Goal: Task Accomplishment & Management: Manage account settings

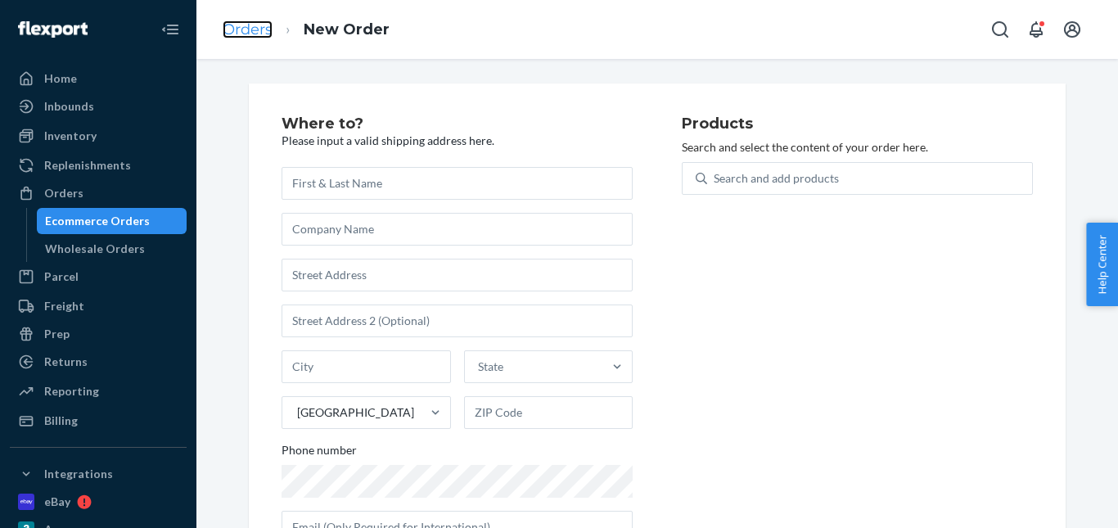
click at [257, 29] on link "Orders" at bounding box center [248, 29] width 50 height 18
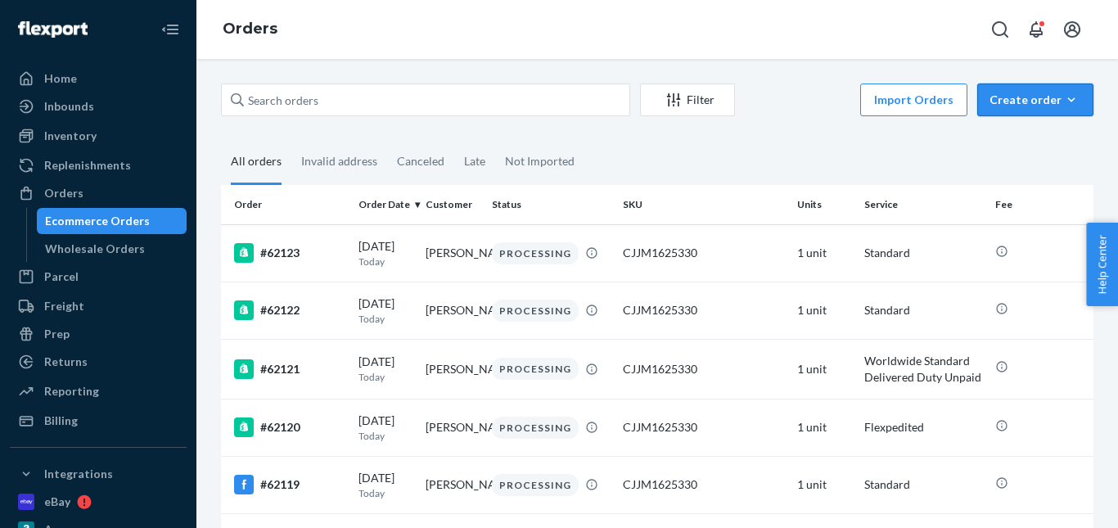
click at [1029, 104] on div "Create order" at bounding box center [1035, 100] width 92 height 16
click at [1019, 129] on button "Ecommerce order" at bounding box center [1059, 139] width 157 height 35
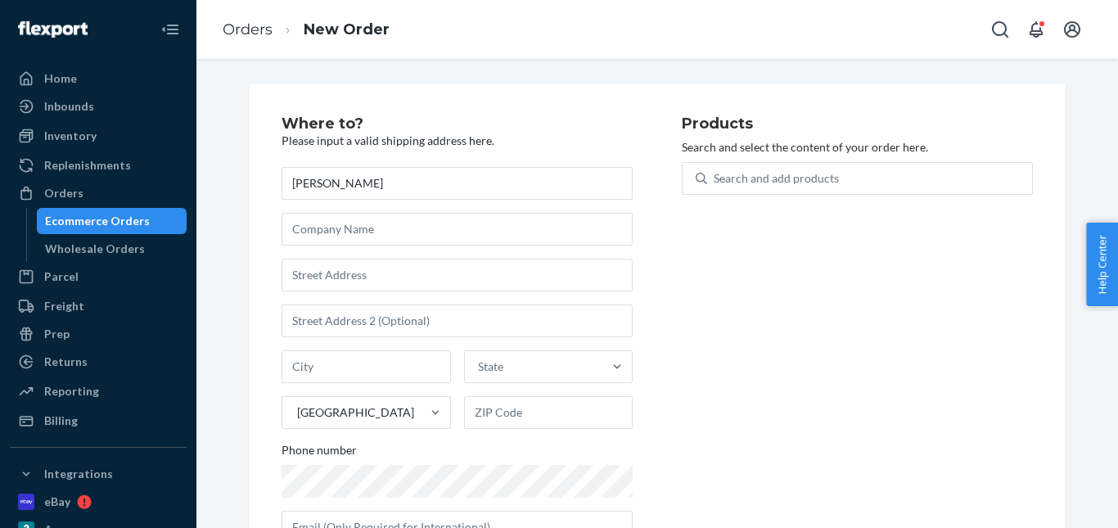
type input "MATTHEW Giliam"
click at [316, 269] on input "text" at bounding box center [457, 275] width 351 height 33
paste input "Office 3701, JBC 1, Cluster G JLT DU"
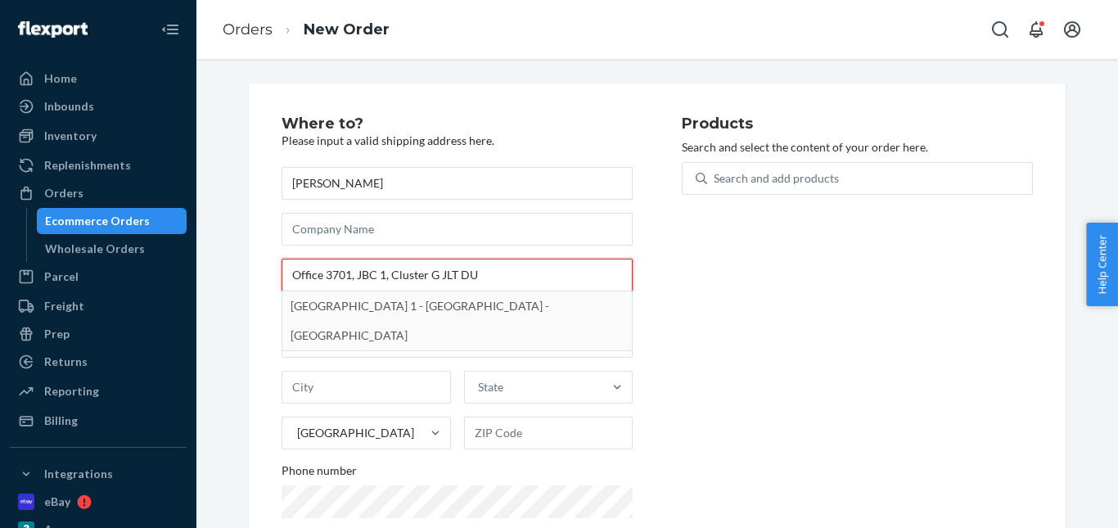
type input "Office 3701, JBC 1, Cluster G JLT DU"
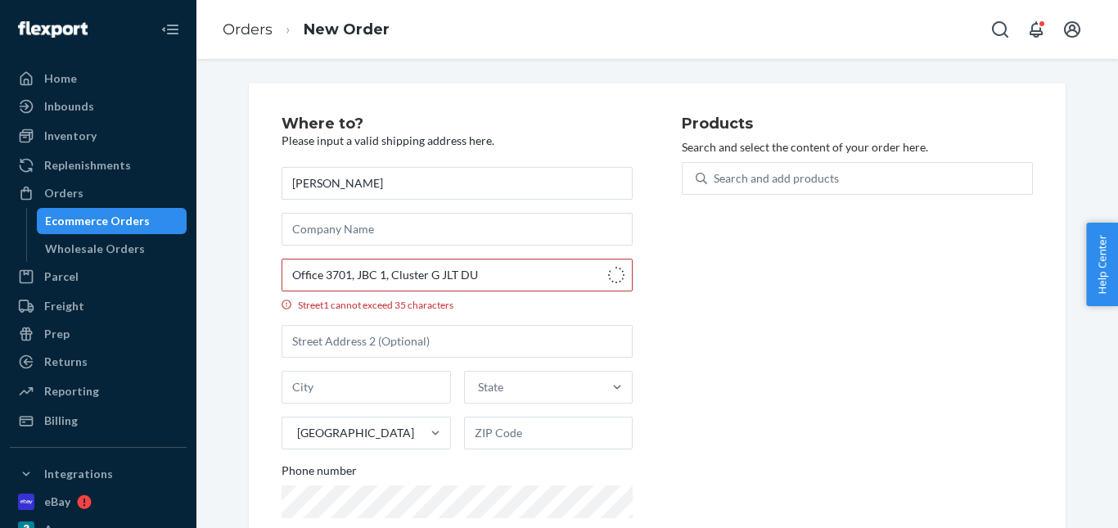
type input "Jumeirah Lake Towers - Dubai"
click at [319, 270] on input "Street1 must be at least 3 characters long" at bounding box center [457, 275] width 351 height 33
paste input "Office 3701, JBC 1, Cluster G JLT DU"
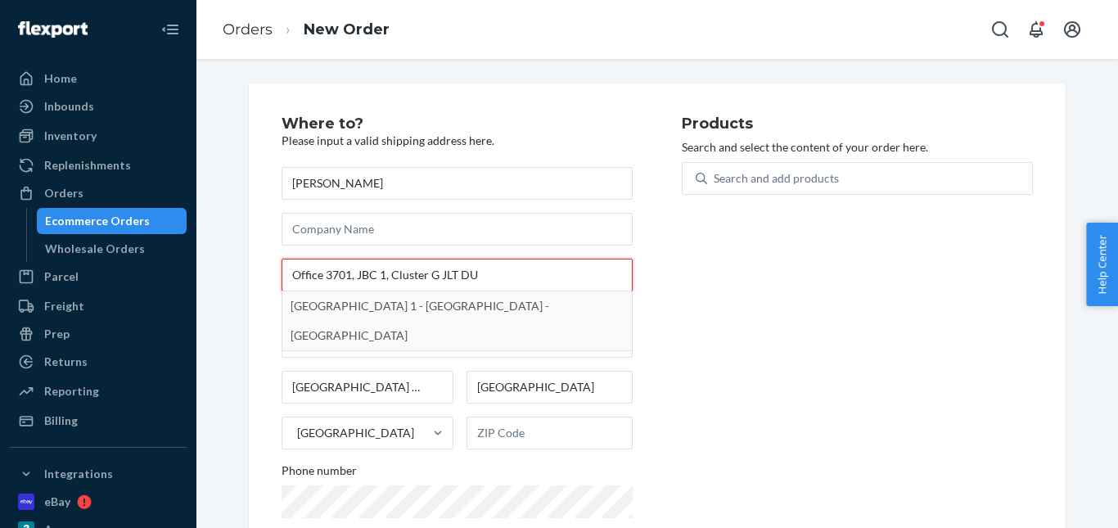
drag, startPoint x: 353, startPoint y: 277, endPoint x: 286, endPoint y: 277, distance: 66.3
click at [286, 277] on input "Office 3701, JBC 1, Cluster G JLT DU" at bounding box center [457, 275] width 351 height 33
click at [354, 272] on input "Office 3701, JBC 1, Cluster G JLT DU" at bounding box center [457, 275] width 351 height 33
drag, startPoint x: 348, startPoint y: 277, endPoint x: 387, endPoint y: 277, distance: 39.3
click at [387, 277] on input "Office 3701, JBC 1, Cluster G JLT DU" at bounding box center [457, 275] width 351 height 33
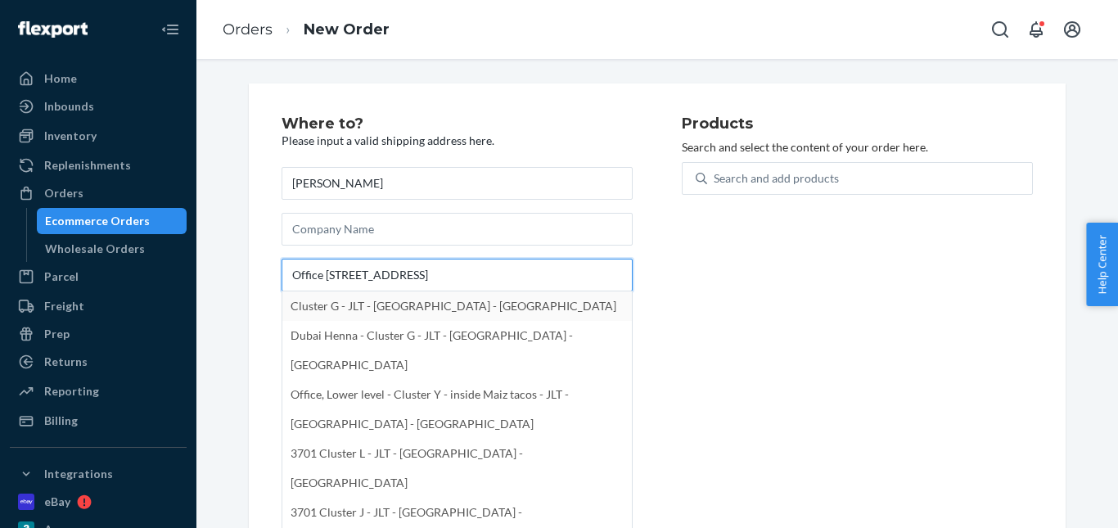
drag, startPoint x: 417, startPoint y: 275, endPoint x: 444, endPoint y: 277, distance: 27.1
click at [444, 277] on input "Office 3701 Cluster G JLT DU" at bounding box center [457, 275] width 351 height 33
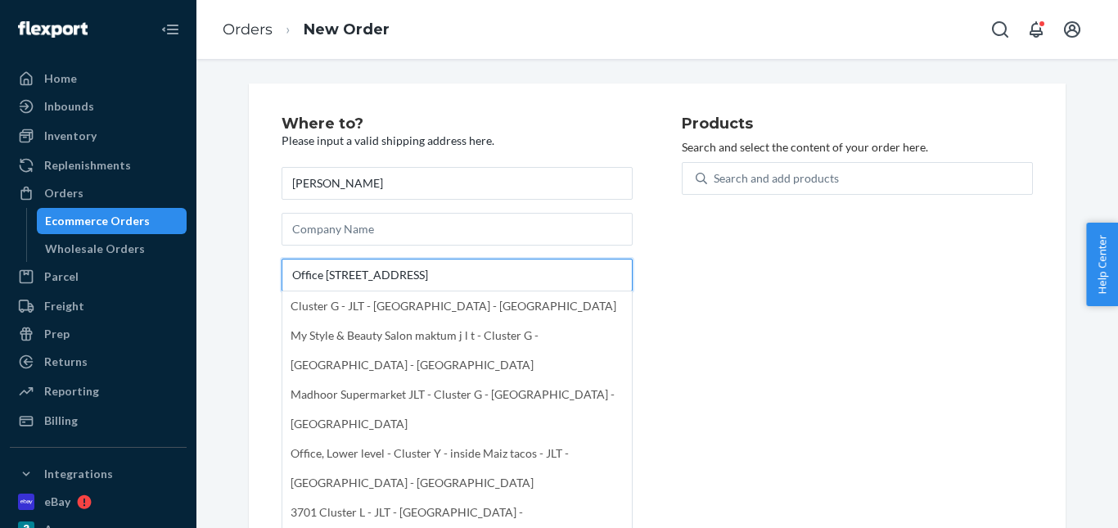
type input "Office 3701 Cluster G JLT"
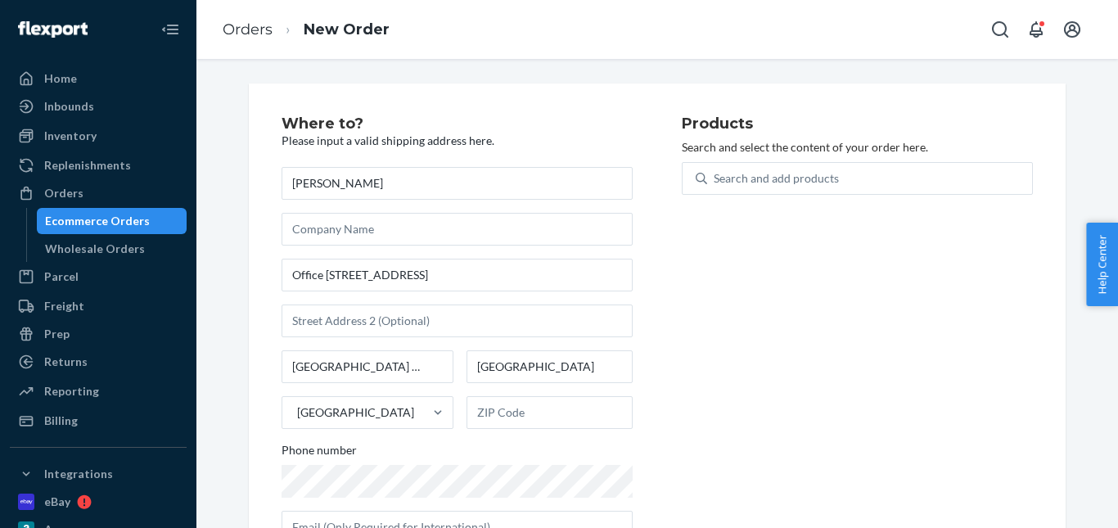
click at [421, 457] on div "Phone number" at bounding box center [457, 453] width 351 height 23
click at [309, 464] on label "Phone number" at bounding box center [457, 470] width 351 height 56
click at [306, 473] on body "Home Inbounds Shipping Plans Problems Inventory Products Replenishments Orders …" at bounding box center [559, 264] width 1118 height 528
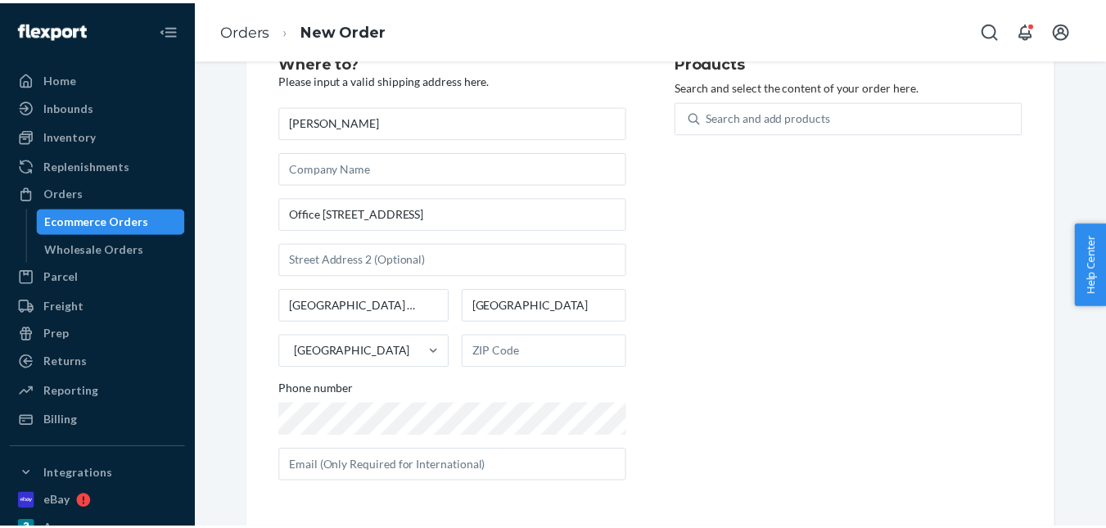
scroll to position [61, 0]
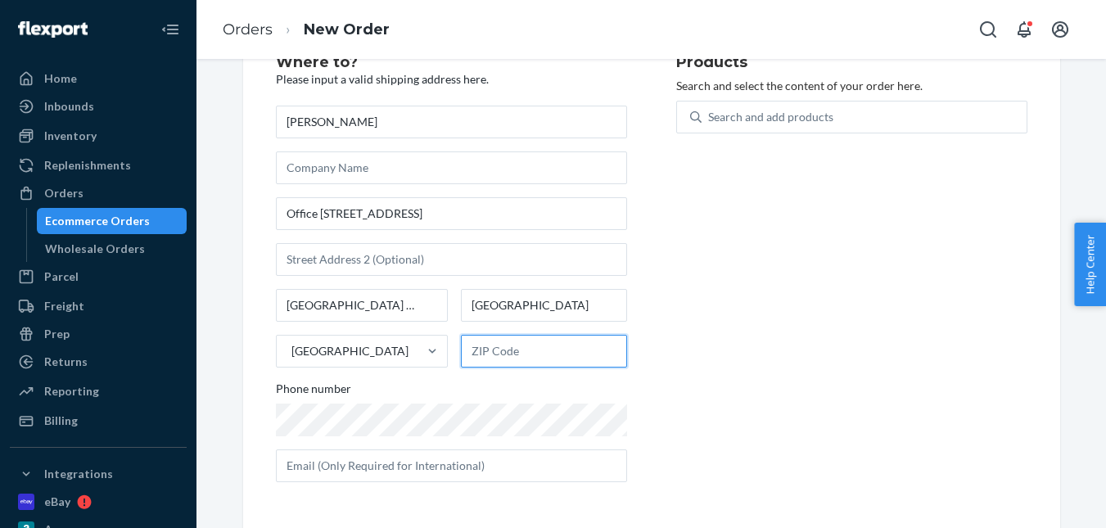
click at [517, 358] on input "text" at bounding box center [544, 351] width 166 height 33
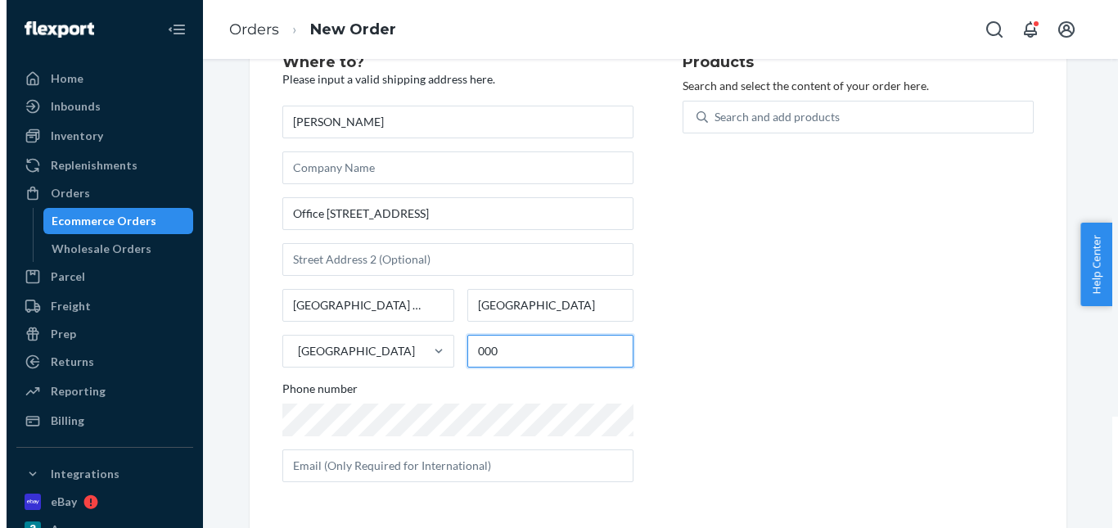
scroll to position [0, 0]
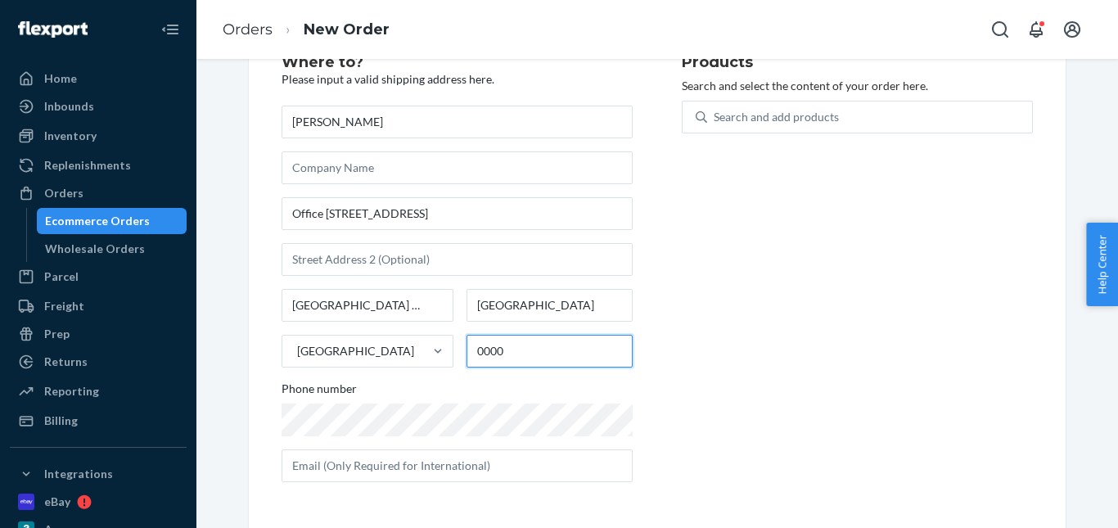
type input "0000"
drag, startPoint x: 657, startPoint y: 274, endPoint x: 649, endPoint y: 259, distance: 16.9
click at [657, 273] on div "Where to? Please input a valid shipping address here. MATTHEW Giliam Office 370…" at bounding box center [482, 275] width 400 height 440
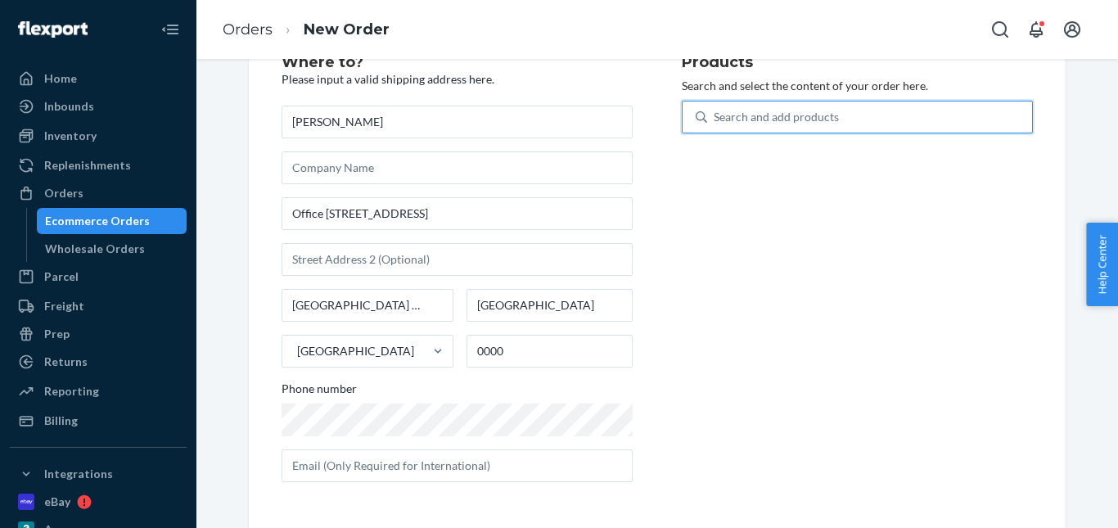
click at [764, 119] on div "Search and add products" at bounding box center [776, 117] width 125 height 16
click at [715, 119] on input "0 results available. Use Up and Down to choose options, press Enter to select t…" at bounding box center [715, 117] width 2 height 16
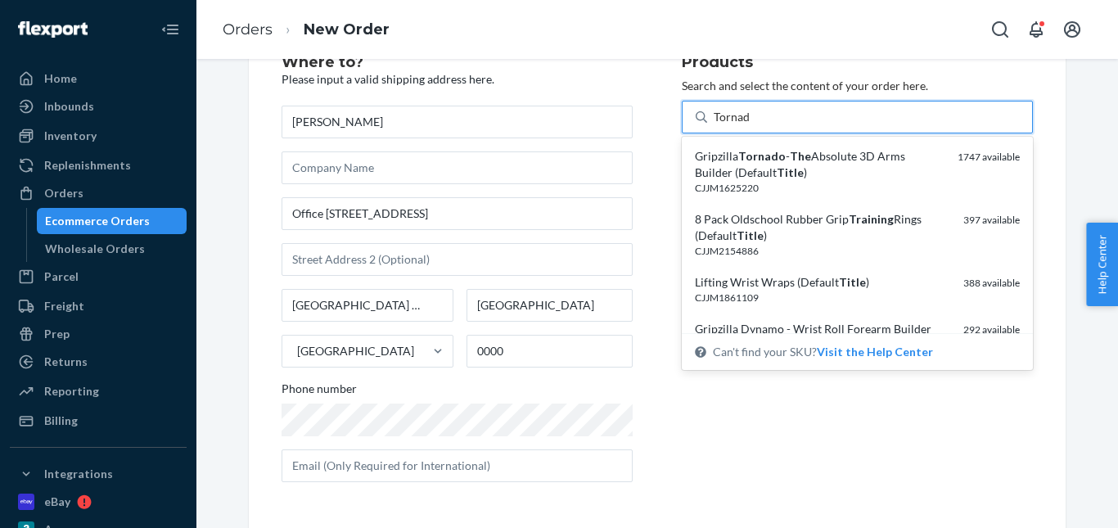
type input "Tornado"
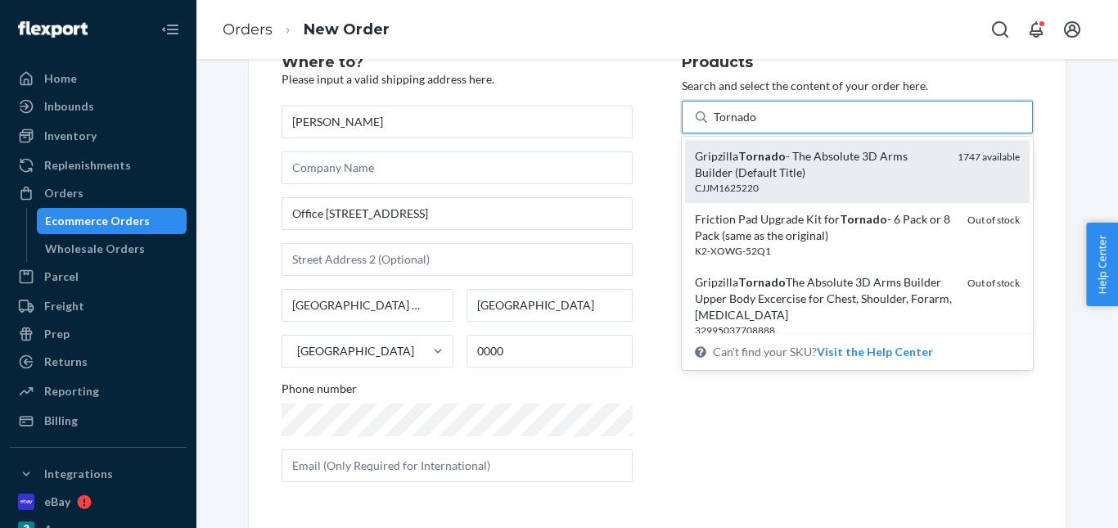
click at [737, 177] on div "Gripzilla Tornado - The Absolute 3D Arms Builder (Default Title)" at bounding box center [820, 164] width 250 height 33
click at [737, 125] on input "Tornado" at bounding box center [735, 117] width 43 height 16
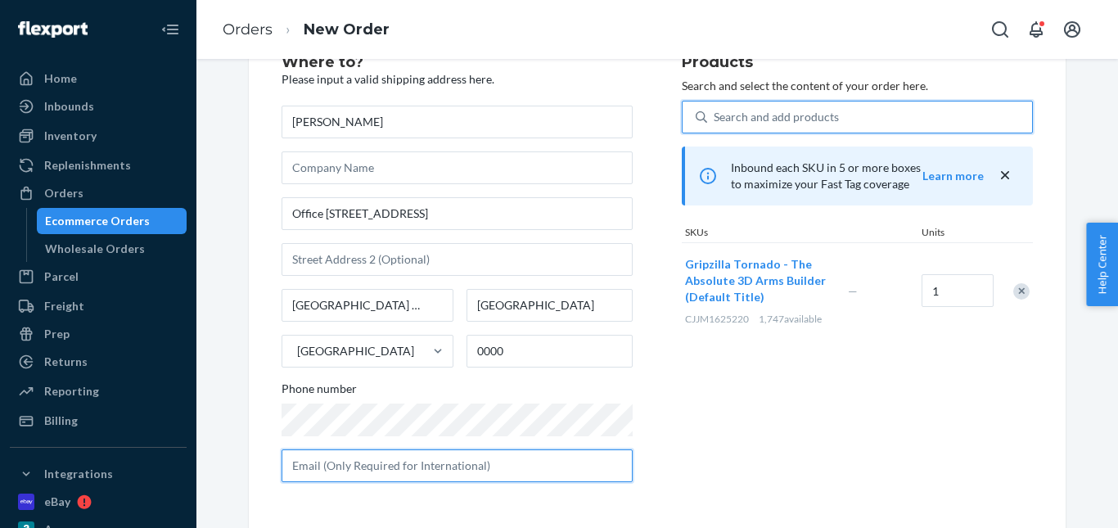
click at [394, 459] on input "text" at bounding box center [457, 465] width 351 height 33
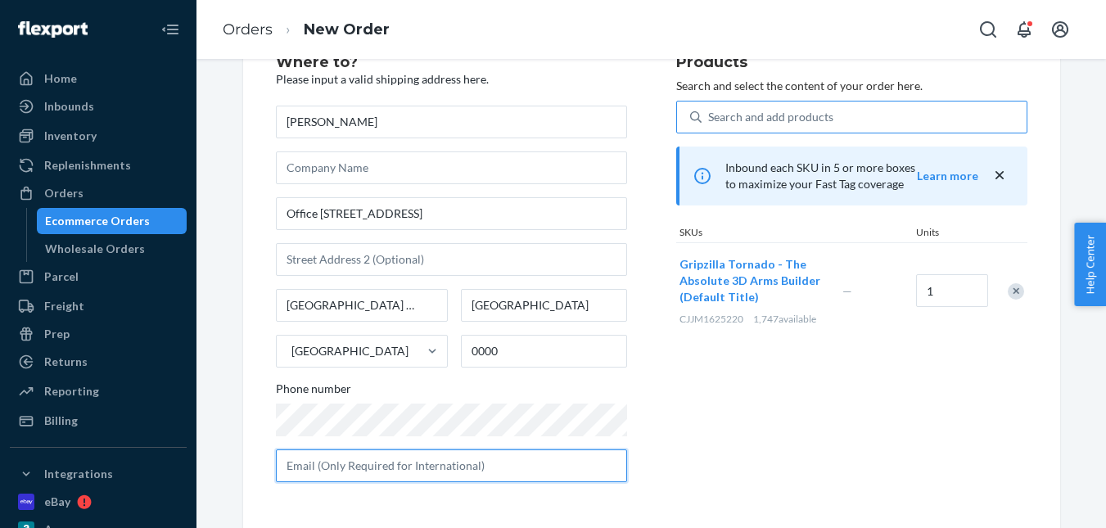
paste input "matt@warwick.com.au"
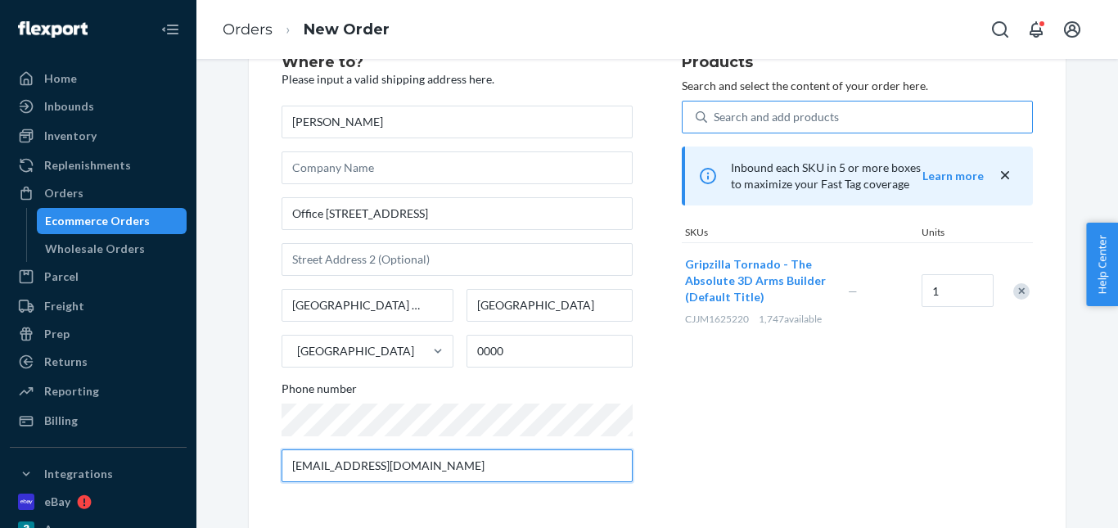
type input "matt@warwick.com.au"
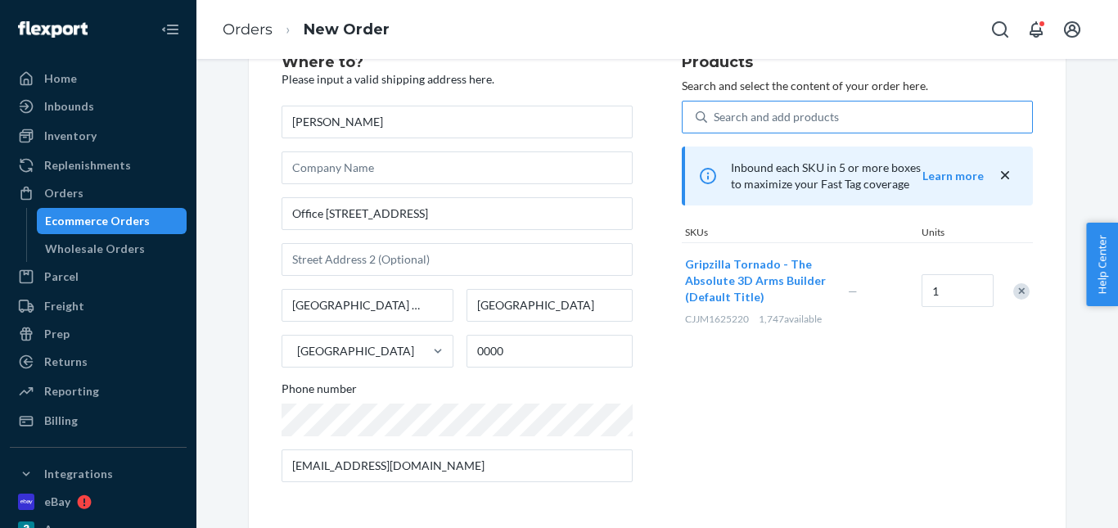
click at [667, 372] on div "Where to? Please input a valid shipping address here. MATTHEW Giliam Office 370…" at bounding box center [482, 275] width 400 height 440
click at [698, 393] on div "Products Search and select the content of your order here. Search and add produ…" at bounding box center [857, 275] width 351 height 440
click at [701, 408] on div "Products Search and select the content of your order here. Search and add produ…" at bounding box center [857, 275] width 351 height 440
click at [239, 27] on link "Orders" at bounding box center [248, 29] width 50 height 18
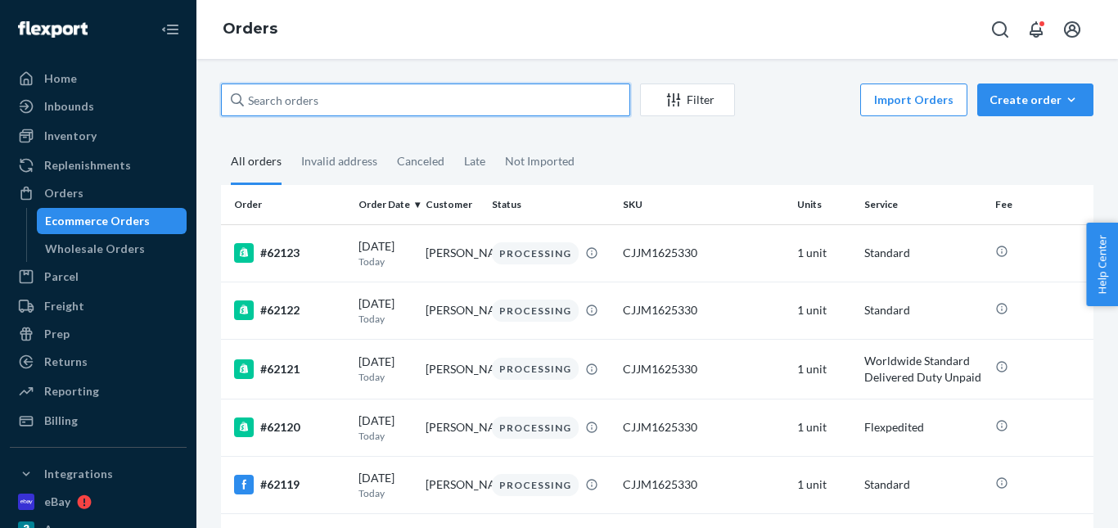
click at [269, 89] on input "text" at bounding box center [425, 99] width 409 height 33
paste input "David Whitson"
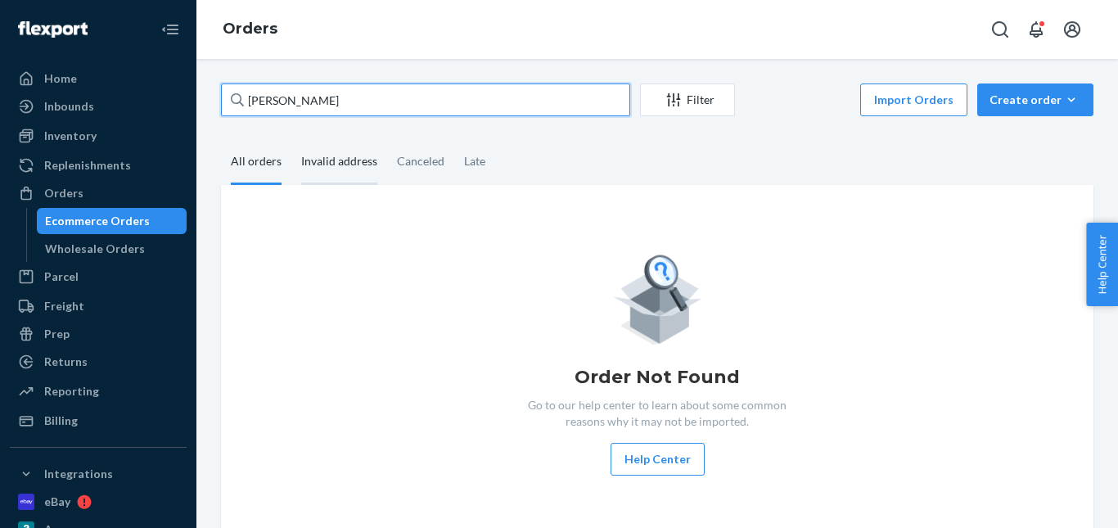
type input "David Whitson"
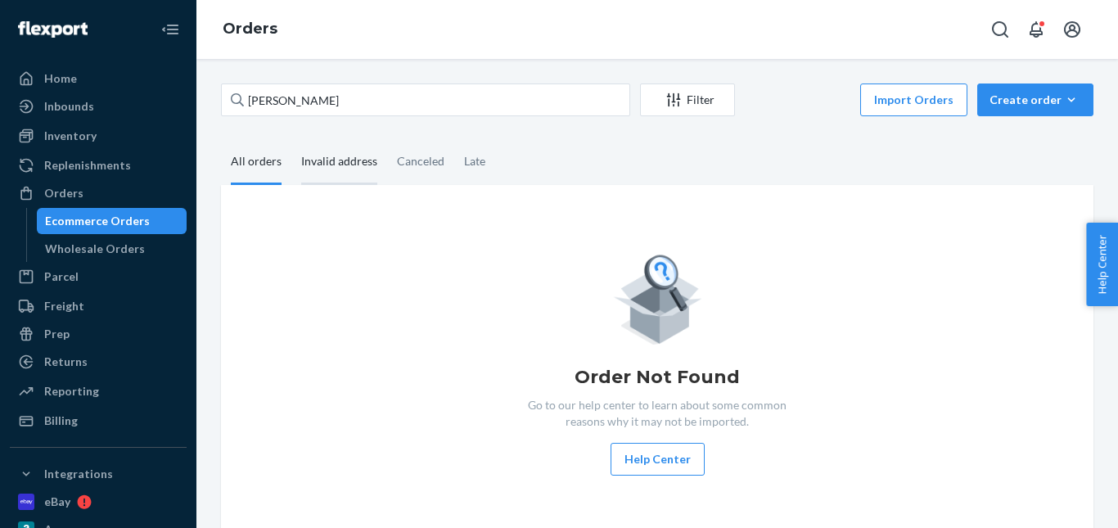
click at [333, 154] on div "Invalid address" at bounding box center [339, 162] width 76 height 45
click at [291, 140] on input "Invalid address" at bounding box center [291, 140] width 0 height 0
click at [416, 167] on div "Canceled" at bounding box center [420, 162] width 47 height 45
click at [387, 140] on input "Canceled" at bounding box center [387, 140] width 0 height 0
click at [464, 168] on div "Late" at bounding box center [474, 162] width 21 height 45
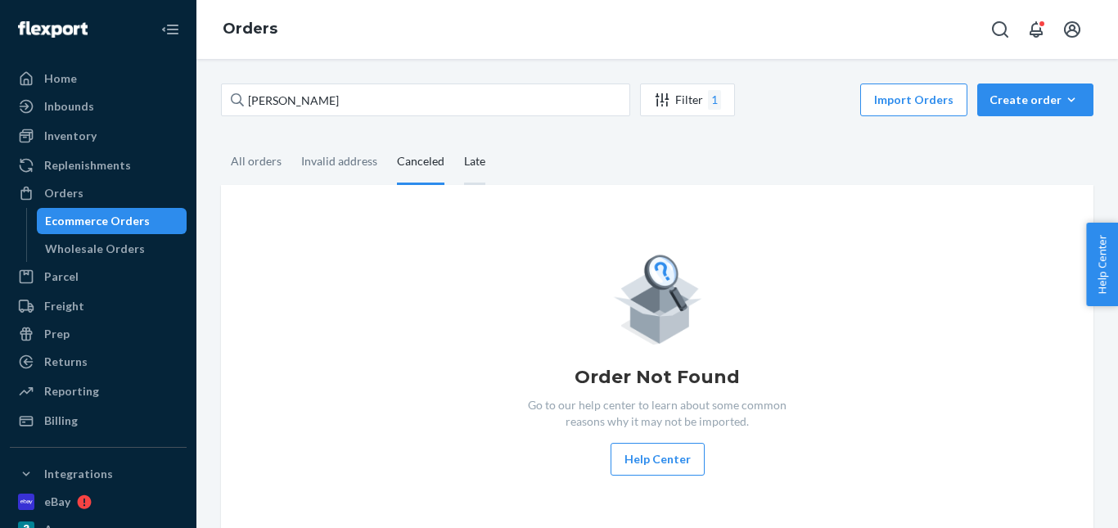
click at [454, 140] on input "Late" at bounding box center [454, 140] width 0 height 0
click at [261, 160] on div "All orders" at bounding box center [256, 161] width 51 height 43
click at [221, 140] on input "All orders" at bounding box center [221, 140] width 0 height 0
click at [1063, 106] on icon "button" at bounding box center [1071, 100] width 16 height 16
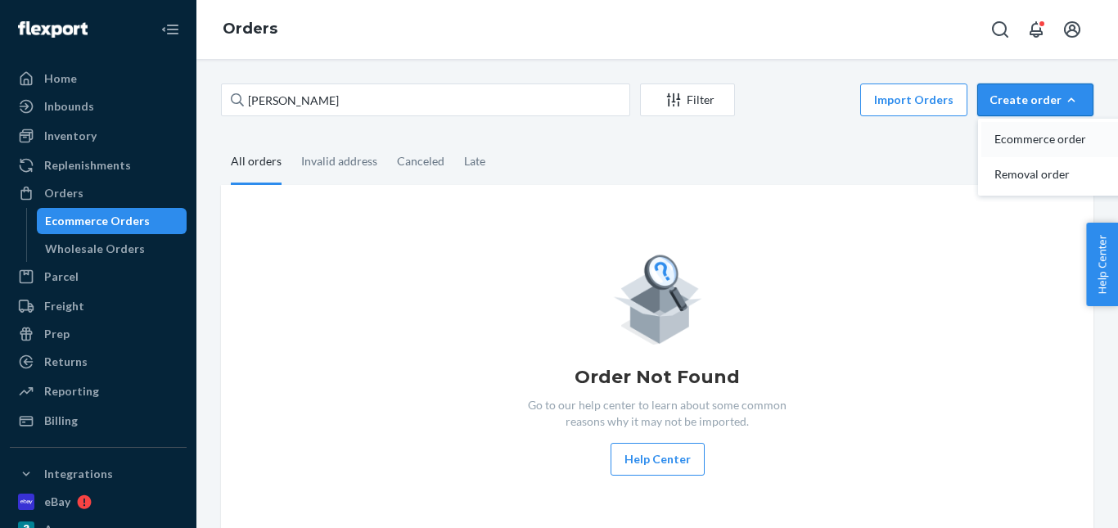
click at [1042, 145] on span "Ecommerce order" at bounding box center [1044, 138] width 101 height 11
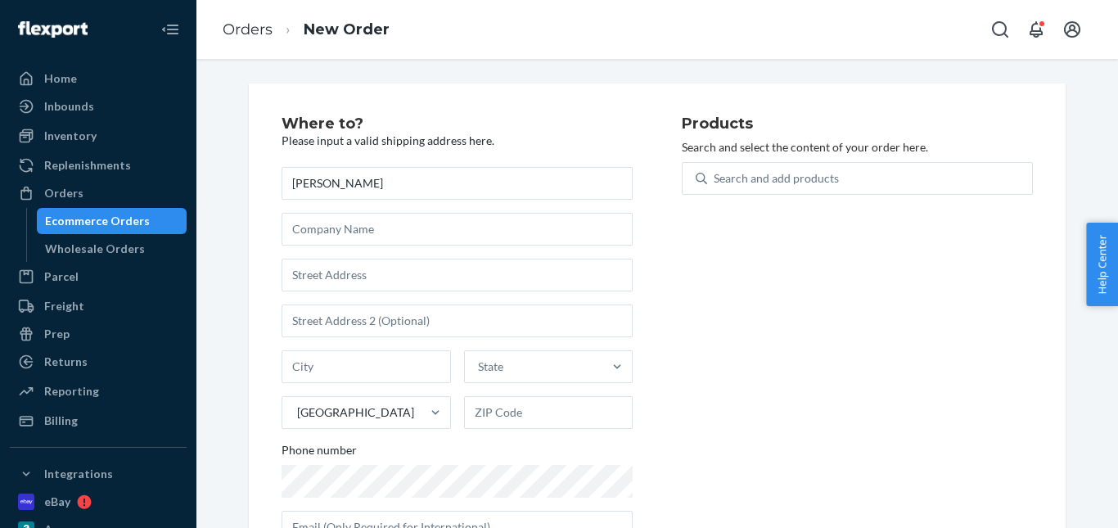
type input "David Whitson"
click at [329, 261] on input "text" at bounding box center [457, 275] width 351 height 33
paste input "28 Podosky Street West Mackay 4740 Queensland AU"
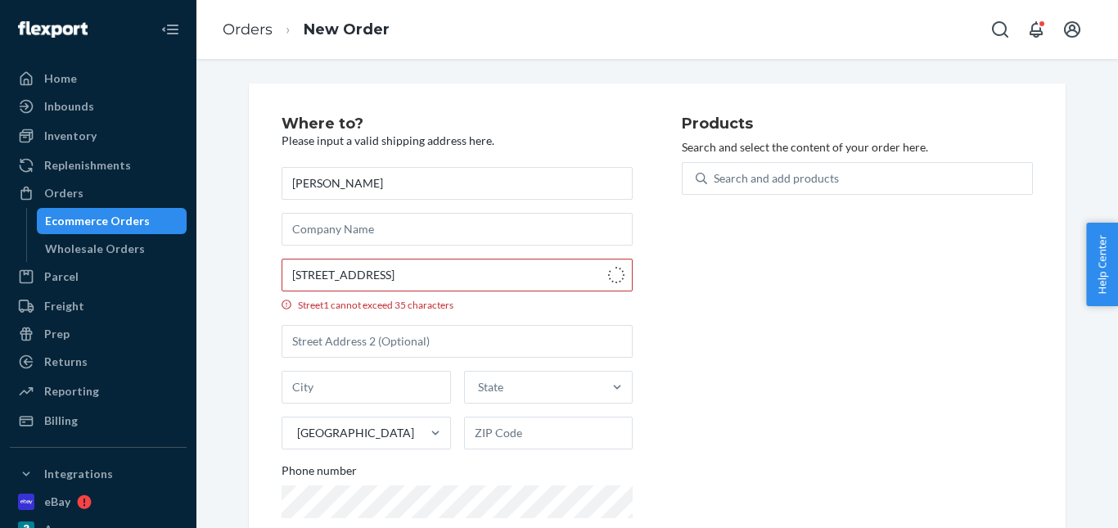
type input "28 Podosky St"
type input "West Mackay"
type input "4740"
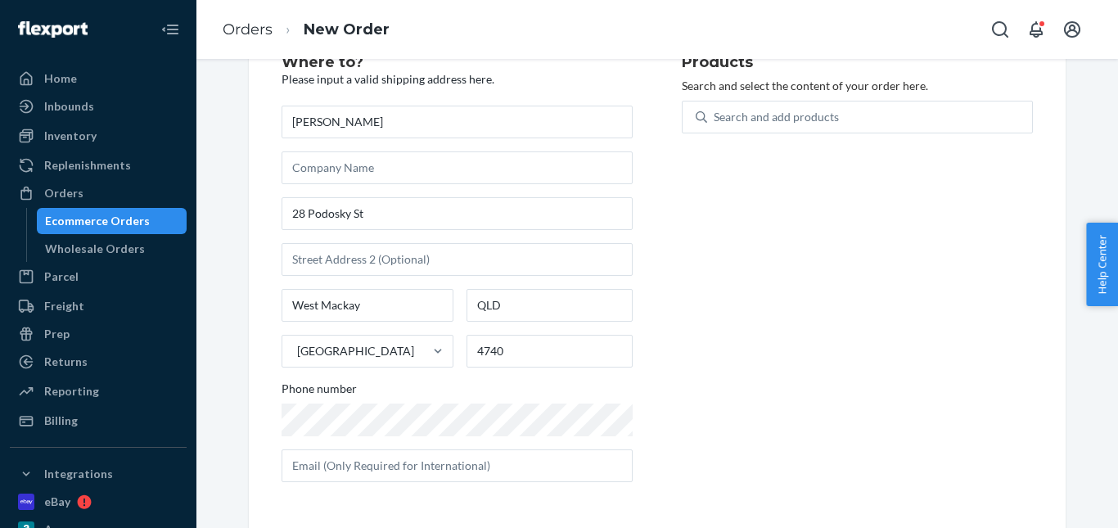
scroll to position [61, 0]
click at [403, 448] on div "David Whitson 28 Podosky St West Mackay QLD Australia 4740 Phone number" at bounding box center [457, 294] width 351 height 376
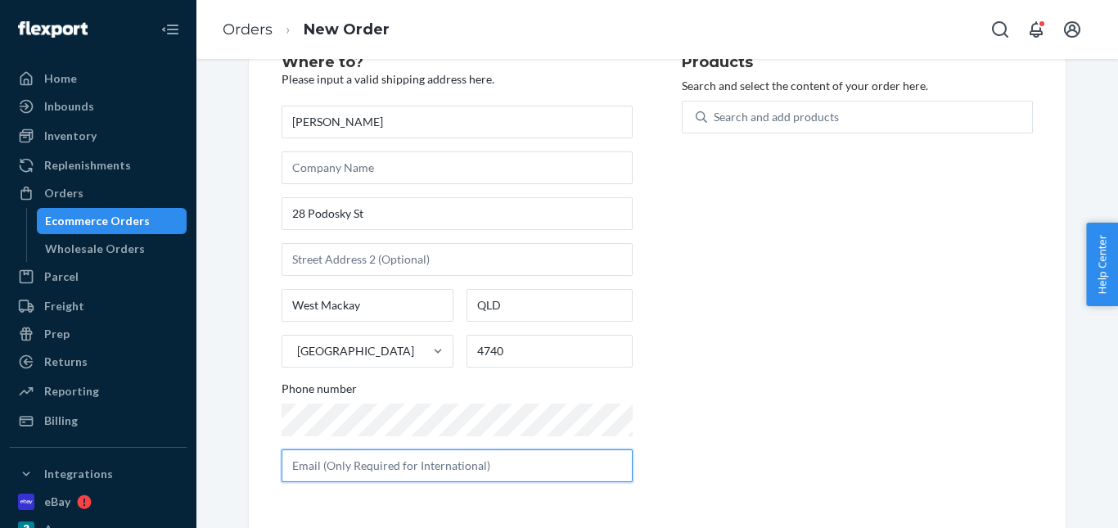
drag, startPoint x: 403, startPoint y: 462, endPoint x: 381, endPoint y: 360, distance: 103.9
click at [403, 462] on input "text" at bounding box center [457, 465] width 351 height 33
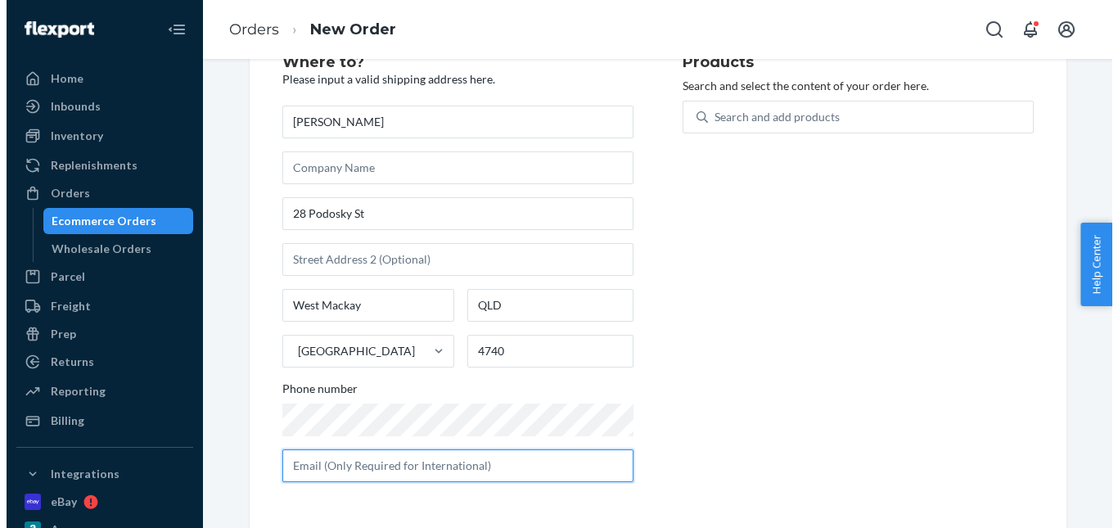
scroll to position [0, 0]
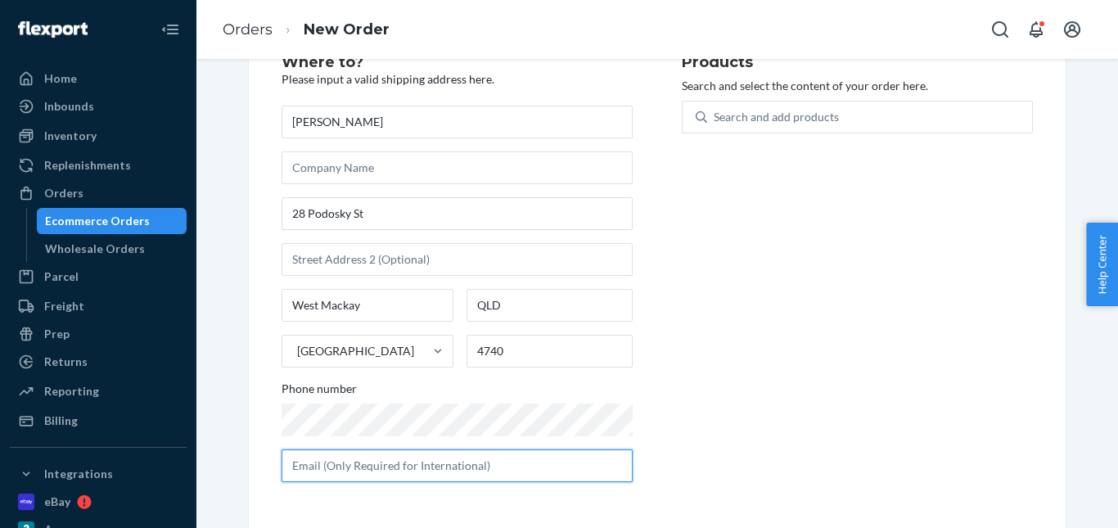
paste input "fishforyourbrain@gmail.com"
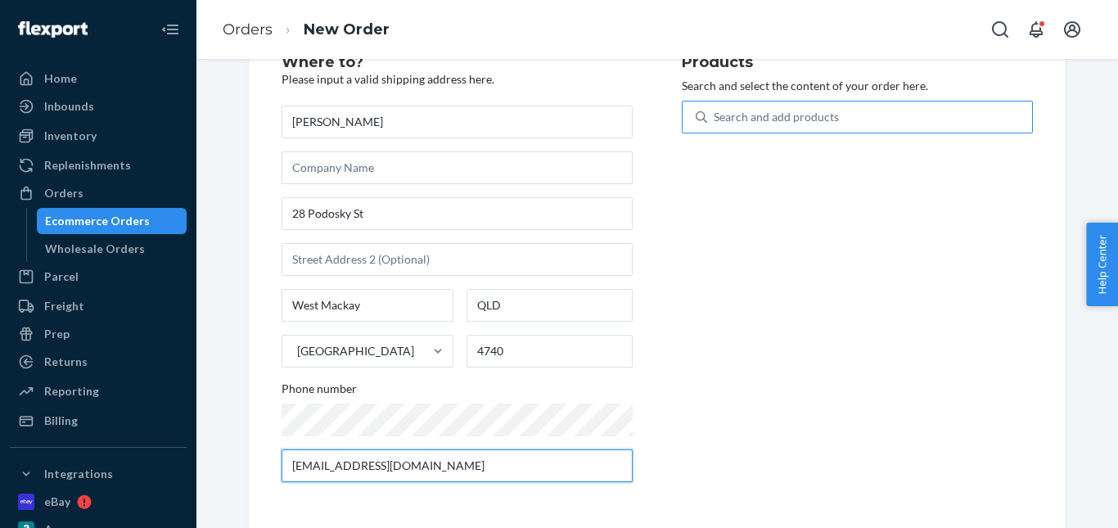
type input "fishforyourbrain@gmail.com"
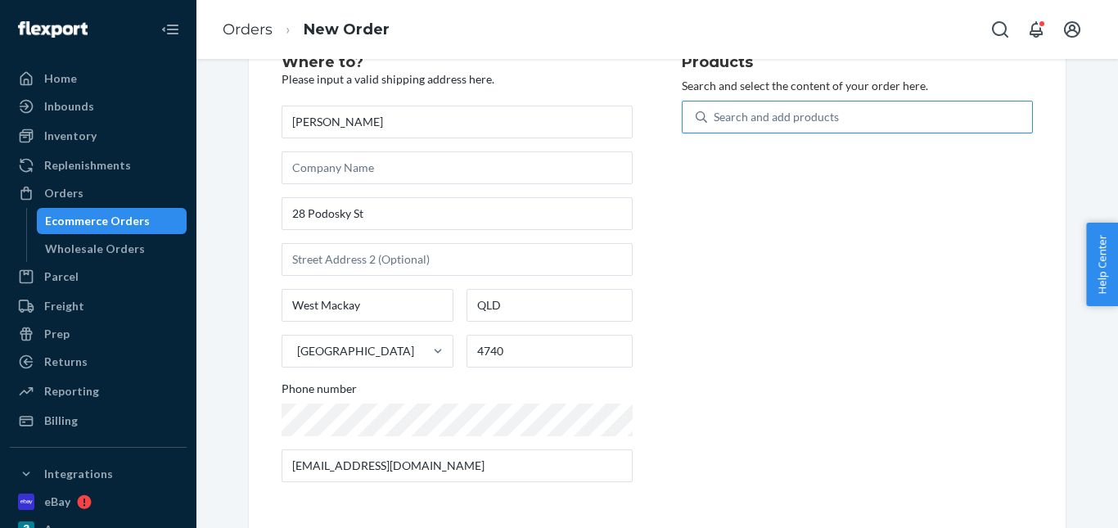
click at [773, 101] on div "Search and add products" at bounding box center [857, 117] width 351 height 33
click at [715, 109] on input "Search and add products" at bounding box center [715, 117] width 2 height 16
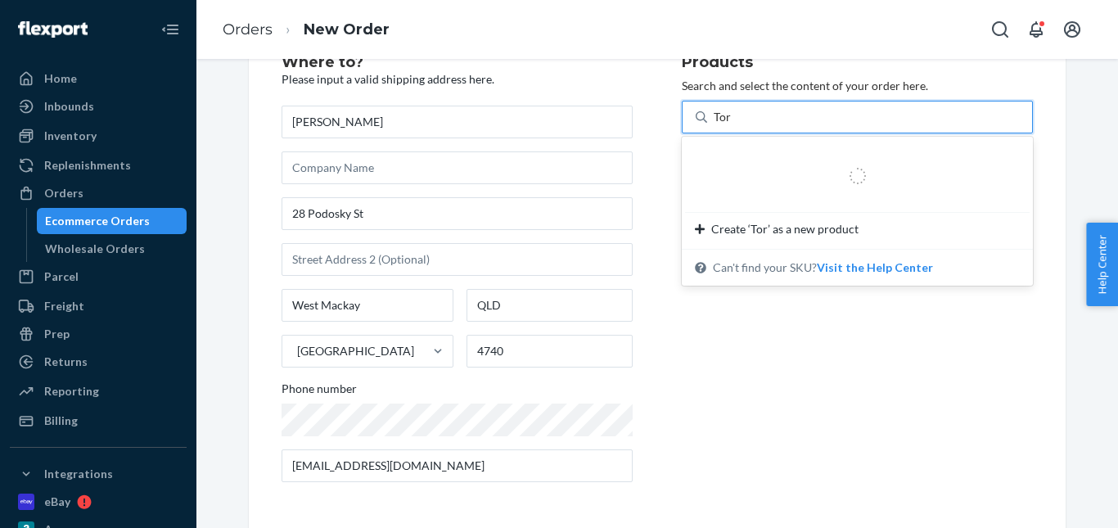
type input "Torn"
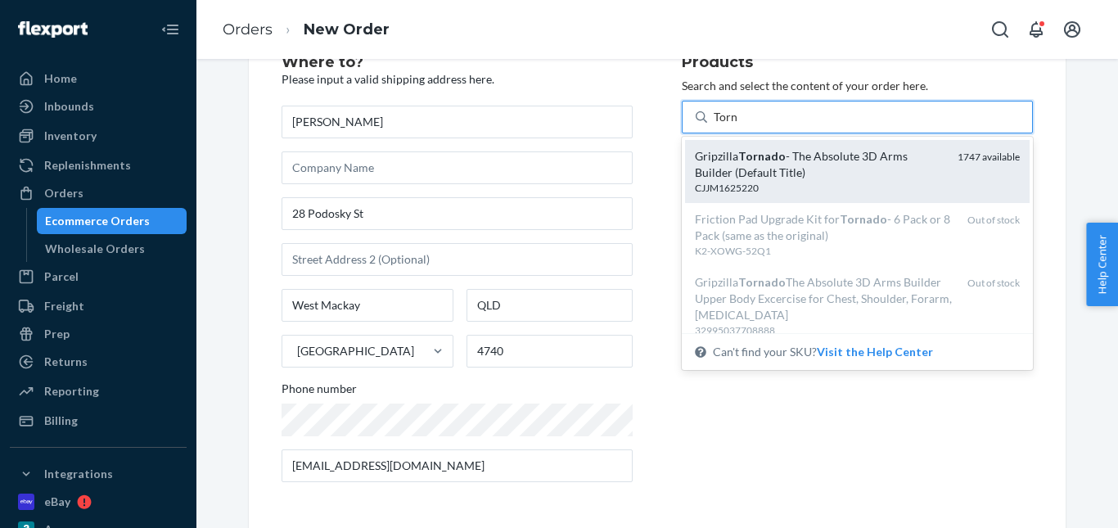
click at [768, 163] on div "Gripzilla Tornado - The Absolute 3D Arms Builder (Default Title)" at bounding box center [820, 164] width 250 height 33
click at [738, 125] on input "Torn" at bounding box center [726, 117] width 25 height 16
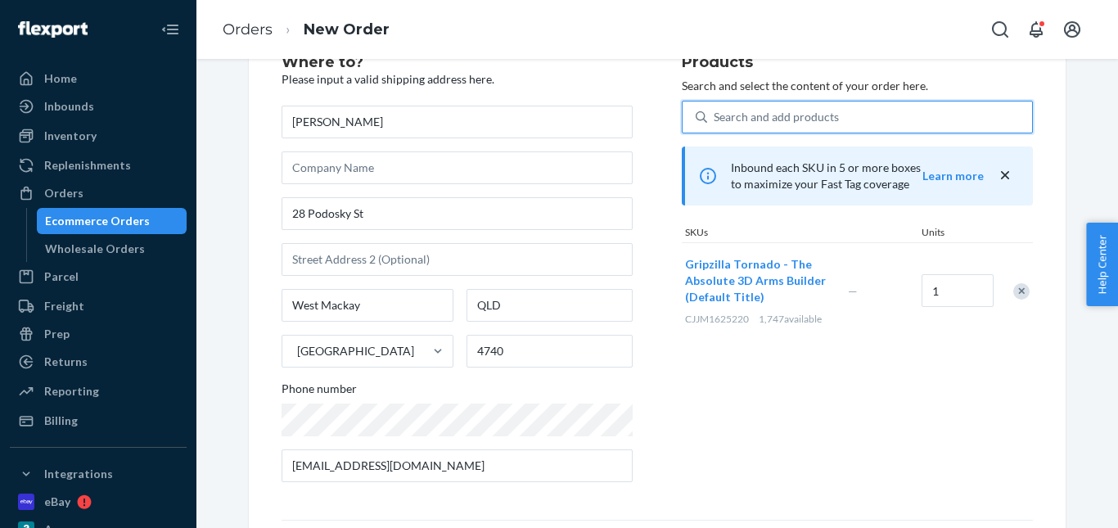
scroll to position [267, 0]
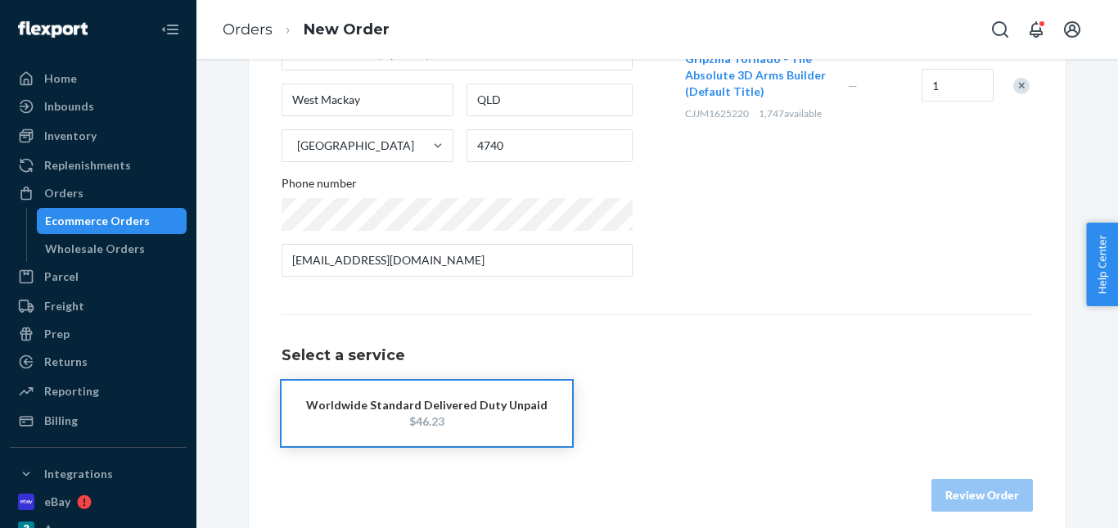
click at [423, 419] on div "$46.23" at bounding box center [426, 421] width 241 height 16
click at [978, 485] on button "Review Order" at bounding box center [981, 495] width 101 height 33
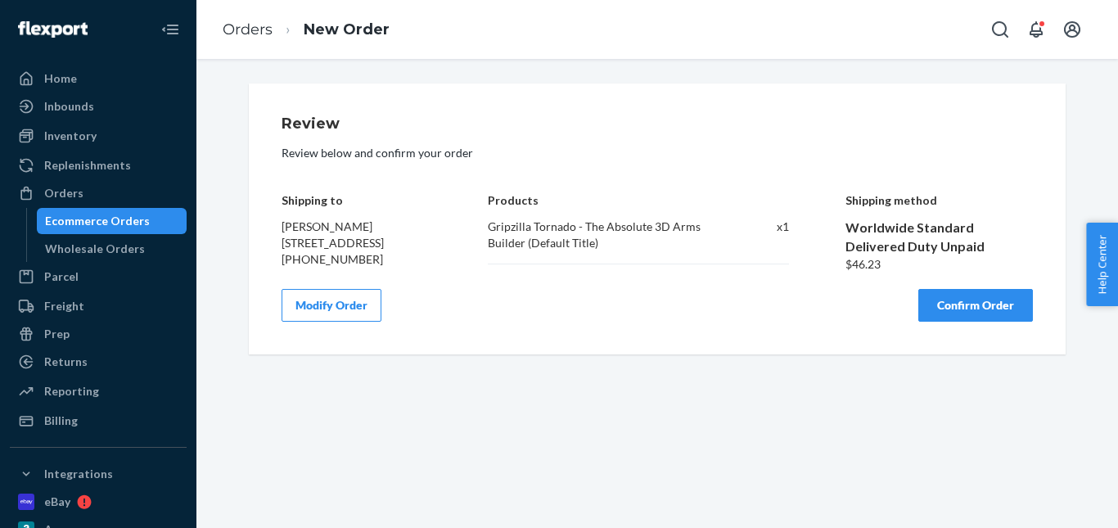
scroll to position [0, 0]
click at [969, 322] on button "Confirm Order" at bounding box center [975, 305] width 115 height 33
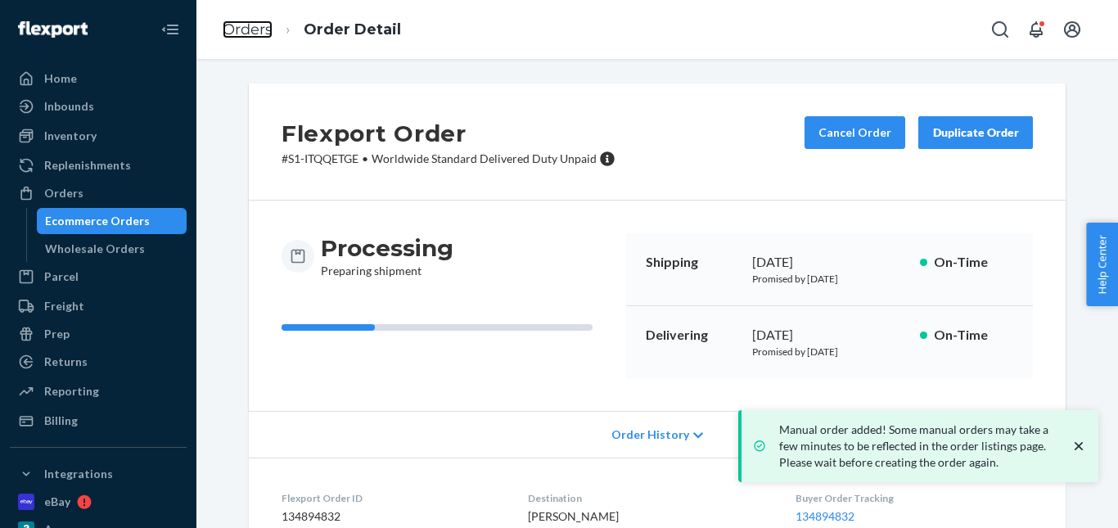
drag, startPoint x: 253, startPoint y: 34, endPoint x: 290, endPoint y: 60, distance: 44.7
click at [253, 34] on link "Orders" at bounding box center [248, 29] width 50 height 18
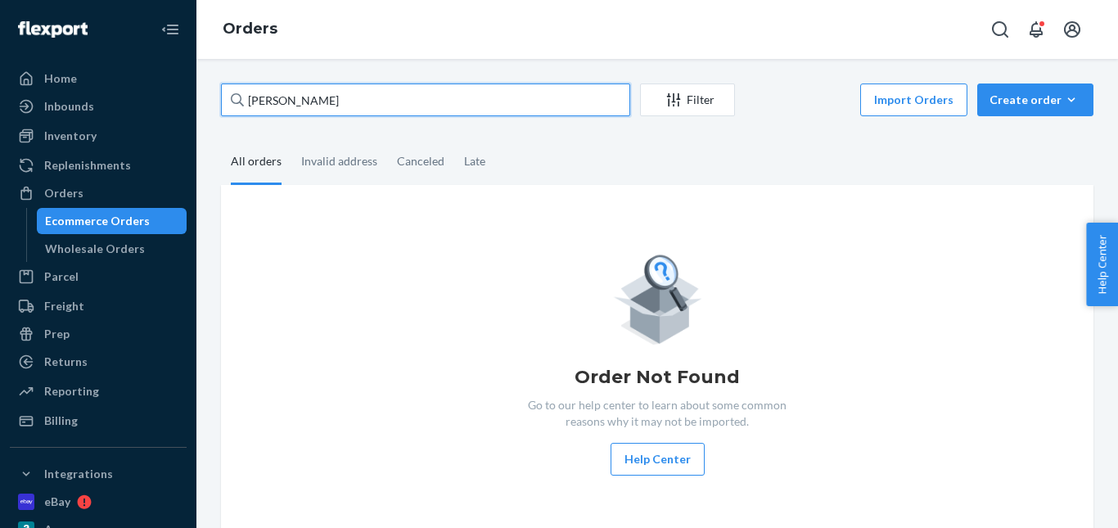
drag, startPoint x: 331, startPoint y: 98, endPoint x: 234, endPoint y: 104, distance: 97.6
click at [235, 104] on div "David Whitson" at bounding box center [425, 99] width 409 height 33
paste input "Shane Scales"
type input "Shane Scales"
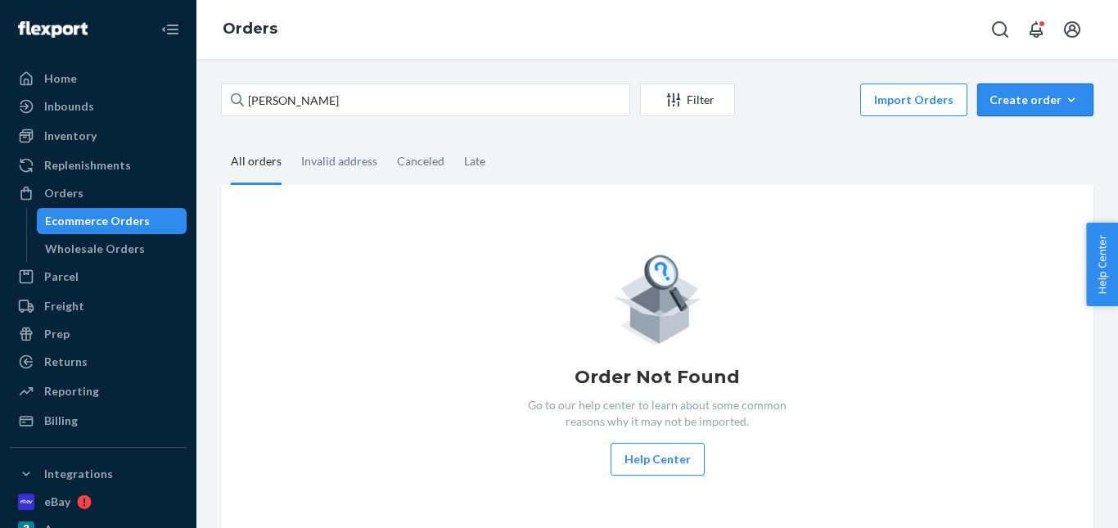
click at [1011, 110] on button "Create order Ecommerce order Removal order" at bounding box center [1035, 99] width 116 height 33
click at [1005, 134] on span "Ecommerce order" at bounding box center [1044, 138] width 101 height 11
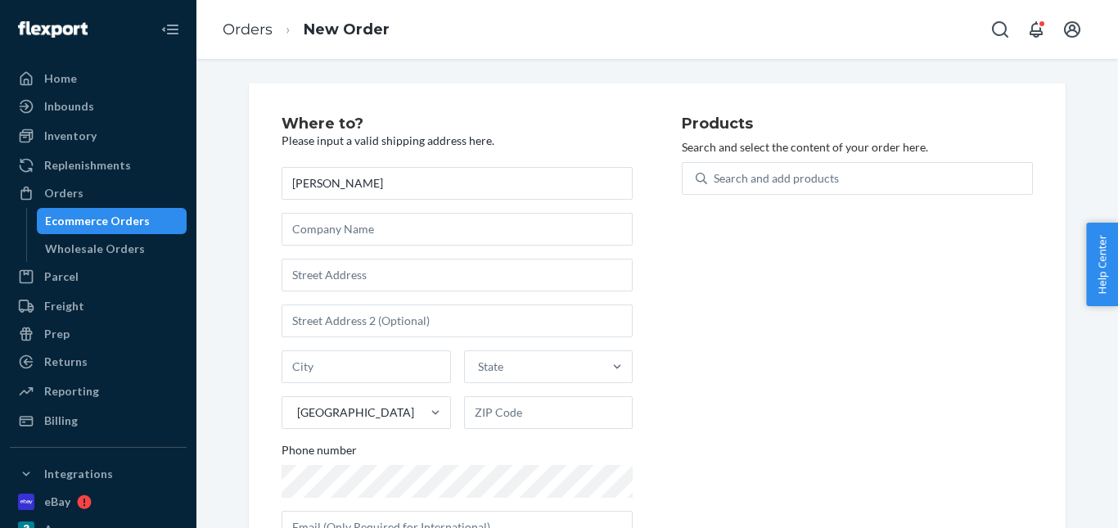
type input "Shane Scales"
click at [322, 278] on input "text" at bounding box center [457, 275] width 351 height 33
paste input "183 Hank Nix Drive Ozark 36360 Alabama"
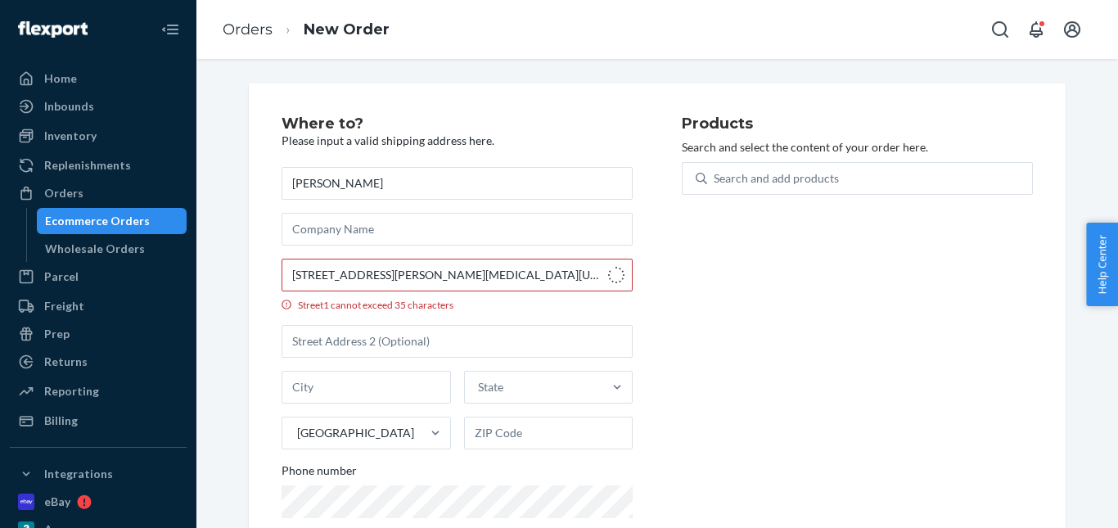
type input "183 Hank Nix Dr"
type input "Ozark"
type input "36360"
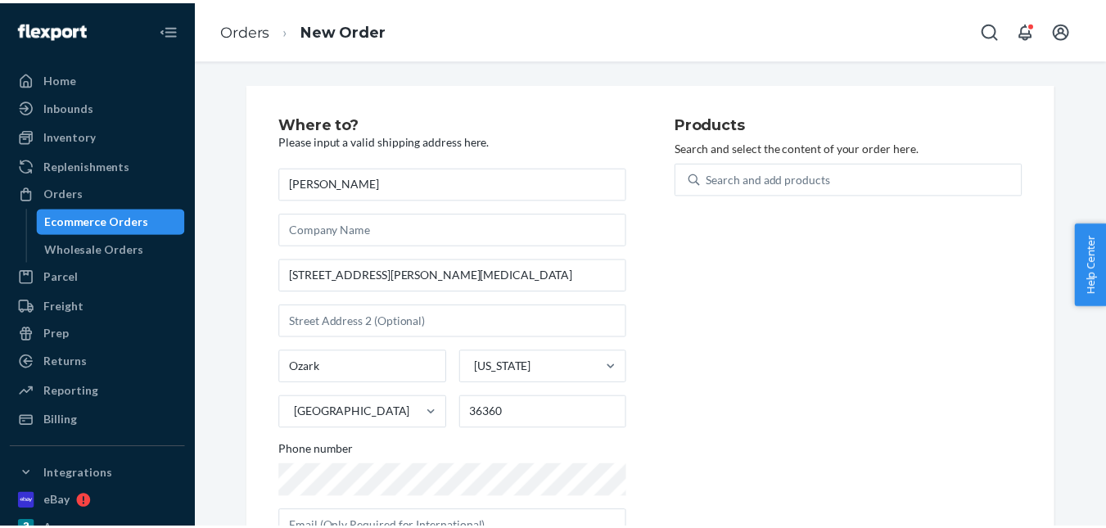
scroll to position [61, 0]
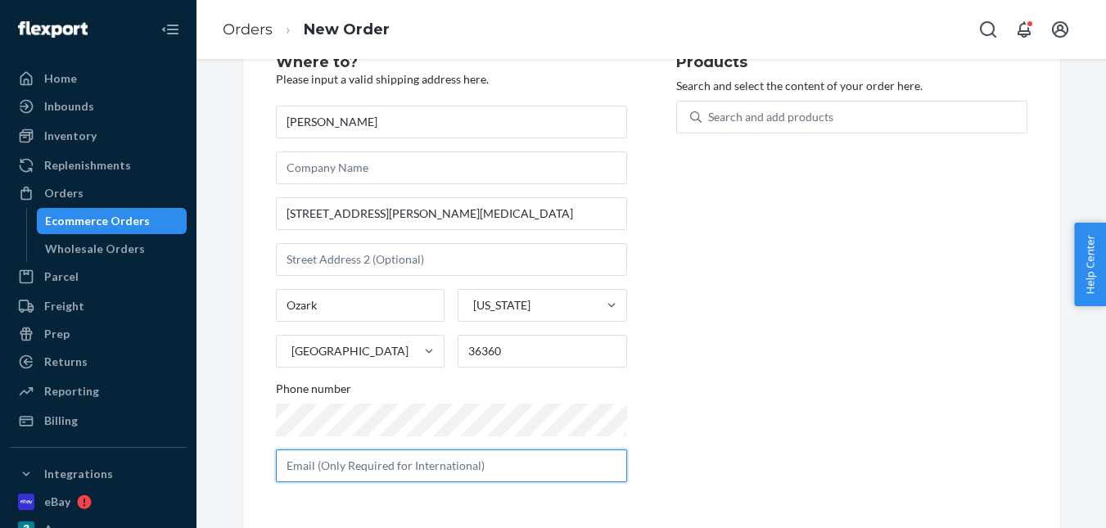
click at [404, 459] on input "text" at bounding box center [451, 465] width 351 height 33
paste input "shane.g.scales@gmail.c"
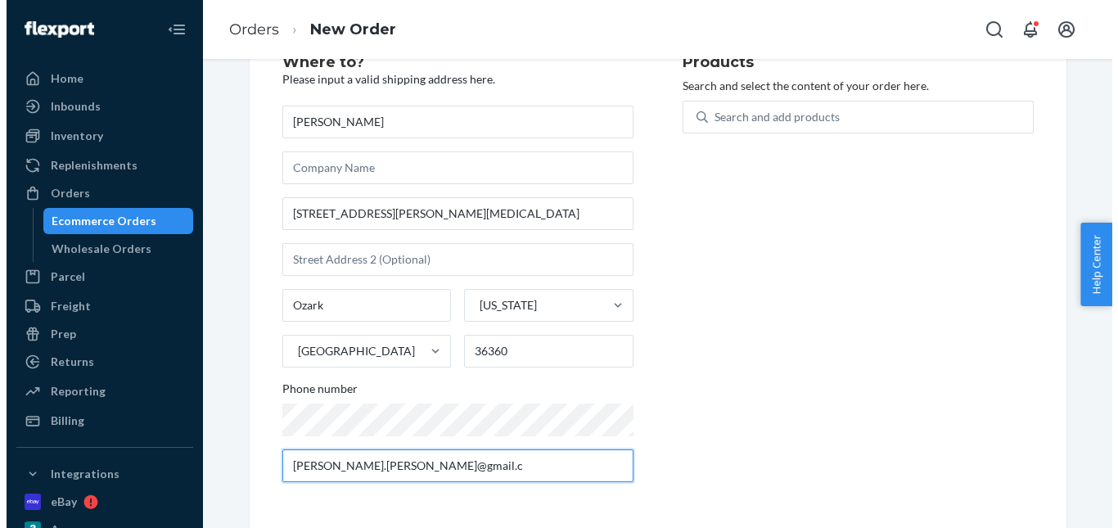
scroll to position [0, 0]
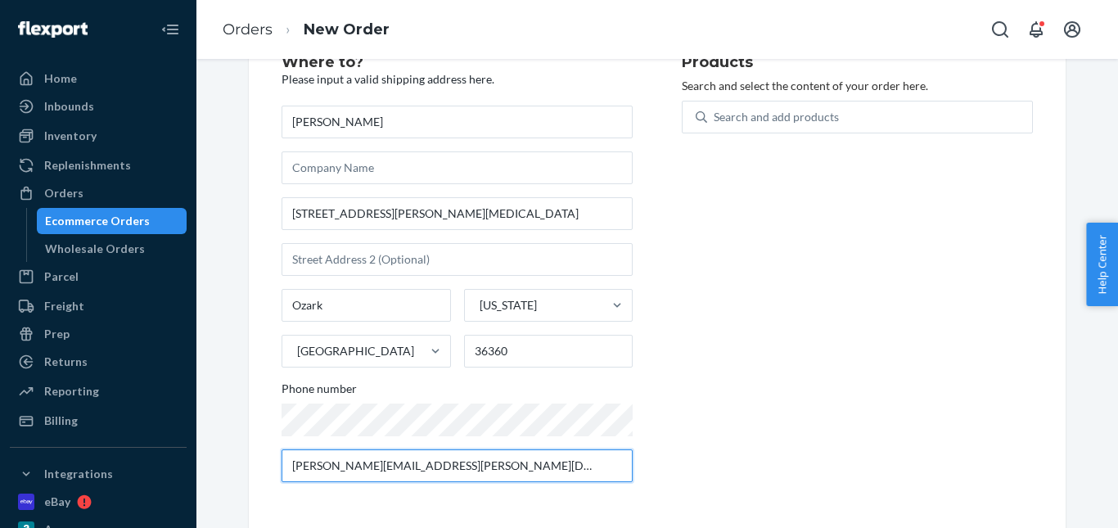
type input "shane.g.scales@gmail.com"
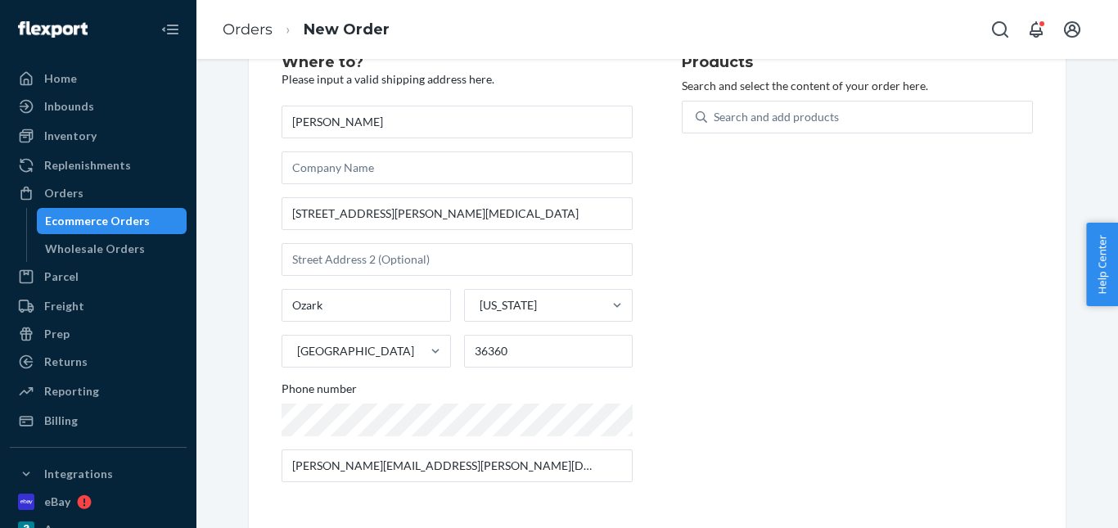
click at [682, 326] on div "Products Search and select the content of your order here. Search and add produ…" at bounding box center [857, 275] width 351 height 440
click at [727, 109] on div "Search and add products" at bounding box center [776, 117] width 125 height 16
click at [715, 109] on input "Search and add products" at bounding box center [715, 117] width 2 height 16
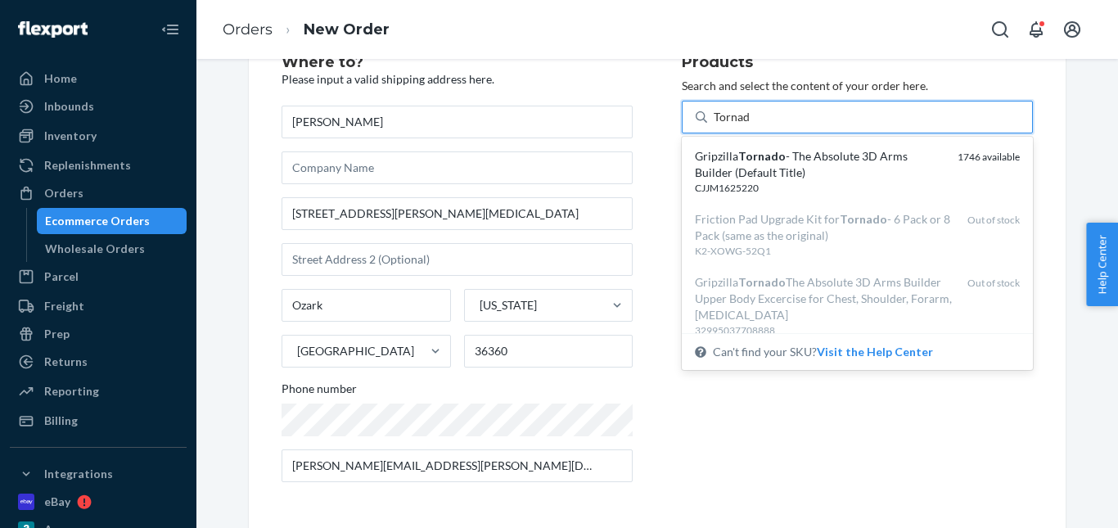
type input "Tornado"
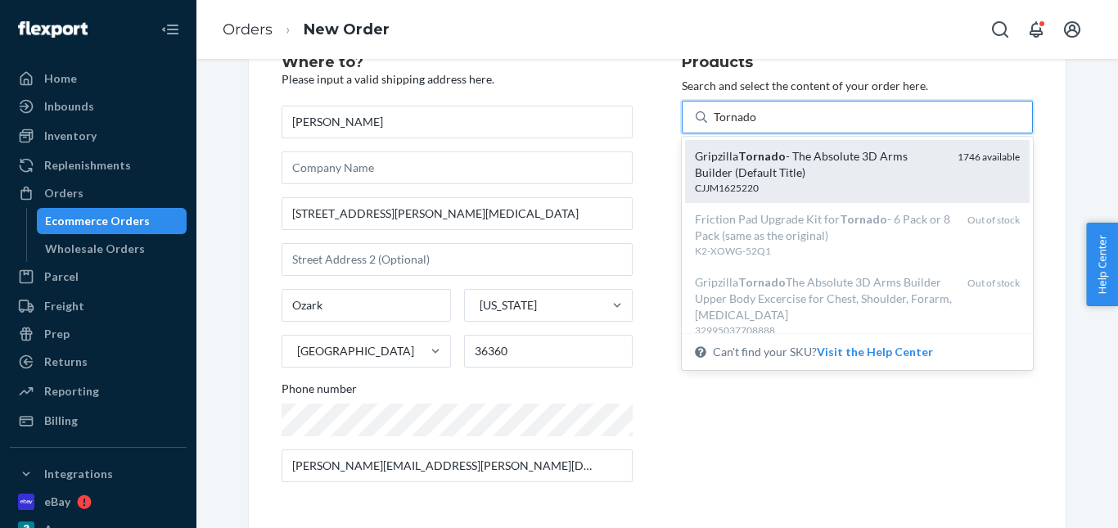
click at [739, 178] on div "Gripzilla Tornado - The Absolute 3D Arms Builder (Default Title)" at bounding box center [820, 164] width 250 height 33
click at [739, 125] on input "Tornado" at bounding box center [735, 117] width 43 height 16
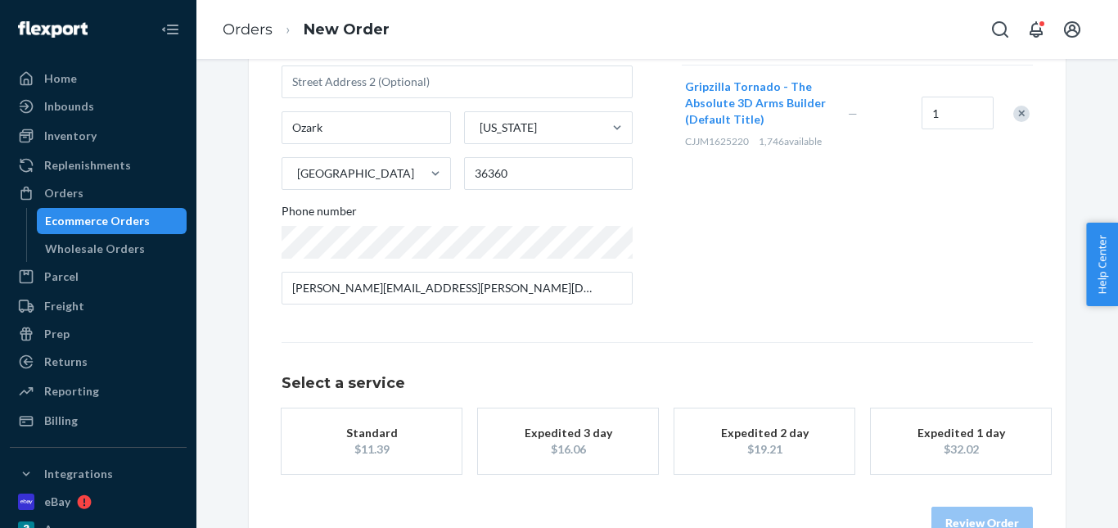
scroll to position [267, 0]
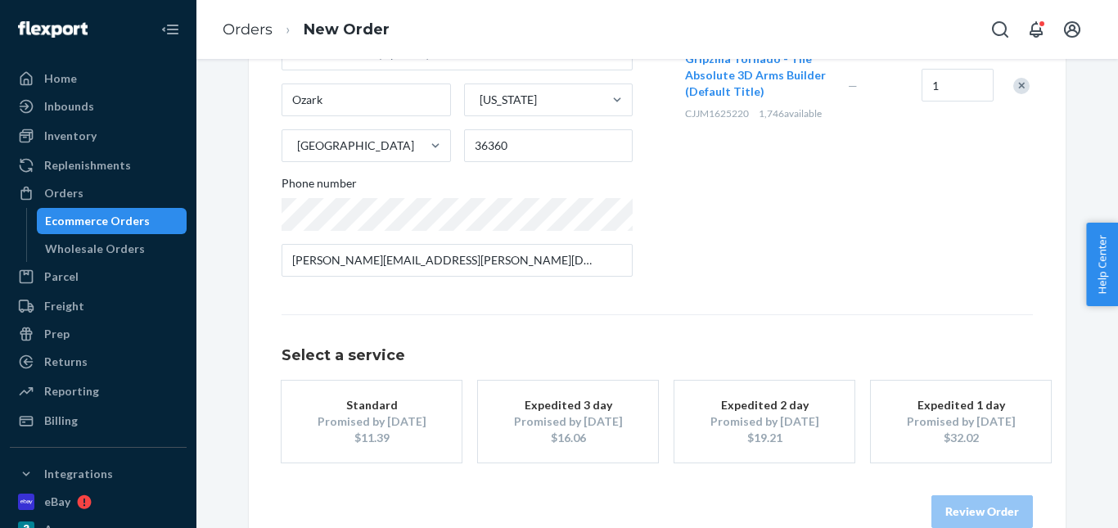
click at [366, 414] on div "Promised by Sep 1, 2025" at bounding box center [371, 421] width 131 height 16
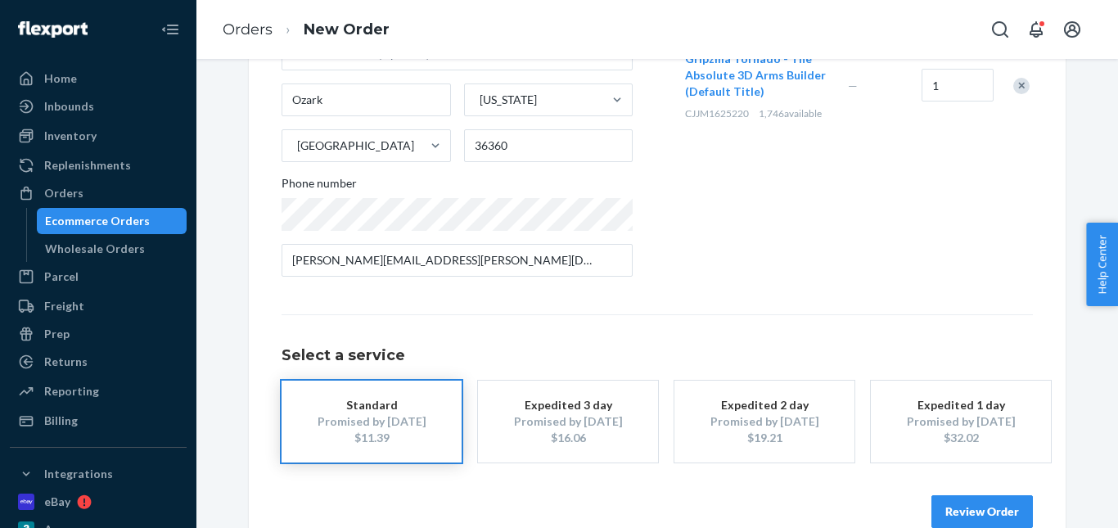
click at [969, 521] on button "Review Order" at bounding box center [981, 511] width 101 height 33
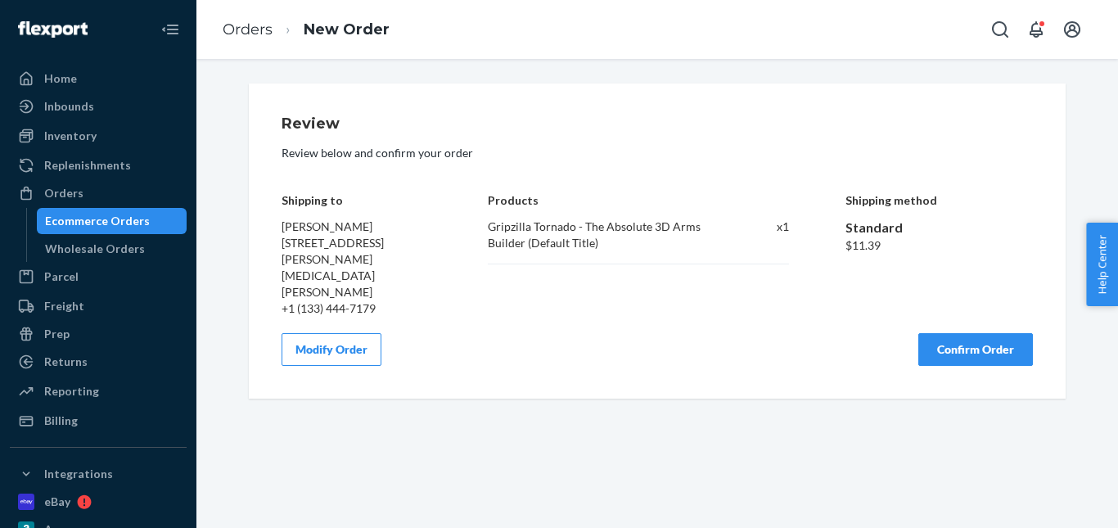
scroll to position [0, 0]
click at [962, 333] on button "Confirm Order" at bounding box center [975, 349] width 115 height 33
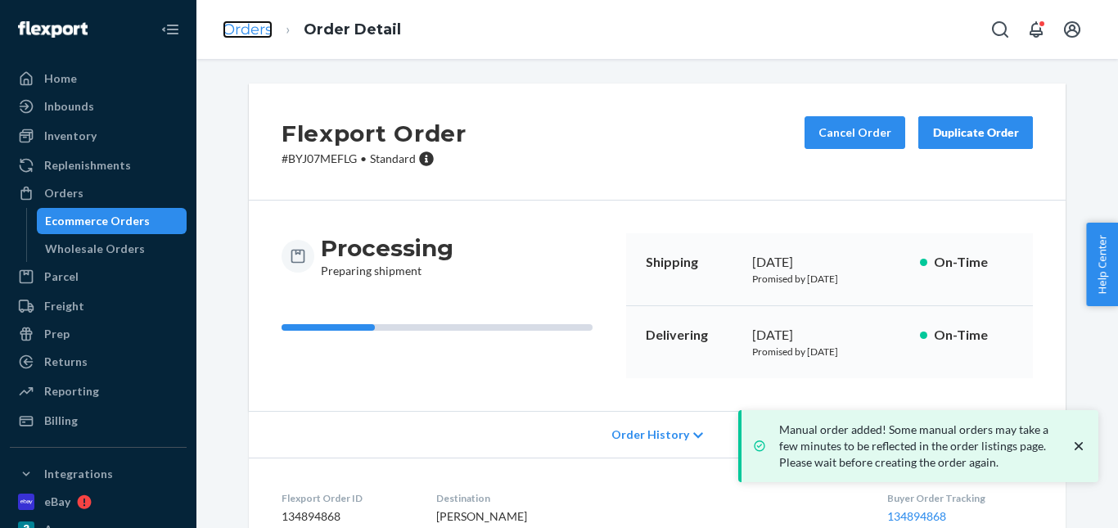
click at [252, 22] on link "Orders" at bounding box center [248, 29] width 50 height 18
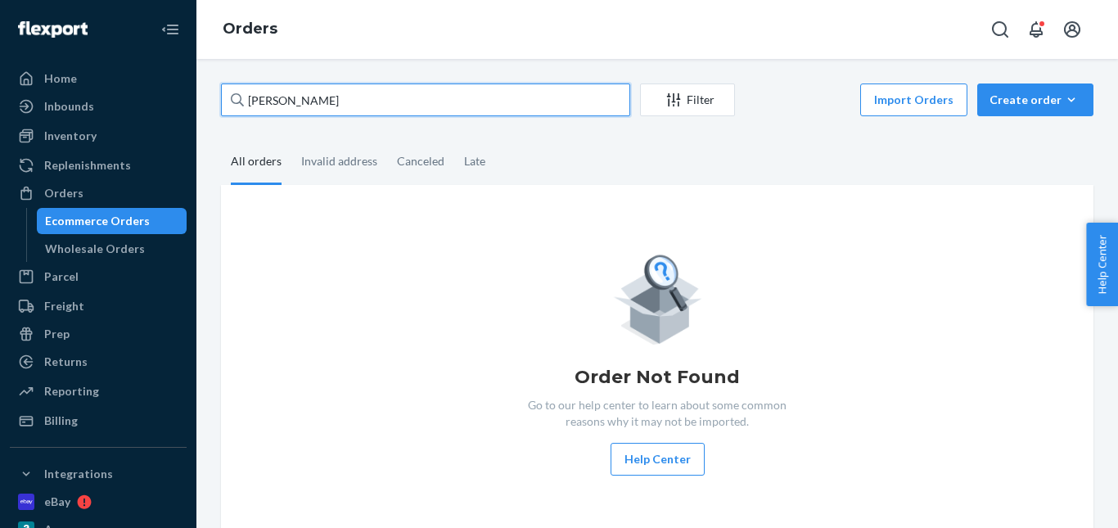
drag, startPoint x: 309, startPoint y: 99, endPoint x: 237, endPoint y: 97, distance: 72.9
click at [237, 97] on div "Shane Scales" at bounding box center [425, 99] width 409 height 33
paste input "Richard Hallam"
type input "Richard Hallam"
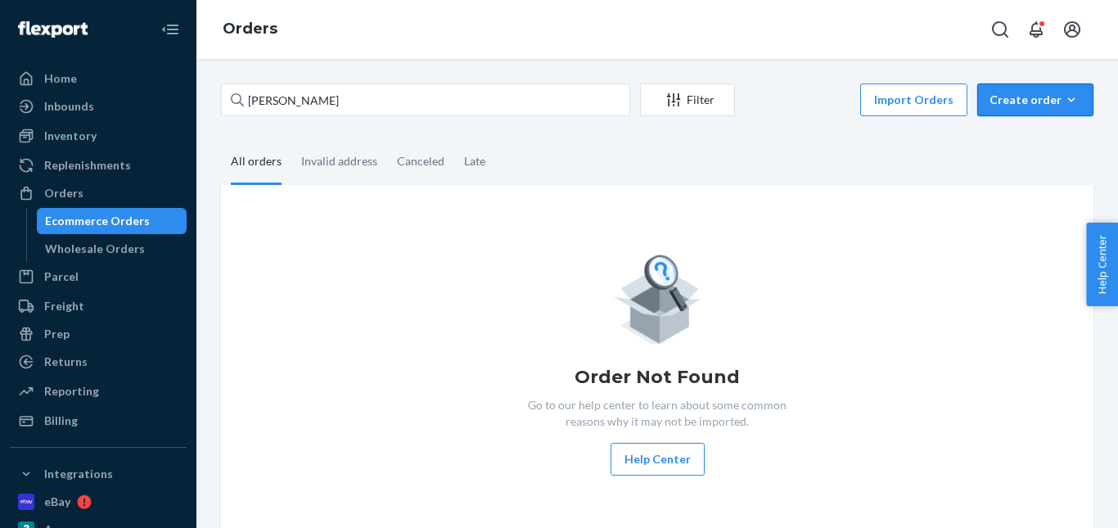
click at [1063, 98] on icon "button" at bounding box center [1071, 100] width 16 height 16
click at [1061, 133] on span "Ecommerce order" at bounding box center [1044, 138] width 101 height 11
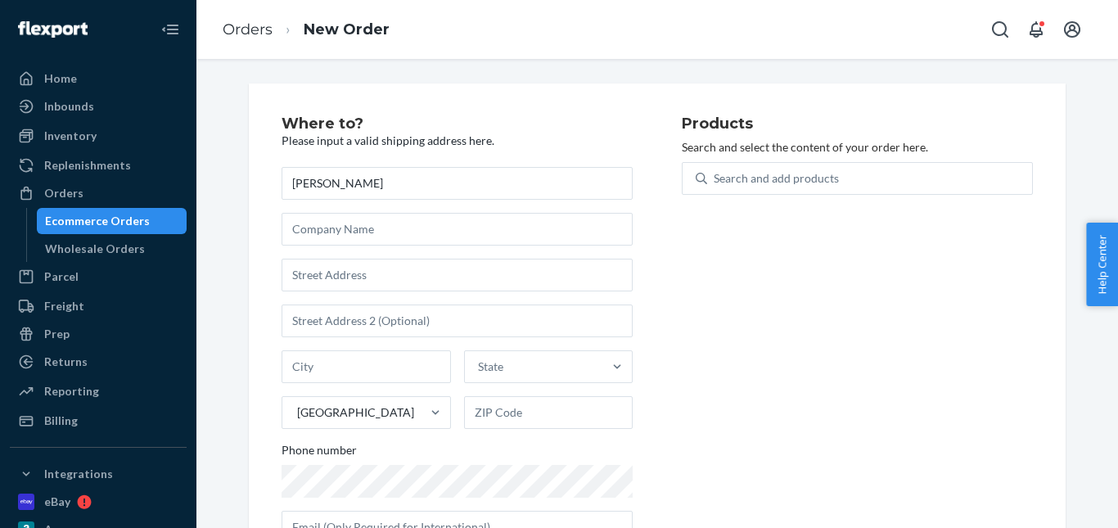
type input "Richard Hallam"
click at [350, 287] on input "text" at bounding box center [457, 275] width 351 height 33
paste input "136 E 24th Street Huntington Station, 11746 New York"
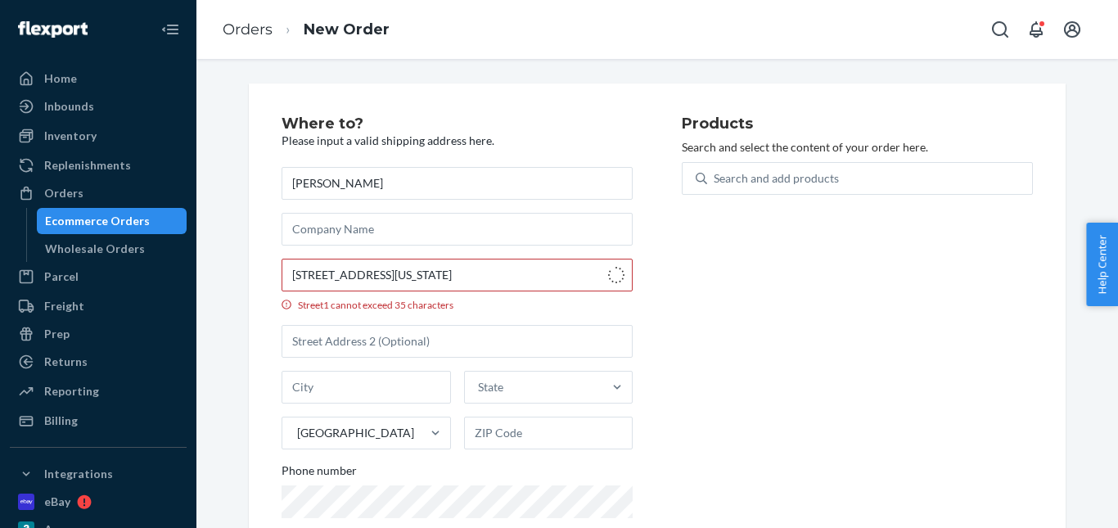
type input "136 E 24th St"
type input "Huntington Station"
type input "11746"
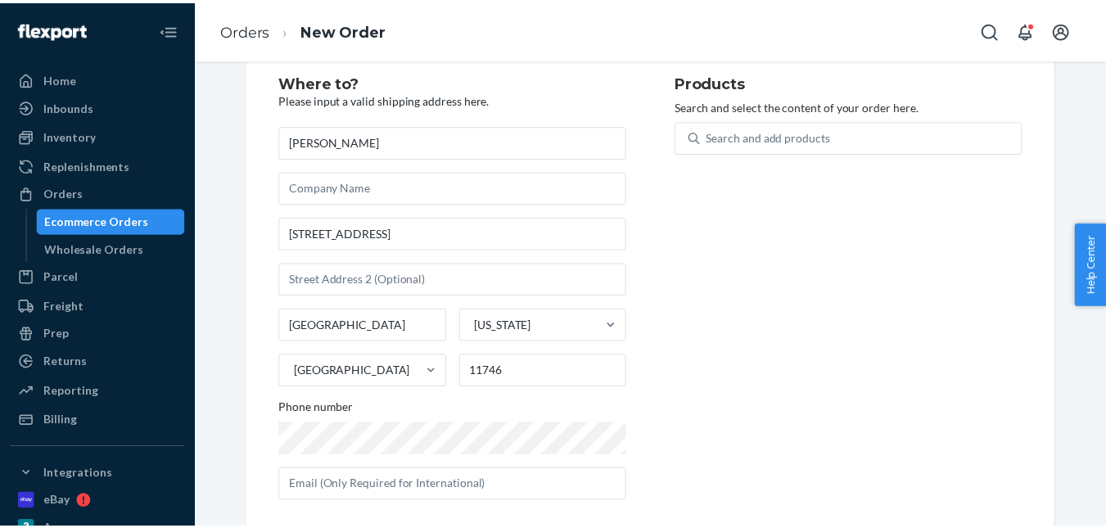
scroll to position [61, 0]
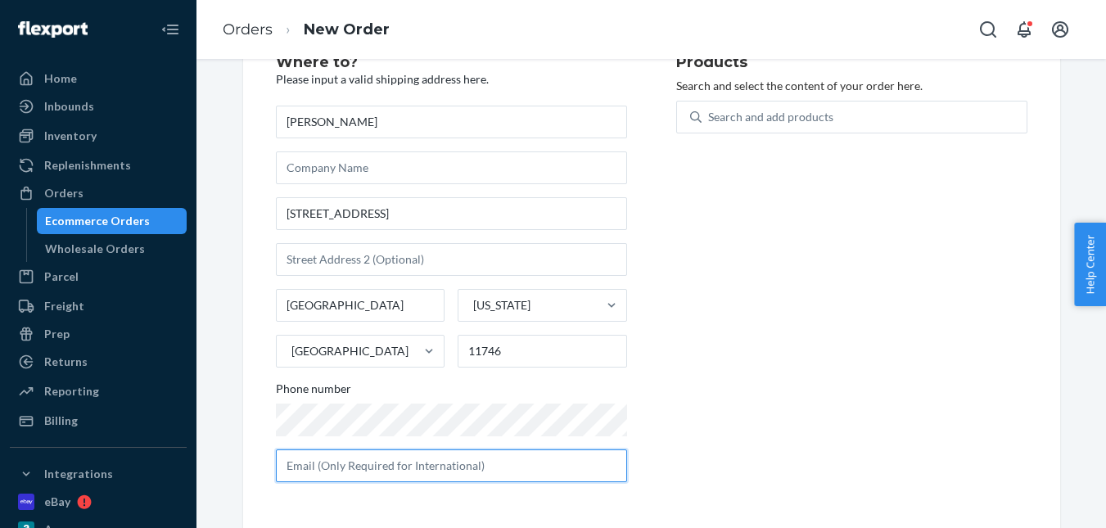
drag, startPoint x: 390, startPoint y: 463, endPoint x: 401, endPoint y: 456, distance: 13.6
click at [390, 464] on input "text" at bounding box center [451, 465] width 351 height 33
paste input "rich.hallam@icloud.com"
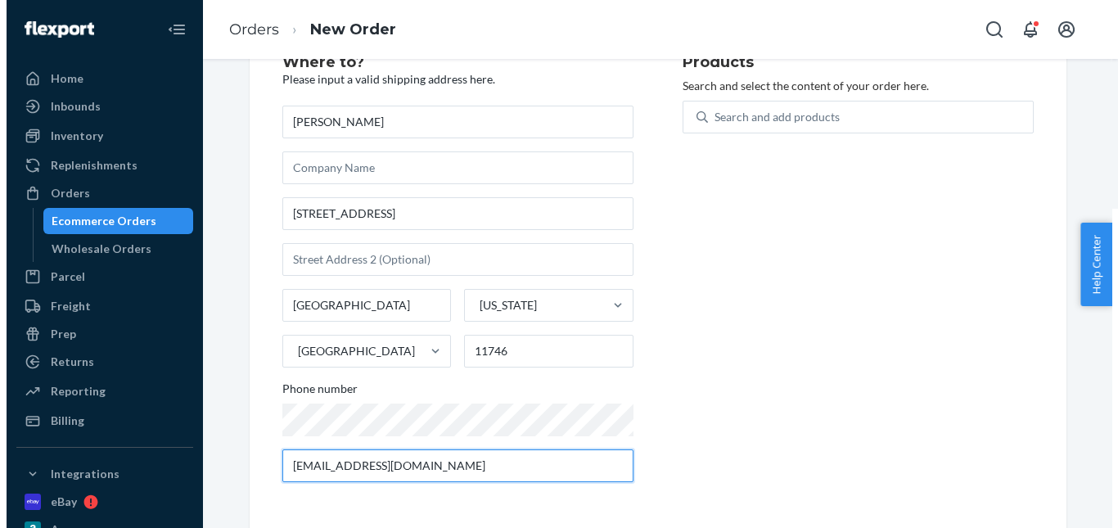
scroll to position [0, 0]
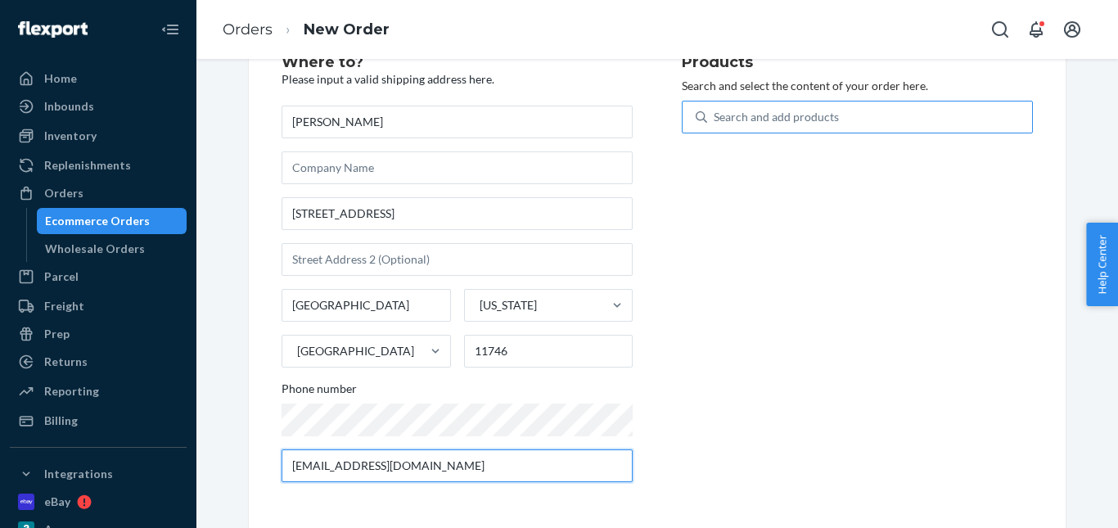
type input "rich.hallam@icloud.com"
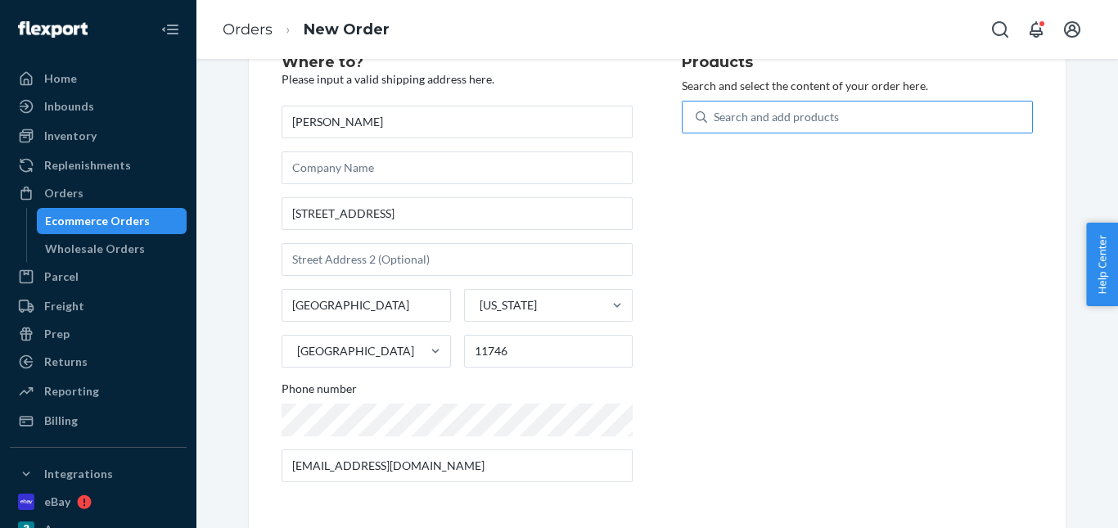
click at [771, 112] on div "Search and add products" at bounding box center [776, 117] width 125 height 16
click at [715, 112] on input "Search and add products" at bounding box center [715, 117] width 2 height 16
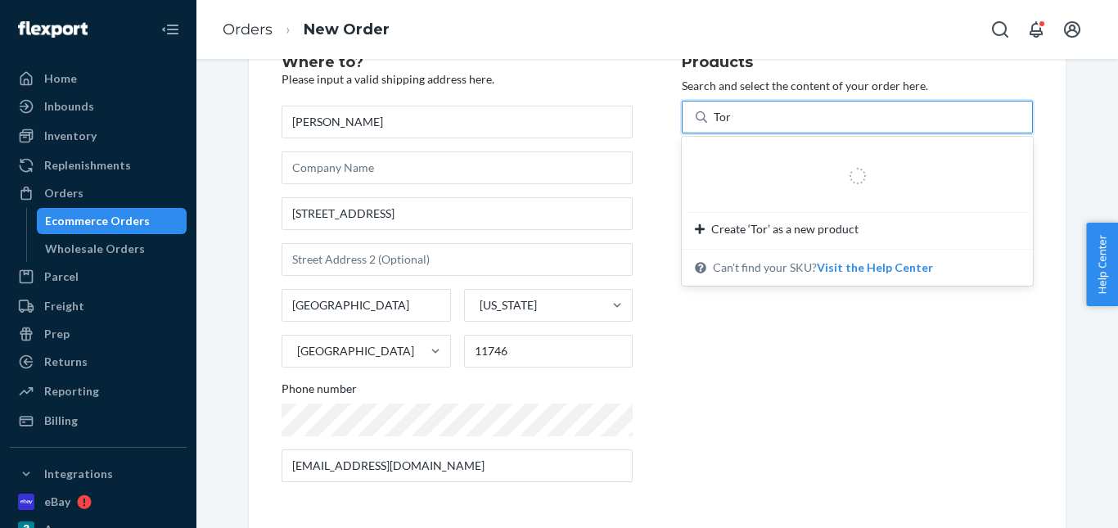
type input "Torna"
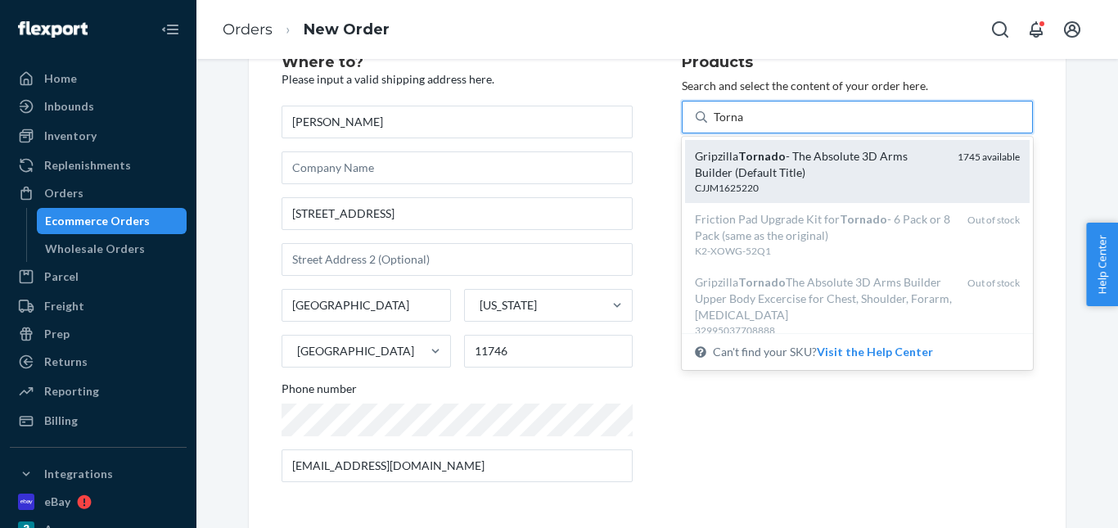
click at [738, 161] on em "Tornado" at bounding box center [761, 156] width 47 height 14
click at [732, 125] on input "Torna" at bounding box center [729, 117] width 30 height 16
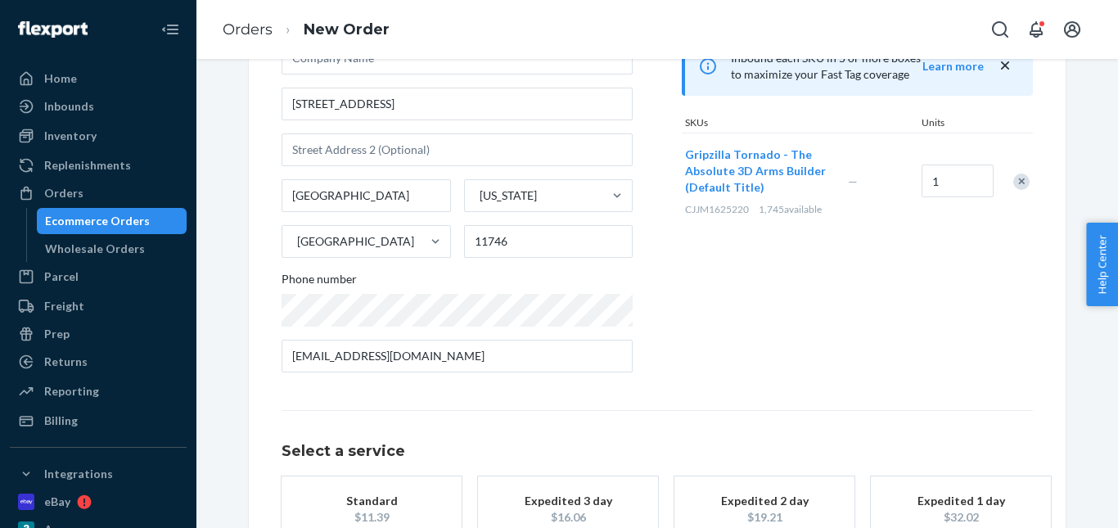
scroll to position [283, 0]
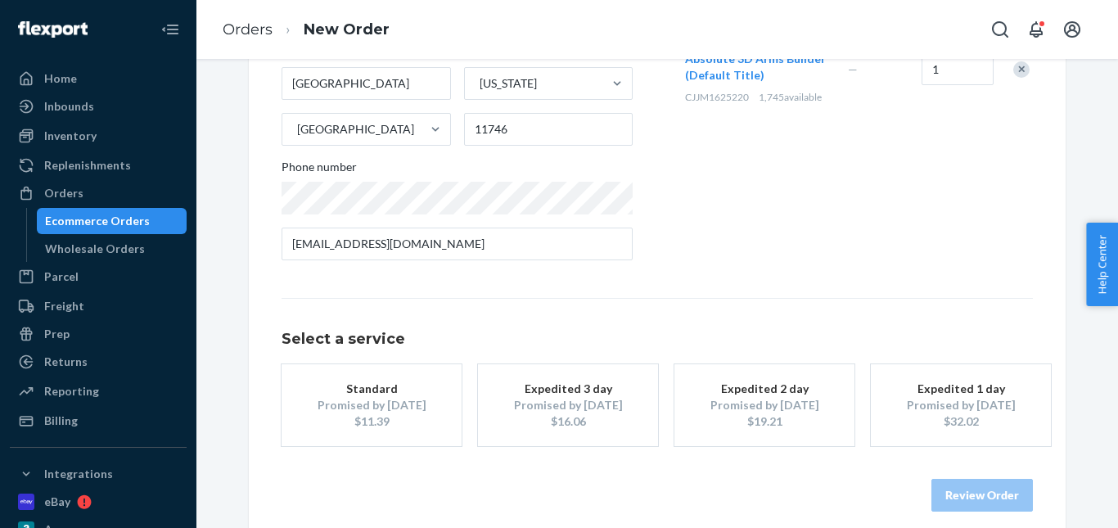
click at [407, 415] on div "$11.39" at bounding box center [371, 421] width 131 height 16
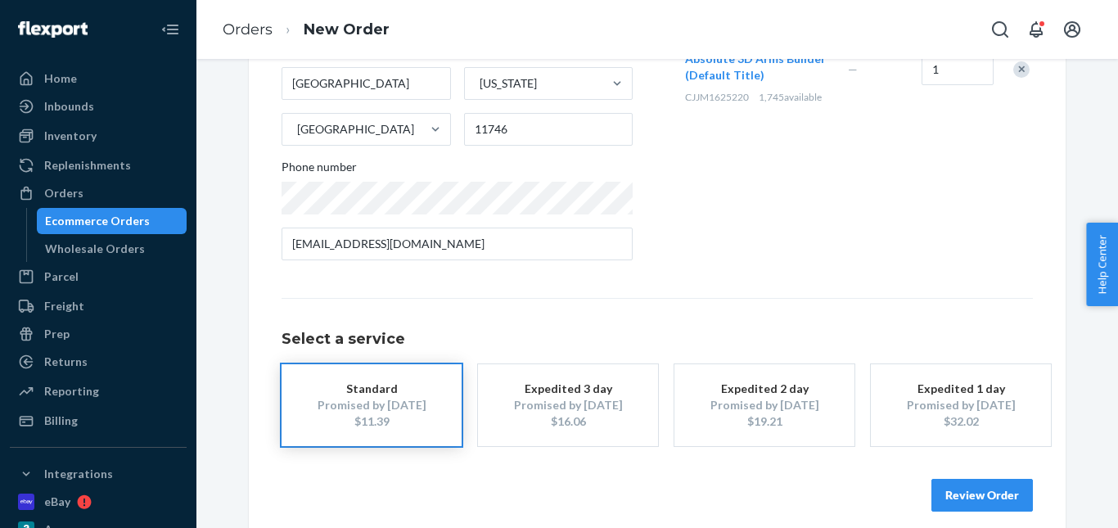
click at [951, 490] on button "Review Order" at bounding box center [981, 495] width 101 height 33
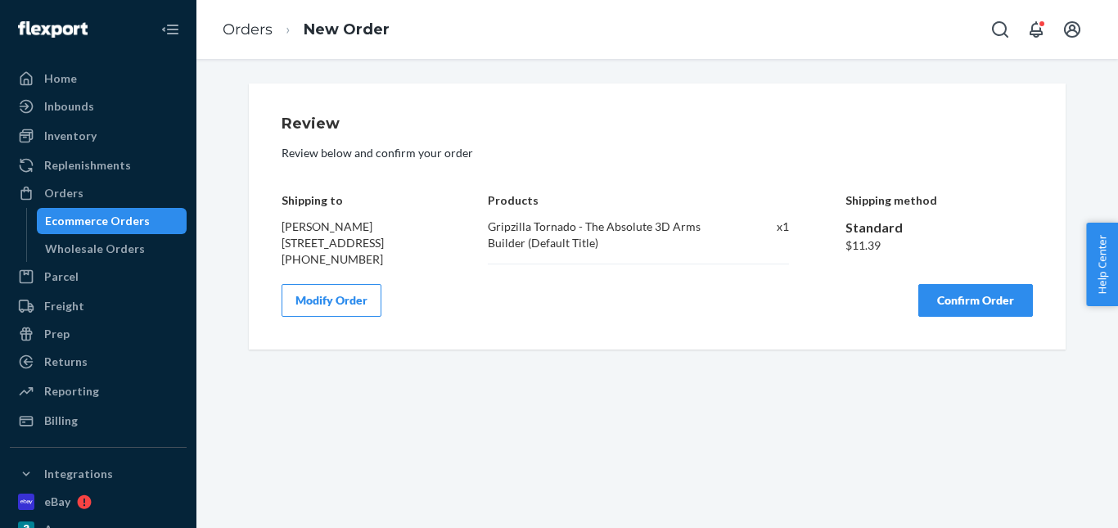
scroll to position [0, 0]
drag, startPoint x: 988, startPoint y: 337, endPoint x: 926, endPoint y: 287, distance: 79.8
click at [987, 317] on button "Confirm Order" at bounding box center [975, 300] width 115 height 33
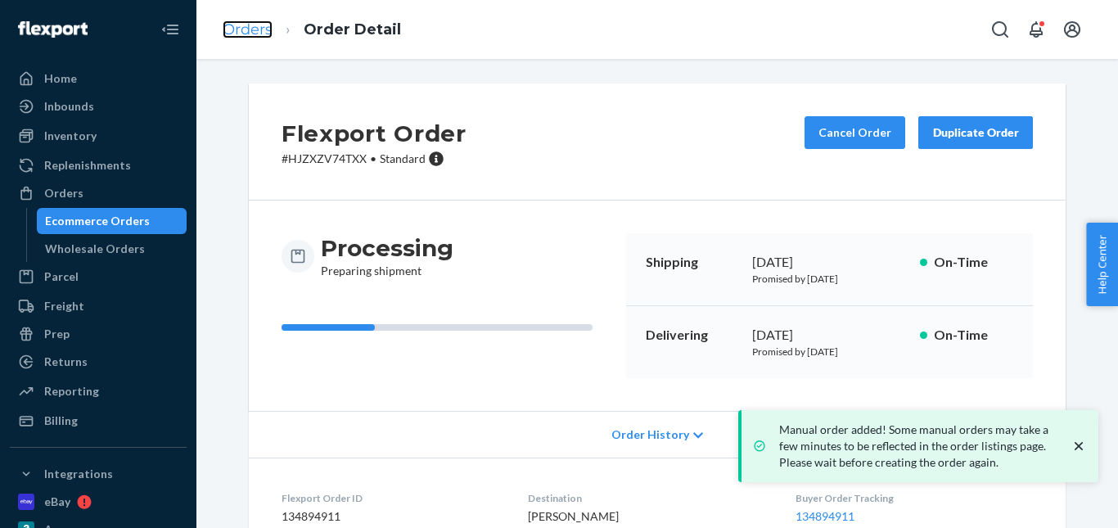
click at [250, 31] on link "Orders" at bounding box center [248, 29] width 50 height 18
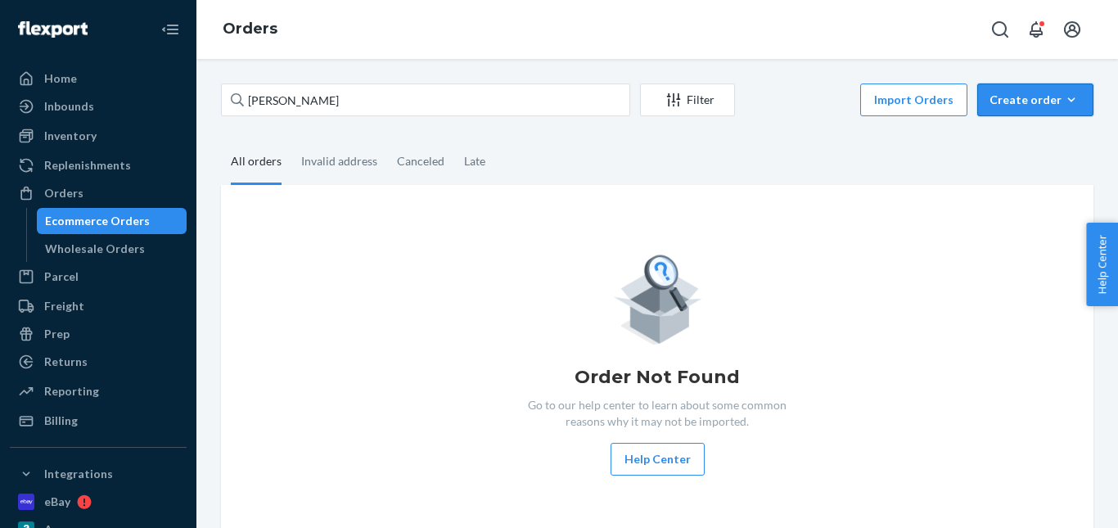
click at [1028, 97] on div "Create order" at bounding box center [1035, 100] width 92 height 16
click at [1027, 136] on span "Ecommerce order" at bounding box center [1044, 138] width 101 height 11
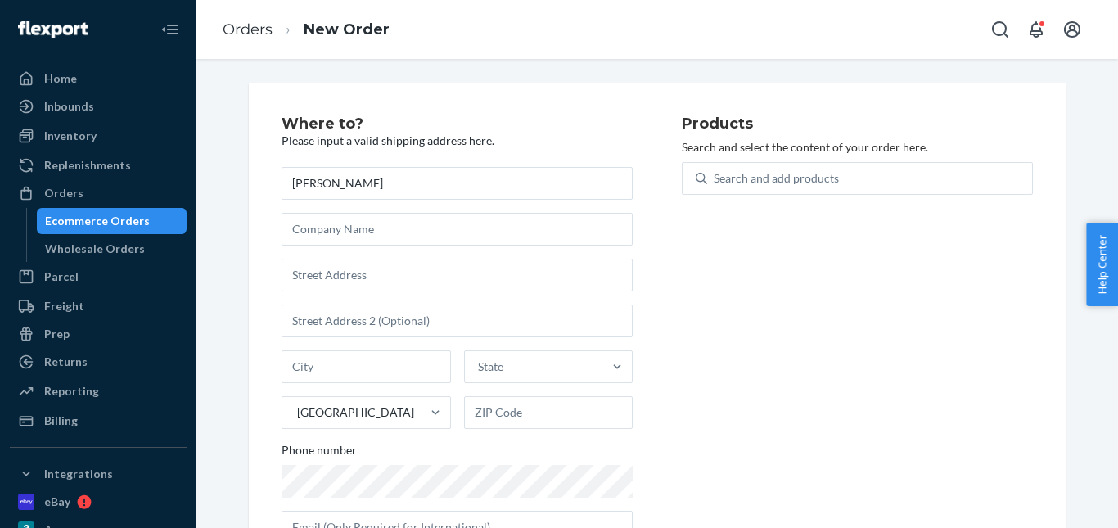
type input "Chris lavery"
click at [375, 277] on input "text" at bounding box center [457, 275] width 351 height 33
paste input "Flat 4, Hollyheath, 14 Derryvolgie Avenue"
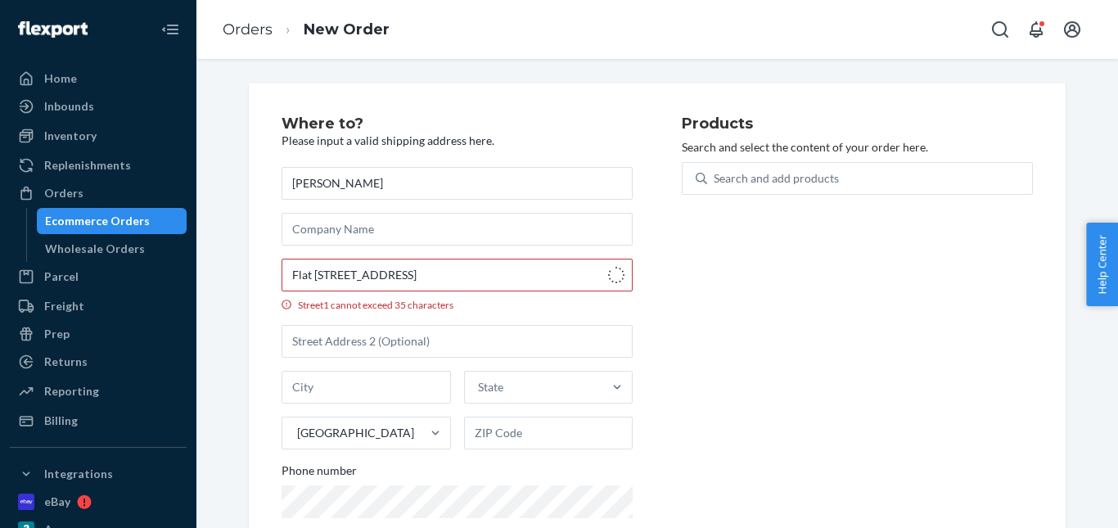
type input "14 Derryvolgie Ave"
type input "Belfast"
type input "BT9 6FB"
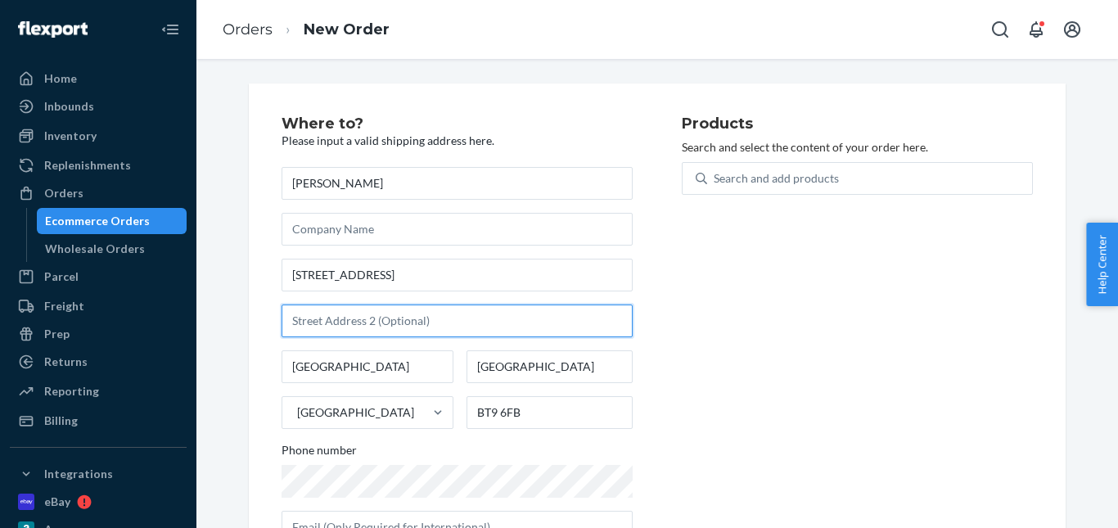
click at [338, 316] on input "text" at bounding box center [457, 320] width 351 height 33
paste input "Belfast BT96FB Northern Ireland GB +447443973633"
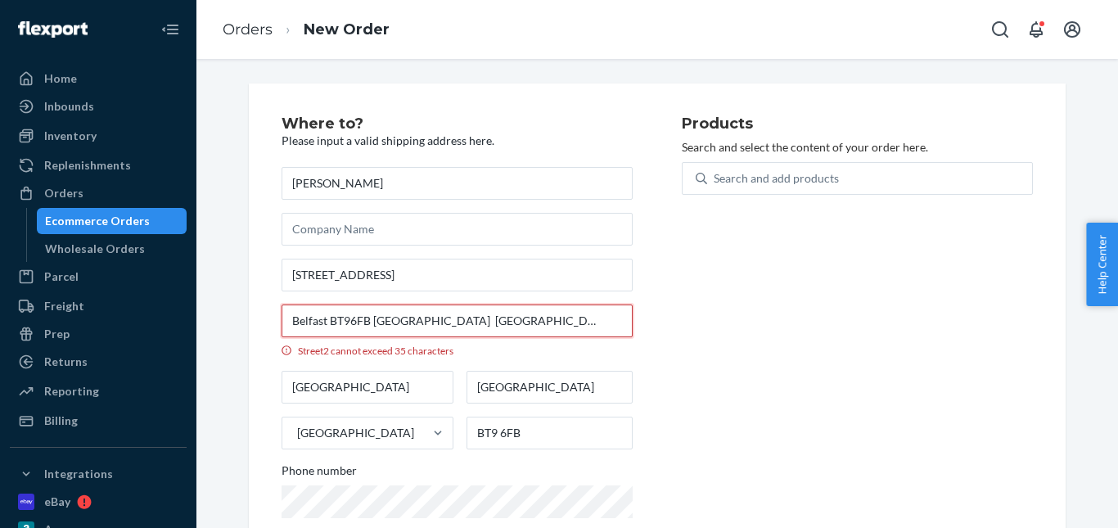
drag, startPoint x: 476, startPoint y: 323, endPoint x: 579, endPoint y: 327, distance: 102.4
click at [579, 327] on div "Belfast BT96FB Northern Ireland GB +447443973633" at bounding box center [457, 320] width 351 height 33
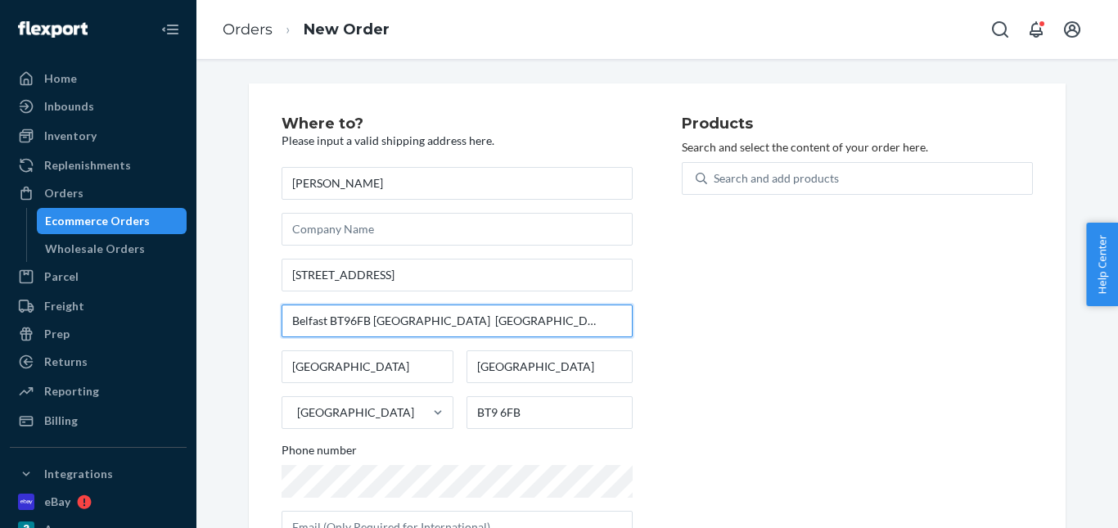
type input "Belfast BT96FB Northern Ireland GB"
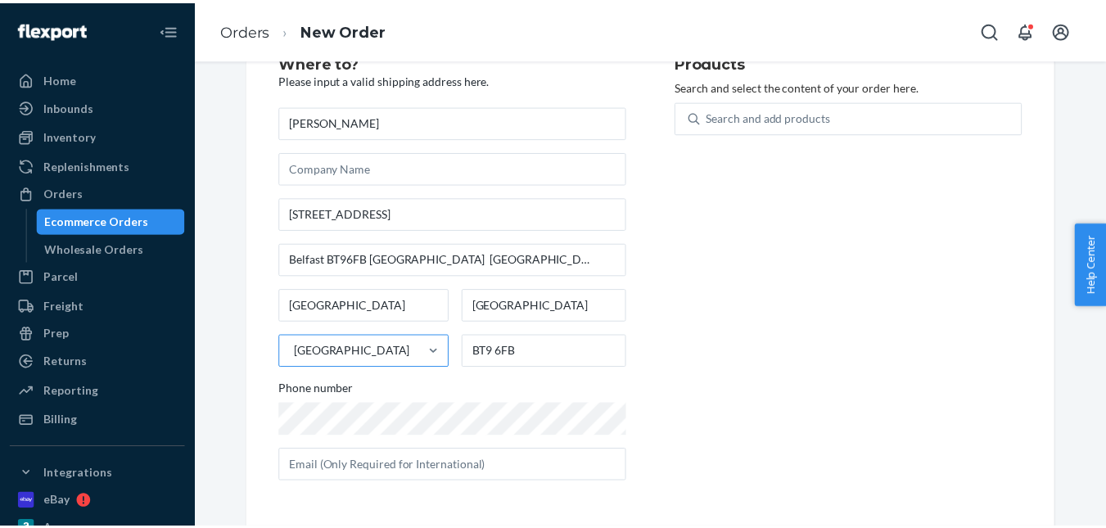
scroll to position [61, 0]
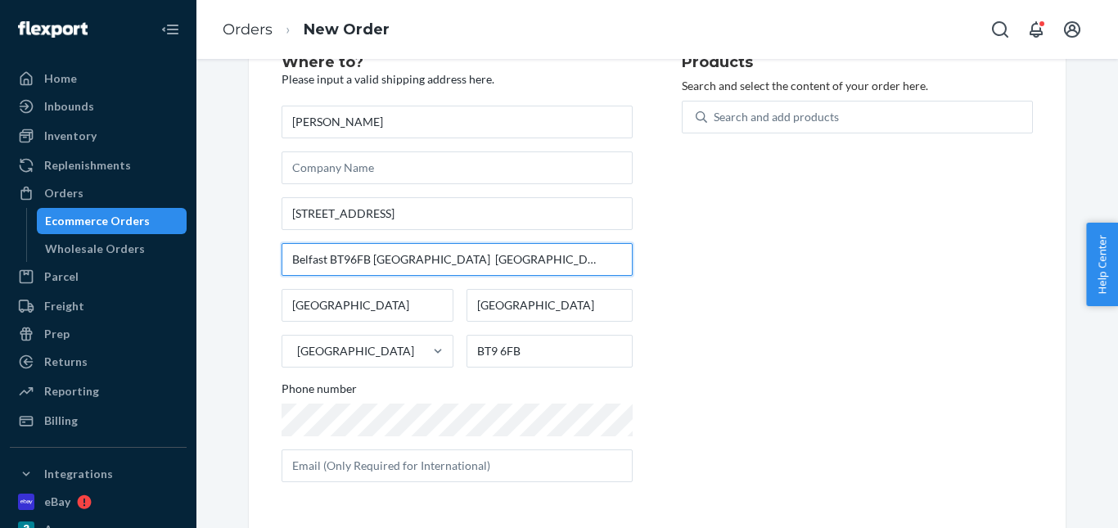
drag, startPoint x: 498, startPoint y: 266, endPoint x: 281, endPoint y: 249, distance: 217.6
click at [282, 249] on input "Belfast BT96FB Northern Ireland GB" at bounding box center [457, 259] width 351 height 33
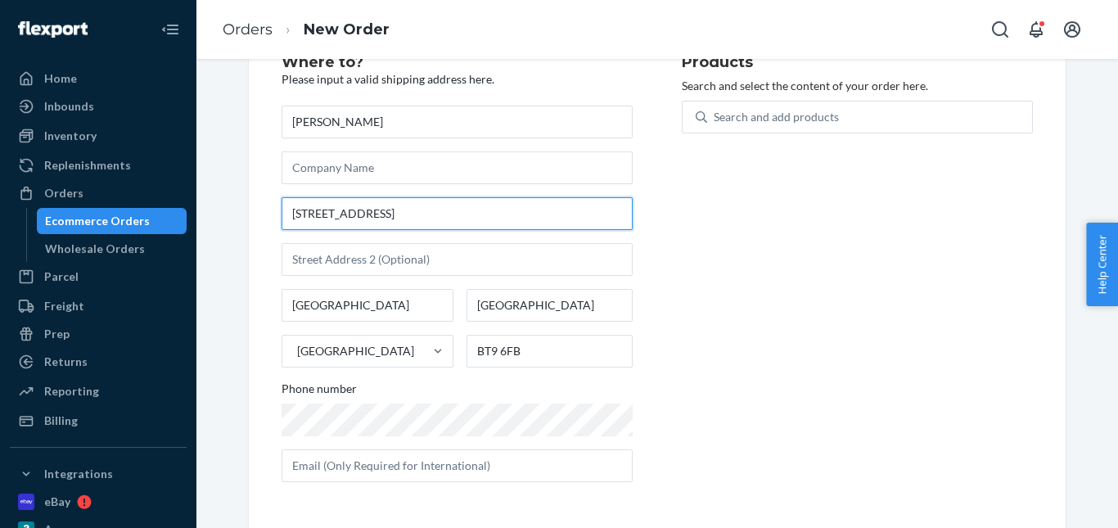
drag, startPoint x: 401, startPoint y: 219, endPoint x: 270, endPoint y: 207, distance: 131.5
click at [271, 207] on div "Where to? Please input a valid shipping address here. Chris lavery 14 Derryvolg…" at bounding box center [657, 275] width 817 height 506
paste input "Flat 4, Hollyheath, 14 Derryvolgie Avenu"
drag, startPoint x: 401, startPoint y: 217, endPoint x: 268, endPoint y: 205, distance: 133.1
click at [282, 205] on input "14 Derryvolgie Ave" at bounding box center [457, 213] width 351 height 33
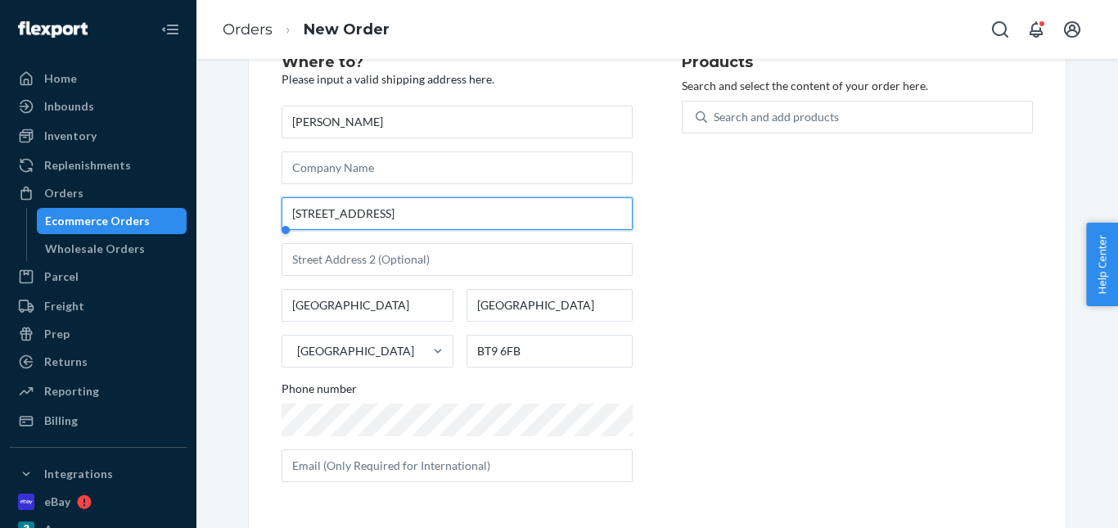
paste input "Flat 4, Hollyheath, 14 Derryvolgie Avenu"
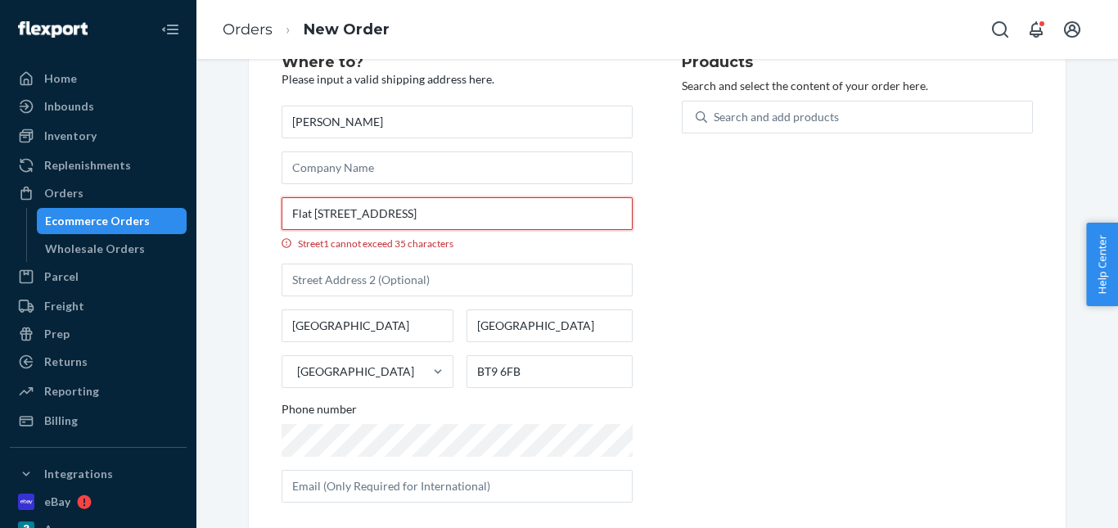
click at [409, 220] on input "Flat 4, Hollyheath, 14 Derryvolgie Avenue" at bounding box center [457, 213] width 351 height 33
click at [501, 213] on input "Flat 4, Hollyheath, 14 Derryvolgie Avenue" at bounding box center [457, 213] width 351 height 33
drag, startPoint x: 381, startPoint y: 213, endPoint x: 503, endPoint y: 221, distance: 123.0
click at [503, 221] on input "Flat 4, Hollyheath, 14 Derryvolgie Avenue" at bounding box center [457, 213] width 351 height 33
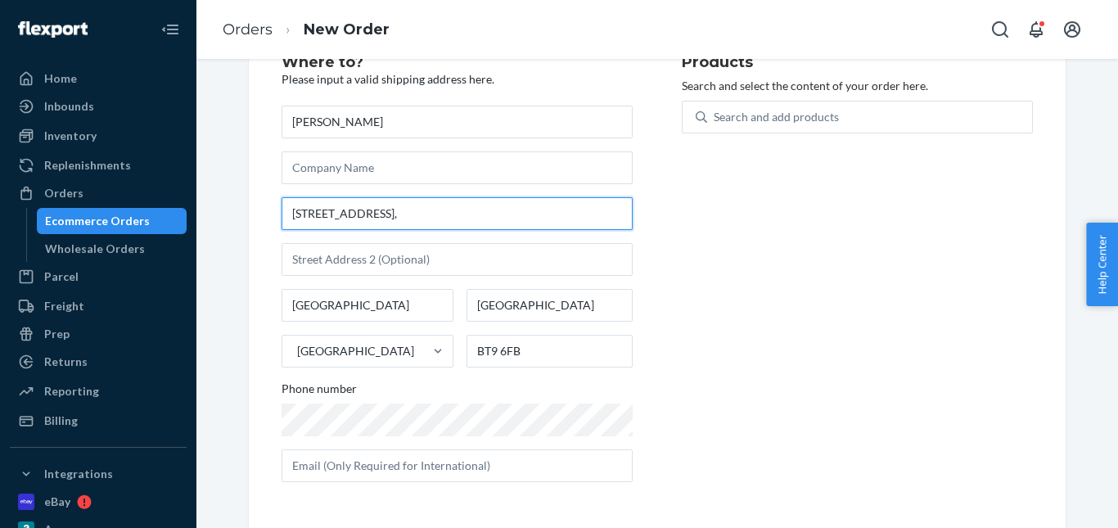
type input "Flat 4, Hollyheath,"
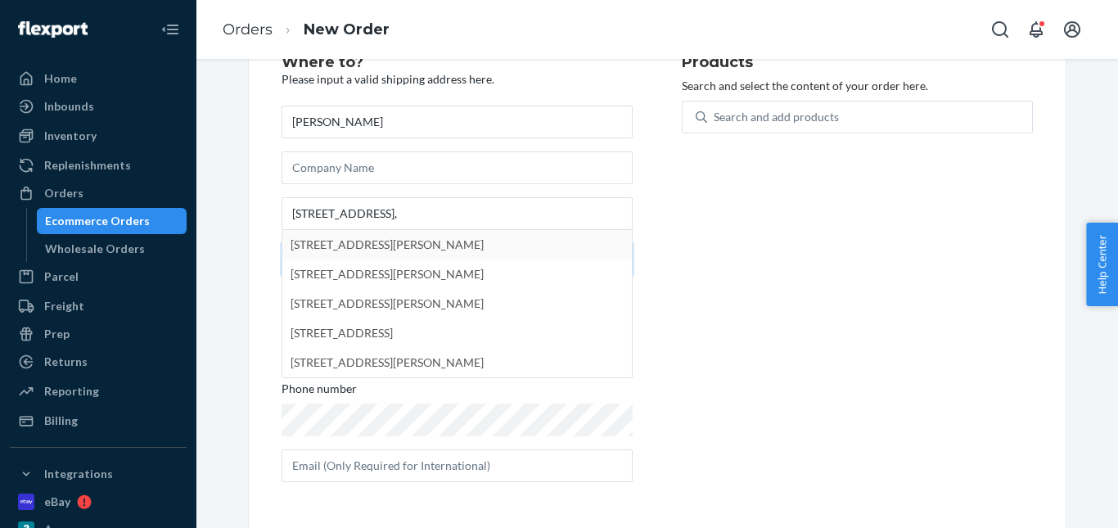
paste input "14 Derryvolgie Avenue"
type input "14 Derryvolgie Avenue"
click at [669, 224] on div "Where to? Please input a valid shipping address here. Chris lavery Flat 4, Holl…" at bounding box center [482, 275] width 400 height 440
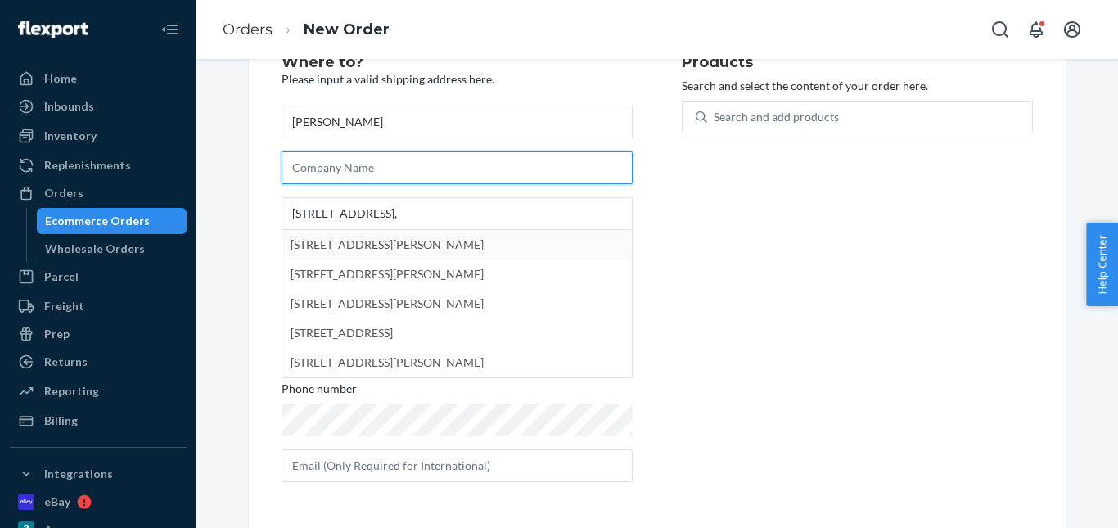
click at [351, 176] on input "text" at bounding box center [457, 167] width 351 height 33
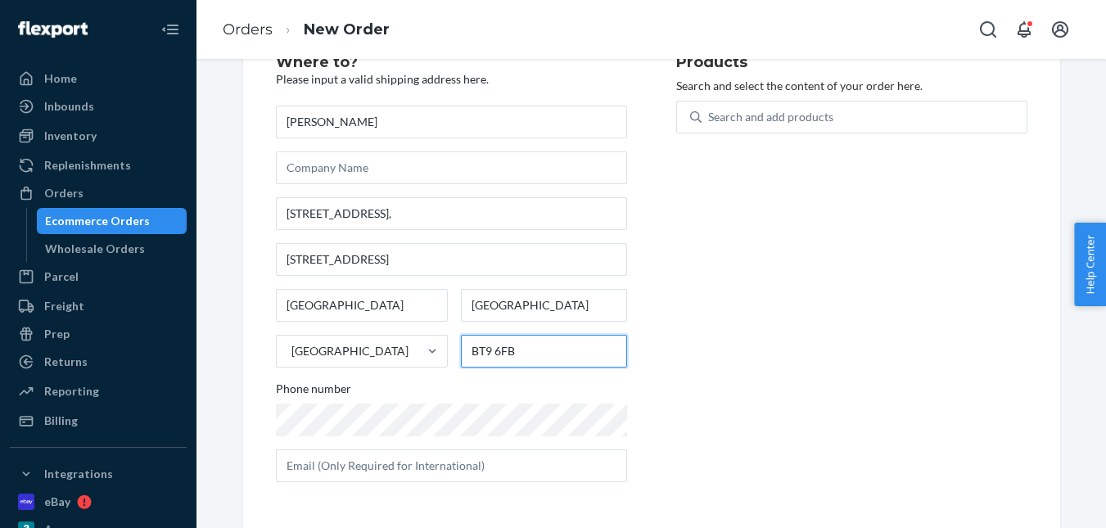
drag, startPoint x: 513, startPoint y: 356, endPoint x: 456, endPoint y: 354, distance: 57.3
click at [461, 354] on input "BT9 6FB" at bounding box center [544, 351] width 166 height 33
paste input "6FB"
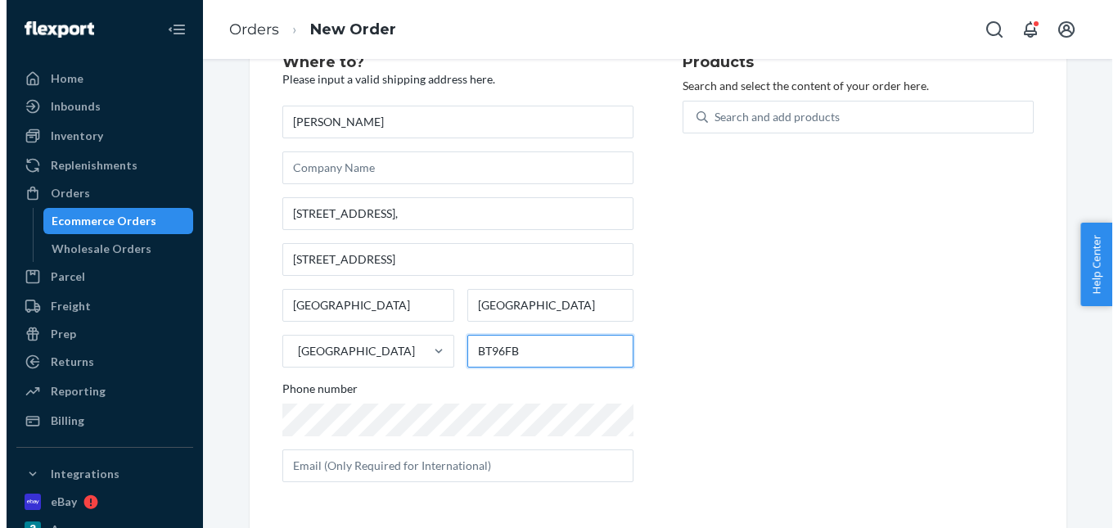
scroll to position [0, 0]
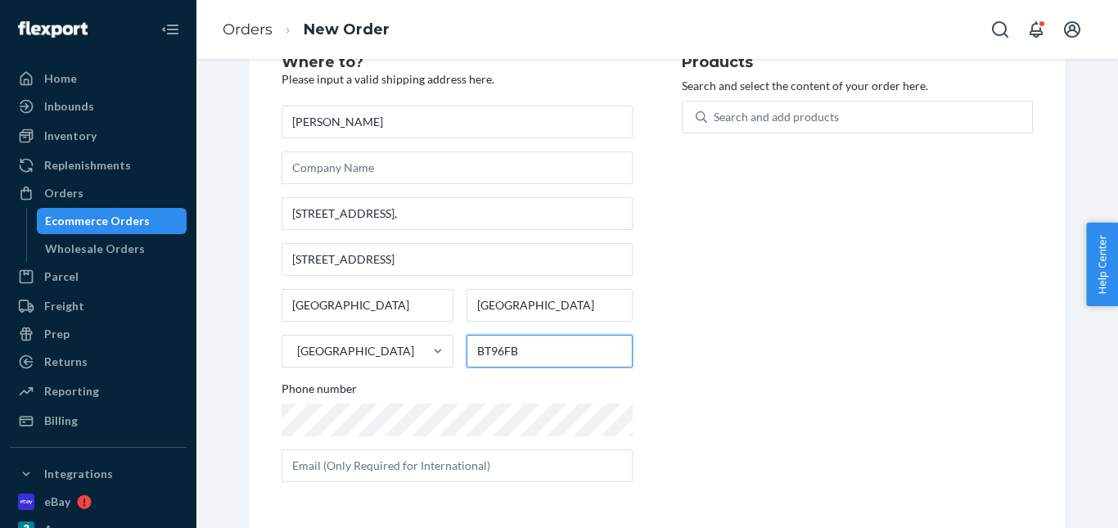
type input "BT96FB"
click at [661, 312] on div "Where to? Please input a valid shipping address here. Chris lavery Flat 4, Holl…" at bounding box center [482, 275] width 400 height 440
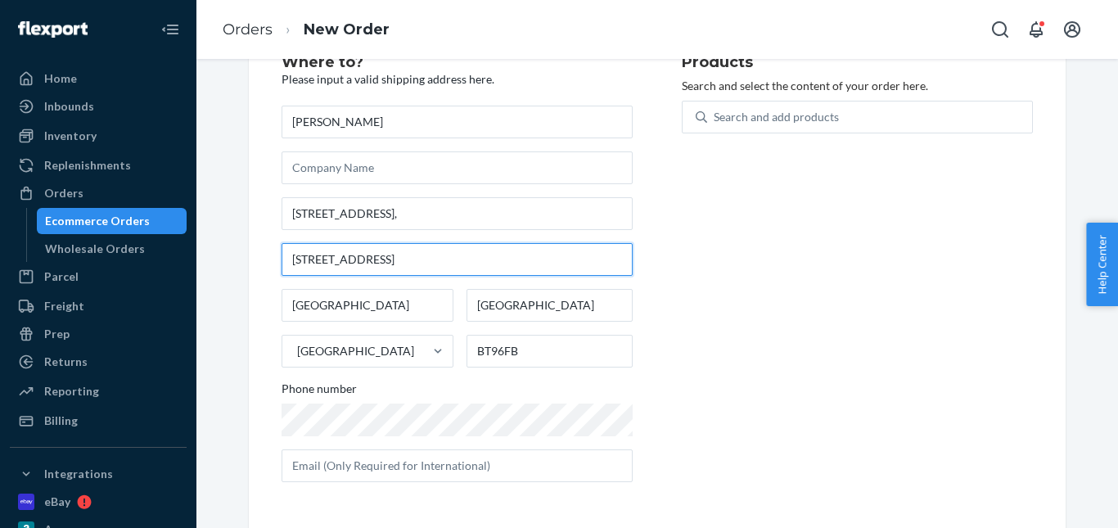
drag, startPoint x: 409, startPoint y: 258, endPoint x: 282, endPoint y: 259, distance: 126.9
click at [282, 259] on input "14 Derryvolgie Avenue" at bounding box center [457, 259] width 351 height 33
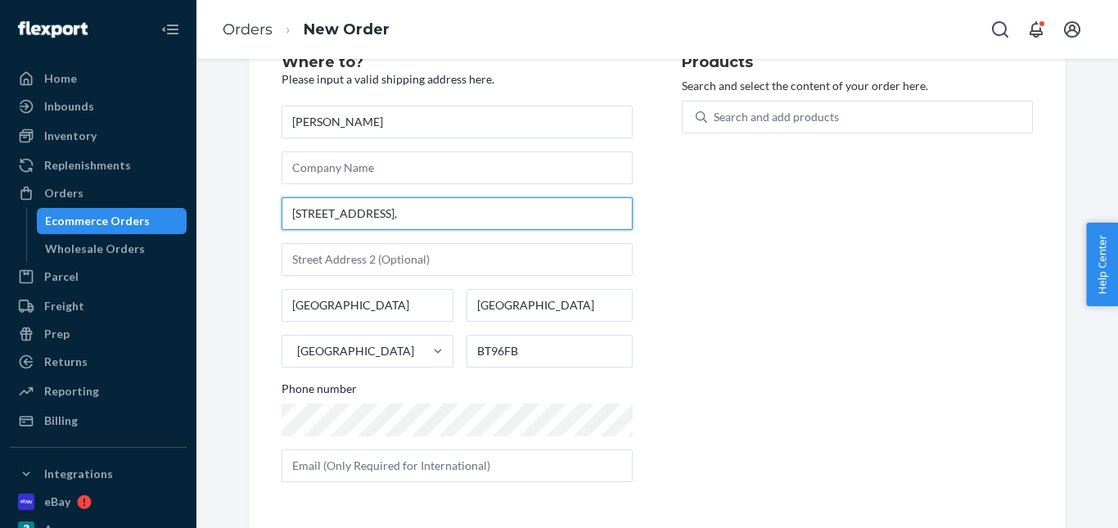
click at [286, 210] on input "Flat 4, Hollyheath," at bounding box center [457, 213] width 351 height 33
paste input "14 Derryvolgie Avenue"
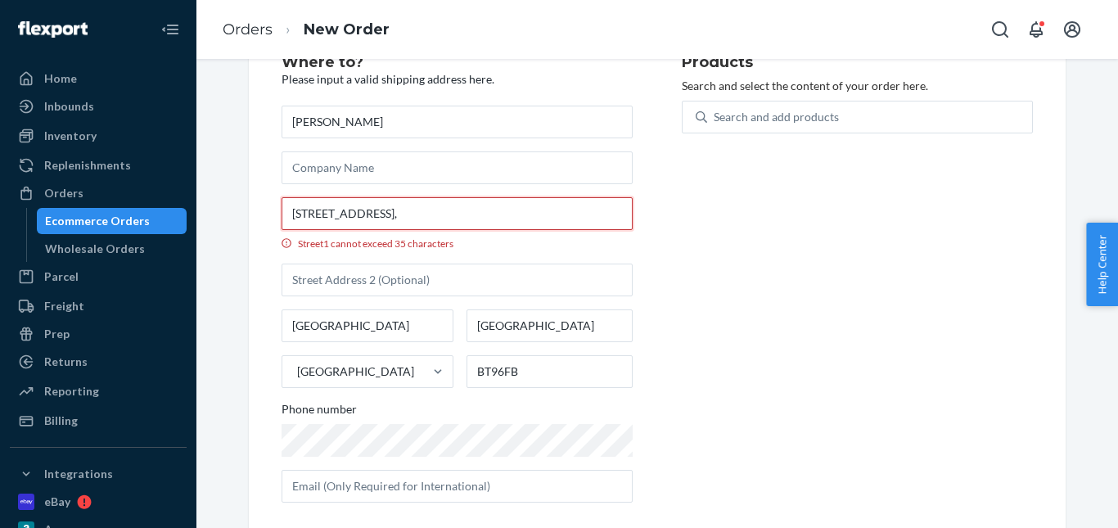
drag, startPoint x: 407, startPoint y: 214, endPoint x: 446, endPoint y: 218, distance: 39.4
click at [446, 218] on input "14 Derryvolgie Avenue Flat 4, Hollyheath," at bounding box center [457, 213] width 351 height 33
drag, startPoint x: 405, startPoint y: 213, endPoint x: 514, endPoint y: 212, distance: 108.9
click at [514, 212] on input "14 Derryvolgie Avenue Flat 4, Hollyheath," at bounding box center [457, 213] width 351 height 33
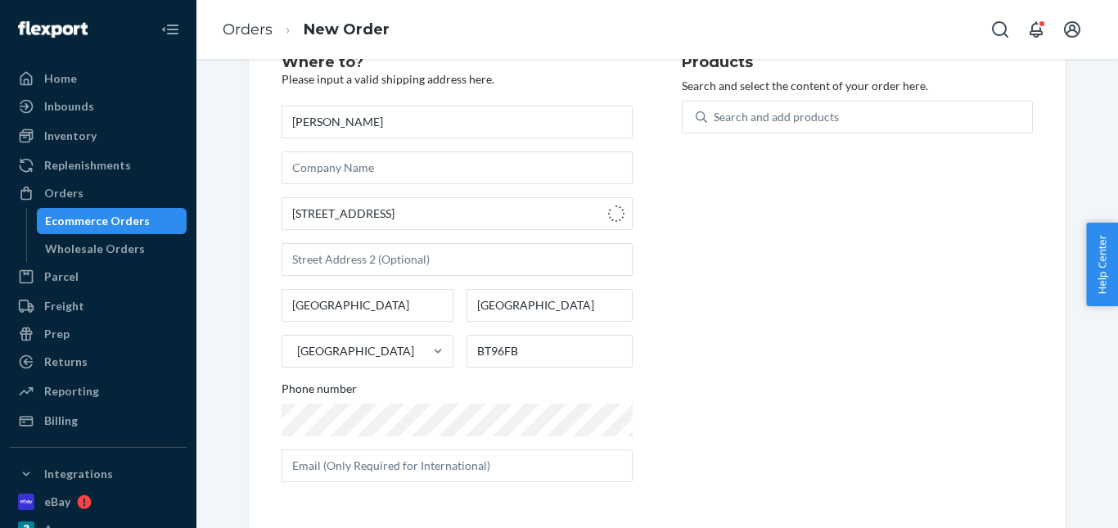
type input "14 Derryvolgie Ave"
type input "BT9 6FB"
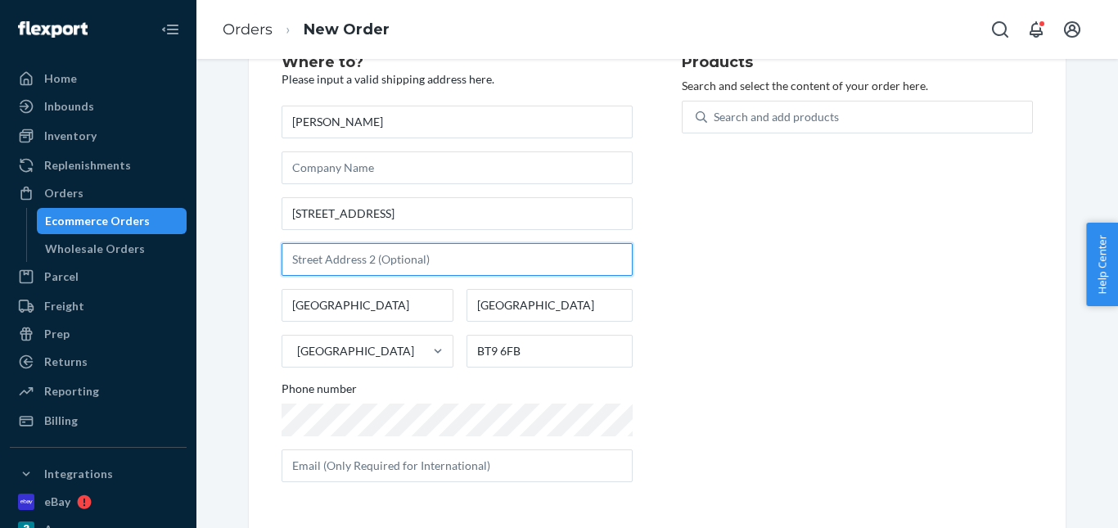
click at [358, 256] on input "text" at bounding box center [457, 259] width 351 height 33
paste input "Flat 4, Hollyheath,"
type input "Flat 4, Hollyheath,"
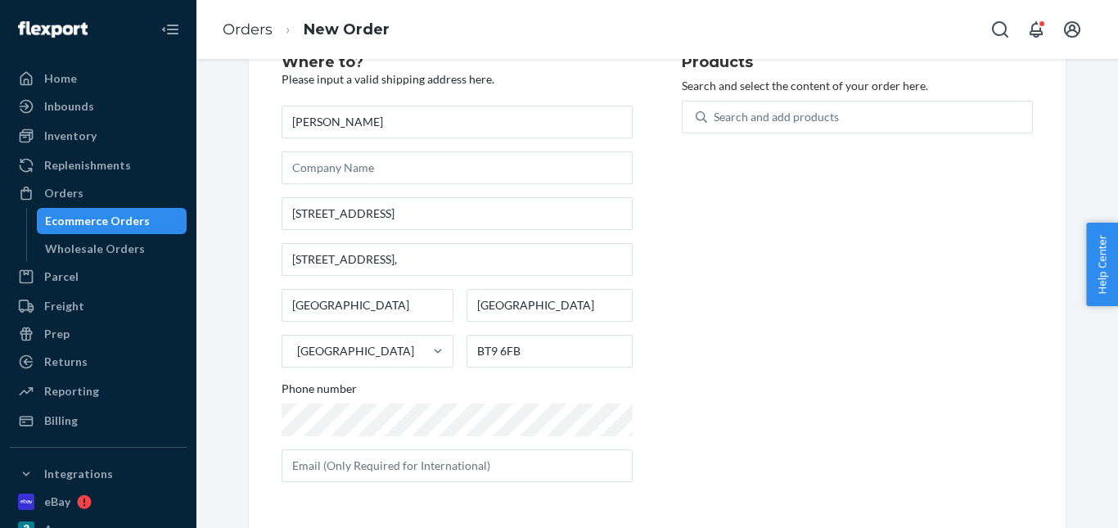
click at [754, 264] on div "Products Search and select the content of your order here. Search and add produ…" at bounding box center [857, 275] width 351 height 440
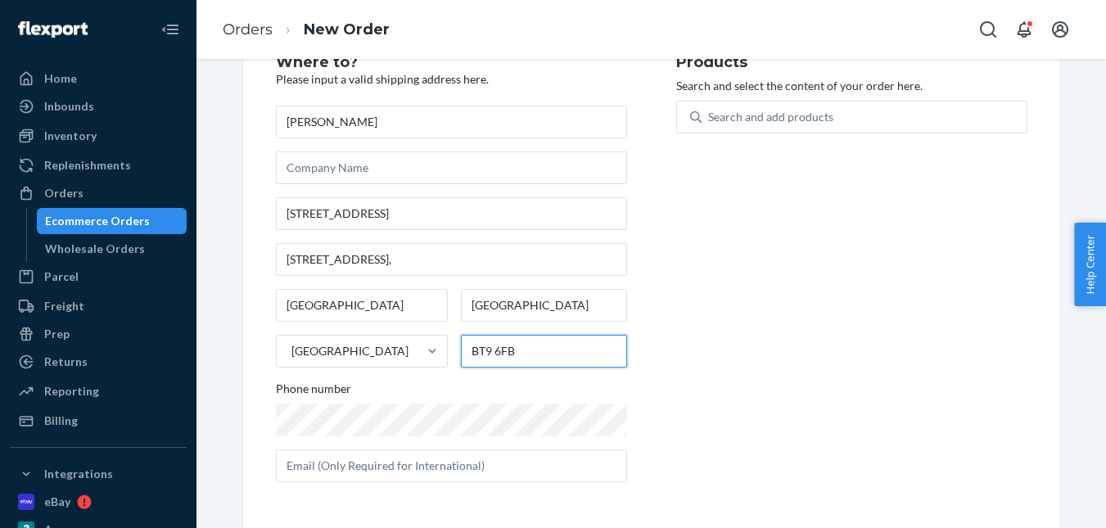
drag, startPoint x: 513, startPoint y: 351, endPoint x: 449, endPoint y: 348, distance: 63.9
click at [449, 348] on div "Belfast Northern Ireland United Kingdom BT9 6FB" at bounding box center [451, 328] width 351 height 79
paste input "6FB"
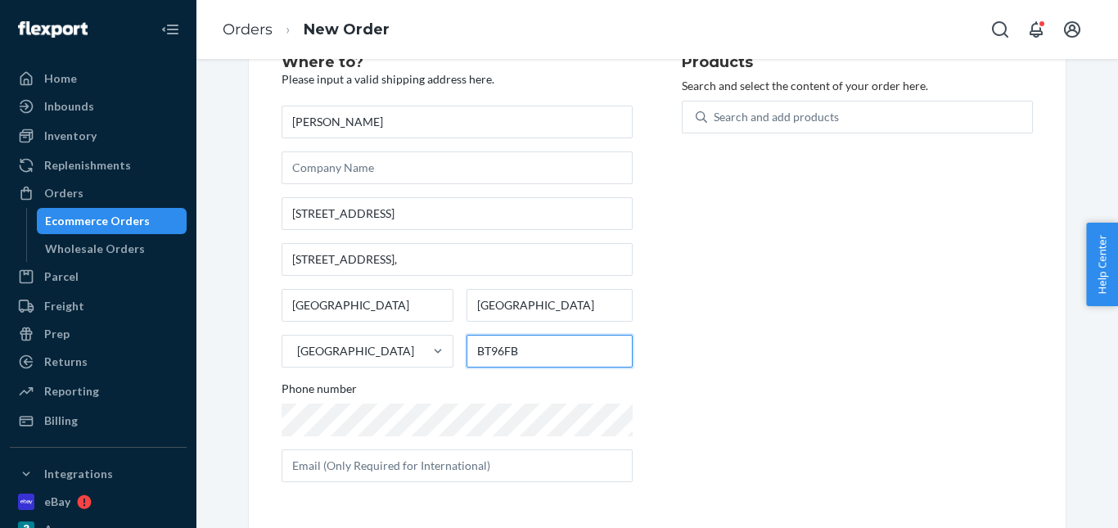
type input "BT96FB"
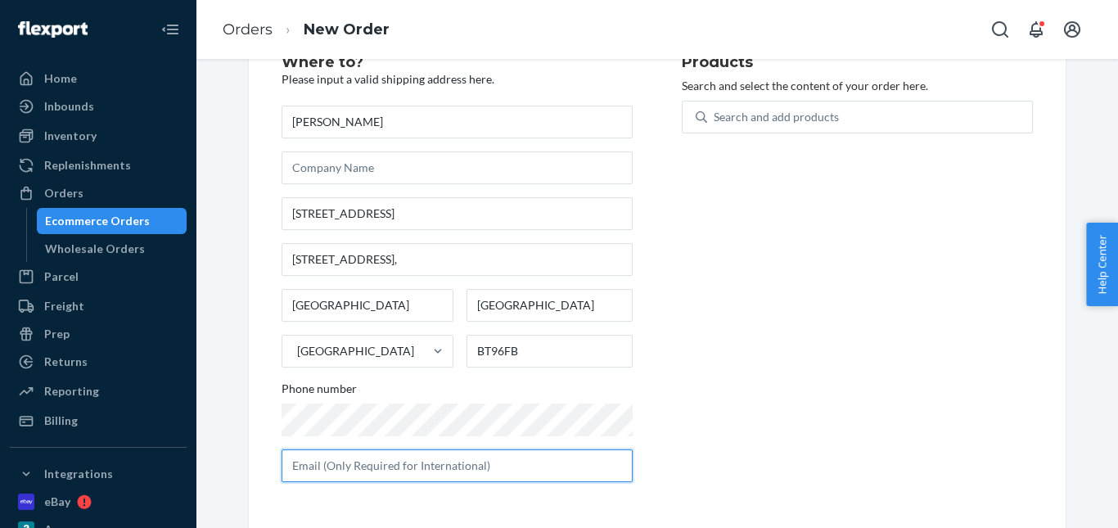
click at [441, 457] on input "text" at bounding box center [457, 465] width 351 height 33
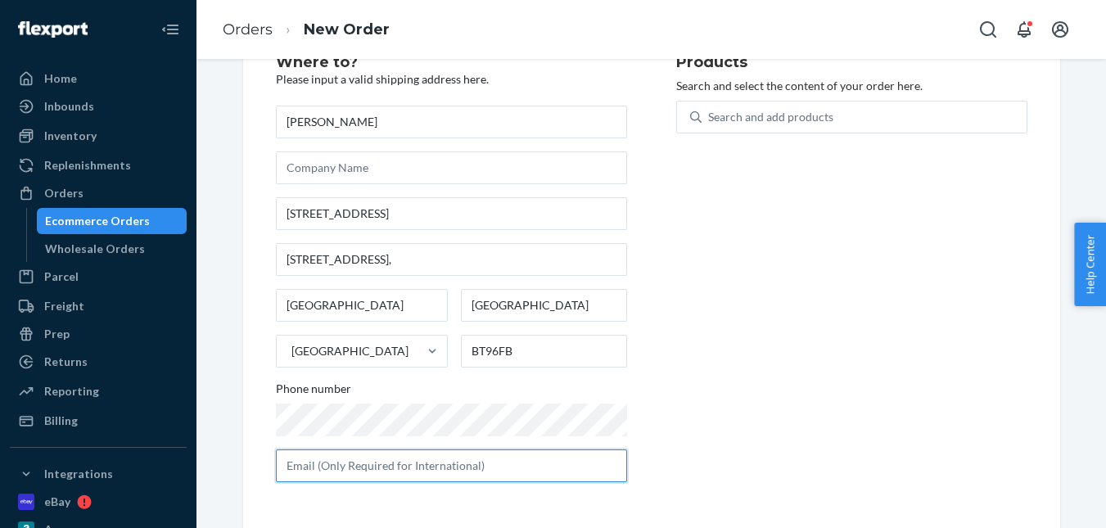
scroll to position [114, 0]
paste input "chrispmlavery@hotmail.com"
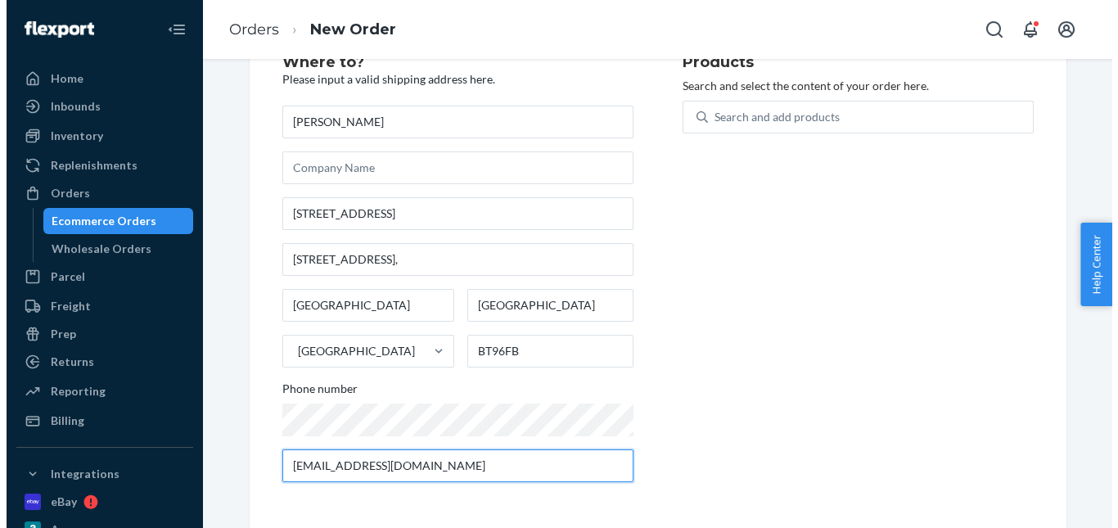
scroll to position [0, 0]
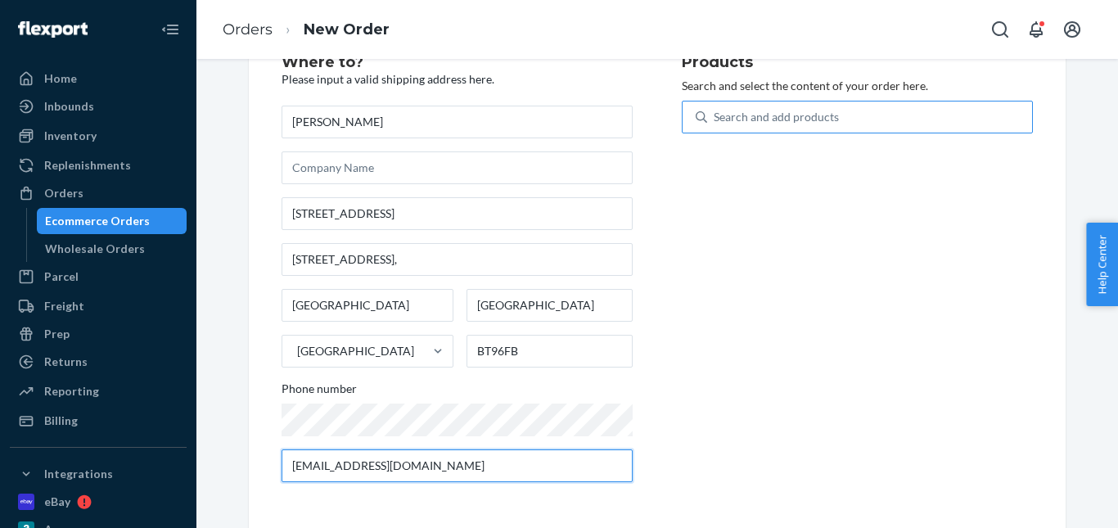
type input "chrispmlavery@hotmail.com"
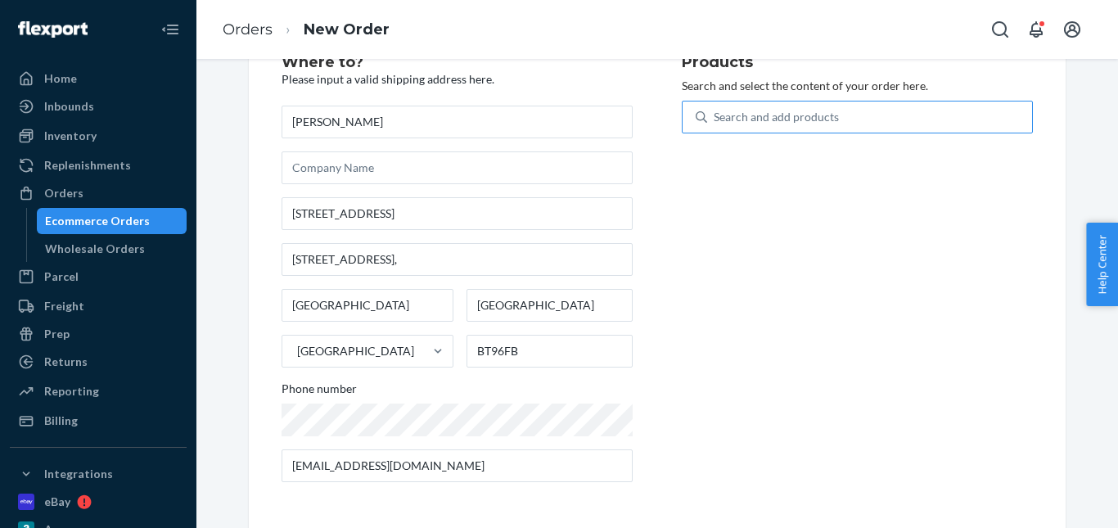
click at [755, 116] on div "Search and add products" at bounding box center [776, 117] width 125 height 16
click at [715, 116] on input "Search and add products" at bounding box center [715, 117] width 2 height 16
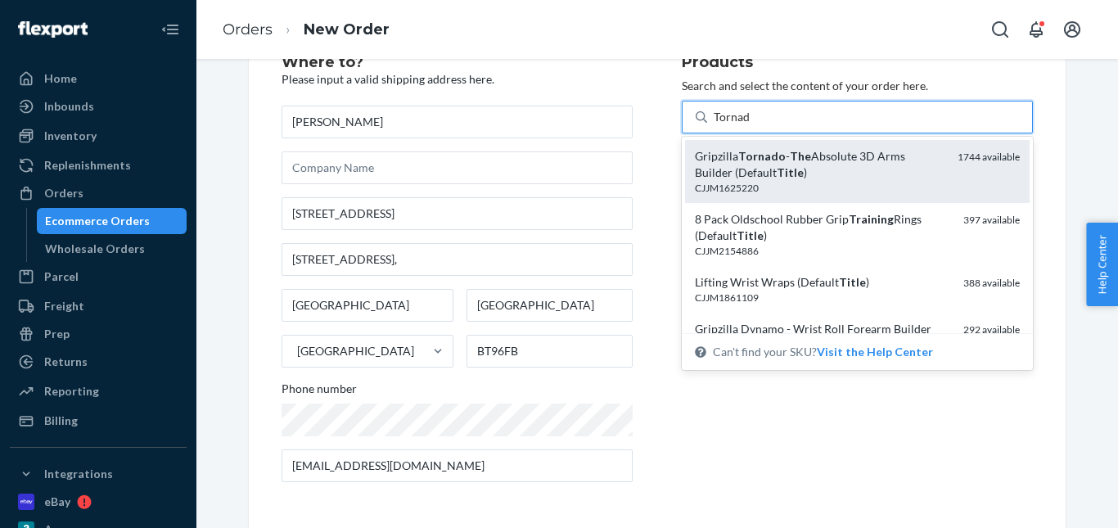
type input "Tornado"
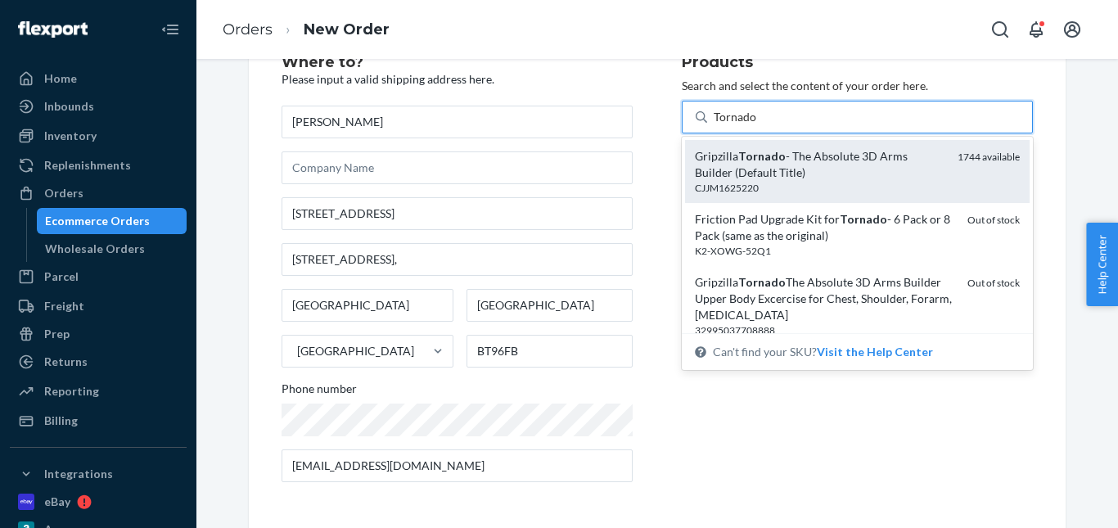
click at [761, 172] on div "Gripzilla Tornado - The Absolute 3D Arms Builder (Default Title)" at bounding box center [820, 164] width 250 height 33
click at [757, 125] on input "Tornado" at bounding box center [735, 117] width 43 height 16
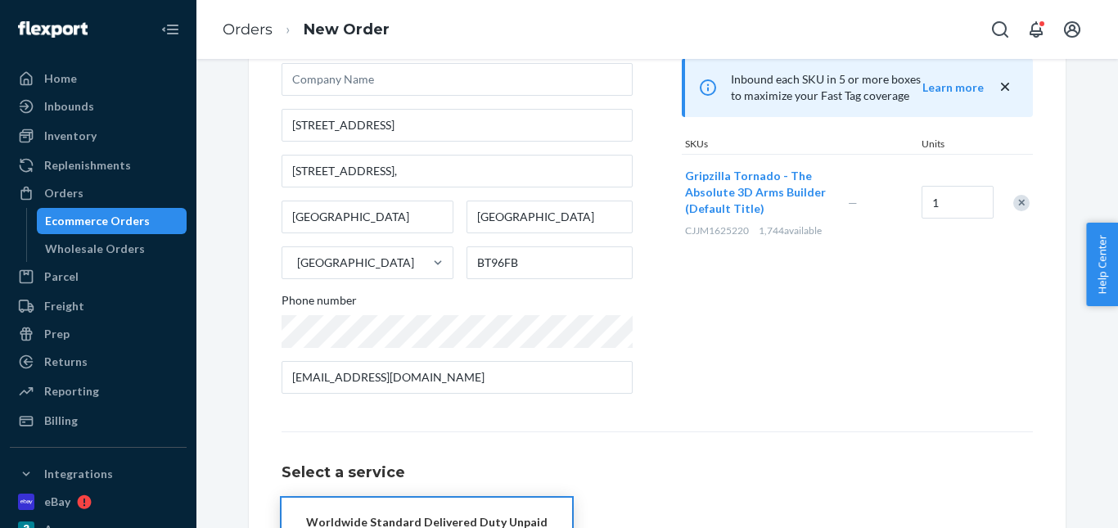
scroll to position [267, 0]
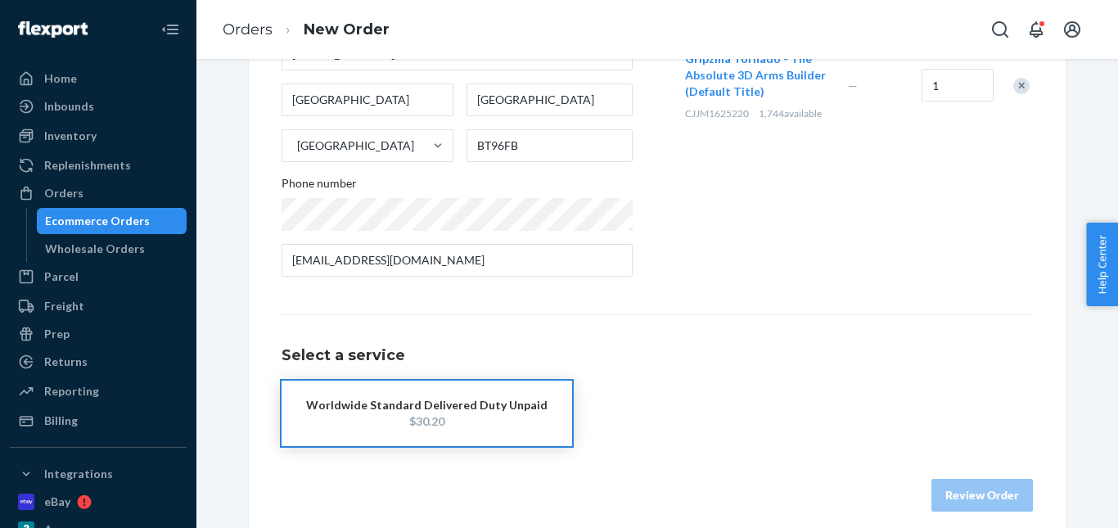
click at [423, 417] on div "$30.20" at bounding box center [426, 421] width 241 height 16
click at [976, 499] on button "Review Order" at bounding box center [981, 495] width 101 height 33
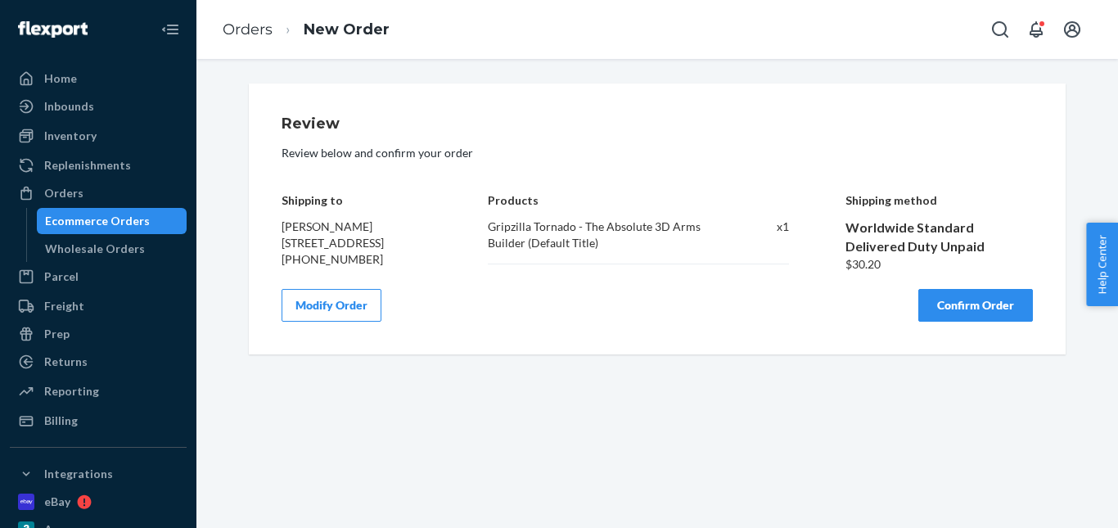
drag, startPoint x: 950, startPoint y: 351, endPoint x: 696, endPoint y: 148, distance: 324.9
click at [950, 322] on button "Confirm Order" at bounding box center [975, 305] width 115 height 33
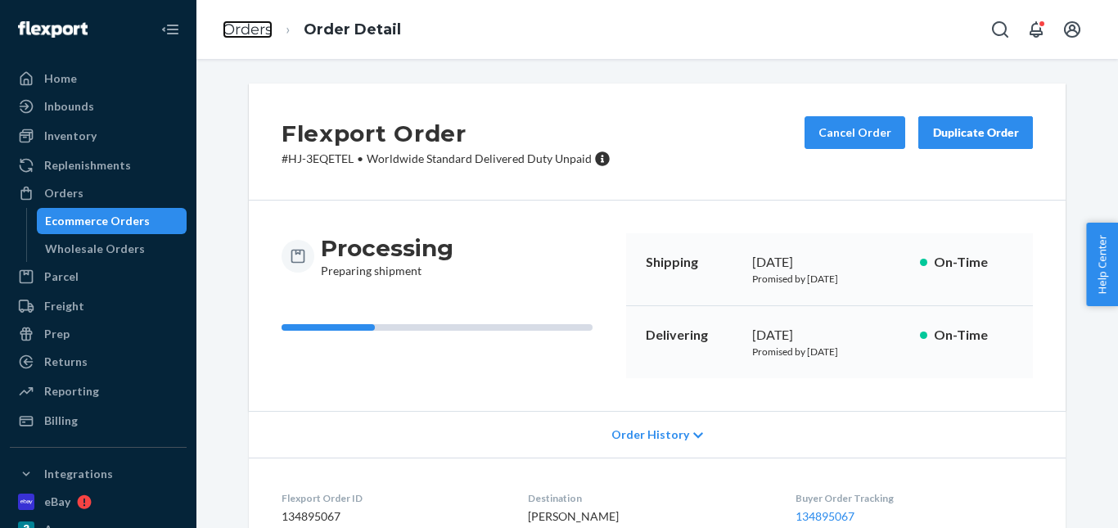
drag, startPoint x: 246, startPoint y: 26, endPoint x: 290, endPoint y: 73, distance: 64.3
click at [246, 26] on link "Orders" at bounding box center [248, 29] width 50 height 18
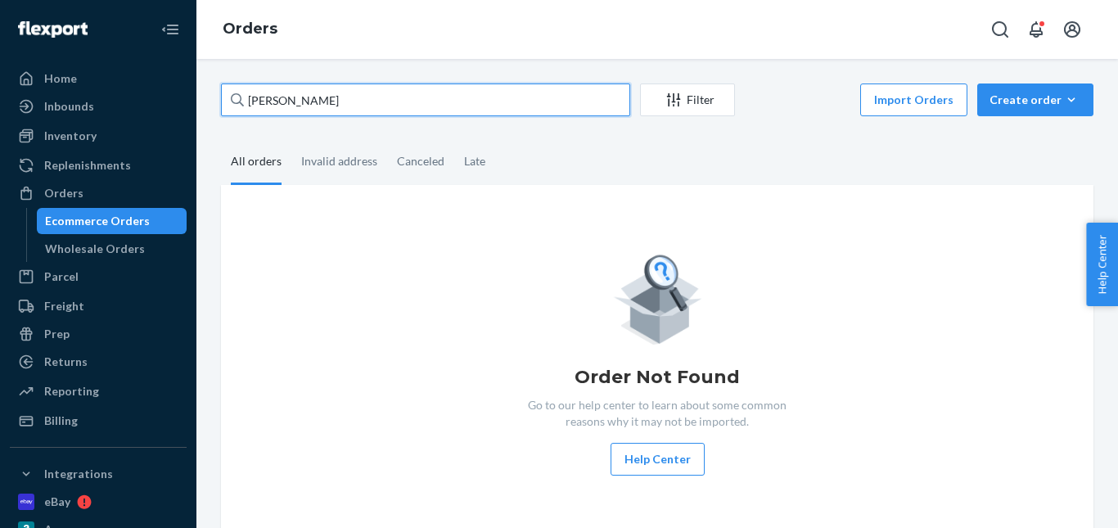
drag, startPoint x: 335, startPoint y: 103, endPoint x: 178, endPoint y: 88, distance: 157.0
click at [178, 88] on div "Home Inbounds Shipping Plans Problems Inventory Products Replenishments Orders …" at bounding box center [559, 264] width 1118 height 528
paste input "Zachary Smith"
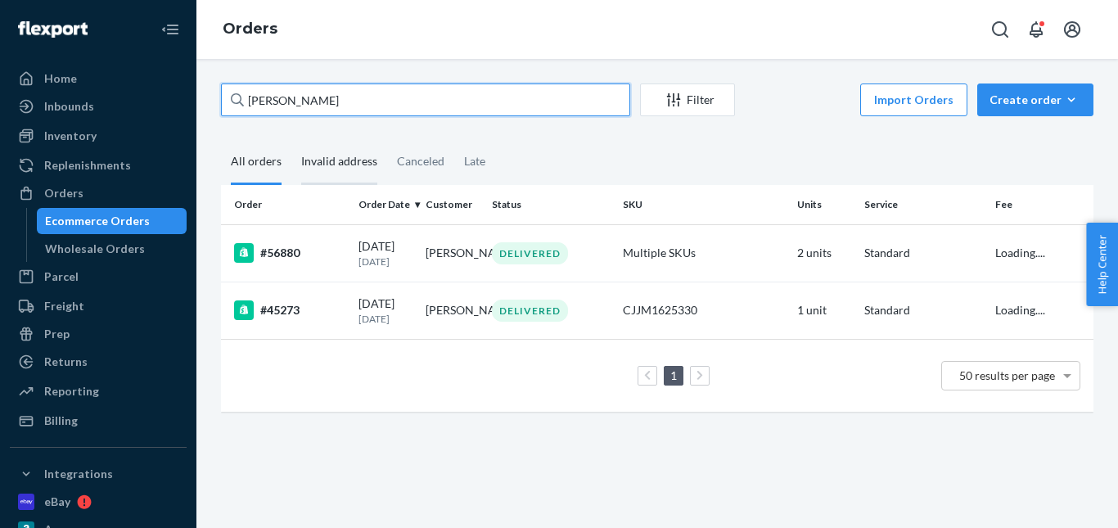
type input "Zachary Smith"
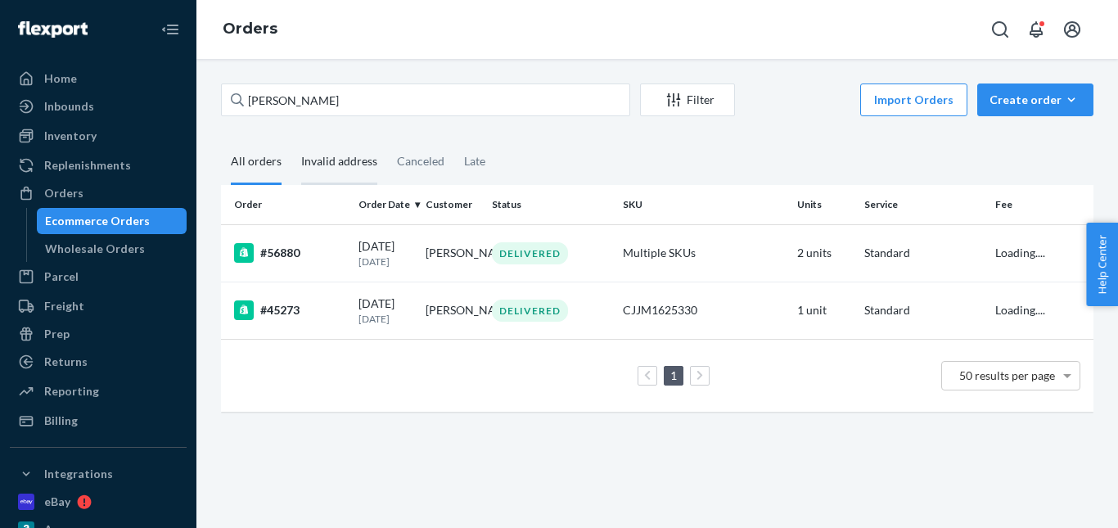
click at [336, 165] on div "Invalid address" at bounding box center [339, 162] width 76 height 45
click at [291, 140] on input "Invalid address" at bounding box center [291, 140] width 0 height 0
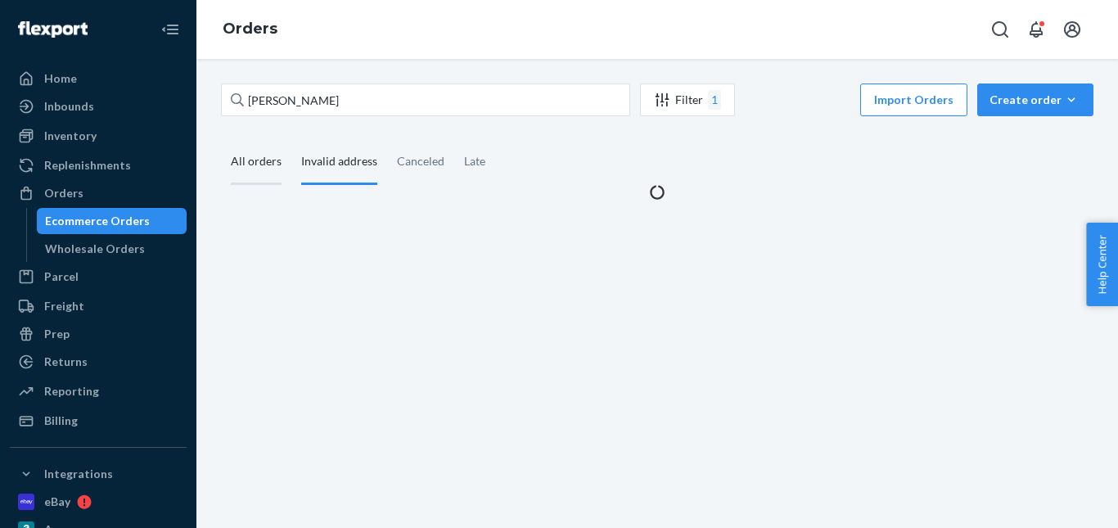
click at [247, 169] on div "All orders" at bounding box center [256, 162] width 51 height 45
click at [221, 140] on input "All orders" at bounding box center [221, 140] width 0 height 0
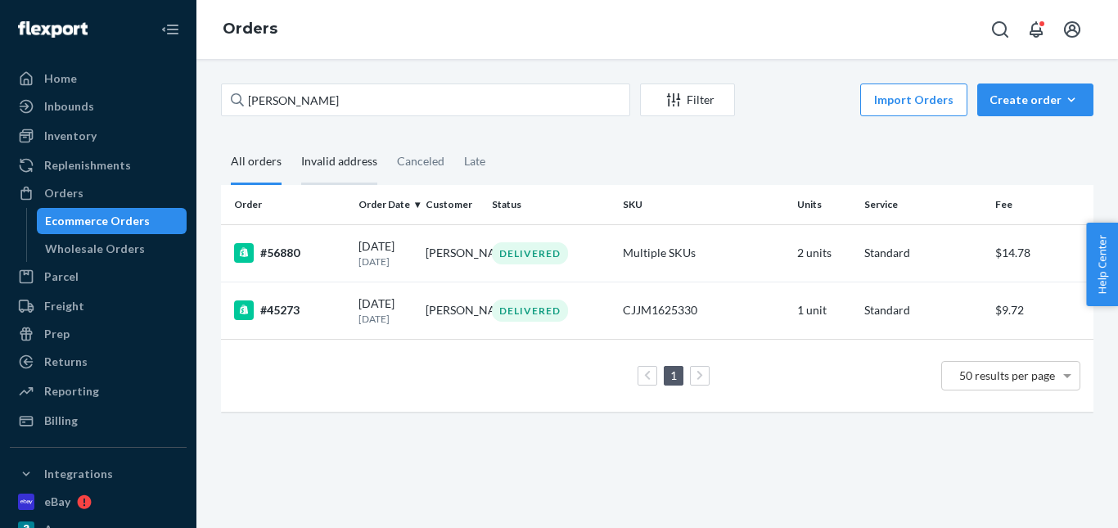
click at [338, 172] on div "Invalid address" at bounding box center [339, 162] width 76 height 45
click at [291, 140] on input "Invalid address" at bounding box center [291, 140] width 0 height 0
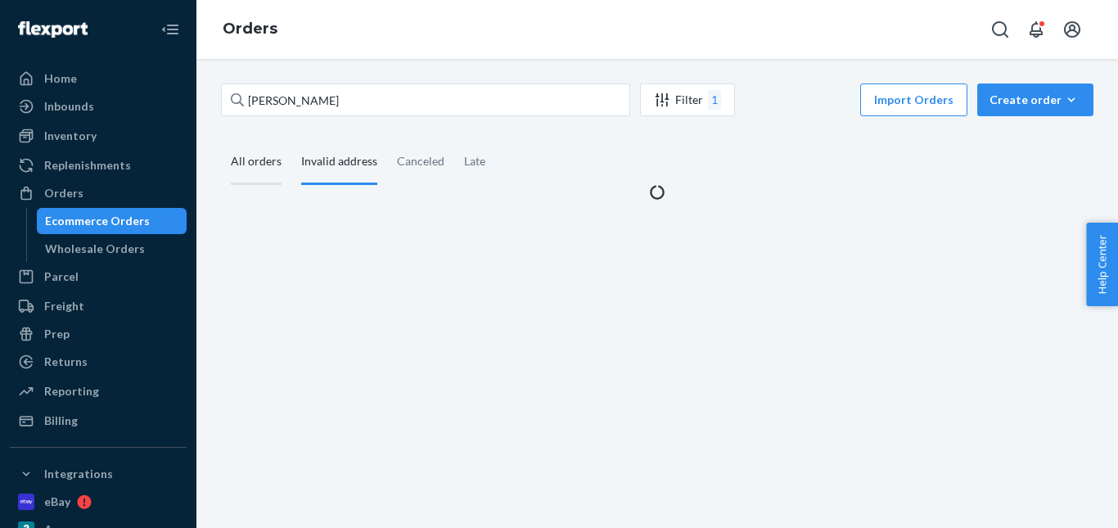
click at [246, 155] on div "All orders" at bounding box center [256, 162] width 51 height 45
click at [221, 140] on input "All orders" at bounding box center [221, 140] width 0 height 0
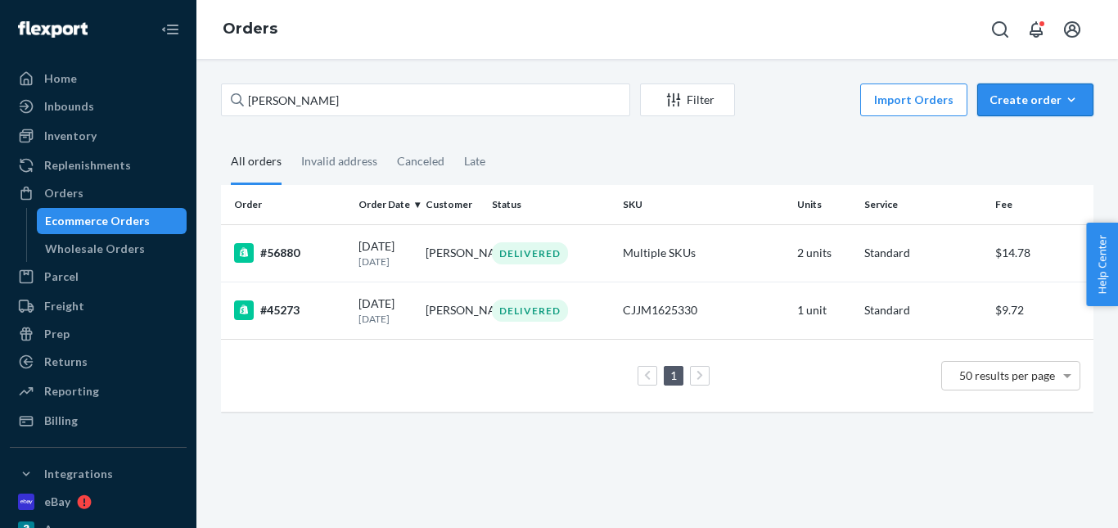
click at [1036, 104] on div "Create order" at bounding box center [1035, 100] width 92 height 16
click at [1032, 136] on span "Ecommerce order" at bounding box center [1044, 138] width 101 height 11
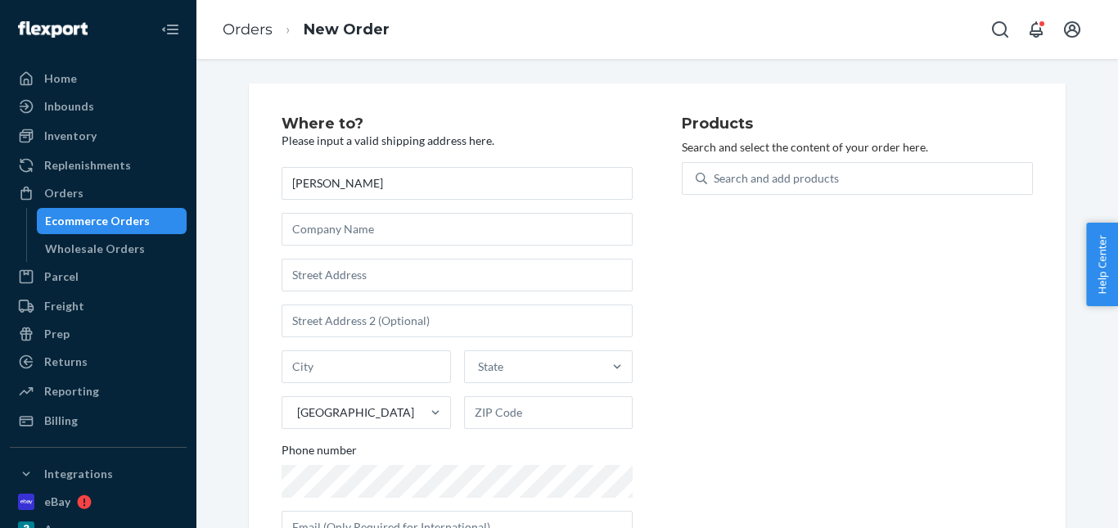
type input "Zachary Smith"
click at [325, 275] on input "text" at bounding box center [457, 275] width 351 height 33
paste input "3261 National Avenue San Diego 92113 California US"
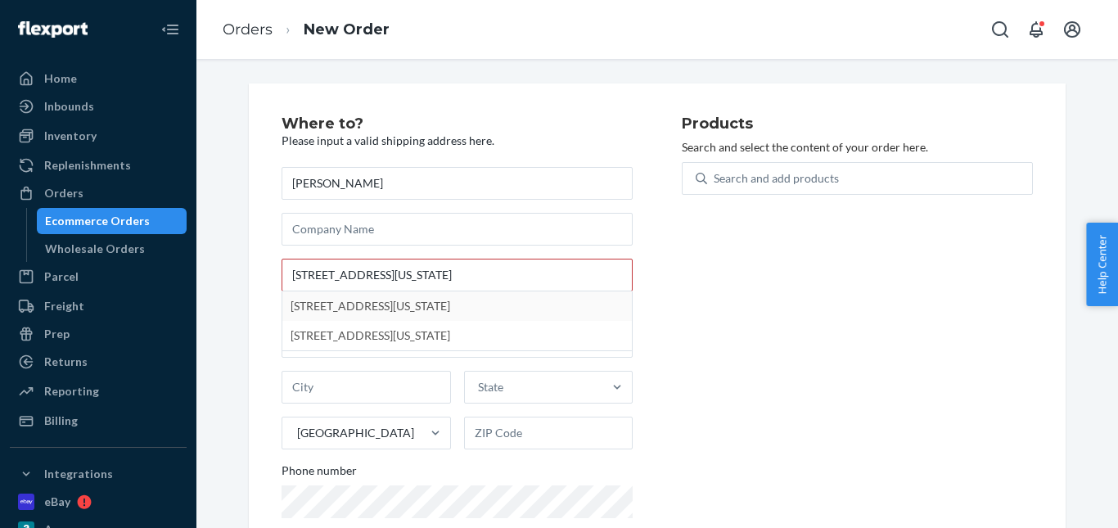
type input "3261 National Ave"
type input "San Diego"
type input "92113"
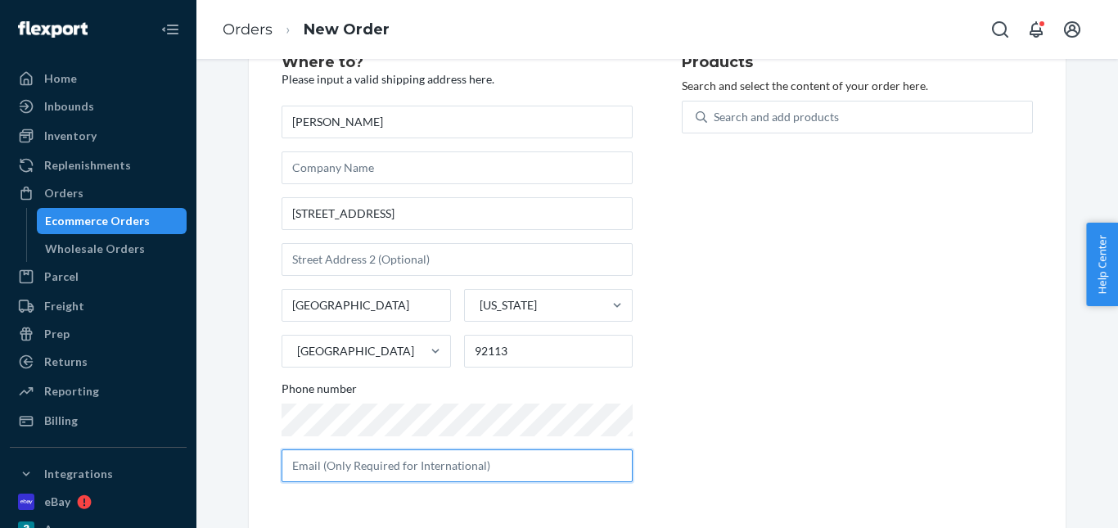
click at [370, 466] on input "text" at bounding box center [457, 465] width 351 height 33
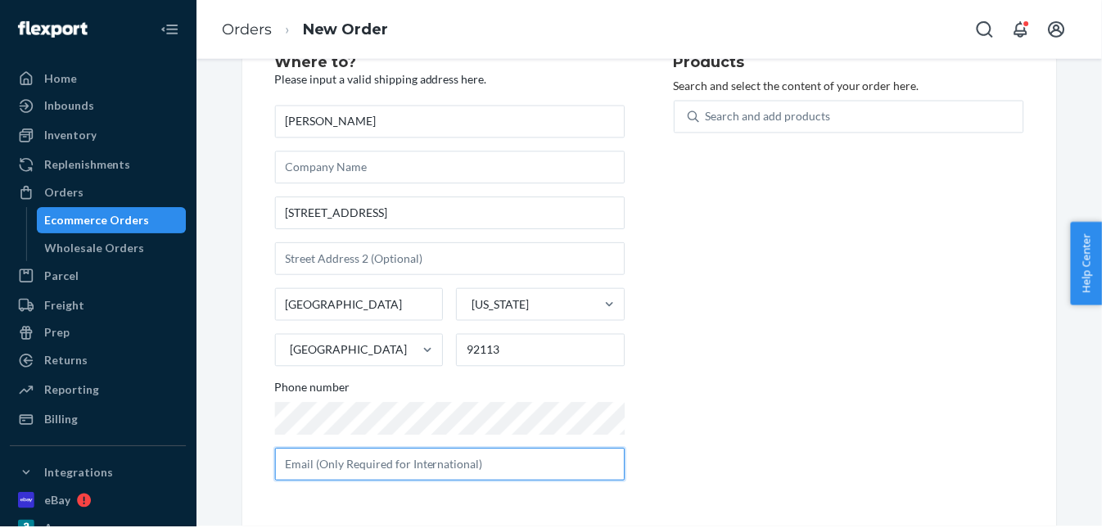
paste input "zachary@lumacast.com"
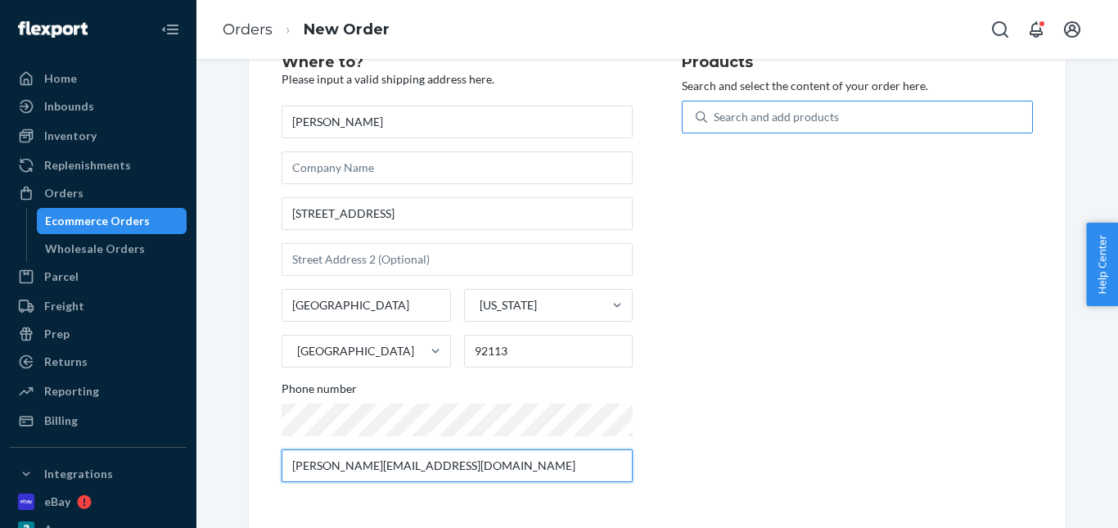
type input "zachary@lumacast.com"
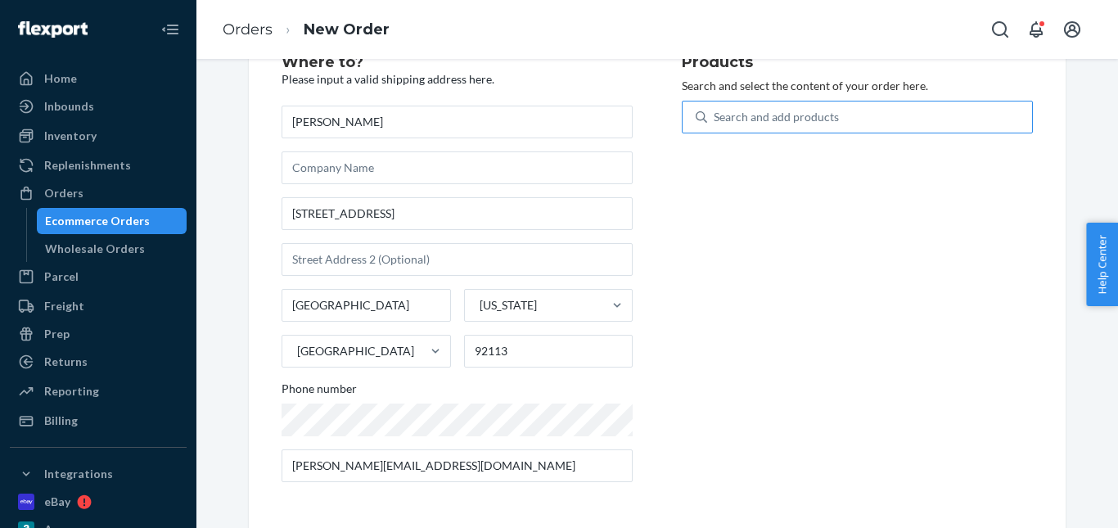
click at [750, 117] on div "Search and add products" at bounding box center [776, 117] width 125 height 16
click at [715, 117] on input "Search and add products" at bounding box center [715, 117] width 2 height 16
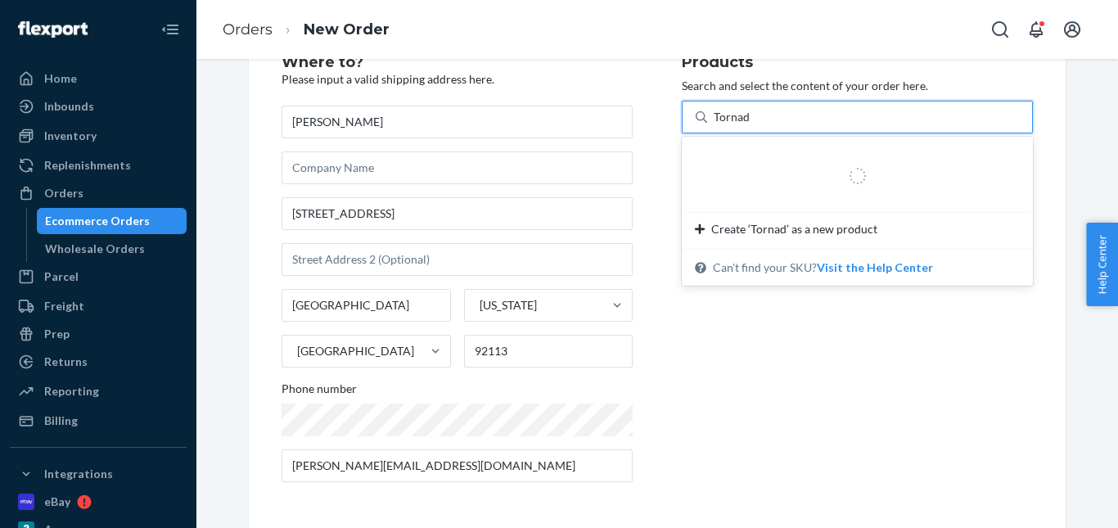
type input "Tornado"
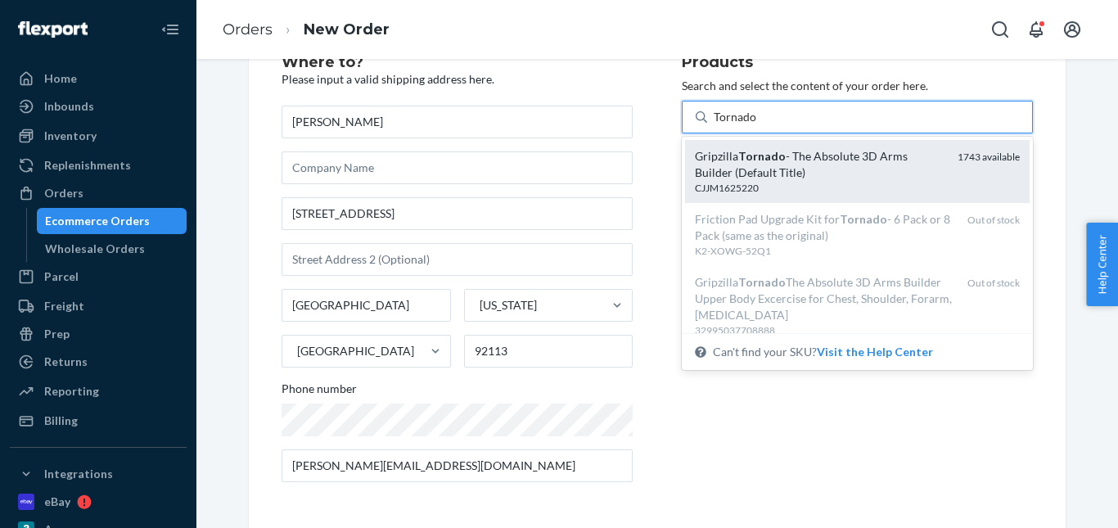
click at [741, 174] on div "Gripzilla Tornado - The Absolute 3D Arms Builder (Default Title)" at bounding box center [820, 164] width 250 height 33
click at [741, 125] on input "Tornado" at bounding box center [735, 117] width 43 height 16
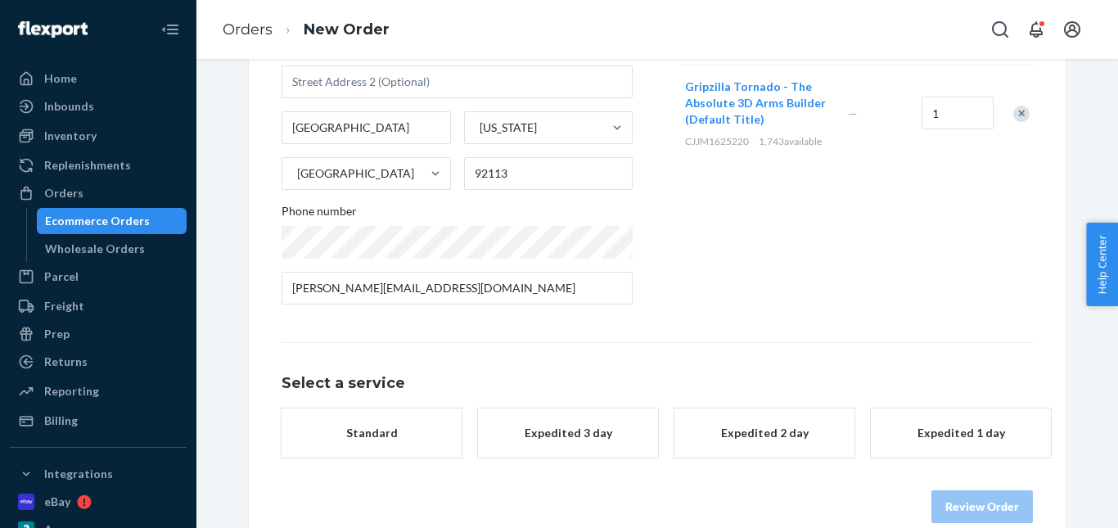
scroll to position [267, 0]
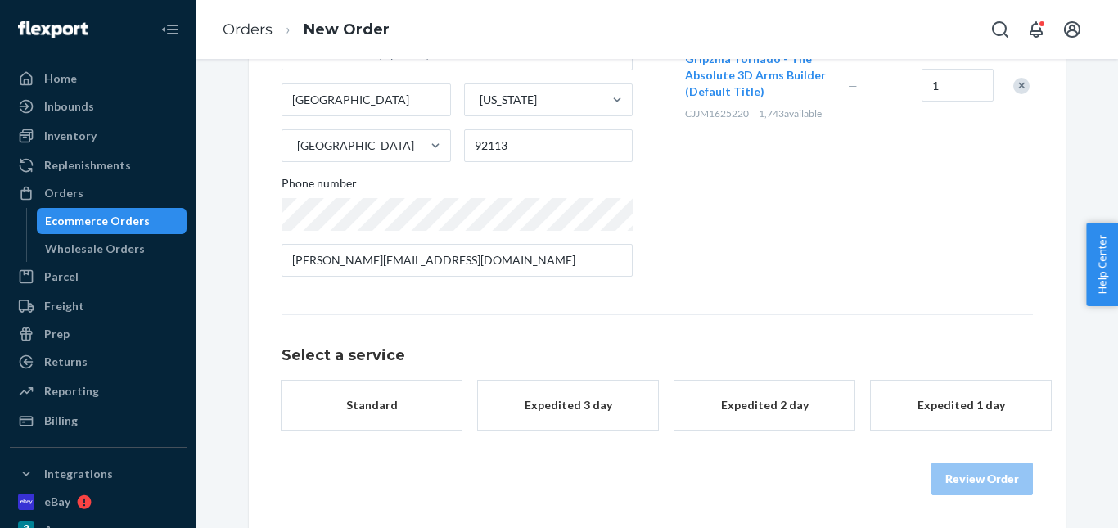
click at [366, 417] on button "Standard" at bounding box center [372, 405] width 180 height 49
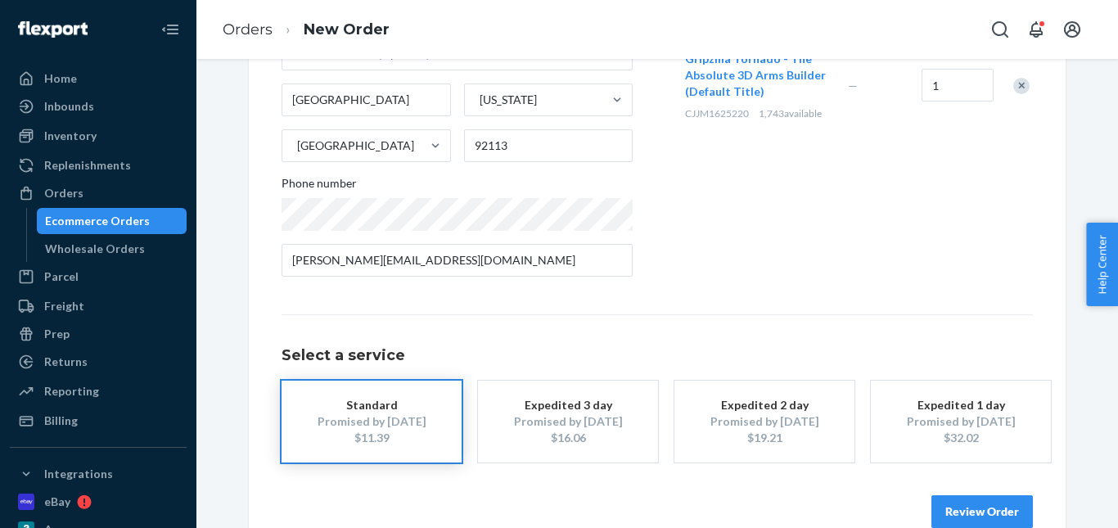
click at [947, 498] on button "Review Order" at bounding box center [981, 511] width 101 height 33
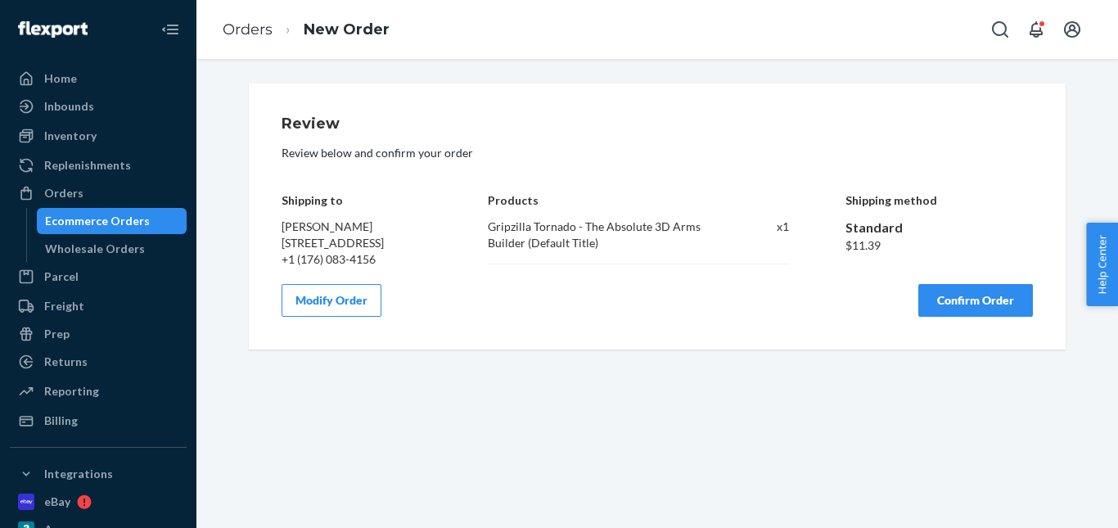
scroll to position [0, 0]
click at [944, 312] on button "Confirm Order" at bounding box center [975, 300] width 115 height 33
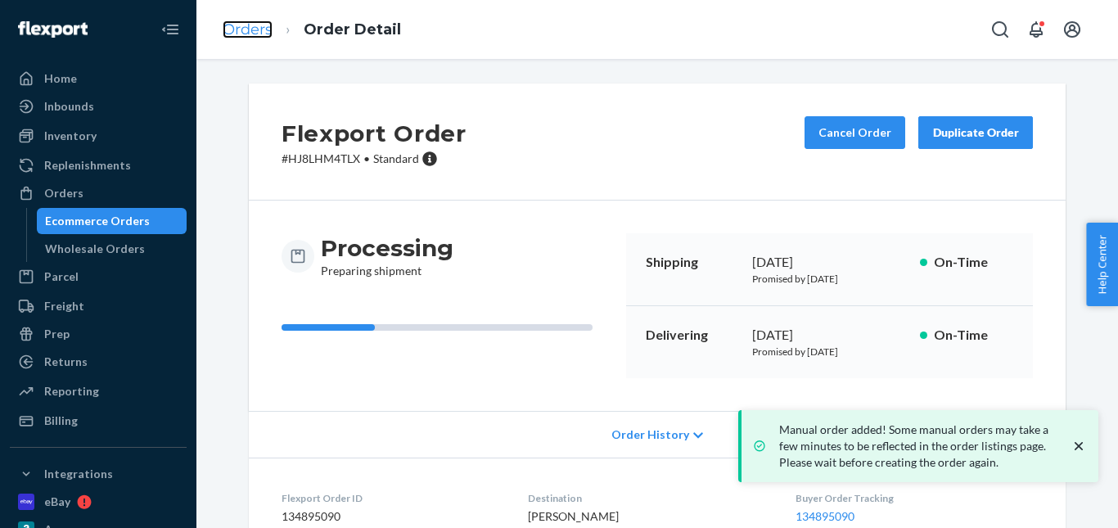
click at [249, 31] on link "Orders" at bounding box center [248, 29] width 50 height 18
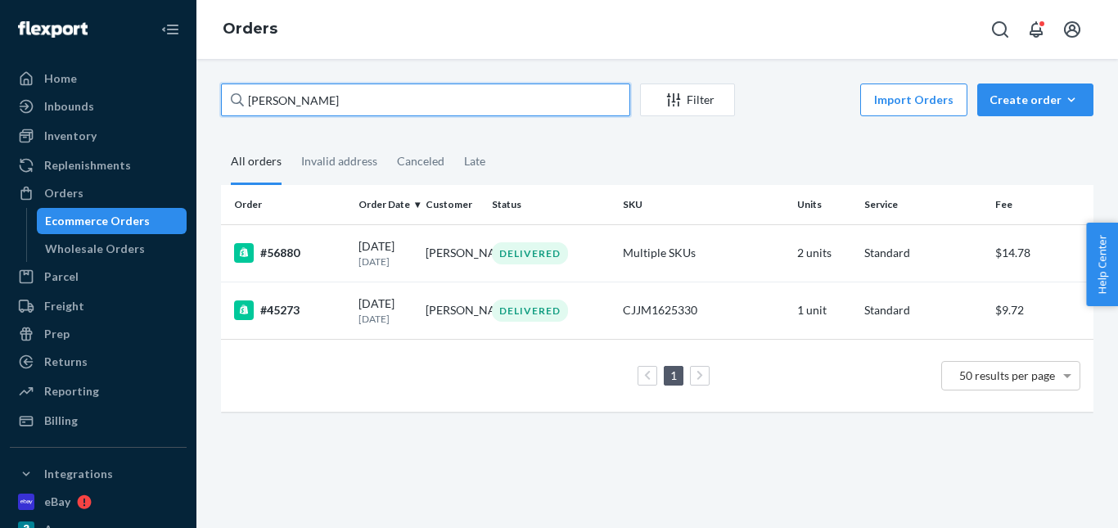
drag, startPoint x: 263, startPoint y: 101, endPoint x: 229, endPoint y: 101, distance: 33.6
click at [229, 101] on input "Zachary Smith" at bounding box center [425, 99] width 409 height 33
paste input "Prabhat Sethi"
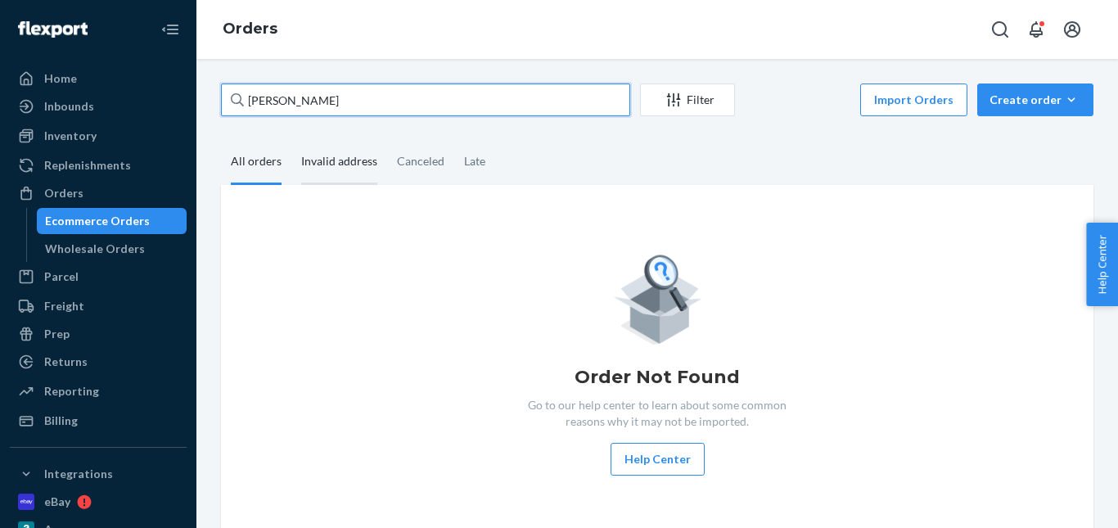
type input "Prabhat Sethi"
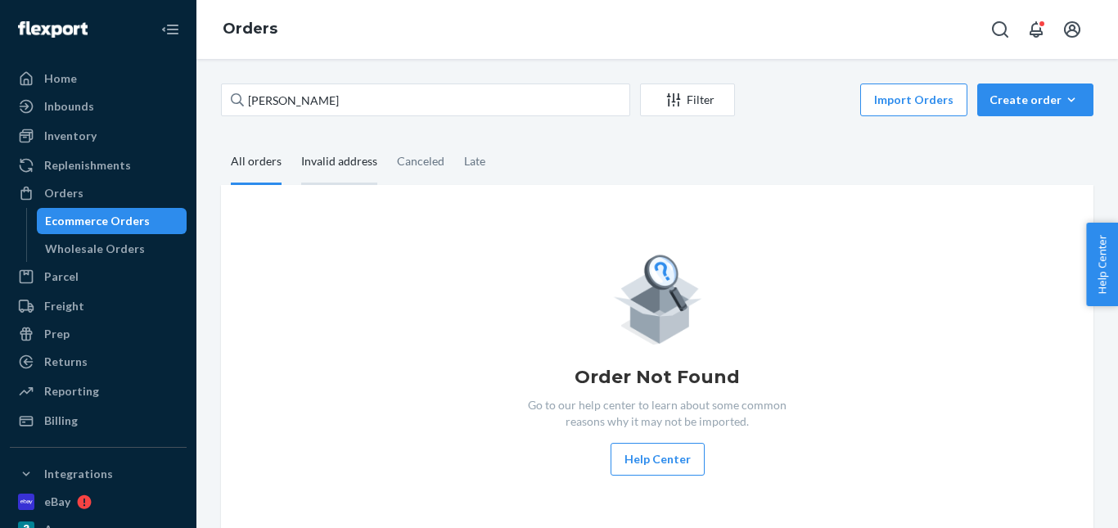
click at [322, 166] on div "Invalid address" at bounding box center [339, 162] width 76 height 45
click at [291, 140] on input "Invalid address" at bounding box center [291, 140] width 0 height 0
click at [406, 169] on div "Canceled" at bounding box center [420, 162] width 47 height 45
click at [387, 140] on input "Canceled" at bounding box center [387, 140] width 0 height 0
drag, startPoint x: 471, startPoint y: 169, endPoint x: 399, endPoint y: 169, distance: 72.8
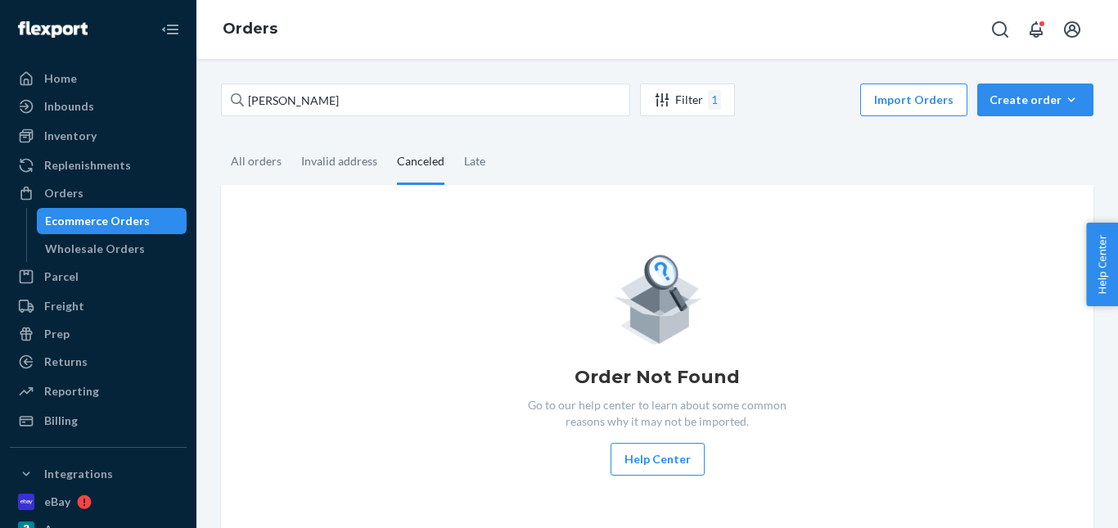
click at [471, 169] on div "Late" at bounding box center [474, 161] width 21 height 43
click at [454, 140] on input "Late" at bounding box center [454, 140] width 0 height 0
click at [327, 164] on div "Invalid address" at bounding box center [339, 162] width 76 height 45
click at [291, 140] on input "Invalid address" at bounding box center [291, 140] width 0 height 0
click at [262, 164] on div "All orders" at bounding box center [256, 162] width 51 height 45
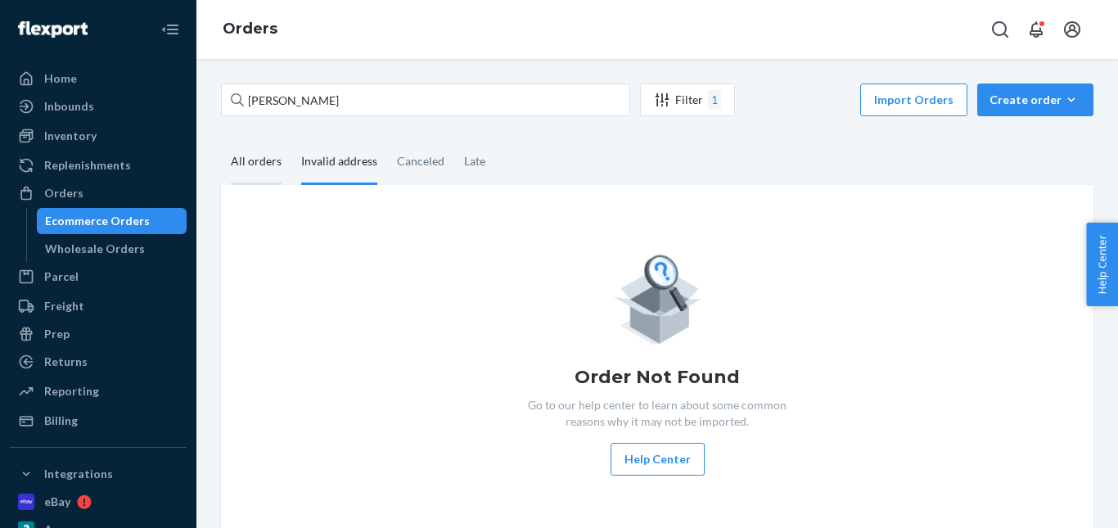
click at [221, 140] on input "All orders" at bounding box center [221, 140] width 0 height 0
drag, startPoint x: 1016, startPoint y: 86, endPoint x: 1009, endPoint y: 108, distance: 23.0
click at [1016, 87] on button "Create order Ecommerce order Removal order" at bounding box center [1035, 99] width 116 height 33
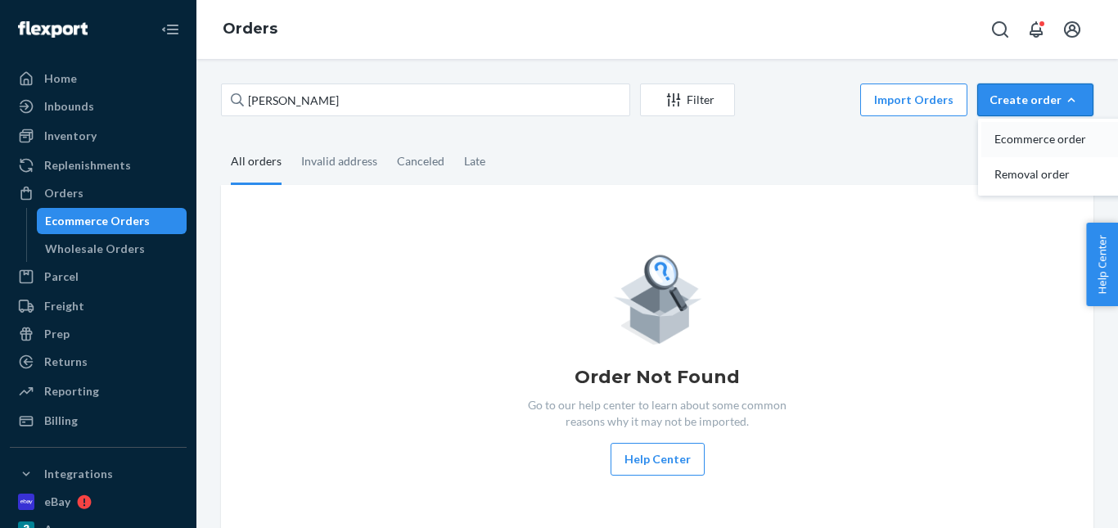
click at [1009, 127] on button "Ecommerce order" at bounding box center [1059, 139] width 157 height 35
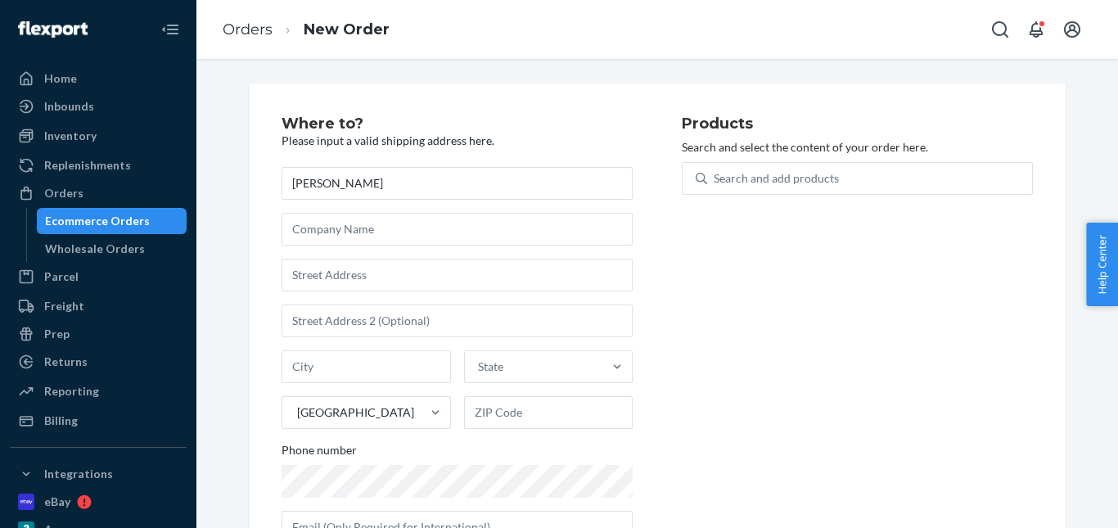
type input "Prabhat Sethi"
click at [339, 273] on input "text" at bounding box center [457, 275] width 351 height 33
paste input "22 Alfred St S Milsons Point 2061 New South Wales AU"
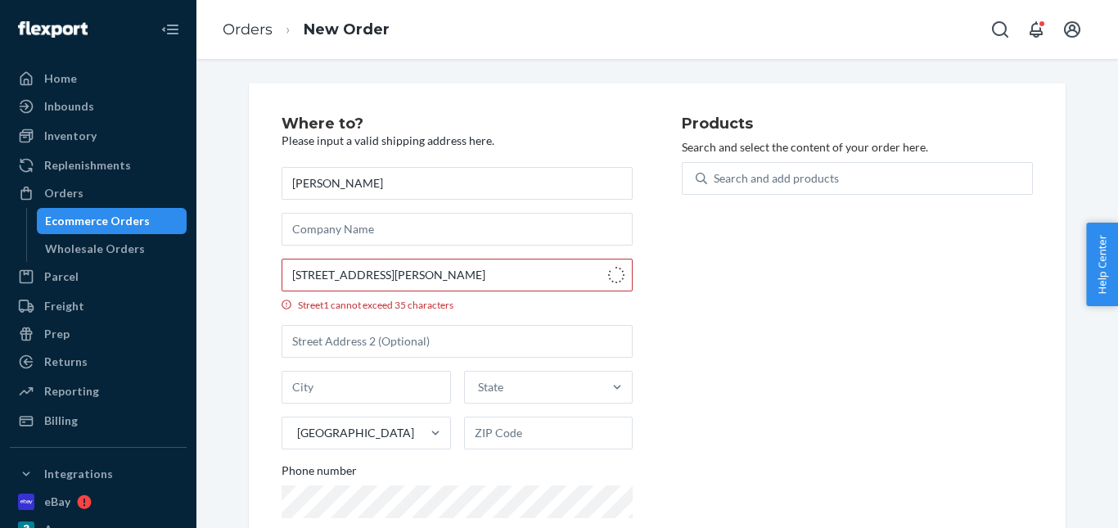
type input "22 Alfred St S"
type input "Milsons Point"
type input "2061"
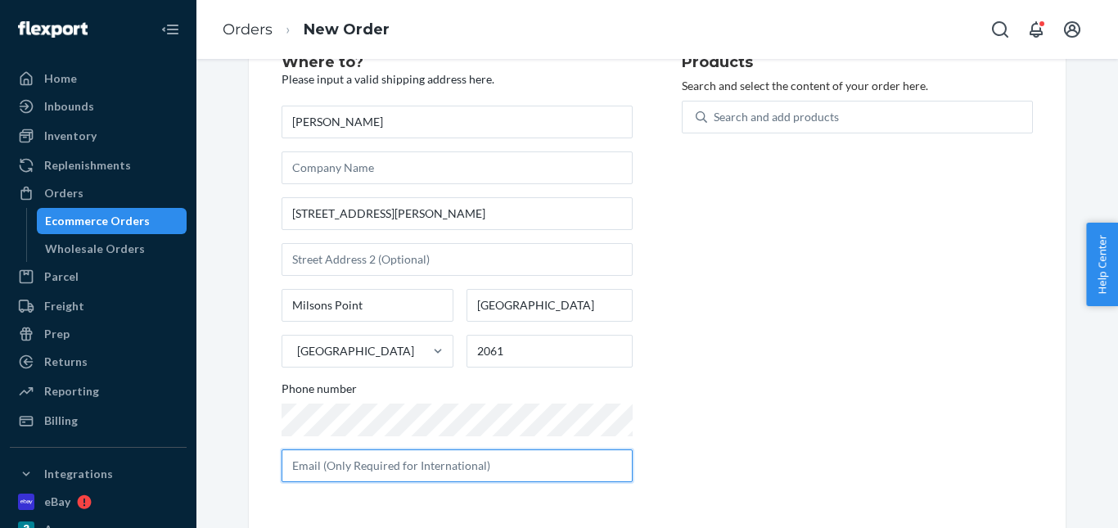
click at [436, 463] on input "text" at bounding box center [457, 465] width 351 height 33
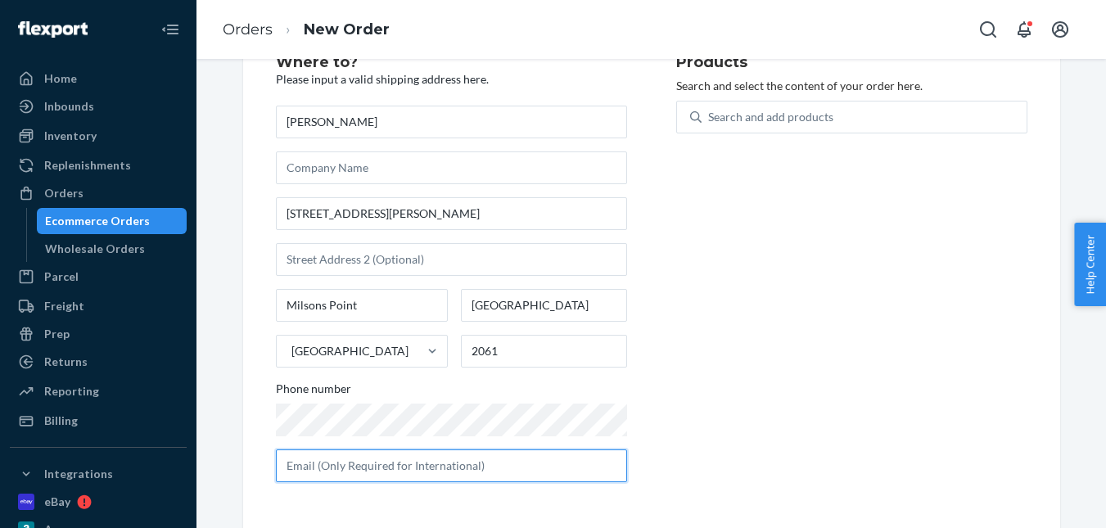
scroll to position [126, 0]
paste input "sethipolo@hotmail.com"
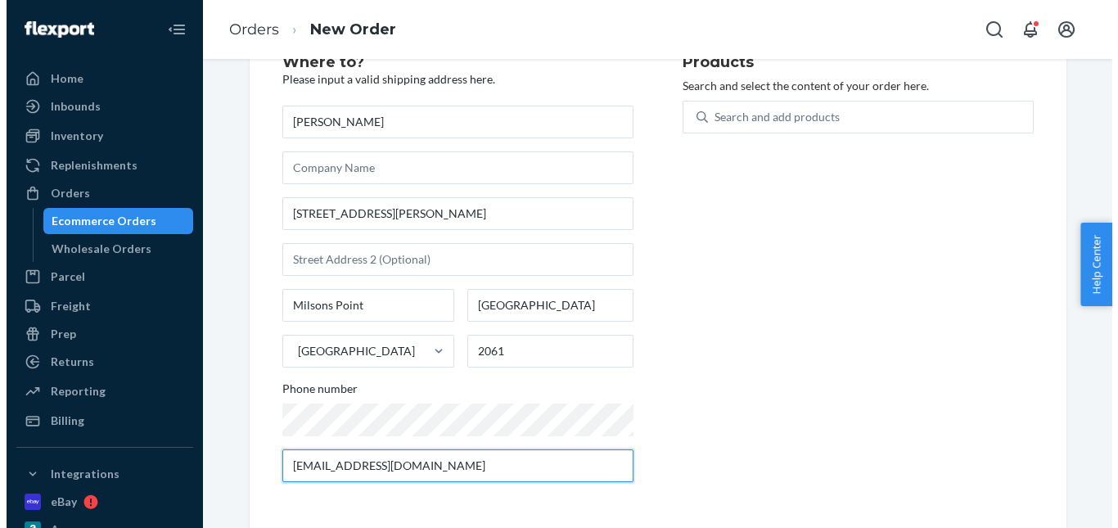
scroll to position [0, 0]
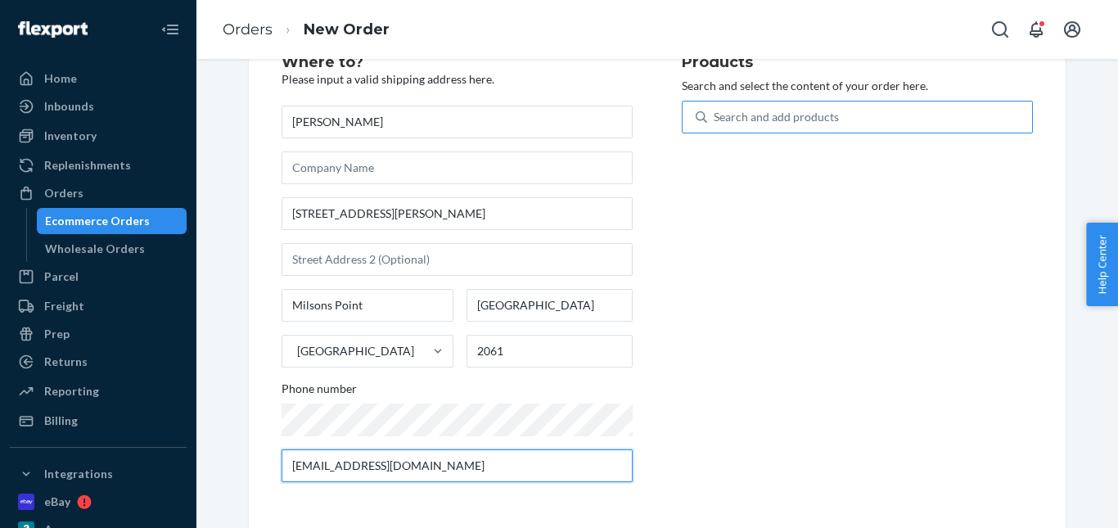
type input "sethipolo@hotmail.com"
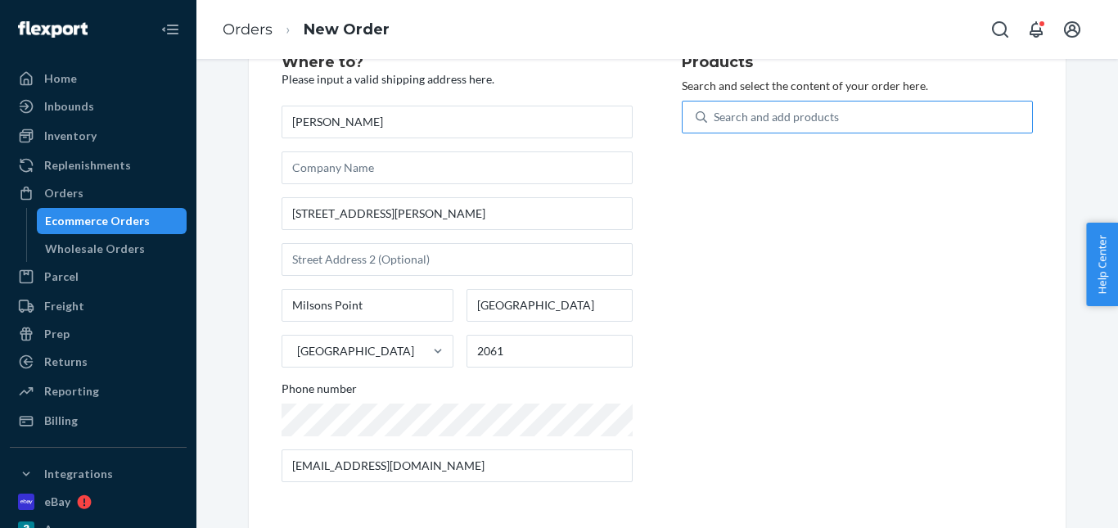
click at [764, 114] on div "Search and add products" at bounding box center [776, 117] width 125 height 16
click at [715, 114] on input "Search and add products" at bounding box center [715, 117] width 2 height 16
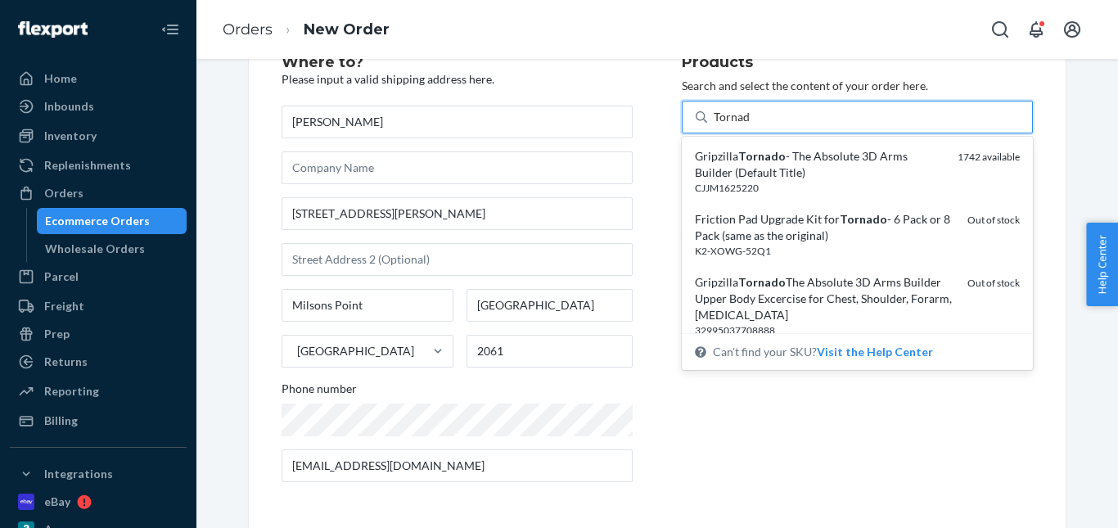
type input "Tornado"
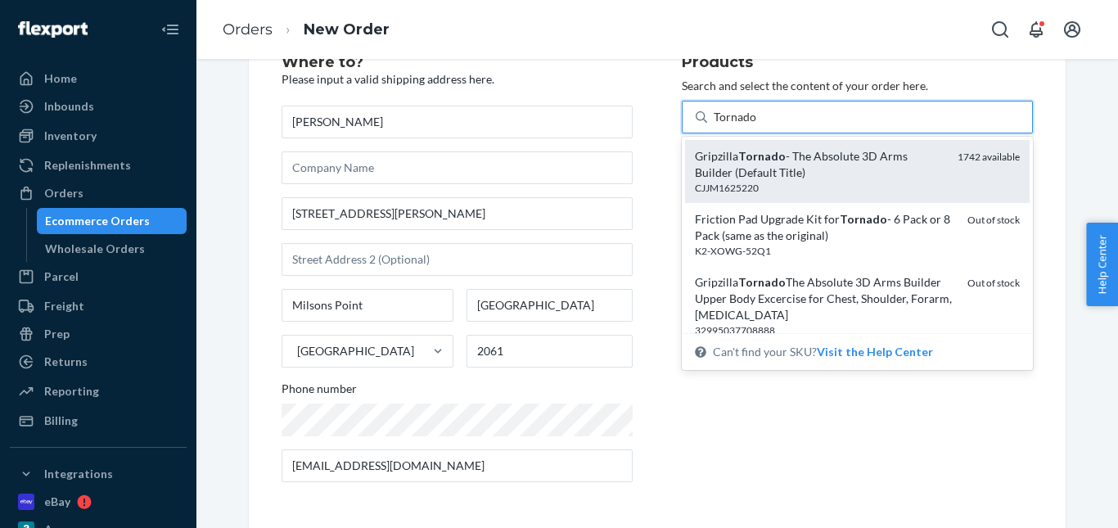
click at [751, 173] on div "Gripzilla Tornado - The Absolute 3D Arms Builder (Default Title)" at bounding box center [820, 164] width 250 height 33
click at [751, 125] on input "Tornado" at bounding box center [735, 117] width 43 height 16
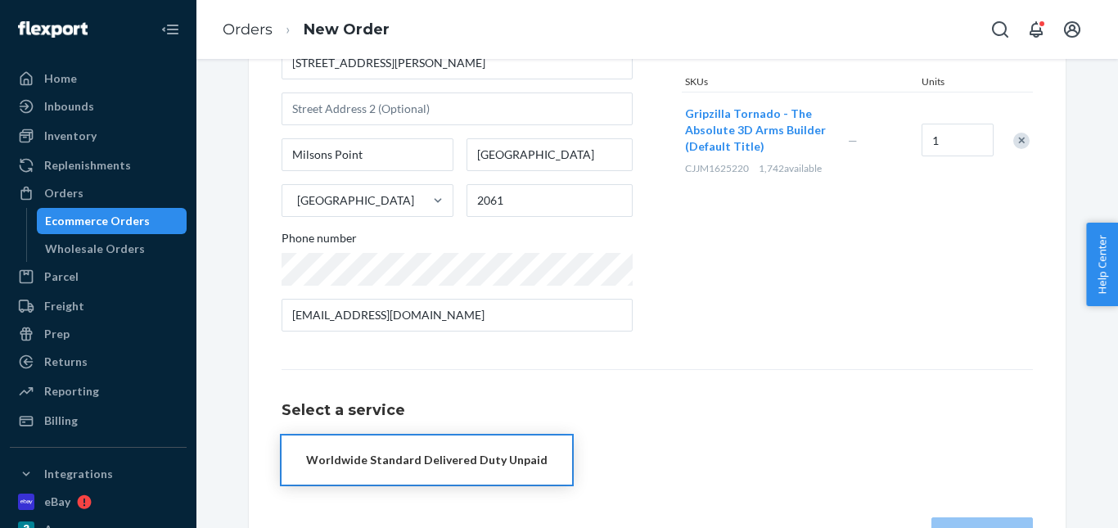
scroll to position [267, 0]
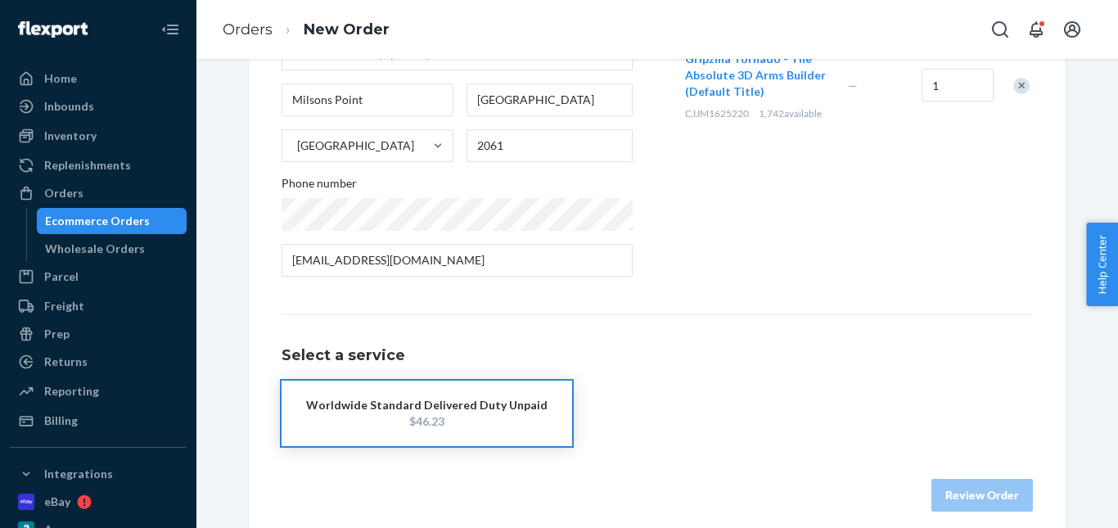
click at [418, 390] on button "Worldwide Standard Delivered Duty Unpaid $46.23" at bounding box center [427, 413] width 291 height 65
drag, startPoint x: 945, startPoint y: 480, endPoint x: 946, endPoint y: 471, distance: 9.9
click at [946, 480] on button "Review Order" at bounding box center [981, 495] width 101 height 33
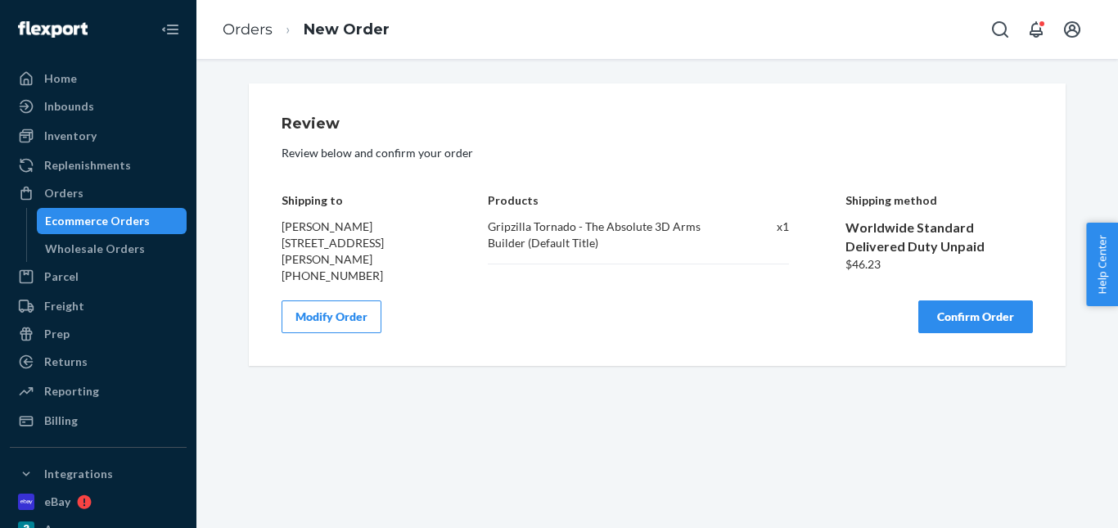
scroll to position [0, 0]
click at [929, 303] on button "Confirm Order" at bounding box center [975, 316] width 115 height 33
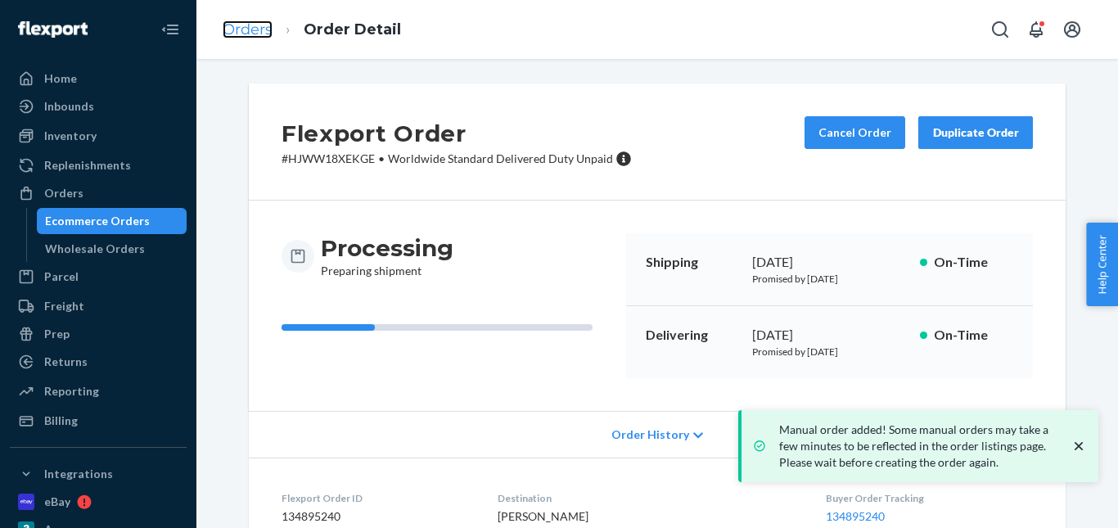
click at [255, 31] on link "Orders" at bounding box center [248, 29] width 50 height 18
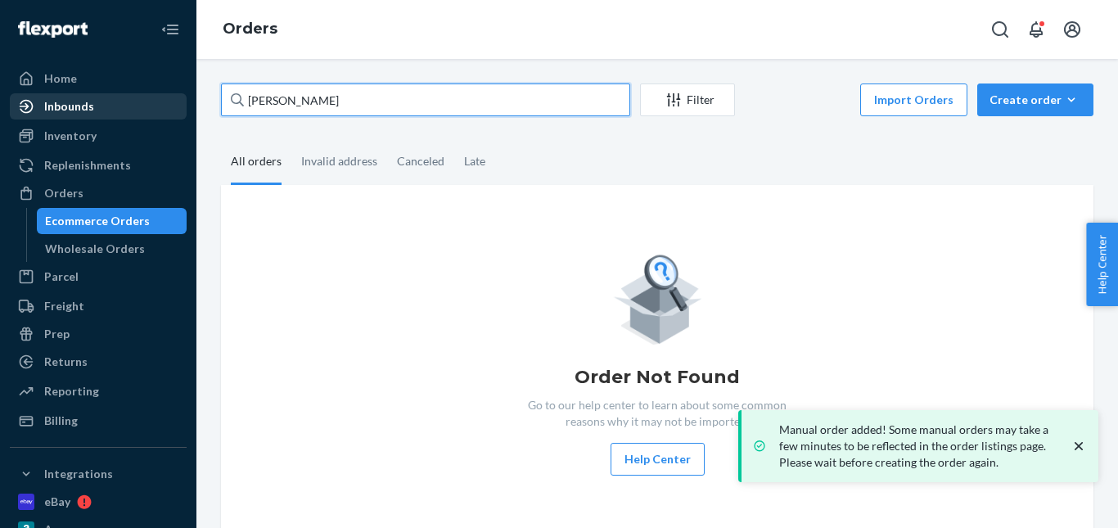
click at [146, 101] on div "Home Inbounds Shipping Plans Problems Inventory Products Replenishments Orders …" at bounding box center [559, 264] width 1118 height 528
paste input "Andrew McDowell"
drag, startPoint x: 268, startPoint y: 106, endPoint x: 155, endPoint y: 103, distance: 113.8
click at [155, 103] on div "Home Inbounds Shipping Plans Problems Inventory Products Replenishments Orders …" at bounding box center [559, 264] width 1118 height 528
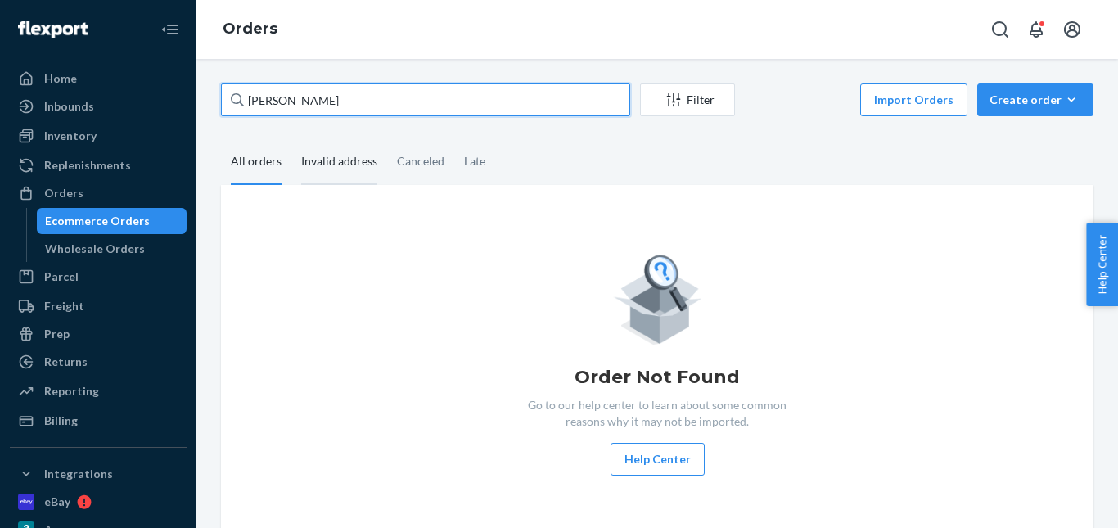
type input "Andrew McDowell"
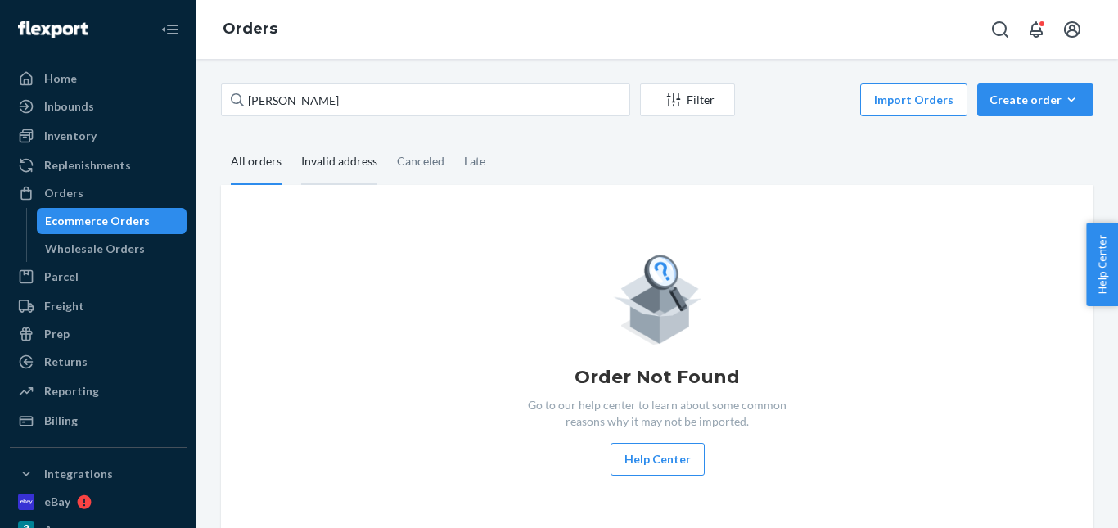
click at [329, 160] on div "Invalid address" at bounding box center [339, 162] width 76 height 45
click at [291, 140] on input "Invalid address" at bounding box center [291, 140] width 0 height 0
click at [256, 164] on div "All orders" at bounding box center [256, 162] width 51 height 45
click at [221, 140] on input "All orders" at bounding box center [221, 140] width 0 height 0
click at [1021, 100] on div "Create order" at bounding box center [1035, 100] width 92 height 16
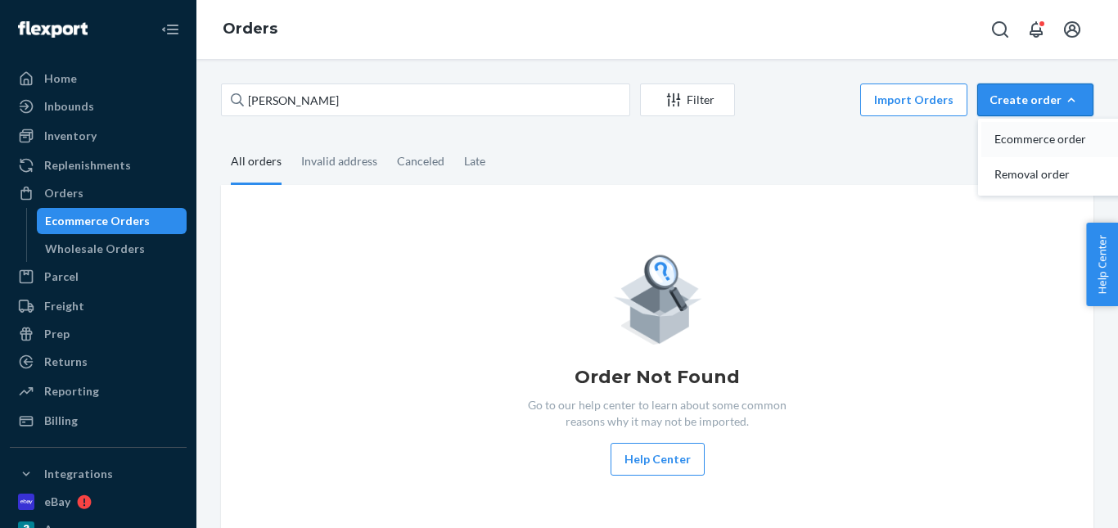
click at [1012, 141] on span "Ecommerce order" at bounding box center [1044, 138] width 101 height 11
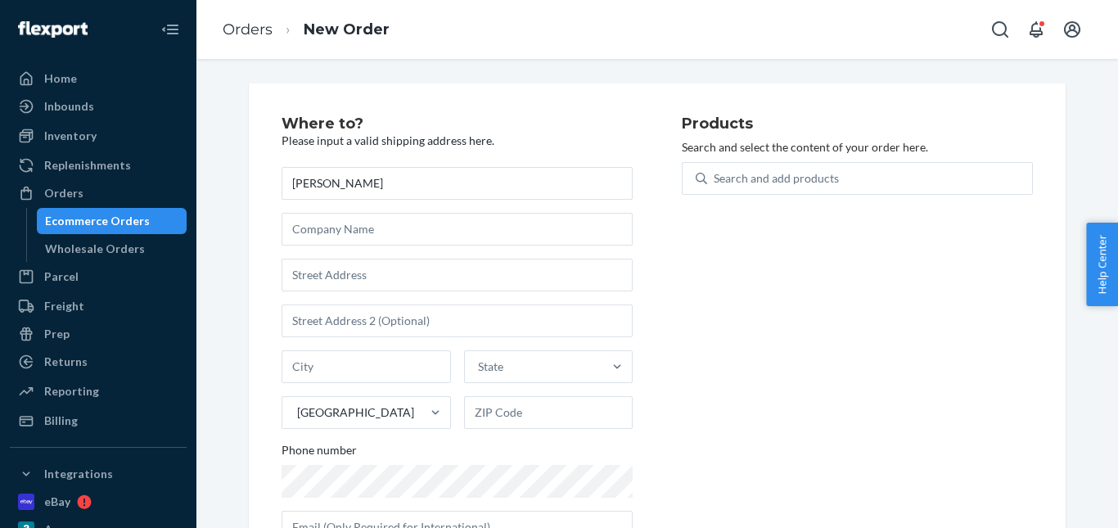
drag, startPoint x: 309, startPoint y: 183, endPoint x: 246, endPoint y: 183, distance: 63.0
click at [249, 183] on div "Where to? Please input a valid shipping address here. Andrew McDowell State Uni…" at bounding box center [657, 336] width 817 height 506
type input "Andrew McDowell"
click at [353, 271] on input "text" at bounding box center [457, 275] width 351 height 33
paste input "4566 Landfall Court Destin 32541 Florida US"
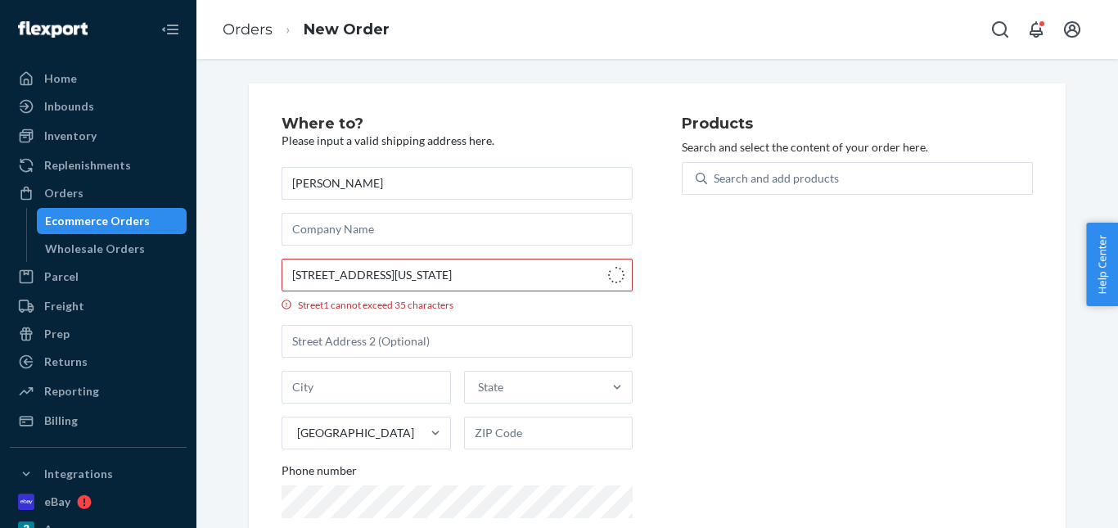
type input "4566 Landfall Ct"
type input "Destin"
type input "32541"
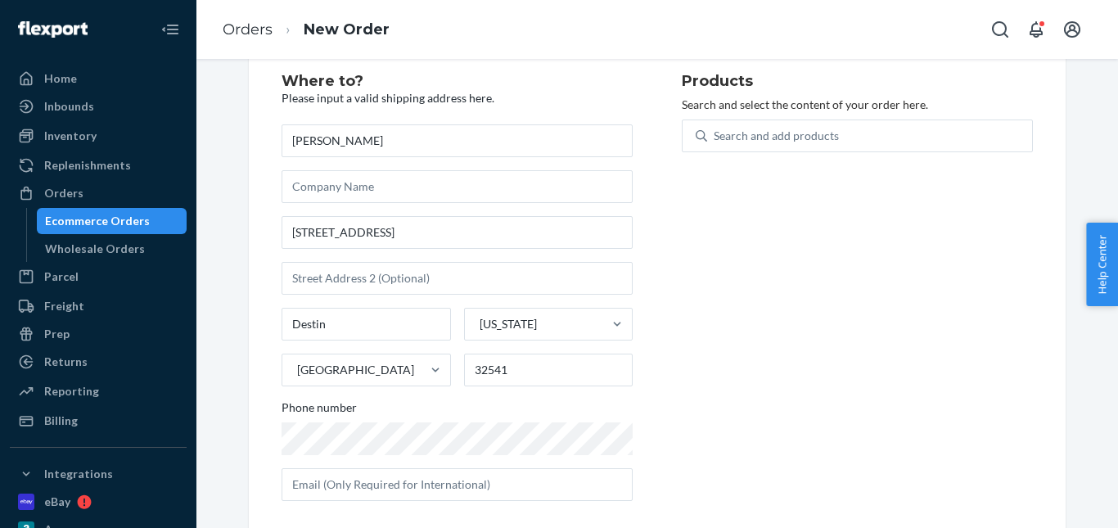
scroll to position [61, 0]
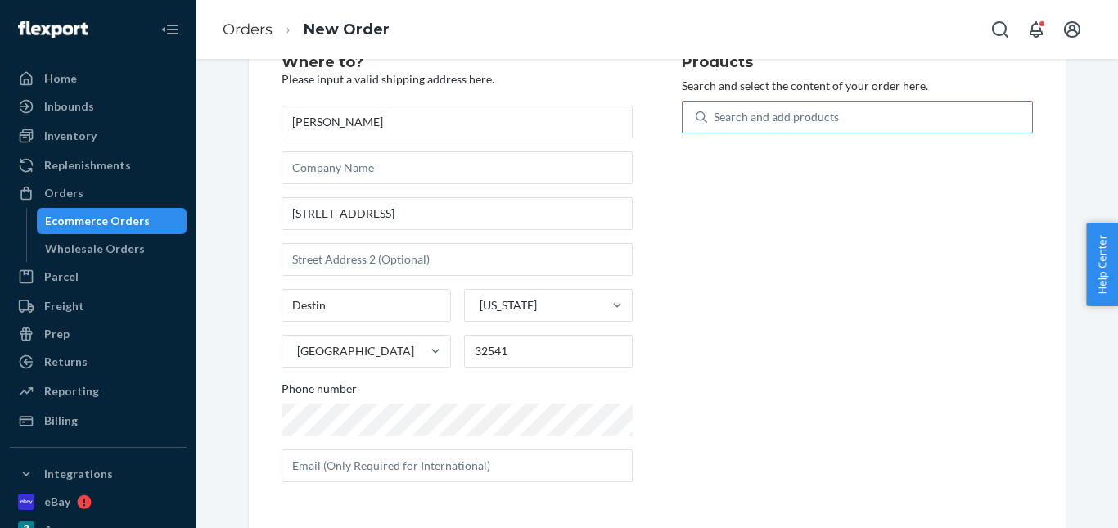
click at [769, 122] on div "Search and add products" at bounding box center [776, 117] width 125 height 16
click at [715, 122] on input "Search and add products" at bounding box center [715, 117] width 2 height 16
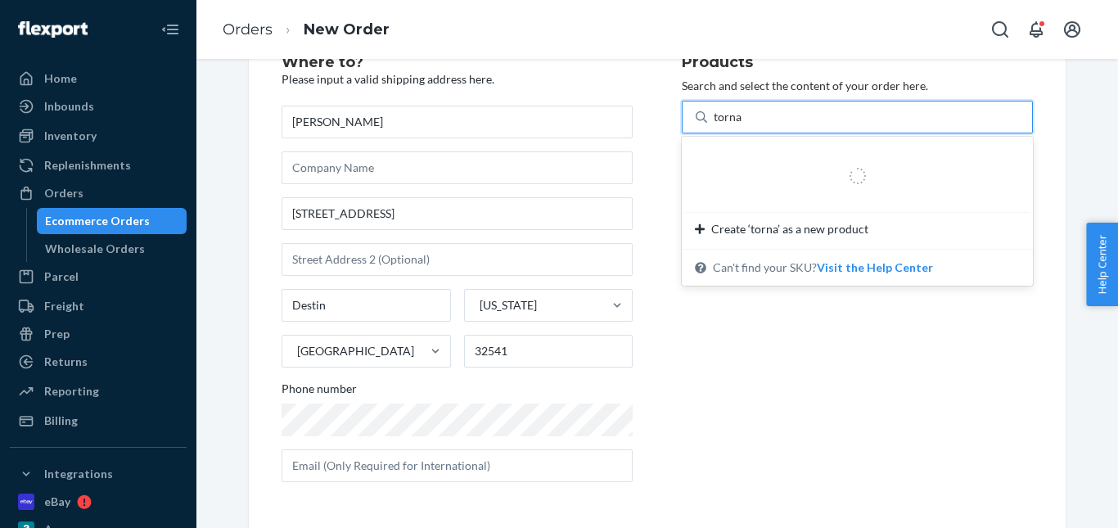
type input "tornad"
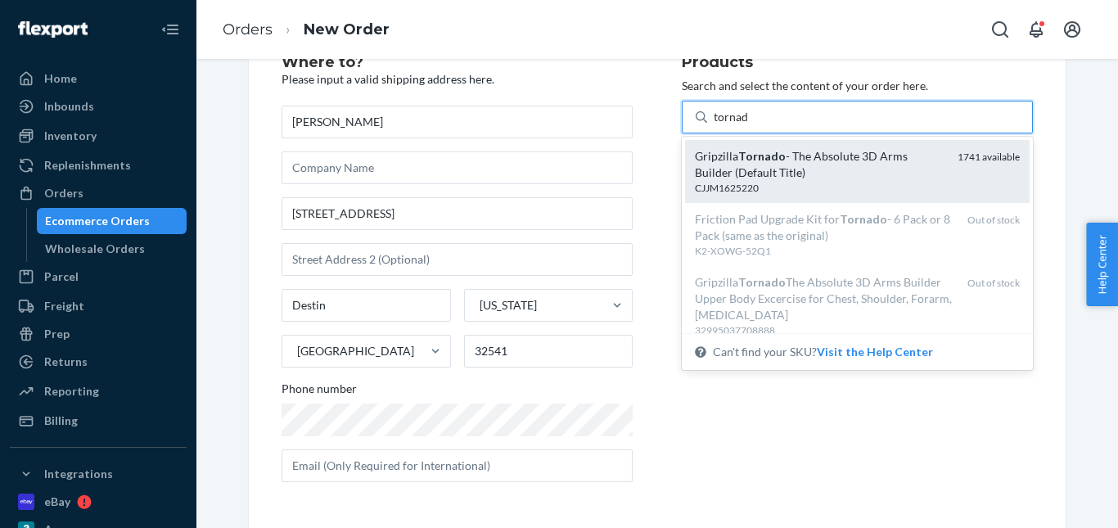
click at [743, 179] on div "Gripzilla Tornado - The Absolute 3D Arms Builder (Default Title)" at bounding box center [820, 164] width 250 height 33
click at [743, 125] on input "tornad" at bounding box center [731, 117] width 35 height 16
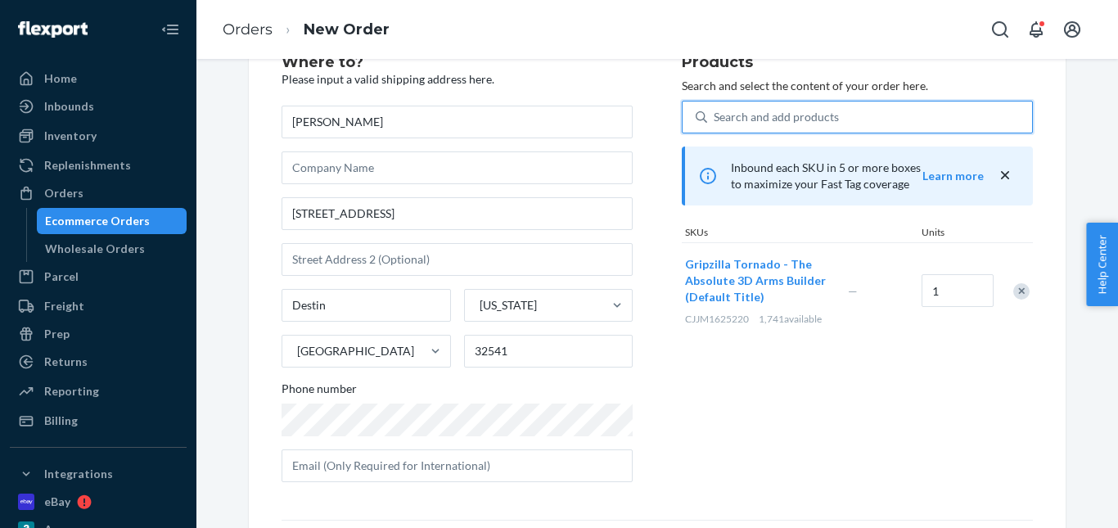
scroll to position [267, 0]
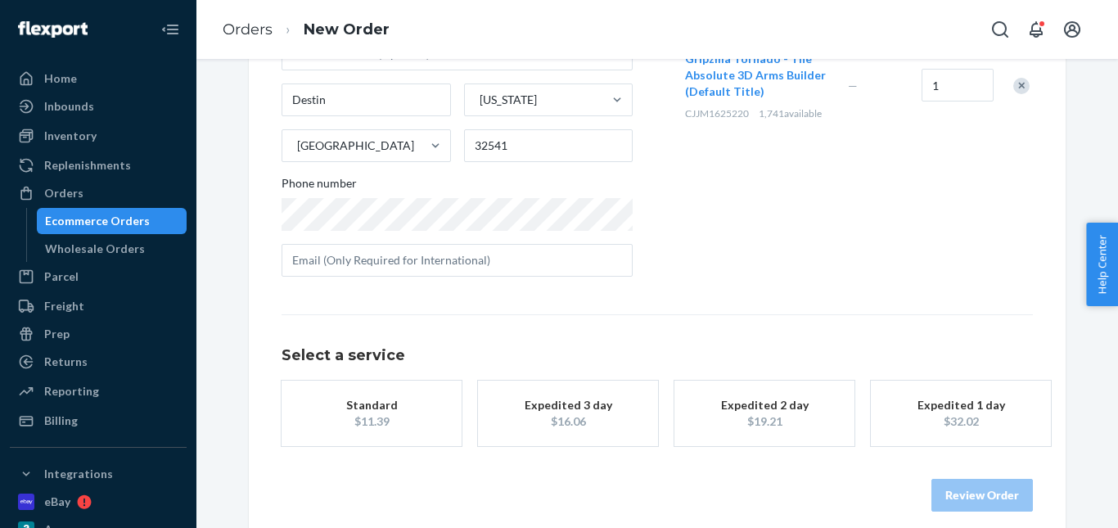
drag, startPoint x: 378, startPoint y: 426, endPoint x: 774, endPoint y: 476, distance: 399.3
click at [378, 425] on div "$11.39" at bounding box center [371, 421] width 131 height 16
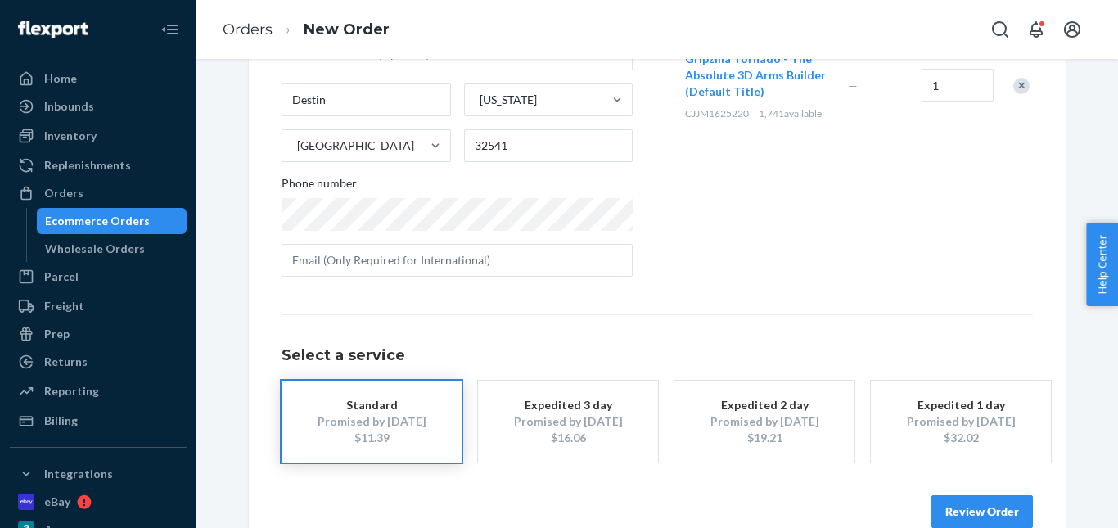
drag, startPoint x: 971, startPoint y: 504, endPoint x: 968, endPoint y: 496, distance: 8.5
click at [971, 503] on button "Review Order" at bounding box center [981, 511] width 101 height 33
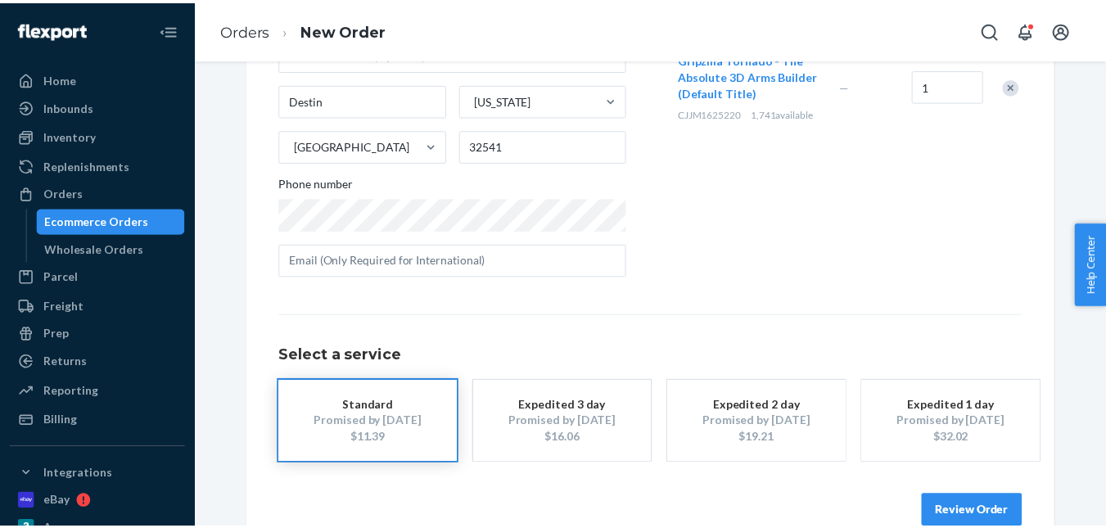
scroll to position [0, 0]
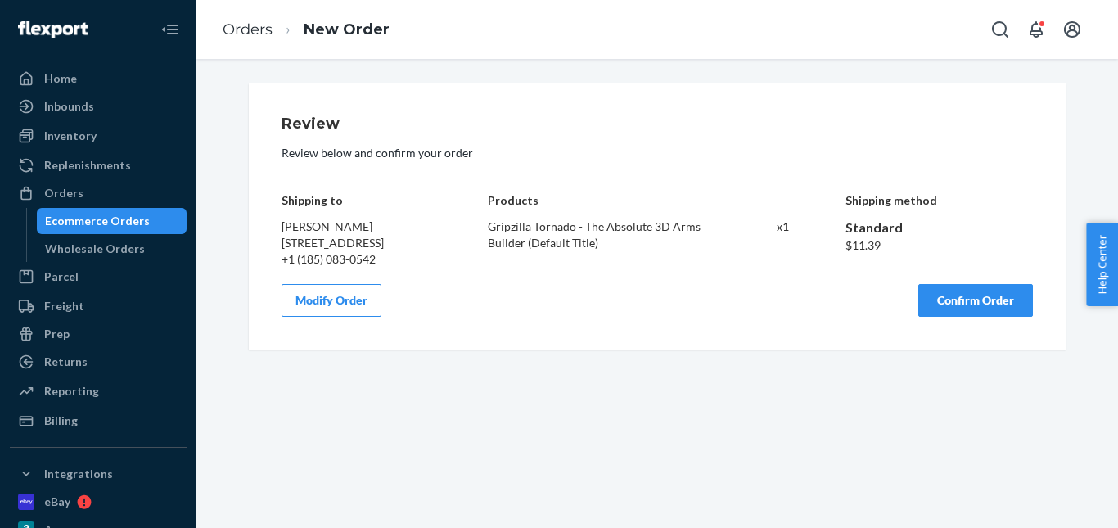
drag, startPoint x: 970, startPoint y: 317, endPoint x: 933, endPoint y: 286, distance: 48.2
click at [970, 313] on button "Confirm Order" at bounding box center [975, 300] width 115 height 33
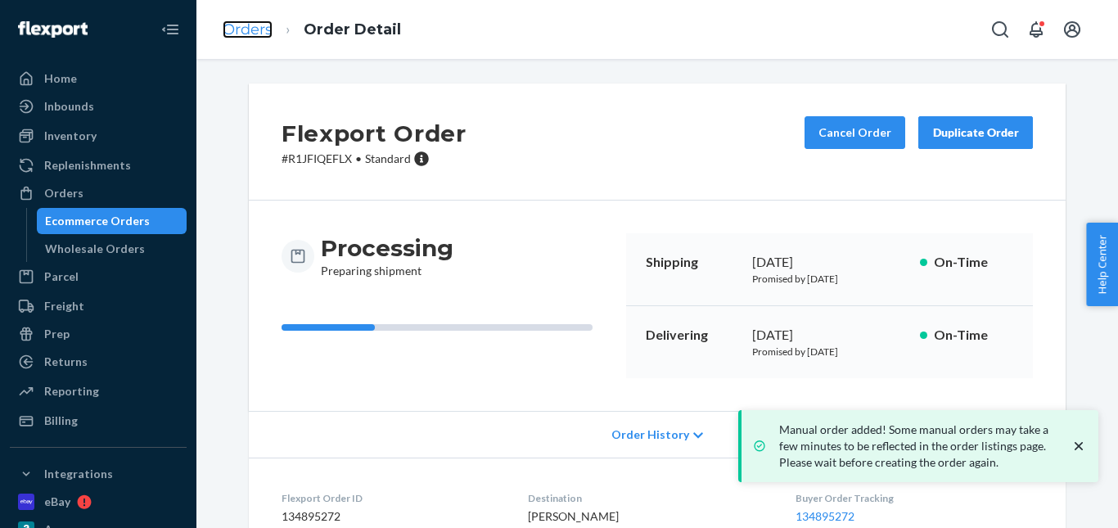
click at [262, 33] on link "Orders" at bounding box center [248, 29] width 50 height 18
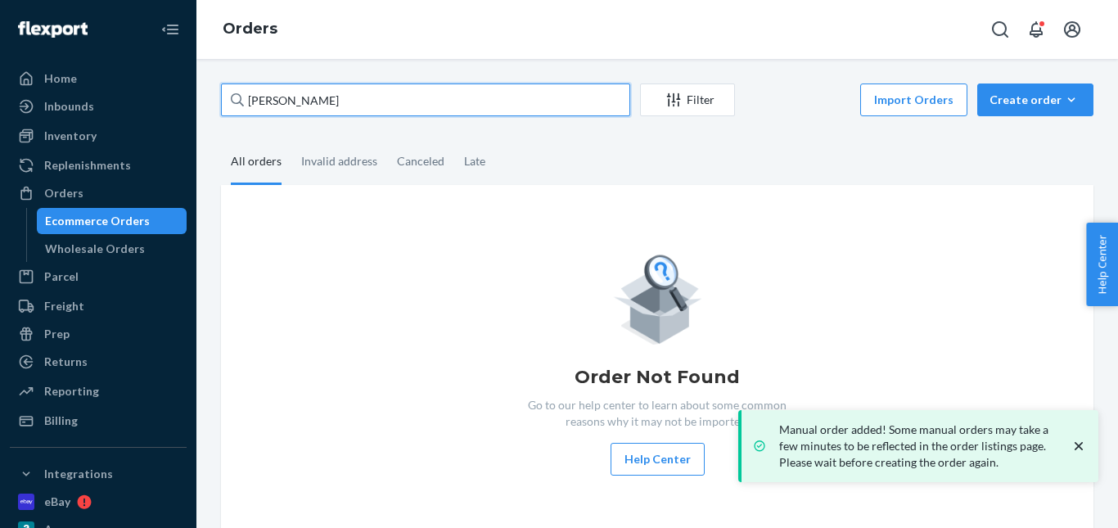
drag, startPoint x: 379, startPoint y: 99, endPoint x: 392, endPoint y: 126, distance: 30.0
click at [165, 96] on div "Home Inbounds Shipping Plans Problems Inventory Products Replenishments Orders …" at bounding box center [559, 264] width 1118 height 528
paste input "Eric Wisher"
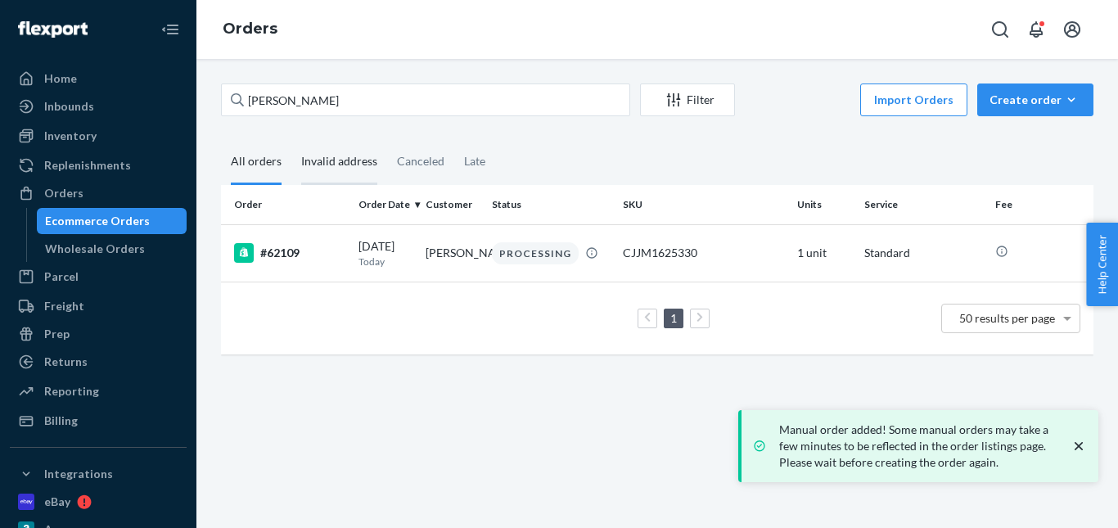
drag, startPoint x: 345, startPoint y: 164, endPoint x: 430, endPoint y: 163, distance: 85.1
click at [345, 164] on div "Invalid address" at bounding box center [339, 161] width 76 height 43
click at [291, 140] on input "Invalid address" at bounding box center [291, 140] width 0 height 0
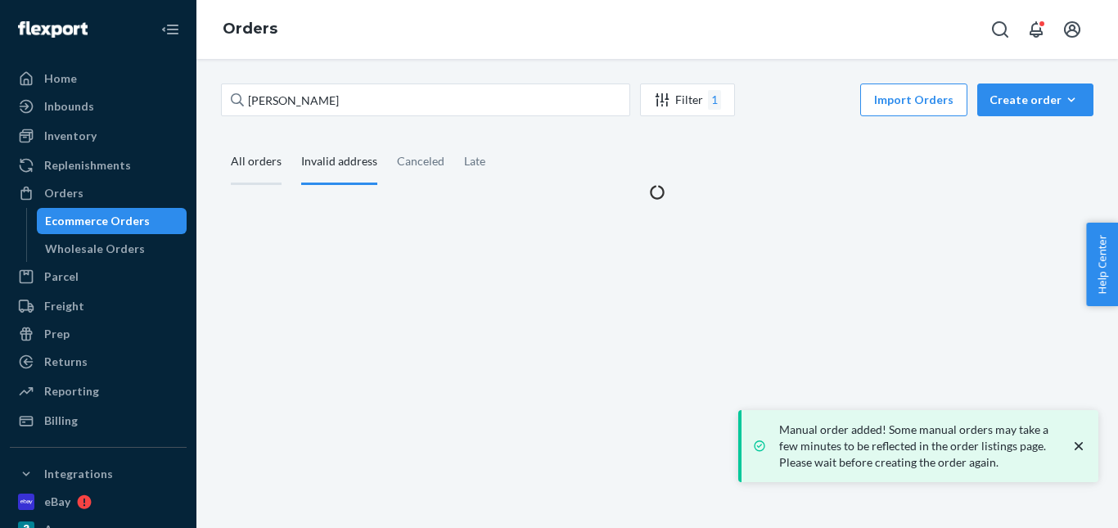
click at [269, 161] on div "All orders" at bounding box center [256, 162] width 51 height 45
click at [221, 140] on input "All orders" at bounding box center [221, 140] width 0 height 0
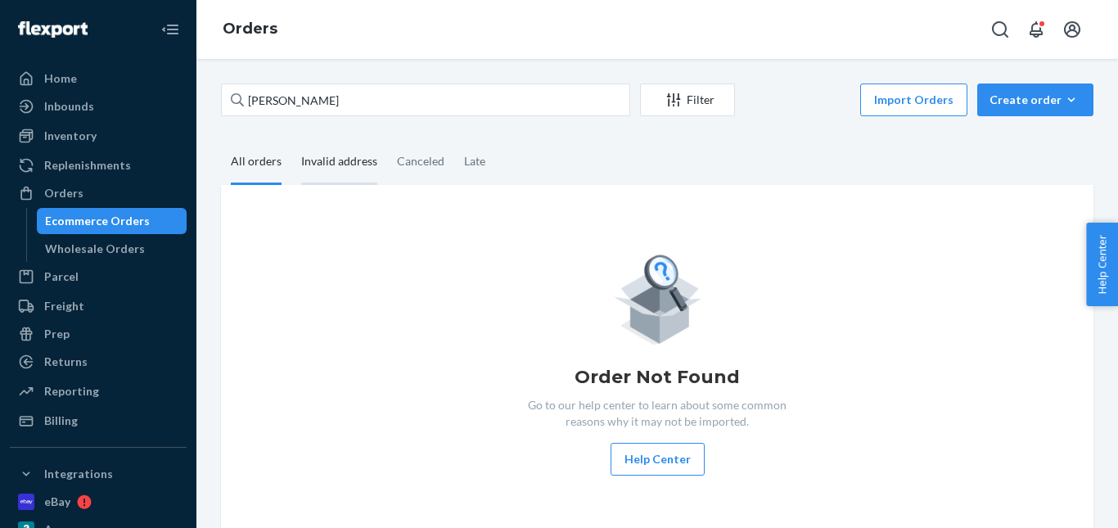
click at [336, 165] on div "Invalid address" at bounding box center [339, 162] width 76 height 45
click at [291, 140] on input "Invalid address" at bounding box center [291, 140] width 0 height 0
click at [257, 169] on div "All orders" at bounding box center [256, 162] width 51 height 45
click at [221, 140] on input "All orders" at bounding box center [221, 140] width 0 height 0
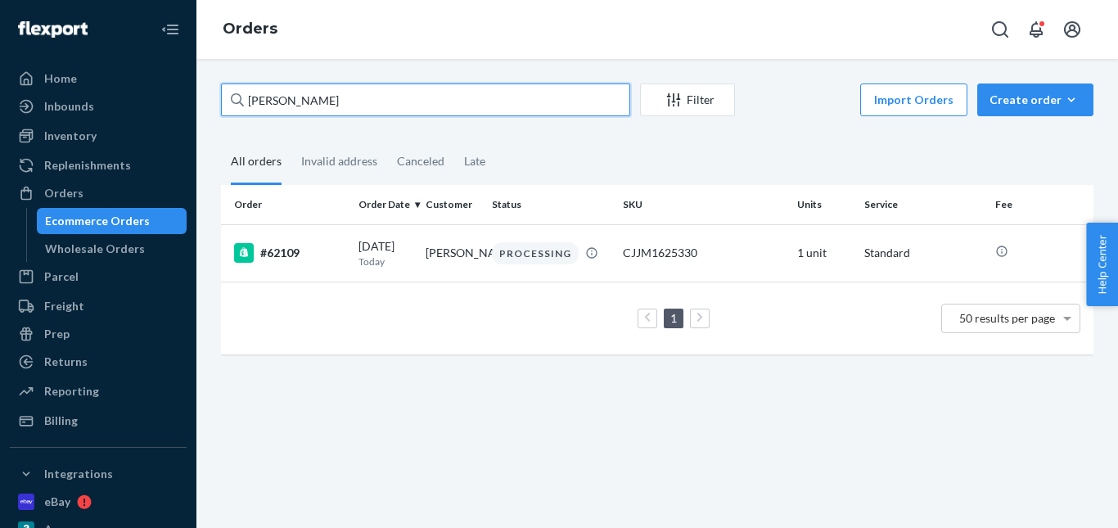
drag, startPoint x: 327, startPoint y: 99, endPoint x: 190, endPoint y: 97, distance: 137.5
click at [190, 97] on div "Home Inbounds Shipping Plans Problems Inventory Products Replenishments Orders …" at bounding box center [559, 264] width 1118 height 528
paste input "James Park"
type input "James Park"
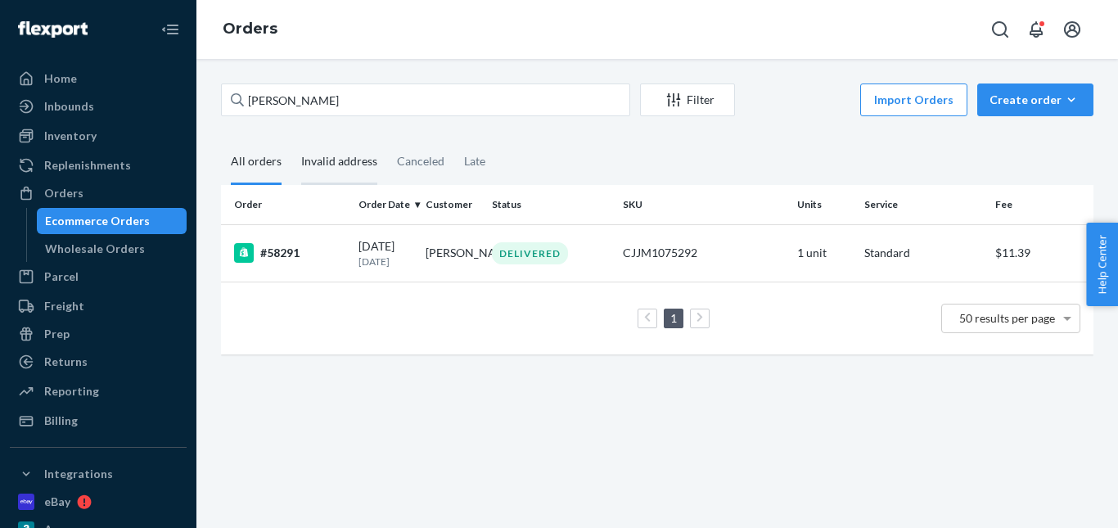
click at [325, 172] on div "Invalid address" at bounding box center [339, 162] width 76 height 45
click at [291, 140] on input "Invalid address" at bounding box center [291, 140] width 0 height 0
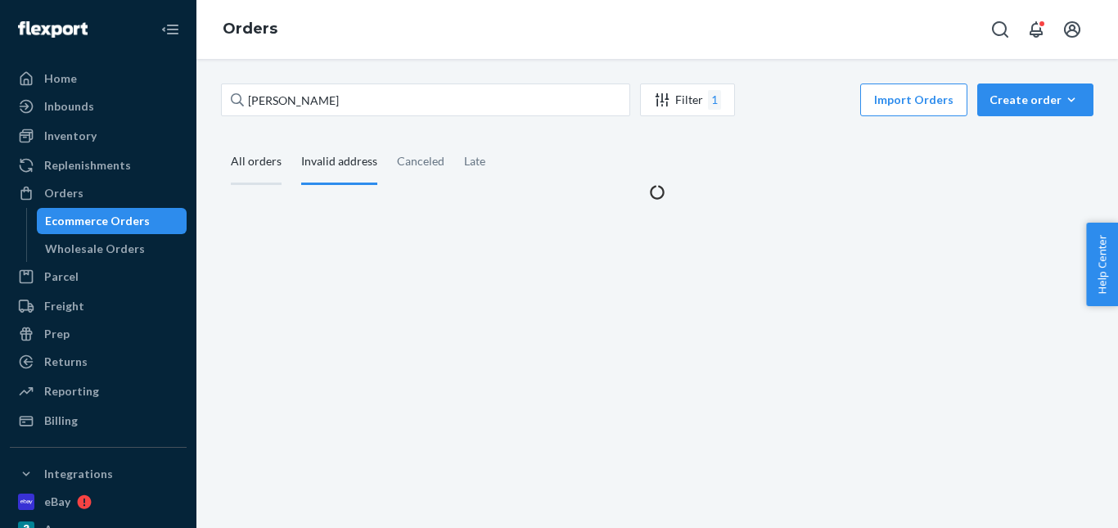
click at [247, 166] on div "All orders" at bounding box center [256, 162] width 51 height 45
click at [221, 140] on input "All orders" at bounding box center [221, 140] width 0 height 0
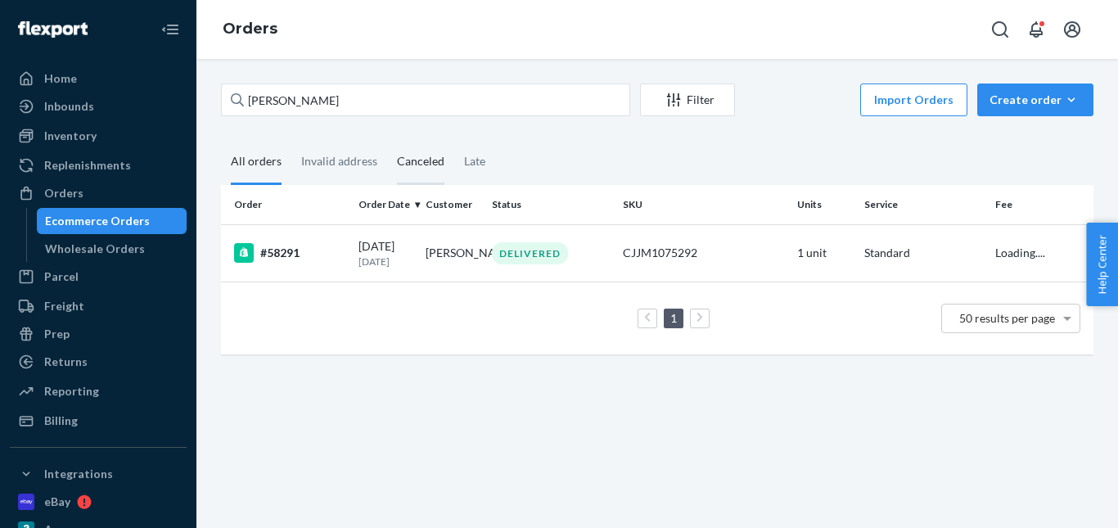
click at [409, 167] on div "Canceled" at bounding box center [420, 162] width 47 height 45
click at [387, 140] on input "Canceled" at bounding box center [387, 140] width 0 height 0
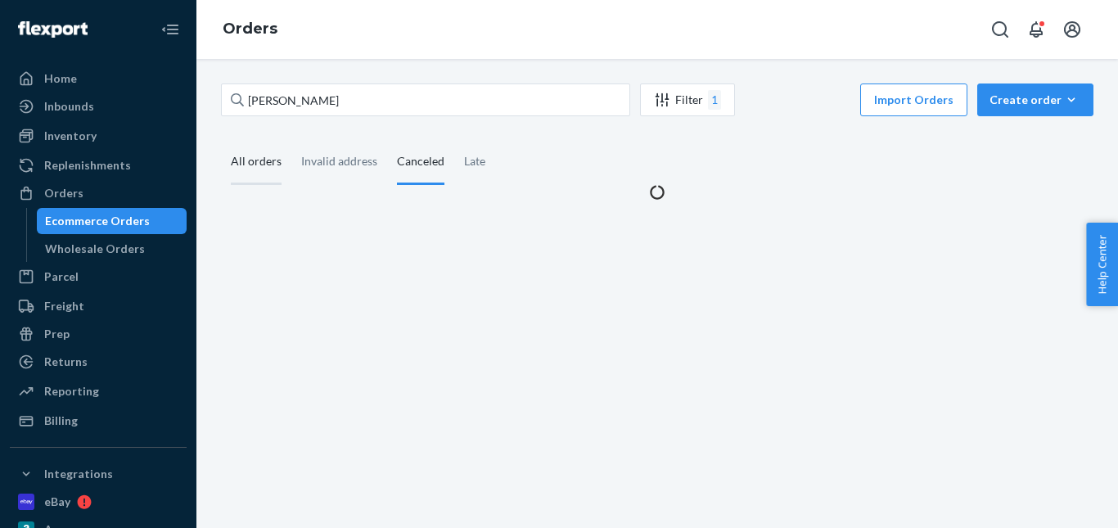
click at [240, 162] on div "All orders" at bounding box center [256, 162] width 51 height 45
click at [221, 140] on input "All orders" at bounding box center [221, 140] width 0 height 0
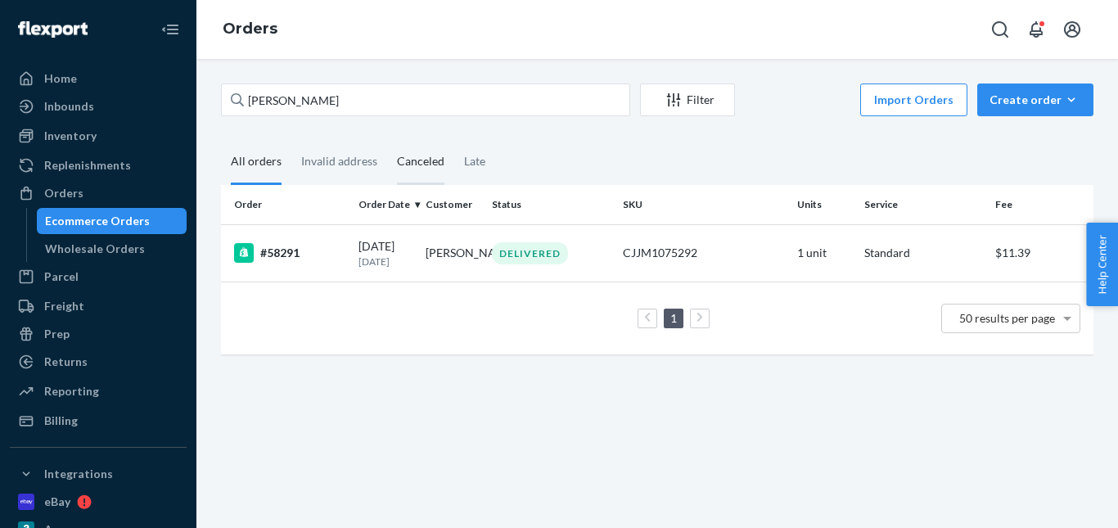
click at [446, 165] on div "Canceled" at bounding box center [420, 162] width 67 height 45
click at [387, 140] on input "Canceled" at bounding box center [387, 140] width 0 height 0
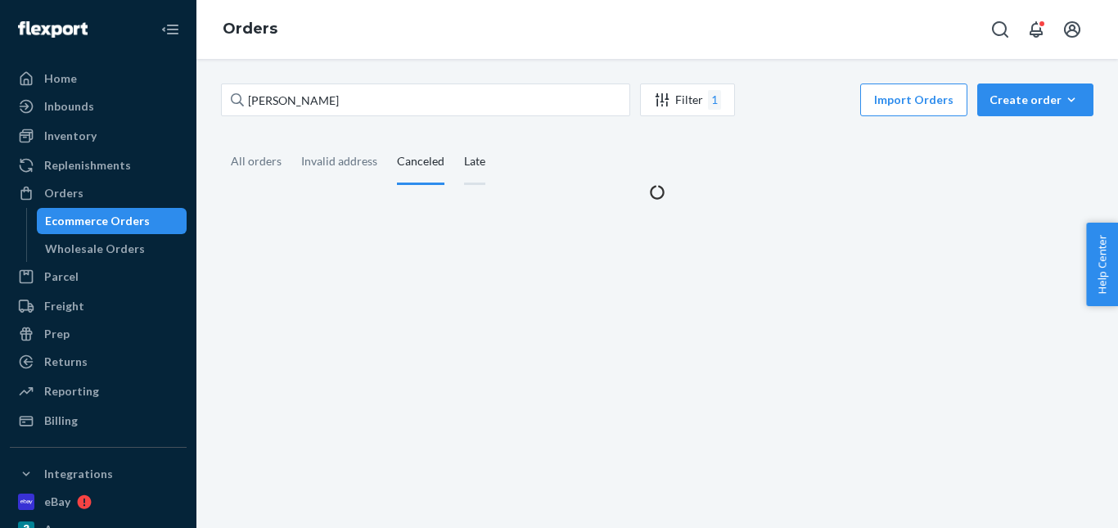
click at [477, 165] on div "Late" at bounding box center [474, 162] width 21 height 45
click at [454, 140] on input "Late" at bounding box center [454, 140] width 0 height 0
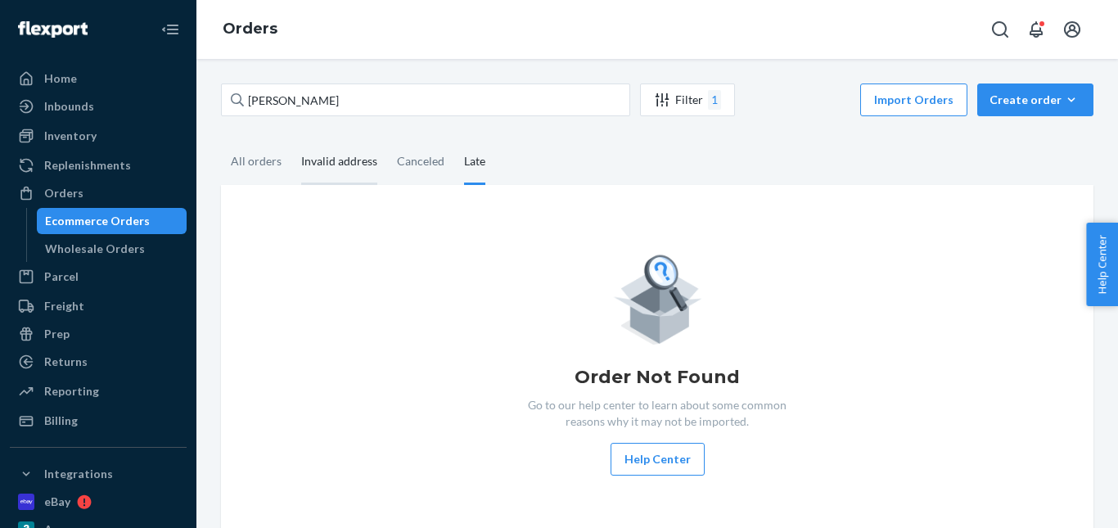
click at [336, 162] on div "Invalid address" at bounding box center [339, 162] width 76 height 45
click at [291, 140] on input "Invalid address" at bounding box center [291, 140] width 0 height 0
click at [271, 162] on div "All orders" at bounding box center [256, 162] width 51 height 45
click at [221, 140] on input "All orders" at bounding box center [221, 140] width 0 height 0
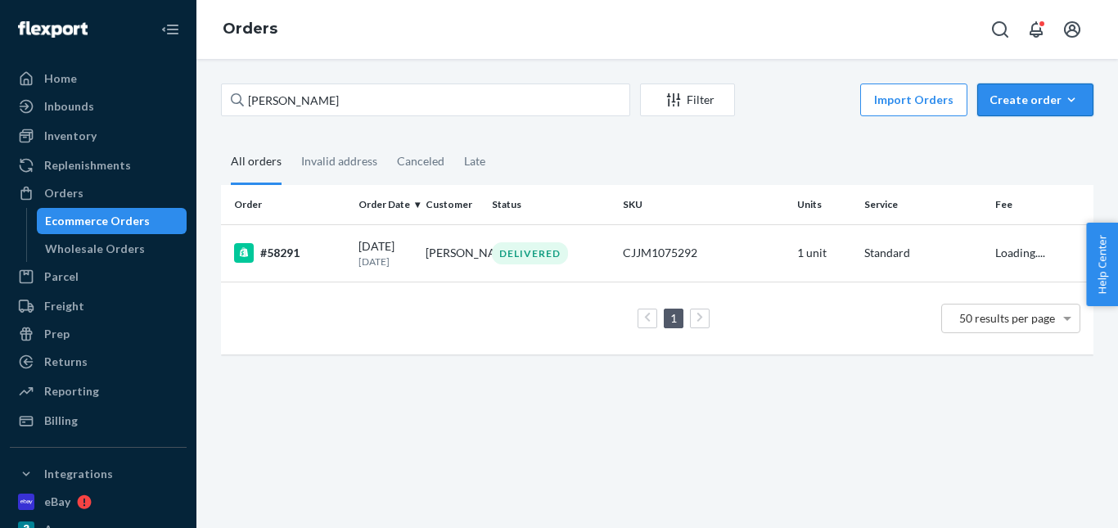
click at [1022, 92] on div "Create order" at bounding box center [1035, 100] width 92 height 16
click at [1003, 130] on button "Ecommerce order" at bounding box center [1059, 139] width 157 height 35
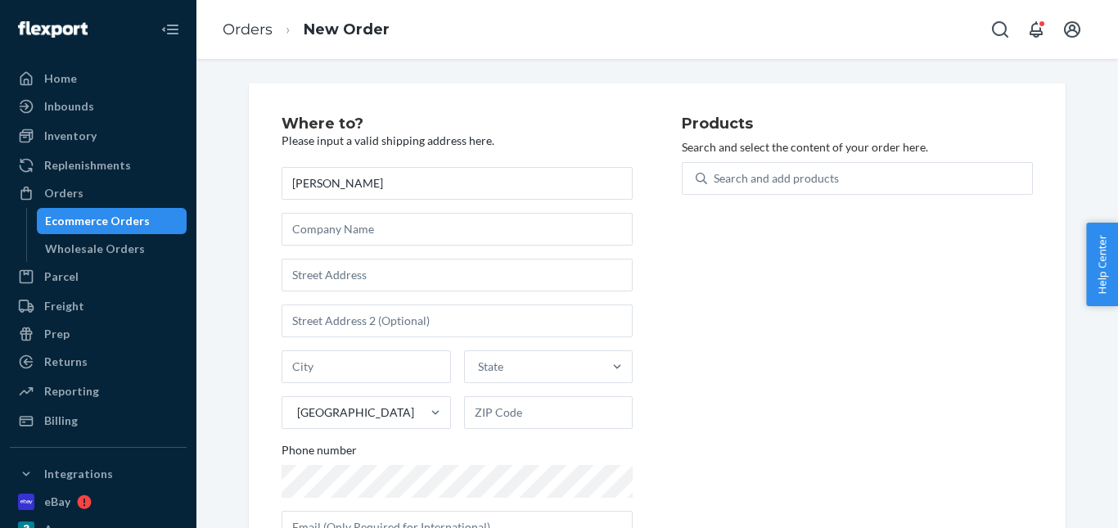
type input "James Park"
click at [341, 274] on input "text" at bounding box center [457, 275] width 351 height 33
paste input "2121 Victoria Cir Ann Arbor 48103 Michigan US"
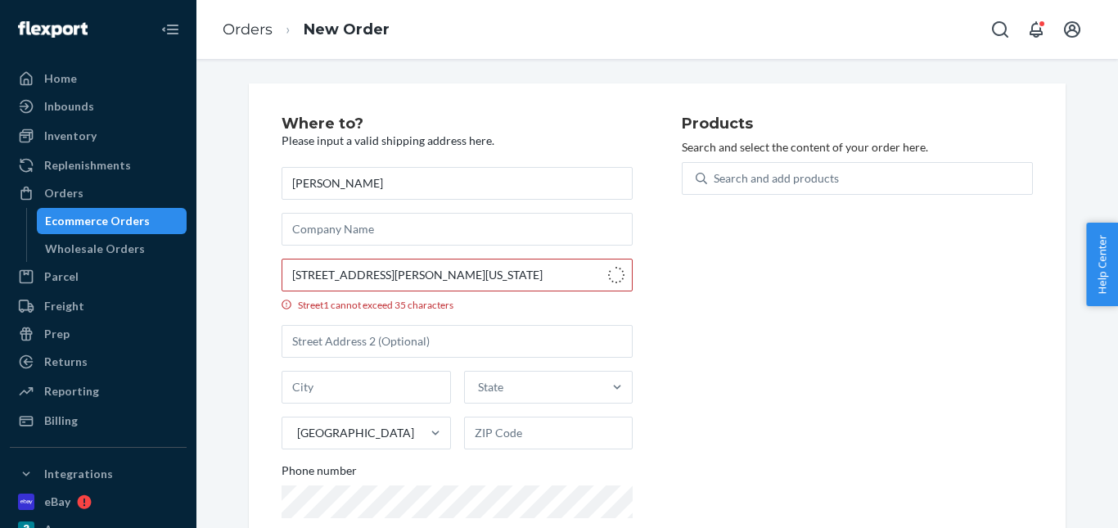
type input "2121 Victoria Cir"
type input "Ann Arbor"
type input "48103"
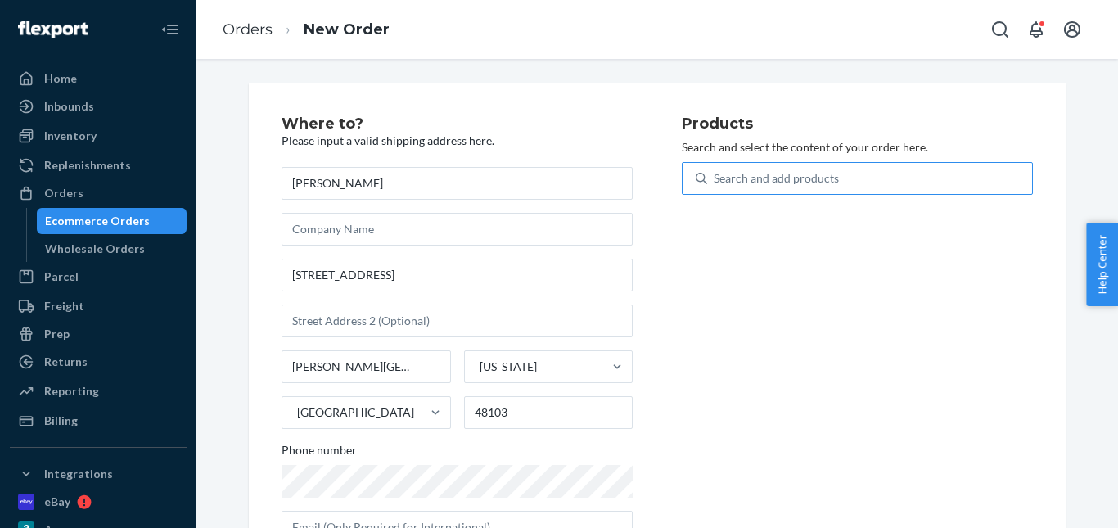
click at [747, 178] on div "Search and add products" at bounding box center [776, 178] width 125 height 16
click at [715, 178] on input "Search and add products" at bounding box center [715, 178] width 2 height 16
click at [422, 492] on body "Home Inbounds Shipping Plans Problems Inventory Products Replenishments Orders …" at bounding box center [559, 264] width 1118 height 528
click at [756, 170] on div "Search and add products" at bounding box center [776, 178] width 125 height 16
click at [715, 170] on input "Search and add products" at bounding box center [715, 178] width 2 height 16
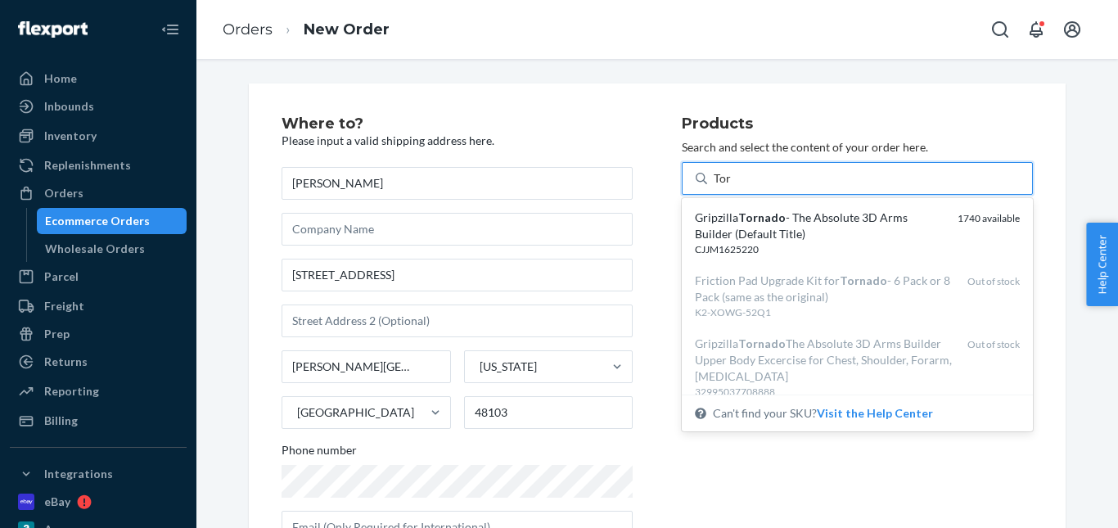
type input "Torna"
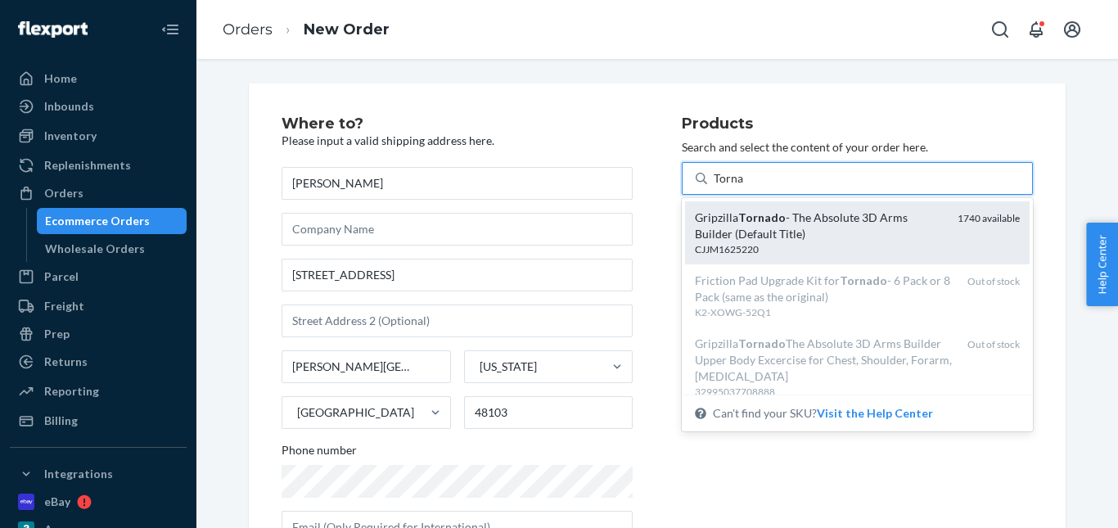
click at [738, 214] on em "Tornado" at bounding box center [761, 217] width 47 height 14
click at [734, 187] on input "Torna" at bounding box center [729, 178] width 30 height 16
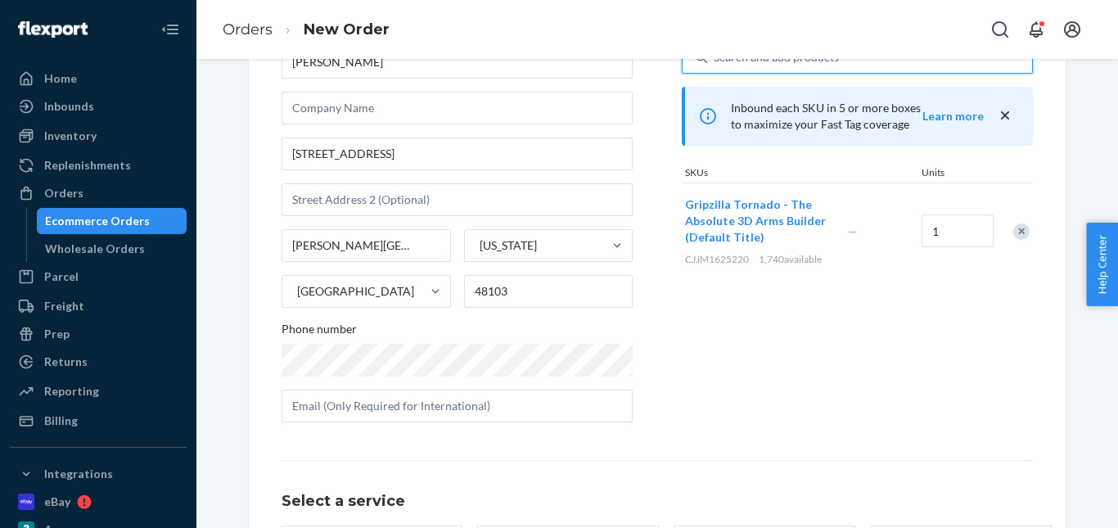
scroll to position [267, 0]
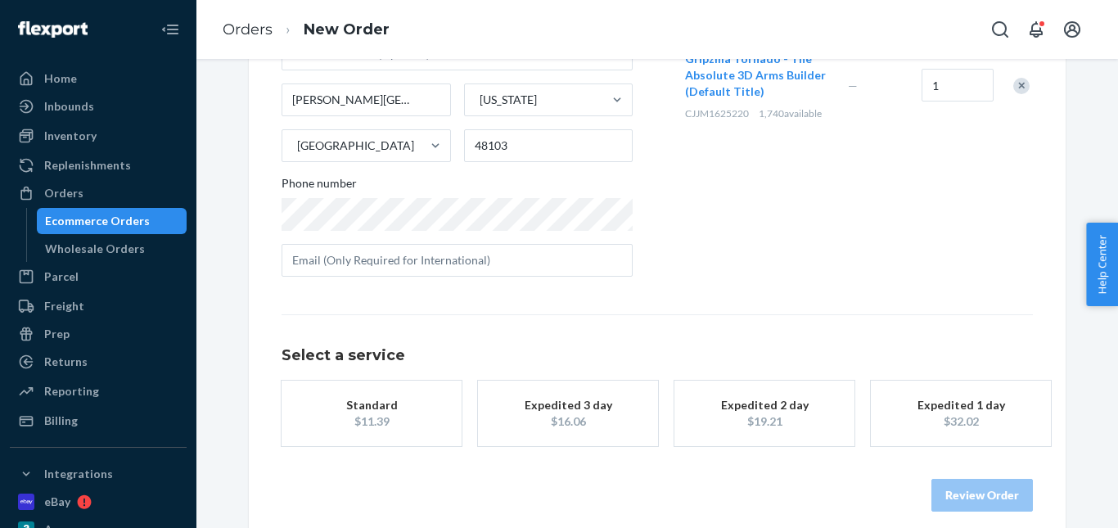
drag, startPoint x: 387, startPoint y: 424, endPoint x: 497, endPoint y: 428, distance: 109.7
click at [386, 413] on div "button" at bounding box center [371, 413] width 131 height 0
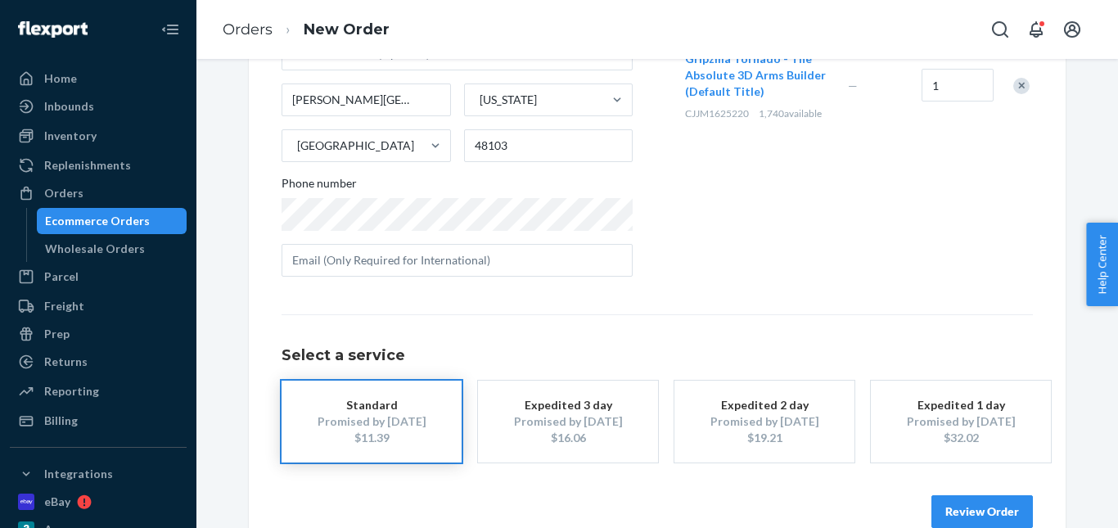
click at [955, 501] on button "Review Order" at bounding box center [981, 511] width 101 height 33
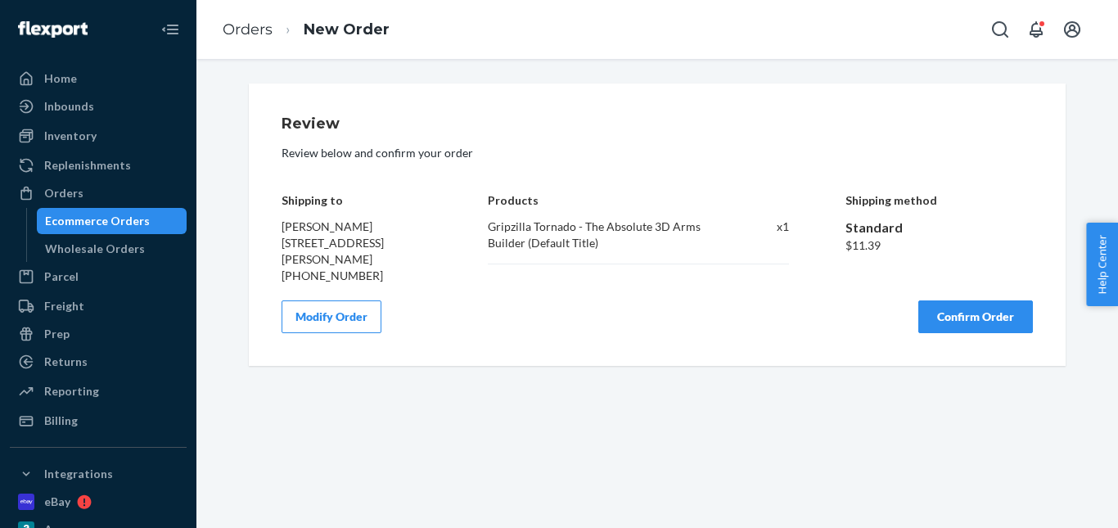
drag, startPoint x: 985, startPoint y: 305, endPoint x: 786, endPoint y: 264, distance: 203.2
click at [985, 304] on button "Confirm Order" at bounding box center [975, 316] width 115 height 33
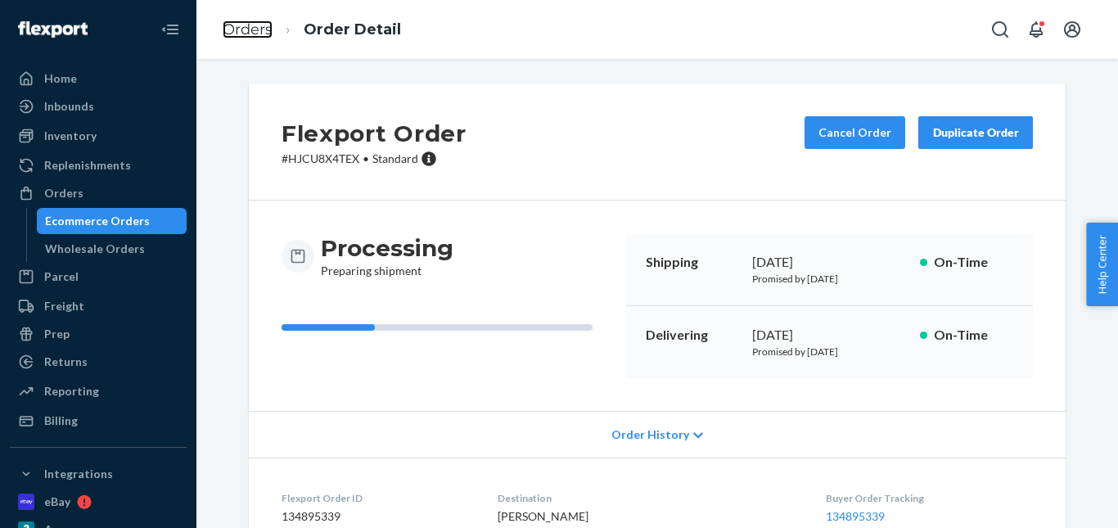
drag, startPoint x: 259, startPoint y: 29, endPoint x: 402, endPoint y: 68, distance: 147.7
click at [259, 29] on link "Orders" at bounding box center [248, 29] width 50 height 18
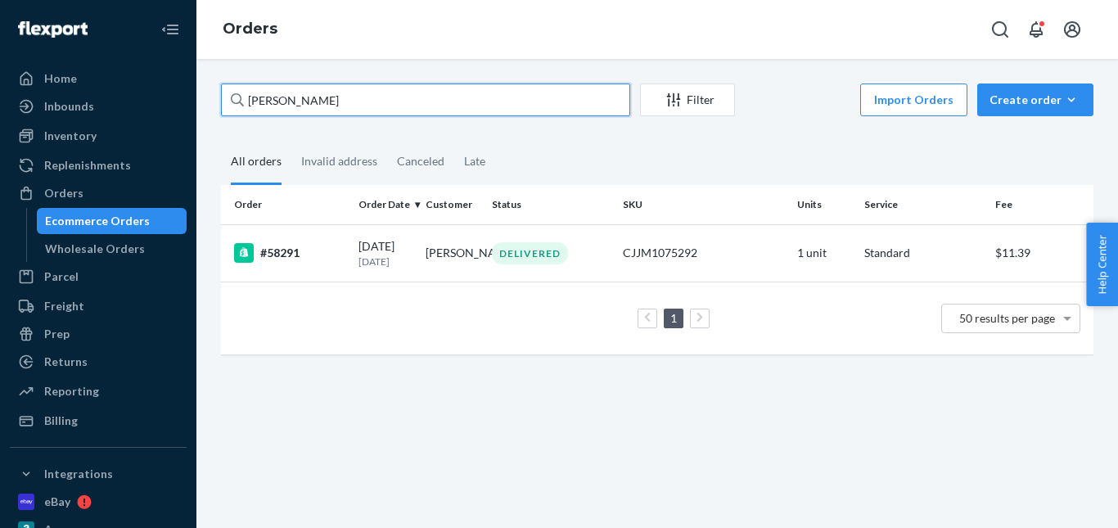
drag, startPoint x: 368, startPoint y: 99, endPoint x: 231, endPoint y: 94, distance: 137.6
click at [231, 94] on div "James Park" at bounding box center [425, 99] width 409 height 33
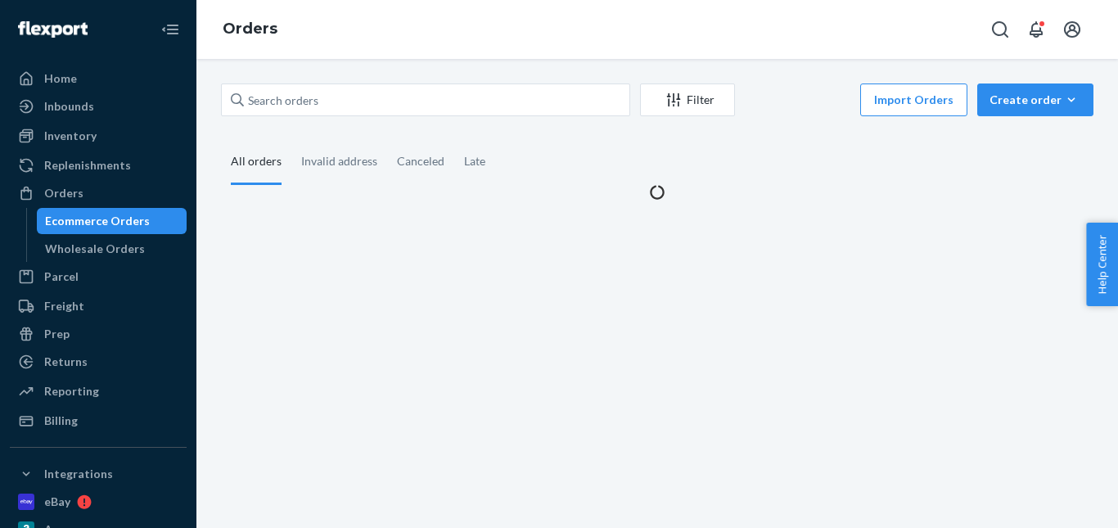
click at [356, 74] on div "Filter Import Orders Create order Ecommerce order Removal order All orders Inva…" at bounding box center [657, 293] width 922 height 469
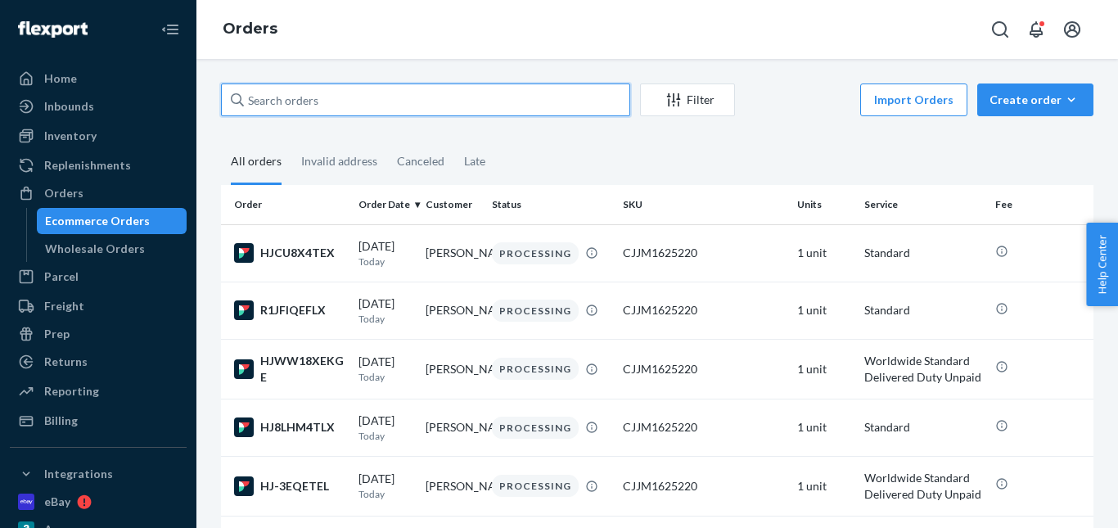
click at [279, 103] on input "text" at bounding box center [425, 99] width 409 height 33
paste input "Mark Stallings"
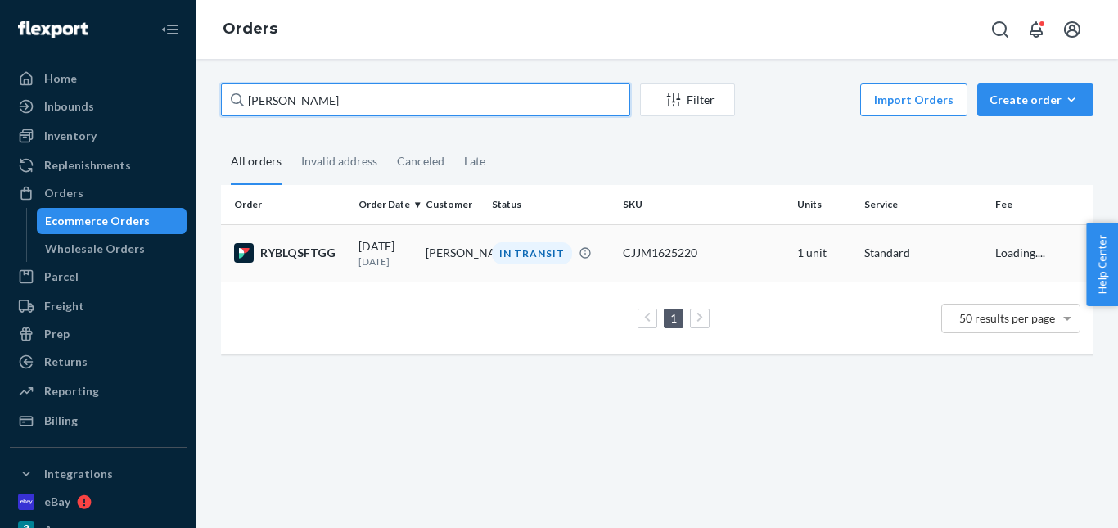
type input "Mark Stallings"
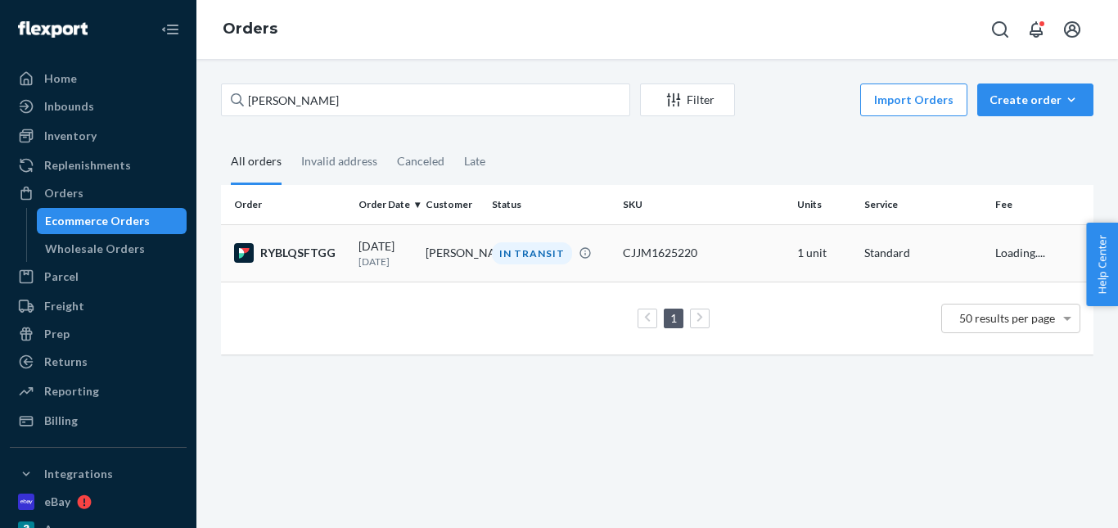
click at [535, 260] on div "IN TRANSIT" at bounding box center [532, 253] width 80 height 22
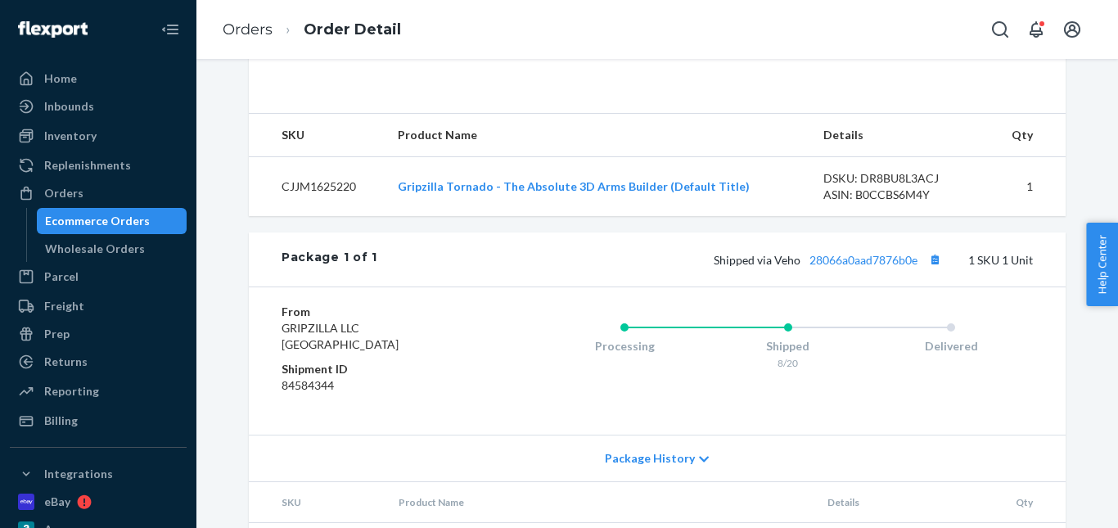
scroll to position [491, 0]
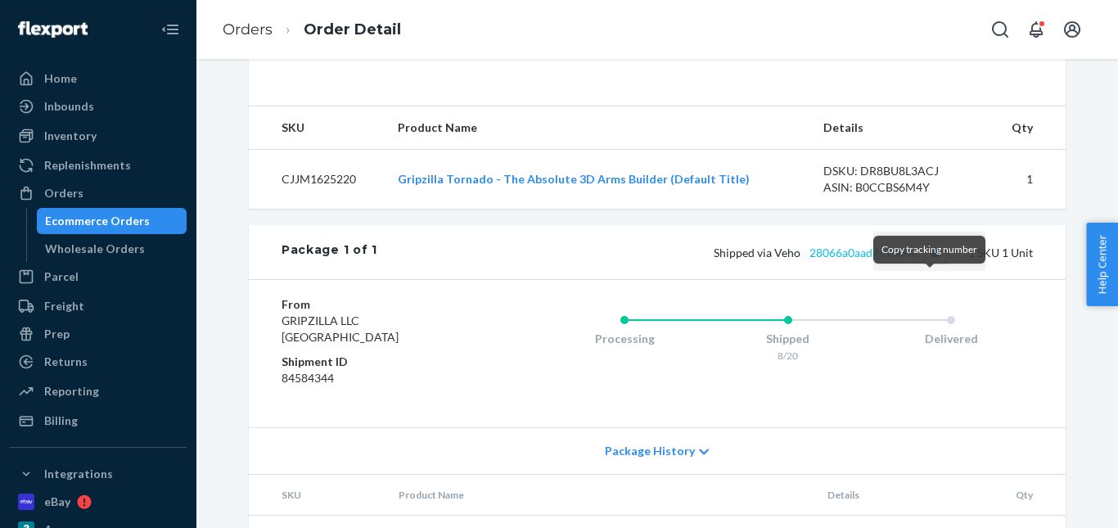
drag, startPoint x: 925, startPoint y: 286, endPoint x: 877, endPoint y: 283, distance: 48.3
click at [926, 263] on button "Copy tracking number" at bounding box center [934, 251] width 21 height 21
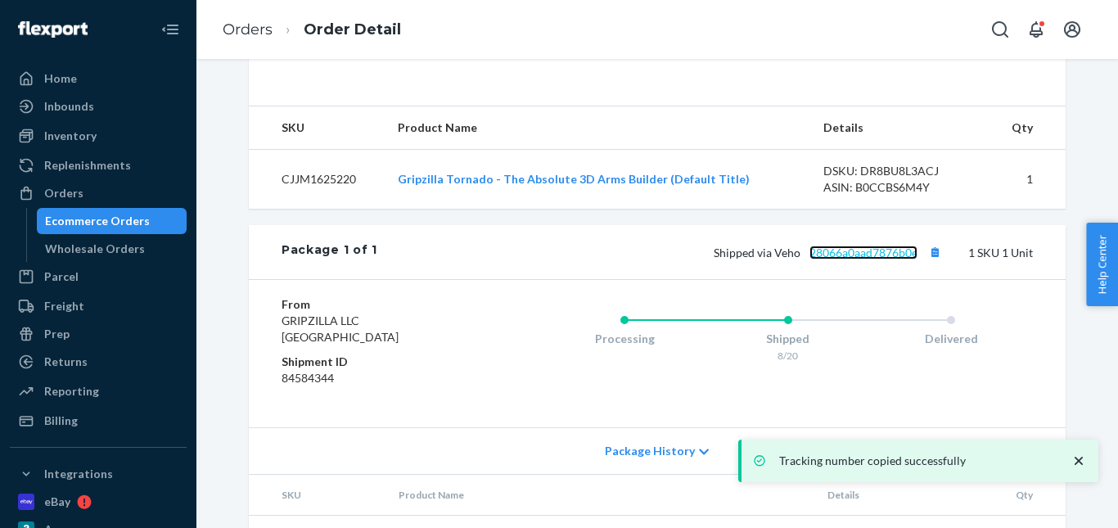
click at [853, 259] on link "28066a0aad7876b0e" at bounding box center [863, 253] width 108 height 14
click at [262, 18] on ol "Orders Order Detail" at bounding box center [312, 30] width 205 height 48
click at [259, 31] on link "Orders" at bounding box center [248, 29] width 50 height 18
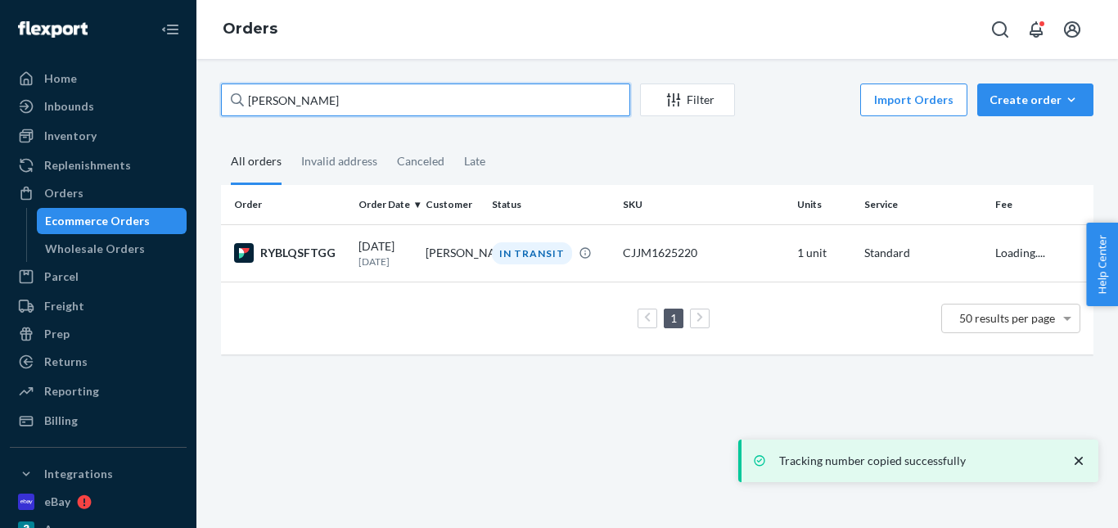
drag, startPoint x: 372, startPoint y: 100, endPoint x: 192, endPoint y: 98, distance: 180.1
click at [192, 99] on div "Home Inbounds Shipping Plans Problems Inventory Products Replenishments Orders …" at bounding box center [559, 264] width 1118 height 528
paste input "ichael Hodgson"
type input "Michael Hodgson"
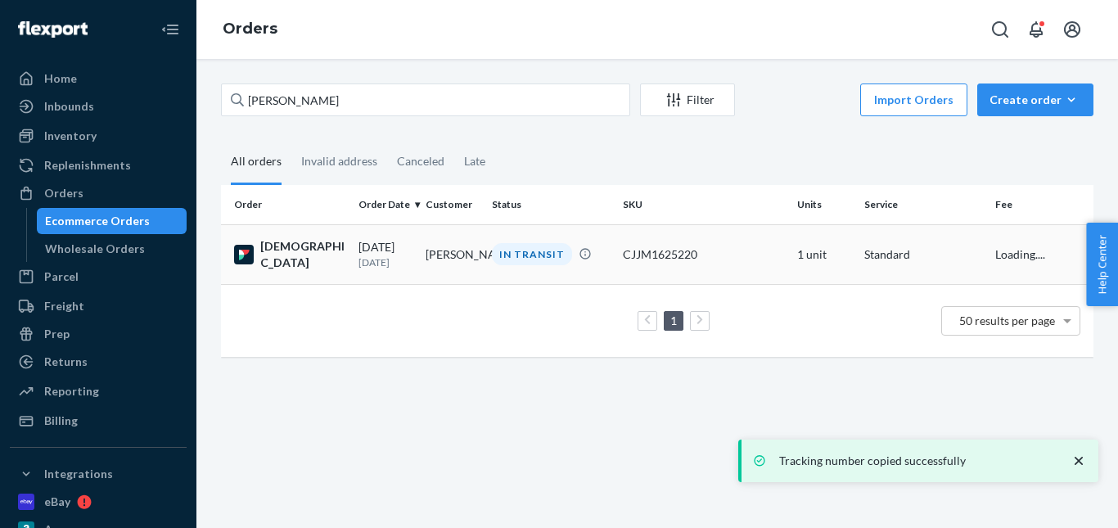
click at [539, 250] on div "IN TRANSIT" at bounding box center [532, 254] width 80 height 22
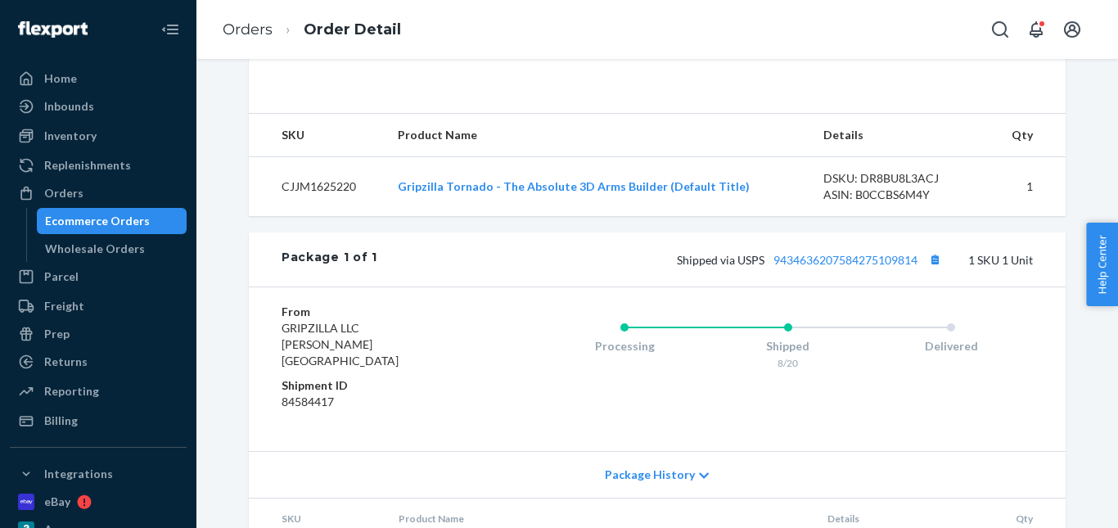
scroll to position [491, 0]
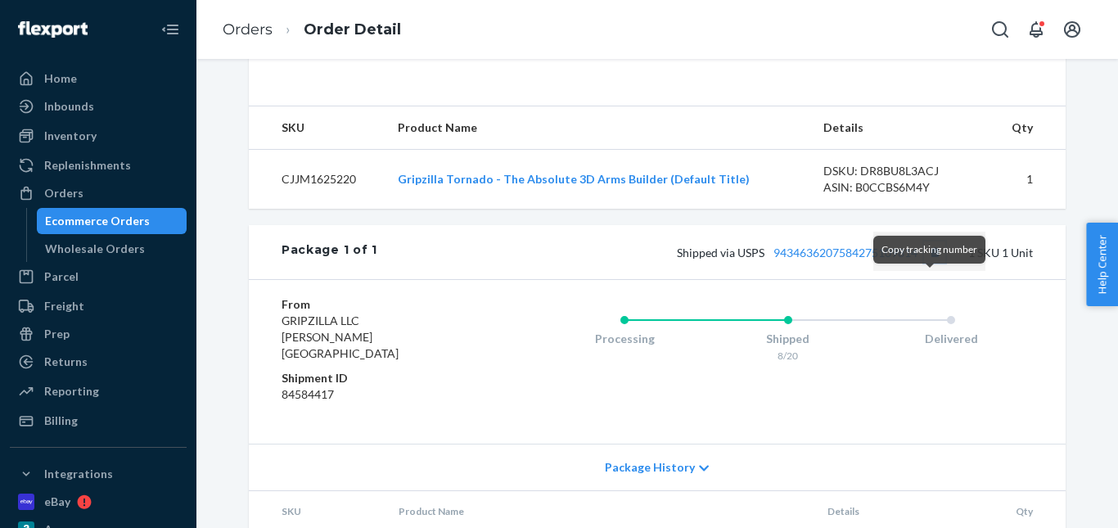
drag, startPoint x: 923, startPoint y: 284, endPoint x: 917, endPoint y: 277, distance: 8.7
click at [924, 263] on button "Copy tracking number" at bounding box center [934, 251] width 21 height 21
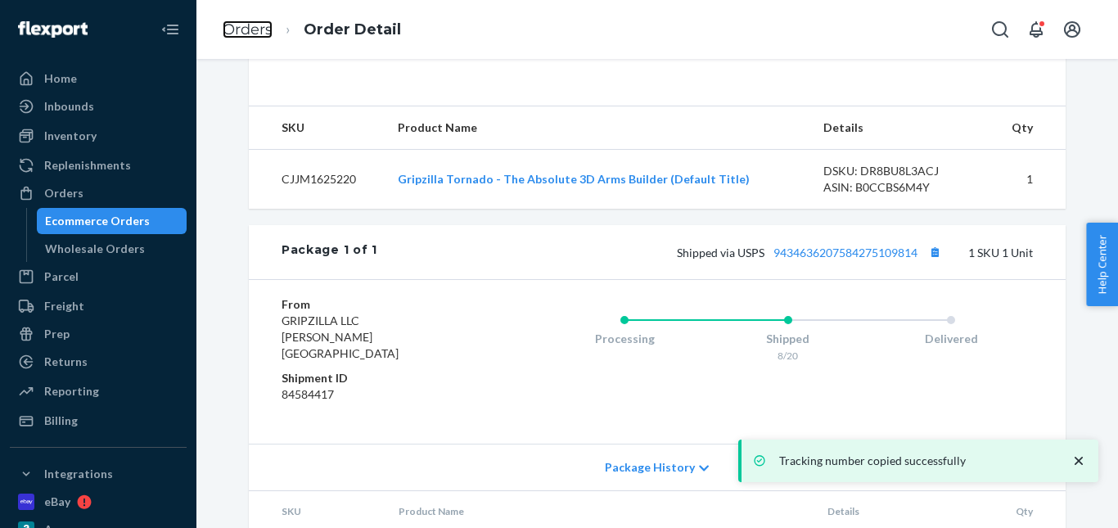
drag, startPoint x: 253, startPoint y: 27, endPoint x: 304, endPoint y: 63, distance: 62.2
click at [253, 27] on link "Orders" at bounding box center [248, 29] width 50 height 18
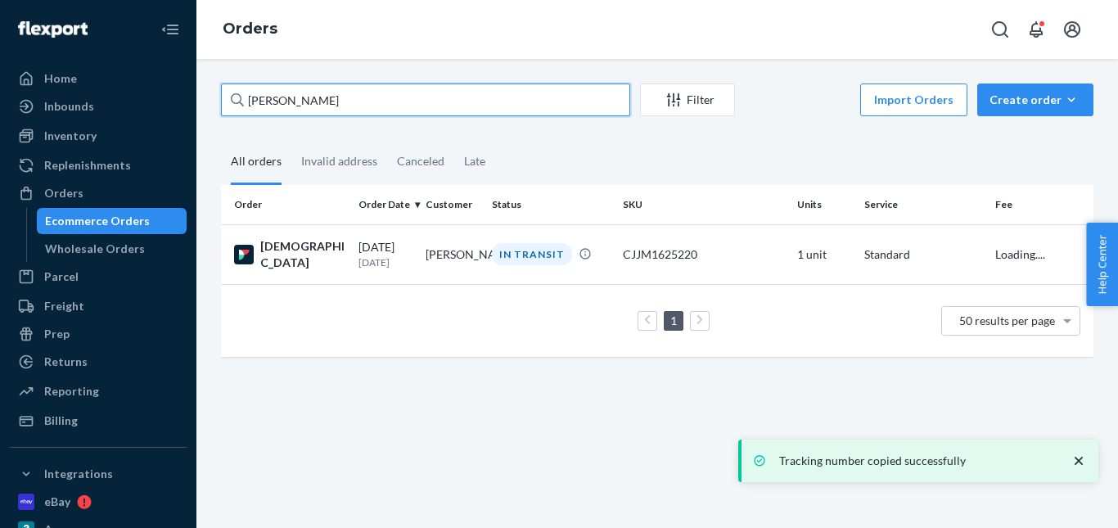
drag, startPoint x: 366, startPoint y: 101, endPoint x: 136, endPoint y: 92, distance: 230.1
click at [137, 93] on div "Home Inbounds Shipping Plans Problems Inventory Products Replenishments Orders …" at bounding box center [559, 264] width 1118 height 528
paste input "Jonathan Ozovek"
type input "Jonathan Ozovek"
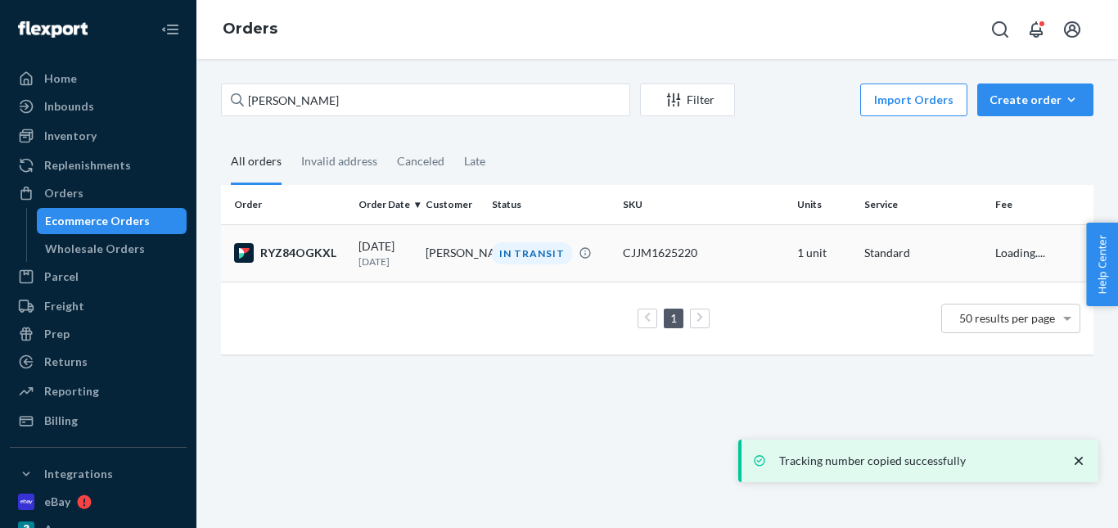
click at [503, 257] on div "IN TRANSIT" at bounding box center [532, 253] width 80 height 22
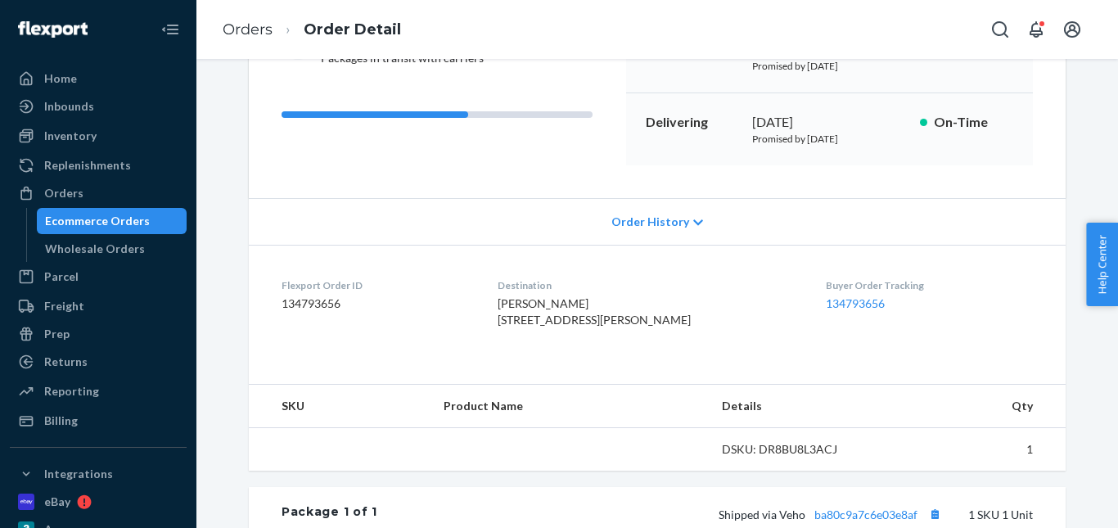
scroll to position [327, 0]
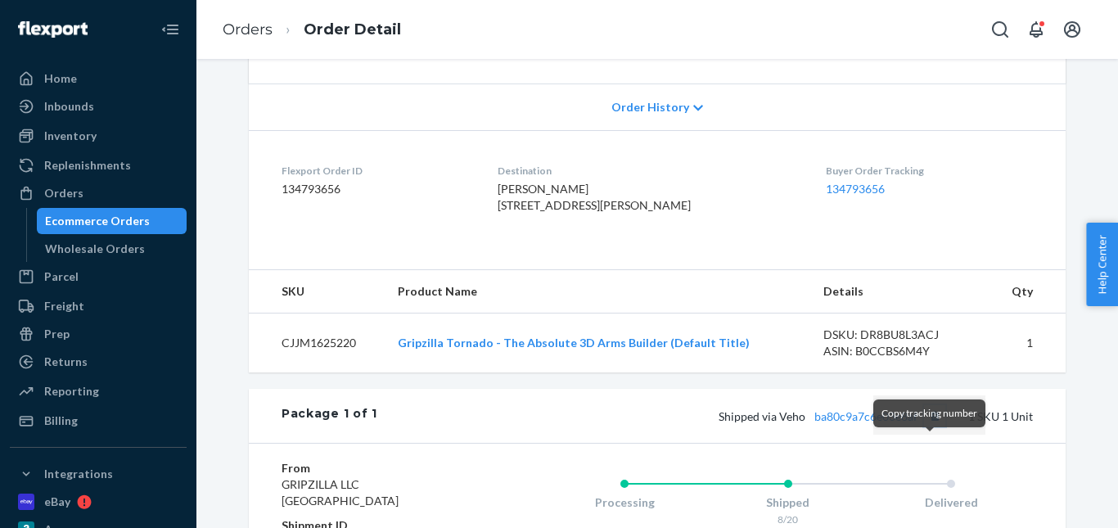
click at [925, 426] on button "Copy tracking number" at bounding box center [934, 415] width 21 height 21
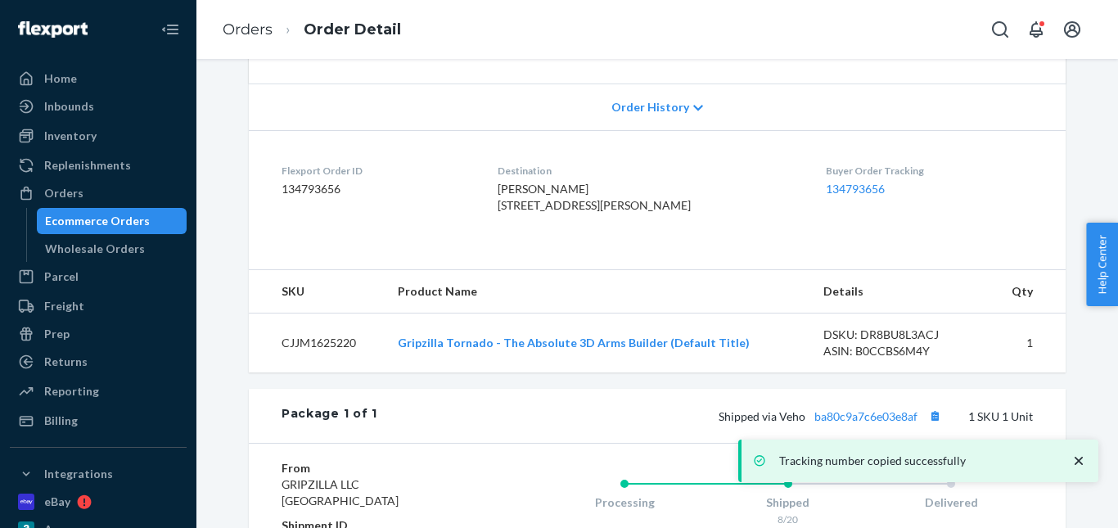
drag, startPoint x: 860, startPoint y: 448, endPoint x: 399, endPoint y: 131, distance: 559.1
click at [859, 448] on div "Tracking number copied successfully" at bounding box center [918, 460] width 360 height 43
click at [648, 426] on div "Shipped via Veho ba80c9a7c6e03e8af 1 SKU 1 Unit" at bounding box center [705, 415] width 656 height 21
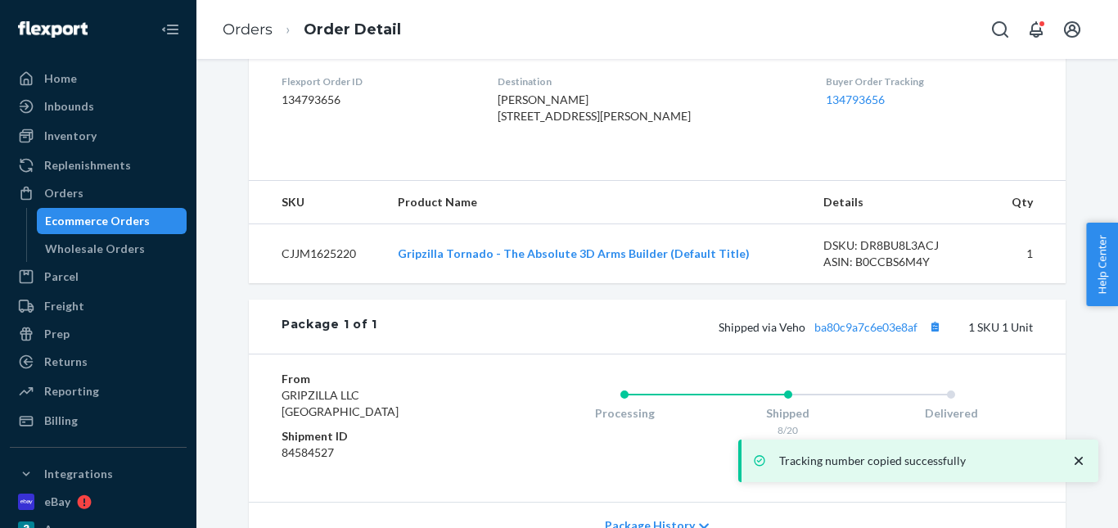
scroll to position [573, 0]
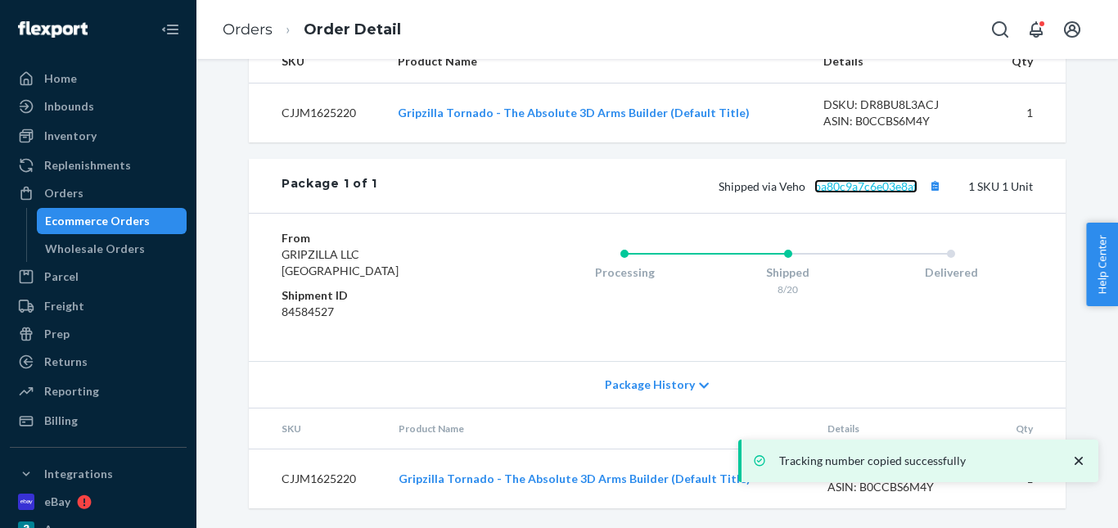
click at [850, 193] on link "ba80c9a7c6e03e8af" at bounding box center [865, 186] width 103 height 14
click at [249, 30] on link "Orders" at bounding box center [248, 29] width 50 height 18
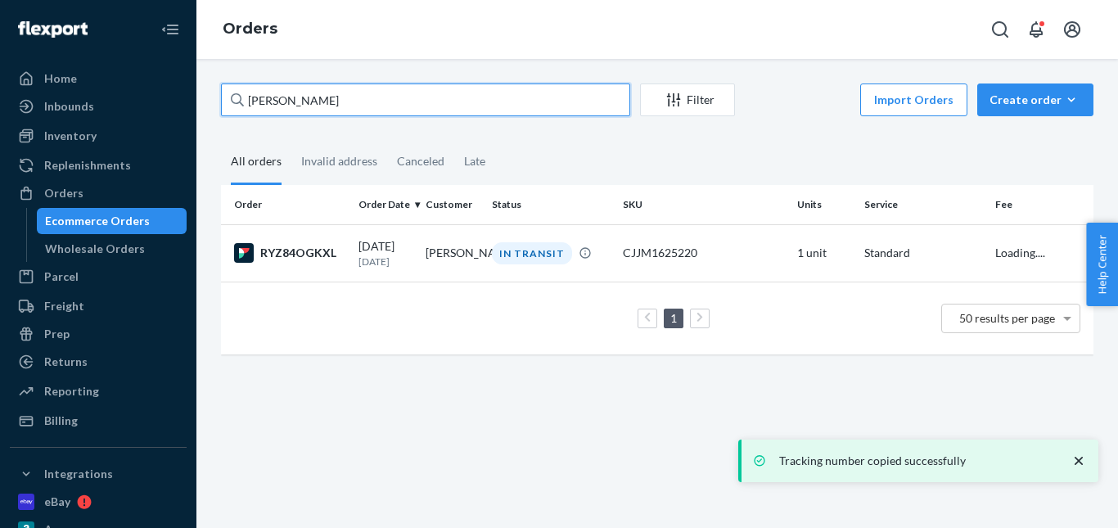
drag, startPoint x: 347, startPoint y: 101, endPoint x: 246, endPoint y: 92, distance: 101.1
click at [177, 79] on div "Home Inbounds Shipping Plans Problems Inventory Products Replenishments Orders …" at bounding box center [559, 264] width 1118 height 528
paste input "Greg Madro"
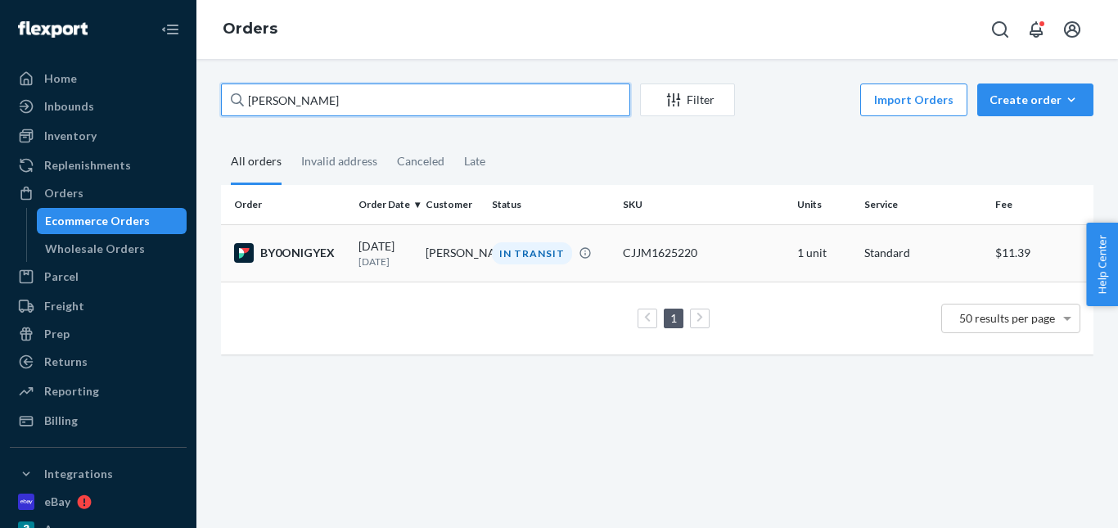
type input "Greg Madro"
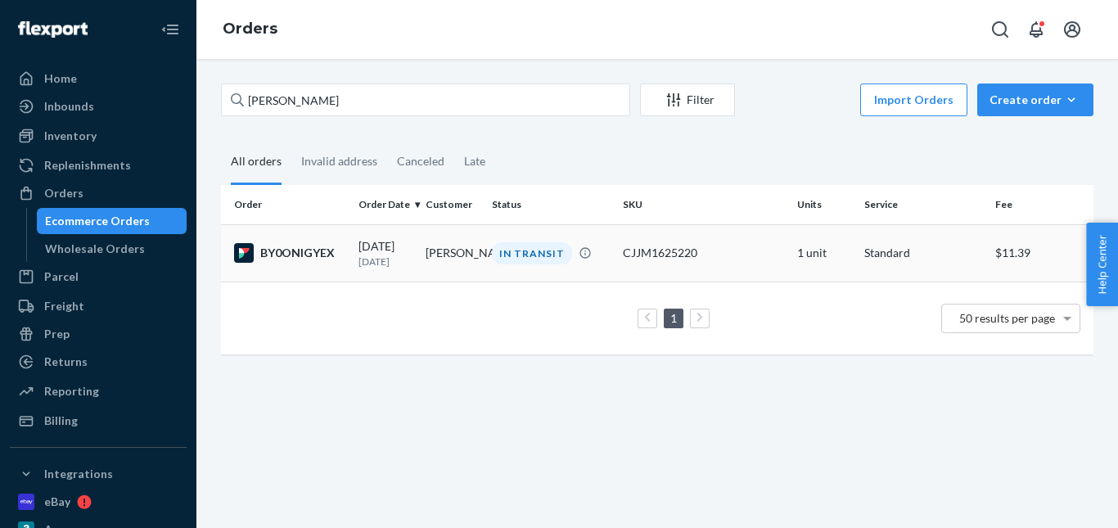
click at [509, 259] on div "IN TRANSIT" at bounding box center [532, 253] width 80 height 22
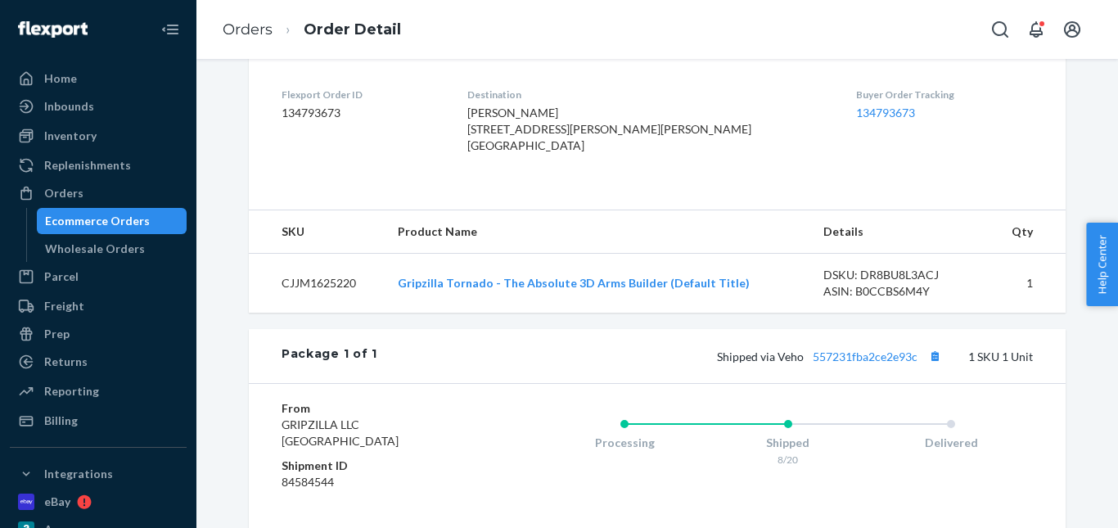
scroll to position [573, 0]
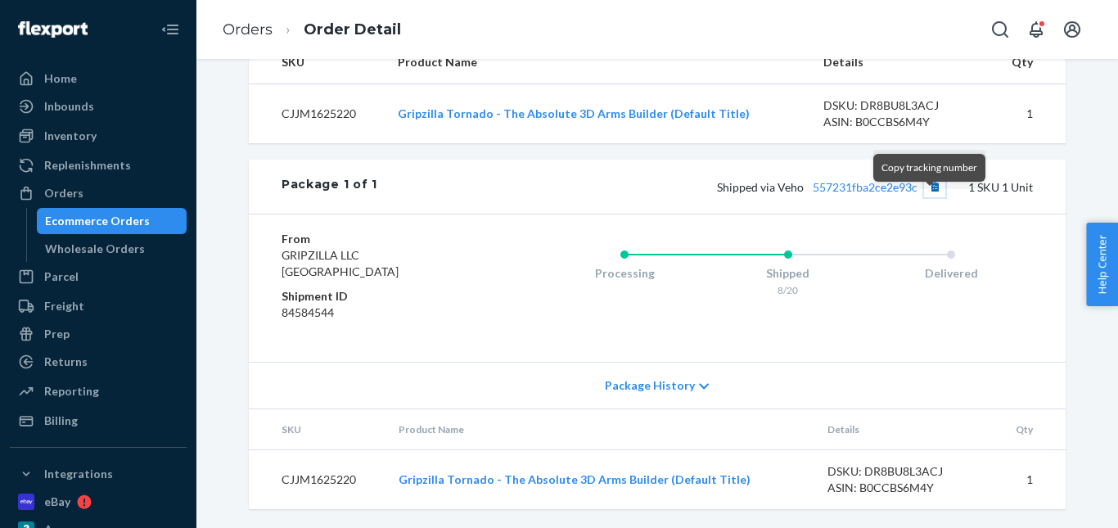
click at [930, 197] on button "Copy tracking number" at bounding box center [934, 186] width 21 height 21
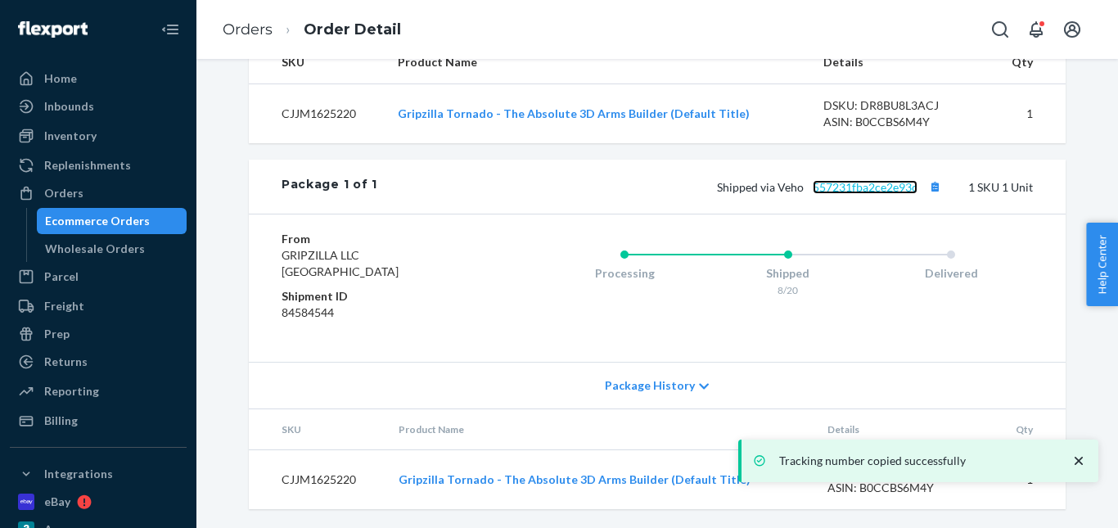
click at [823, 194] on link "557231fba2ce2e93c" at bounding box center [865, 187] width 105 height 14
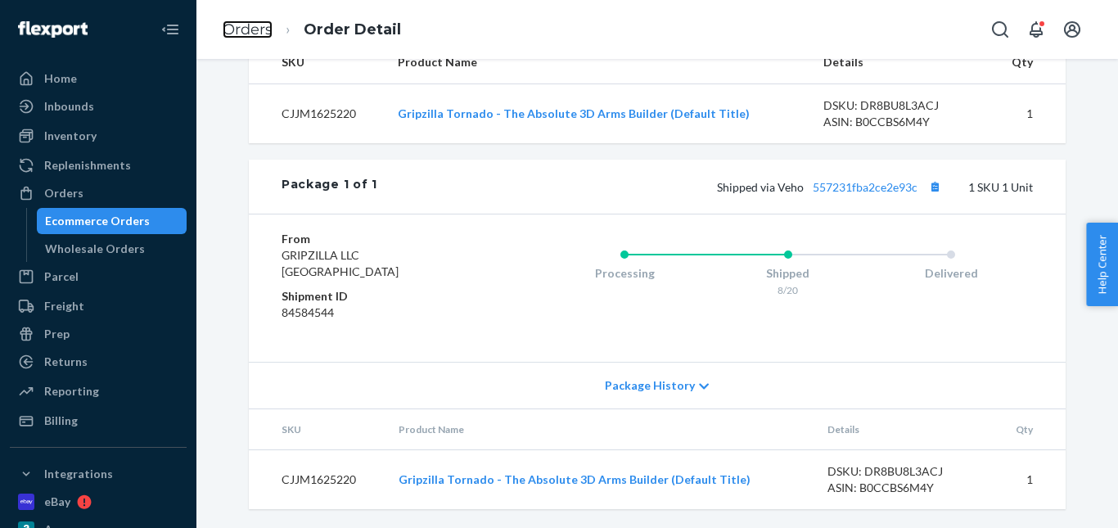
click at [245, 32] on link "Orders" at bounding box center [248, 29] width 50 height 18
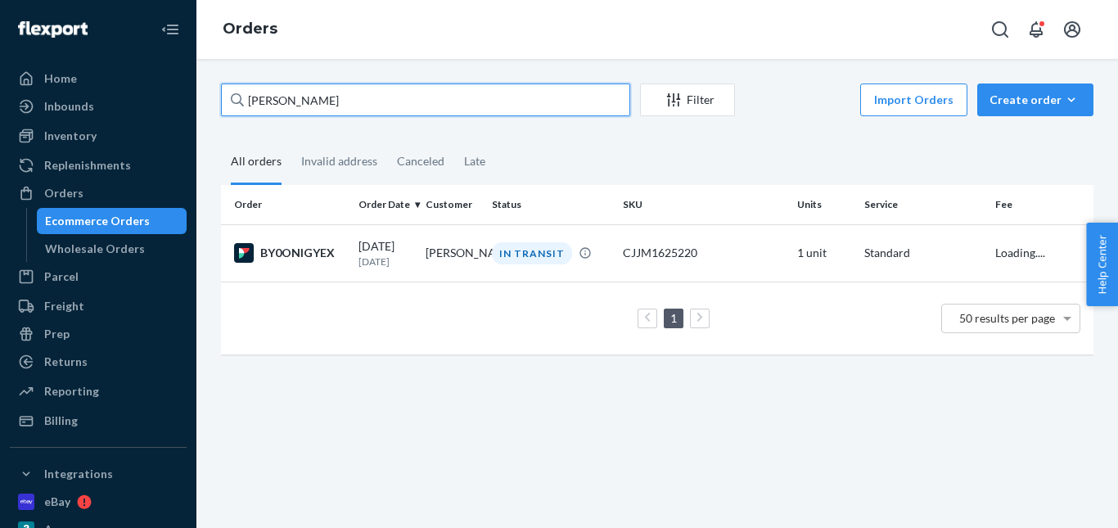
drag, startPoint x: 259, startPoint y: 101, endPoint x: 223, endPoint y: 97, distance: 36.2
click at [223, 98] on input "Greg Madro" at bounding box center [425, 99] width 409 height 33
paste input "Iliad Trigo Moradnia"
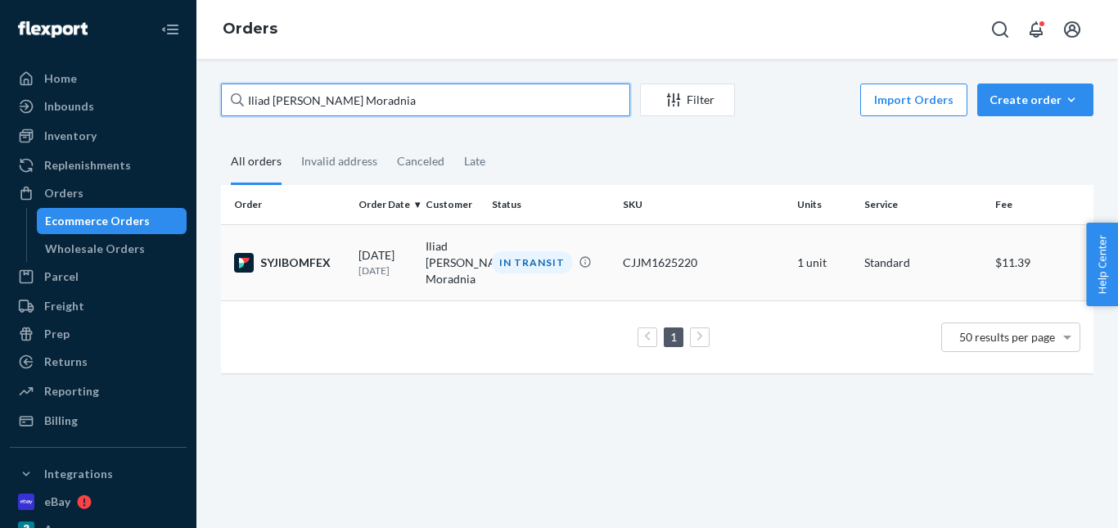
type input "Iliad Trigo Moradnia"
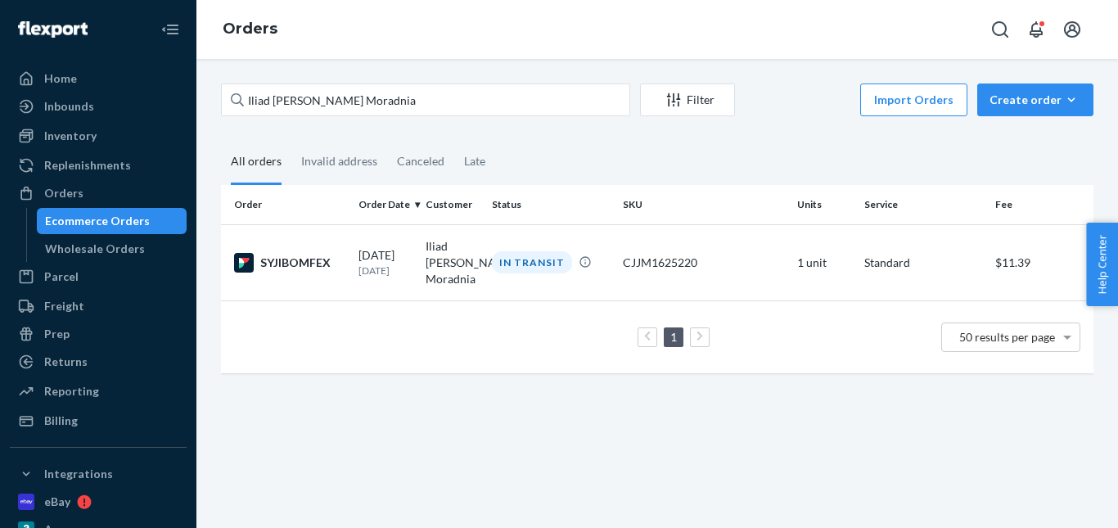
drag, startPoint x: 546, startPoint y: 257, endPoint x: 419, endPoint y: 77, distance: 220.2
click at [543, 257] on div "IN TRANSIT" at bounding box center [532, 262] width 80 height 22
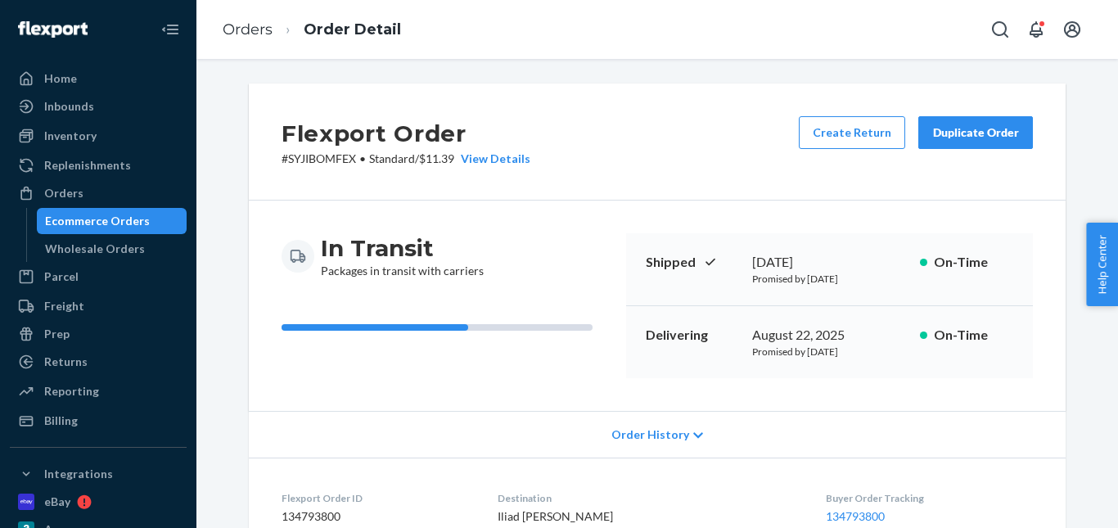
scroll to position [327, 0]
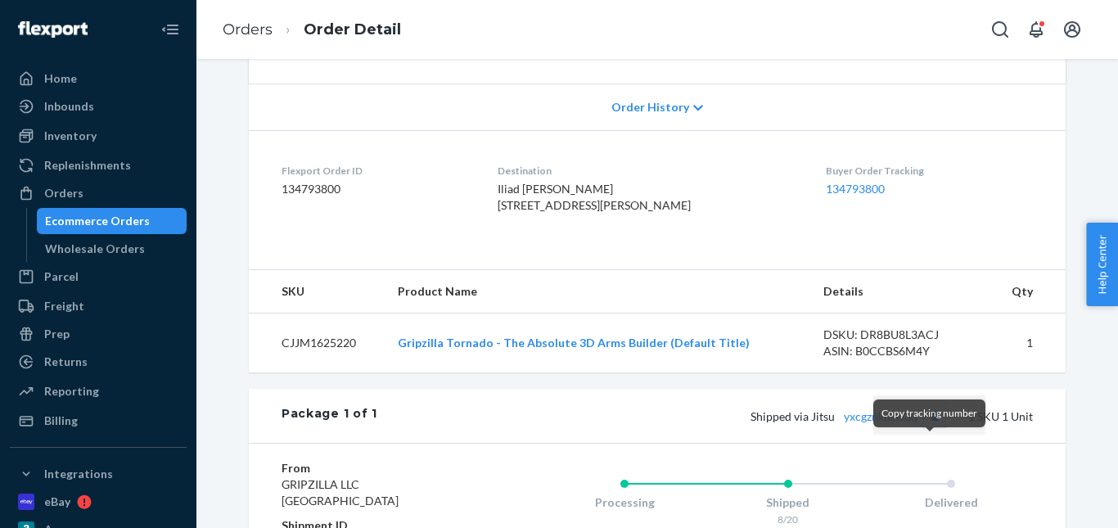
click at [927, 426] on button "Copy tracking number" at bounding box center [934, 415] width 21 height 21
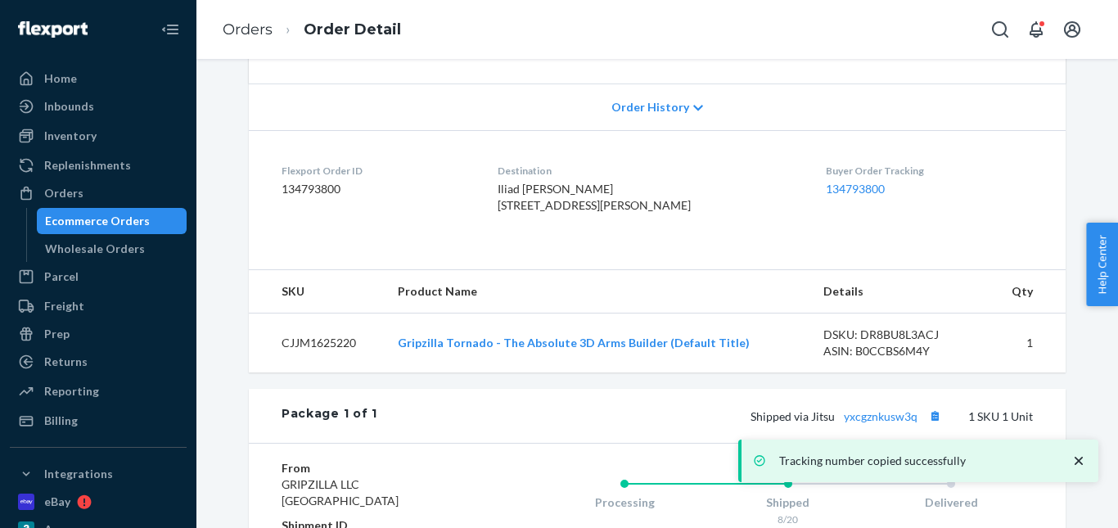
click at [893, 448] on div "Tracking number copied successfully" at bounding box center [920, 461] width 344 height 26
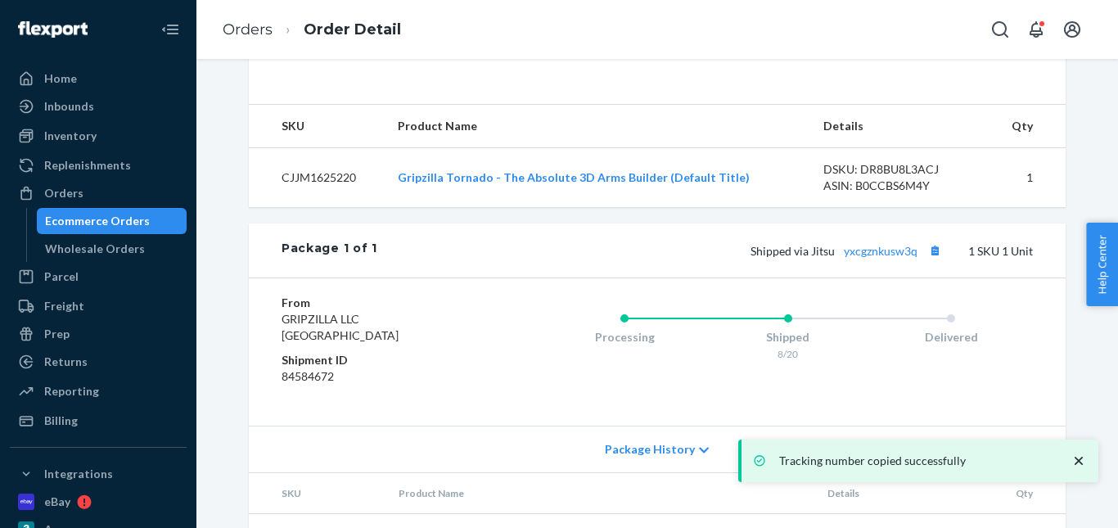
scroll to position [573, 0]
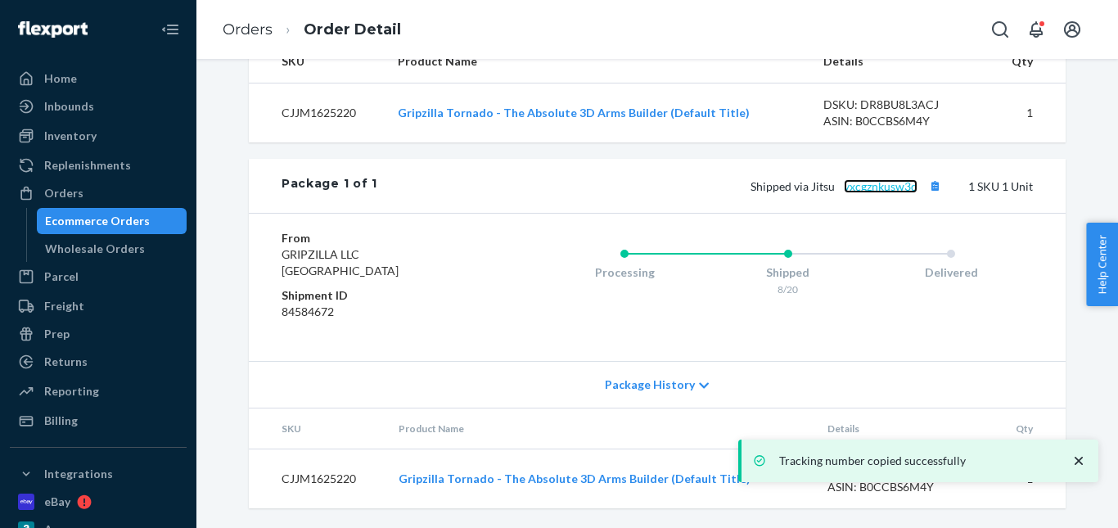
click at [848, 193] on link "yxcgznkusw3q" at bounding box center [881, 186] width 74 height 14
click at [264, 34] on link "Orders" at bounding box center [248, 29] width 50 height 18
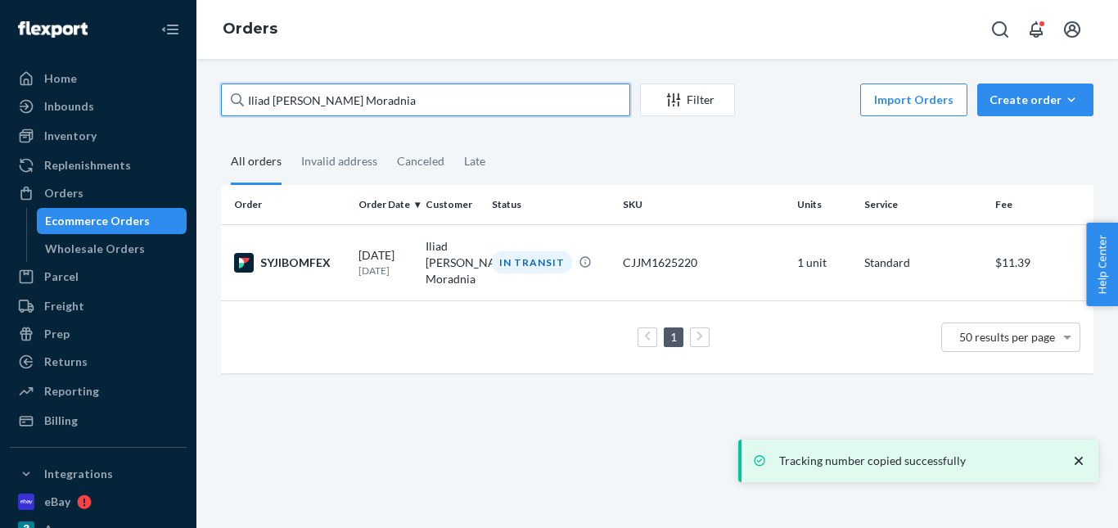
drag, startPoint x: 351, startPoint y: 97, endPoint x: 224, endPoint y: 100, distance: 126.9
click at [224, 100] on input "Iliad Trigo Moradnia" at bounding box center [425, 99] width 409 height 33
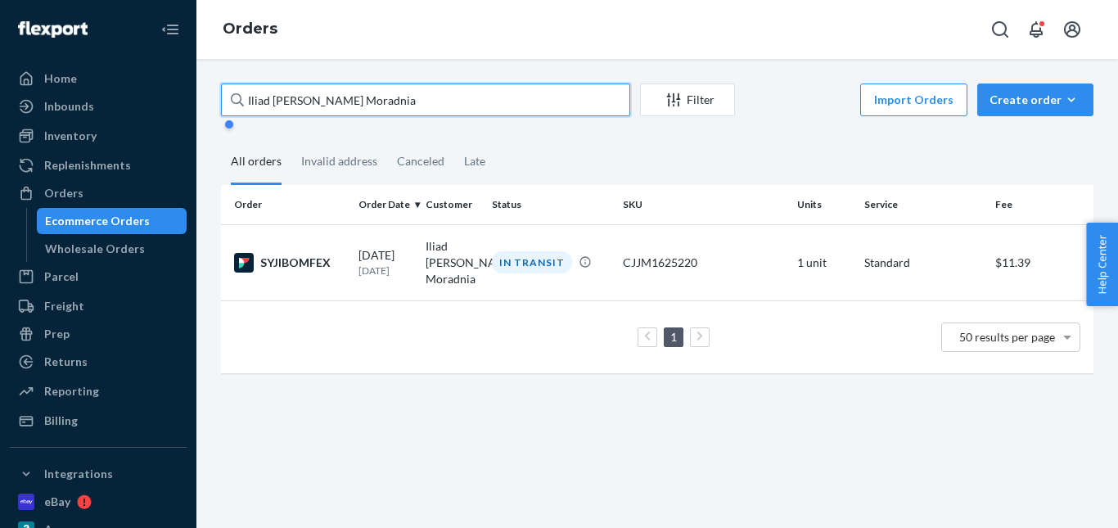
paste input "daniel taylor"
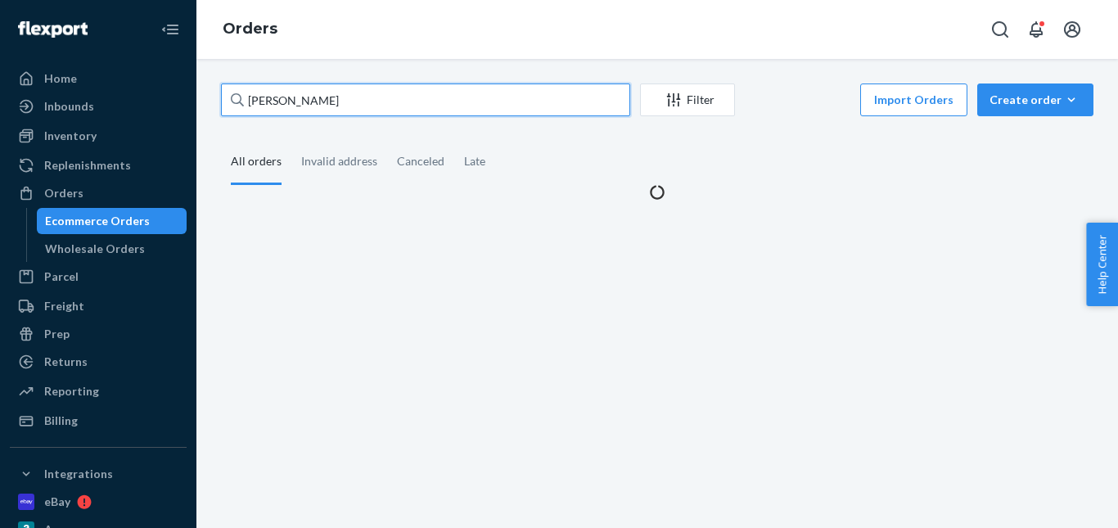
drag, startPoint x: 254, startPoint y: 101, endPoint x: 241, endPoint y: 104, distance: 13.3
click at [241, 104] on div "daniel taylor" at bounding box center [425, 99] width 409 height 33
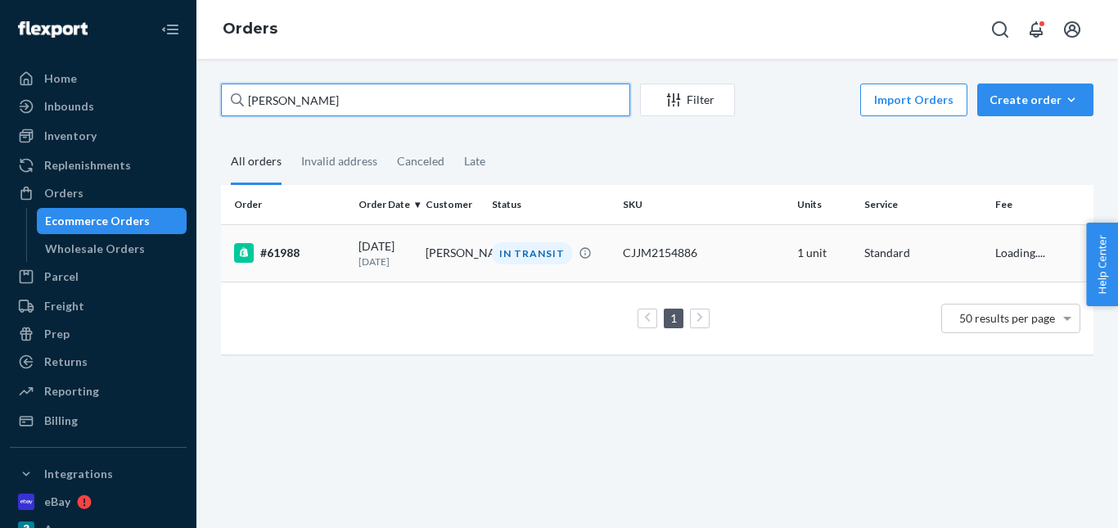
type input "Daniel taylor"
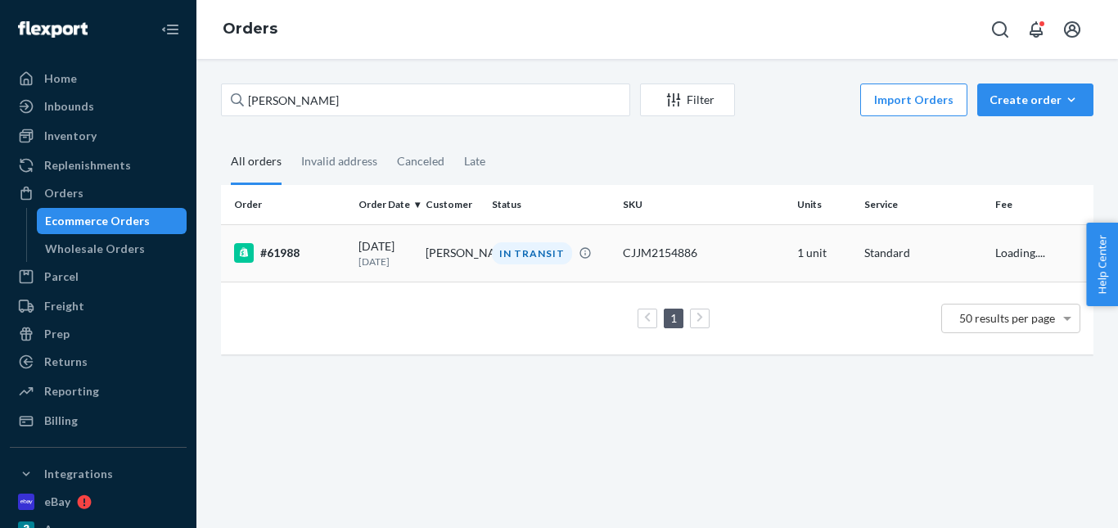
click at [423, 246] on td "daniel taylor" at bounding box center [452, 252] width 67 height 57
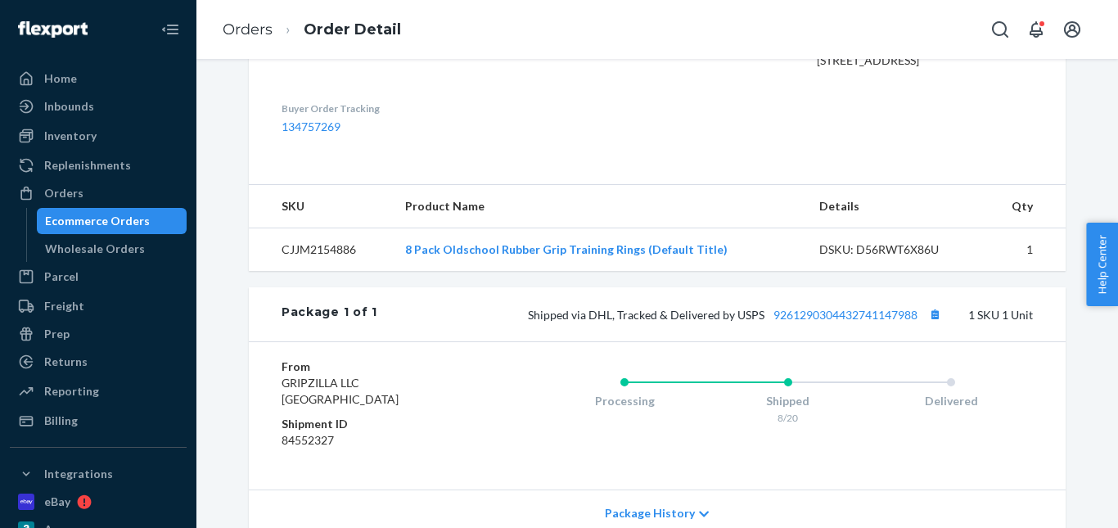
scroll to position [573, 0]
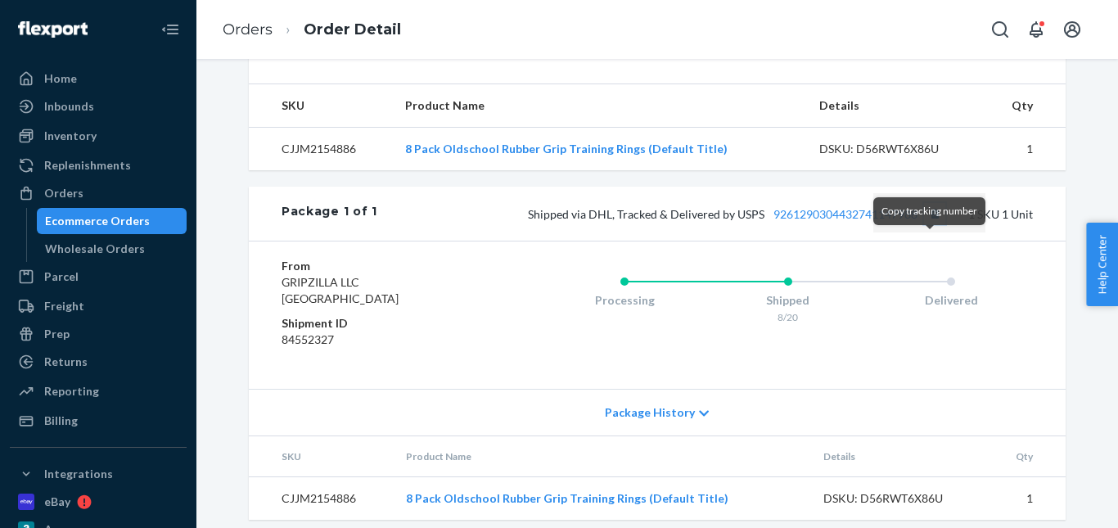
drag, startPoint x: 930, startPoint y: 247, endPoint x: 927, endPoint y: 237, distance: 10.1
click at [930, 224] on button "Copy tracking number" at bounding box center [934, 213] width 21 height 21
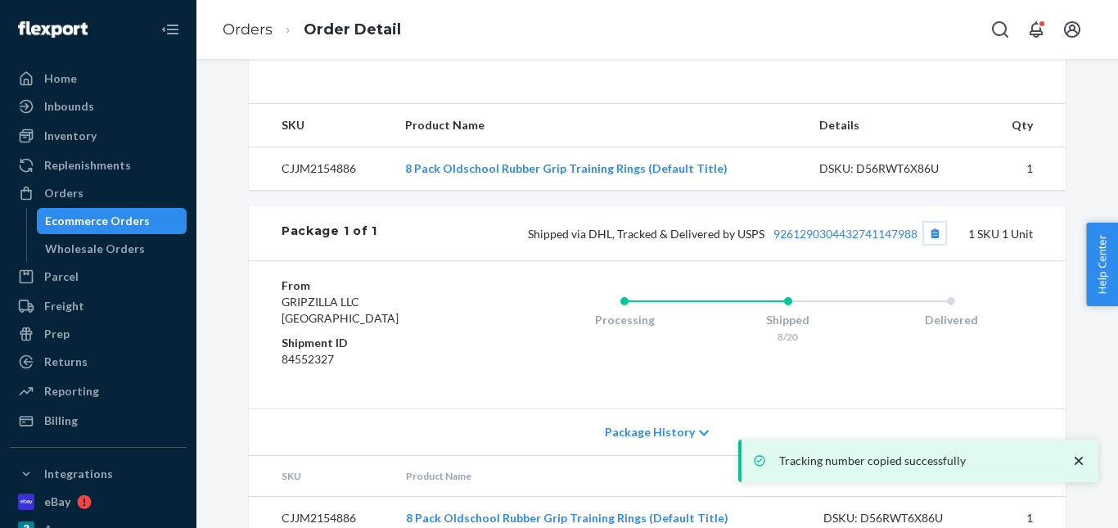
scroll to position [617, 0]
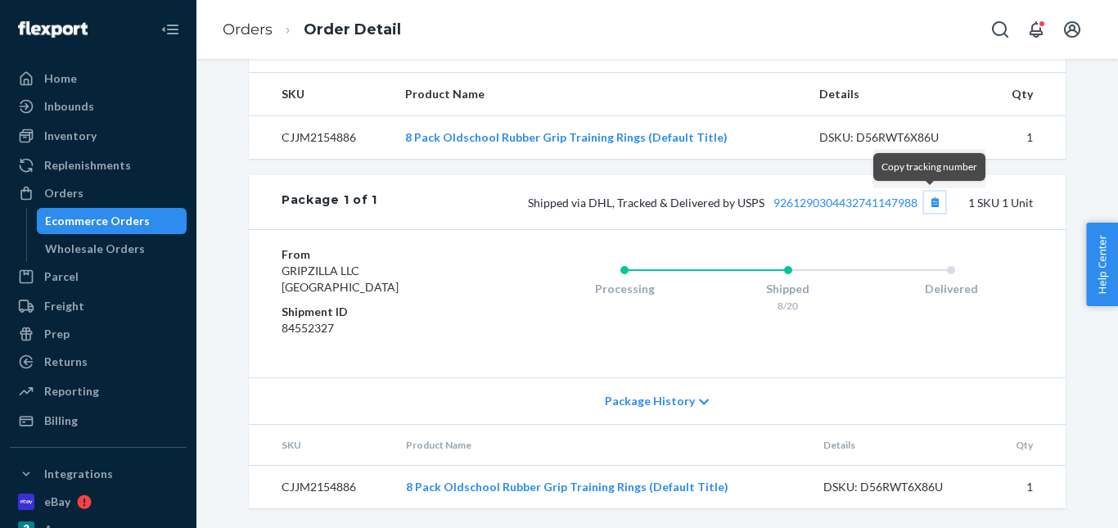
drag, startPoint x: 929, startPoint y: 205, endPoint x: 917, endPoint y: 195, distance: 15.7
click at [929, 205] on button "Copy tracking number" at bounding box center [934, 202] width 21 height 21
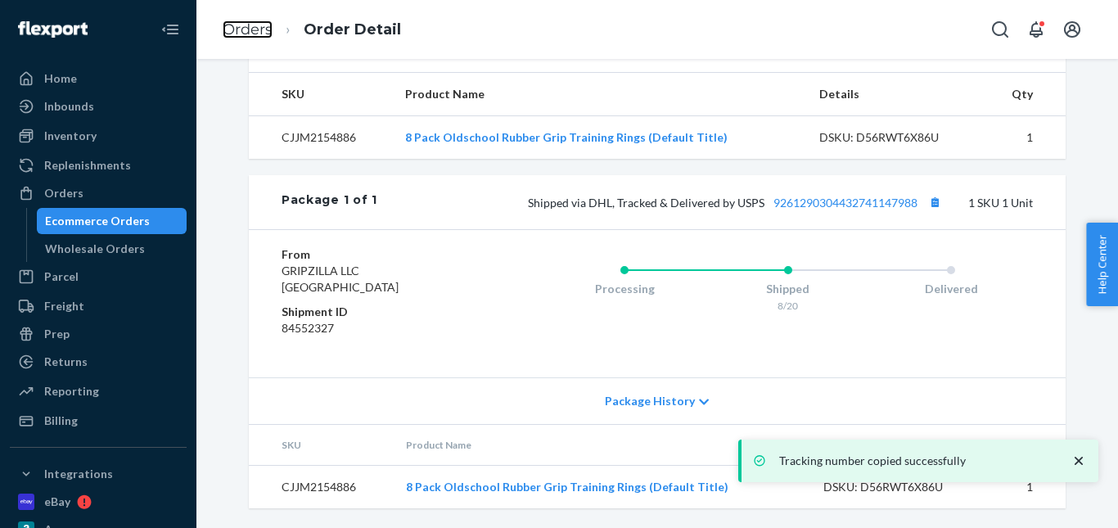
drag, startPoint x: 255, startPoint y: 27, endPoint x: 319, endPoint y: 83, distance: 85.3
click at [255, 27] on link "Orders" at bounding box center [248, 29] width 50 height 18
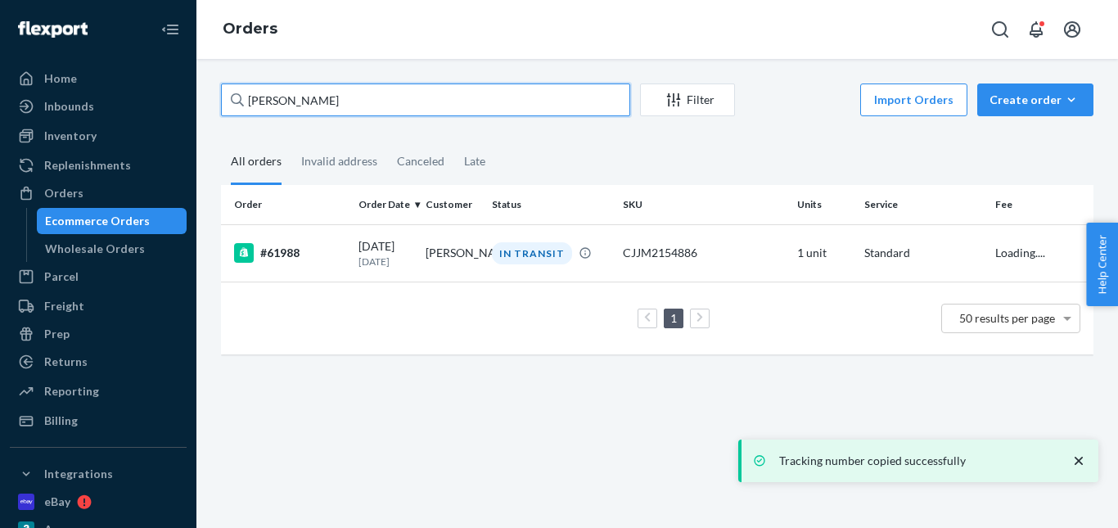
drag, startPoint x: 325, startPoint y: 98, endPoint x: 192, endPoint y: 98, distance: 132.6
click at [192, 98] on div "Home Inbounds Shipping Plans Problems Inventory Products Replenishments Orders …" at bounding box center [559, 264] width 1118 height 528
paste input "Robert Eubanks"
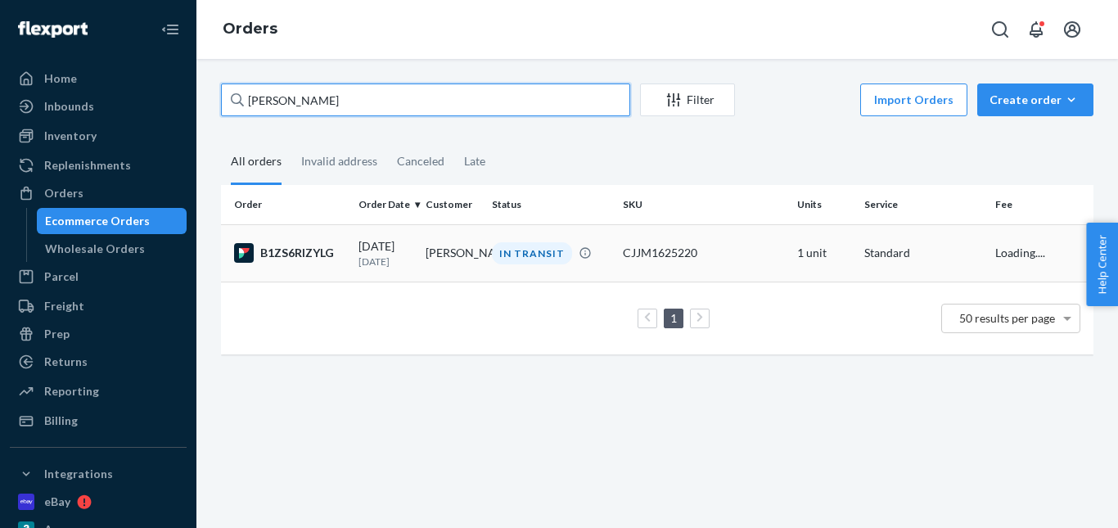
type input "Robert Eubanks"
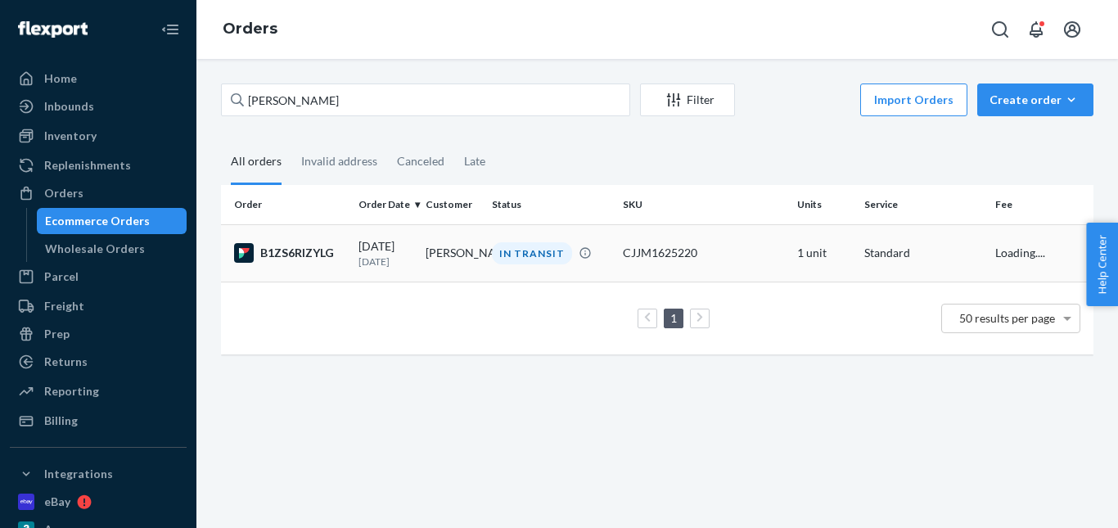
click at [517, 255] on div "IN TRANSIT" at bounding box center [532, 253] width 80 height 22
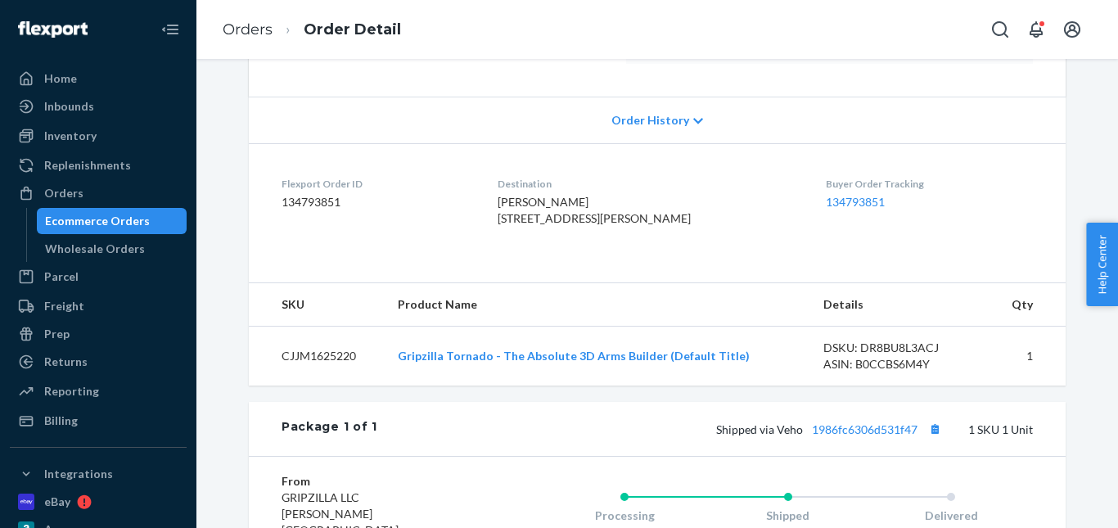
scroll to position [409, 0]
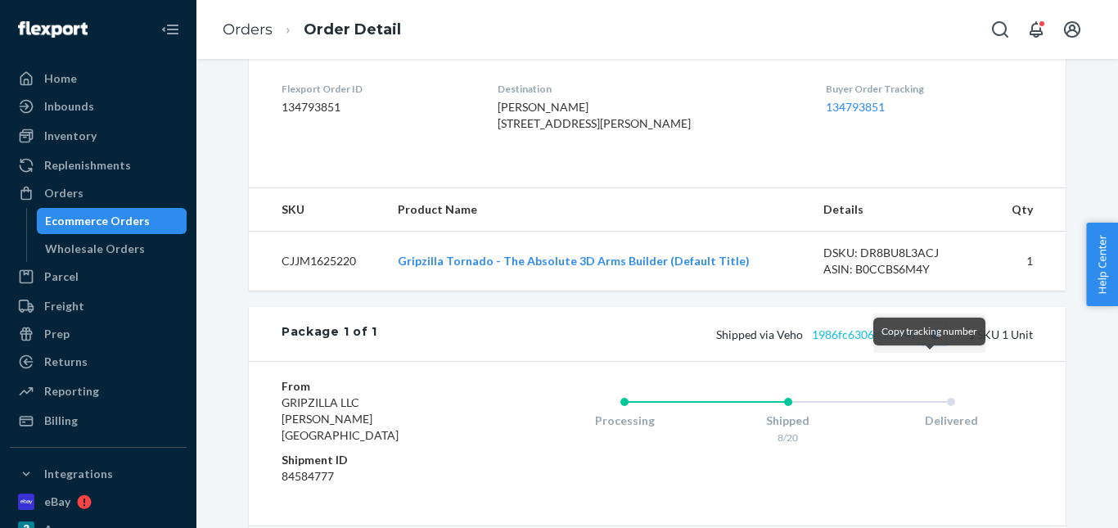
drag, startPoint x: 928, startPoint y: 364, endPoint x: 894, endPoint y: 366, distance: 34.4
click at [928, 345] on button "Copy tracking number" at bounding box center [934, 333] width 21 height 21
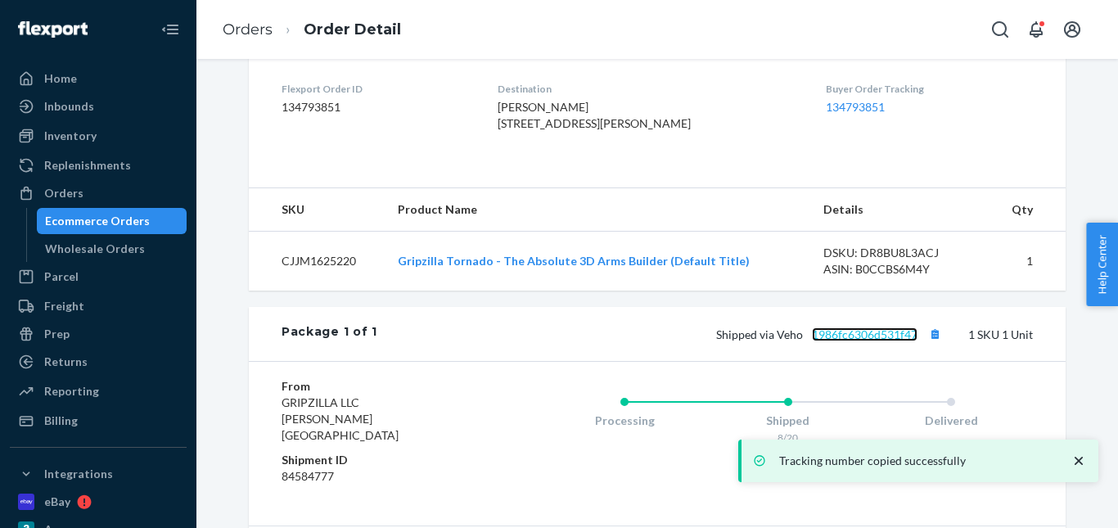
click at [865, 341] on link "1986fc6306d531f47" at bounding box center [865, 334] width 106 height 14
click at [249, 33] on link "Orders" at bounding box center [248, 29] width 50 height 18
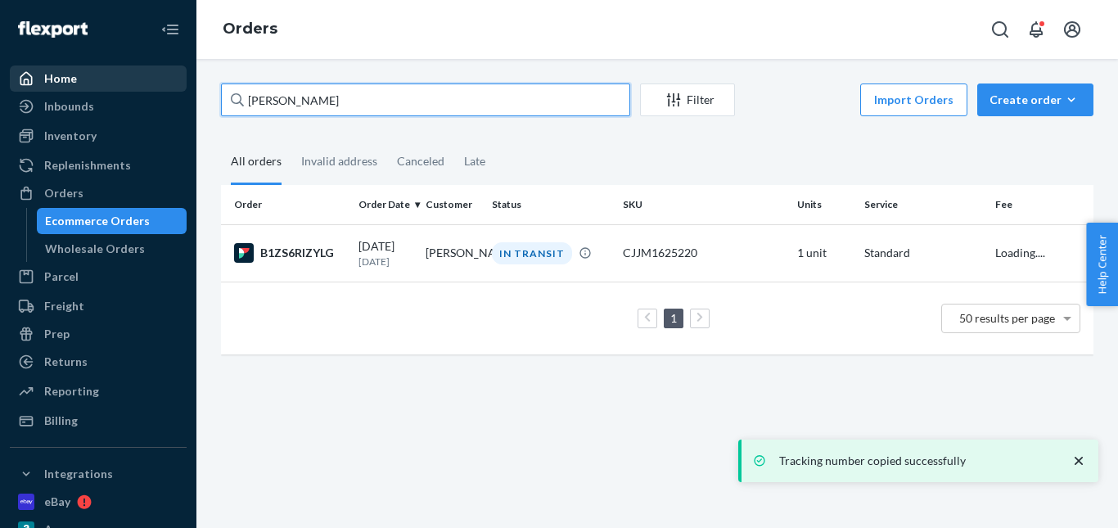
drag, startPoint x: 324, startPoint y: 96, endPoint x: 148, endPoint y: 74, distance: 177.3
click at [148, 74] on div "Home Inbounds Shipping Plans Problems Inventory Products Replenishments Orders …" at bounding box center [559, 264] width 1118 height 528
paste input "Dax Arguello"
type input "Dax Arguello"
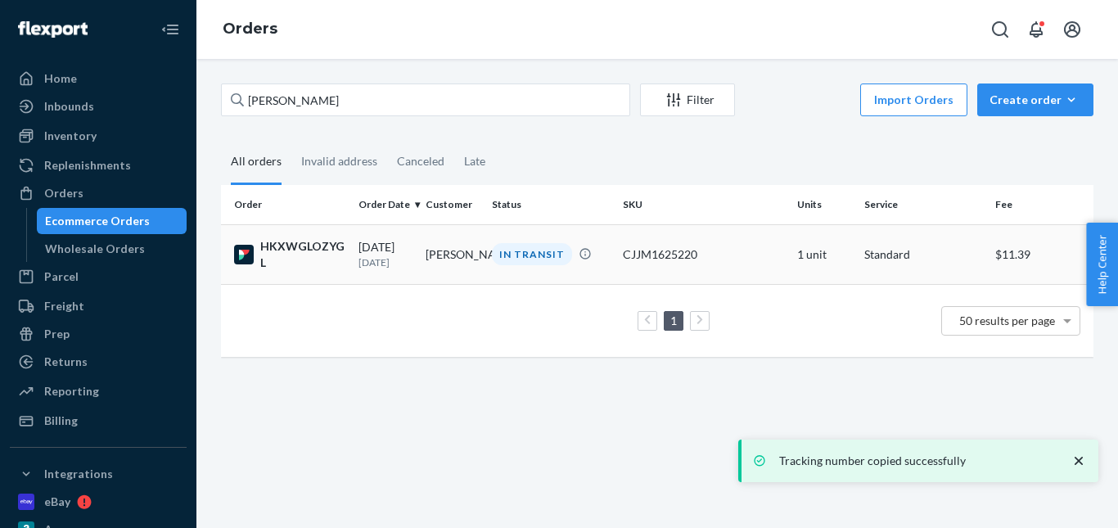
click at [525, 259] on div "IN TRANSIT" at bounding box center [532, 254] width 80 height 22
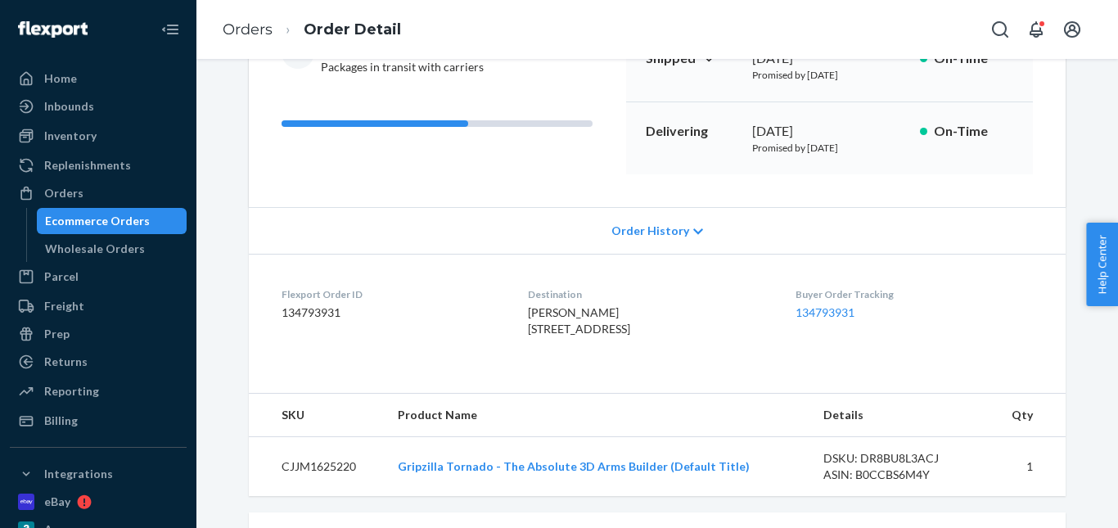
scroll to position [409, 0]
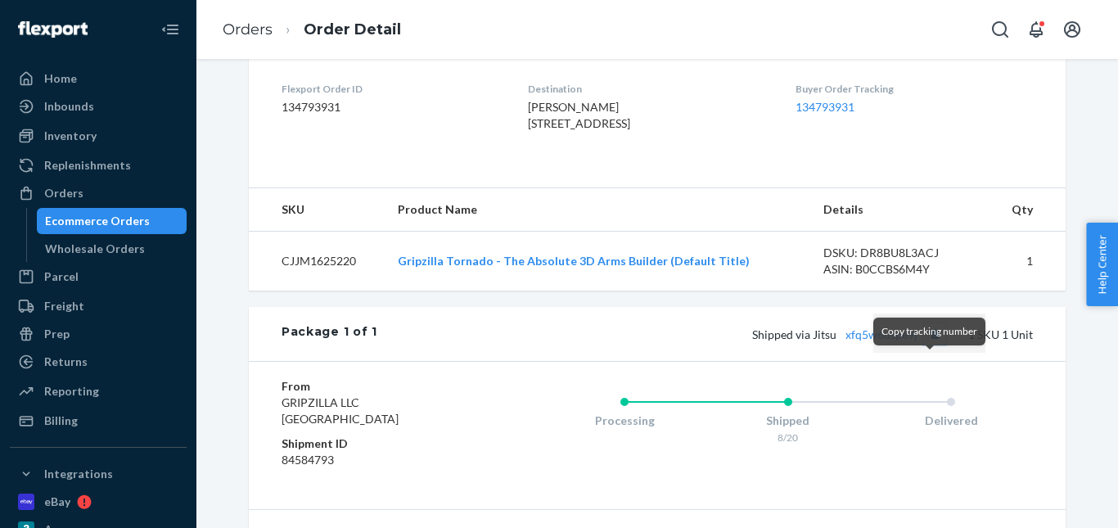
click at [924, 345] on button "Copy tracking number" at bounding box center [934, 333] width 21 height 21
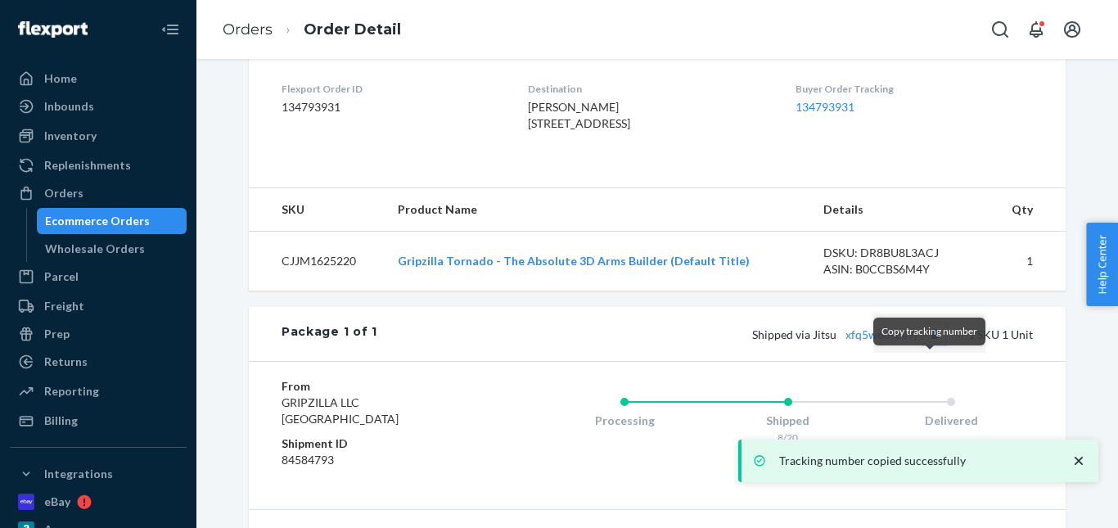
click at [931, 345] on button "Copy tracking number" at bounding box center [934, 333] width 21 height 21
click at [880, 341] on link "xfq5w6uspe9j" at bounding box center [881, 334] width 72 height 14
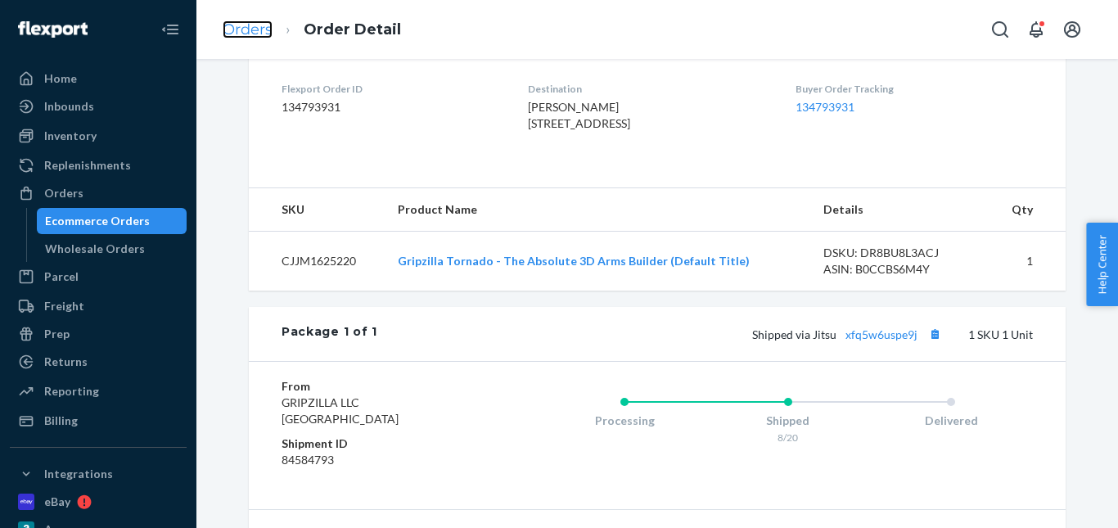
click at [252, 34] on link "Orders" at bounding box center [248, 29] width 50 height 18
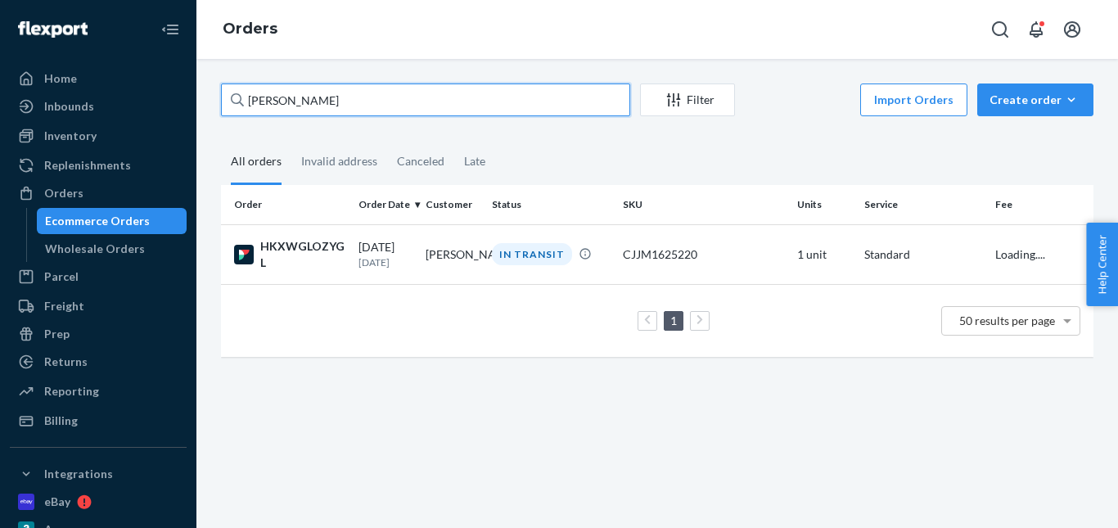
drag, startPoint x: 335, startPoint y: 101, endPoint x: 231, endPoint y: 92, distance: 104.3
click at [232, 93] on div "Dax Arguello" at bounding box center [425, 99] width 409 height 33
paste input "Josh Weaver"
type input "Josh Weaver"
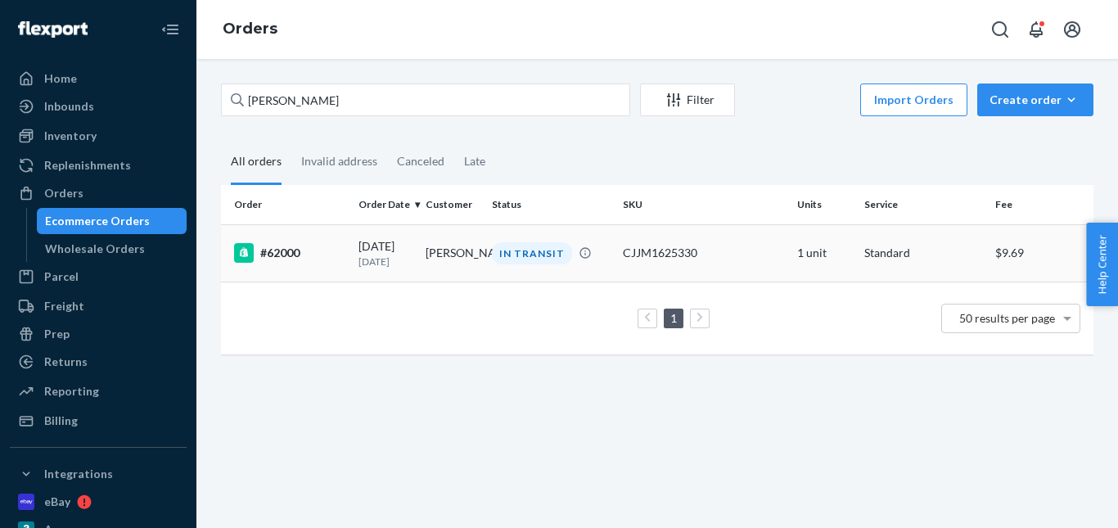
click at [518, 244] on div "IN TRANSIT" at bounding box center [532, 253] width 80 height 22
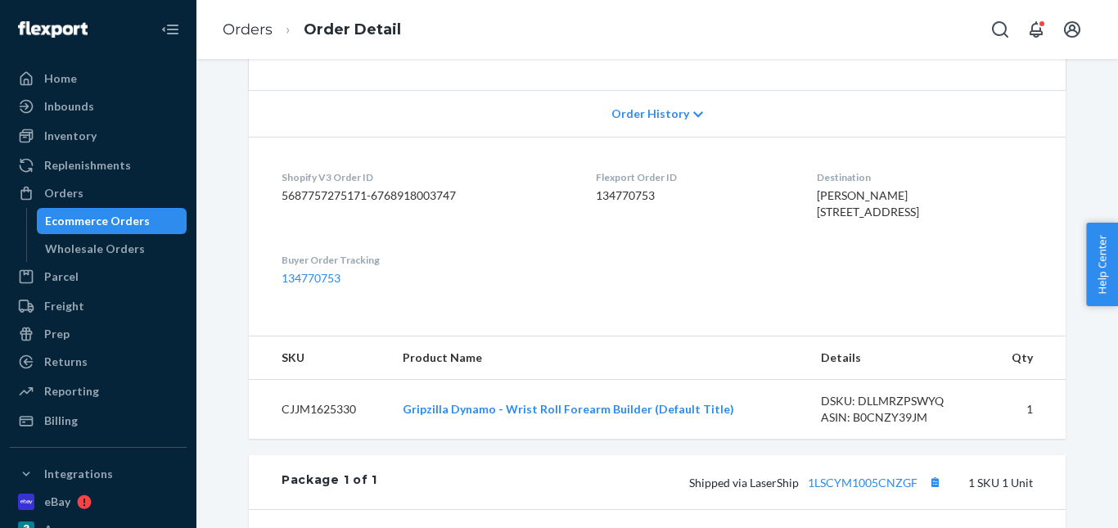
scroll to position [409, 0]
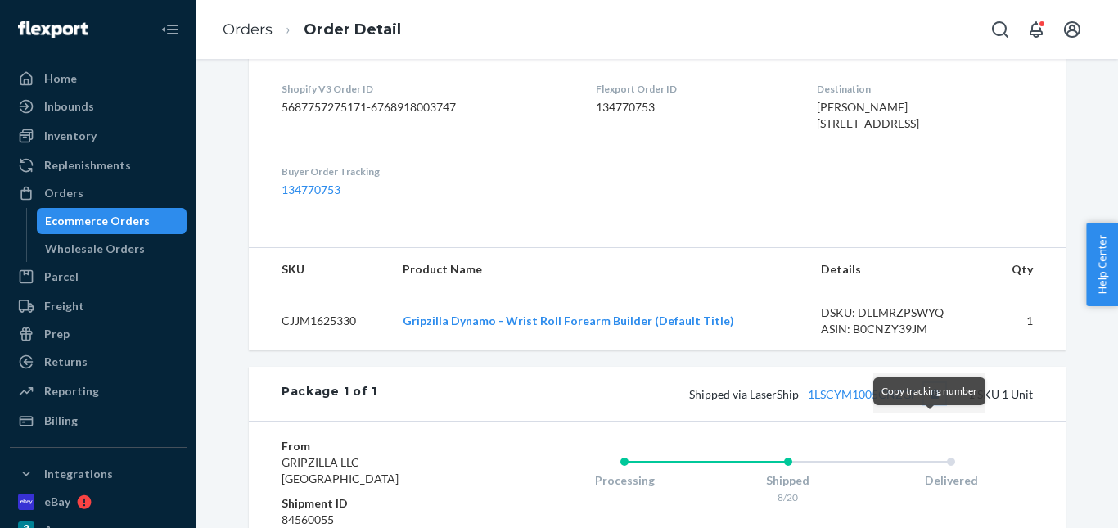
drag, startPoint x: 927, startPoint y: 423, endPoint x: 892, endPoint y: 372, distance: 62.4
click at [927, 404] on button "Copy tracking number" at bounding box center [934, 393] width 21 height 21
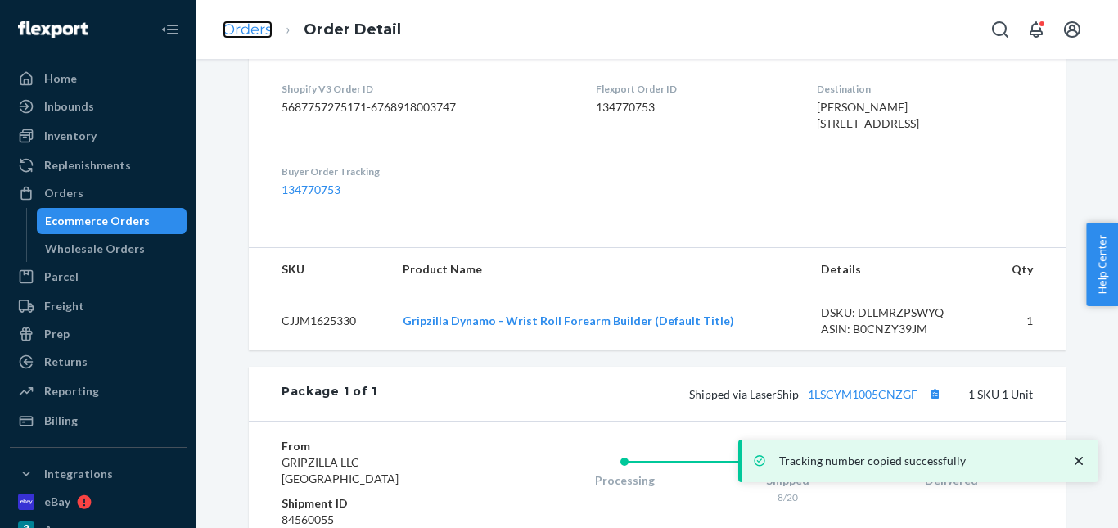
click at [254, 29] on link "Orders" at bounding box center [248, 29] width 50 height 18
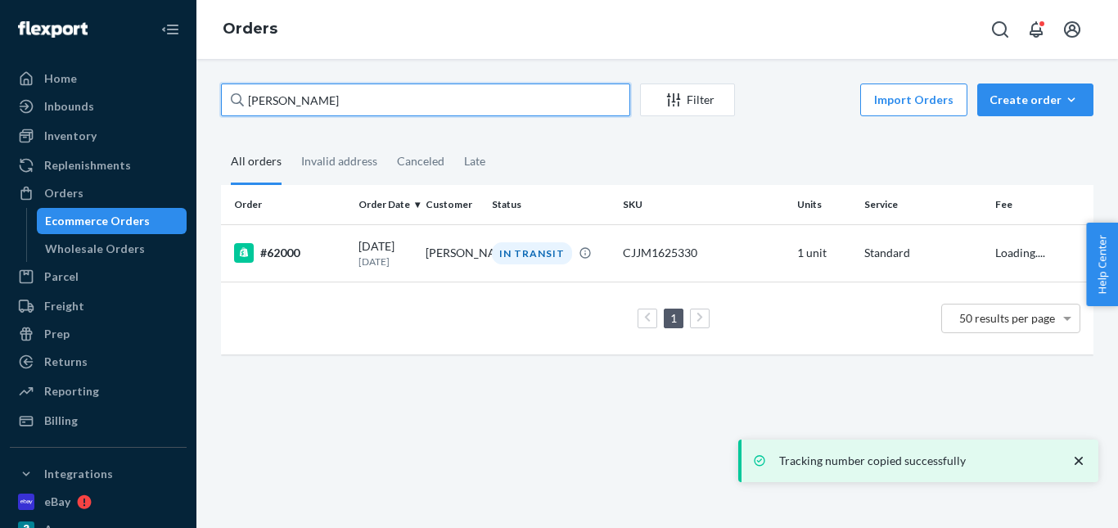
drag, startPoint x: 353, startPoint y: 104, endPoint x: 176, endPoint y: 80, distance: 178.4
click at [176, 80] on div "Home Inbounds Shipping Plans Problems Inventory Products Replenishments Orders …" at bounding box center [559, 264] width 1118 height 528
paste input "Sean O'Patry"
type input "Sean O'Patry"
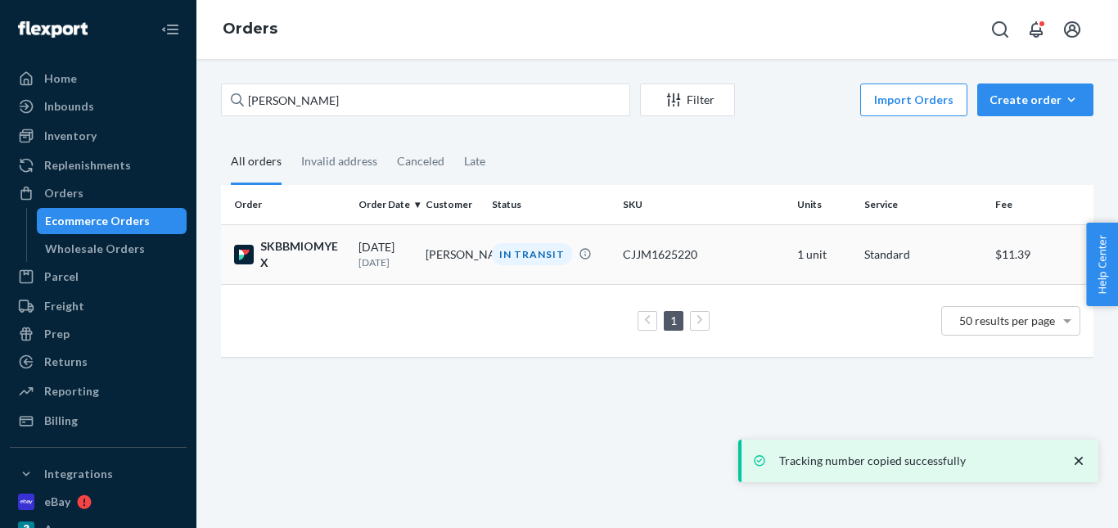
click at [521, 252] on div "IN TRANSIT" at bounding box center [532, 254] width 80 height 22
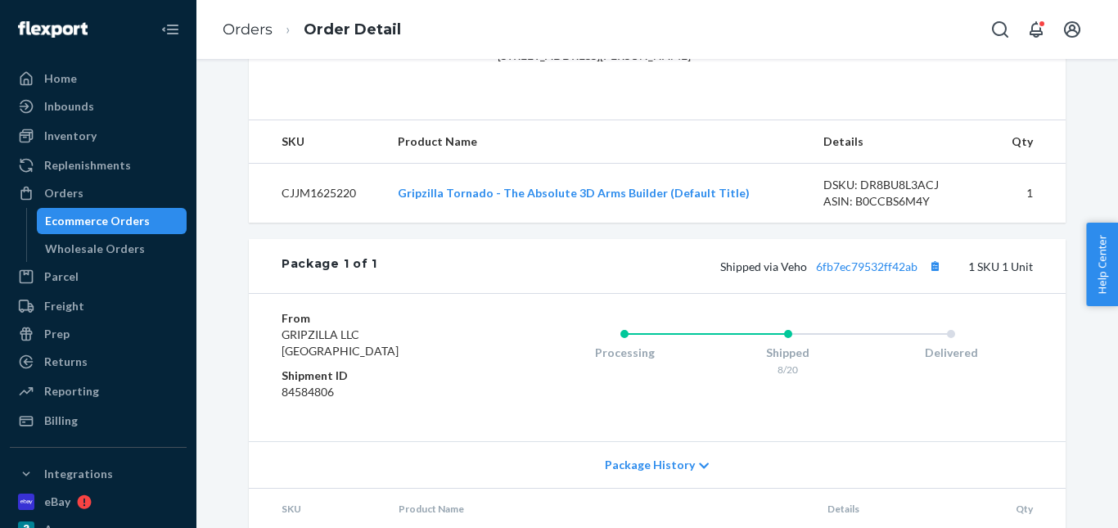
scroll to position [491, 0]
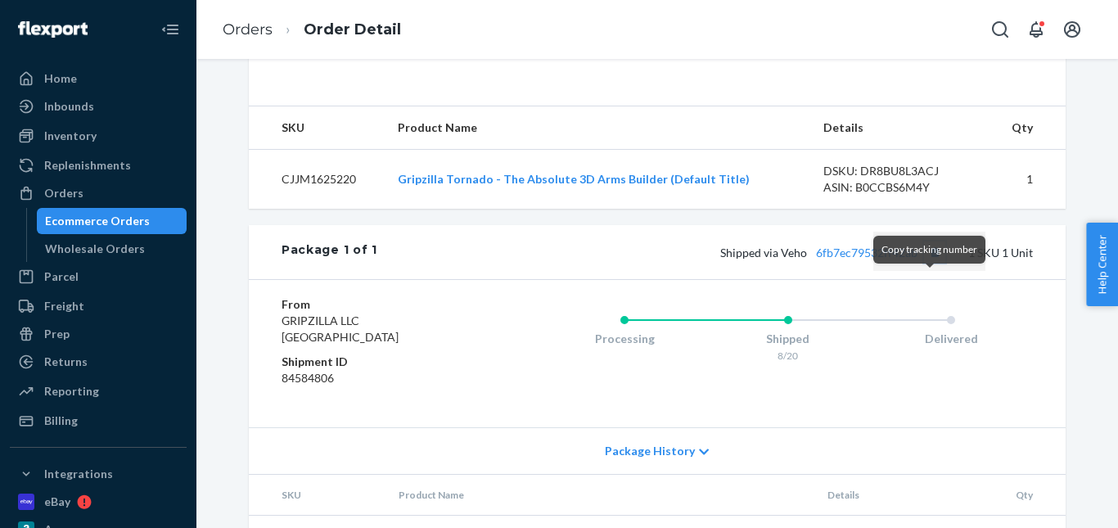
drag, startPoint x: 934, startPoint y: 282, endPoint x: 914, endPoint y: 282, distance: 19.7
click at [934, 263] on button "Copy tracking number" at bounding box center [934, 251] width 21 height 21
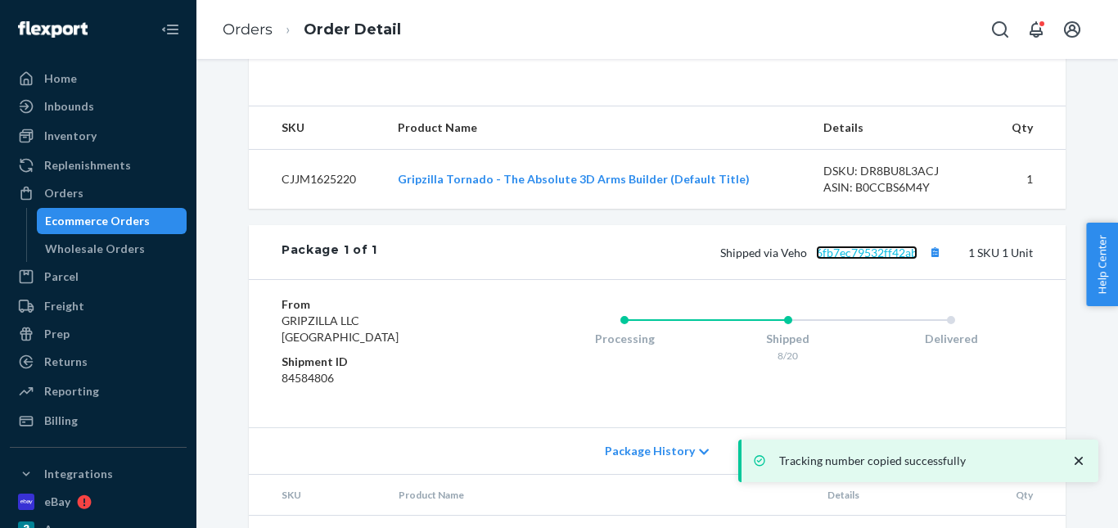
click at [870, 259] on link "6fb7ec79532ff42ab" at bounding box center [866, 253] width 101 height 14
click at [250, 28] on link "Orders" at bounding box center [248, 29] width 50 height 18
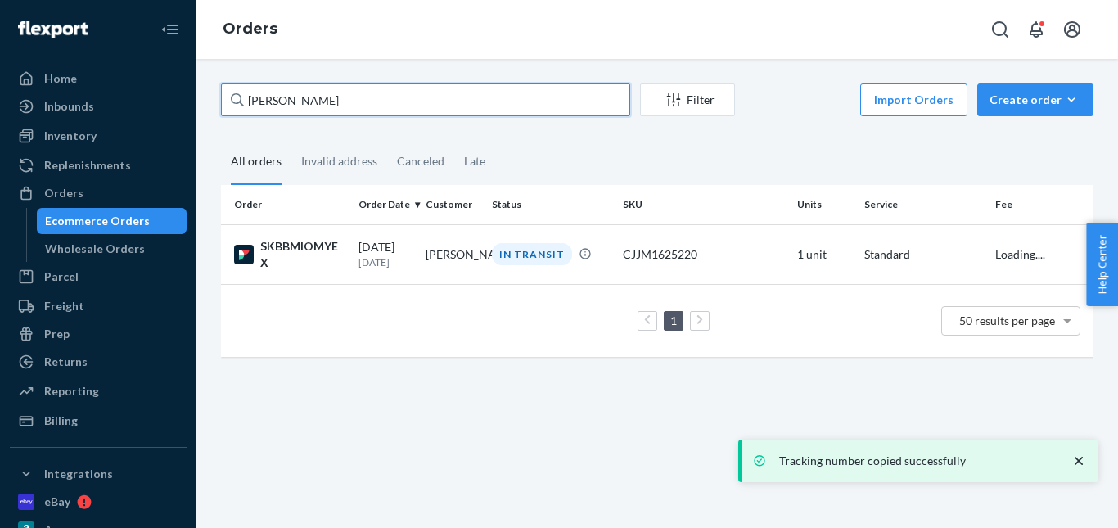
click at [373, 90] on input "Sean O'Patry" at bounding box center [425, 99] width 409 height 33
drag, startPoint x: 366, startPoint y: 94, endPoint x: 160, endPoint y: 79, distance: 205.9
click at [160, 80] on div "Home Inbounds Shipping Plans Problems Inventory Products Replenishments Orders …" at bounding box center [559, 264] width 1118 height 528
paste input "Rock C Positano"
type input "Rock C Positano"
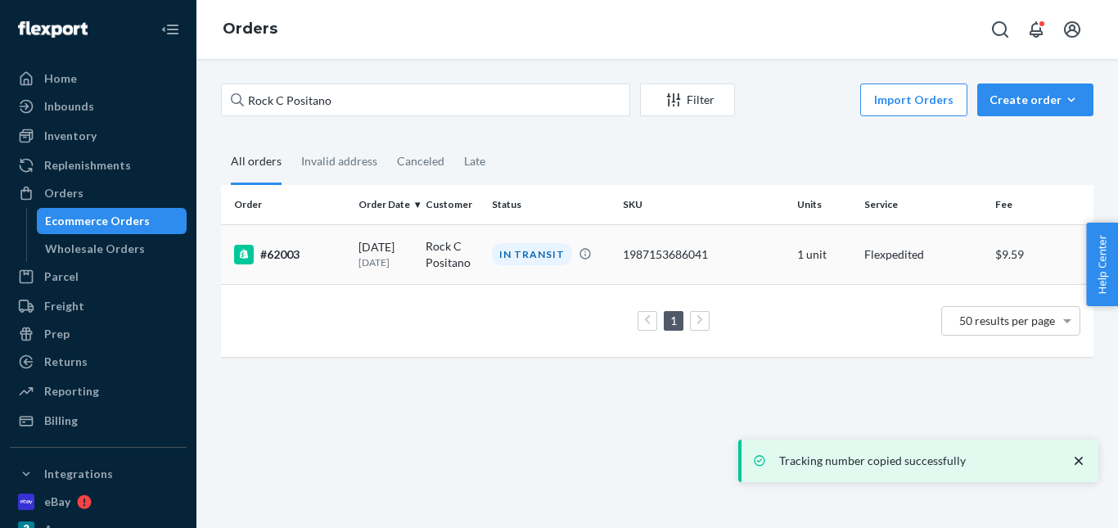
click at [535, 255] on div "IN TRANSIT" at bounding box center [532, 254] width 80 height 22
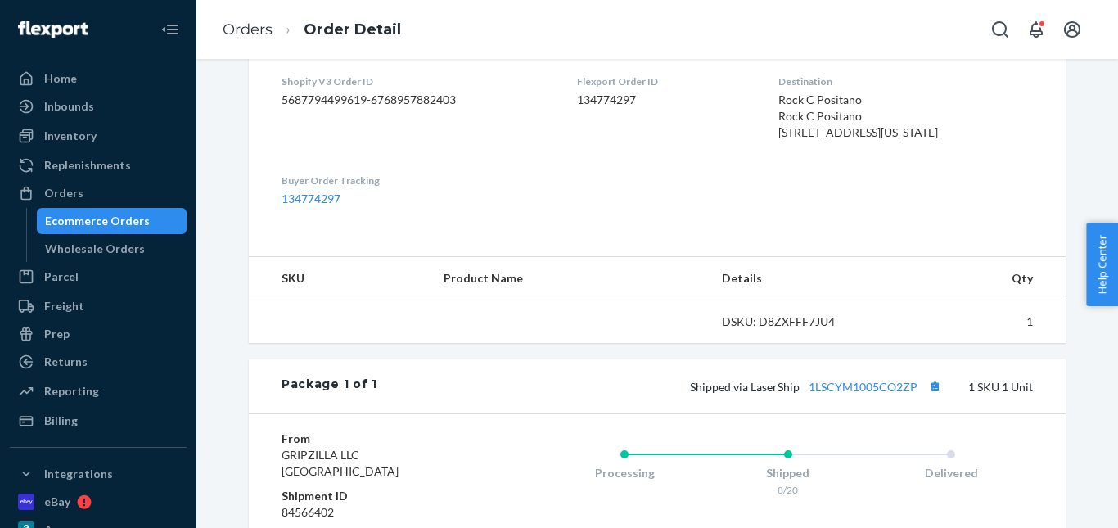
scroll to position [573, 0]
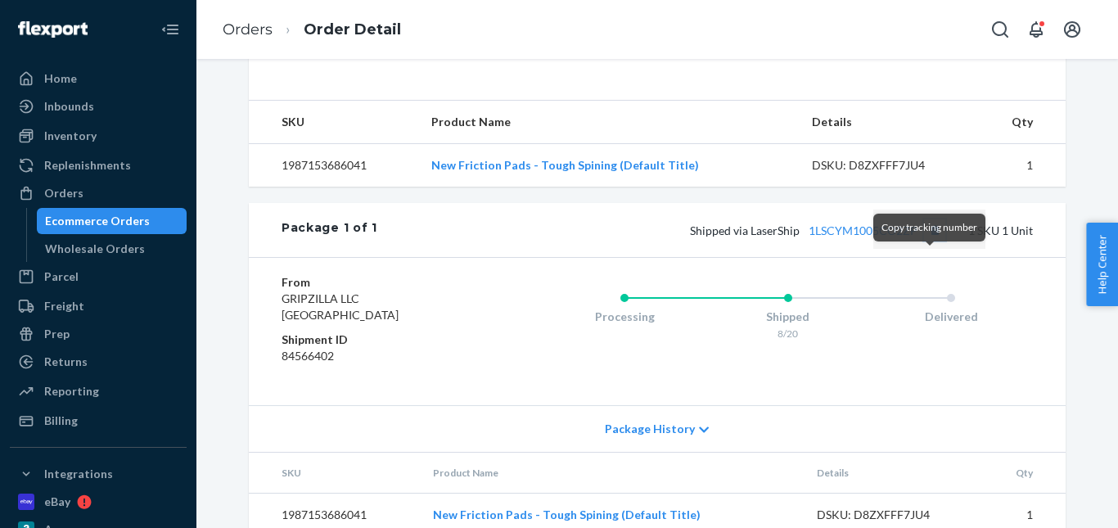
drag, startPoint x: 928, startPoint y: 261, endPoint x: 871, endPoint y: 214, distance: 73.9
click at [928, 241] on button "Copy tracking number" at bounding box center [934, 229] width 21 height 21
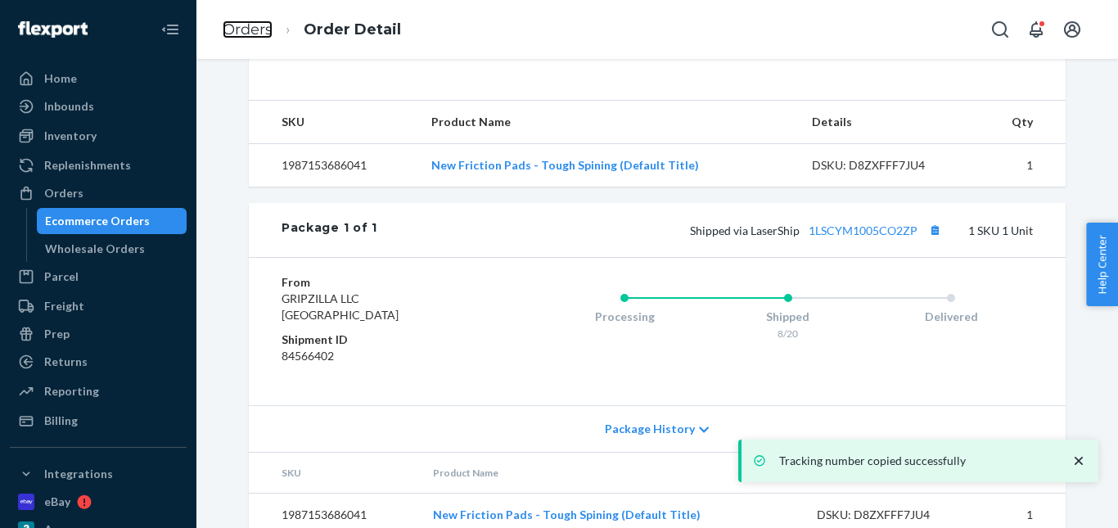
drag, startPoint x: 258, startPoint y: 33, endPoint x: 301, endPoint y: 77, distance: 61.9
click at [258, 33] on link "Orders" at bounding box center [248, 29] width 50 height 18
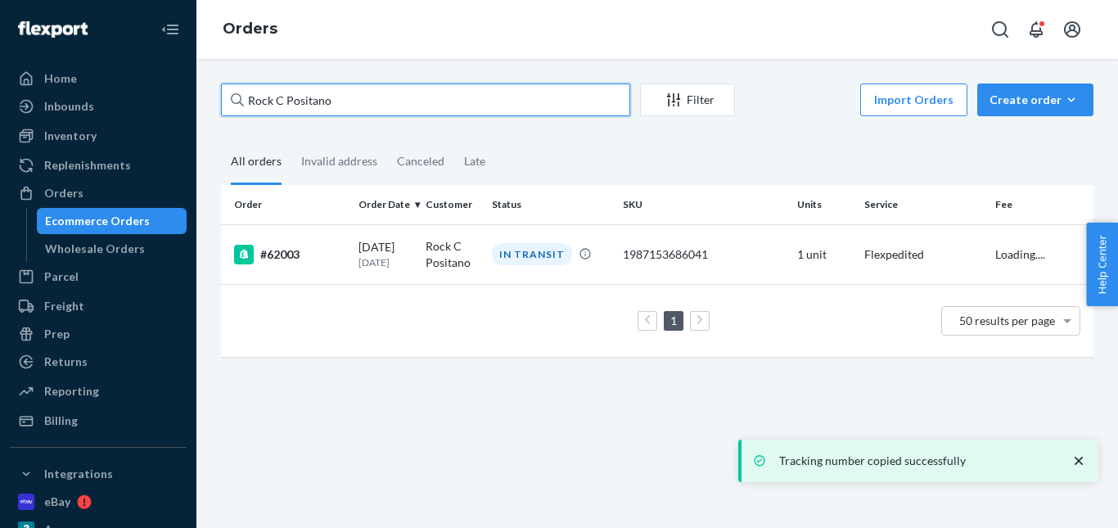
drag, startPoint x: 363, startPoint y: 101, endPoint x: 314, endPoint y: 120, distance: 52.1
click at [191, 100] on div "Home Inbounds Shipping Plans Problems Inventory Products Replenishments Orders …" at bounding box center [559, 264] width 1118 height 528
paste input "Anthonin Prévost"
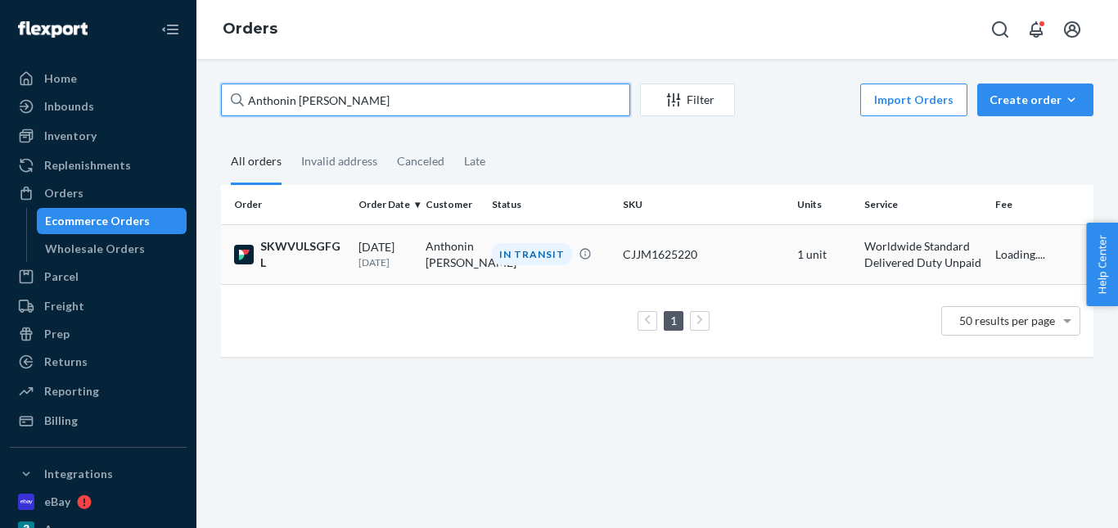
type input "Anthonin Prévost"
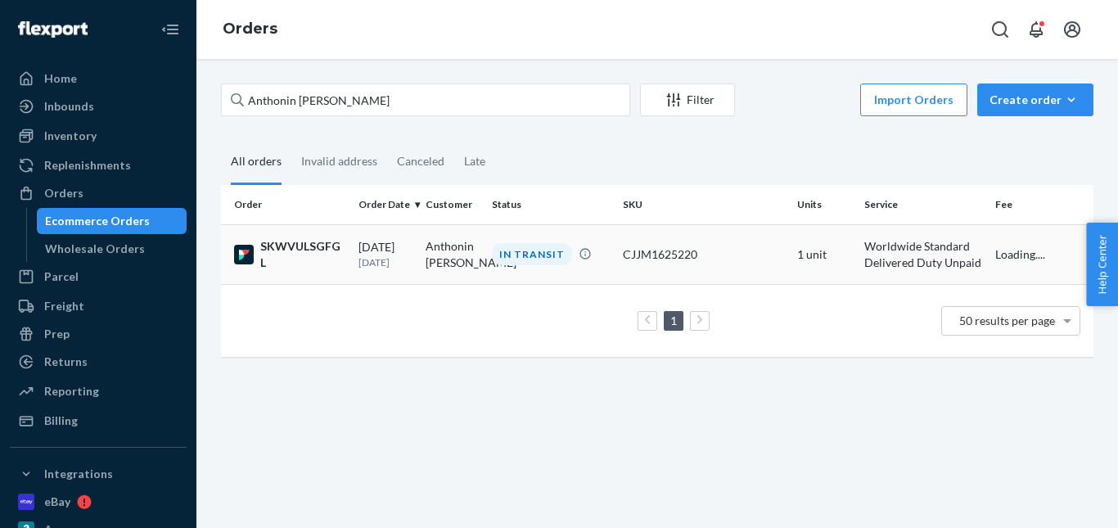
click at [544, 255] on div "IN TRANSIT" at bounding box center [532, 254] width 80 height 22
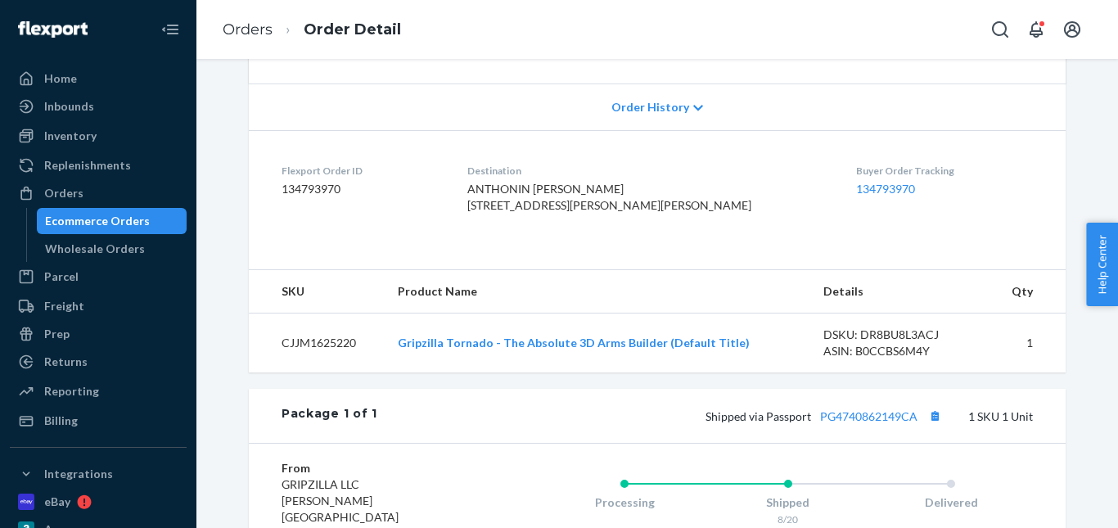
scroll to position [409, 0]
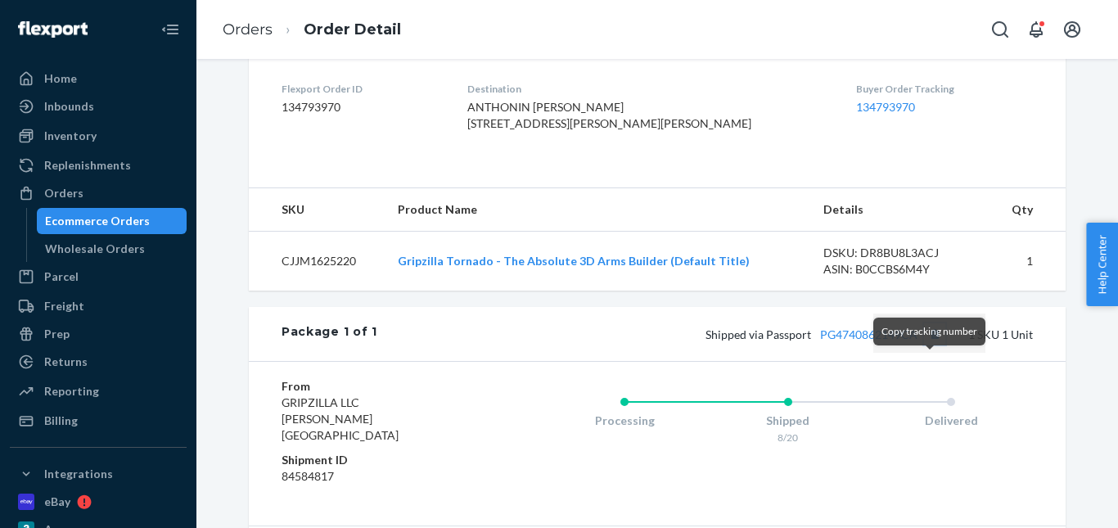
drag, startPoint x: 926, startPoint y: 368, endPoint x: 916, endPoint y: 344, distance: 26.8
click at [927, 345] on button "Copy tracking number" at bounding box center [934, 333] width 21 height 21
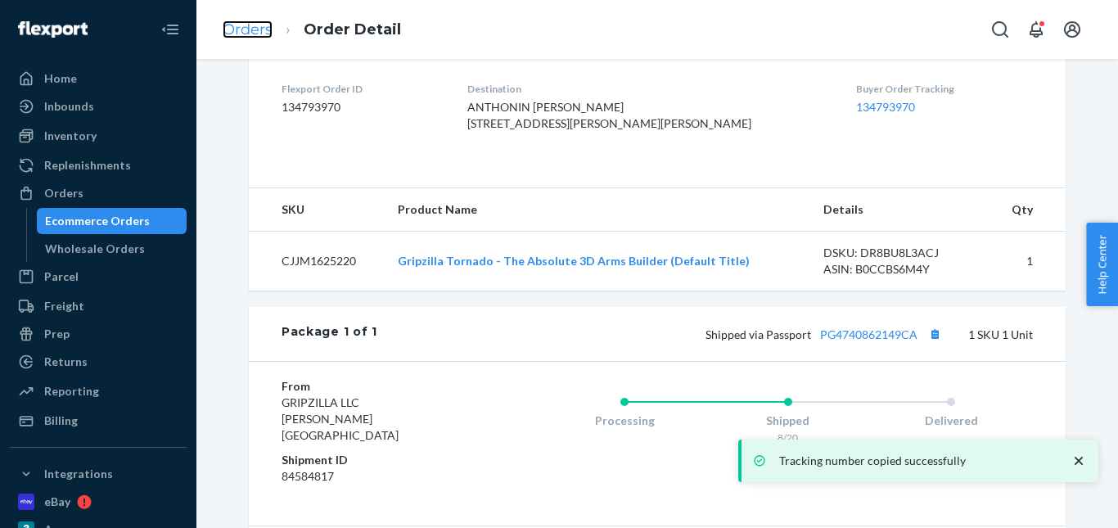
click at [257, 29] on link "Orders" at bounding box center [248, 29] width 50 height 18
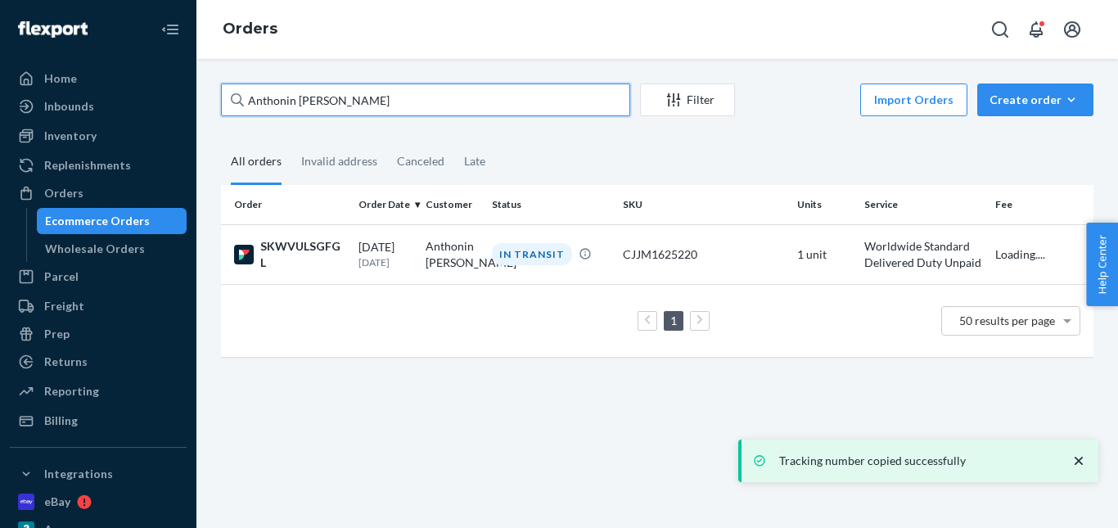
click at [236, 92] on div "Anthonin Prévost" at bounding box center [425, 99] width 409 height 33
paste input "Matthew Palma"
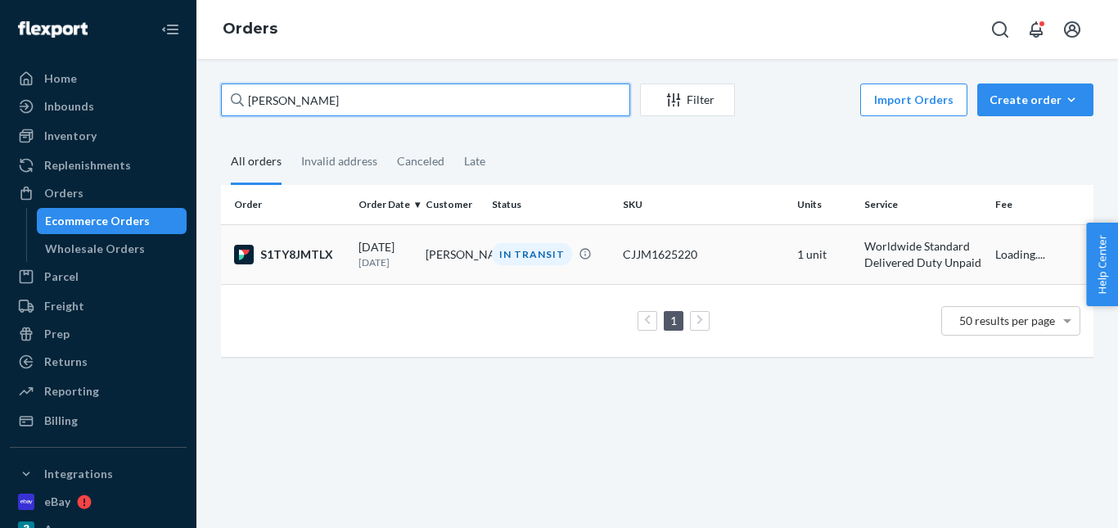
type input "Matthew Palma"
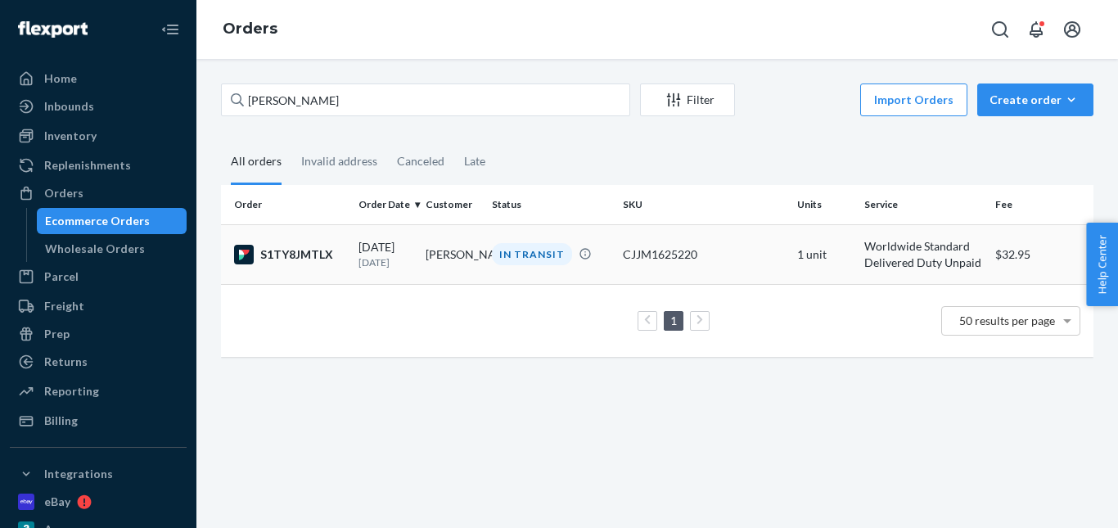
drag, startPoint x: 515, startPoint y: 251, endPoint x: 395, endPoint y: 64, distance: 222.3
click at [516, 250] on div "IN TRANSIT" at bounding box center [532, 254] width 80 height 22
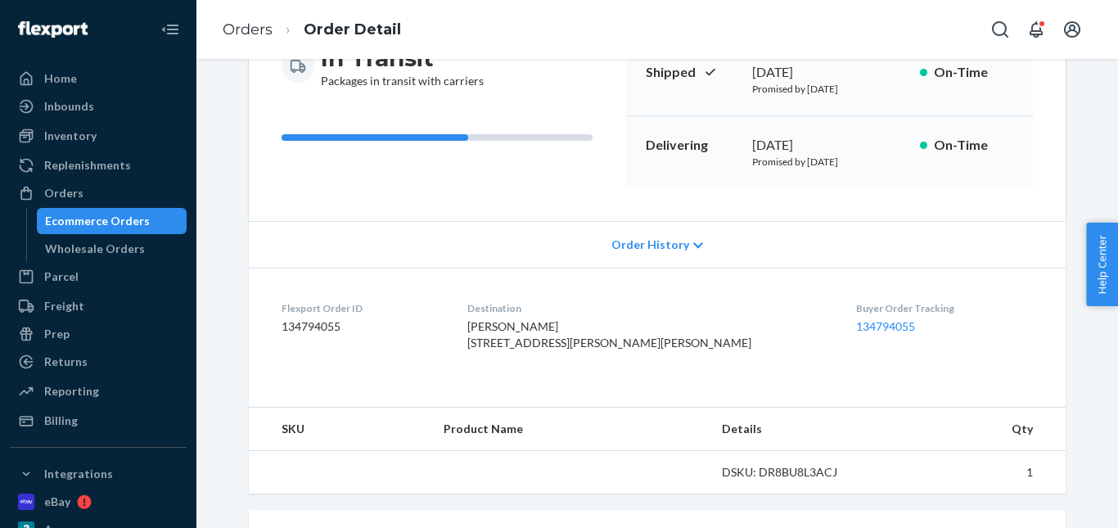
scroll to position [327, 0]
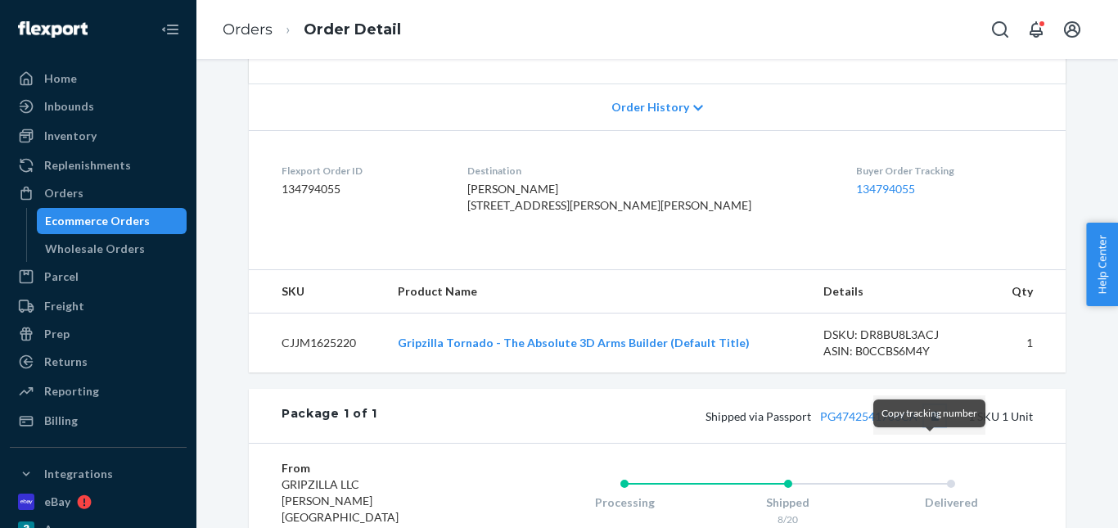
drag, startPoint x: 928, startPoint y: 443, endPoint x: 913, endPoint y: 403, distance: 42.0
click at [928, 426] on button "Copy tracking number" at bounding box center [934, 415] width 21 height 21
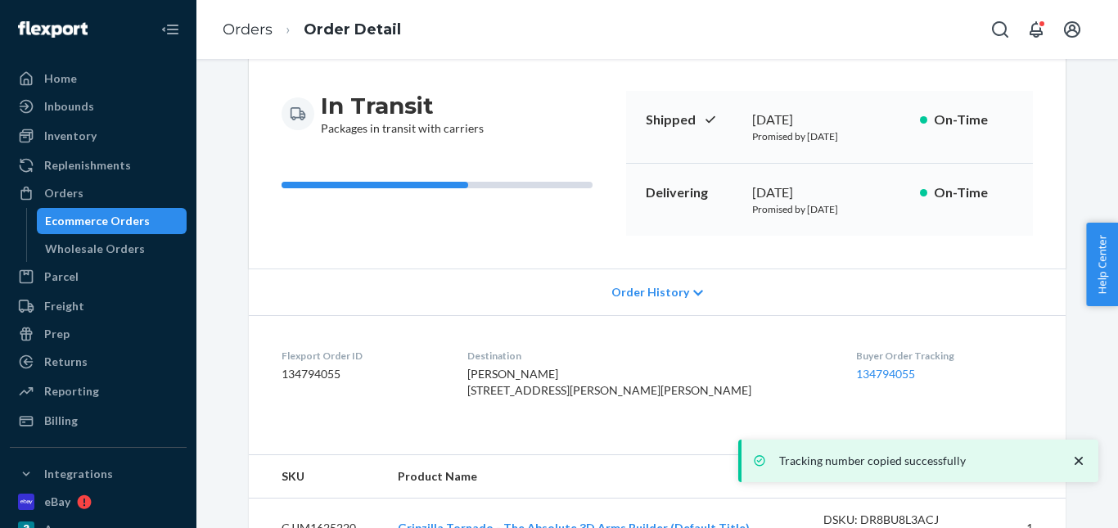
scroll to position [82, 0]
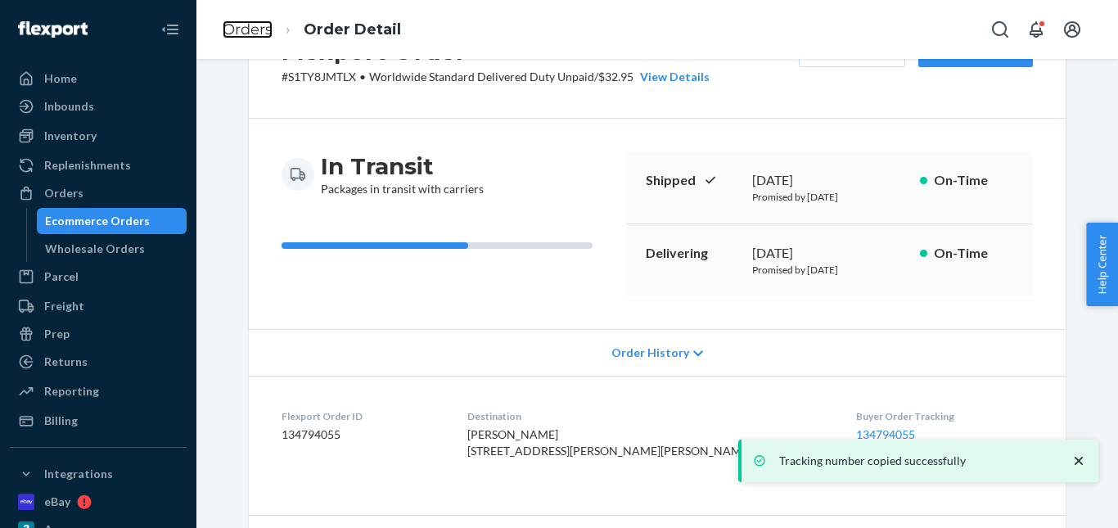
drag, startPoint x: 262, startPoint y: 38, endPoint x: 323, endPoint y: 73, distance: 70.8
click at [262, 38] on link "Orders" at bounding box center [248, 29] width 50 height 18
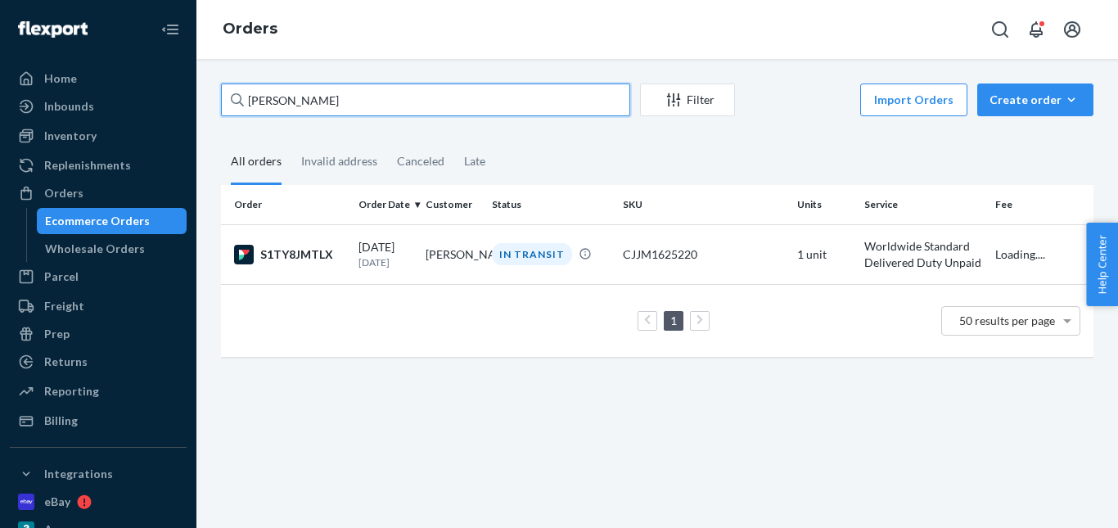
drag, startPoint x: 316, startPoint y: 108, endPoint x: 227, endPoint y: 113, distance: 89.3
click at [229, 113] on input "Matthew Palma" at bounding box center [425, 99] width 409 height 33
paste input "Jay Brodal"
type input "Jay Brodala"
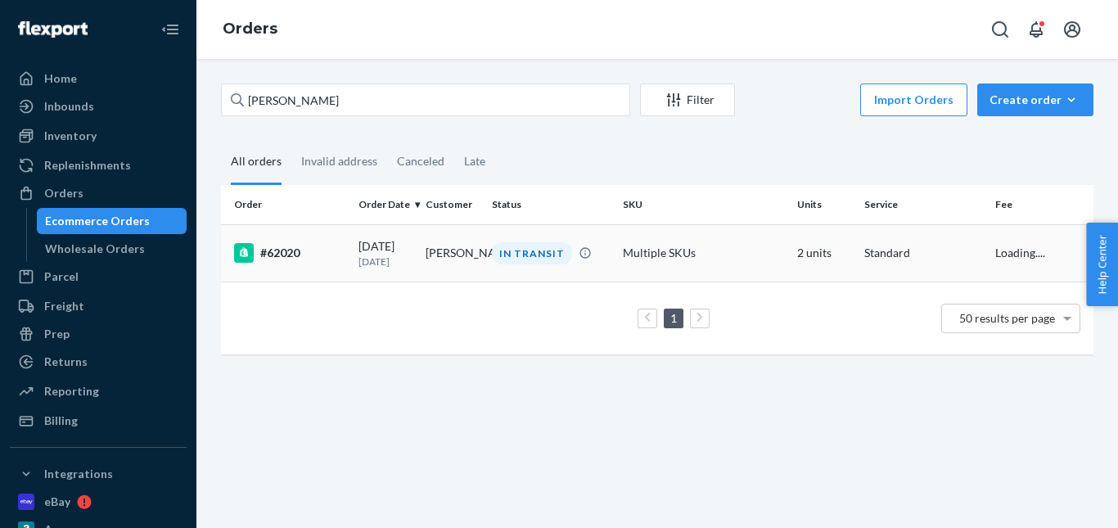
click at [526, 251] on div "IN TRANSIT" at bounding box center [532, 253] width 80 height 22
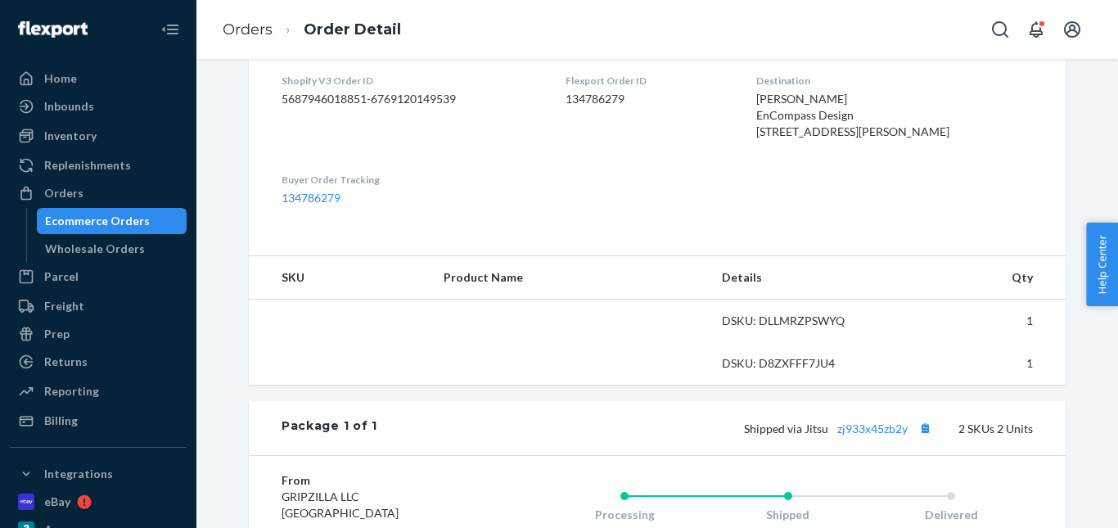
scroll to position [573, 0]
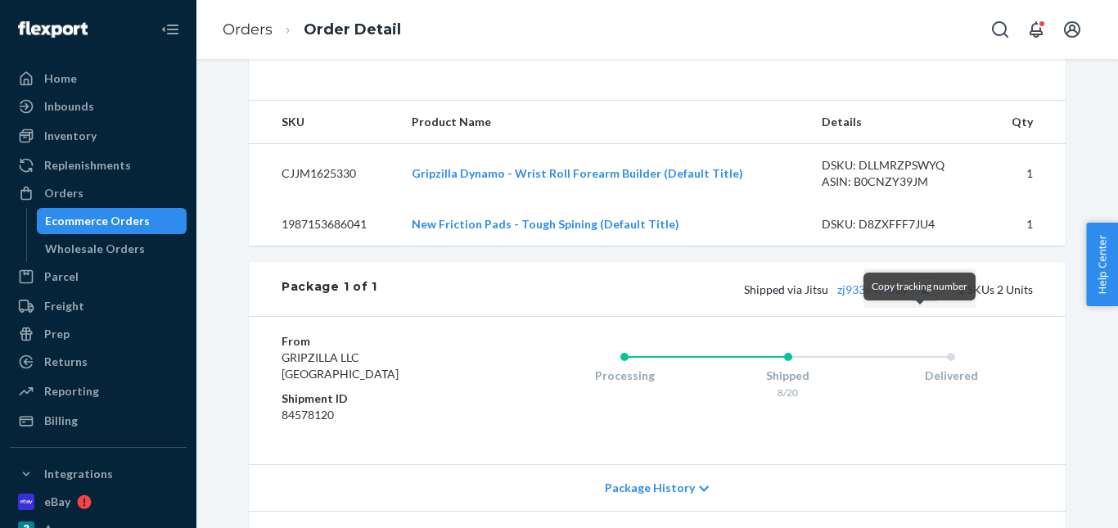
drag, startPoint x: 919, startPoint y: 321, endPoint x: 472, endPoint y: 119, distance: 490.4
click at [919, 300] on button "Copy tracking number" at bounding box center [924, 288] width 21 height 21
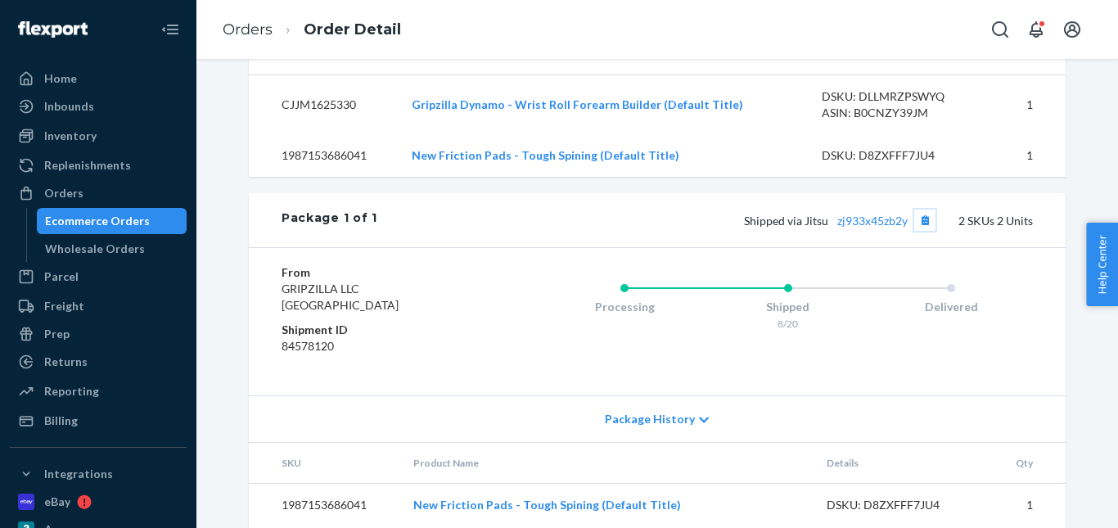
scroll to position [655, 0]
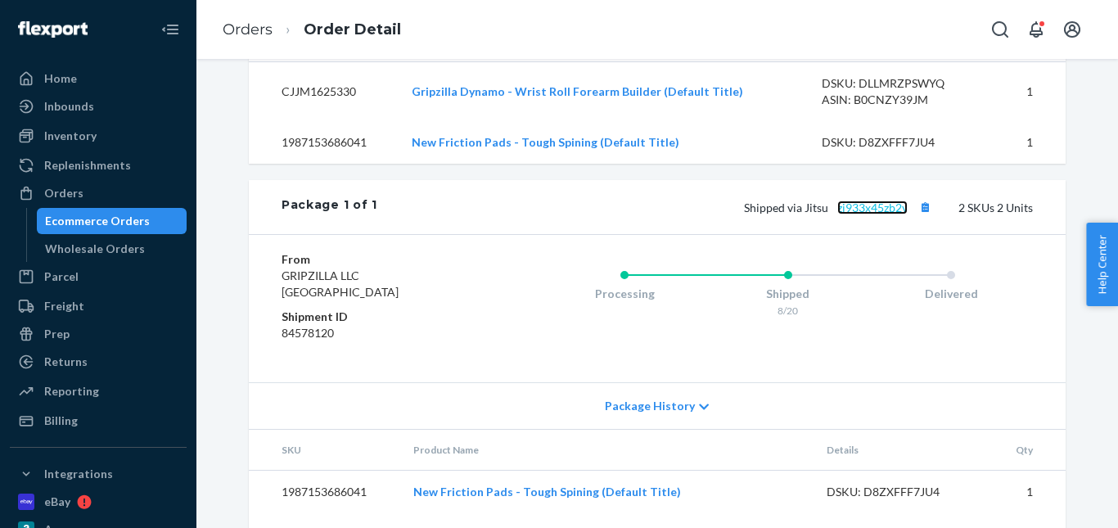
click at [877, 214] on link "zj933x45zb2y" at bounding box center [872, 208] width 70 height 14
drag, startPoint x: 245, startPoint y: 25, endPoint x: 320, endPoint y: 71, distance: 88.1
click at [245, 25] on link "Orders" at bounding box center [248, 29] width 50 height 18
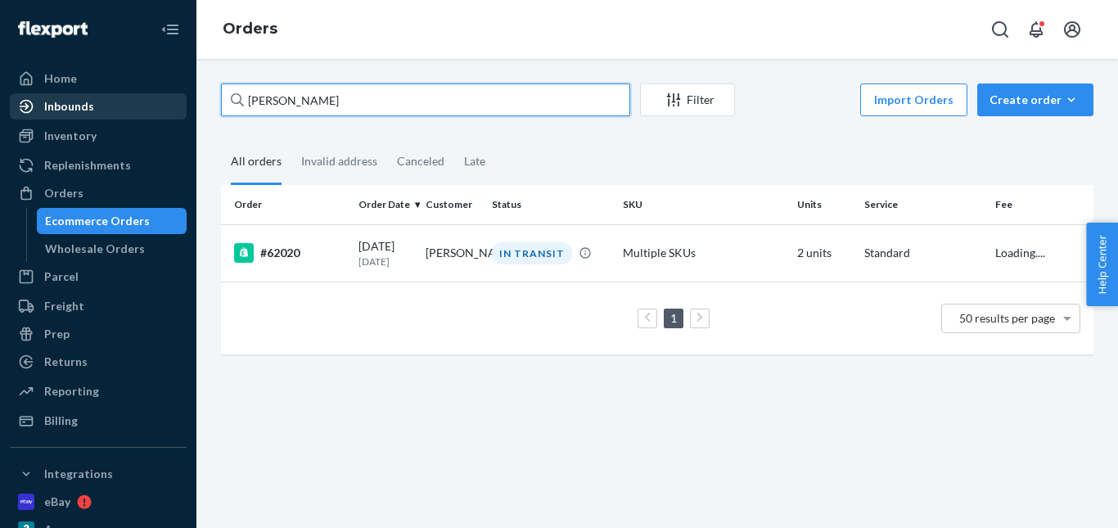
click at [153, 108] on div "Home Inbounds Shipping Plans Problems Inventory Products Replenishments Orders …" at bounding box center [559, 264] width 1118 height 528
paste input "Kyle Merrill"
type input "Kyle Merrill"
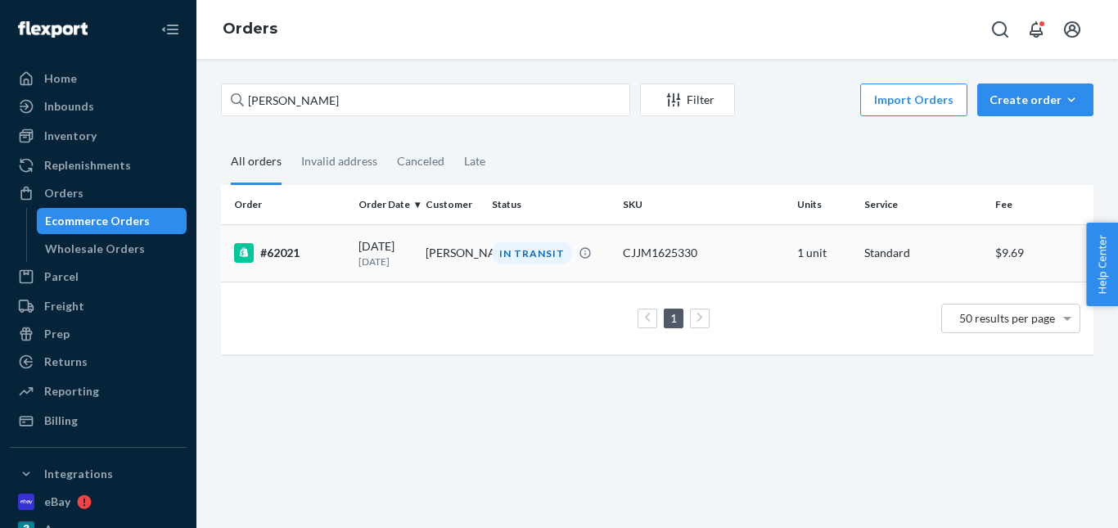
click at [513, 250] on div "IN TRANSIT" at bounding box center [532, 253] width 80 height 22
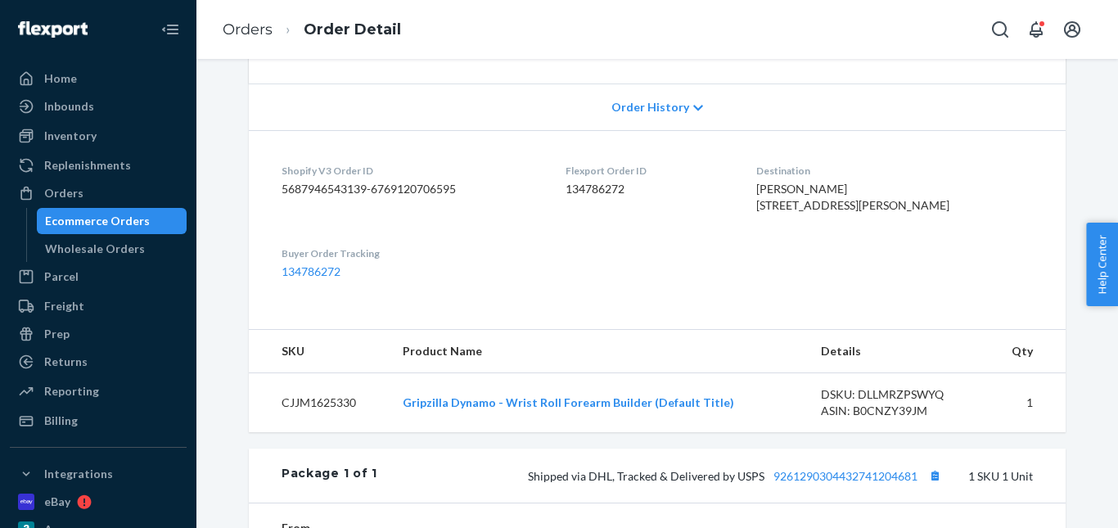
scroll to position [573, 0]
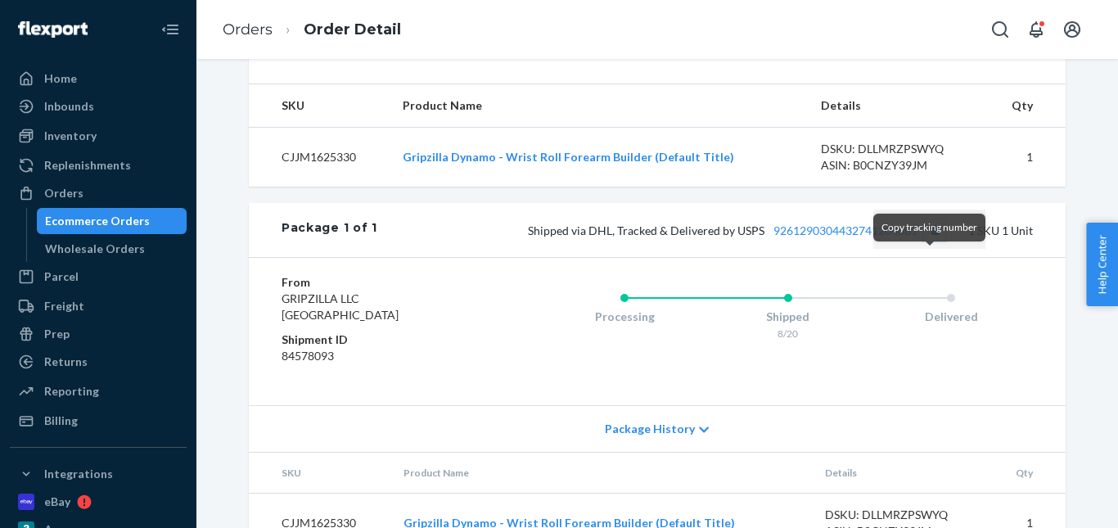
click at [930, 241] on button "Copy tracking number" at bounding box center [934, 229] width 21 height 21
click at [929, 241] on button "Copy tracking number" at bounding box center [934, 229] width 21 height 21
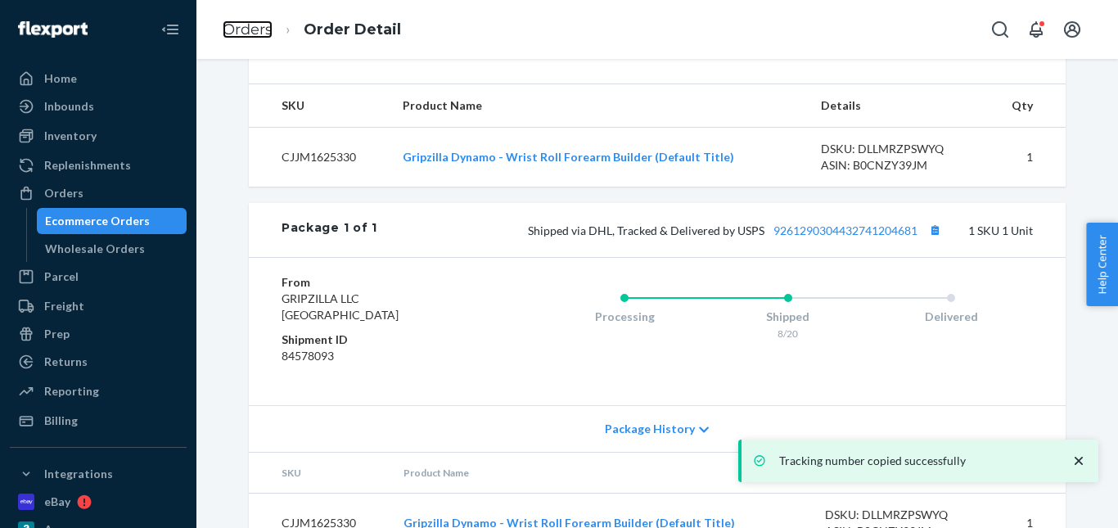
drag, startPoint x: 255, startPoint y: 33, endPoint x: 318, endPoint y: 67, distance: 72.5
click at [255, 33] on link "Orders" at bounding box center [248, 29] width 50 height 18
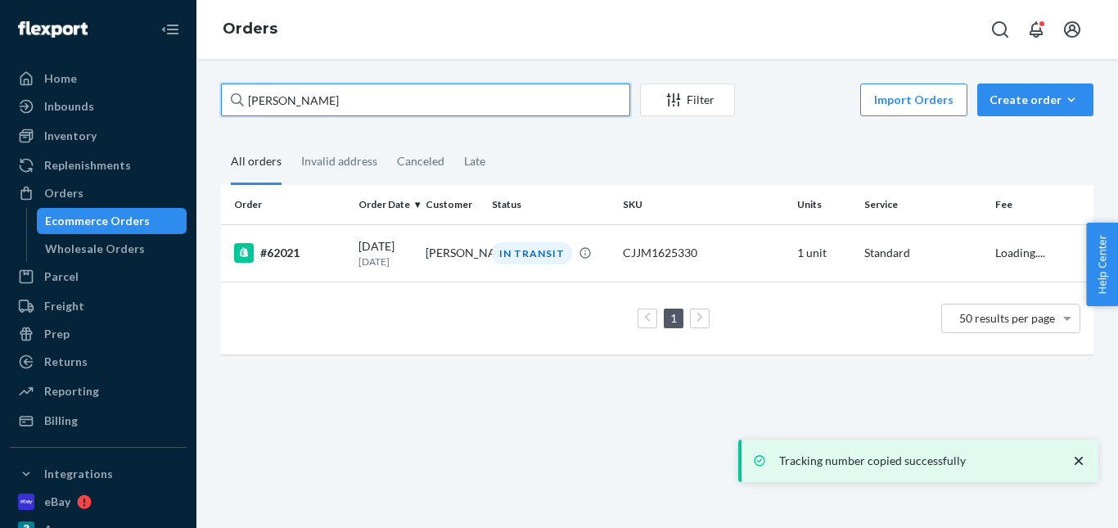
drag, startPoint x: 340, startPoint y: 101, endPoint x: 230, endPoint y: 97, distance: 109.7
click at [205, 104] on div "Kyle Merrill Filter Import Orders Create order Ecommerce order Removal order Al…" at bounding box center [657, 293] width 922 height 469
paste input "Benjamin Sutter"
type input "Benjamin Sutter"
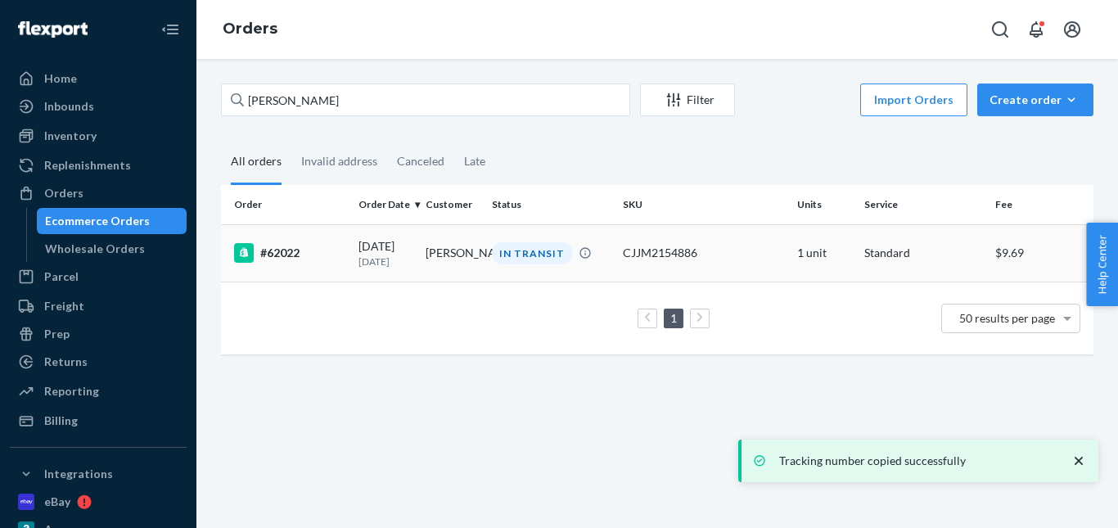
click at [523, 246] on div "IN TRANSIT" at bounding box center [532, 253] width 80 height 22
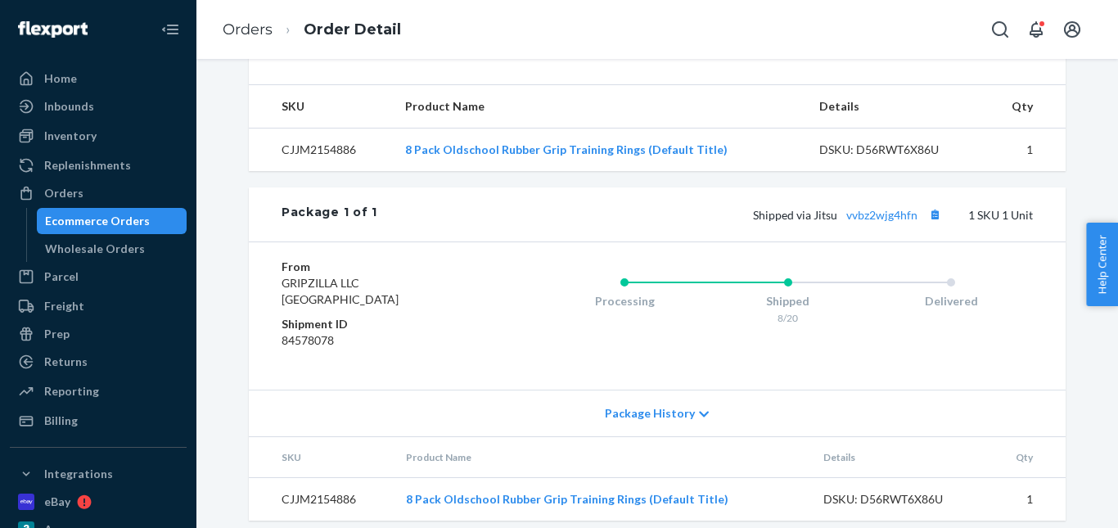
scroll to position [573, 0]
click at [934, 224] on button "Copy tracking number" at bounding box center [934, 213] width 21 height 21
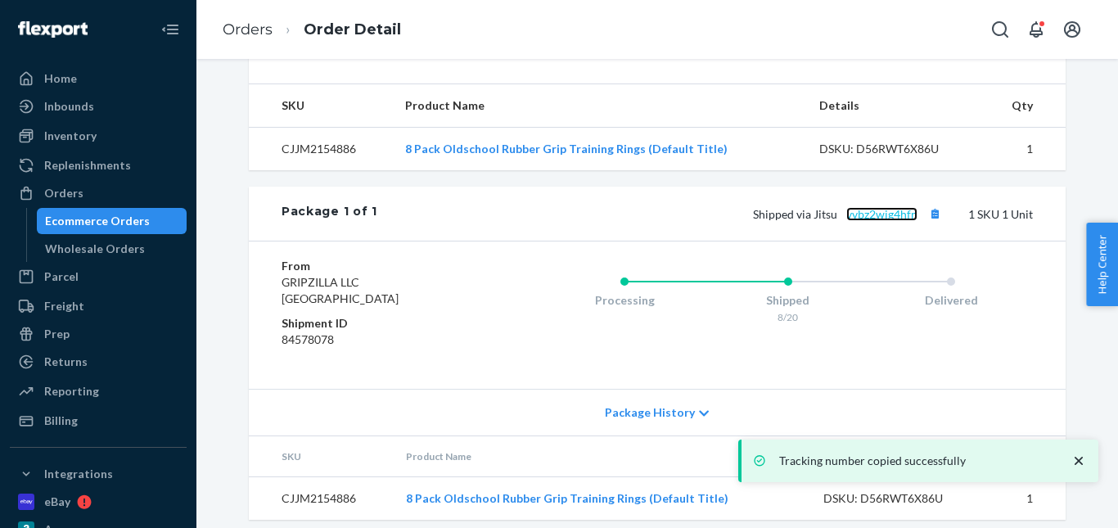
click at [889, 221] on link "vvbz2wjg4hfn" at bounding box center [881, 214] width 71 height 14
click at [859, 221] on link "vvbz2wjg4hfn" at bounding box center [881, 214] width 71 height 14
click at [262, 38] on li "Orders" at bounding box center [248, 30] width 50 height 21
click at [250, 29] on link "Orders" at bounding box center [248, 29] width 50 height 18
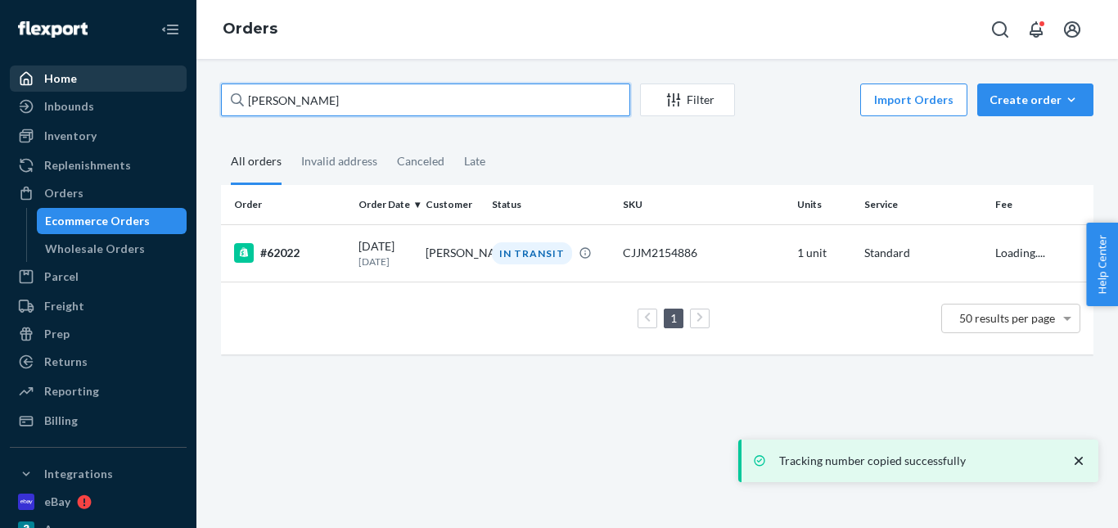
drag, startPoint x: 361, startPoint y: 97, endPoint x: 138, endPoint y: 74, distance: 223.8
click at [137, 74] on div "Home Inbounds Shipping Plans Problems Inventory Products Replenishments Orders …" at bounding box center [559, 264] width 1118 height 528
paste input "Jesse Greenberg"
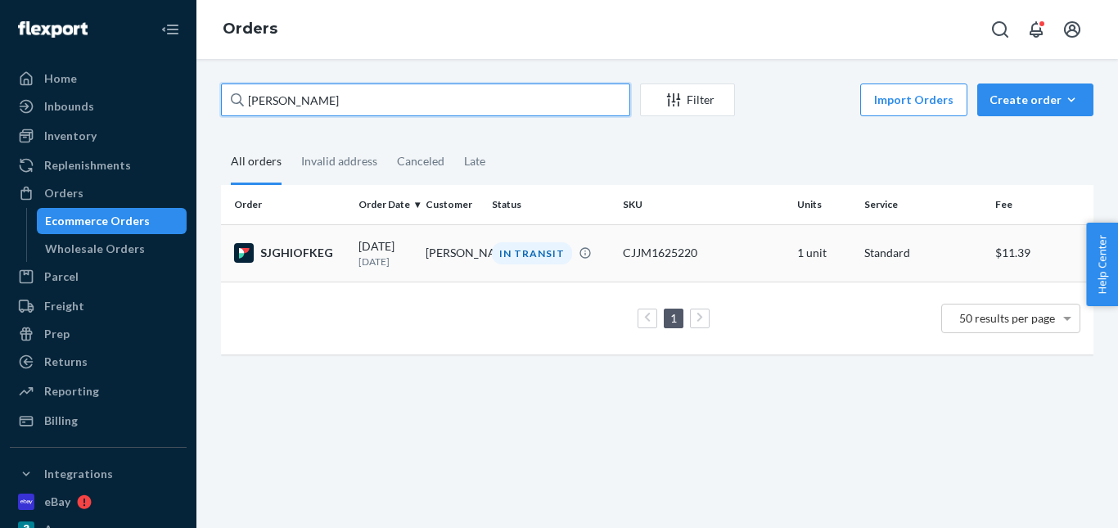
type input "Jesse Greenberg"
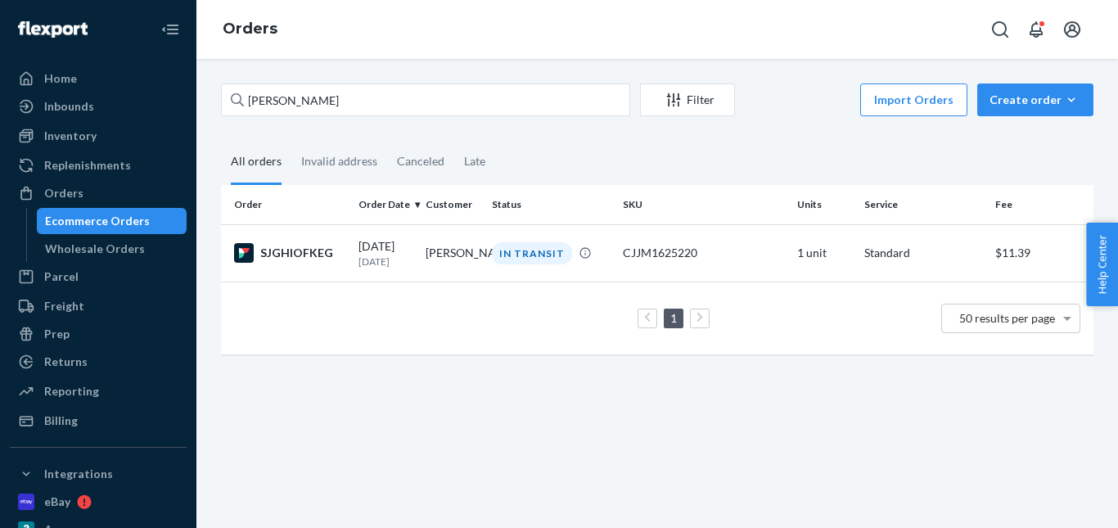
drag, startPoint x: 510, startPoint y: 255, endPoint x: 356, endPoint y: 59, distance: 249.5
click at [510, 255] on div "IN TRANSIT" at bounding box center [532, 253] width 80 height 22
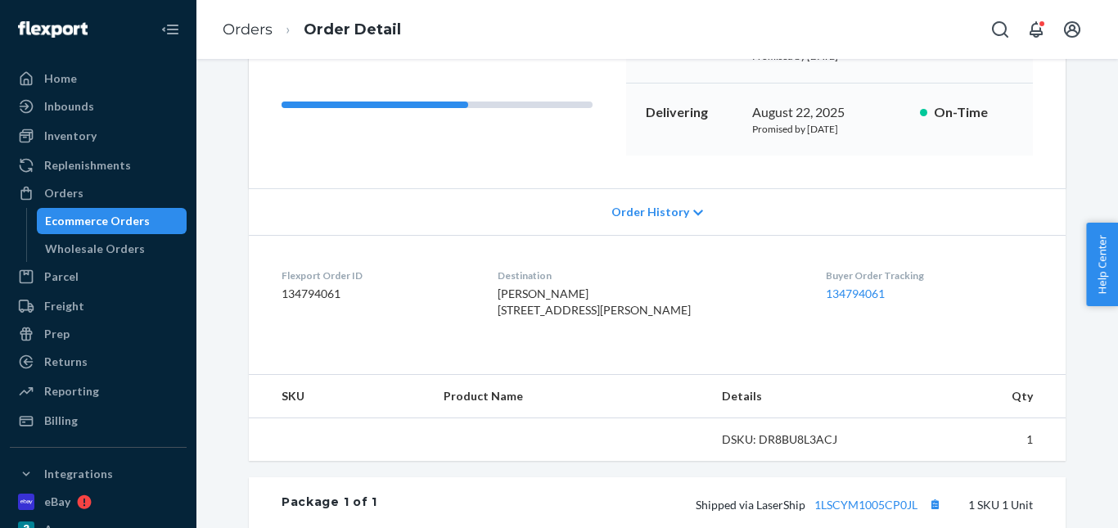
scroll to position [327, 0]
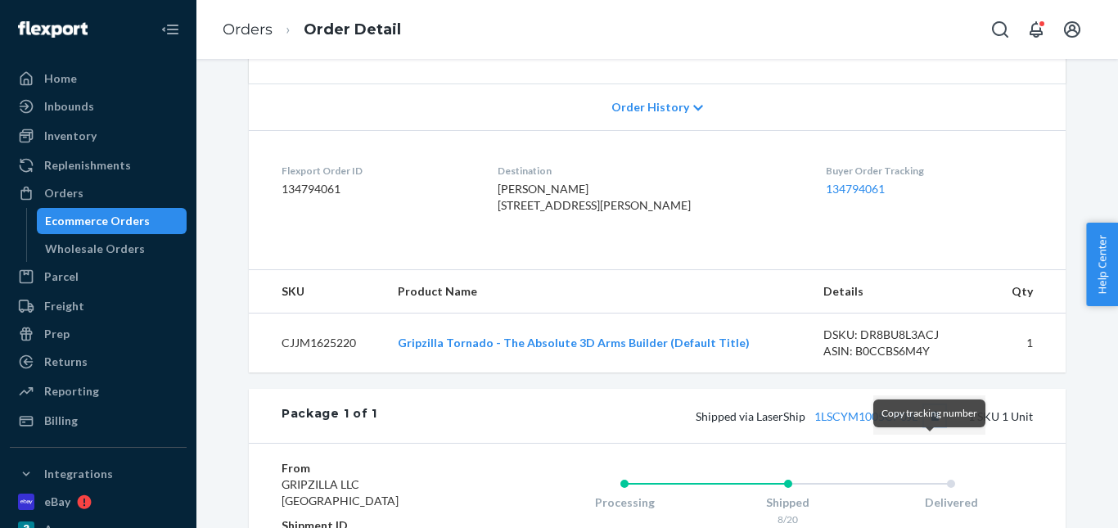
click at [932, 426] on button "Copy tracking number" at bounding box center [934, 415] width 21 height 21
drag, startPoint x: 252, startPoint y: 23, endPoint x: 318, endPoint y: 83, distance: 89.2
click at [253, 23] on link "Orders" at bounding box center [248, 29] width 50 height 18
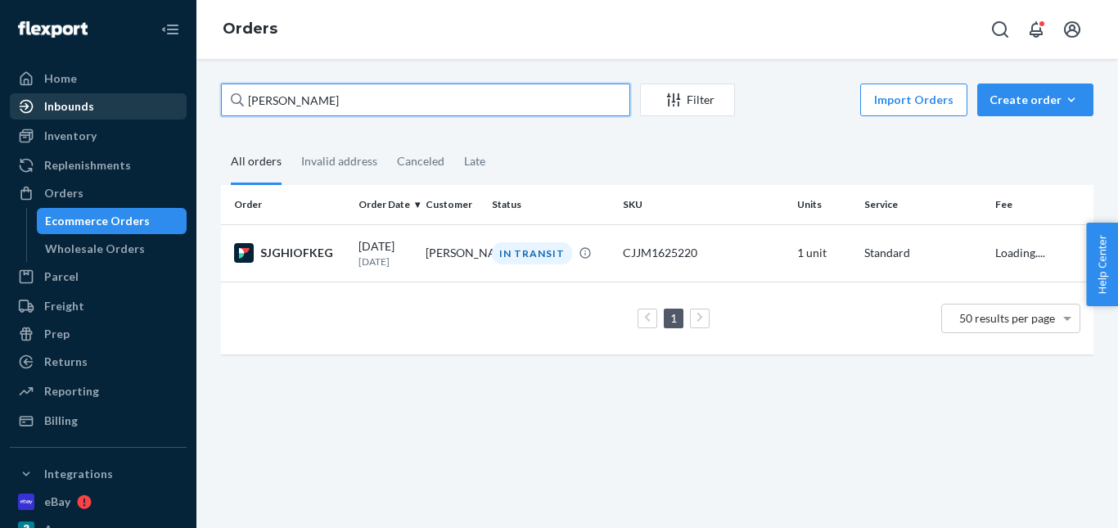
drag, startPoint x: 366, startPoint y: 98, endPoint x: 230, endPoint y: 112, distance: 136.6
click at [110, 100] on div "Home Inbounds Shipping Plans Problems Inventory Products Replenishments Orders …" at bounding box center [559, 264] width 1118 height 528
paste input "Robert Galeria"
type input "Robert Galeria"
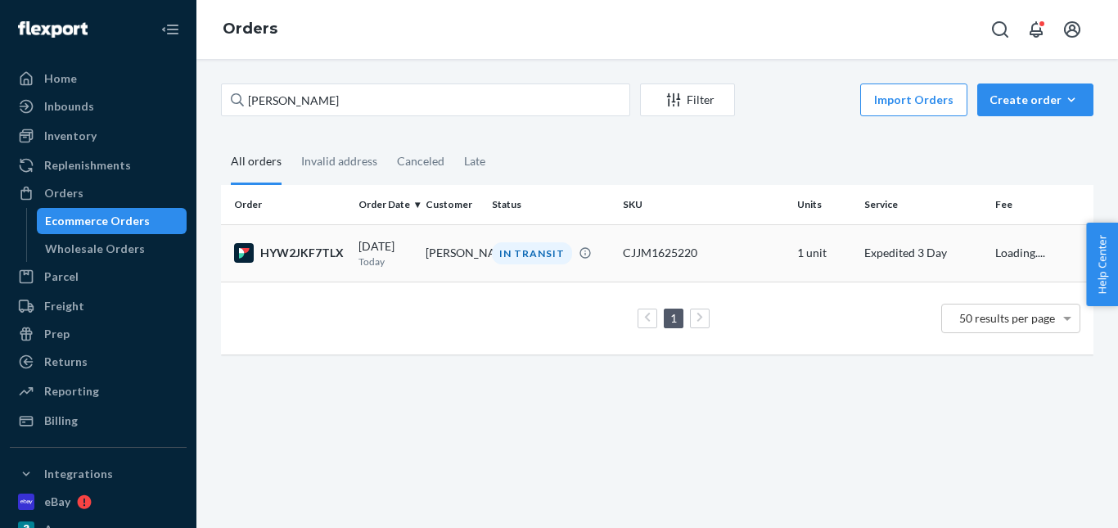
click at [533, 256] on div "IN TRANSIT" at bounding box center [532, 253] width 80 height 22
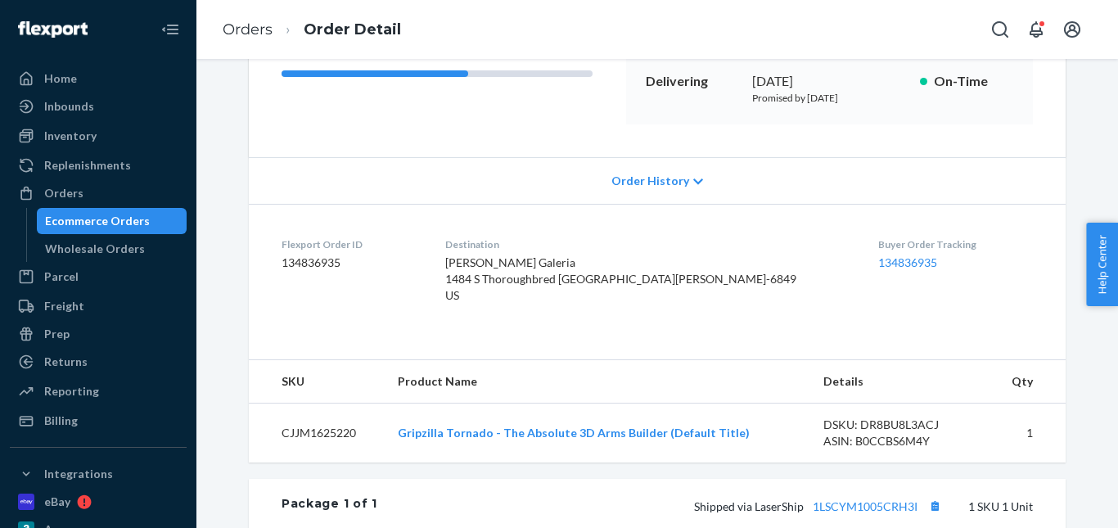
scroll to position [409, 0]
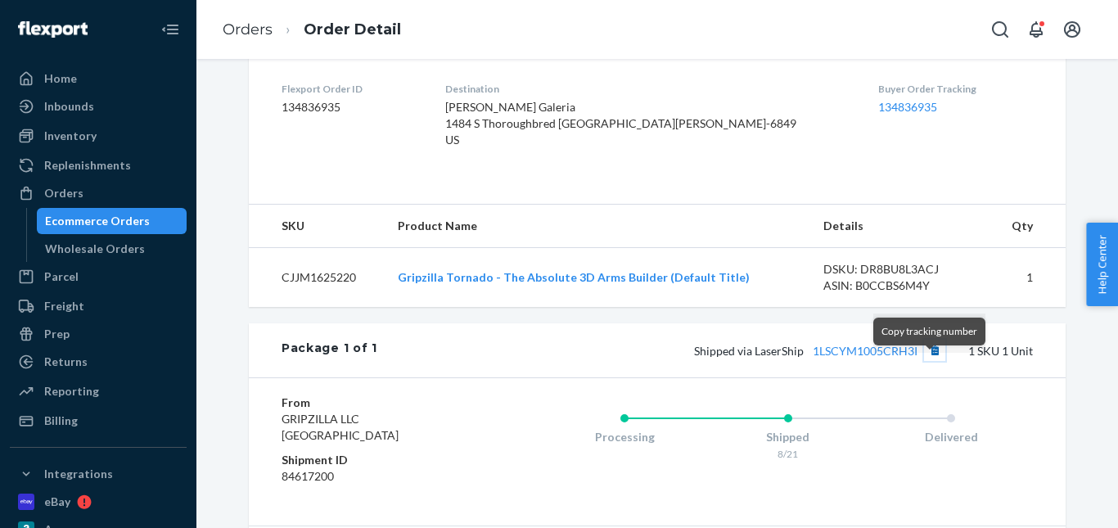
click at [926, 361] on button "Copy tracking number" at bounding box center [934, 350] width 21 height 21
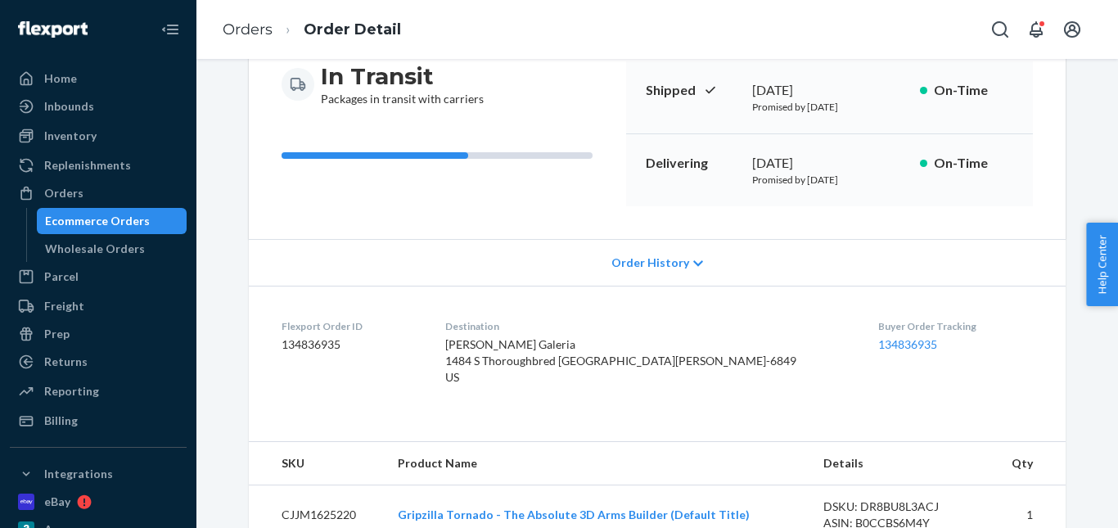
scroll to position [0, 0]
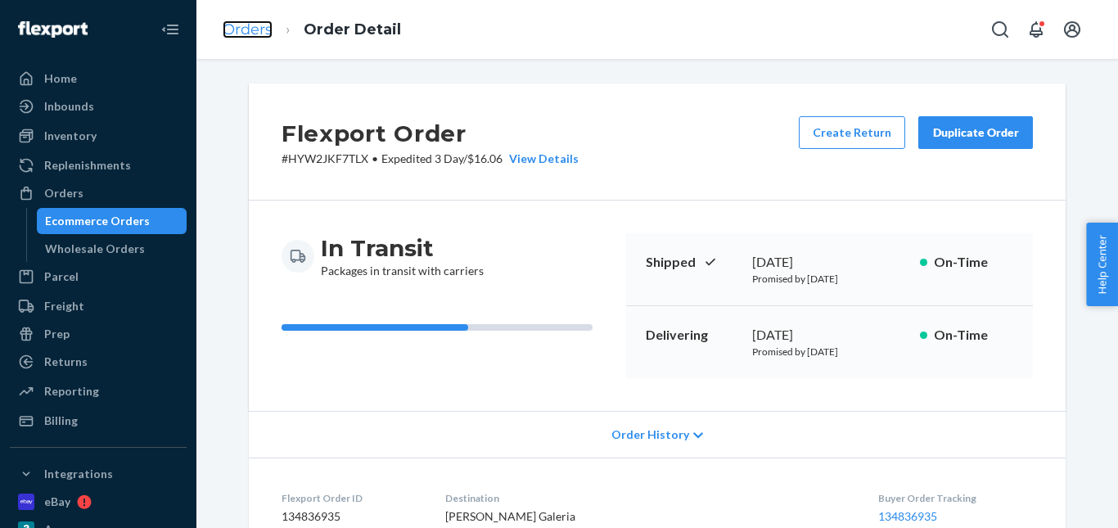
click at [257, 26] on link "Orders" at bounding box center [248, 29] width 50 height 18
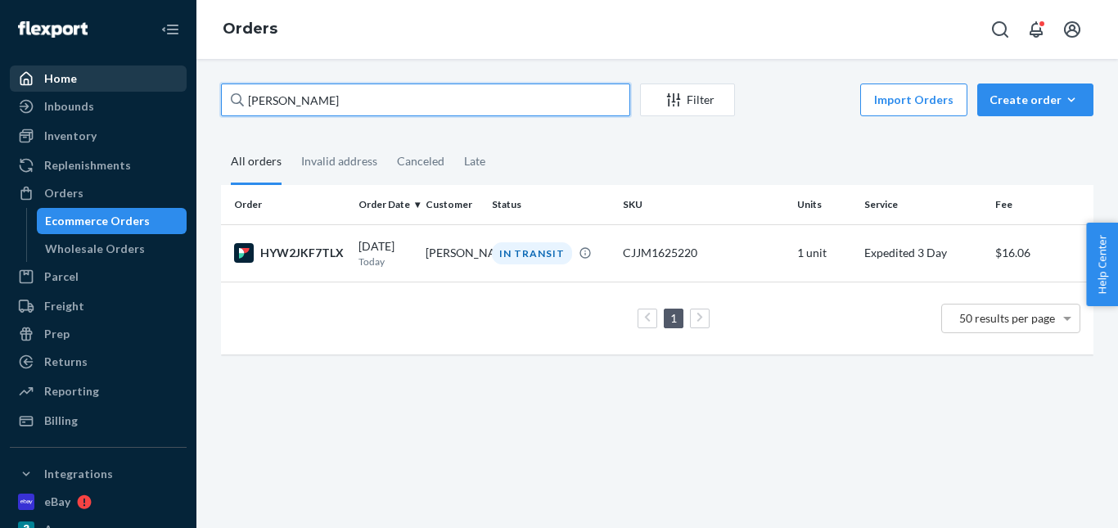
drag, startPoint x: 339, startPoint y: 102, endPoint x: 142, endPoint y: 74, distance: 199.3
click at [142, 75] on div "Home Inbounds Shipping Plans Problems Inventory Products Replenishments Orders …" at bounding box center [559, 264] width 1118 height 528
paste input "William Neshov"
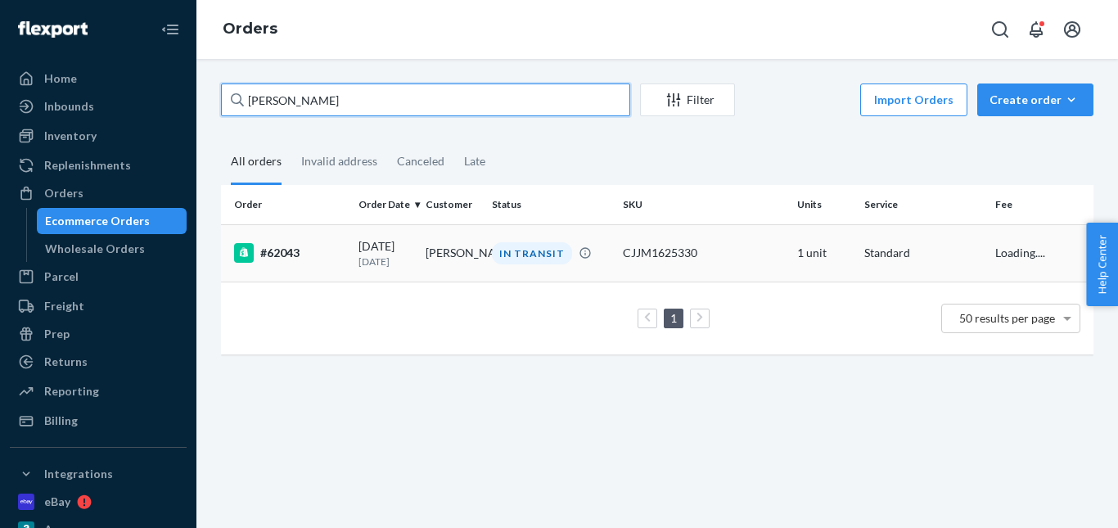
type input "William Neshov"
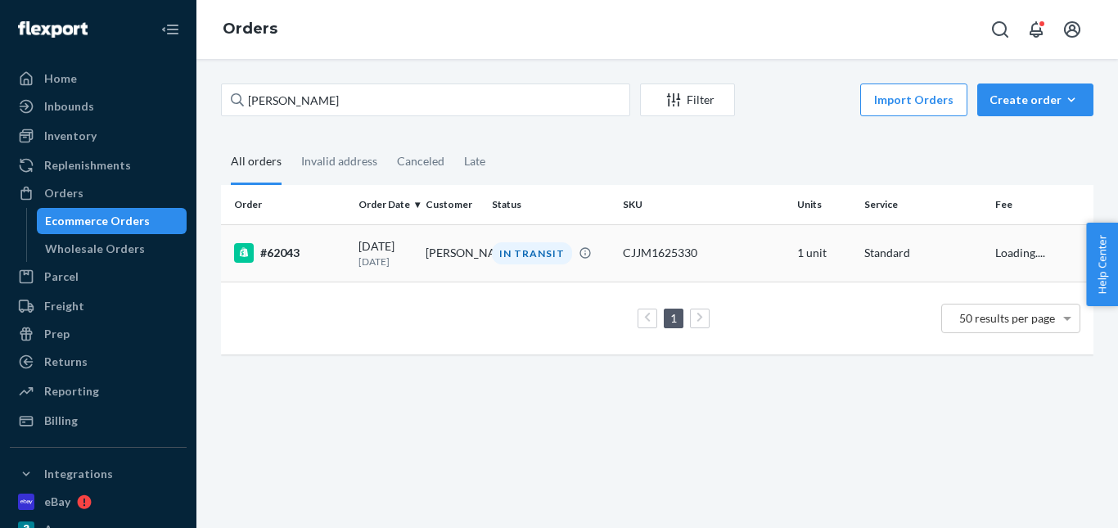
click at [530, 261] on div "IN TRANSIT" at bounding box center [532, 253] width 80 height 22
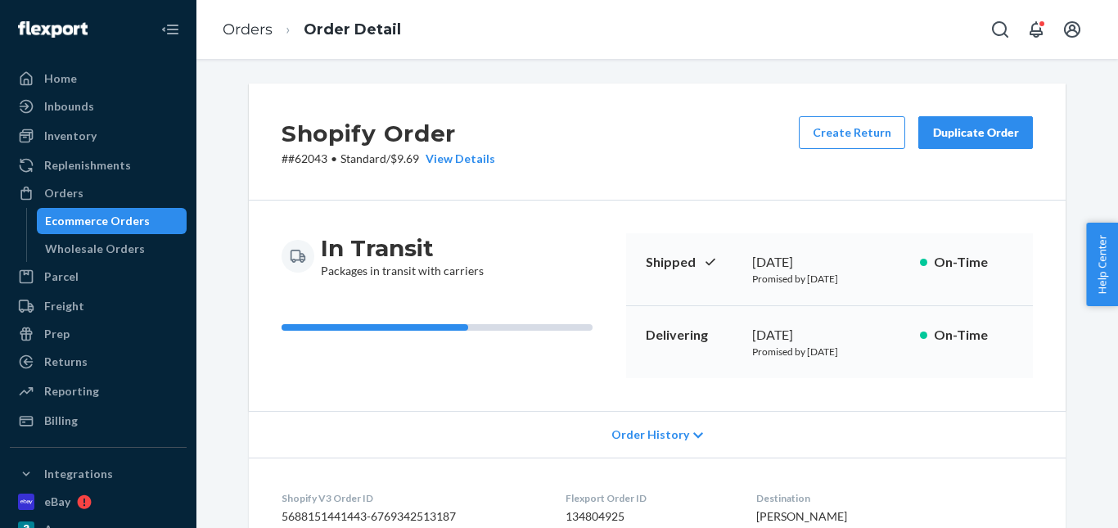
drag, startPoint x: 962, startPoint y: 132, endPoint x: 941, endPoint y: 136, distance: 20.9
click at [962, 132] on div "Duplicate Order" at bounding box center [975, 132] width 87 height 16
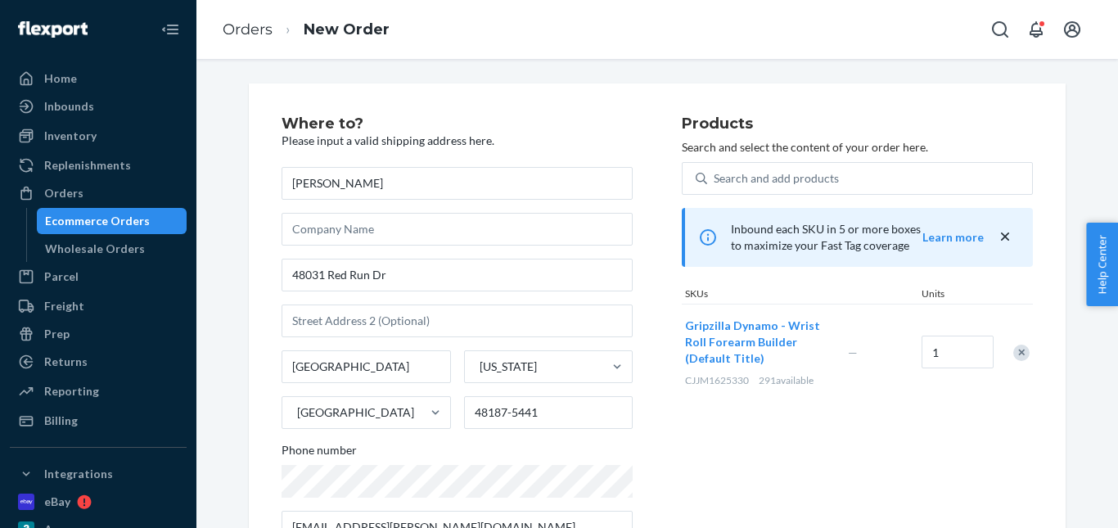
drag, startPoint x: 1012, startPoint y: 357, endPoint x: 903, endPoint y: 281, distance: 133.5
click at [1013, 348] on div "Remove Item" at bounding box center [1021, 353] width 16 height 16
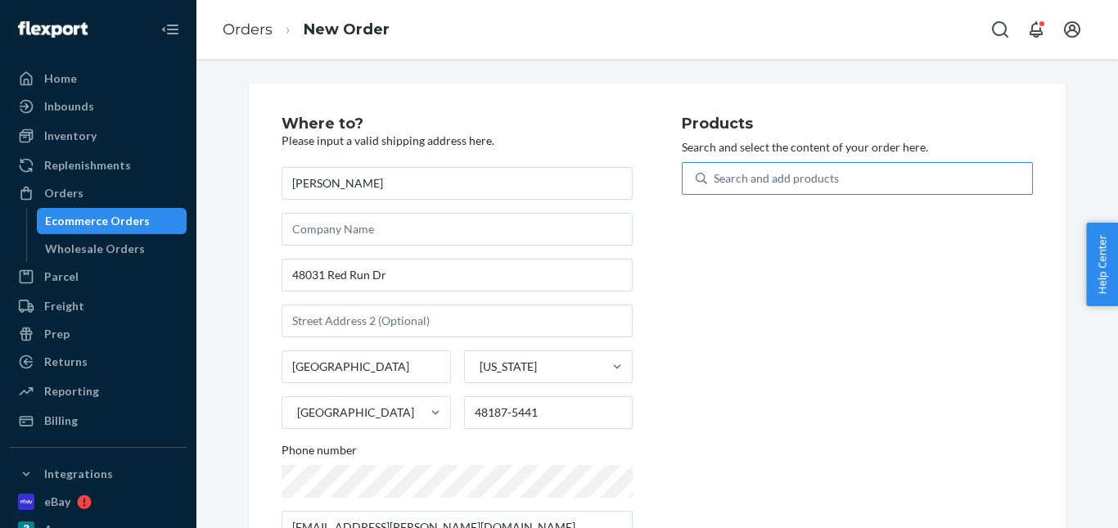
click at [803, 184] on div "Search and add products" at bounding box center [776, 178] width 125 height 16
click at [715, 184] on input "Search and add products" at bounding box center [715, 178] width 2 height 16
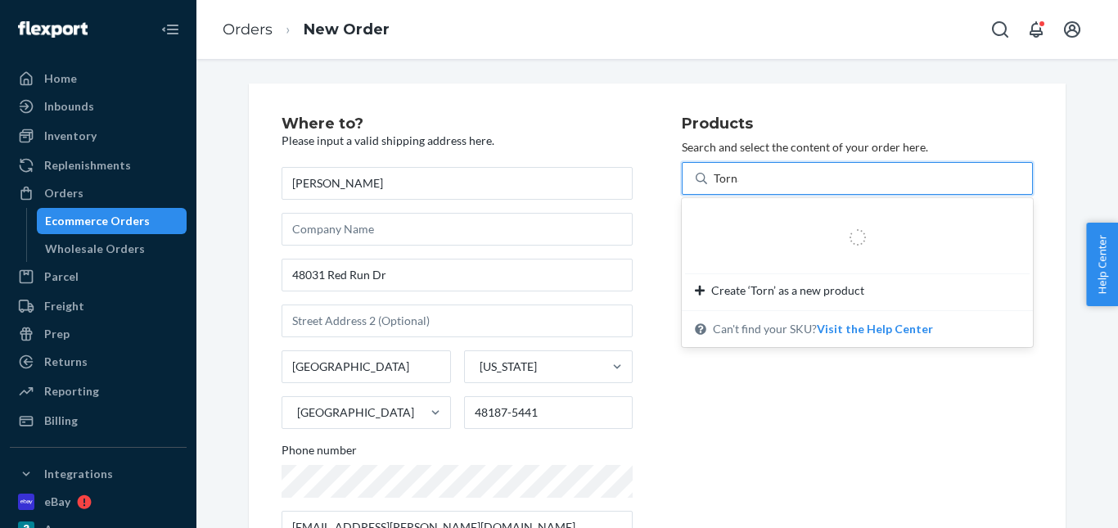
type input "Tornado"
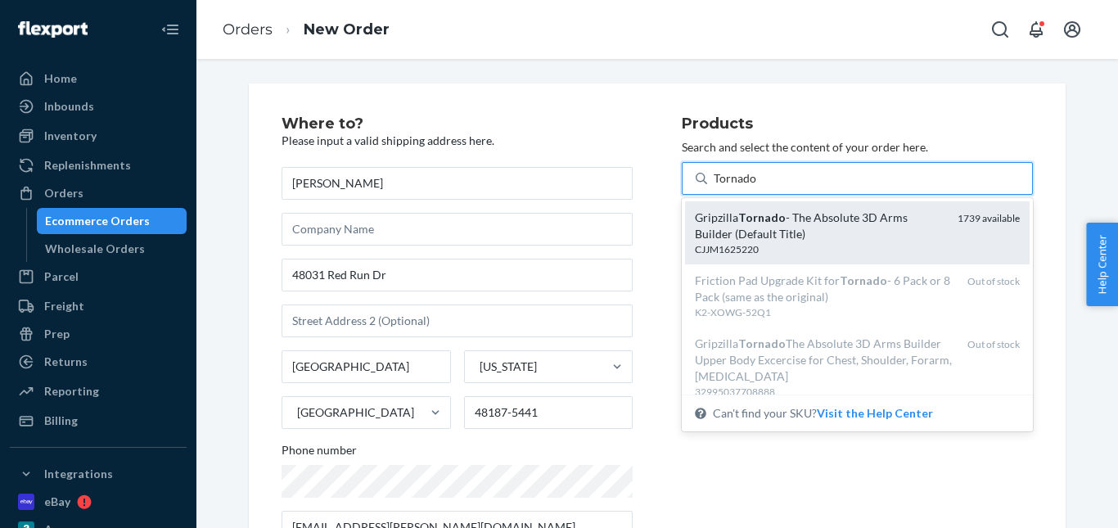
click at [763, 215] on em "Tornado" at bounding box center [761, 217] width 47 height 14
click at [757, 187] on input "Tornado" at bounding box center [735, 178] width 43 height 16
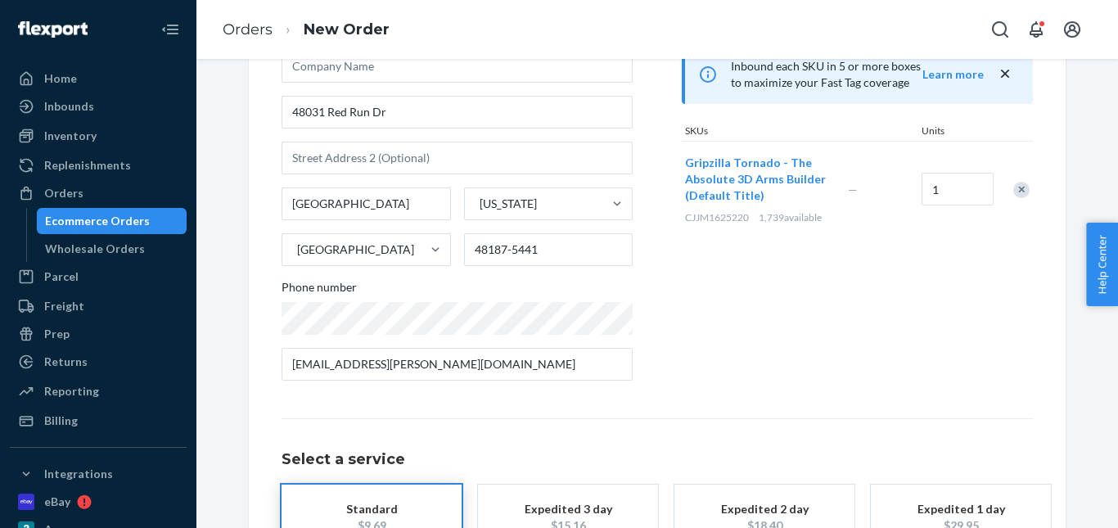
scroll to position [283, 0]
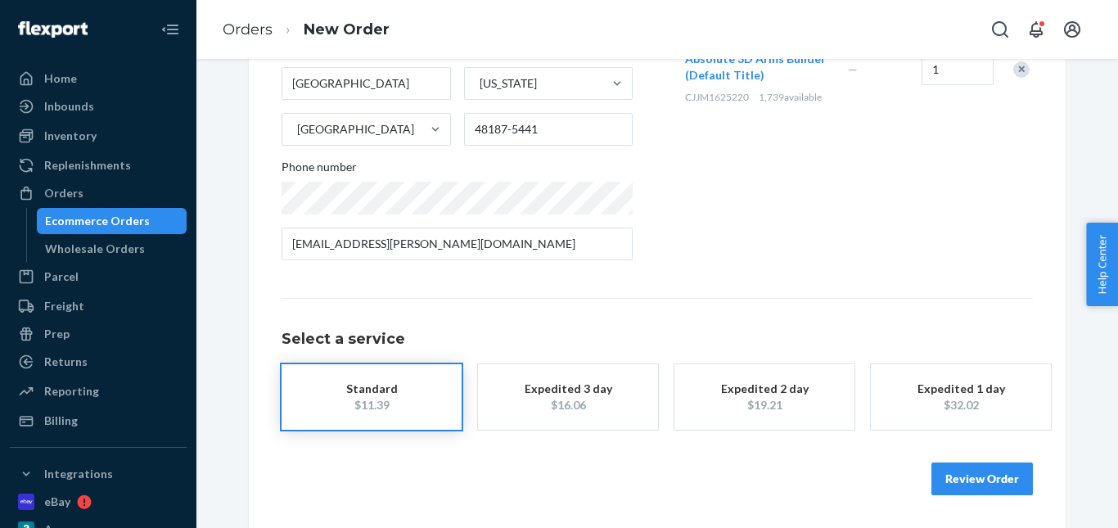
click at [388, 391] on div "Standard" at bounding box center [371, 389] width 131 height 16
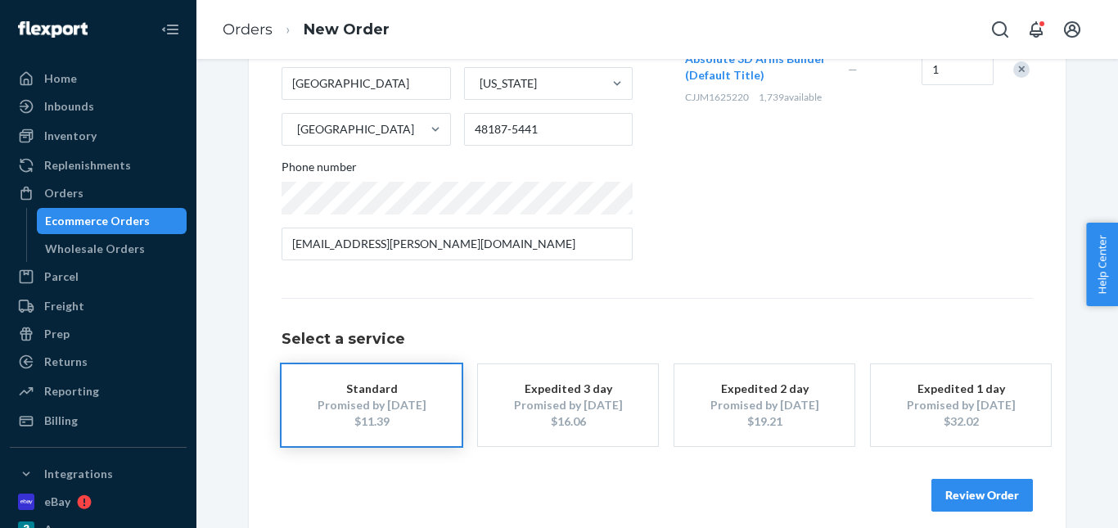
click at [976, 498] on button "Review Order" at bounding box center [981, 495] width 101 height 33
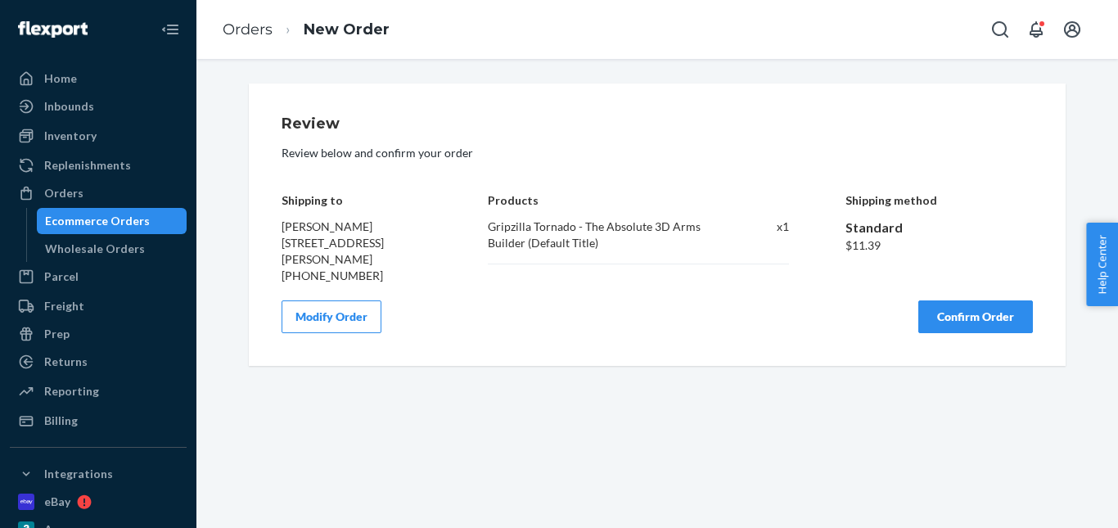
scroll to position [0, 0]
click at [971, 301] on button "Confirm Order" at bounding box center [975, 316] width 115 height 33
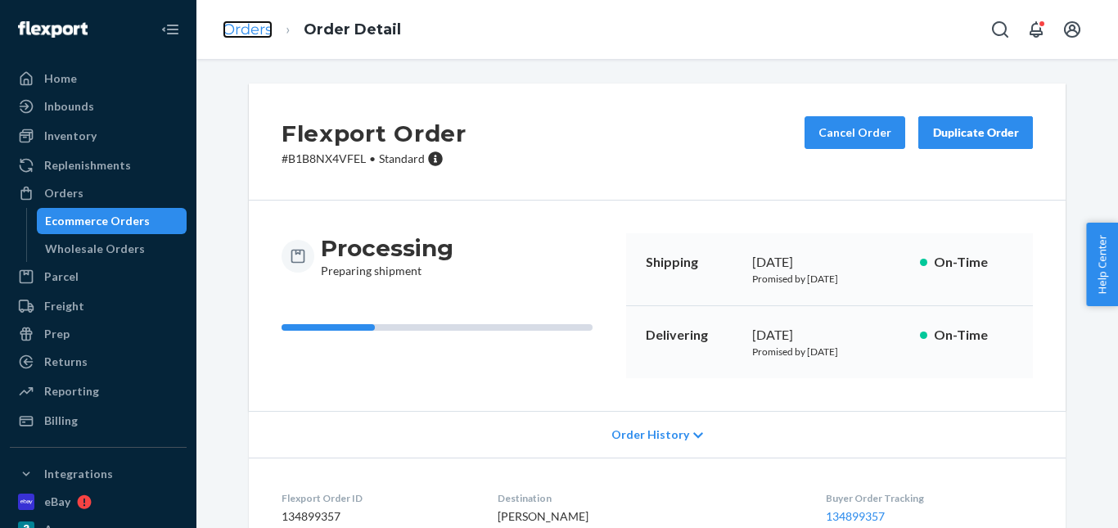
click at [255, 28] on link "Orders" at bounding box center [248, 29] width 50 height 18
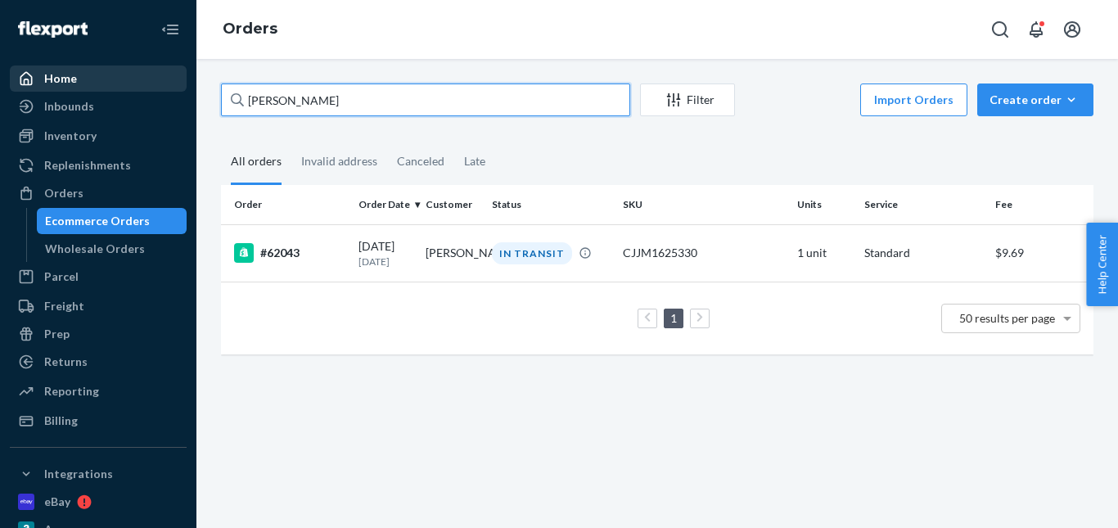
drag, startPoint x: 328, startPoint y: 95, endPoint x: 91, endPoint y: 88, distance: 237.5
click at [89, 89] on div "Home Inbounds Shipping Plans Problems Inventory Products Replenishments Orders …" at bounding box center [559, 264] width 1118 height 528
paste input "Krista Nash"
type input "Krista Nash"
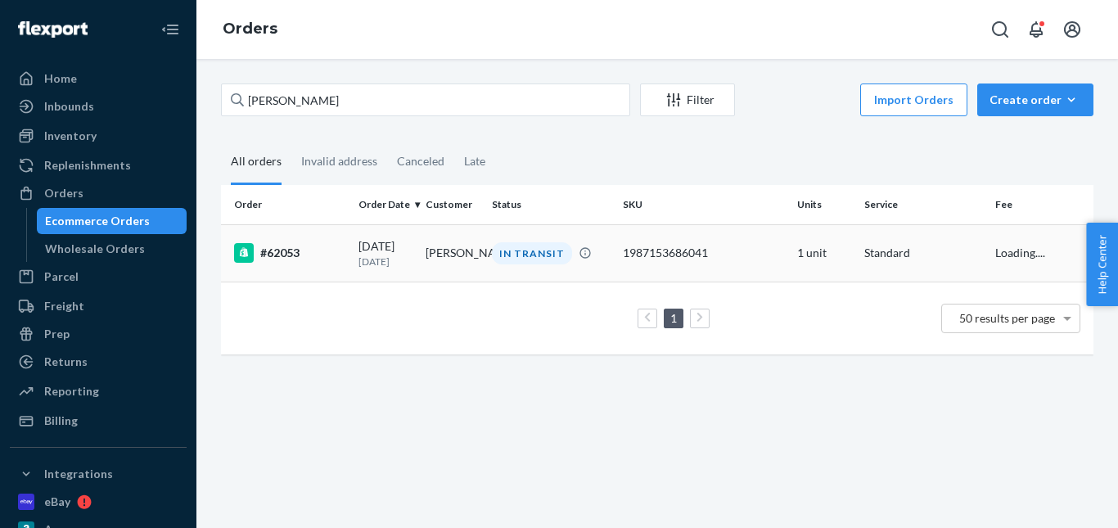
click at [516, 250] on div "IN TRANSIT" at bounding box center [532, 253] width 80 height 22
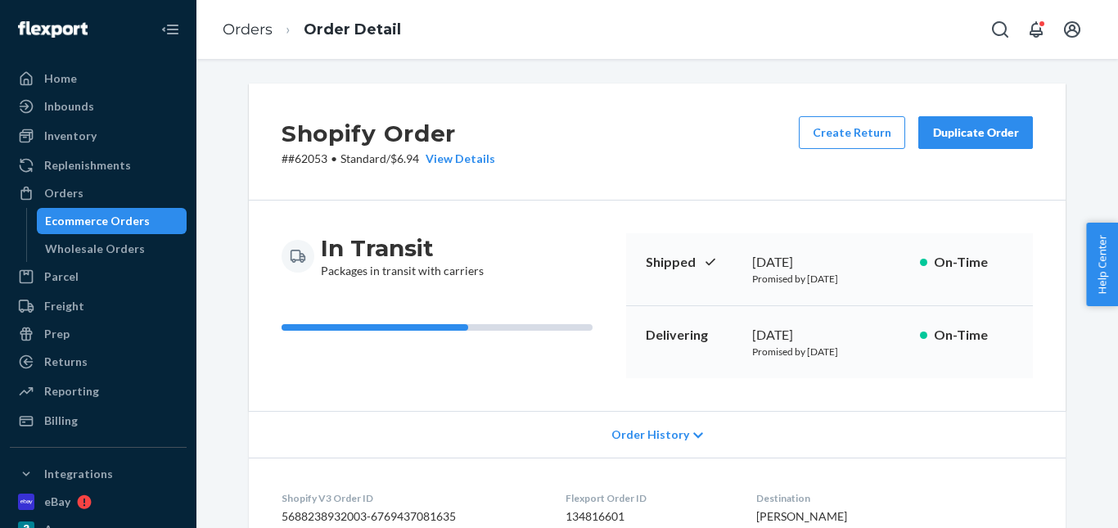
click at [953, 140] on div "Duplicate Order" at bounding box center [975, 132] width 87 height 16
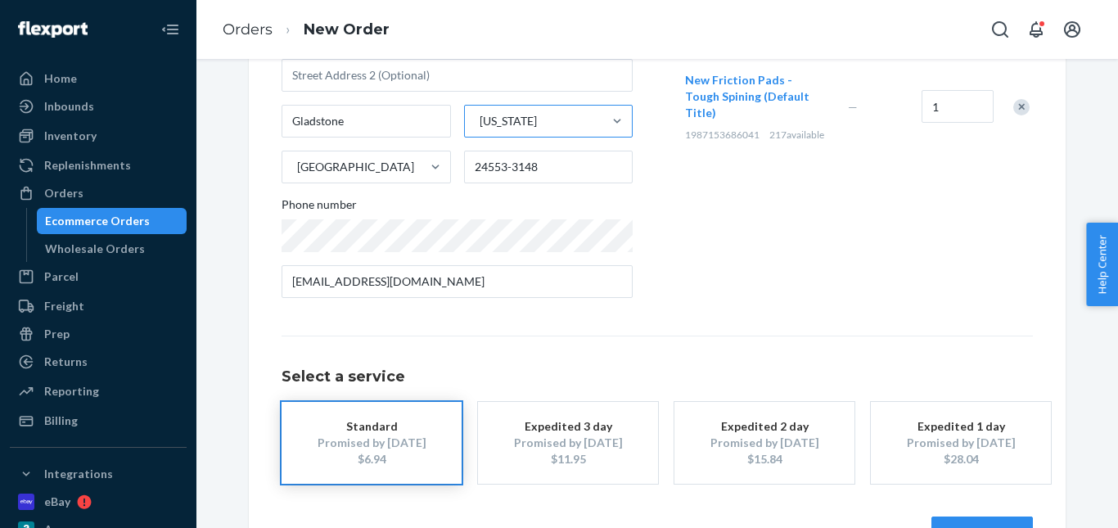
scroll to position [82, 0]
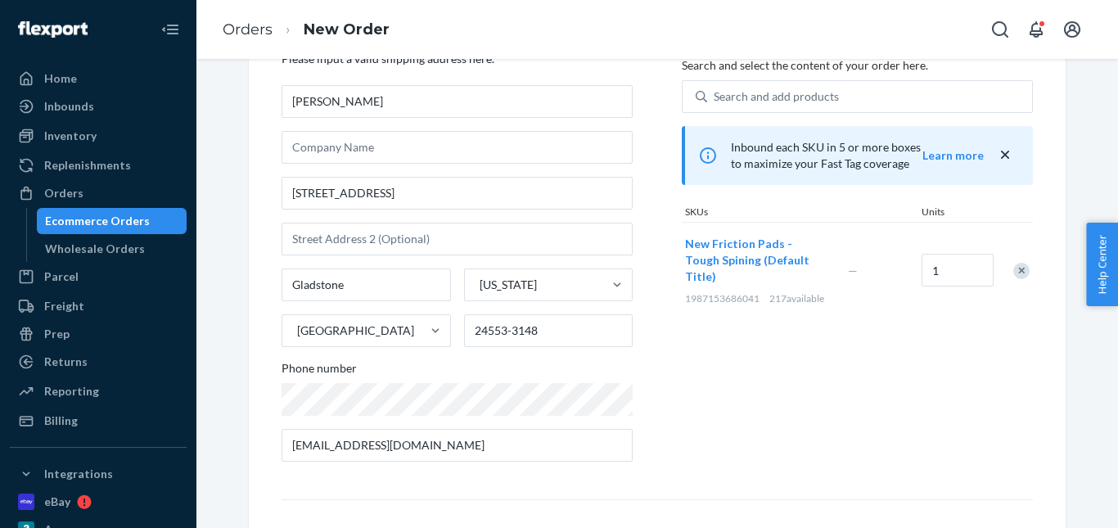
drag, startPoint x: 1012, startPoint y: 266, endPoint x: 957, endPoint y: 264, distance: 55.7
click at [1013, 265] on div "Remove Item" at bounding box center [1021, 271] width 16 height 16
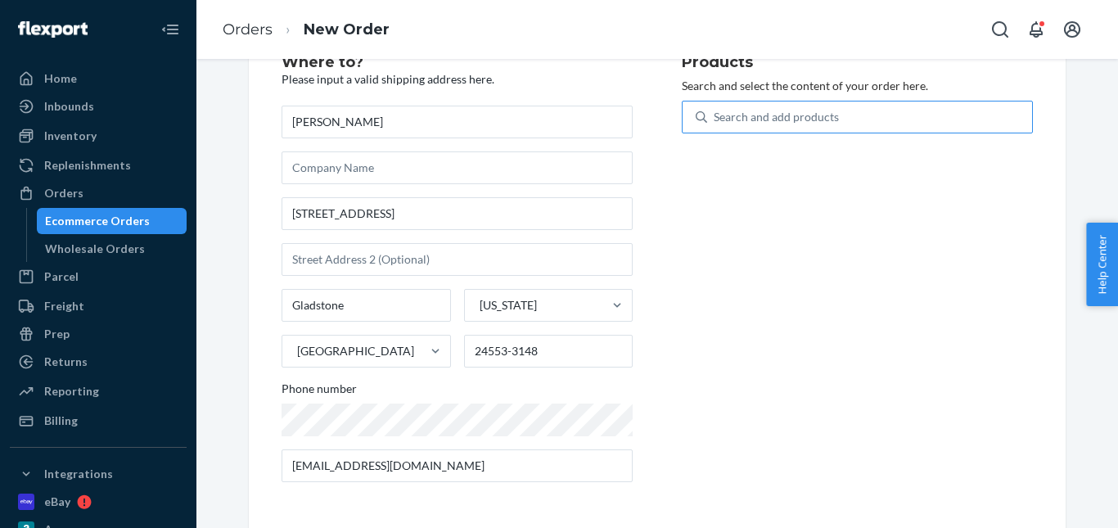
click at [717, 114] on div "Search and add products" at bounding box center [776, 117] width 125 height 16
click at [715, 114] on input "Search and add products" at bounding box center [715, 117] width 2 height 16
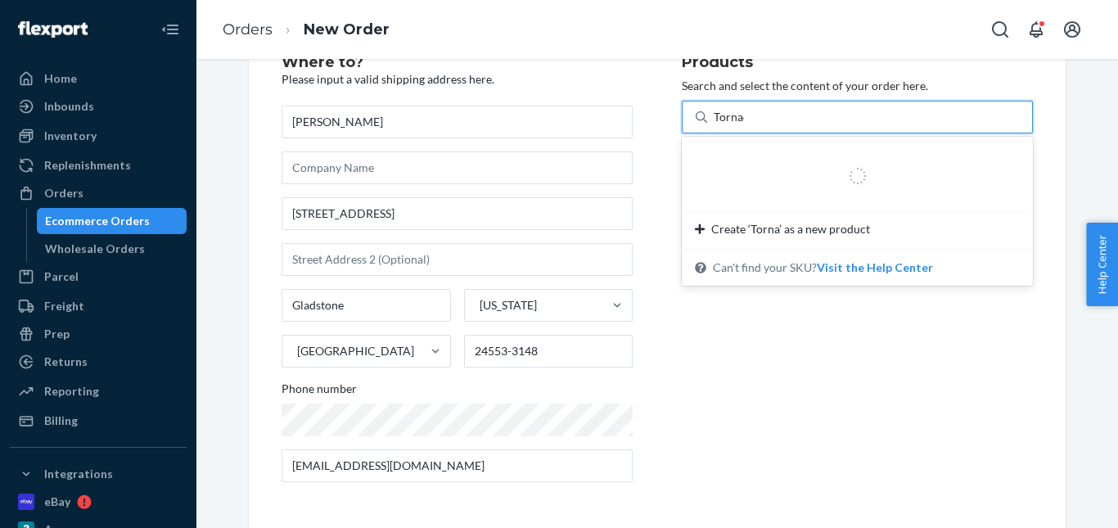
type input "Tornado"
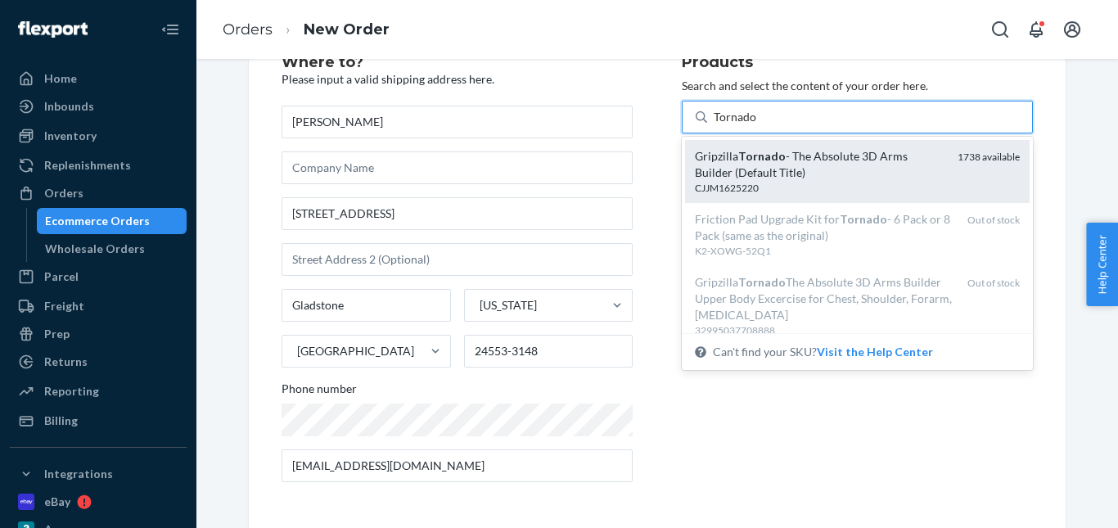
click at [800, 167] on div "Gripzilla Tornado - The Absolute 3D Arms Builder (Default Title)" at bounding box center [820, 164] width 250 height 33
click at [757, 125] on input "Tornado" at bounding box center [735, 117] width 43 height 16
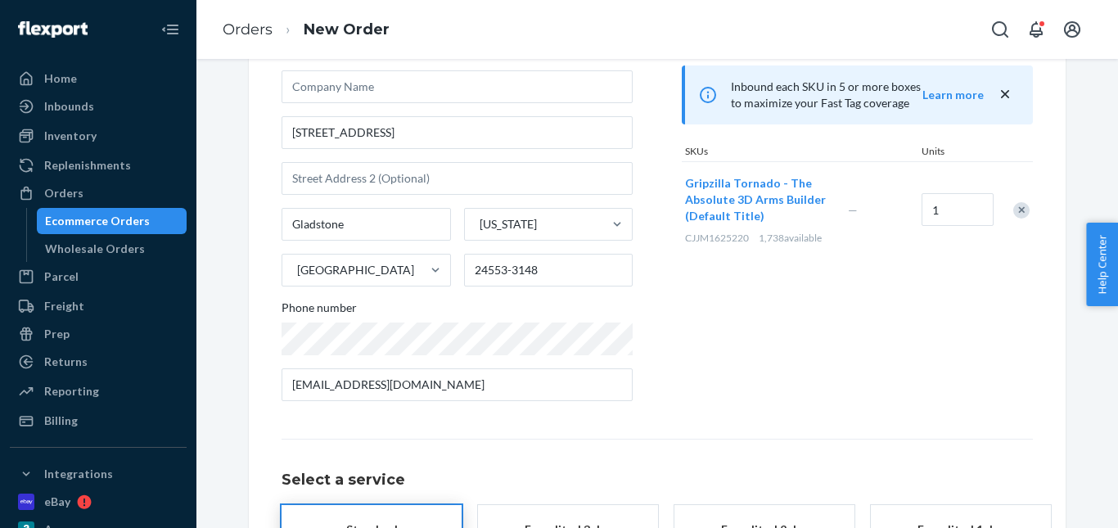
scroll to position [283, 0]
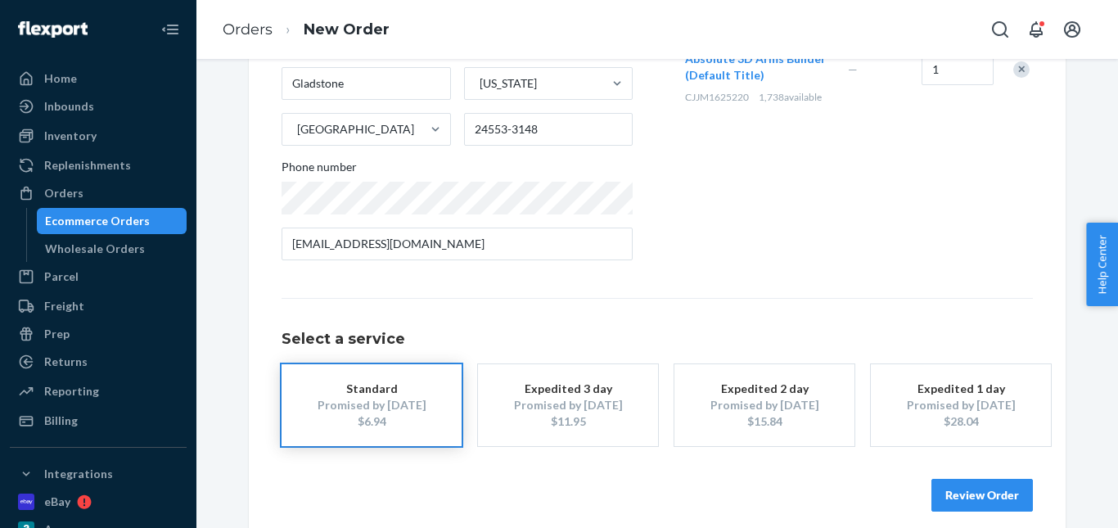
click at [527, 402] on div "Promised by Aug 26, 2025" at bounding box center [568, 405] width 131 height 16
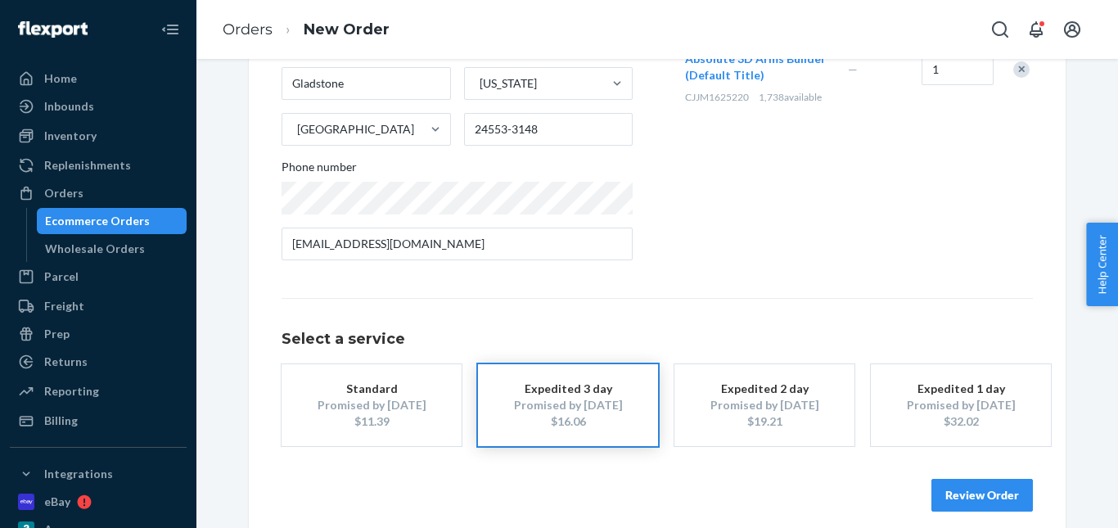
drag, startPoint x: 404, startPoint y: 390, endPoint x: 512, endPoint y: 390, distance: 108.0
click at [403, 390] on div "Standard" at bounding box center [371, 389] width 131 height 16
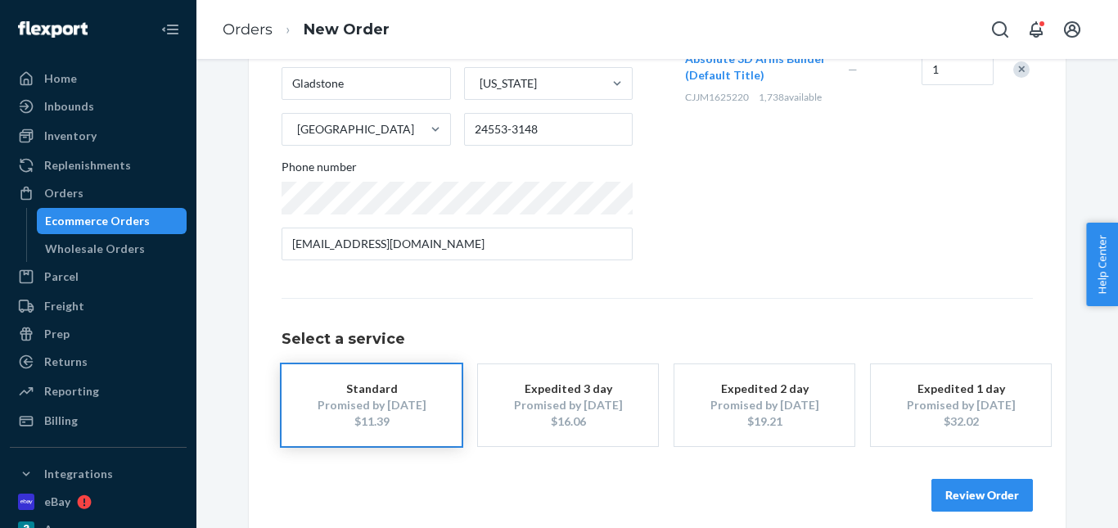
drag, startPoint x: 958, startPoint y: 488, endPoint x: 962, endPoint y: 471, distance: 17.5
click at [960, 488] on button "Review Order" at bounding box center [981, 495] width 101 height 33
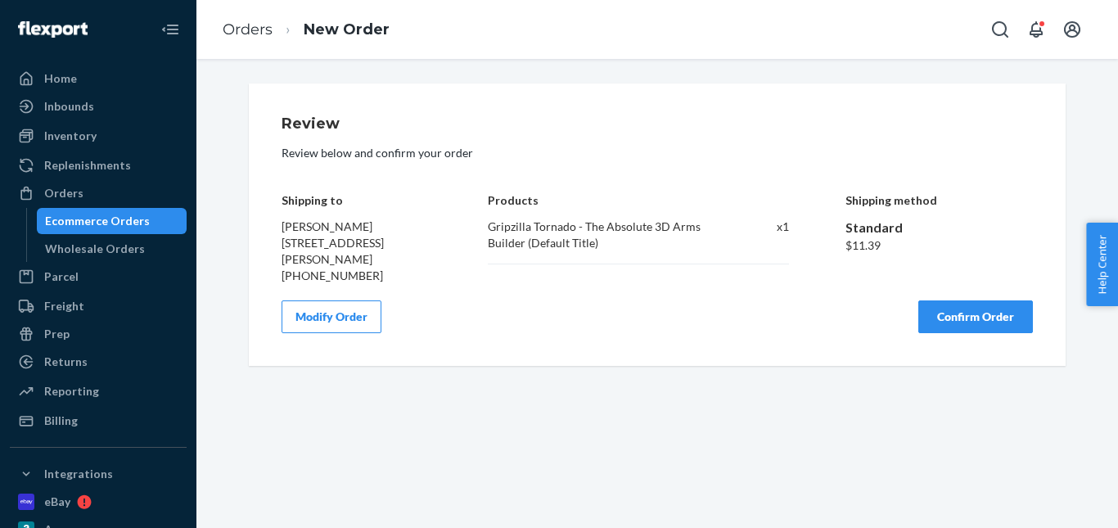
scroll to position [0, 0]
click at [977, 318] on button "Confirm Order" at bounding box center [975, 316] width 115 height 33
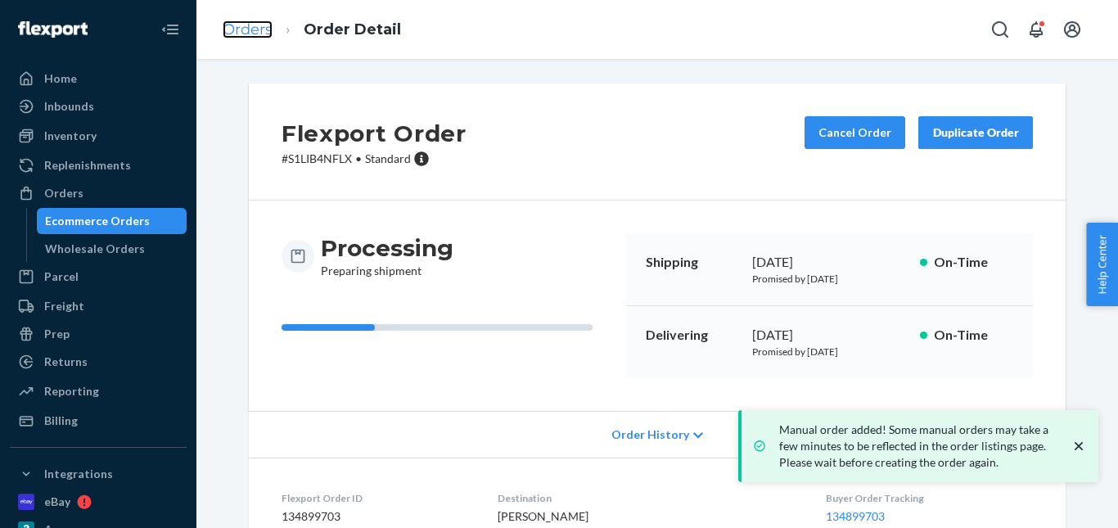
click at [241, 31] on link "Orders" at bounding box center [248, 29] width 50 height 18
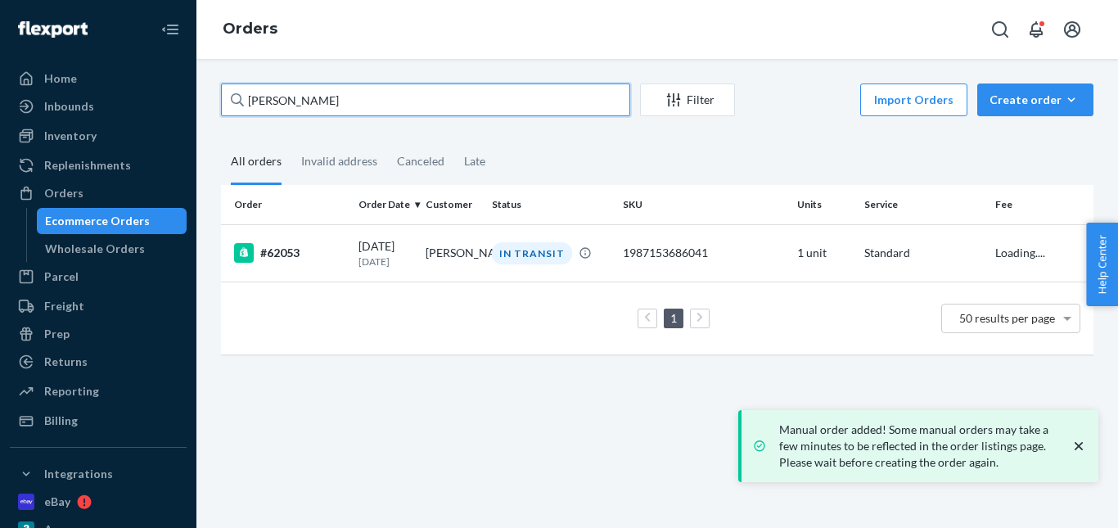
drag, startPoint x: 353, startPoint y: 106, endPoint x: 212, endPoint y: 93, distance: 141.3
click at [198, 94] on div "Krista Nash Filter Import Orders Create order Ecommerce order Removal order All…" at bounding box center [657, 293] width 922 height 469
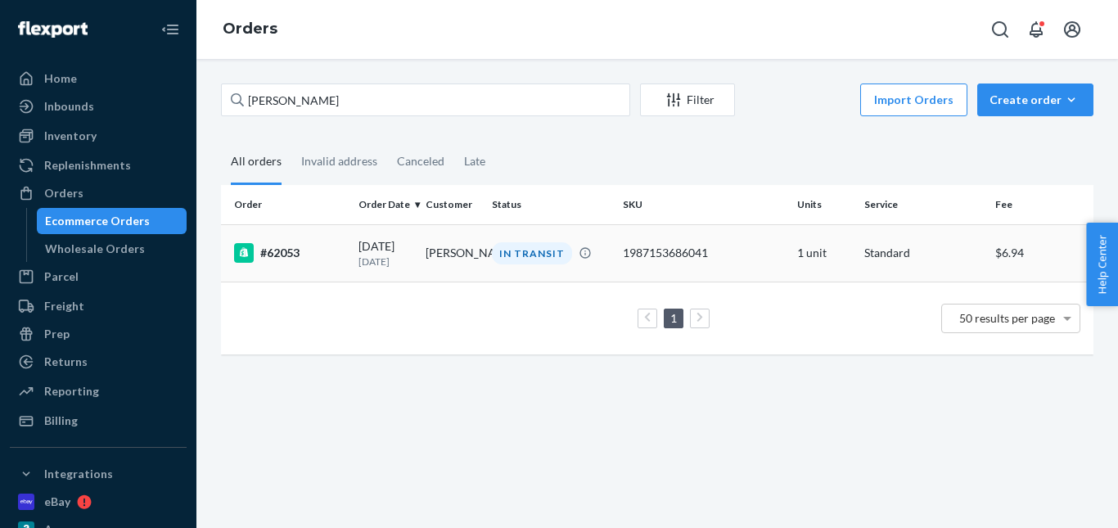
click at [519, 250] on div "IN TRANSIT" at bounding box center [532, 253] width 80 height 22
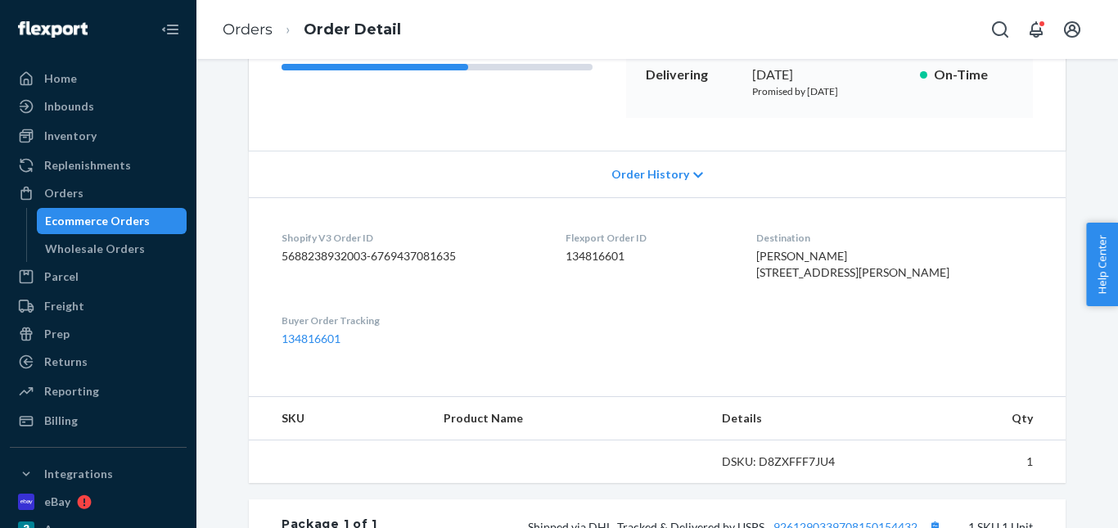
scroll to position [409, 0]
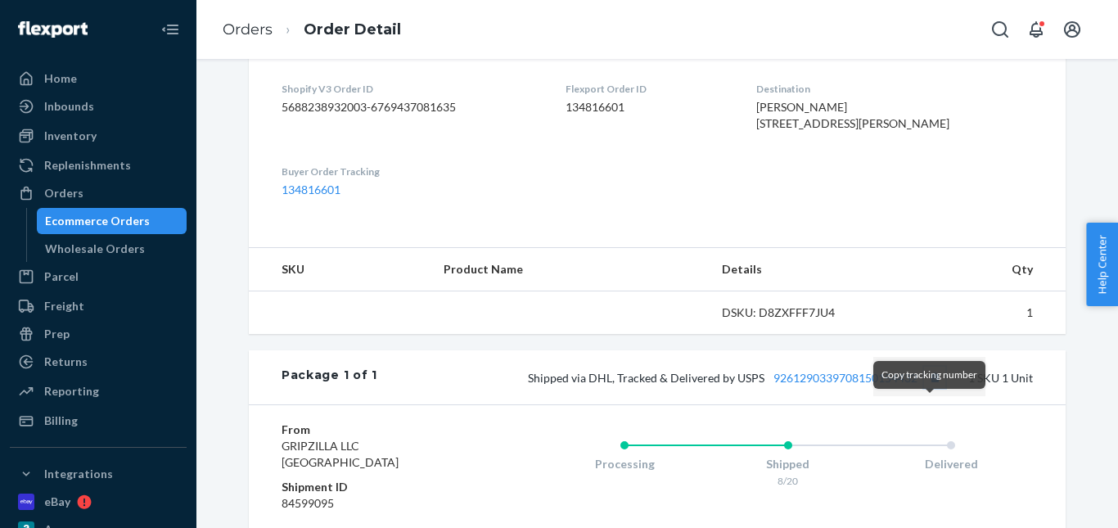
drag, startPoint x: 926, startPoint y: 409, endPoint x: 807, endPoint y: 306, distance: 157.2
click at [926, 388] on button "Copy tracking number" at bounding box center [934, 377] width 21 height 21
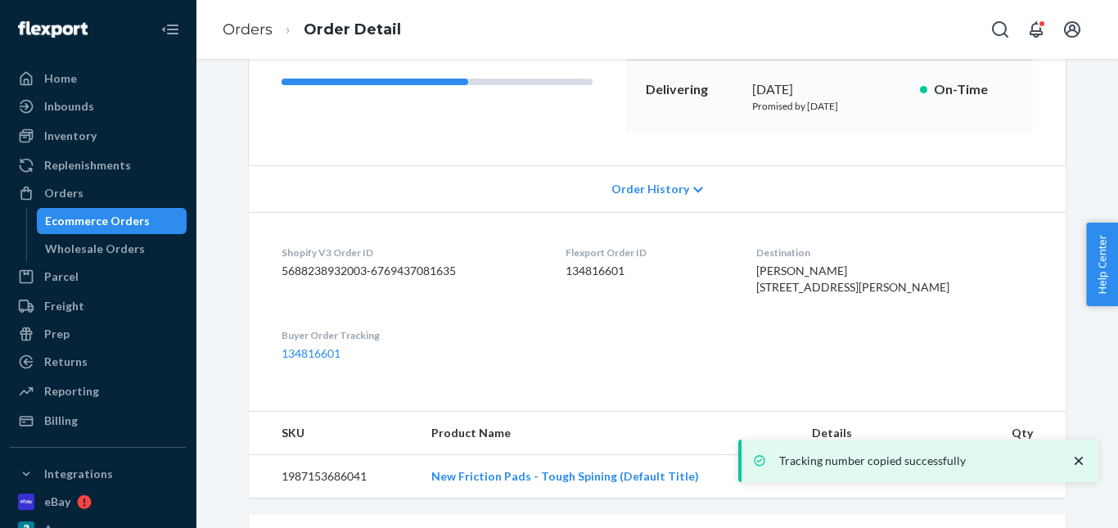
scroll to position [82, 0]
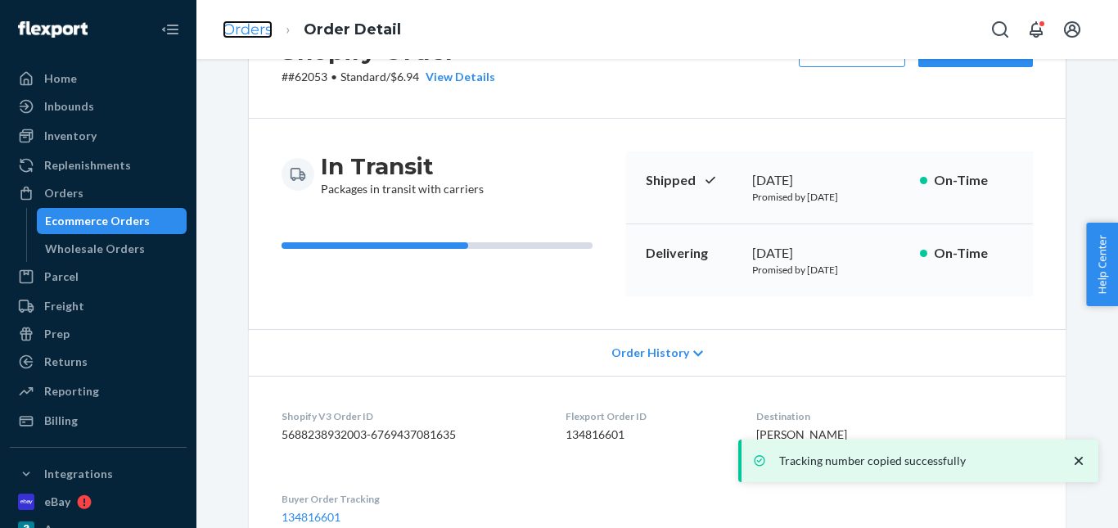
click at [266, 28] on link "Orders" at bounding box center [248, 29] width 50 height 18
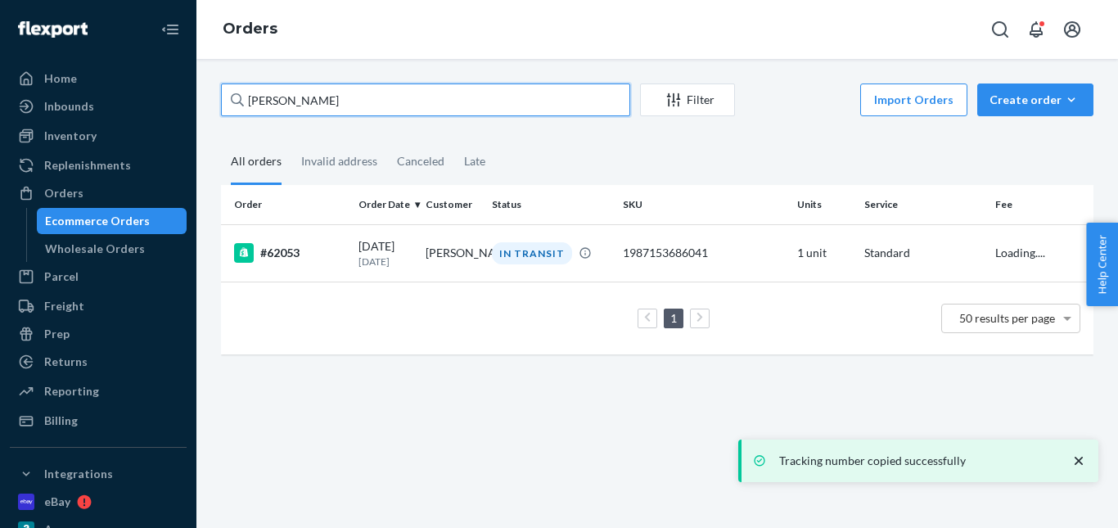
drag, startPoint x: 372, startPoint y: 104, endPoint x: 200, endPoint y: 97, distance: 172.8
click at [193, 99] on div "Home Inbounds Shipping Plans Problems Inventory Products Replenishments Orders …" at bounding box center [559, 264] width 1118 height 528
paste input "Pierce Brentnell"
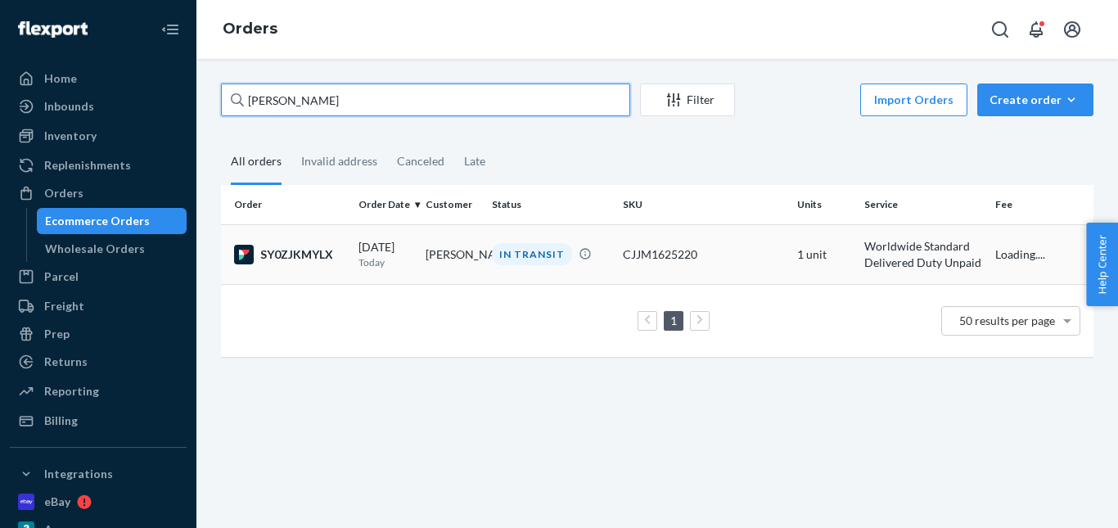
type input "Pierce Brentnell"
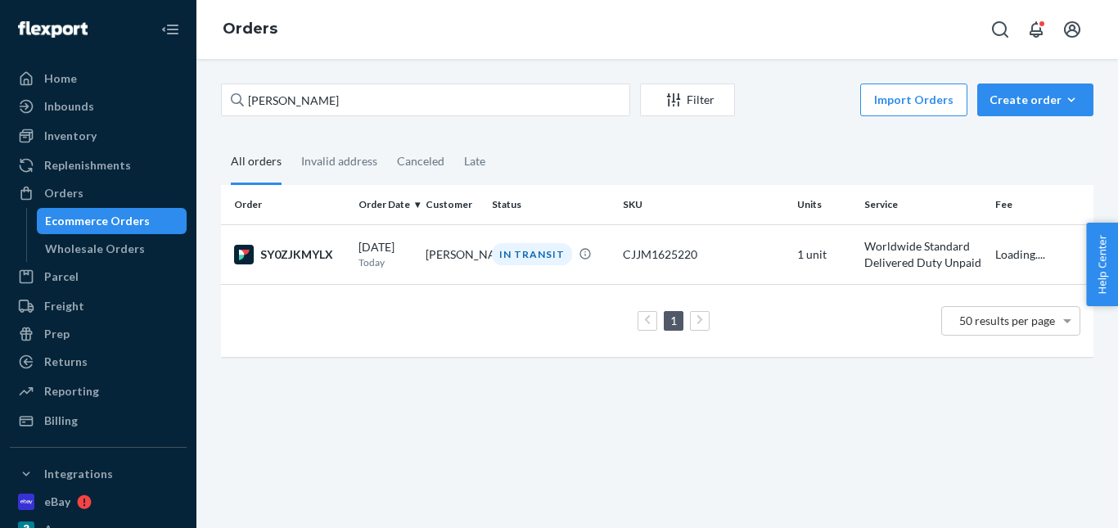
drag, startPoint x: 528, startPoint y: 259, endPoint x: 457, endPoint y: 59, distance: 211.7
click at [527, 258] on div "IN TRANSIT" at bounding box center [532, 254] width 80 height 22
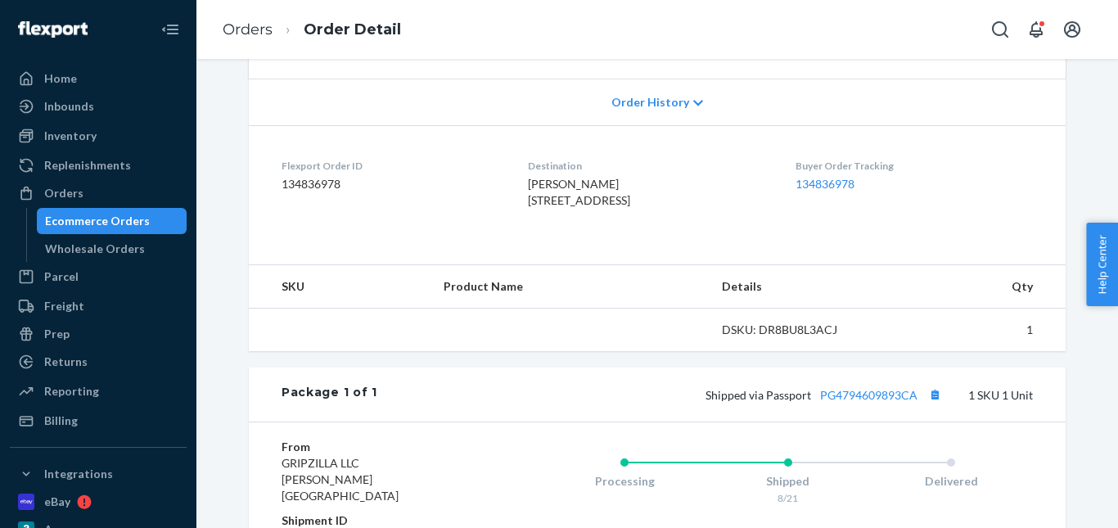
scroll to position [409, 0]
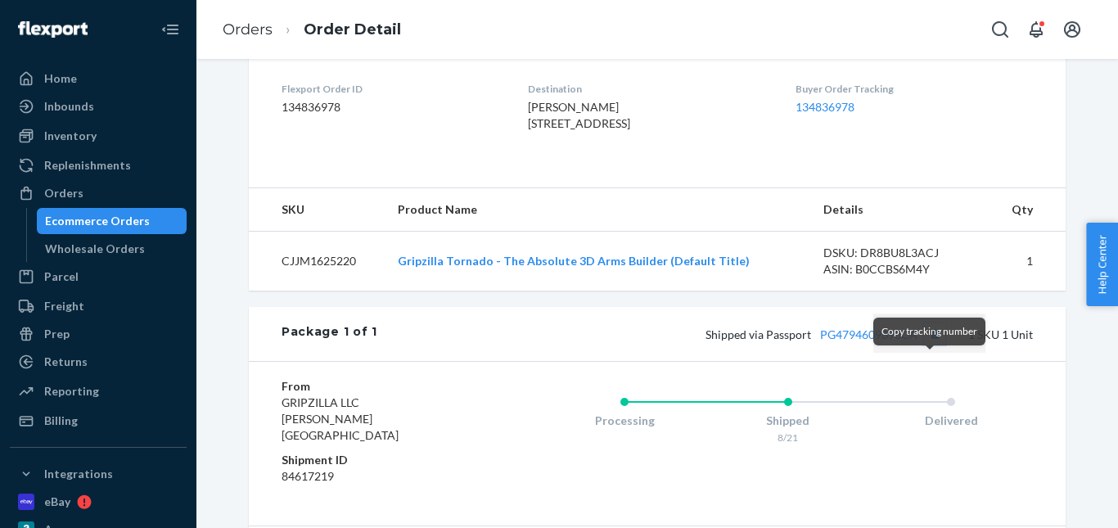
drag, startPoint x: 930, startPoint y: 363, endPoint x: 899, endPoint y: 323, distance: 50.3
click at [931, 345] on button "Copy tracking number" at bounding box center [934, 333] width 21 height 21
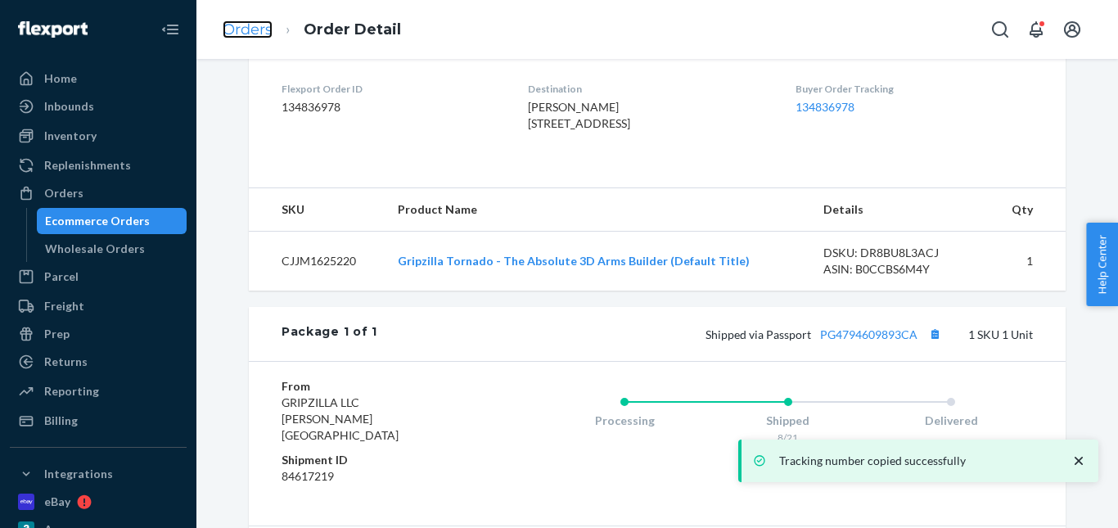
click at [255, 27] on link "Orders" at bounding box center [248, 29] width 50 height 18
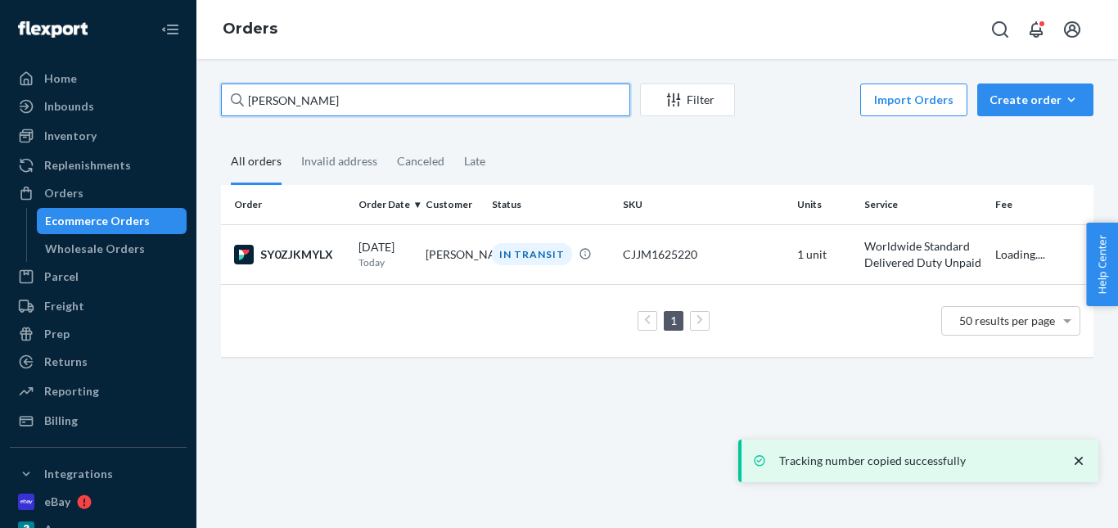
drag, startPoint x: 335, startPoint y: 102, endPoint x: 203, endPoint y: 94, distance: 132.0
click at [199, 101] on div "Pierce Brentnell Filter Import Orders Create order Ecommerce order Removal orde…" at bounding box center [657, 293] width 922 height 469
paste input "Kevin Moz"
type input "Kevin Moz"
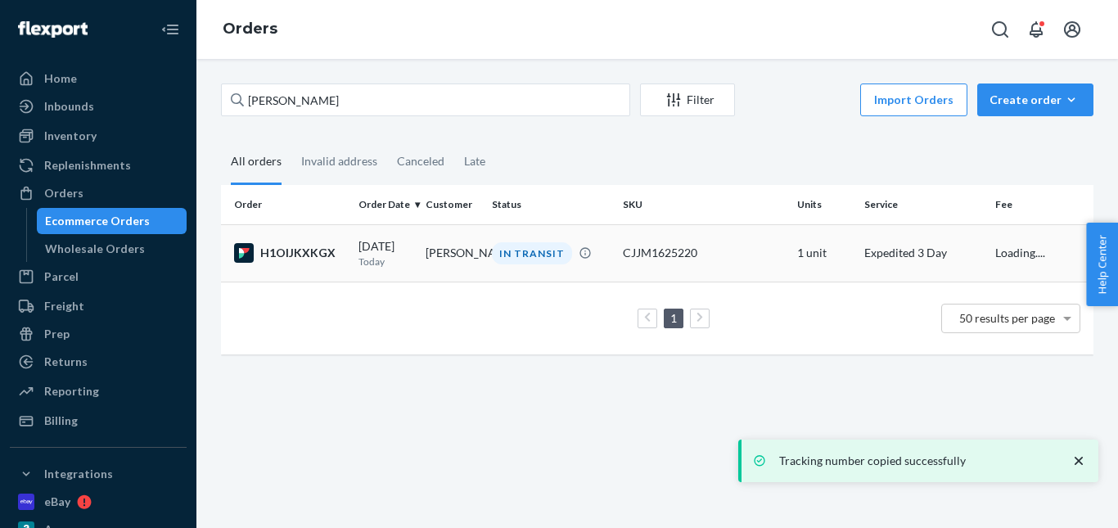
click at [536, 260] on div "IN TRANSIT" at bounding box center [532, 253] width 80 height 22
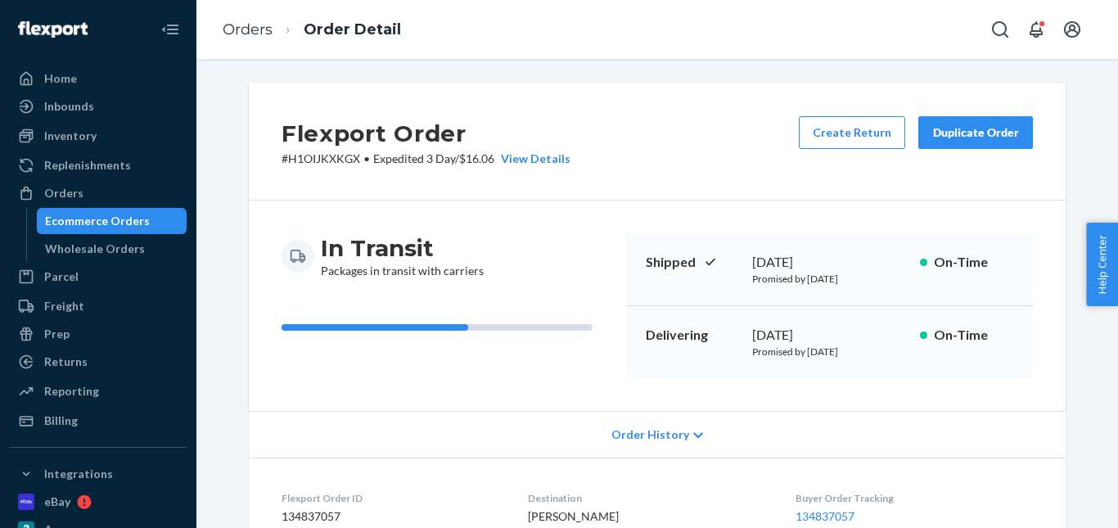
scroll to position [409, 0]
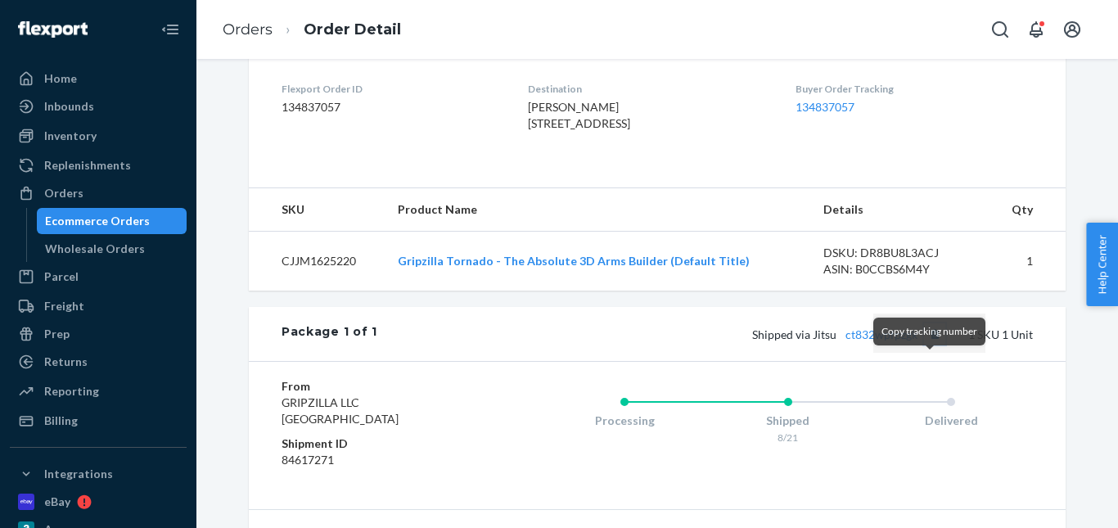
click at [929, 345] on button "Copy tracking number" at bounding box center [934, 333] width 21 height 21
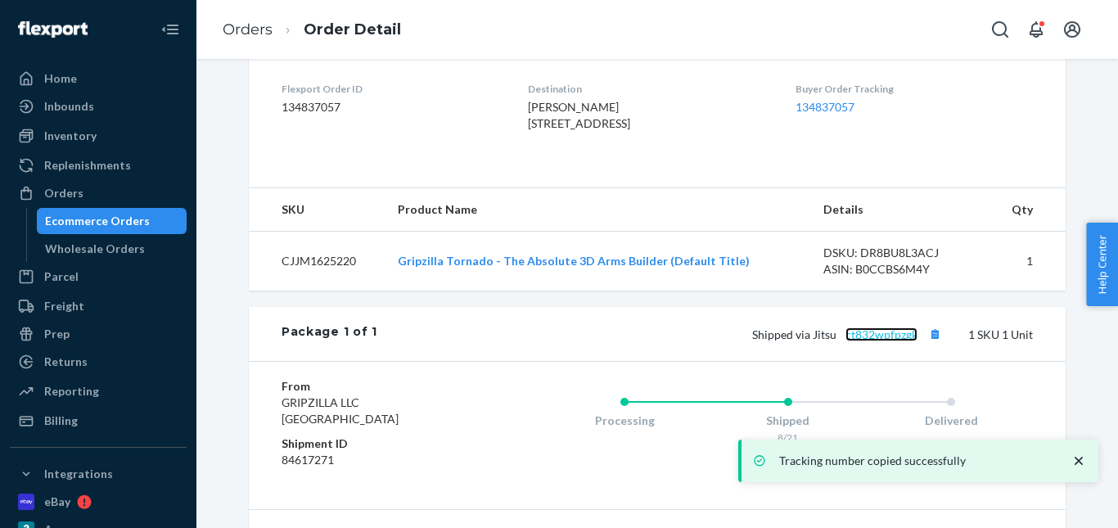
click at [864, 341] on link "ct832wpfpzgk" at bounding box center [881, 334] width 72 height 14
click at [255, 36] on link "Orders" at bounding box center [248, 29] width 50 height 18
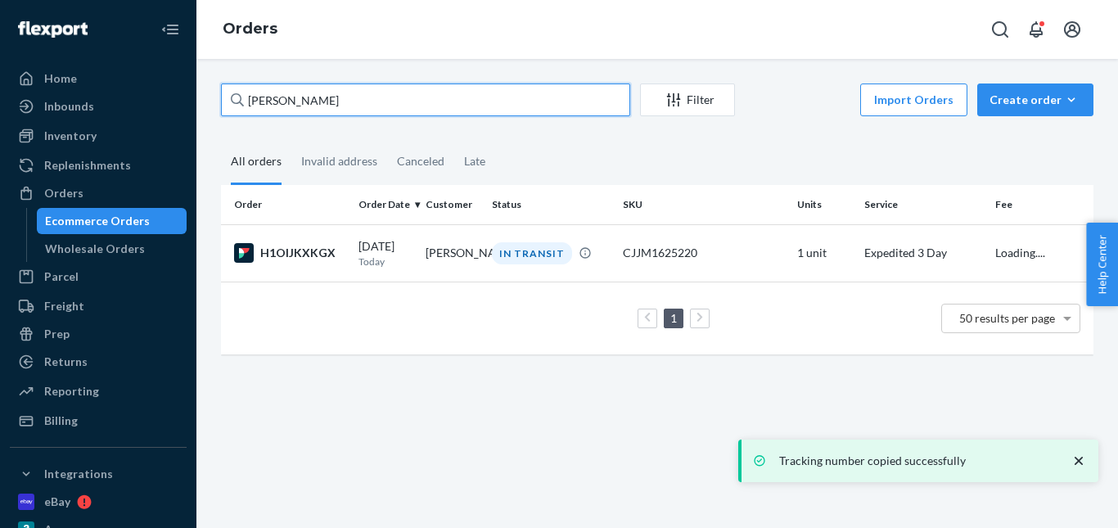
click at [224, 105] on input "Kevin Moz" at bounding box center [425, 99] width 409 height 33
paste input "MATTHEW Giliam"
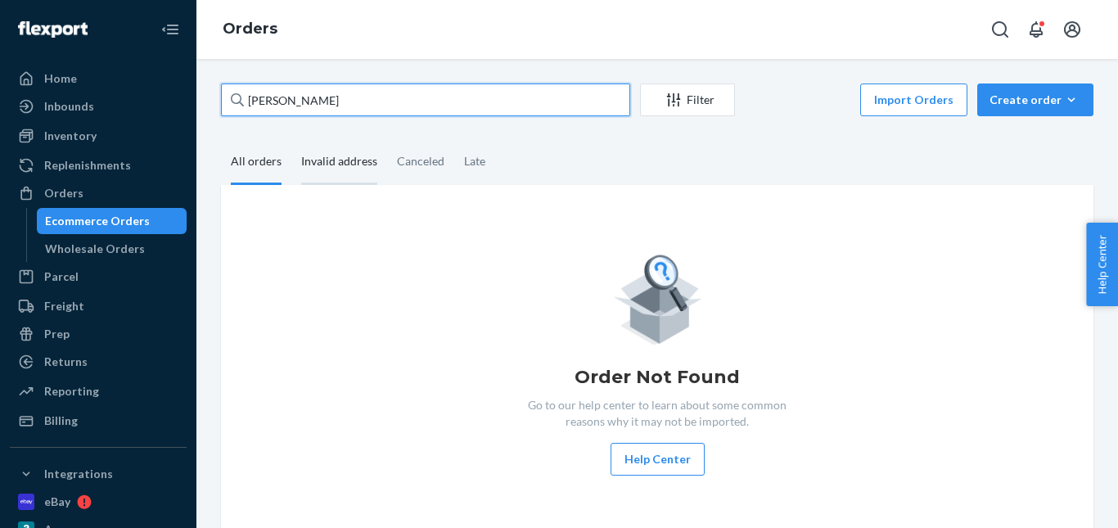
type input "MATTHEW Giliam"
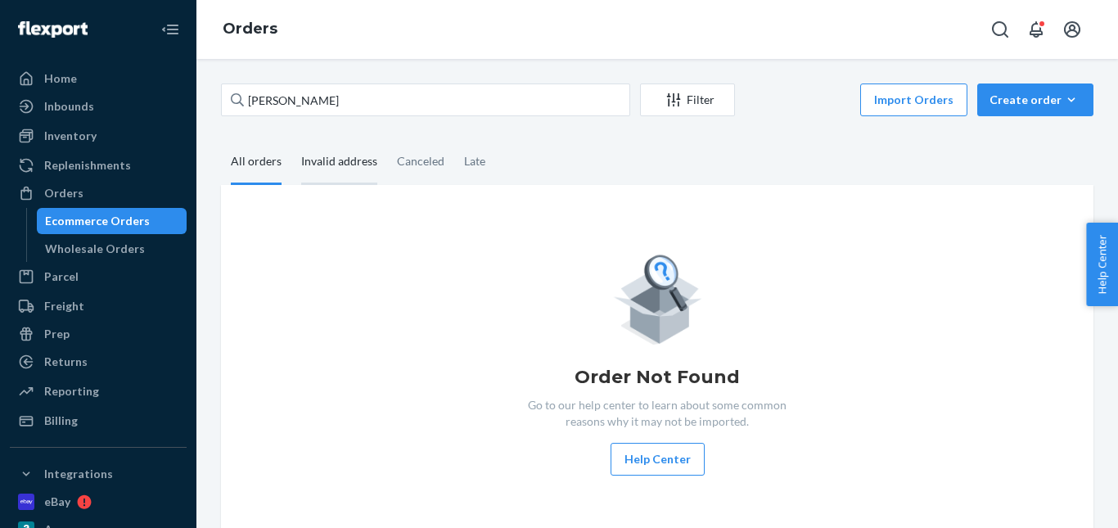
click at [323, 160] on div "Invalid address" at bounding box center [339, 162] width 76 height 45
click at [291, 140] on input "Invalid address" at bounding box center [291, 140] width 0 height 0
click at [397, 159] on div "Canceled" at bounding box center [420, 162] width 47 height 45
click at [387, 140] on input "Canceled" at bounding box center [387, 140] width 0 height 0
click at [465, 157] on div "Late" at bounding box center [474, 162] width 21 height 45
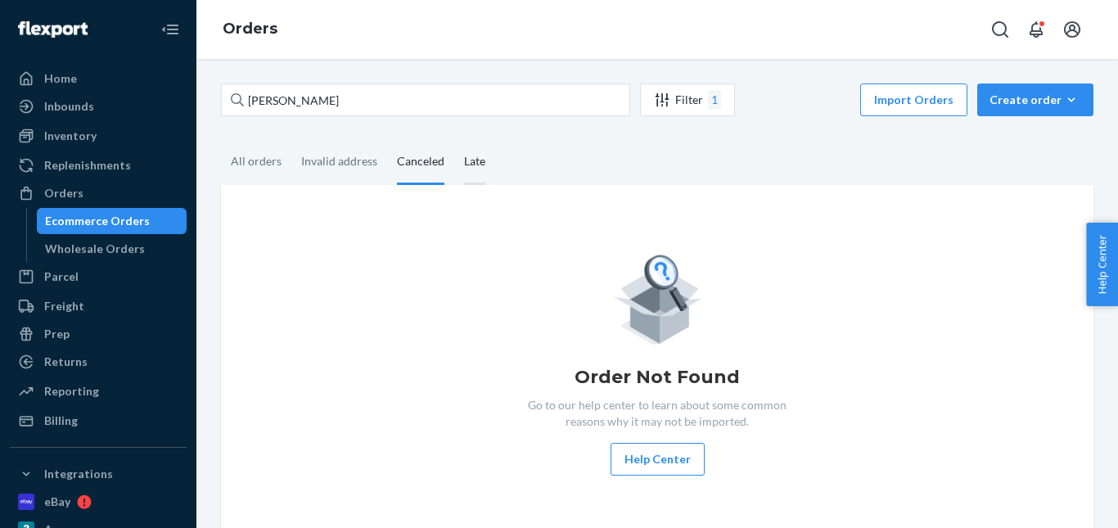
click at [454, 140] on input "Late" at bounding box center [454, 140] width 0 height 0
click at [276, 161] on div "All orders" at bounding box center [256, 162] width 51 height 45
click at [221, 140] on input "All orders" at bounding box center [221, 140] width 0 height 0
click at [333, 157] on div "Invalid address" at bounding box center [339, 162] width 76 height 45
click at [291, 140] on input "Invalid address" at bounding box center [291, 140] width 0 height 0
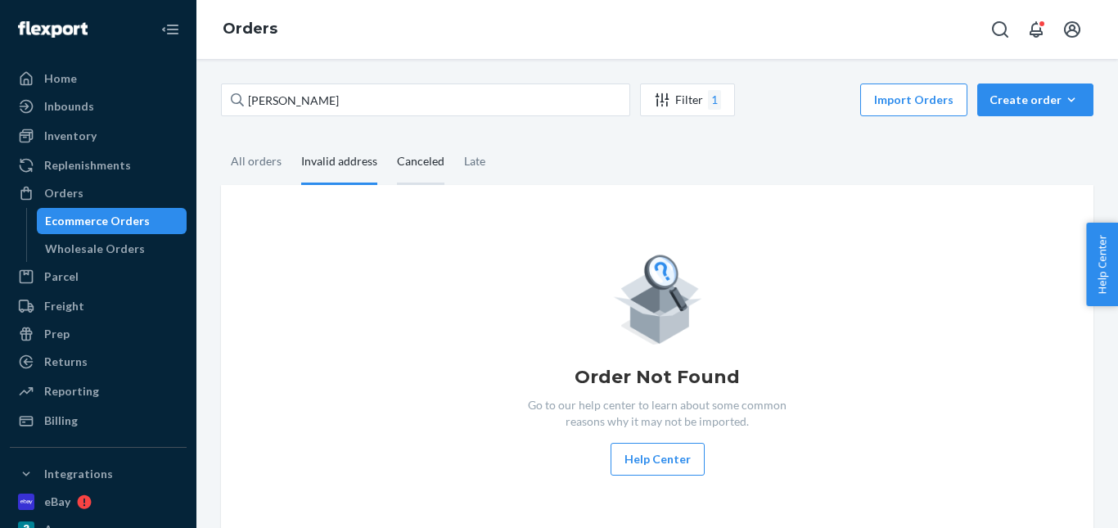
click at [397, 166] on div "Canceled" at bounding box center [420, 162] width 47 height 45
click at [387, 140] on input "Canceled" at bounding box center [387, 140] width 0 height 0
click at [443, 159] on div "Canceled" at bounding box center [420, 162] width 67 height 45
click at [387, 140] on input "Canceled" at bounding box center [387, 140] width 0 height 0
click at [454, 158] on div "Late" at bounding box center [474, 162] width 41 height 45
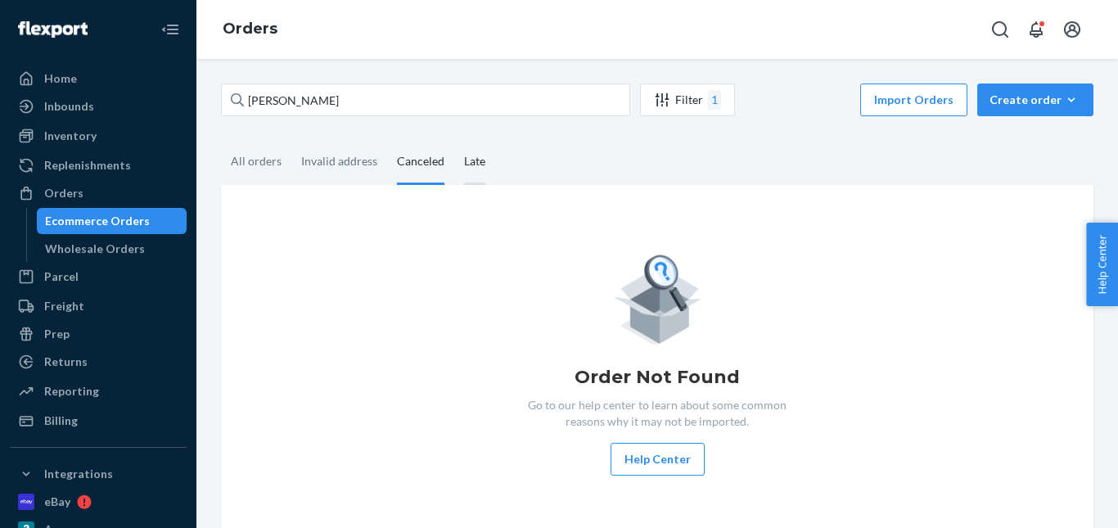
click at [454, 140] on input "Late" at bounding box center [454, 140] width 0 height 0
click at [255, 162] on div "All orders" at bounding box center [256, 162] width 51 height 45
click at [221, 140] on input "All orders" at bounding box center [221, 140] width 0 height 0
drag, startPoint x: 304, startPoint y: 160, endPoint x: 402, endPoint y: 163, distance: 98.2
click at [305, 160] on div "Invalid address" at bounding box center [339, 161] width 76 height 43
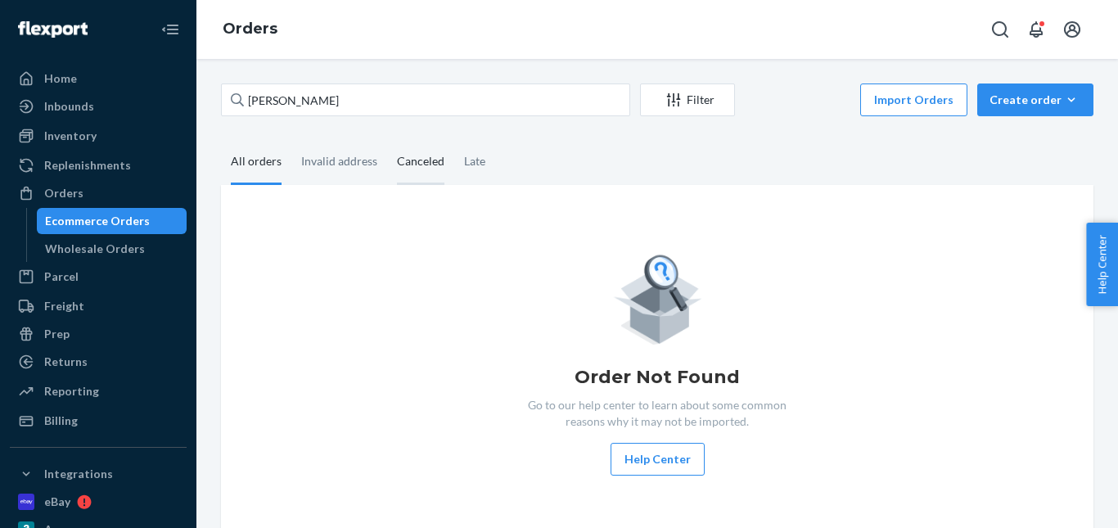
click at [291, 140] on input "Invalid address" at bounding box center [291, 140] width 0 height 0
click at [399, 155] on div "Canceled" at bounding box center [420, 162] width 47 height 45
click at [387, 140] on input "Canceled" at bounding box center [387, 140] width 0 height 0
click at [456, 159] on div "Late" at bounding box center [474, 162] width 41 height 45
click at [454, 140] on input "Late" at bounding box center [454, 140] width 0 height 0
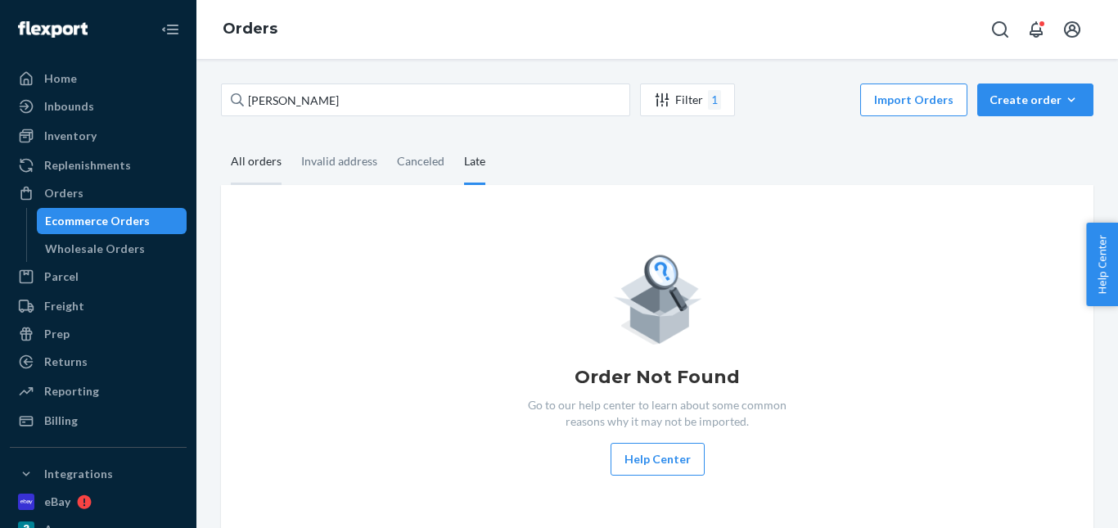
click at [260, 163] on div "All orders" at bounding box center [256, 162] width 51 height 45
click at [221, 140] on input "All orders" at bounding box center [221, 140] width 0 height 0
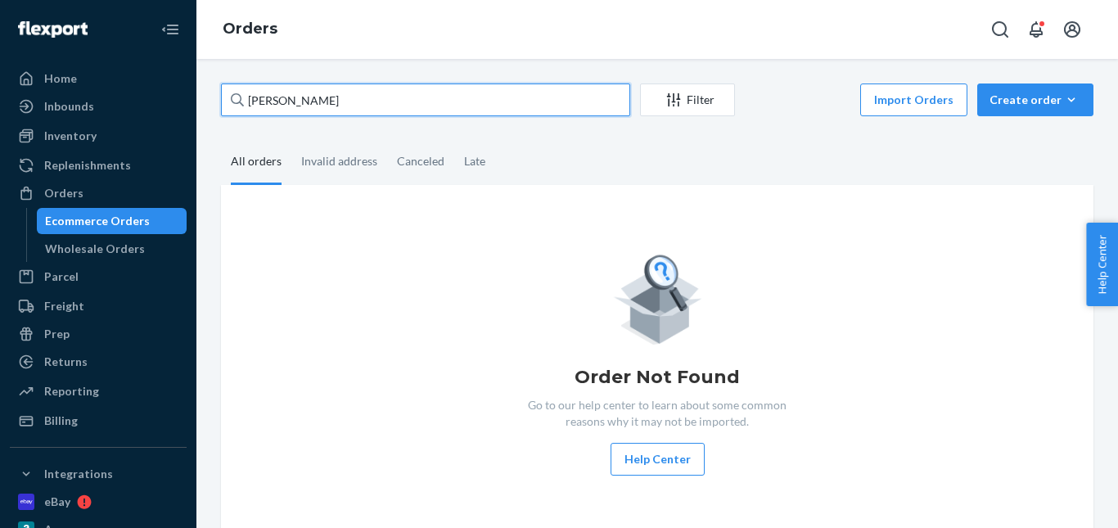
drag, startPoint x: 390, startPoint y: 97, endPoint x: 232, endPoint y: 99, distance: 158.8
click at [232, 99] on div "MATTHEW Giliam" at bounding box center [425, 99] width 409 height 33
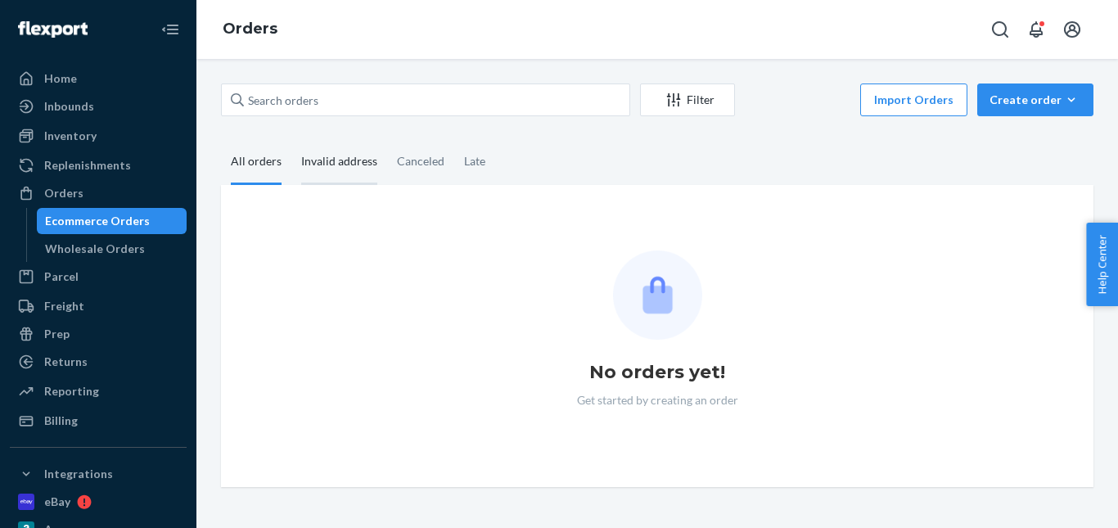
click at [333, 171] on div "Invalid address" at bounding box center [339, 162] width 76 height 45
click at [291, 140] on input "Invalid address" at bounding box center [291, 140] width 0 height 0
click at [415, 164] on div "Canceled" at bounding box center [420, 162] width 47 height 45
click at [387, 140] on input "Canceled" at bounding box center [387, 140] width 0 height 0
click at [484, 174] on div "Late" at bounding box center [474, 162] width 41 height 45
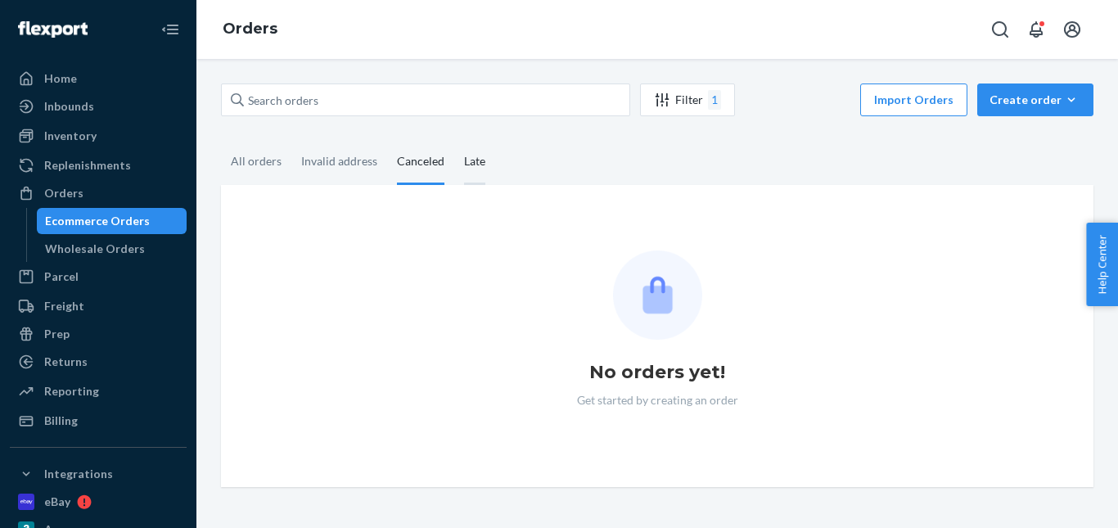
click at [454, 140] on input "Late" at bounding box center [454, 140] width 0 height 0
click at [262, 171] on div "All orders" at bounding box center [256, 162] width 51 height 45
click at [221, 140] on input "All orders" at bounding box center [221, 140] width 0 height 0
click at [547, 147] on fieldset "All orders Invalid address Canceled Late" at bounding box center [657, 162] width 872 height 45
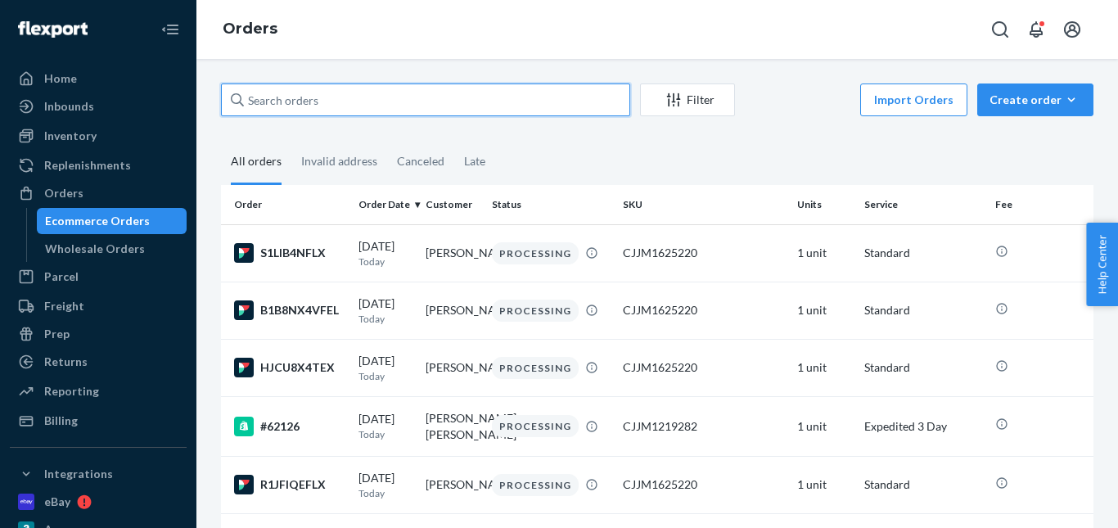
click at [288, 96] on input "text" at bounding box center [425, 99] width 409 height 33
paste input "MATTHEW Giliam"
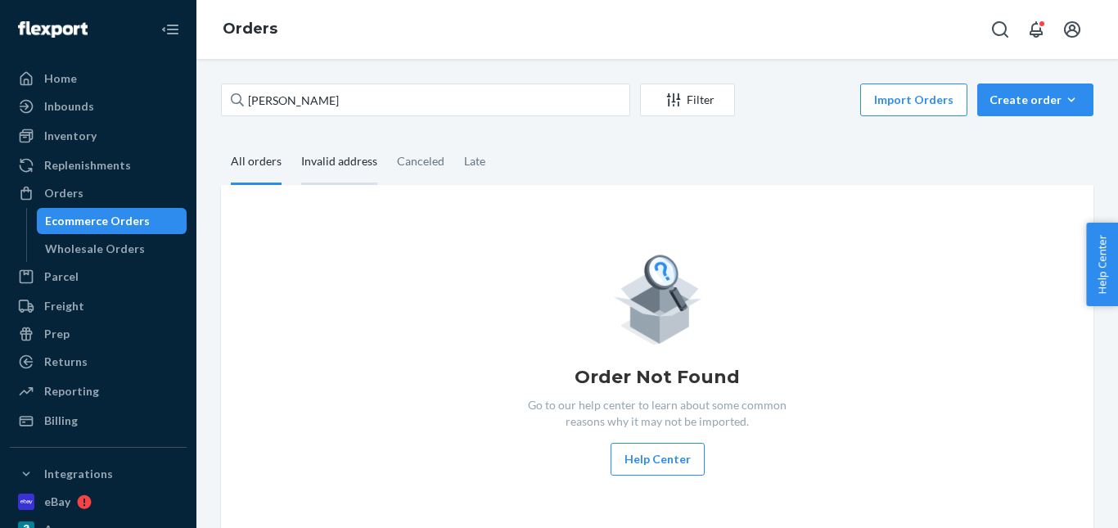
click at [329, 151] on div "Invalid address" at bounding box center [339, 162] width 76 height 45
click at [291, 140] on input "Invalid address" at bounding box center [291, 140] width 0 height 0
click at [406, 158] on div "Canceled" at bounding box center [420, 162] width 47 height 45
click at [387, 140] on input "Canceled" at bounding box center [387, 140] width 0 height 0
click at [474, 167] on div "Late" at bounding box center [474, 162] width 21 height 45
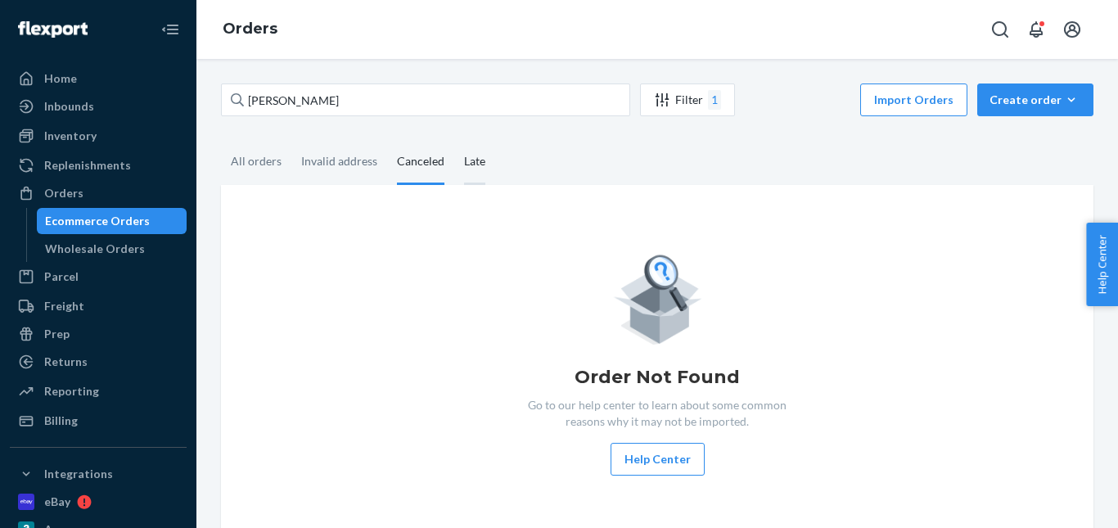
click at [454, 140] on input "Late" at bounding box center [454, 140] width 0 height 0
click at [255, 178] on div "All orders" at bounding box center [256, 162] width 51 height 45
click at [221, 140] on input "All orders" at bounding box center [221, 140] width 0 height 0
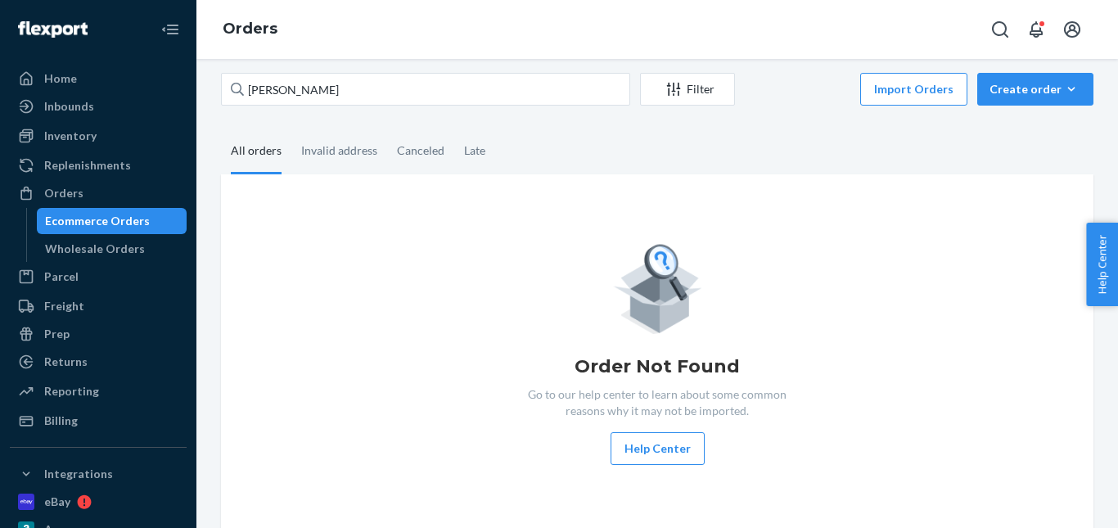
scroll to position [13, 0]
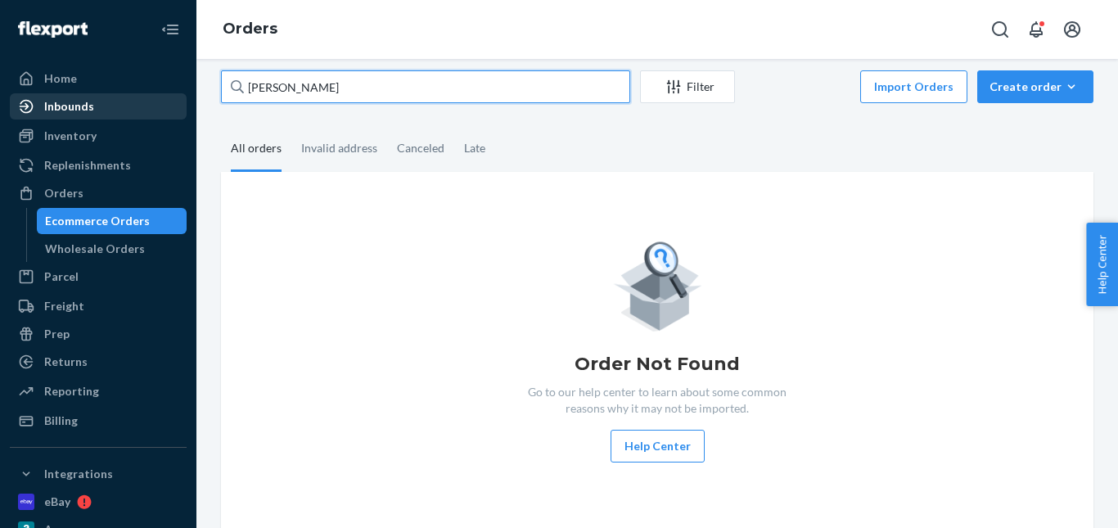
drag, startPoint x: 355, startPoint y: 85, endPoint x: 154, endPoint y: 106, distance: 202.4
click at [154, 106] on div "Home Inbounds Shipping Plans Problems Inventory Products Replenishments Orders …" at bounding box center [559, 264] width 1118 height 528
paste input "Johan Kågeman"
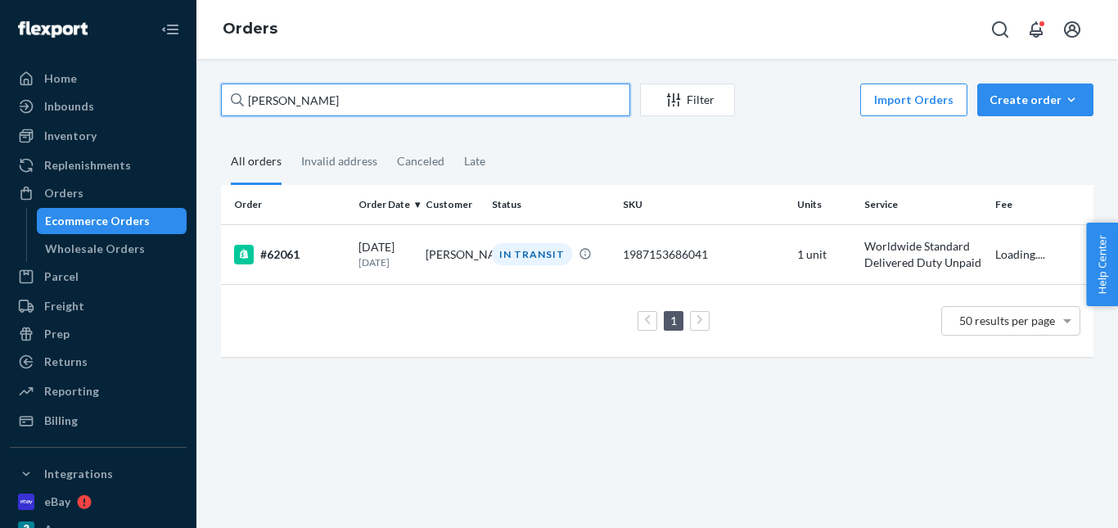
scroll to position [0, 0]
type input "Johan Kågeman"
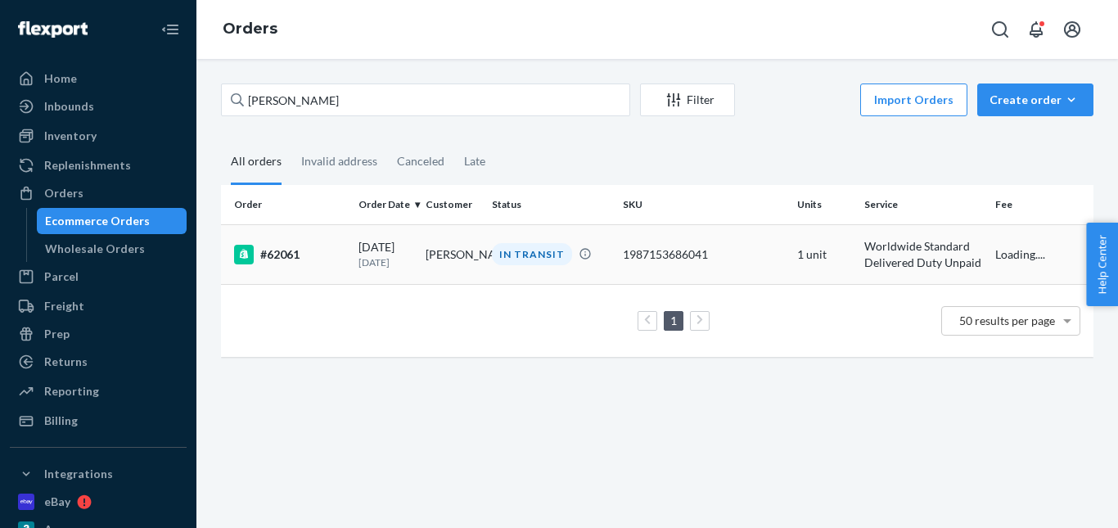
click at [512, 261] on div "IN TRANSIT" at bounding box center [532, 254] width 80 height 22
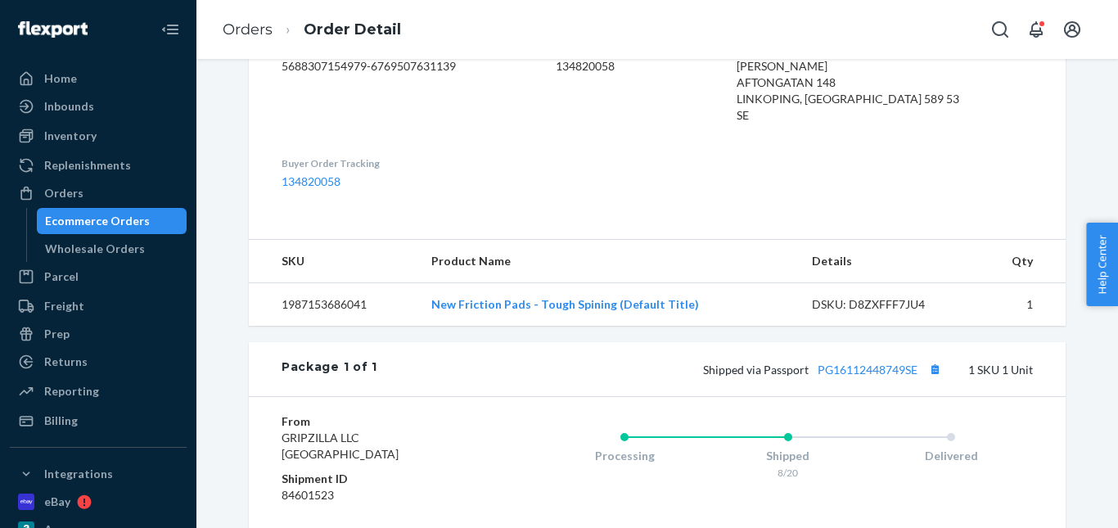
scroll to position [491, 0]
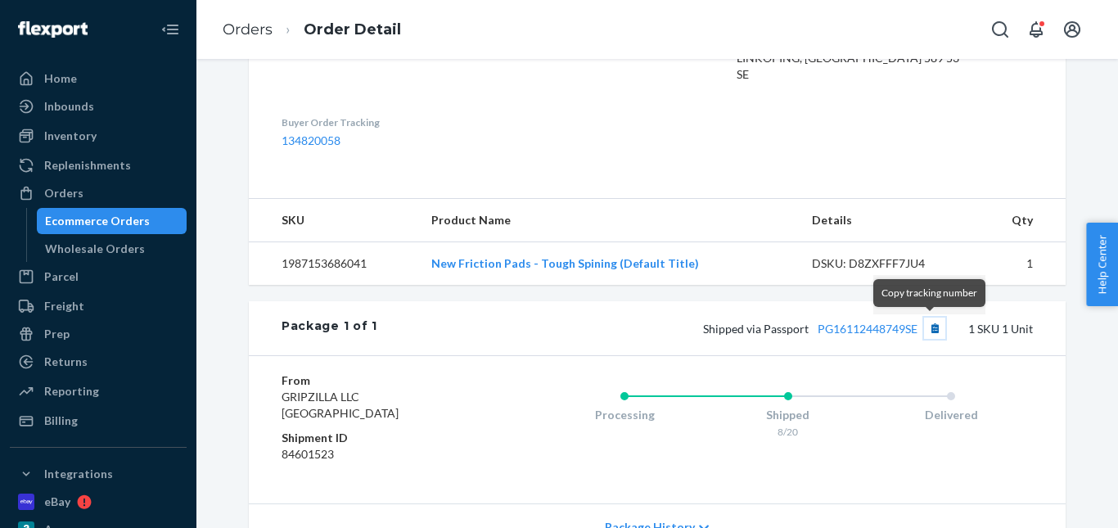
click at [931, 329] on button "Copy tracking number" at bounding box center [934, 328] width 21 height 21
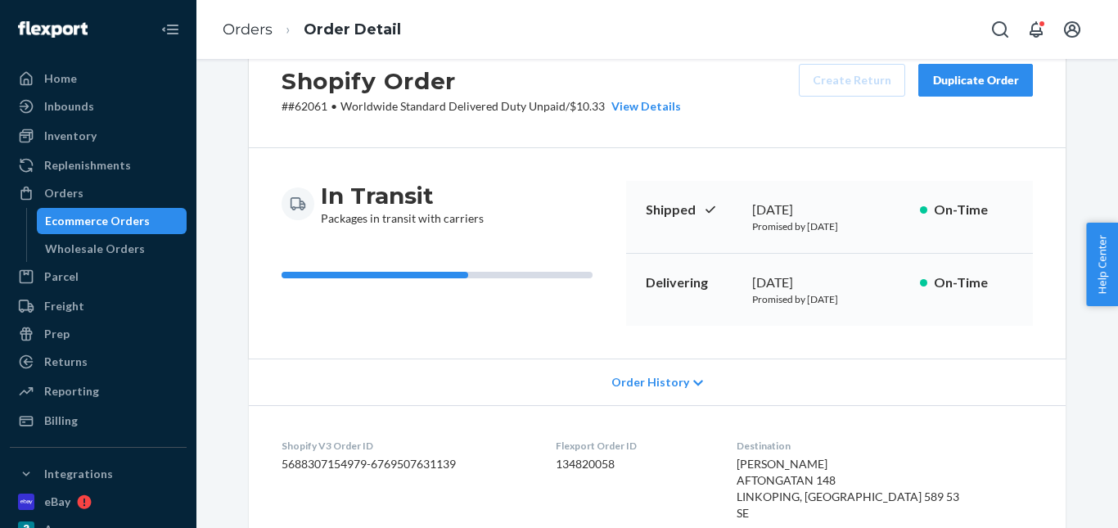
scroll to position [0, 0]
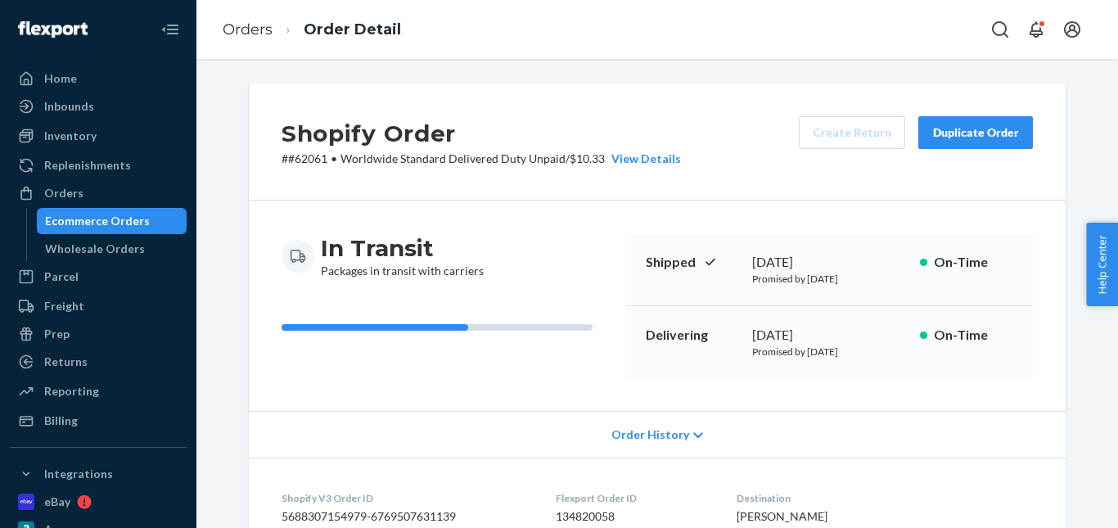
drag, startPoint x: 980, startPoint y: 133, endPoint x: 810, endPoint y: 92, distance: 174.5
click at [979, 132] on div "Duplicate Order" at bounding box center [975, 132] width 87 height 16
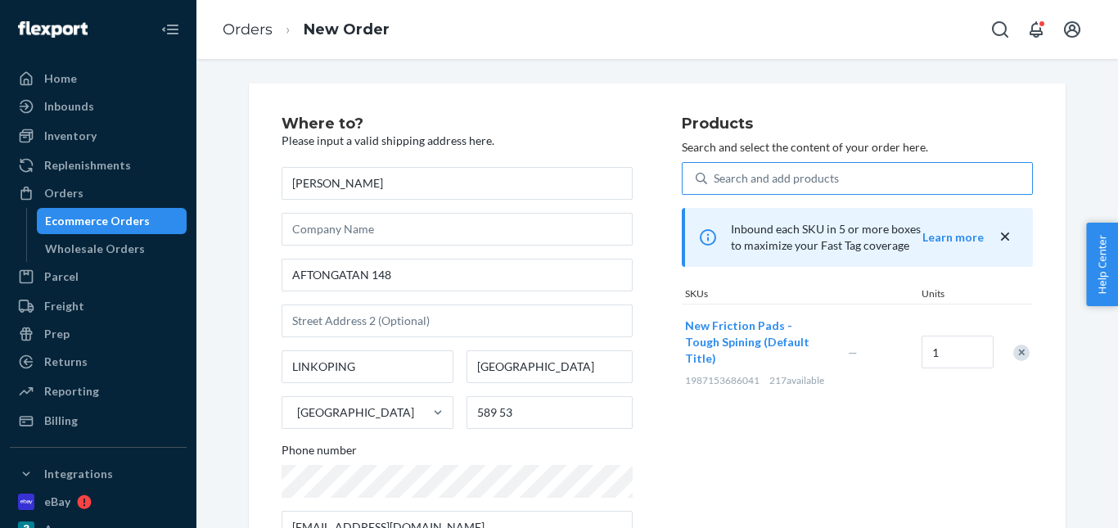
drag, startPoint x: 1014, startPoint y: 342, endPoint x: 847, endPoint y: 178, distance: 234.4
click at [1013, 345] on div "Remove Item" at bounding box center [1021, 353] width 16 height 16
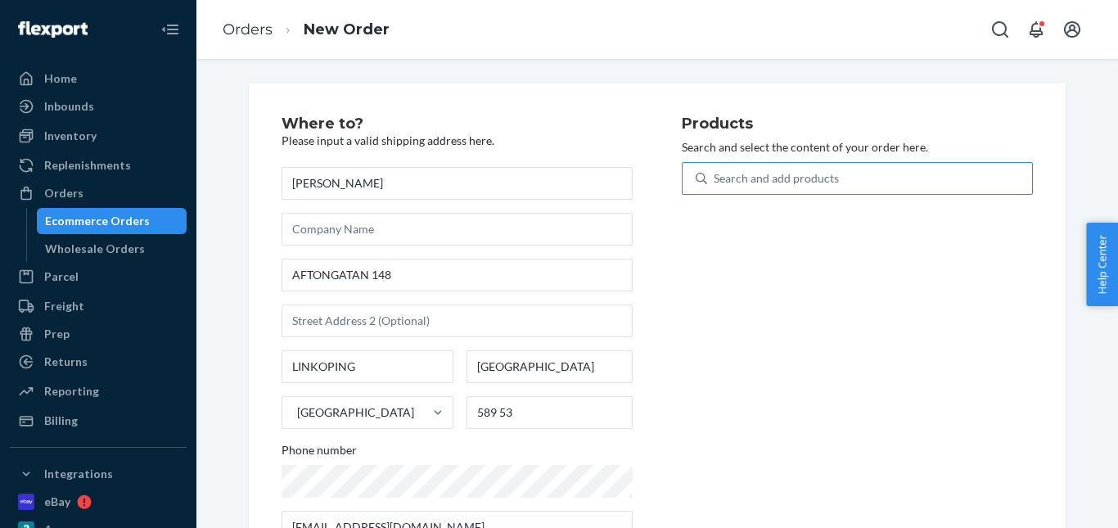
click at [797, 194] on div "Search and add products" at bounding box center [857, 178] width 351 height 33
click at [715, 187] on input "Search and add products" at bounding box center [715, 178] width 2 height 16
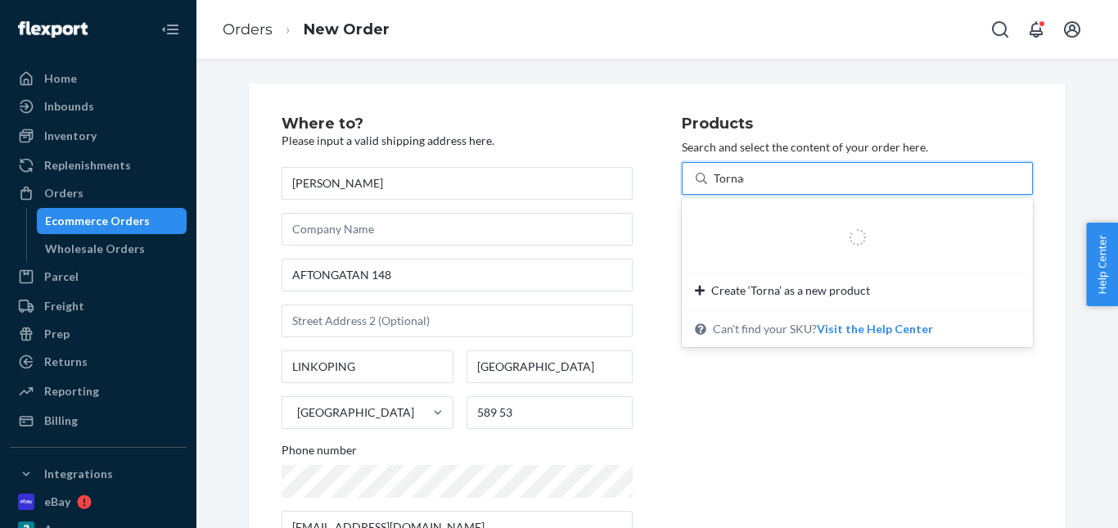
type input "Tornado"
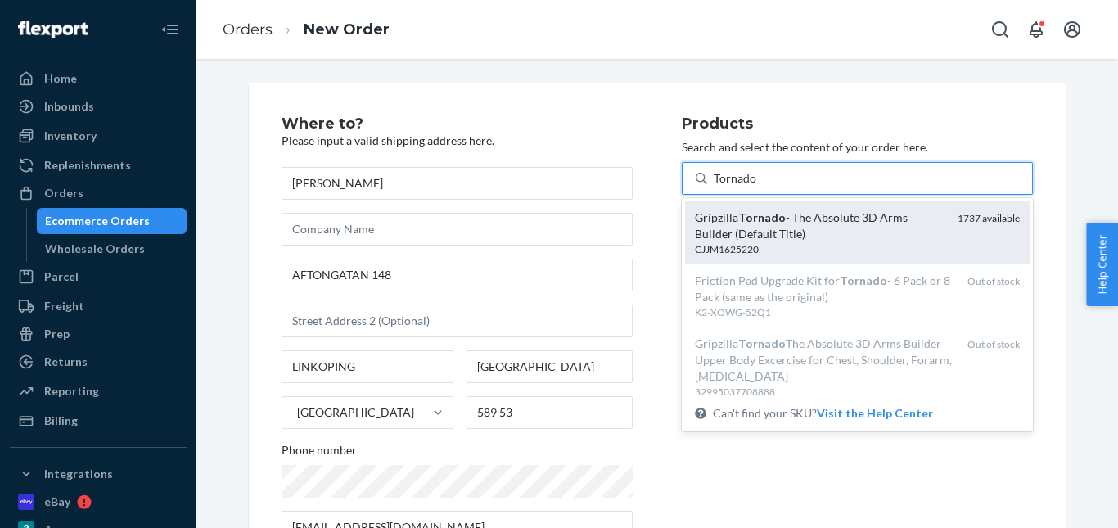
click at [781, 220] on div "Gripzilla Tornado - The Absolute 3D Arms Builder (Default Title)" at bounding box center [820, 226] width 250 height 33
click at [757, 187] on input "Tornado" at bounding box center [735, 178] width 43 height 16
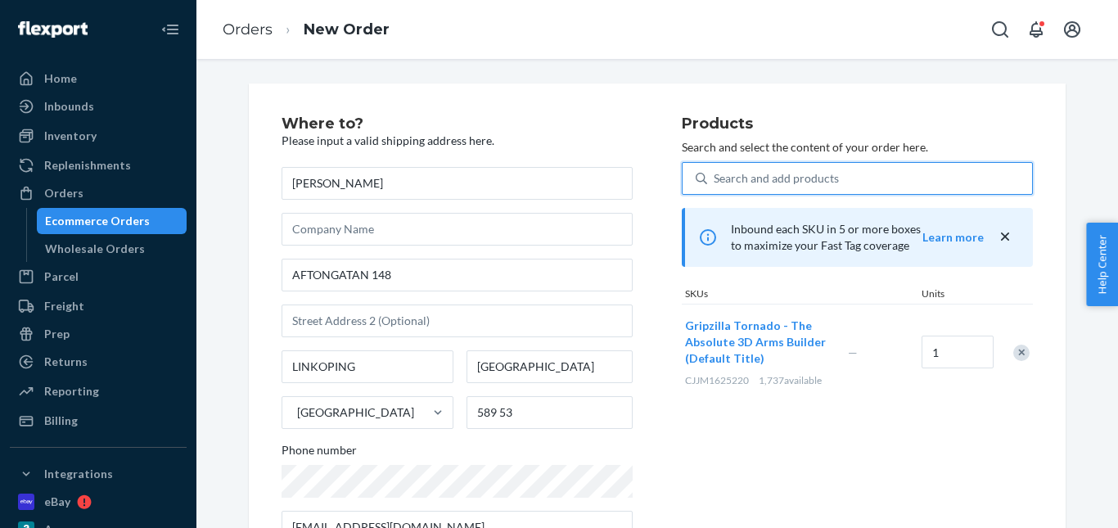
scroll to position [283, 0]
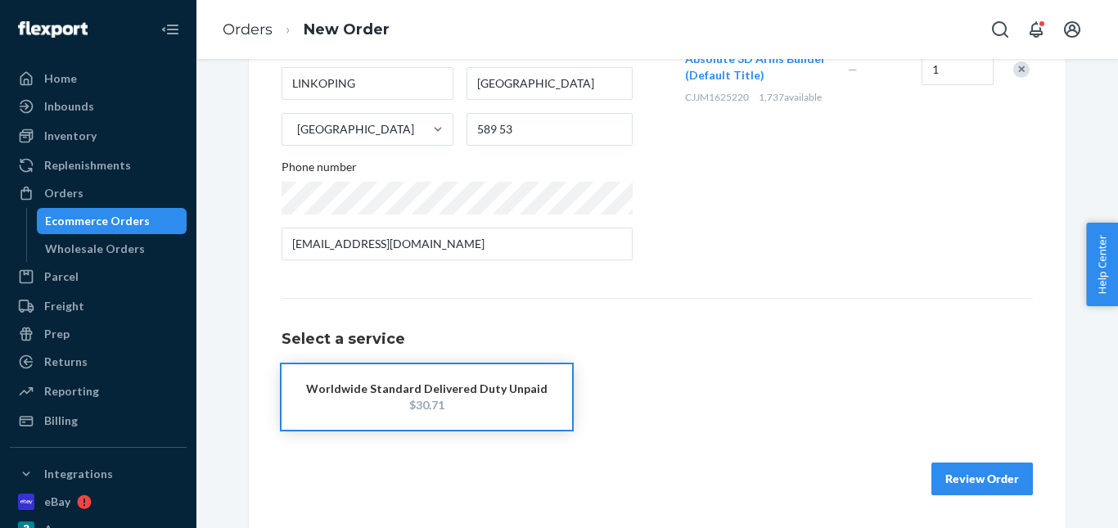
click at [472, 392] on div "Worldwide Standard Delivered Duty Unpaid" at bounding box center [426, 389] width 241 height 16
drag, startPoint x: 949, startPoint y: 468, endPoint x: 953, endPoint y: 412, distance: 56.6
click at [950, 468] on button "Review Order" at bounding box center [981, 478] width 101 height 33
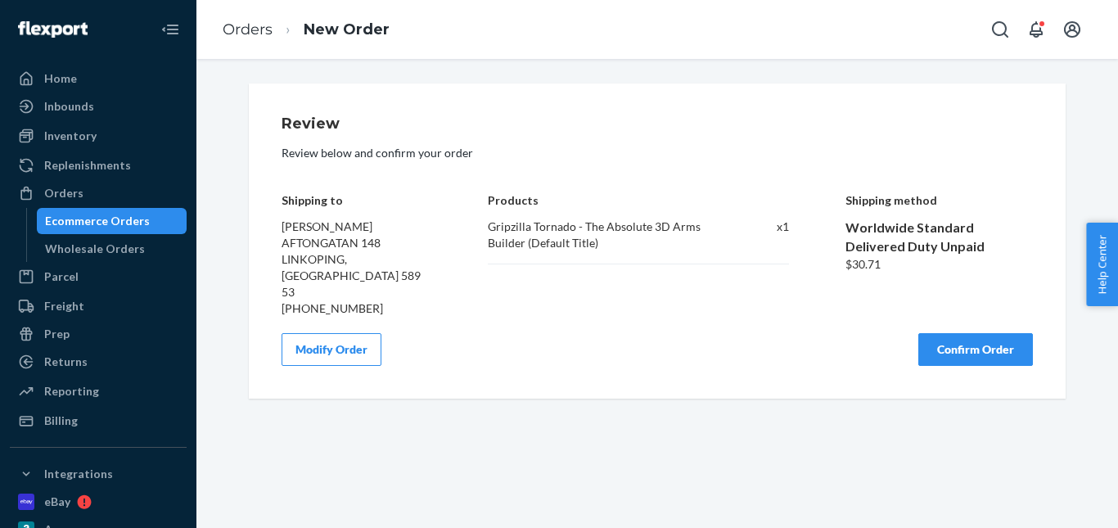
scroll to position [0, 0]
click at [947, 364] on button "Confirm Order" at bounding box center [975, 349] width 115 height 33
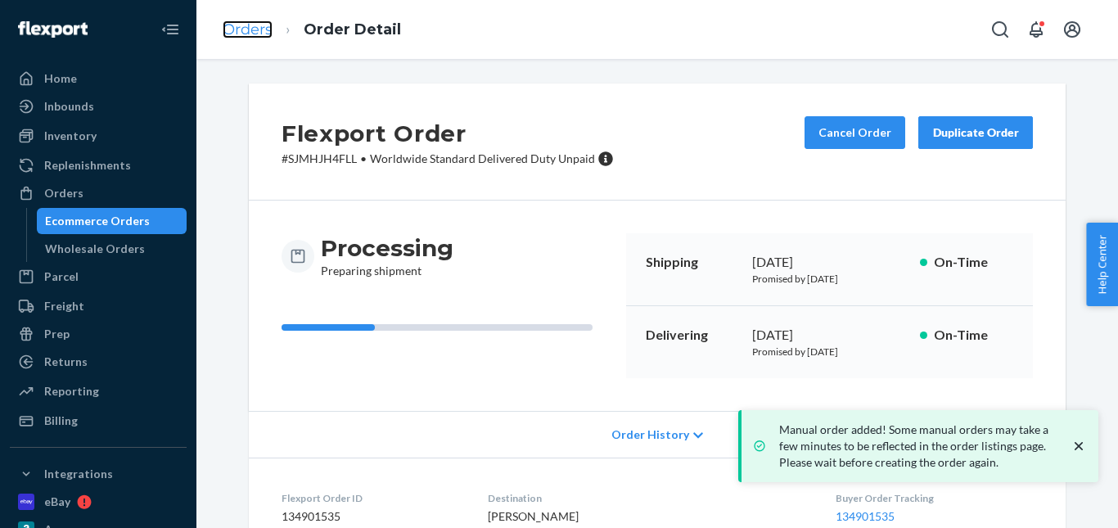
click at [253, 29] on link "Orders" at bounding box center [248, 29] width 50 height 18
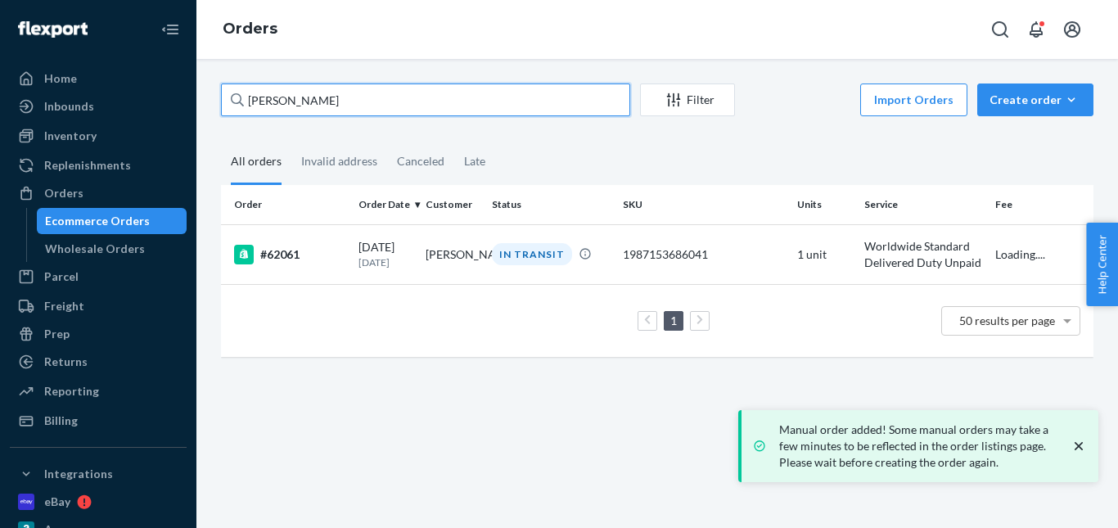
drag, startPoint x: 250, startPoint y: 105, endPoint x: 212, endPoint y: 99, distance: 38.9
click at [198, 105] on div "Johan Kågeman Filter Import Orders Create order Ecommerce order Removal order A…" at bounding box center [657, 293] width 922 height 469
paste input "David Whitso"
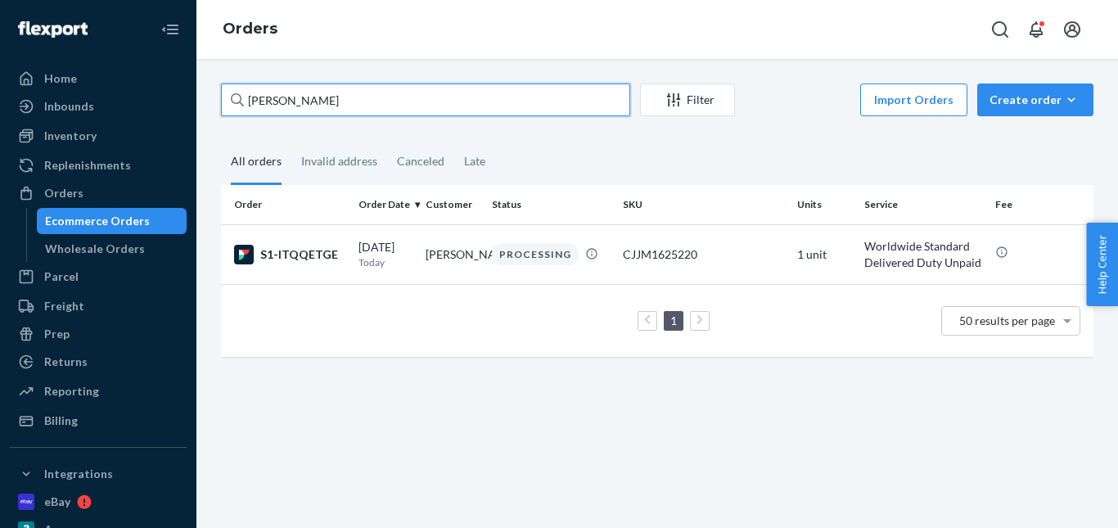
drag, startPoint x: 346, startPoint y: 98, endPoint x: 174, endPoint y: 99, distance: 171.9
click at [169, 101] on div "Home Inbounds Shipping Plans Problems Inventory Products Replenishments Orders …" at bounding box center [559, 264] width 1118 height 528
paste input "Shane Scales"
drag, startPoint x: 337, startPoint y: 104, endPoint x: 203, endPoint y: 100, distance: 134.3
click at [175, 99] on div "Home Inbounds Shipping Plans Problems Inventory Products Replenishments Orders …" at bounding box center [559, 264] width 1118 height 528
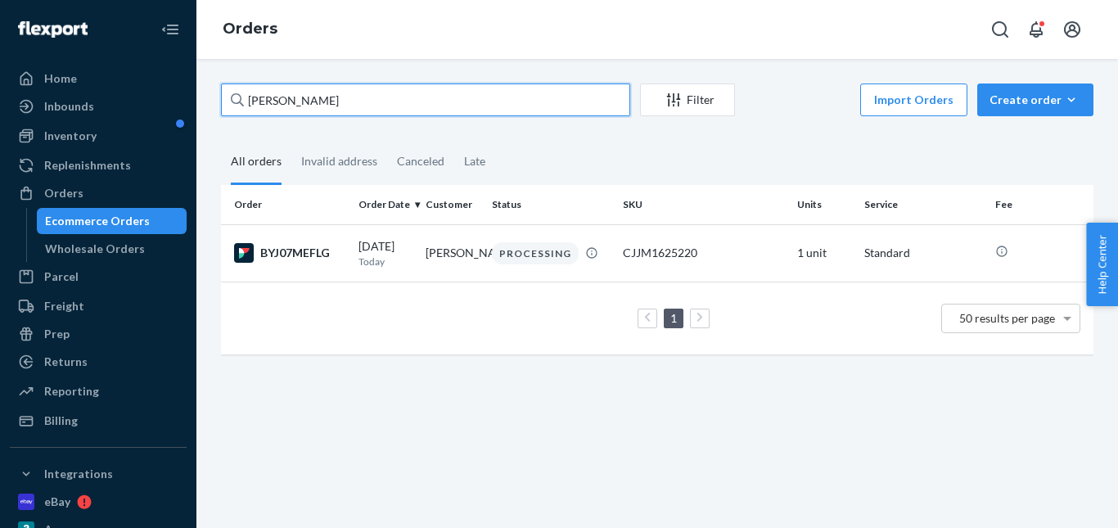
paste input "Richard Hallam"
drag, startPoint x: 333, startPoint y: 100, endPoint x: 229, endPoint y: 109, distance: 104.3
click at [229, 109] on input "Richard Hallam" at bounding box center [425, 99] width 409 height 33
paste input "Chris lavery"
drag, startPoint x: 337, startPoint y: 97, endPoint x: 274, endPoint y: 110, distance: 64.4
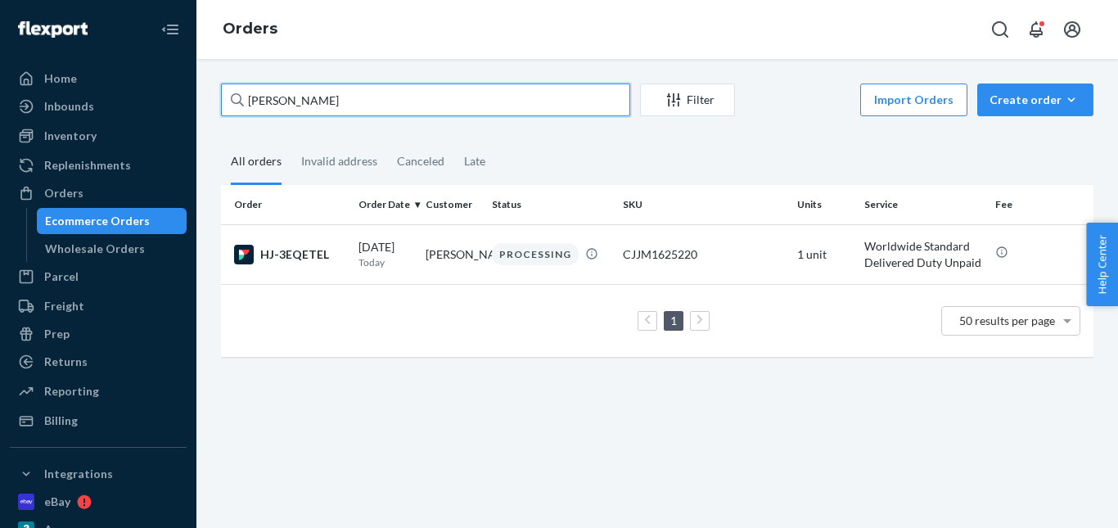
click at [232, 106] on div "Chris lavery" at bounding box center [425, 99] width 409 height 33
paste input "Steven Fabbri"
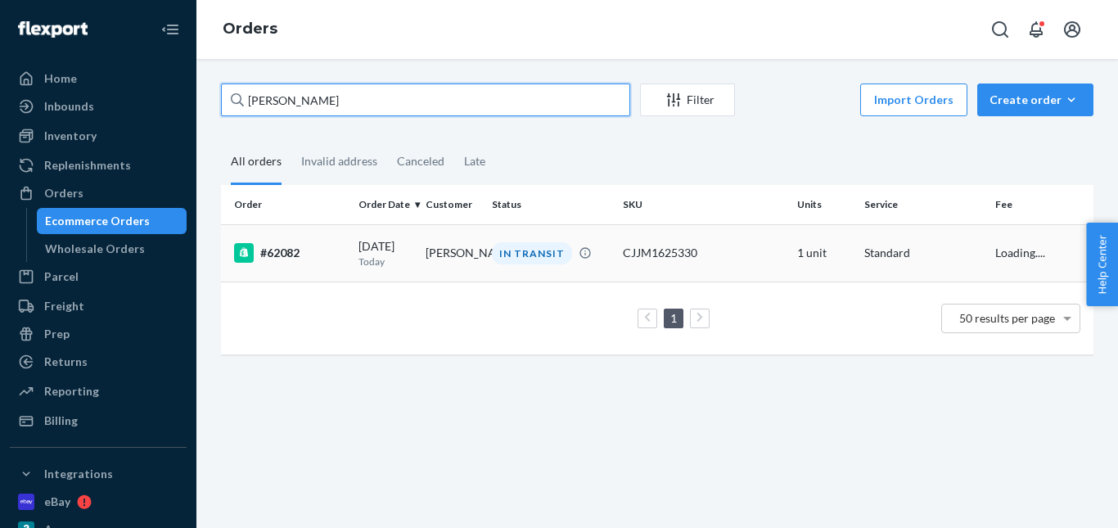
type input "Steven Fabbri"
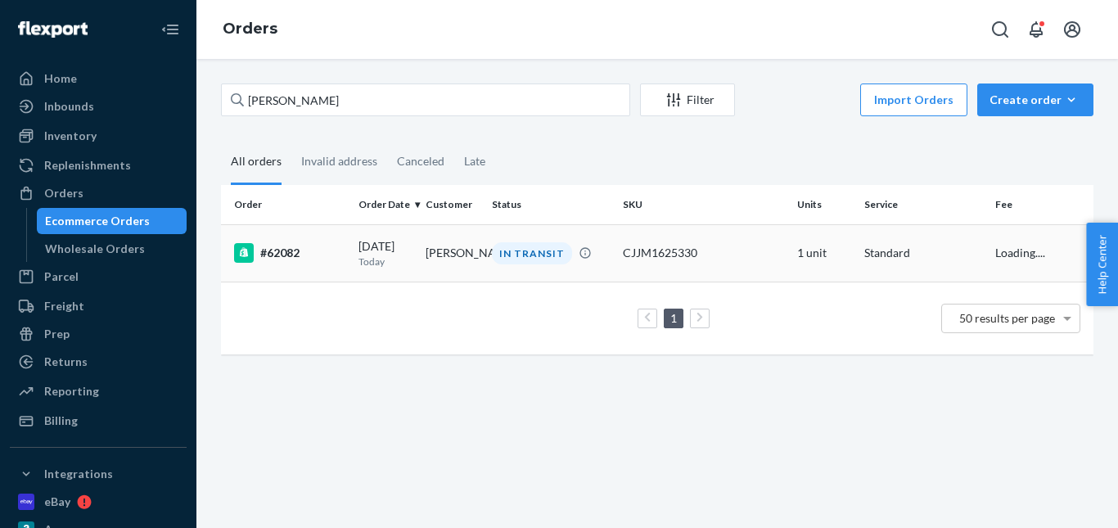
click at [513, 254] on div "IN TRANSIT" at bounding box center [532, 253] width 80 height 22
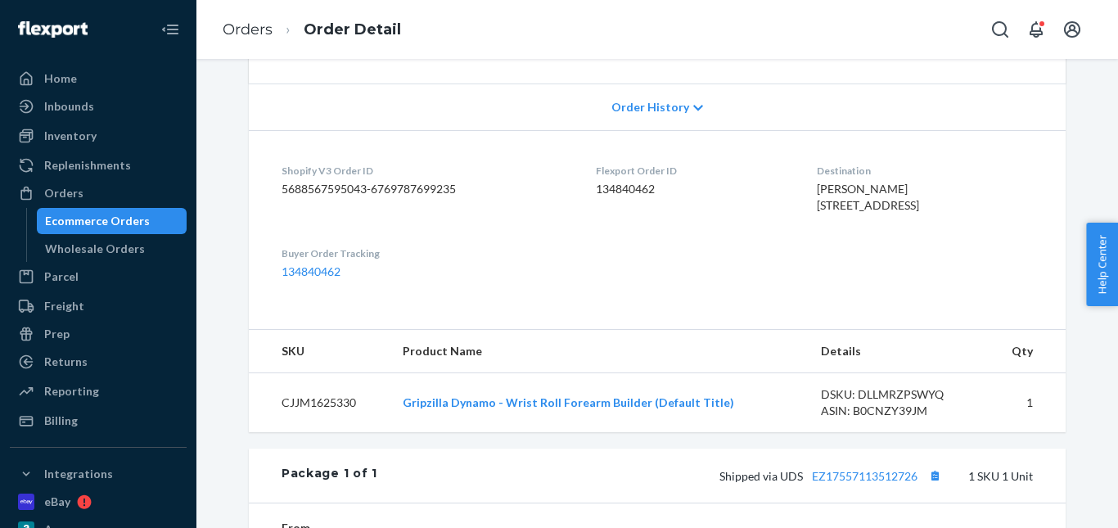
scroll to position [655, 0]
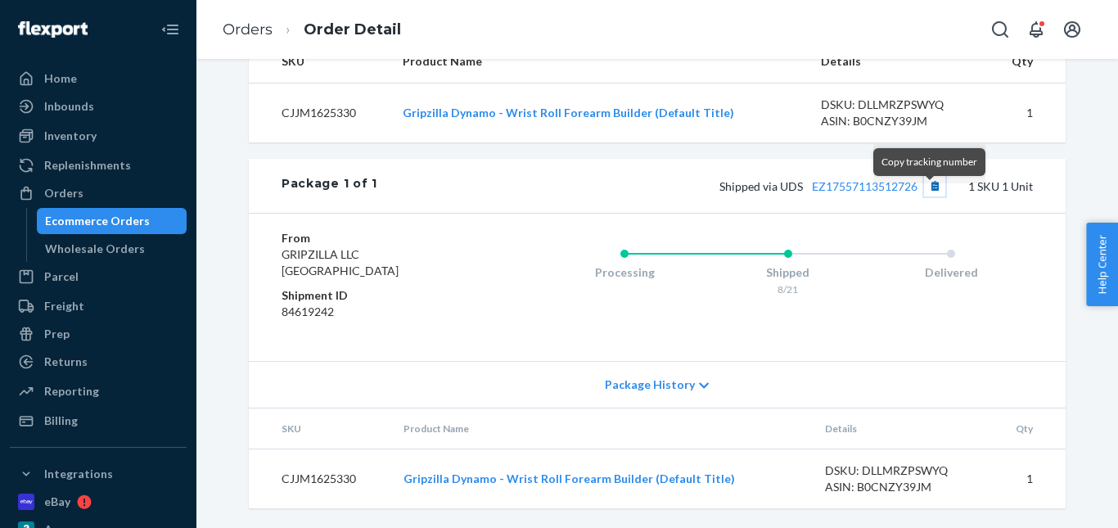
click at [929, 196] on button "Copy tracking number" at bounding box center [934, 185] width 21 height 21
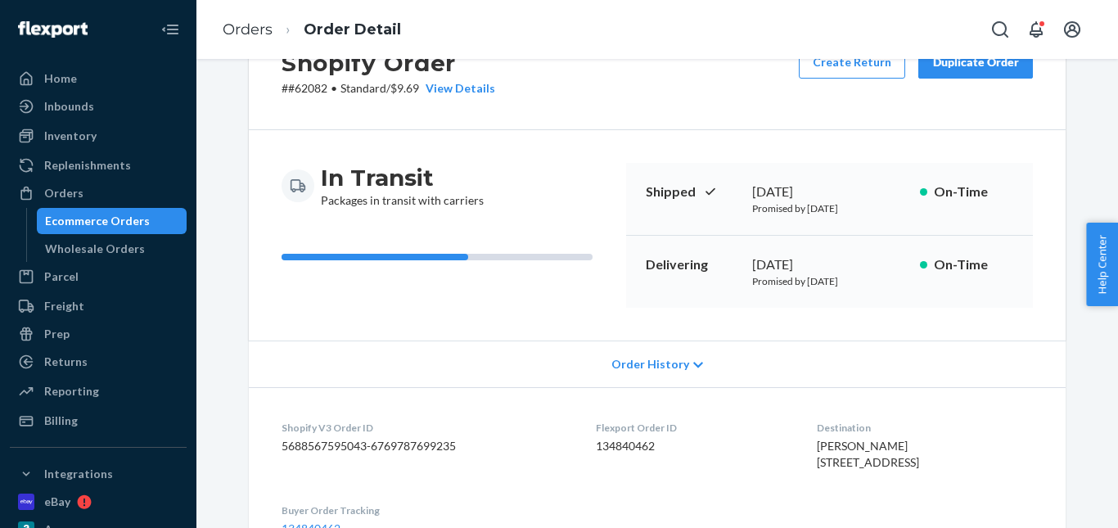
scroll to position [0, 0]
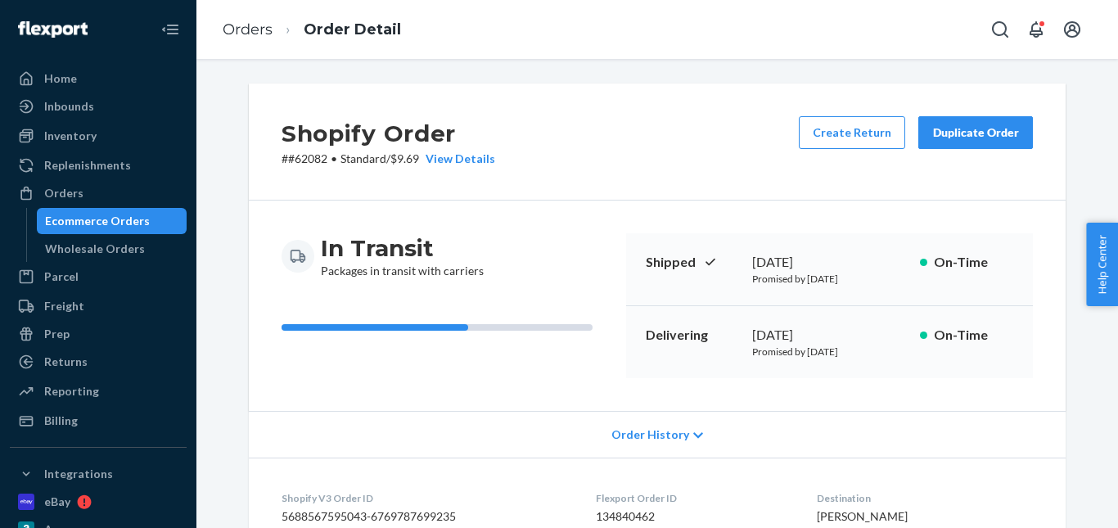
click at [971, 142] on button "Duplicate Order" at bounding box center [975, 132] width 115 height 33
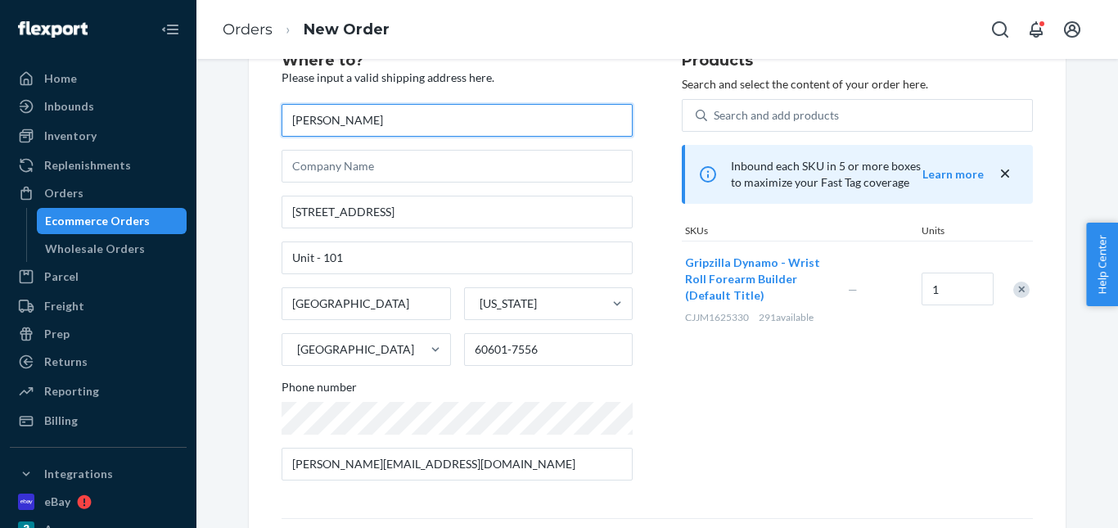
scroll to position [82, 0]
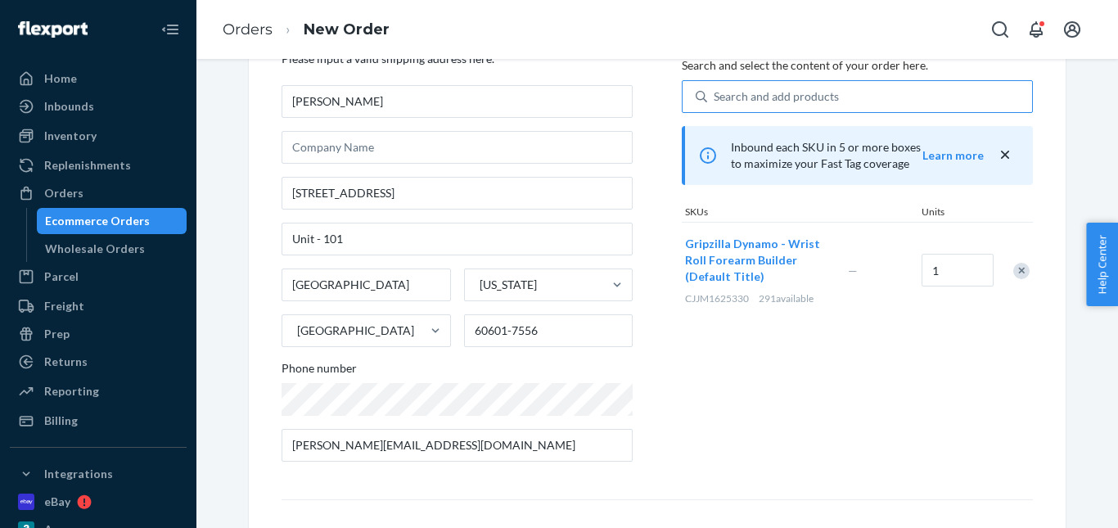
click at [876, 98] on div "Search and add products" at bounding box center [869, 96] width 325 height 29
click at [715, 98] on input "Search and add products" at bounding box center [715, 96] width 2 height 16
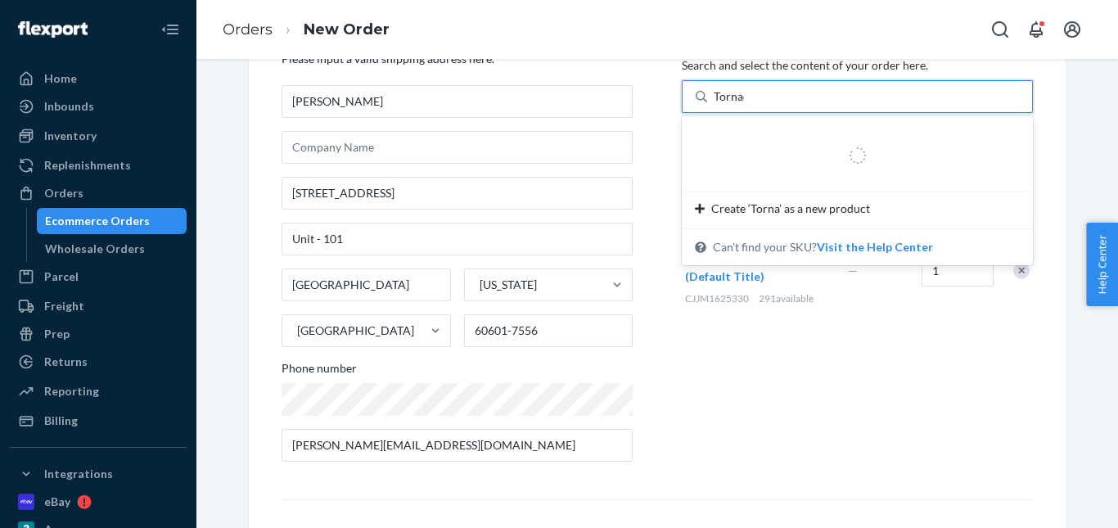
type input "Tornado"
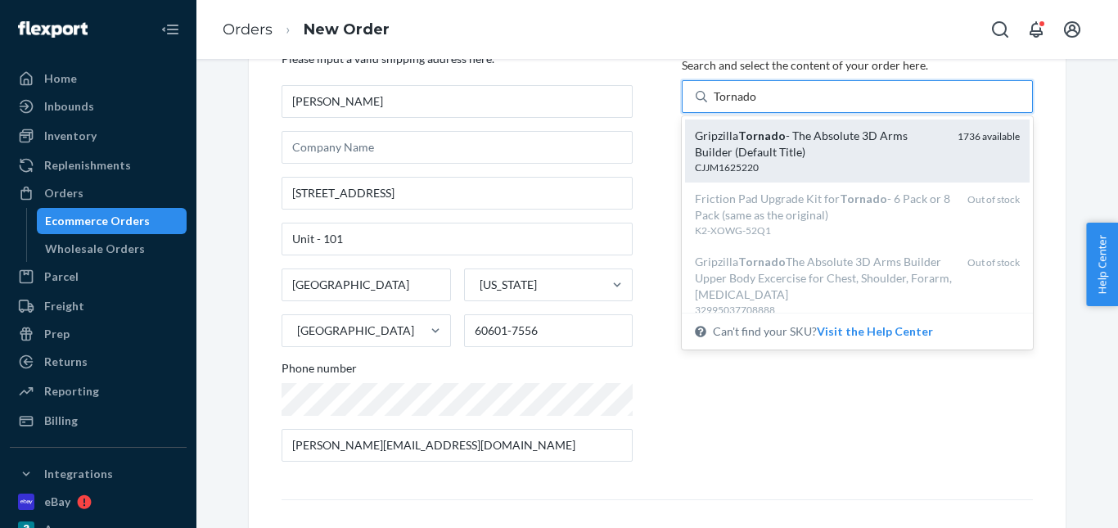
click at [868, 146] on div "Gripzilla Tornado - The Absolute 3D Arms Builder (Default Title)" at bounding box center [820, 144] width 250 height 33
click at [757, 105] on input "Tornado" at bounding box center [735, 96] width 43 height 16
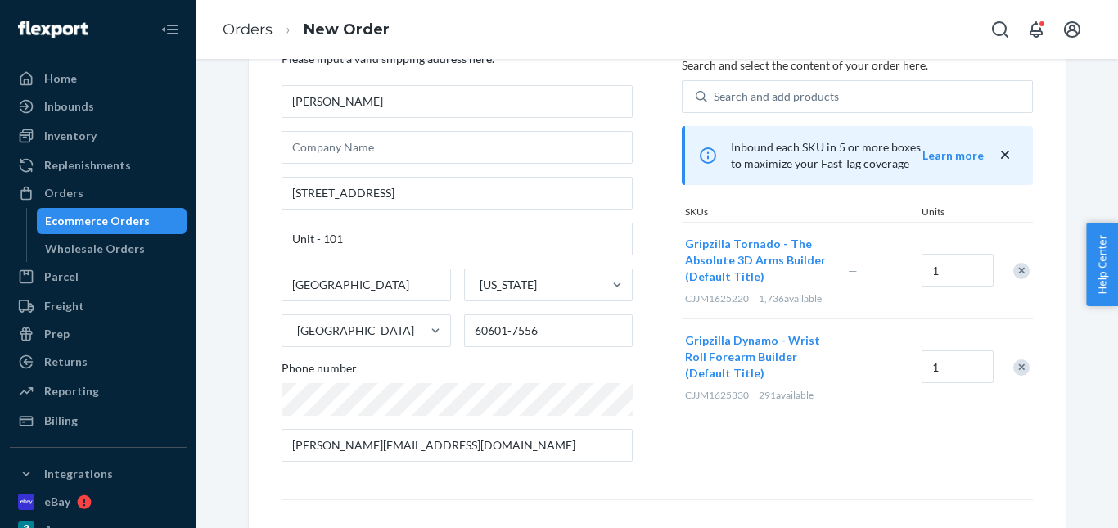
click at [1013, 364] on div "Remove Item" at bounding box center [1021, 367] width 16 height 16
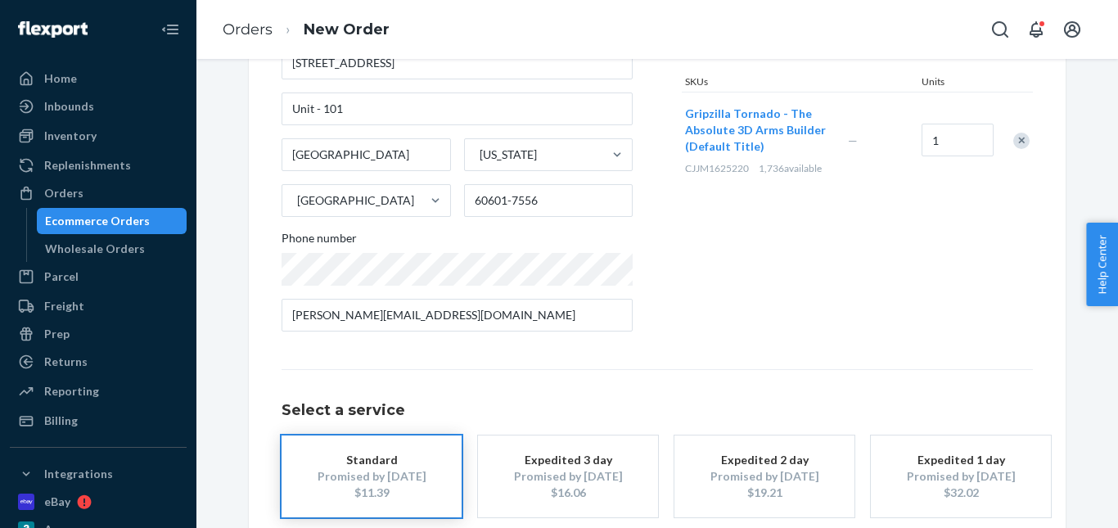
scroll to position [300, 0]
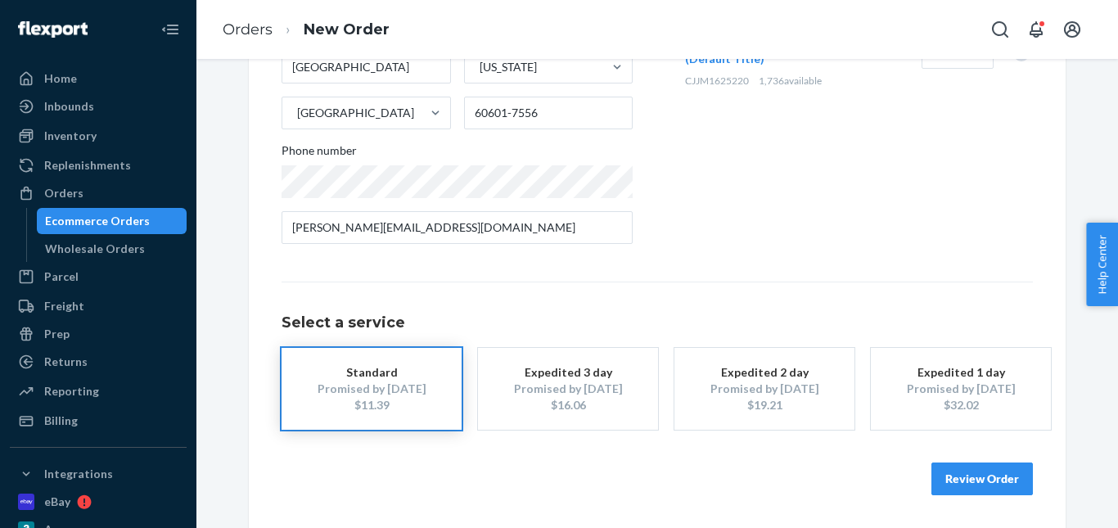
drag, startPoint x: 399, startPoint y: 394, endPoint x: 489, endPoint y: 404, distance: 90.7
click at [399, 394] on div "Promised by Sep 1, 2025" at bounding box center [371, 389] width 131 height 16
click at [949, 472] on button "Review Order" at bounding box center [981, 478] width 101 height 33
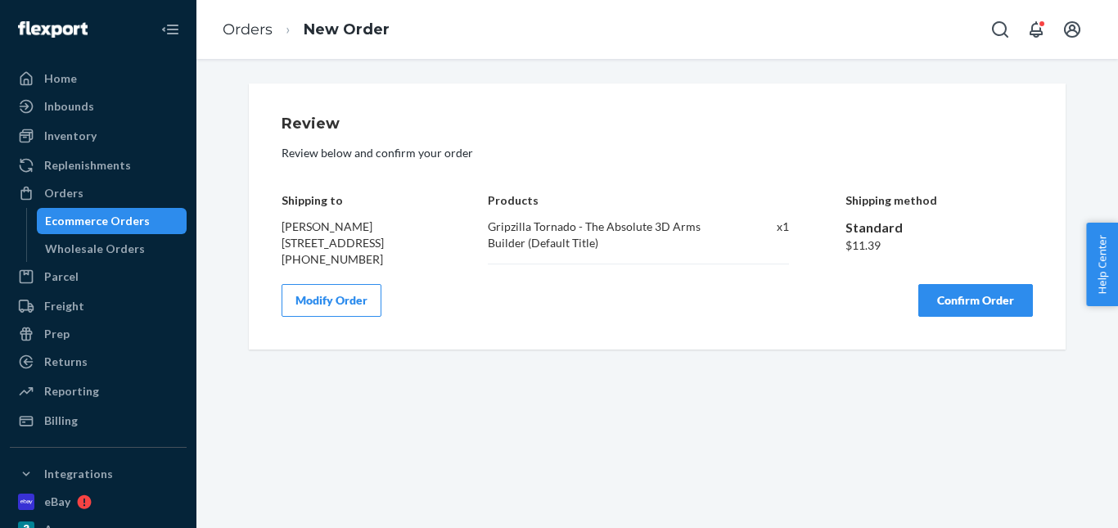
scroll to position [0, 0]
drag, startPoint x: 956, startPoint y: 332, endPoint x: 856, endPoint y: 295, distance: 106.4
click at [953, 317] on button "Confirm Order" at bounding box center [975, 300] width 115 height 33
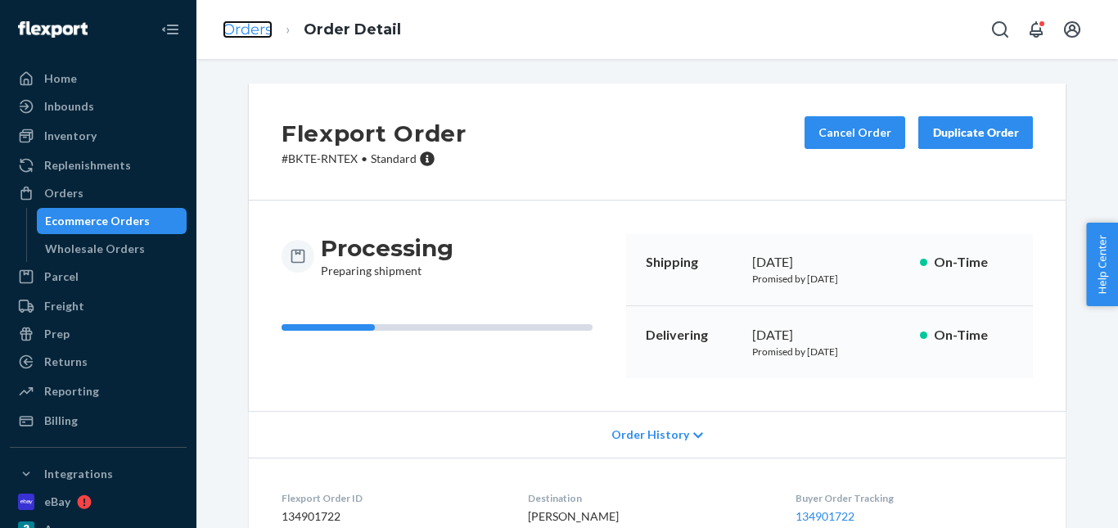
click at [254, 29] on link "Orders" at bounding box center [248, 29] width 50 height 18
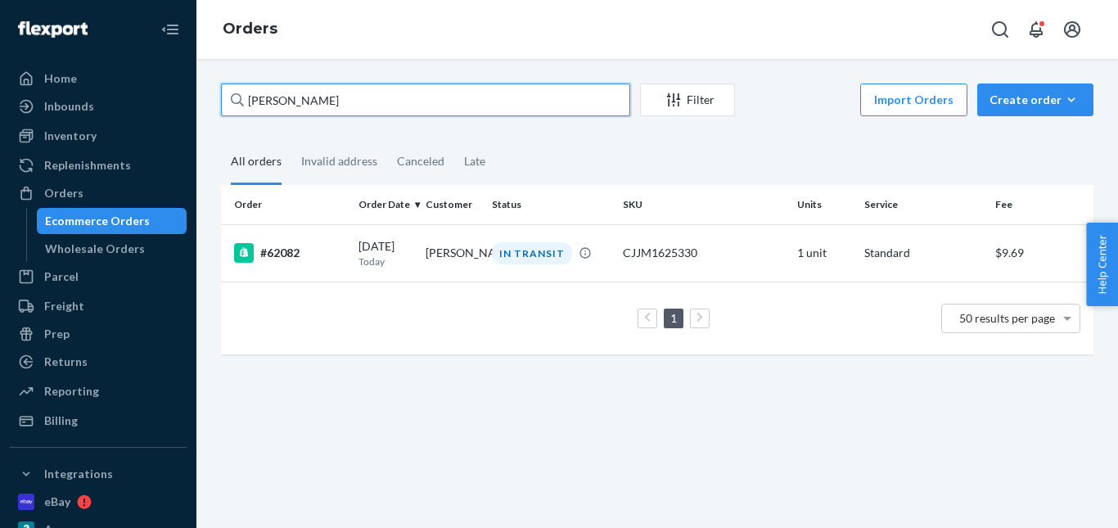
drag, startPoint x: 255, startPoint y: 101, endPoint x: 214, endPoint y: 101, distance: 41.7
click at [214, 101] on div "Steven Fabbri Filter Import Orders Create order Ecommerce order Removal order A…" at bounding box center [657, 226] width 897 height 287
paste input "mike hall"
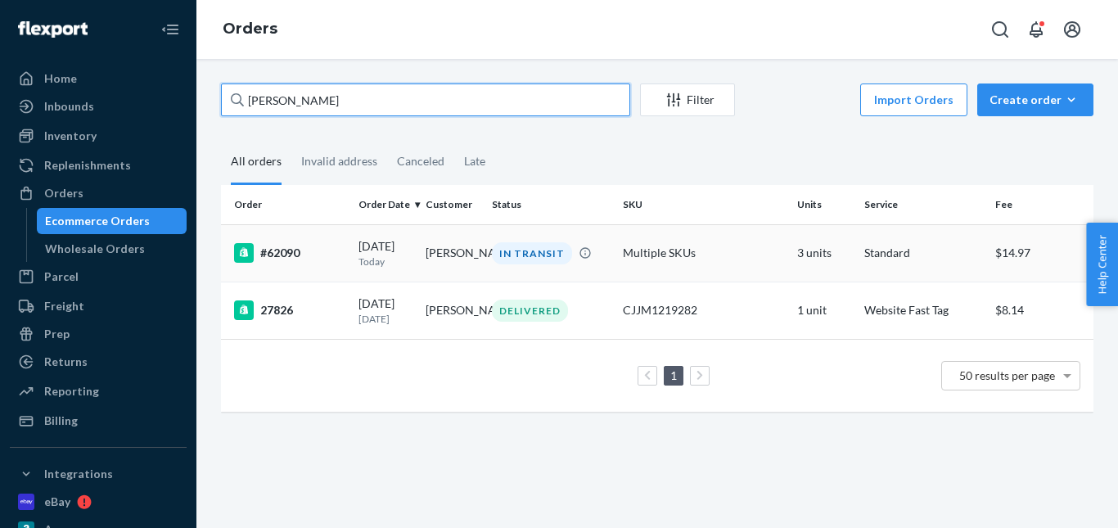
type input "mike hall"
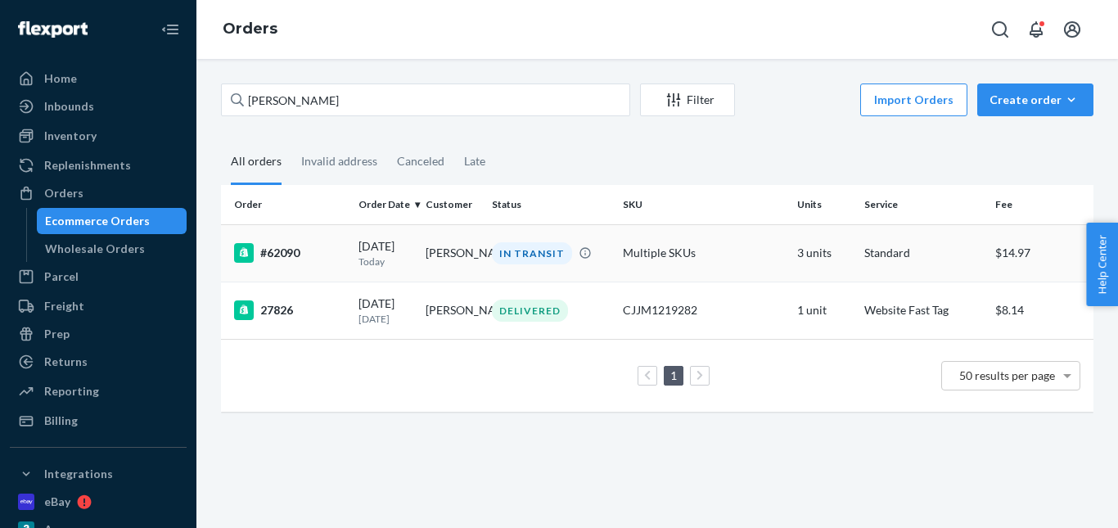
click at [513, 252] on div "IN TRANSIT" at bounding box center [532, 253] width 80 height 22
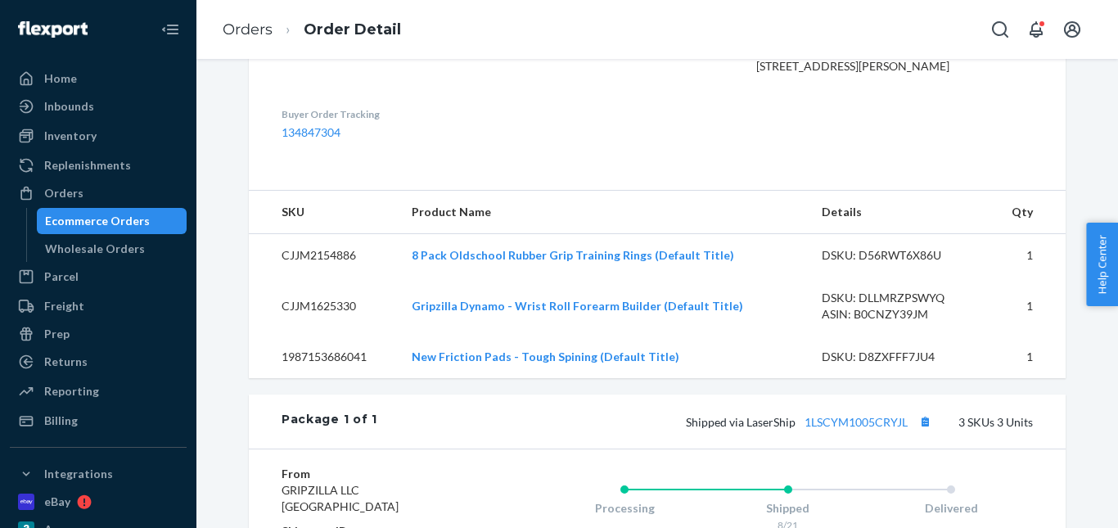
scroll to position [573, 0]
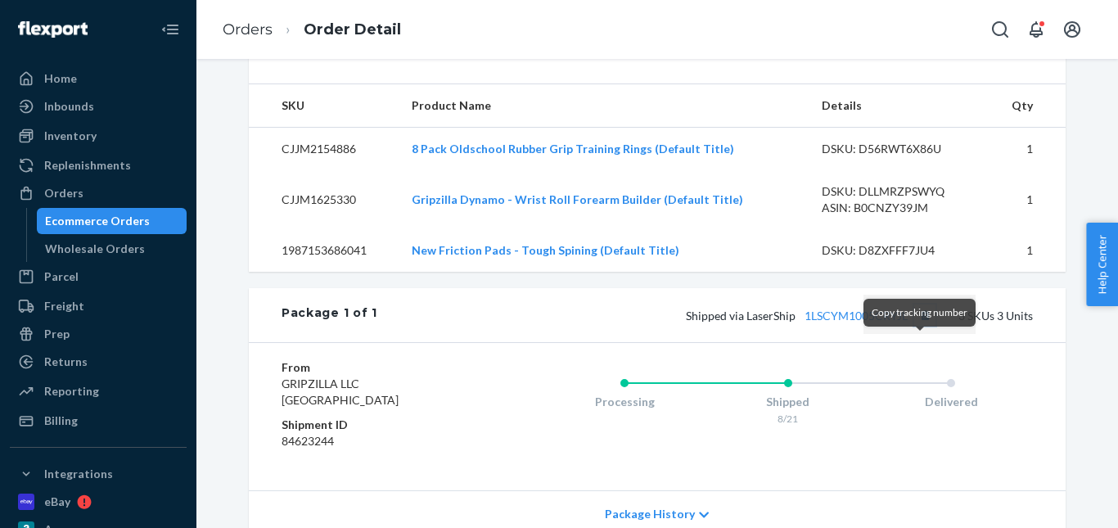
click at [914, 326] on button "Copy tracking number" at bounding box center [924, 314] width 21 height 21
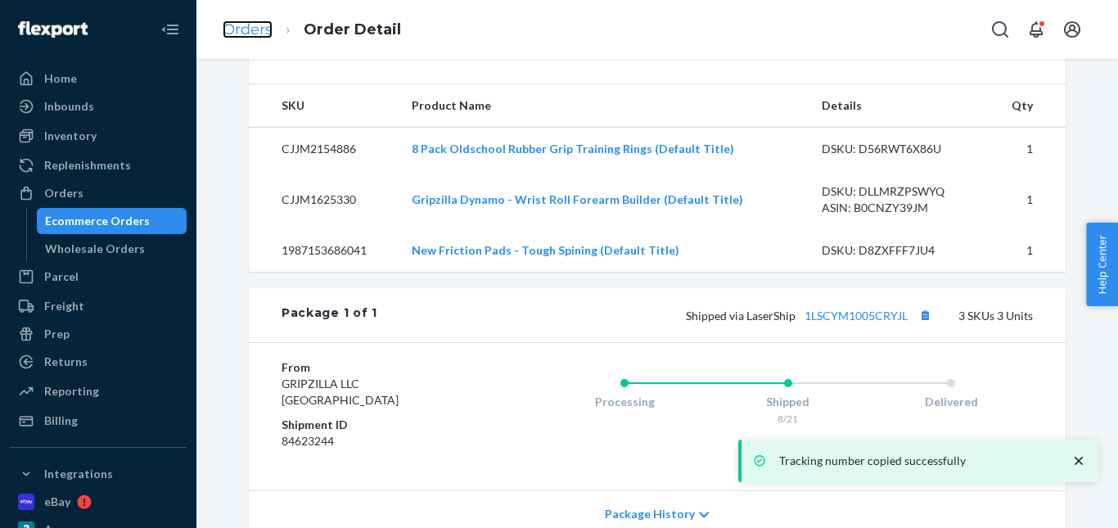
click at [250, 28] on link "Orders" at bounding box center [248, 29] width 50 height 18
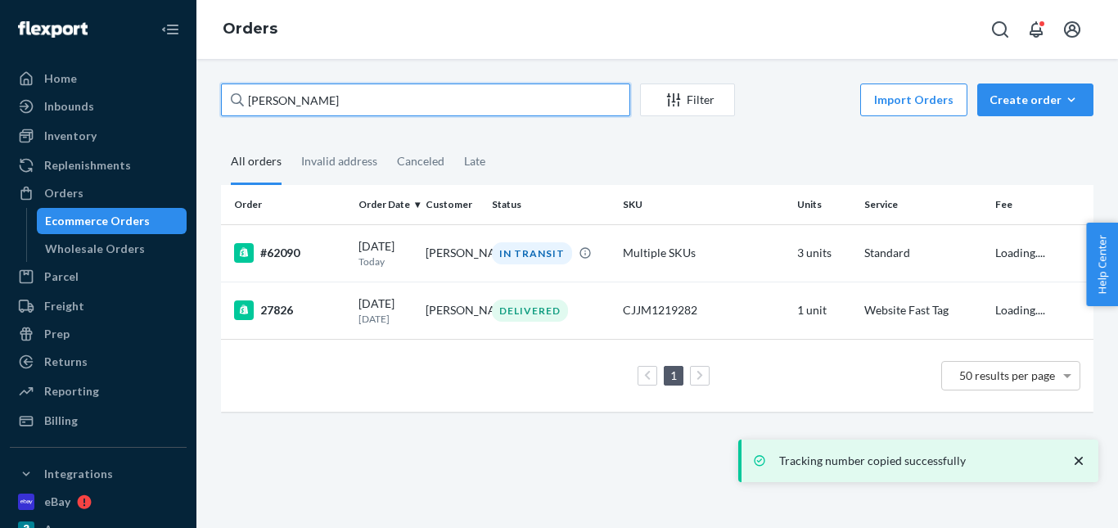
drag, startPoint x: 224, startPoint y: 106, endPoint x: 210, endPoint y: 106, distance: 14.7
click at [210, 106] on div "mike hall Filter Import Orders Create order Ecommerce order Removal order All o…" at bounding box center [657, 255] width 897 height 345
paste input "Zachary Smith"
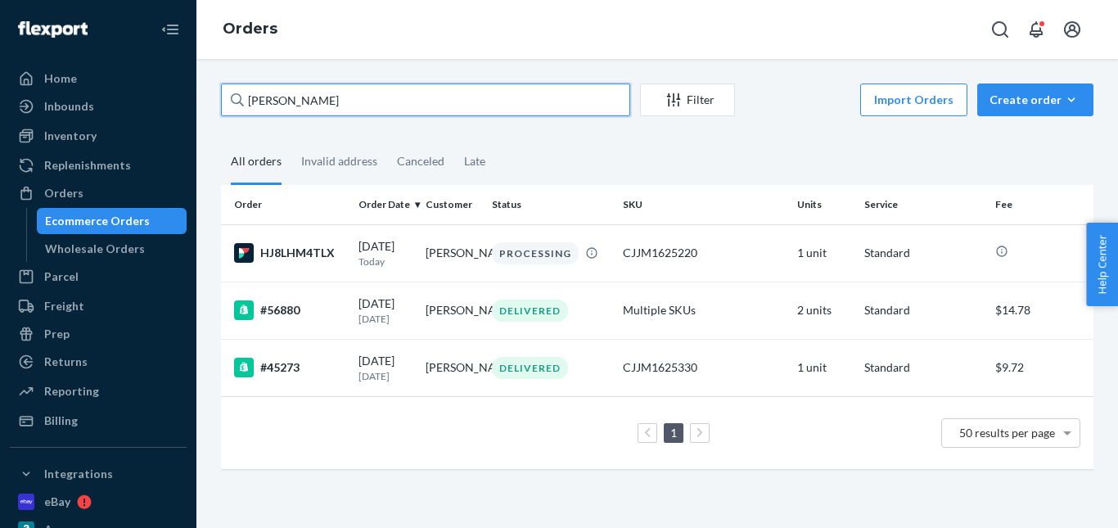
drag, startPoint x: 352, startPoint y: 105, endPoint x: 292, endPoint y: 106, distance: 59.8
click at [178, 114] on div "Home Inbounds Shipping Plans Problems Inventory Products Replenishments Orders …" at bounding box center [559, 264] width 1118 height 528
paste input "Prabhat Sethi"
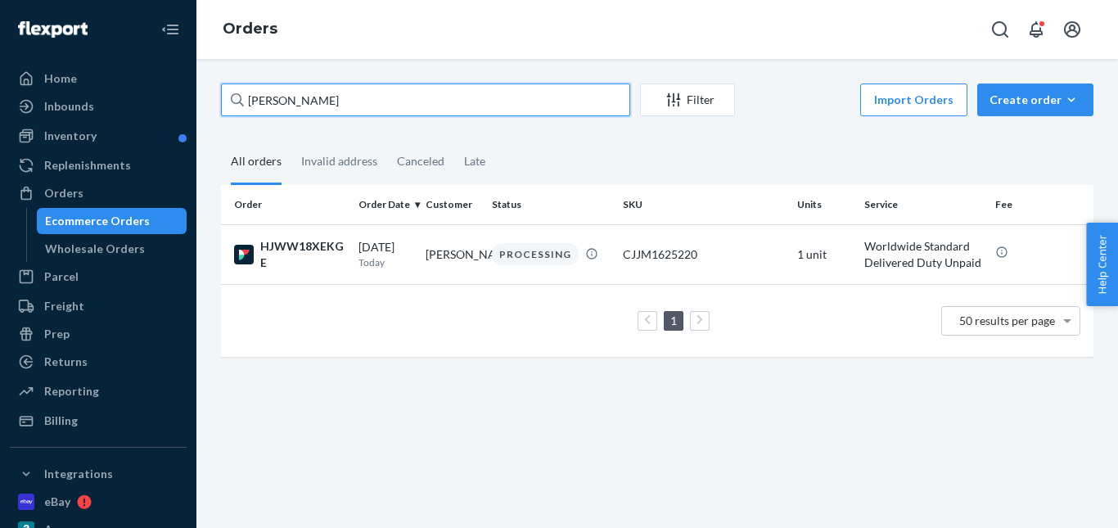
type input "Prabhat Sethi"
drag, startPoint x: 191, startPoint y: 97, endPoint x: 182, endPoint y: 97, distance: 9.0
click at [182, 97] on div "Home Inbounds Shipping Plans Problems Inventory Products Replenishments Orders …" at bounding box center [559, 264] width 1118 height 528
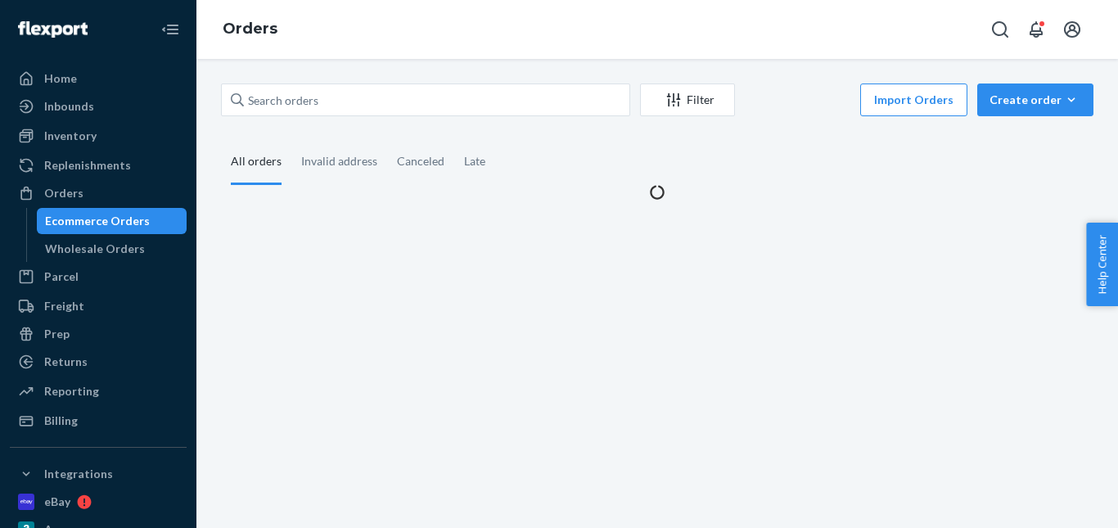
drag, startPoint x: 316, startPoint y: 65, endPoint x: 310, endPoint y: 2, distance: 64.1
click at [314, 65] on div "Filter Import Orders Create order Ecommerce order Removal order All orders Inva…" at bounding box center [657, 293] width 922 height 469
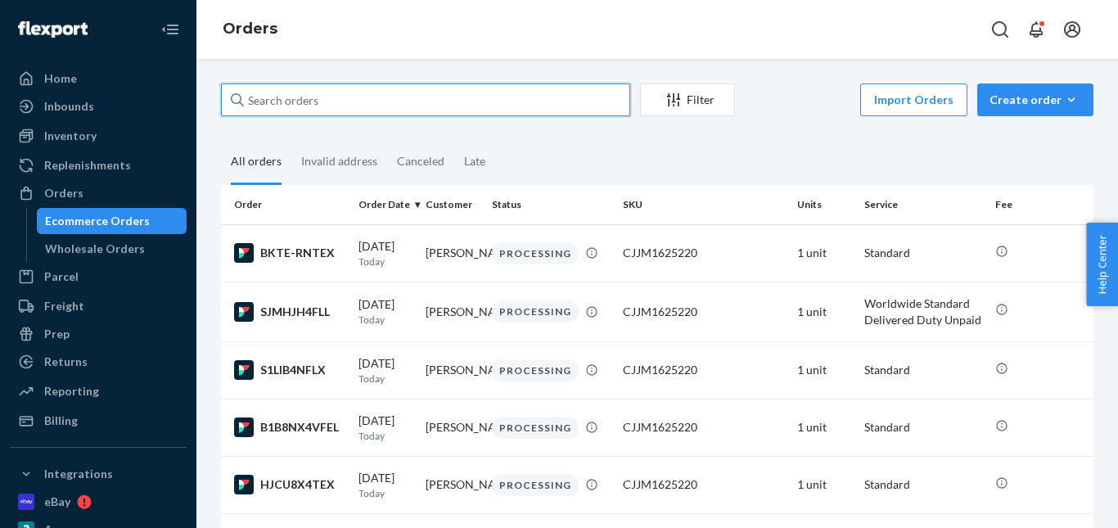
click at [306, 102] on input "text" at bounding box center [425, 99] width 409 height 33
paste input "William Neshov"
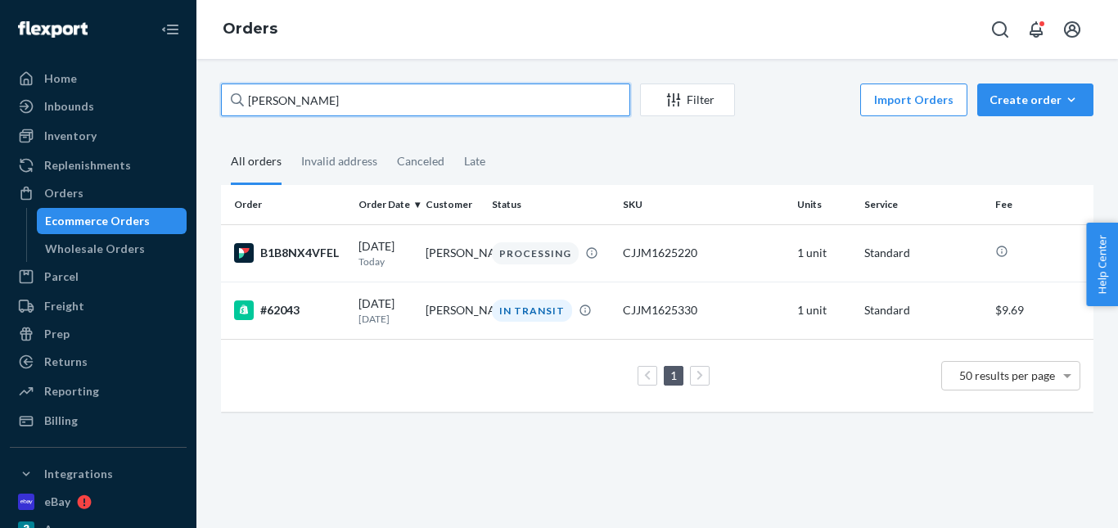
click at [315, 100] on input "William Neshov" at bounding box center [425, 99] width 409 height 33
paste input "Chad Beaudry"
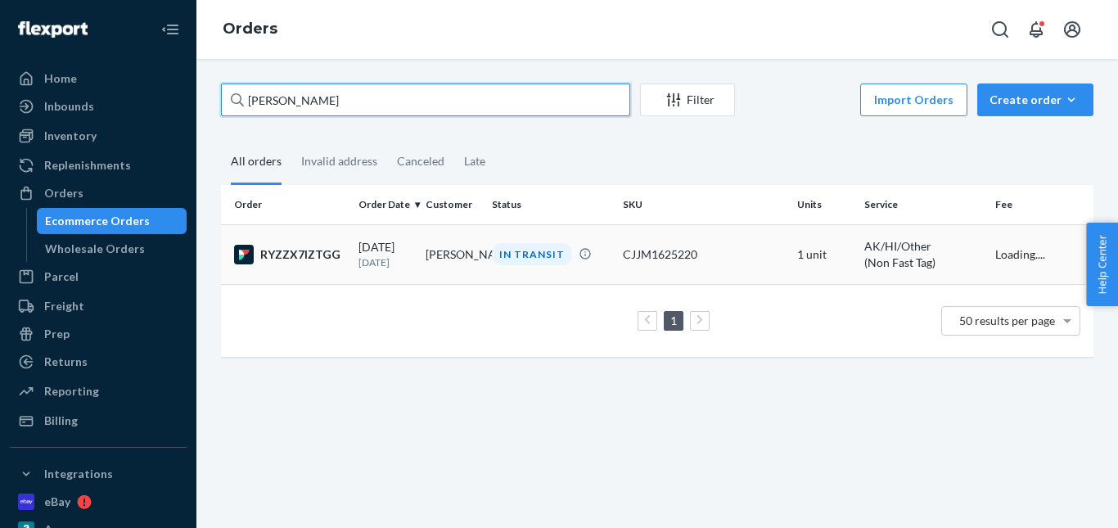
type input "Chad Beaudry"
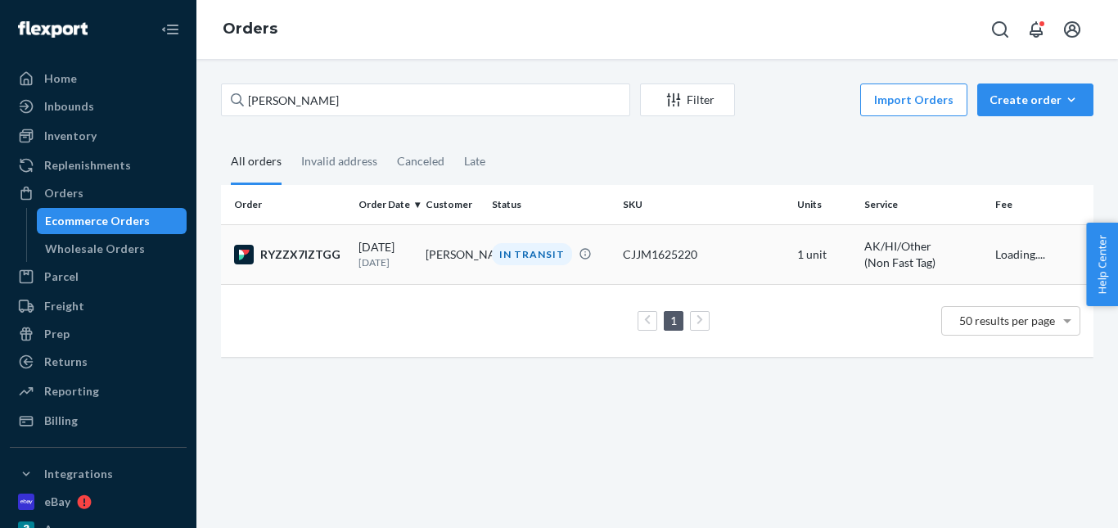
click at [520, 258] on div "IN TRANSIT" at bounding box center [532, 254] width 80 height 22
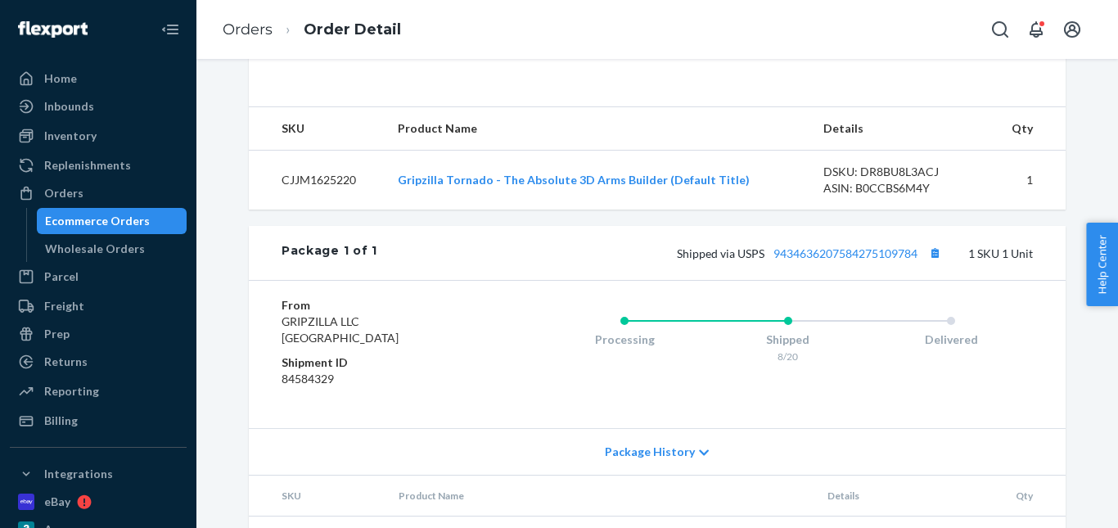
scroll to position [491, 0]
click at [934, 263] on button "Copy tracking number" at bounding box center [934, 251] width 21 height 21
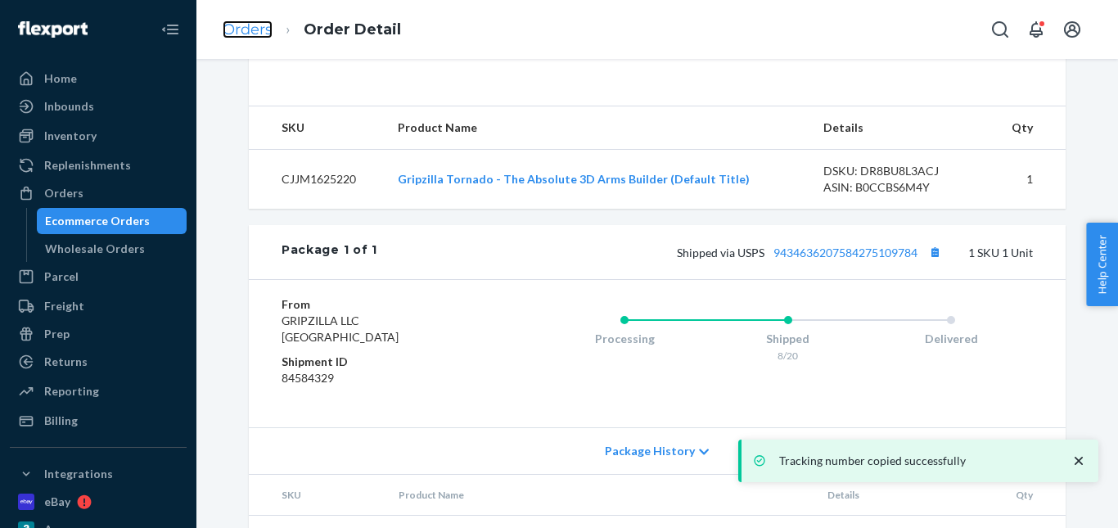
click at [255, 24] on link "Orders" at bounding box center [248, 29] width 50 height 18
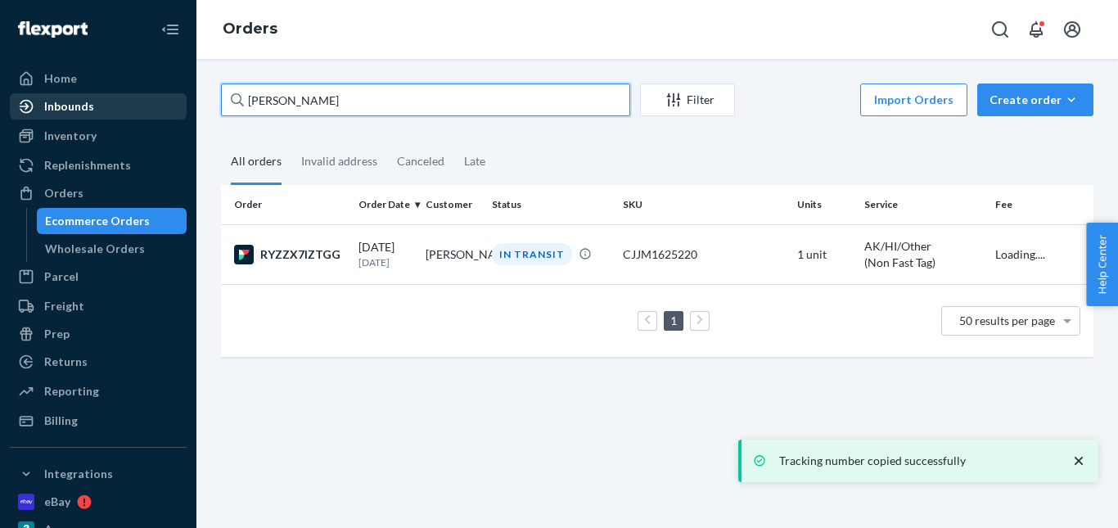
drag, startPoint x: 341, startPoint y: 97, endPoint x: 128, endPoint y: 107, distance: 213.0
click at [127, 108] on div "Home Inbounds Shipping Plans Problems Inventory Products Replenishments Orders …" at bounding box center [559, 264] width 1118 height 528
paste input "Marques Ford"
type input "Marques Ford"
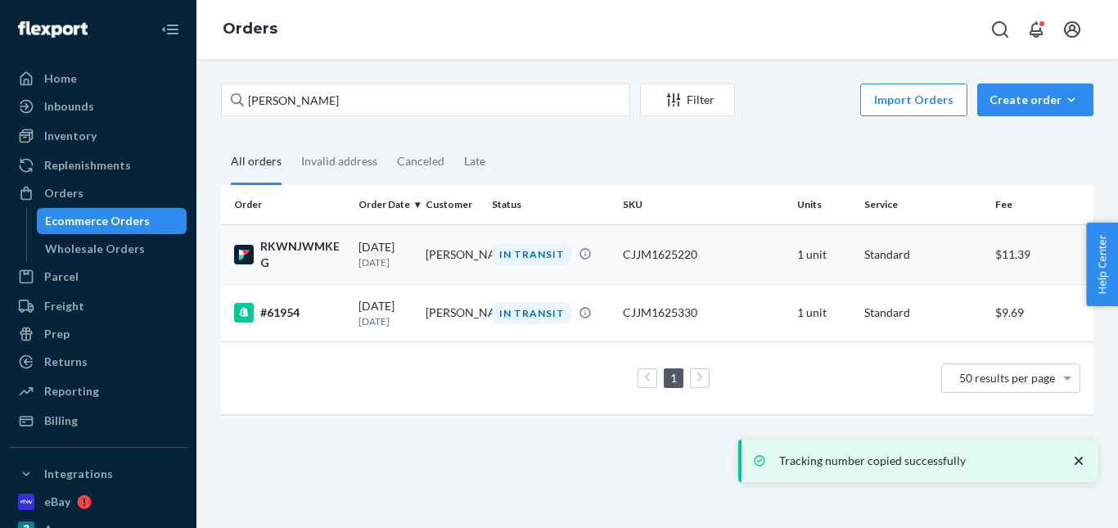
click at [529, 262] on div "IN TRANSIT" at bounding box center [532, 254] width 80 height 22
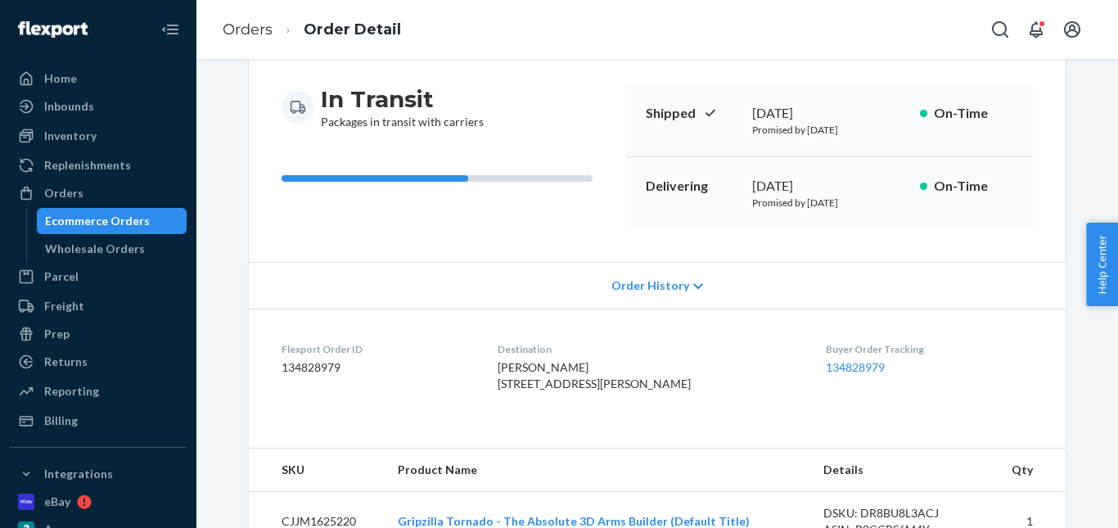
scroll to position [327, 0]
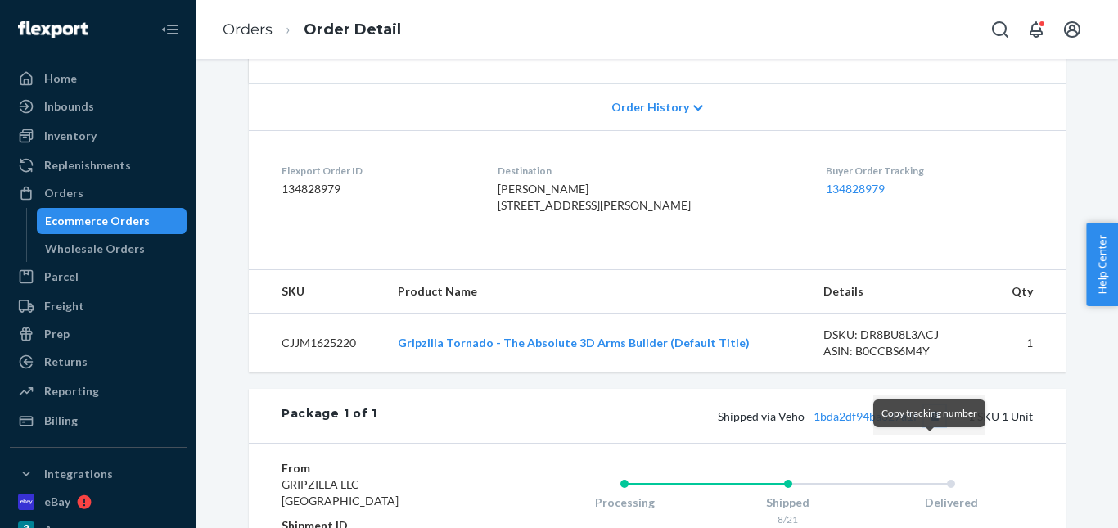
click at [931, 426] on button "Copy tracking number" at bounding box center [934, 415] width 21 height 21
click at [258, 37] on link "Orders" at bounding box center [248, 29] width 50 height 18
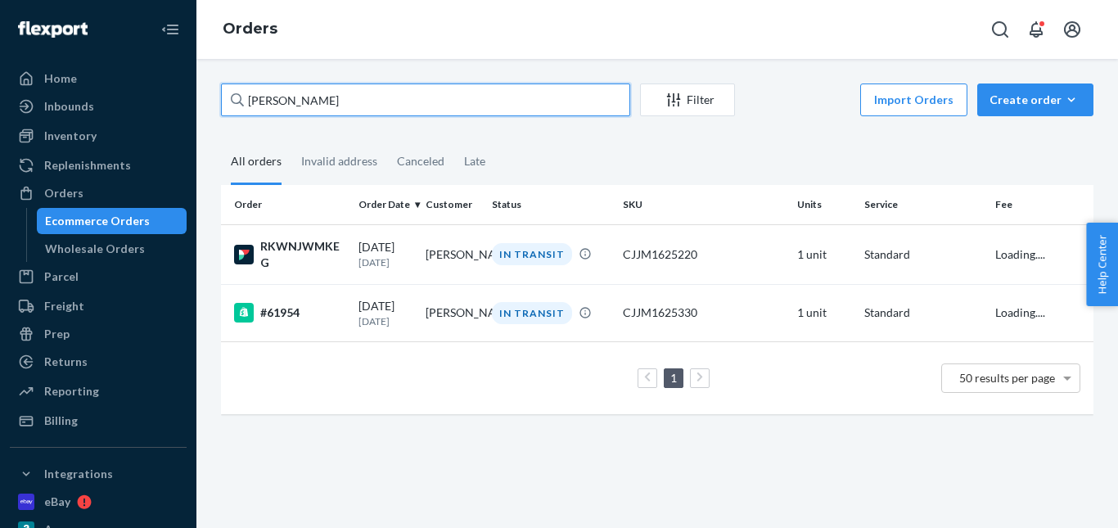
drag, startPoint x: 335, startPoint y: 95, endPoint x: 302, endPoint y: 110, distance: 35.9
click at [181, 109] on div "Home Inbounds Shipping Plans Problems Inventory Products Replenishments Orders …" at bounding box center [559, 264] width 1118 height 528
paste input "Farren Mahjoor"
type input "Farren Mahjoor"
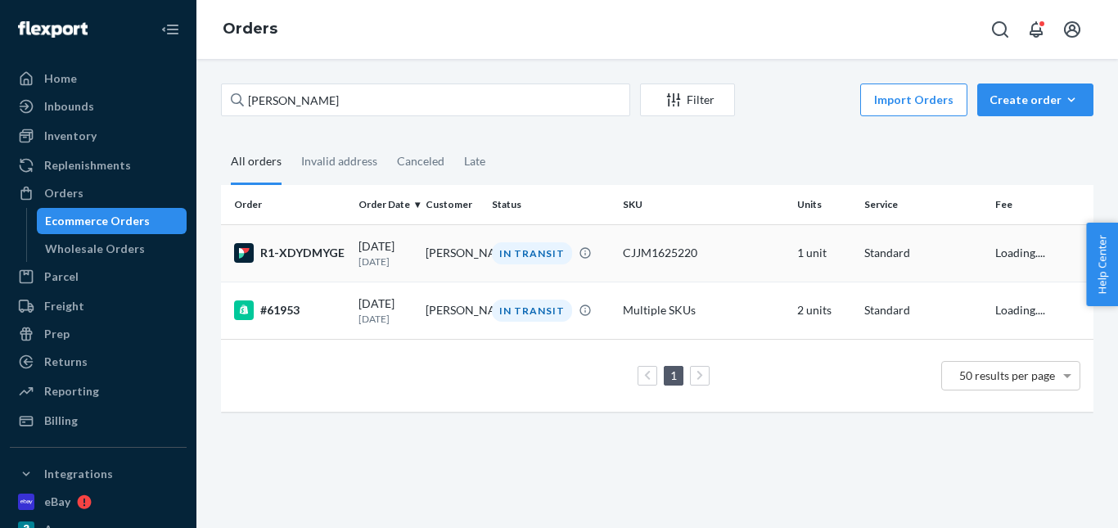
click at [511, 246] on div "IN TRANSIT" at bounding box center [532, 253] width 80 height 22
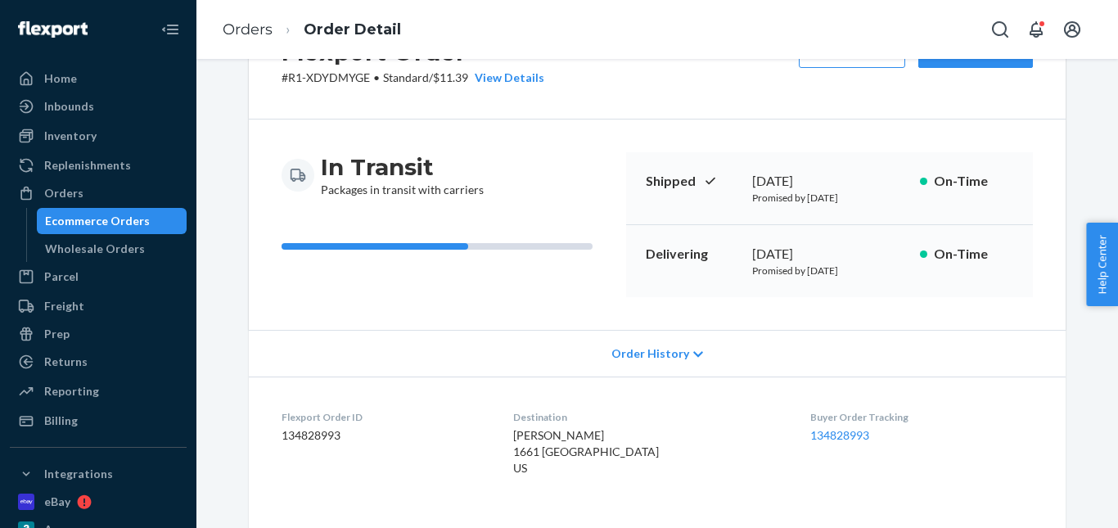
scroll to position [327, 0]
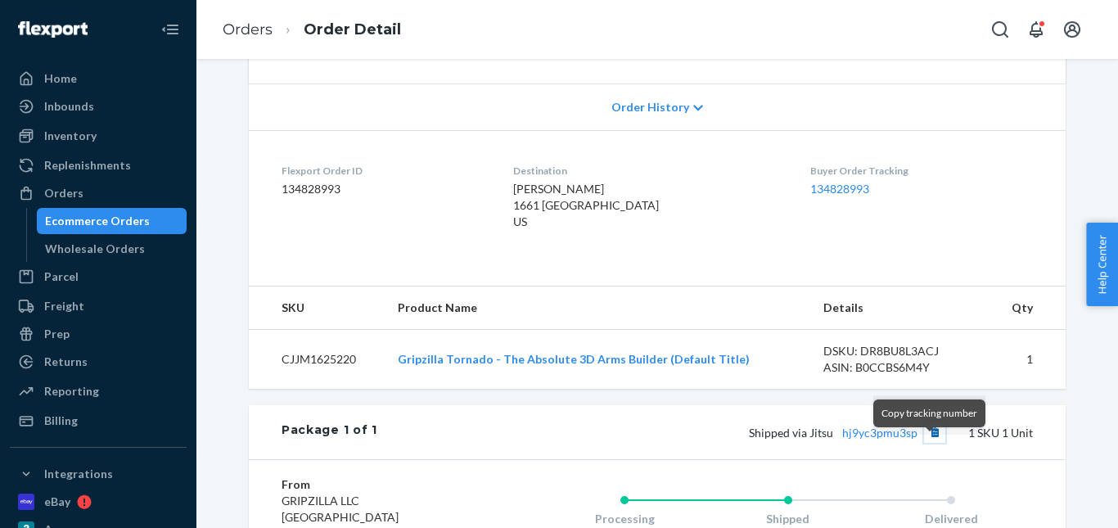
click at [925, 442] on button "Copy tracking number" at bounding box center [934, 431] width 21 height 21
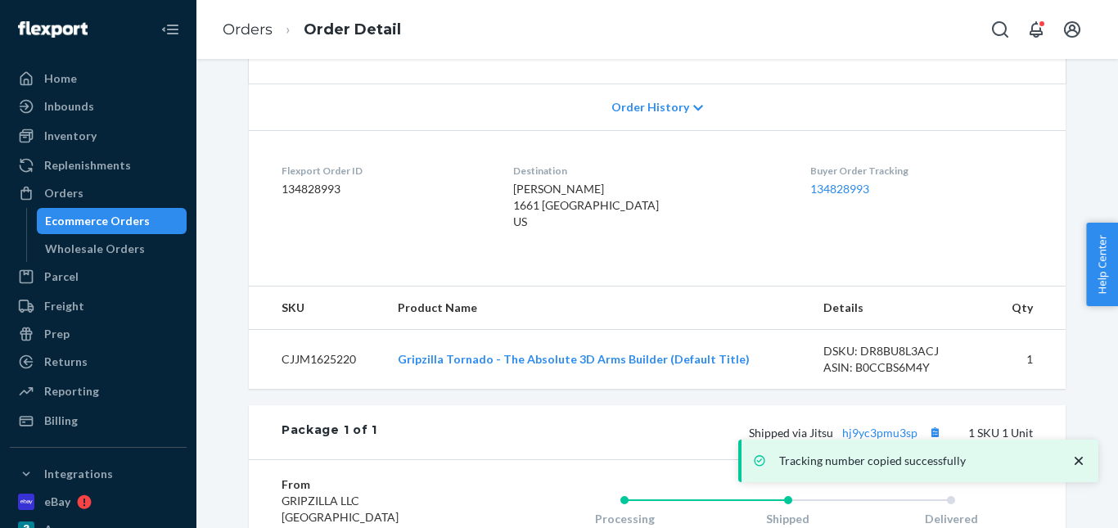
click at [889, 453] on div "Tracking number copied successfully" at bounding box center [920, 461] width 334 height 16
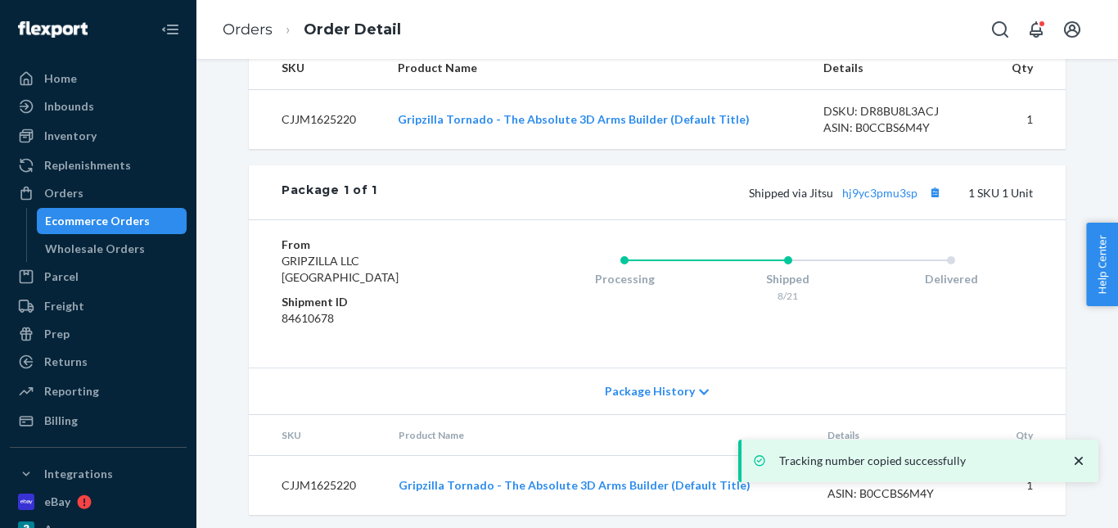
scroll to position [573, 0]
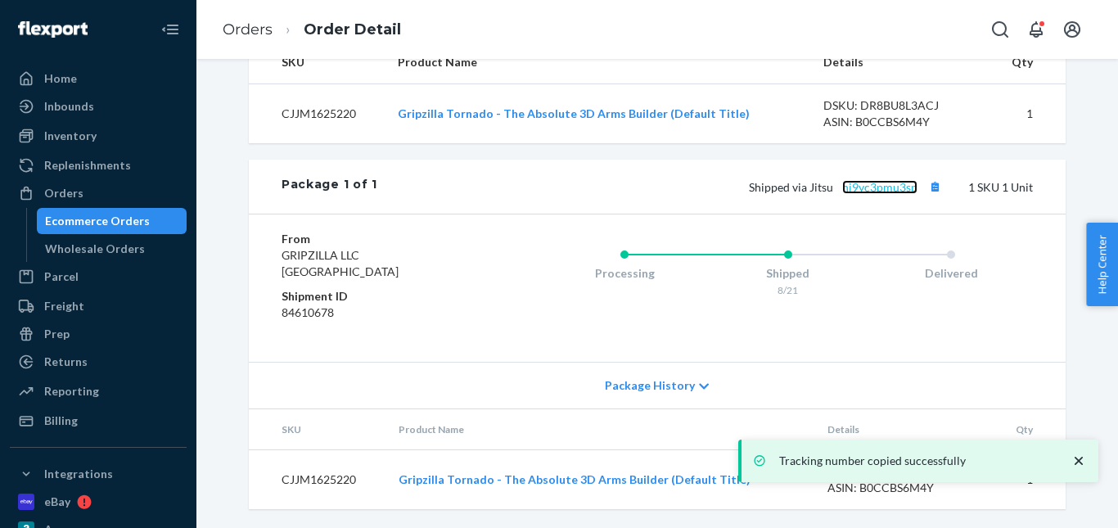
click at [853, 194] on link "hj9yc3pmu3sp" at bounding box center [879, 187] width 75 height 14
click at [246, 36] on link "Orders" at bounding box center [248, 29] width 50 height 18
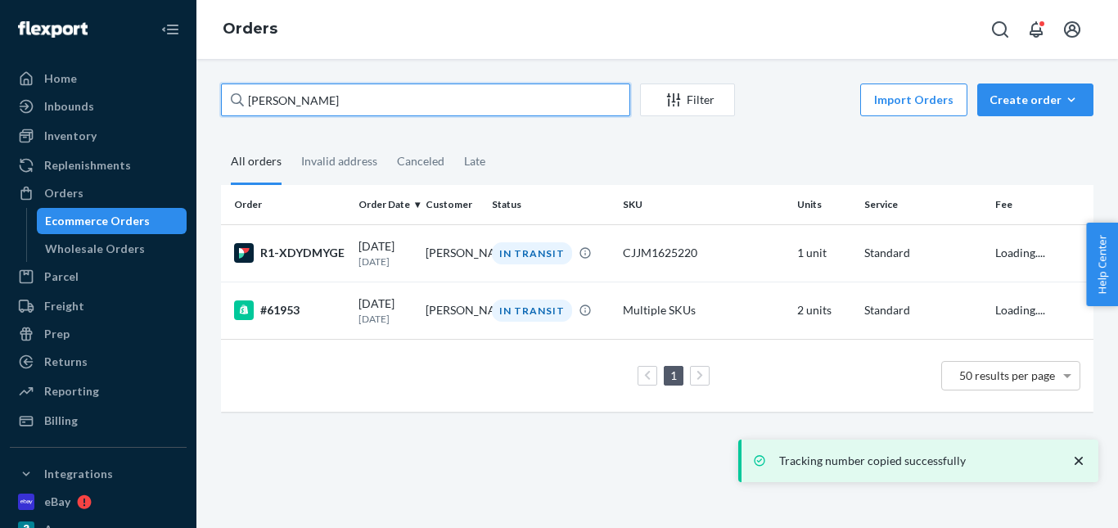
drag, startPoint x: 350, startPoint y: 100, endPoint x: 239, endPoint y: 106, distance: 111.5
click at [239, 106] on div "Farren Mahjoor" at bounding box center [425, 99] width 409 height 33
paste input "John Olson"
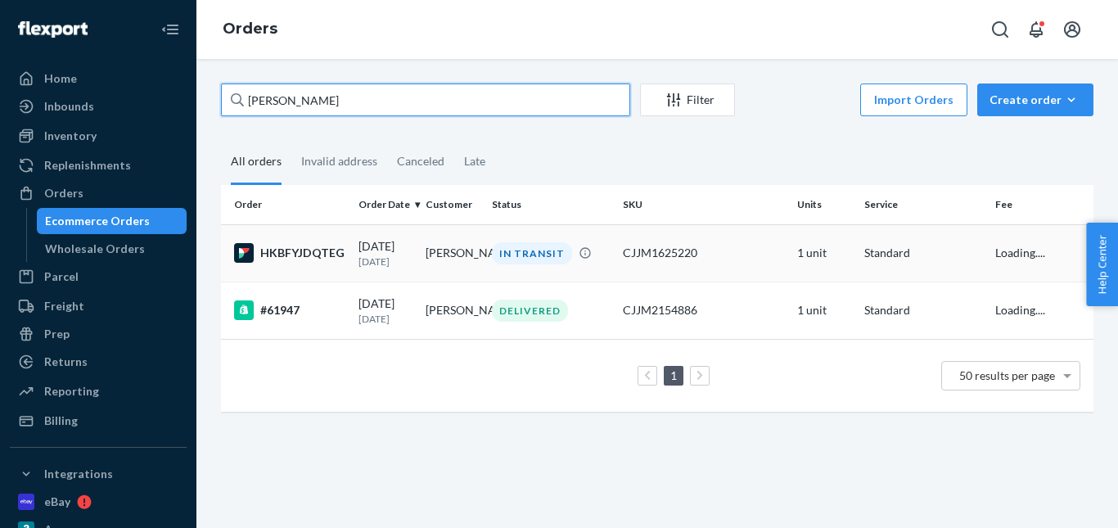
type input "John Olson"
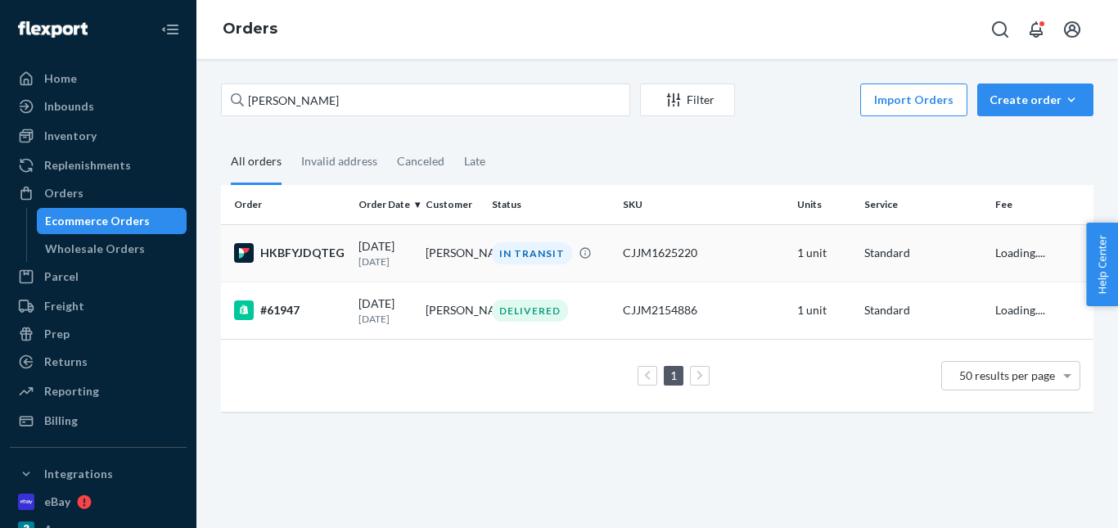
click at [531, 251] on div "IN TRANSIT" at bounding box center [532, 253] width 80 height 22
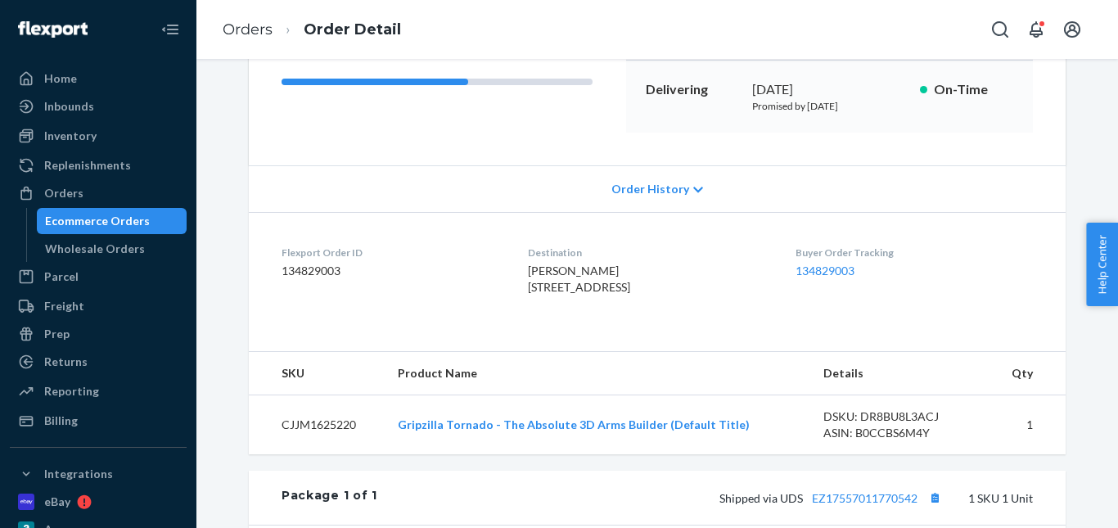
scroll to position [573, 0]
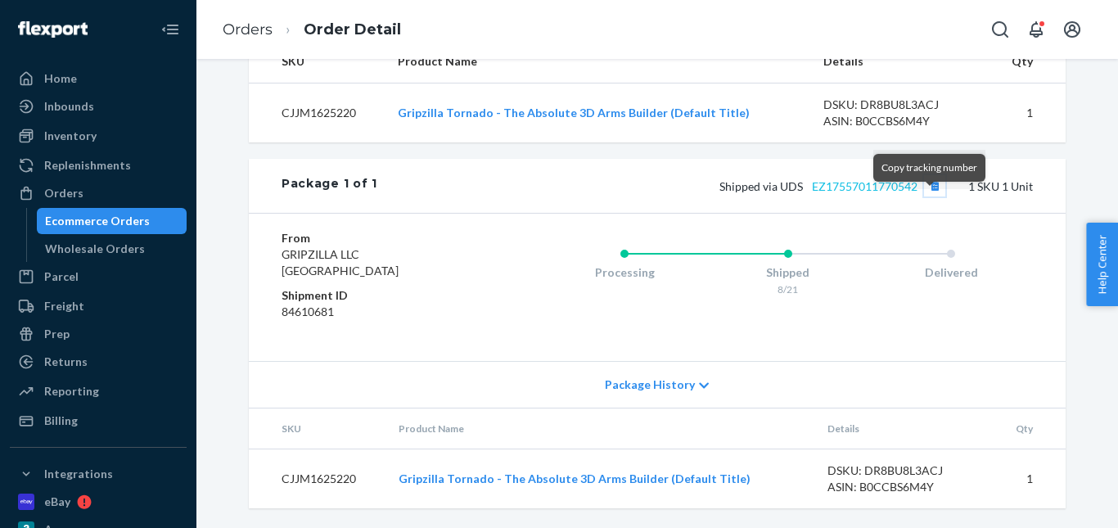
drag, startPoint x: 933, startPoint y: 205, endPoint x: 911, endPoint y: 205, distance: 22.1
click at [931, 196] on button "Copy tracking number" at bounding box center [934, 185] width 21 height 21
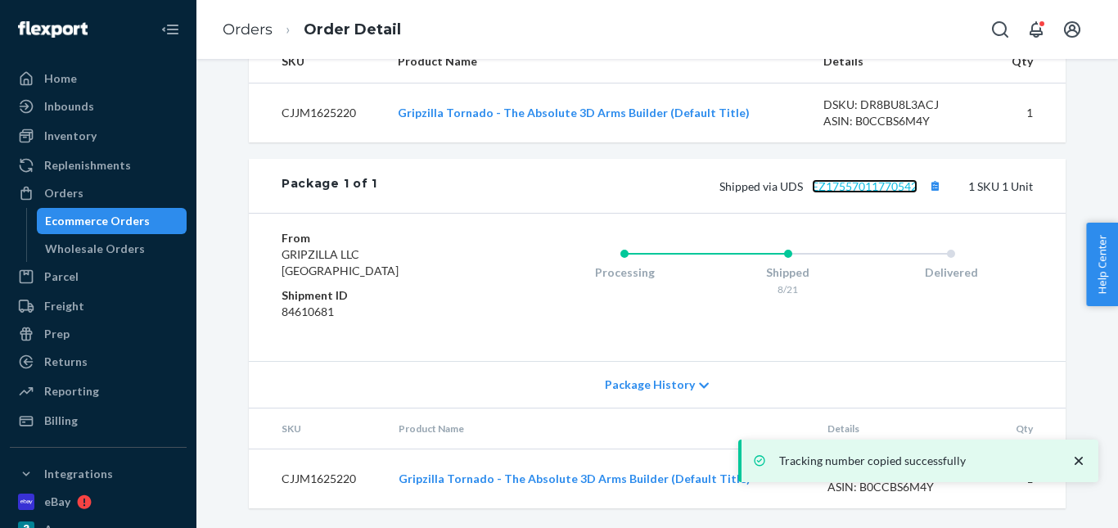
click at [884, 193] on link "EZ17557011770542" at bounding box center [865, 186] width 106 height 14
click at [264, 25] on link "Orders" at bounding box center [248, 29] width 50 height 18
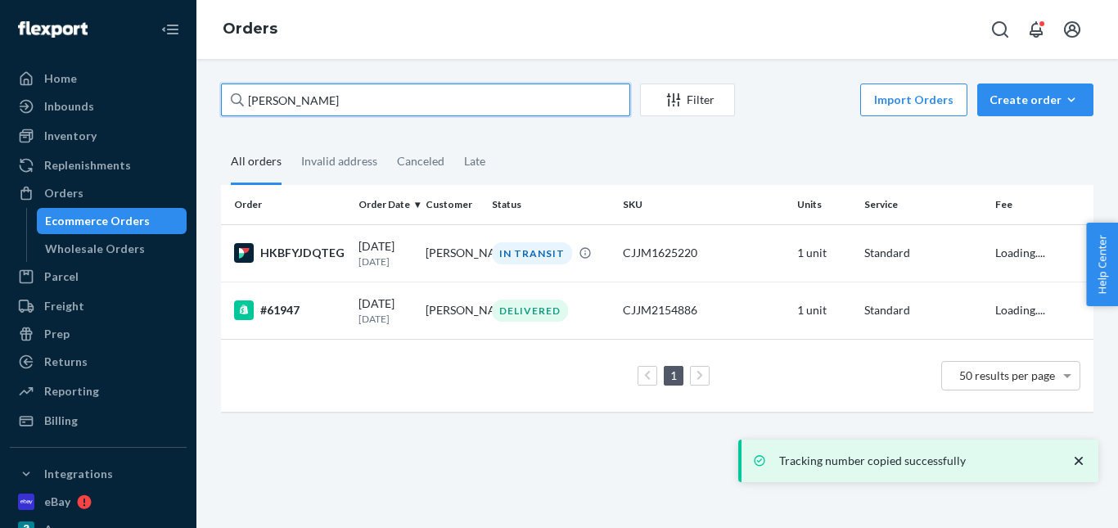
drag, startPoint x: 283, startPoint y: 107, endPoint x: 204, endPoint y: 93, distance: 80.6
click at [199, 103] on div "John Olson Filter Import Orders Create order Ecommerce order Removal order All …" at bounding box center [657, 293] width 922 height 469
paste input "Scott Kaufma"
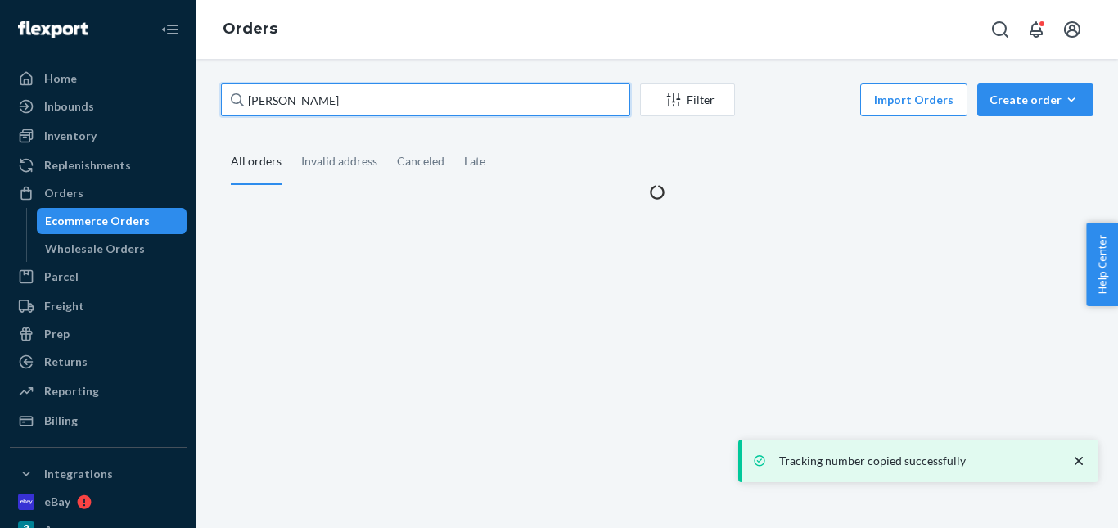
type input "Scott Kaufman"
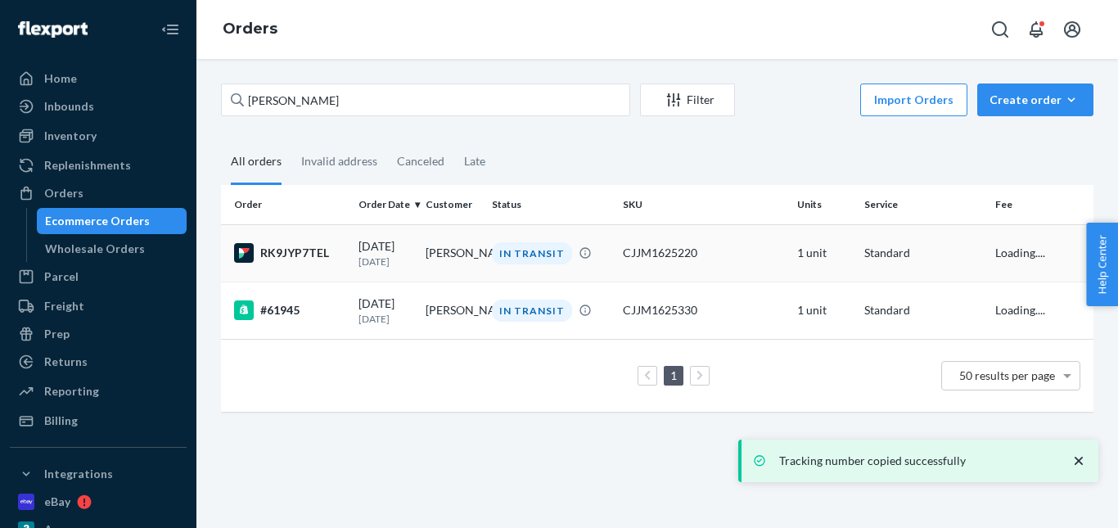
click at [520, 252] on div "IN TRANSIT" at bounding box center [532, 253] width 80 height 22
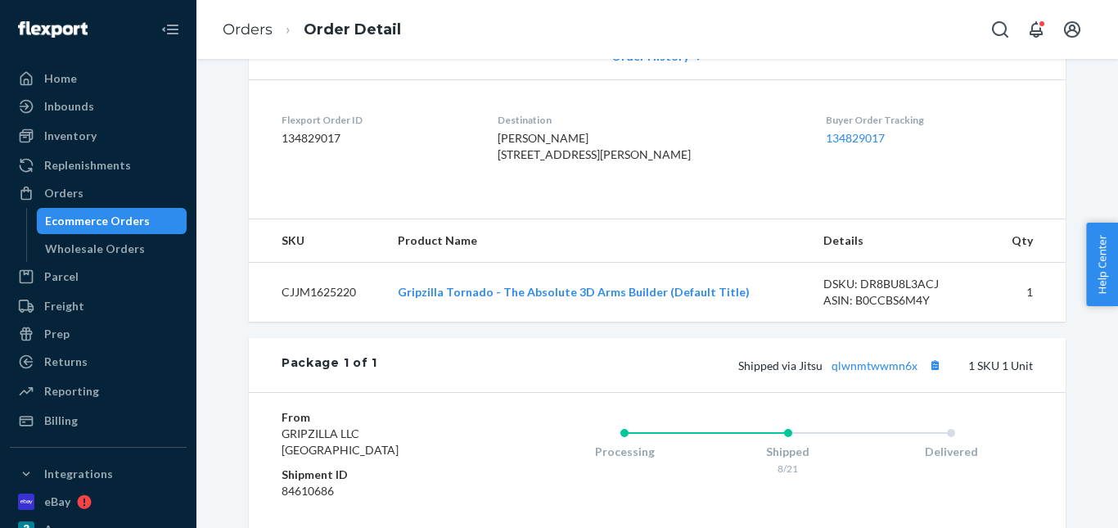
scroll to position [491, 0]
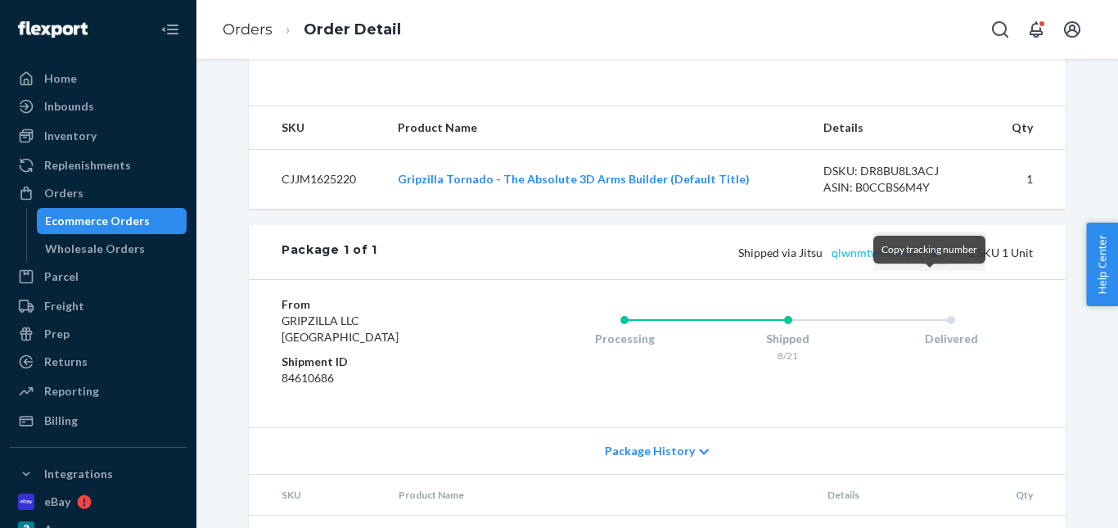
drag, startPoint x: 928, startPoint y: 285, endPoint x: 886, endPoint y: 285, distance: 42.6
click at [926, 263] on button "Copy tracking number" at bounding box center [934, 251] width 21 height 21
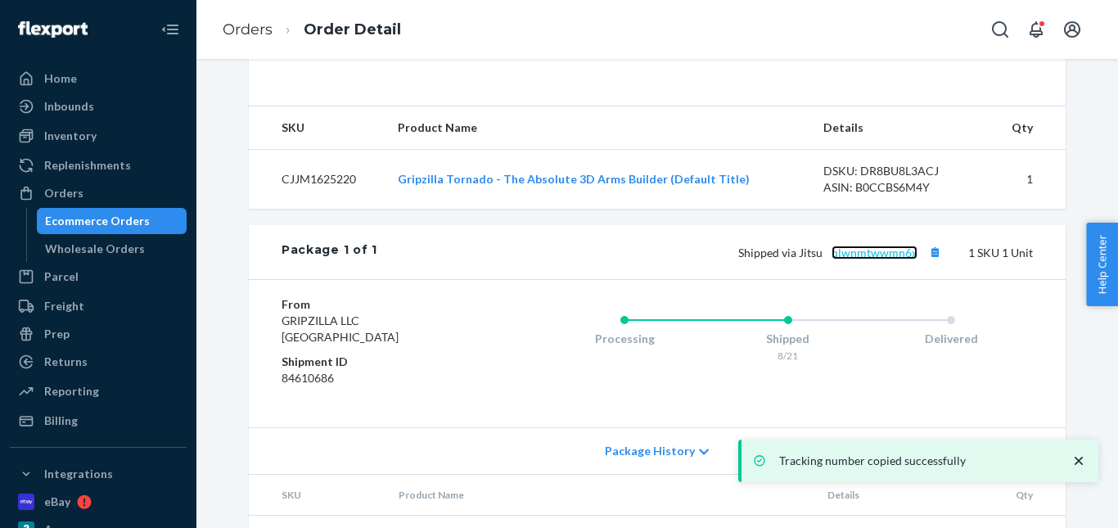
click at [873, 259] on link "qlwnmtwwmn6x" at bounding box center [875, 253] width 86 height 14
click at [870, 259] on link "qlwnmtwwmn6x" at bounding box center [875, 253] width 86 height 14
click at [250, 29] on link "Orders" at bounding box center [248, 29] width 50 height 18
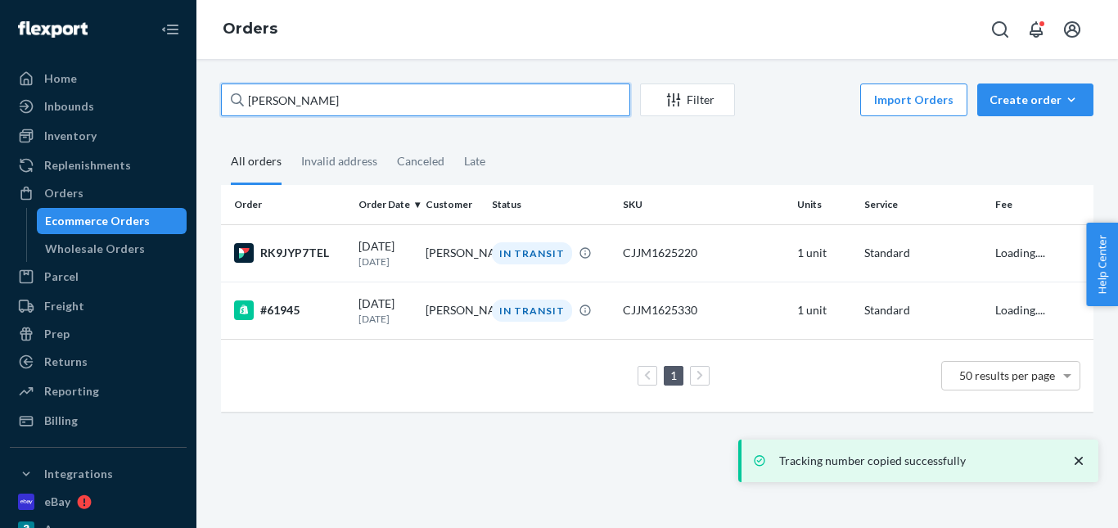
drag, startPoint x: 333, startPoint y: 102, endPoint x: 246, endPoint y: 101, distance: 87.6
click at [219, 101] on div "Scott Kaufman Filter Import Orders Create order Ecommerce order Removal order A…" at bounding box center [657, 255] width 897 height 345
paste input "Kelly Stinnett"
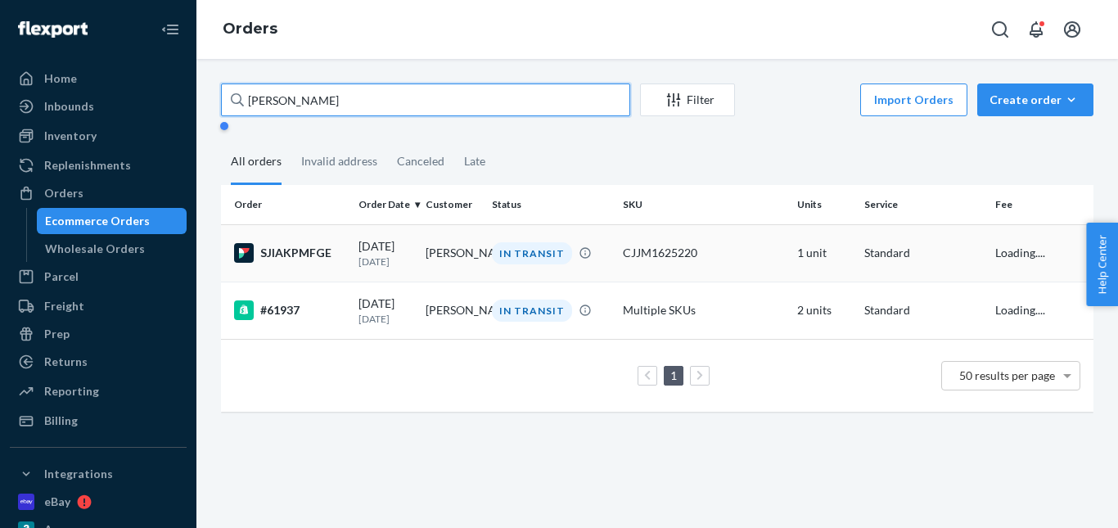
type input "Kelly Stinnett"
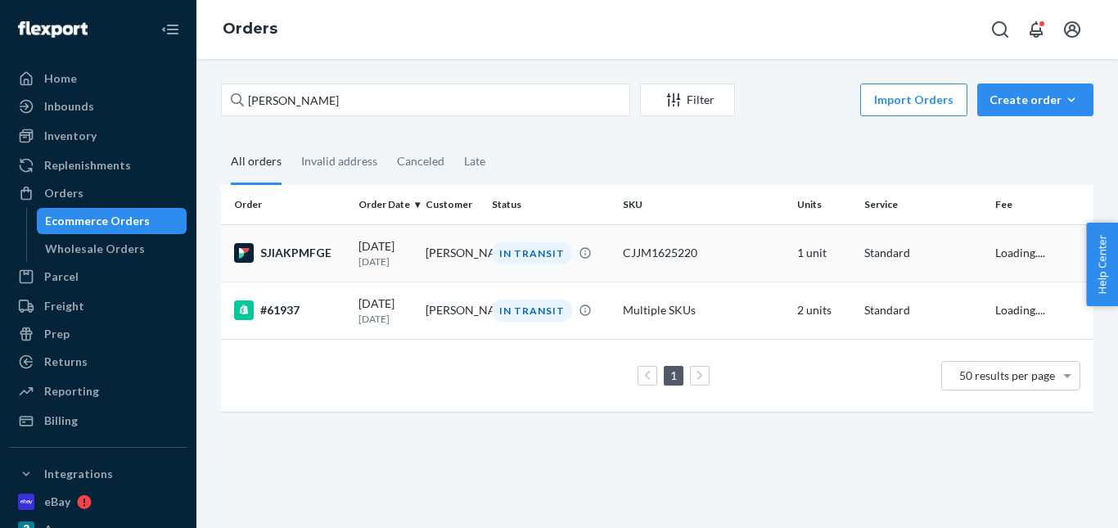
click at [521, 253] on div "IN TRANSIT" at bounding box center [532, 253] width 80 height 22
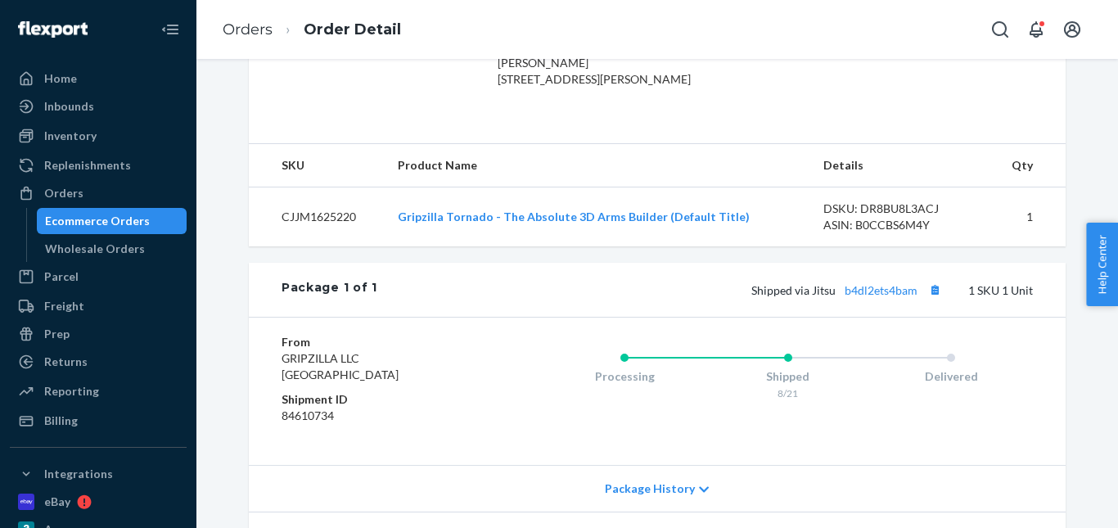
scroll to position [573, 0]
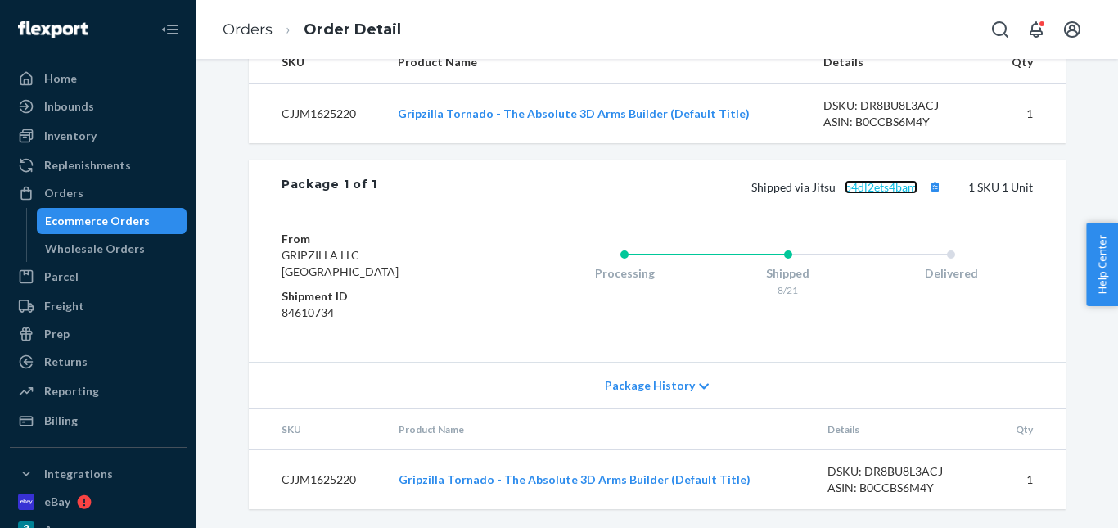
click at [887, 194] on link "b4dl2ets4bam" at bounding box center [881, 187] width 73 height 14
click at [926, 197] on button "Copy tracking number" at bounding box center [934, 186] width 21 height 21
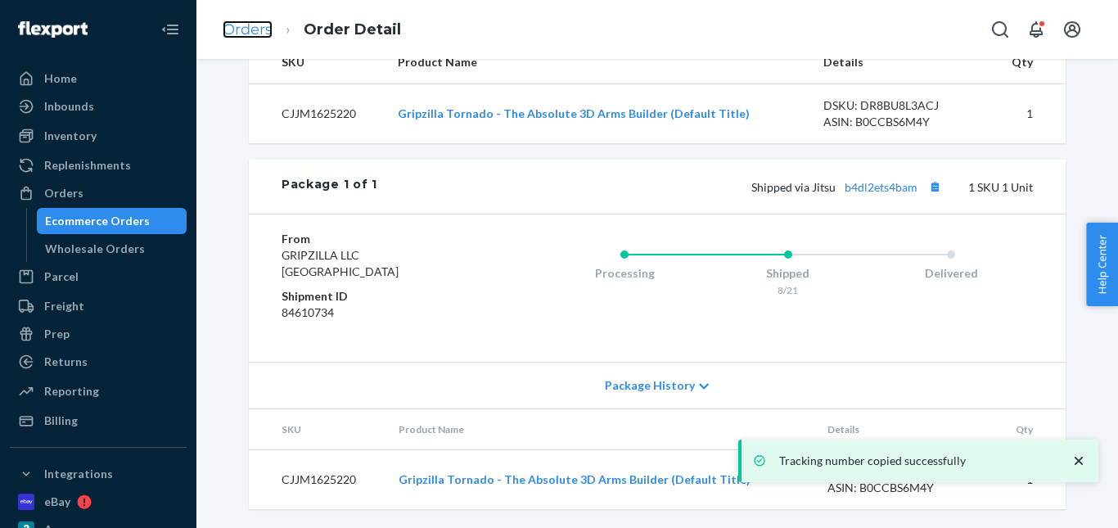
click at [250, 26] on link "Orders" at bounding box center [248, 29] width 50 height 18
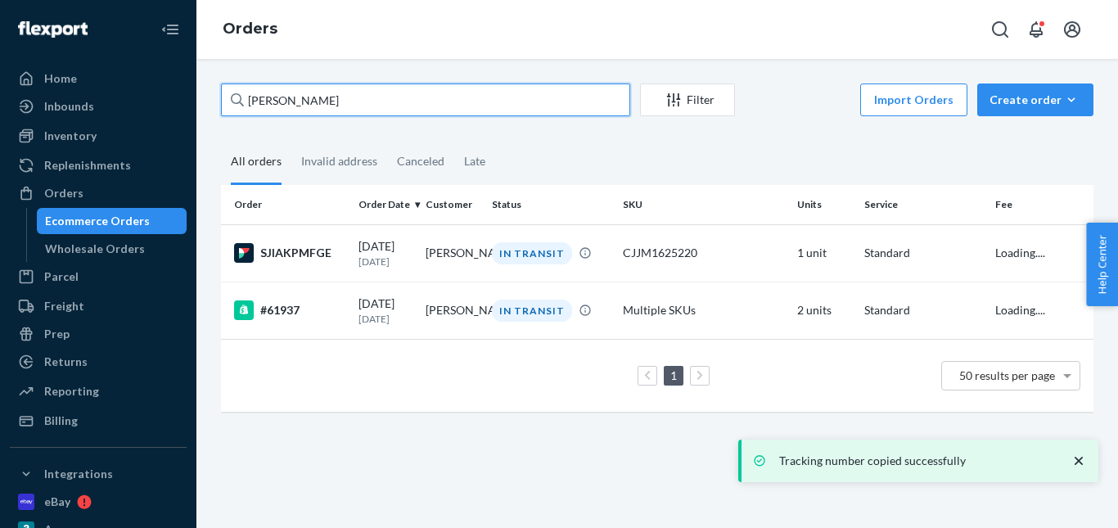
drag, startPoint x: 341, startPoint y: 109, endPoint x: 210, endPoint y: 98, distance: 132.2
click at [210, 98] on div "Kelly Stinnett Filter Import Orders Create order Ecommerce order Removal order …" at bounding box center [657, 255] width 897 height 345
paste input "Michael Barnes"
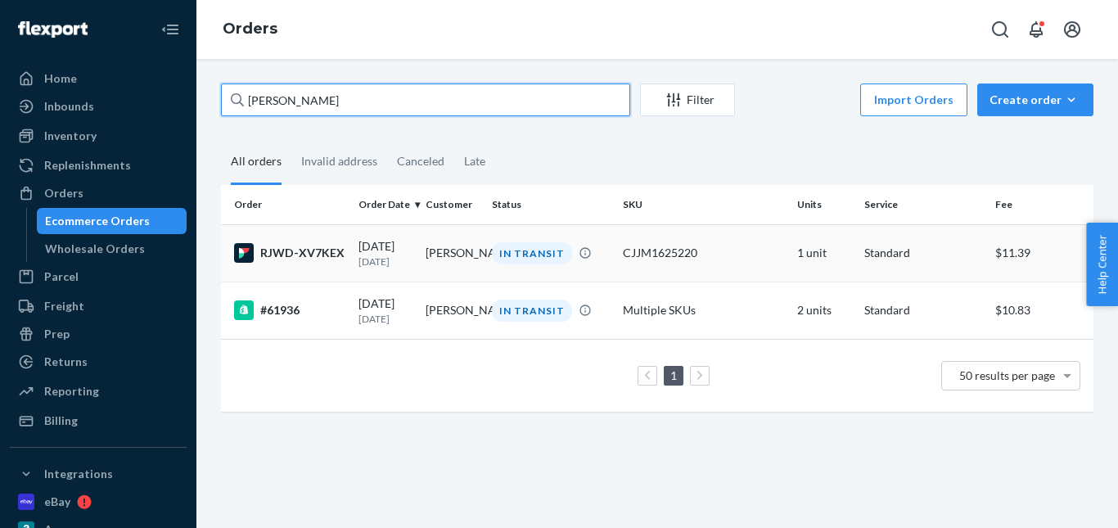
type input "Michael Barnes"
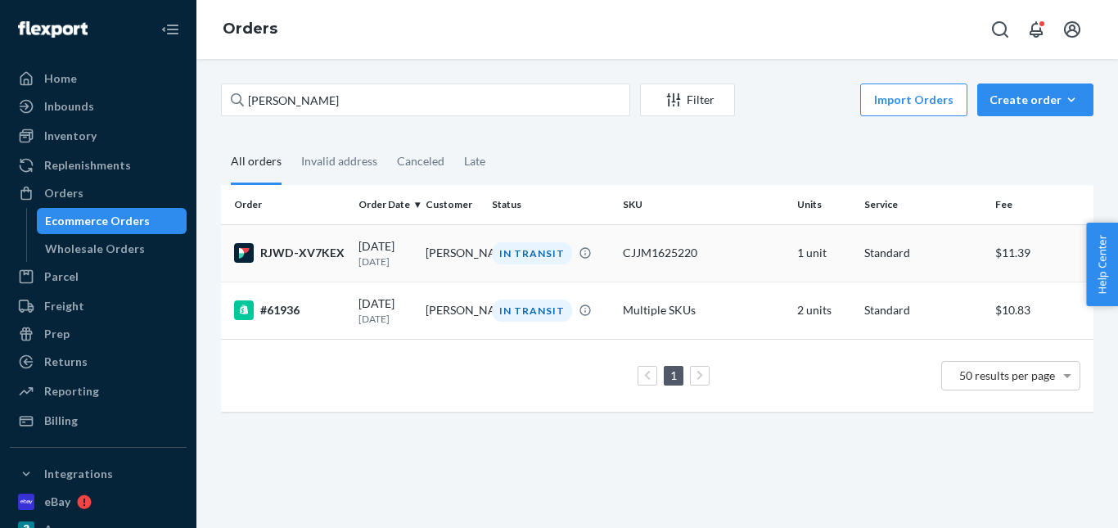
click at [520, 244] on div "IN TRANSIT" at bounding box center [532, 253] width 80 height 22
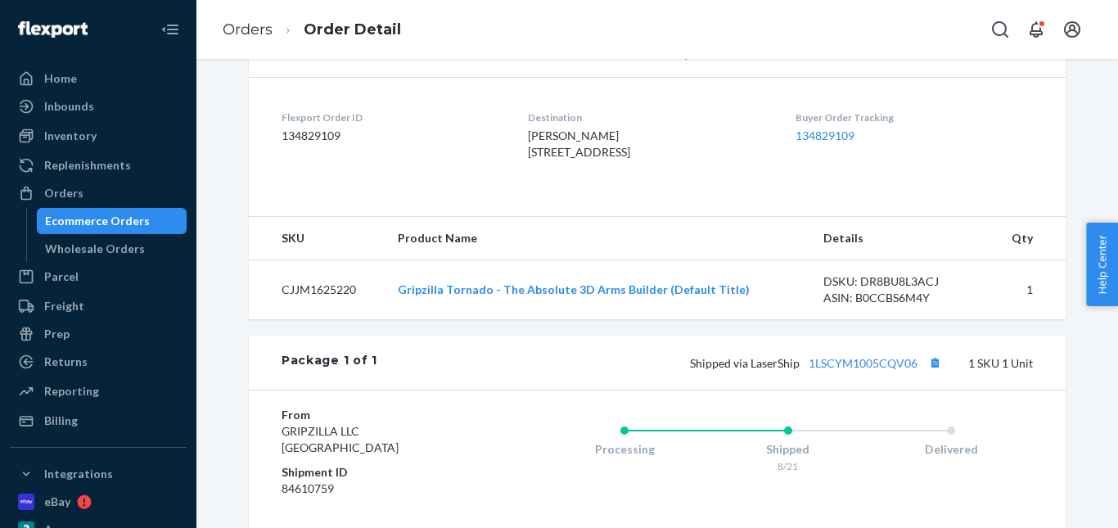
scroll to position [409, 0]
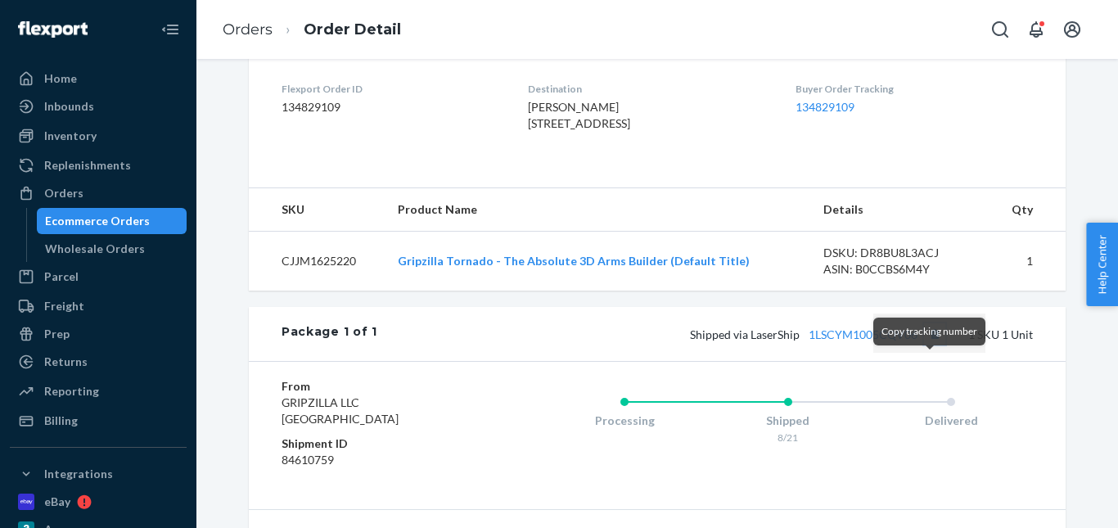
drag, startPoint x: 926, startPoint y: 365, endPoint x: 905, endPoint y: 325, distance: 45.4
click at [926, 345] on button "Copy tracking number" at bounding box center [934, 333] width 21 height 21
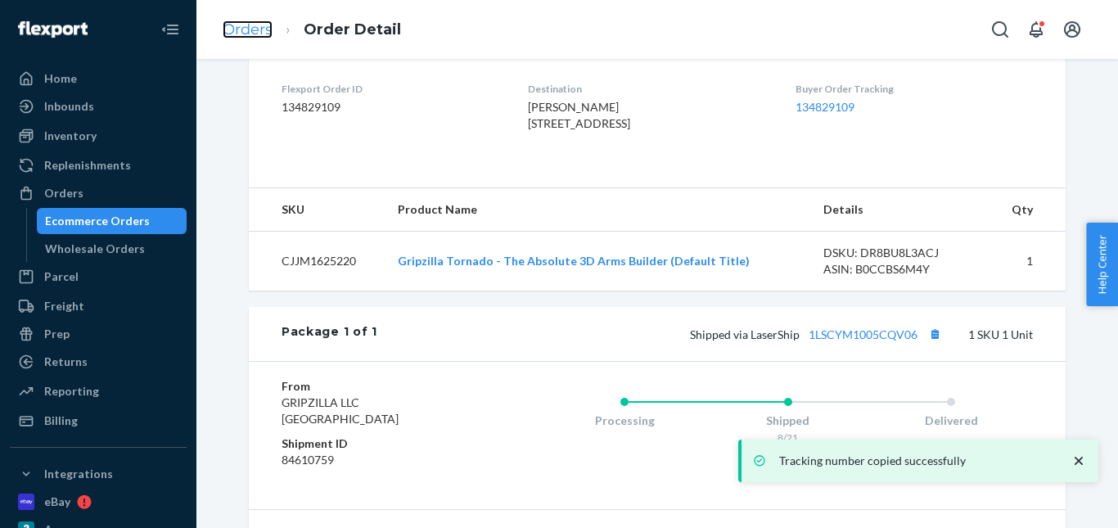
click at [267, 33] on link "Orders" at bounding box center [248, 29] width 50 height 18
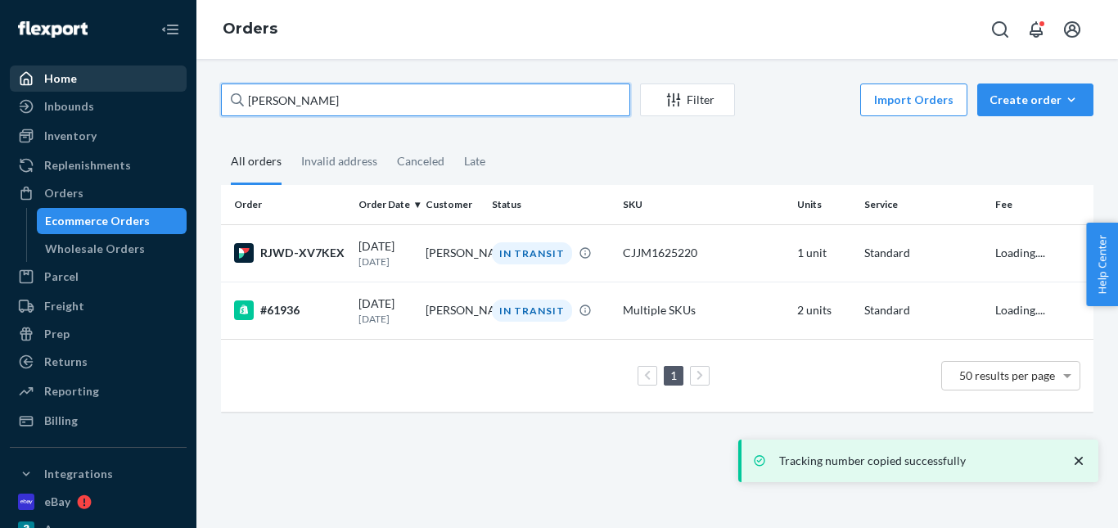
drag, startPoint x: 377, startPoint y: 92, endPoint x: 115, endPoint y: 77, distance: 262.4
click at [115, 78] on div "Home Inbounds Shipping Plans Problems Inventory Products Replenishments Orders …" at bounding box center [559, 264] width 1118 height 528
paste input "arco Perciavalle"
type input "Marco Perciavalle"
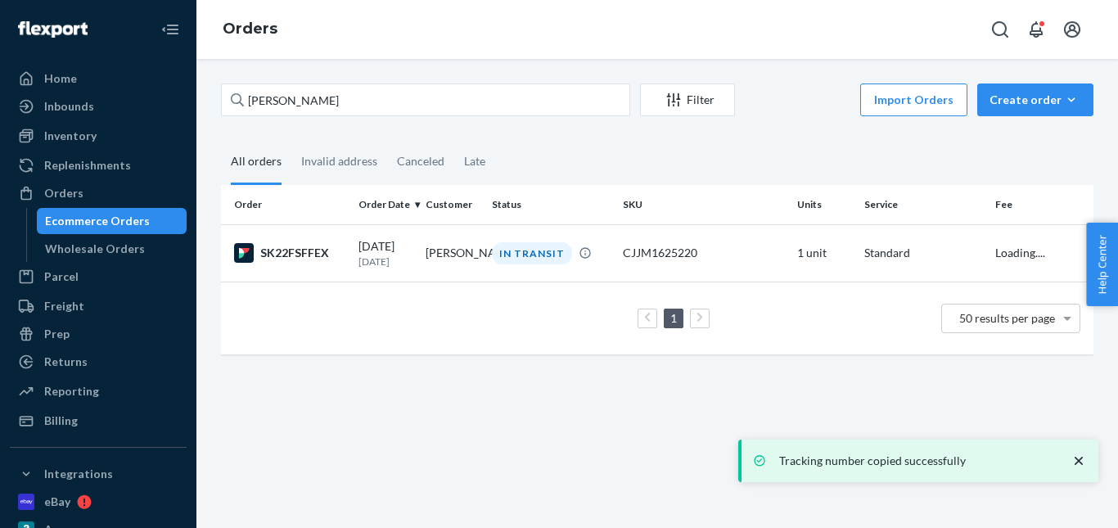
click at [518, 251] on div "IN TRANSIT" at bounding box center [532, 253] width 80 height 22
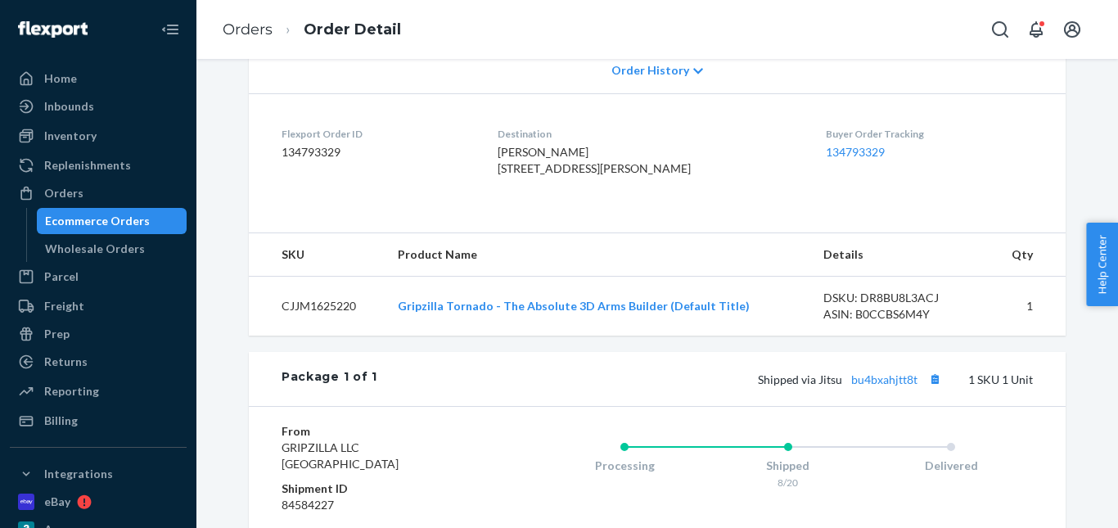
scroll to position [491, 0]
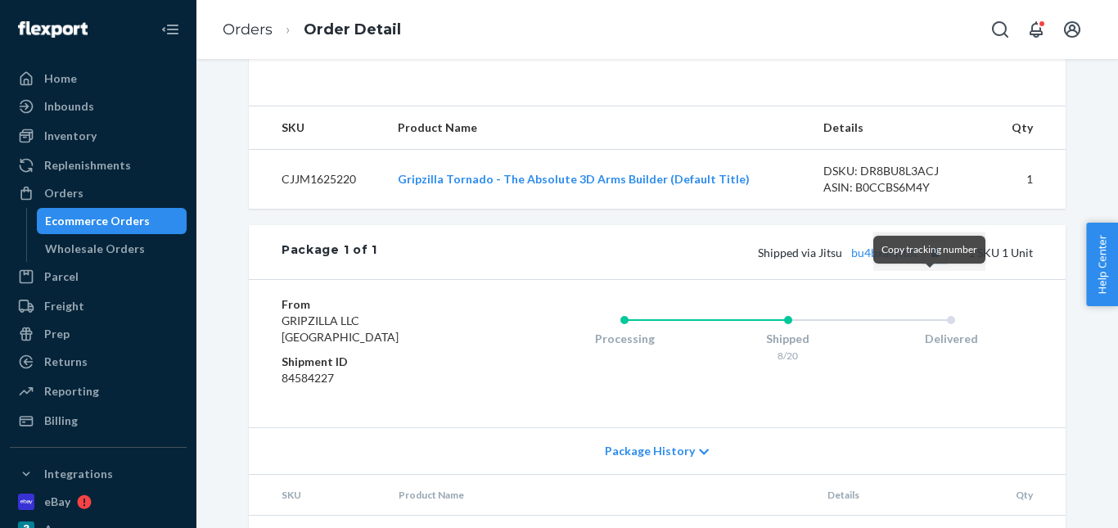
click at [930, 263] on button "Copy tracking number" at bounding box center [934, 251] width 21 height 21
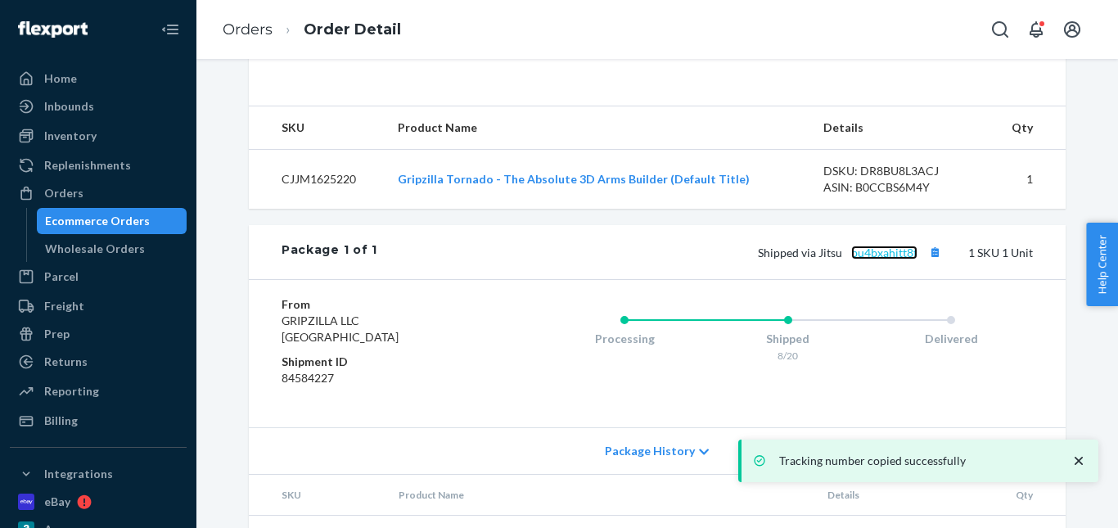
click at [893, 259] on link "bu4bxahjtt8t" at bounding box center [884, 253] width 66 height 14
click at [258, 31] on link "Orders" at bounding box center [248, 29] width 50 height 18
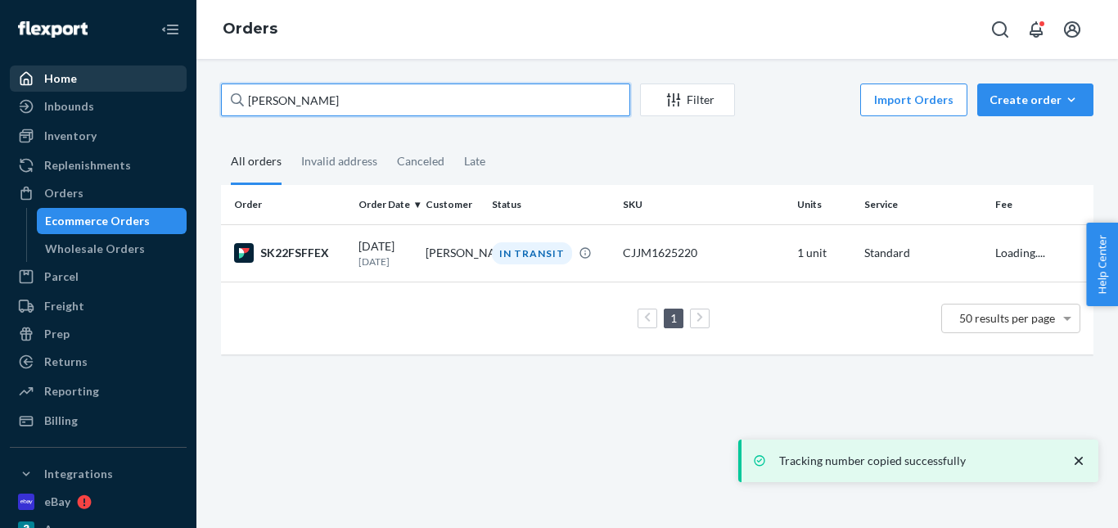
drag, startPoint x: 357, startPoint y: 100, endPoint x: 124, endPoint y: 91, distance: 233.4
click at [106, 98] on div "Home Inbounds Shipping Plans Problems Inventory Products Replenishments Orders …" at bounding box center [559, 264] width 1118 height 528
paste input "Charlie Margin"
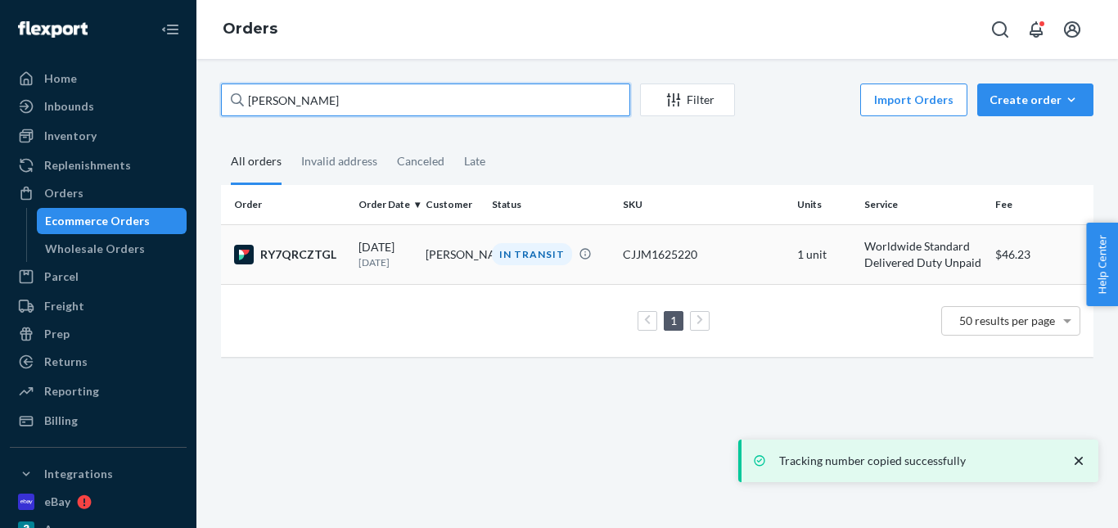
type input "Charlie Margin"
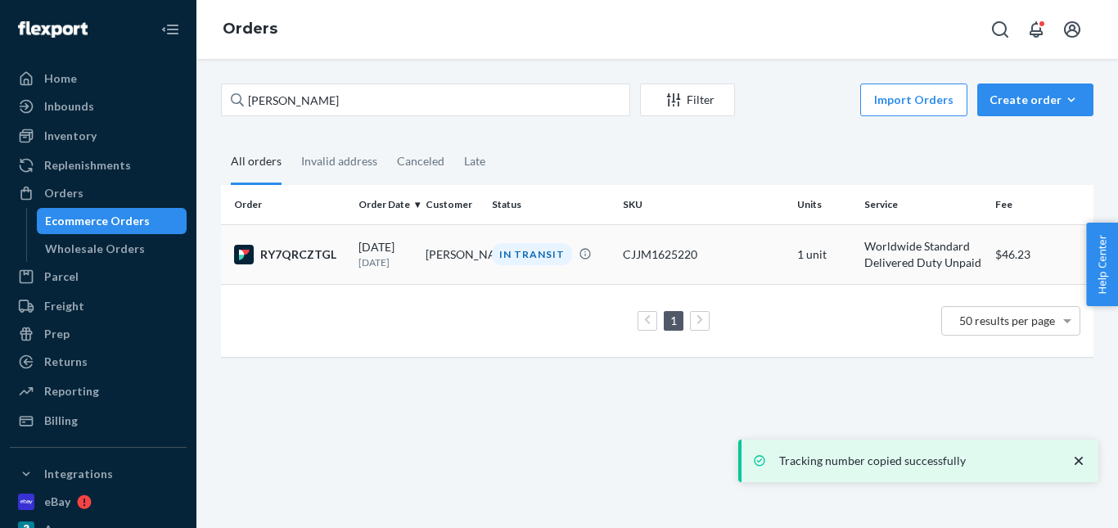
click at [521, 258] on div "IN TRANSIT" at bounding box center [532, 254] width 80 height 22
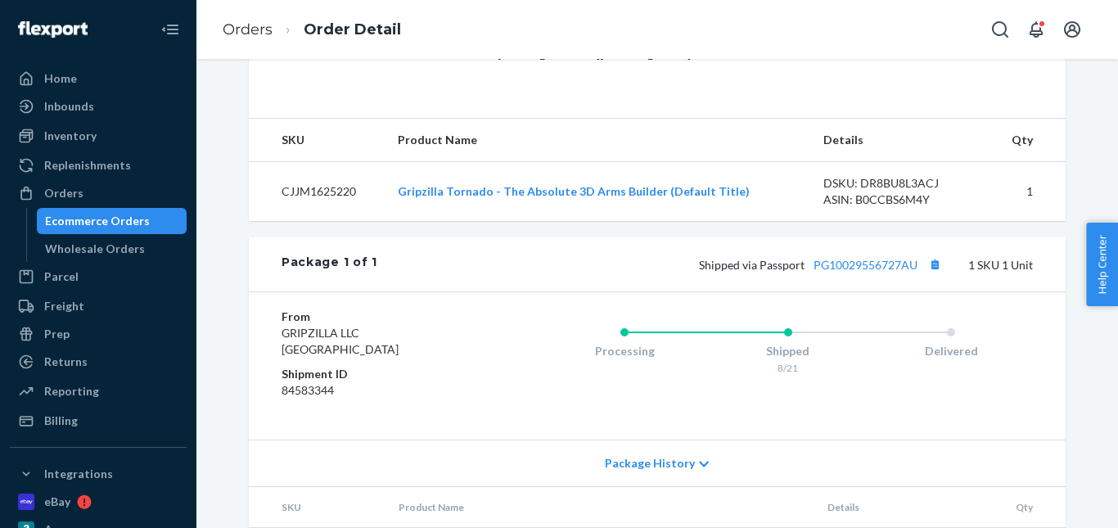
scroll to position [491, 0]
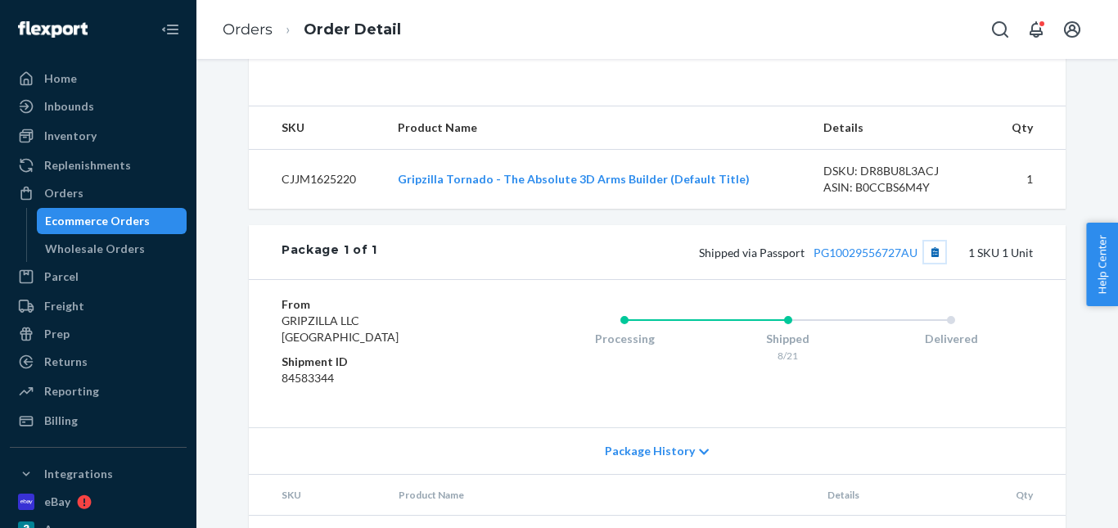
click at [924, 263] on button "Copy tracking number" at bounding box center [934, 251] width 21 height 21
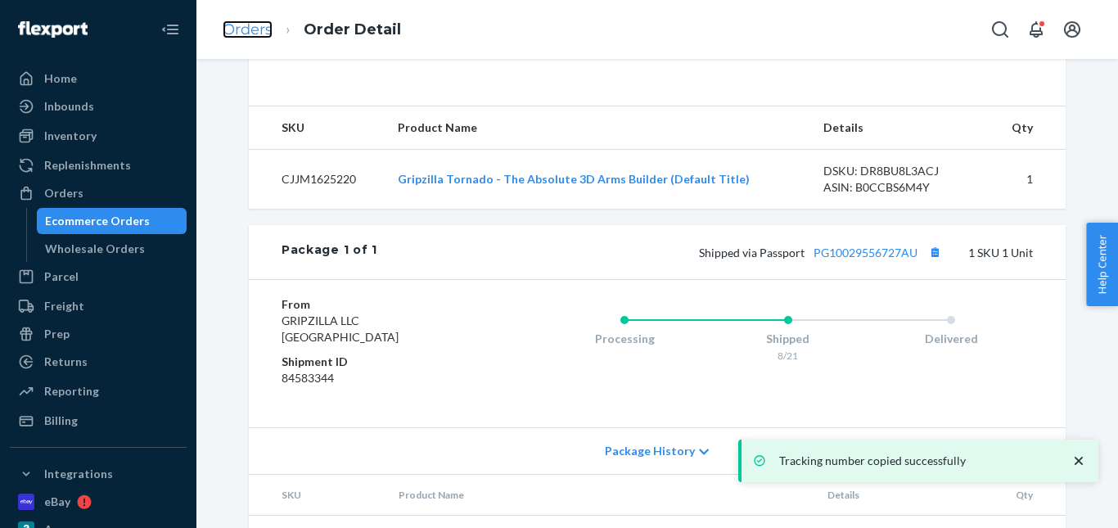
click at [254, 33] on link "Orders" at bounding box center [248, 29] width 50 height 18
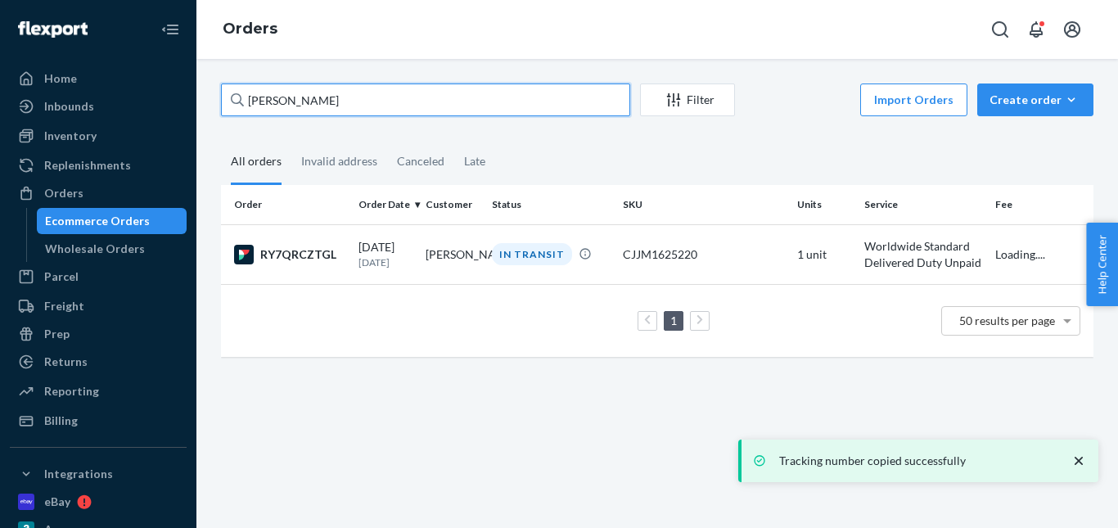
drag, startPoint x: 342, startPoint y: 99, endPoint x: 212, endPoint y: 92, distance: 130.3
click at [212, 93] on div "Charlie Margin Filter Import Orders Create order Ecommerce order Removal order …" at bounding box center [657, 228] width 897 height 290
paste input "Nathaniel Gleaso"
type input "Nathaniel Gleason"
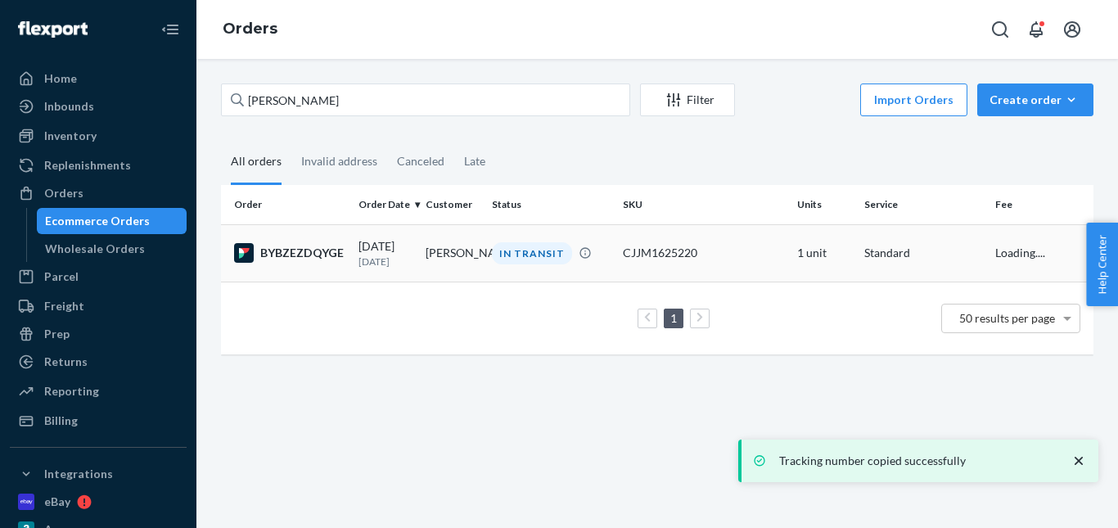
click at [508, 258] on div "IN TRANSIT" at bounding box center [532, 253] width 80 height 22
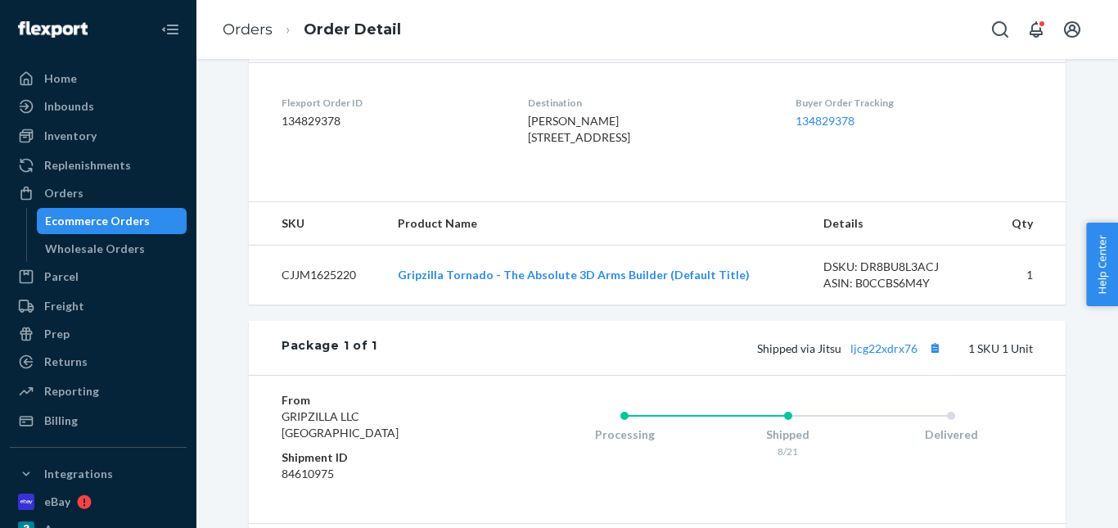
scroll to position [491, 0]
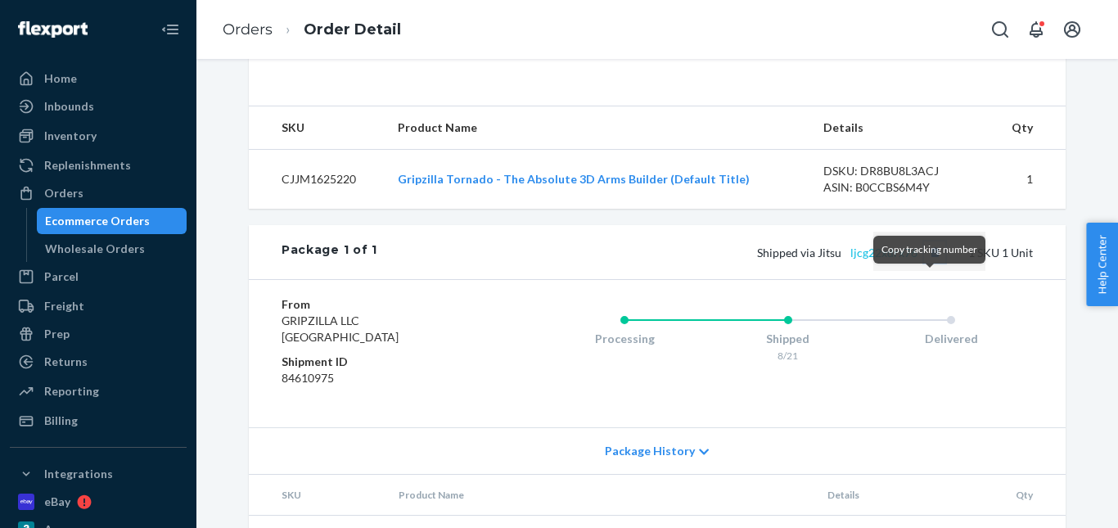
drag, startPoint x: 929, startPoint y: 284, endPoint x: 900, endPoint y: 286, distance: 28.7
click at [929, 263] on button "Copy tracking number" at bounding box center [934, 251] width 21 height 21
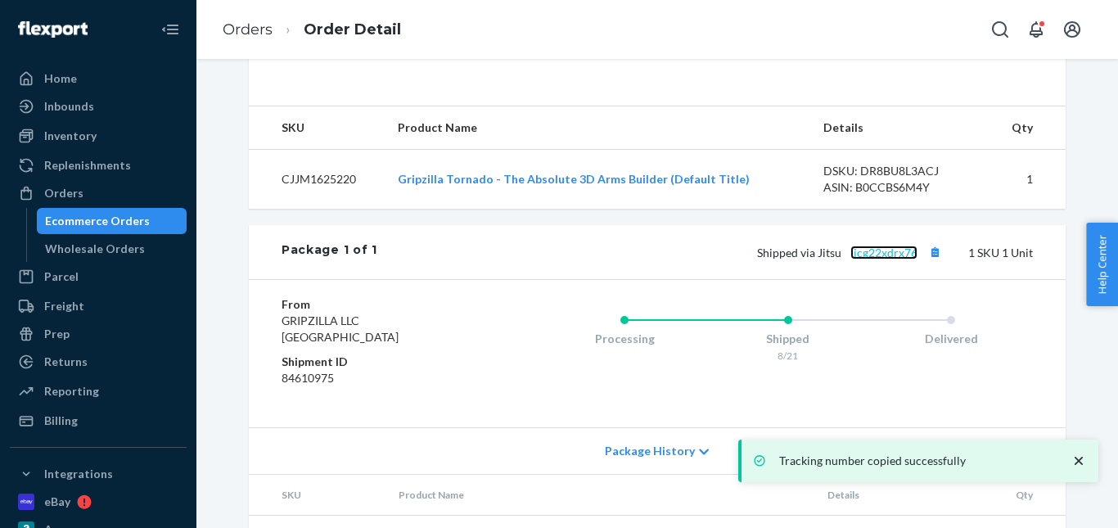
drag, startPoint x: 883, startPoint y: 288, endPoint x: 855, endPoint y: 275, distance: 30.8
click at [882, 259] on link "ljcg22xdrx76" at bounding box center [883, 253] width 67 height 14
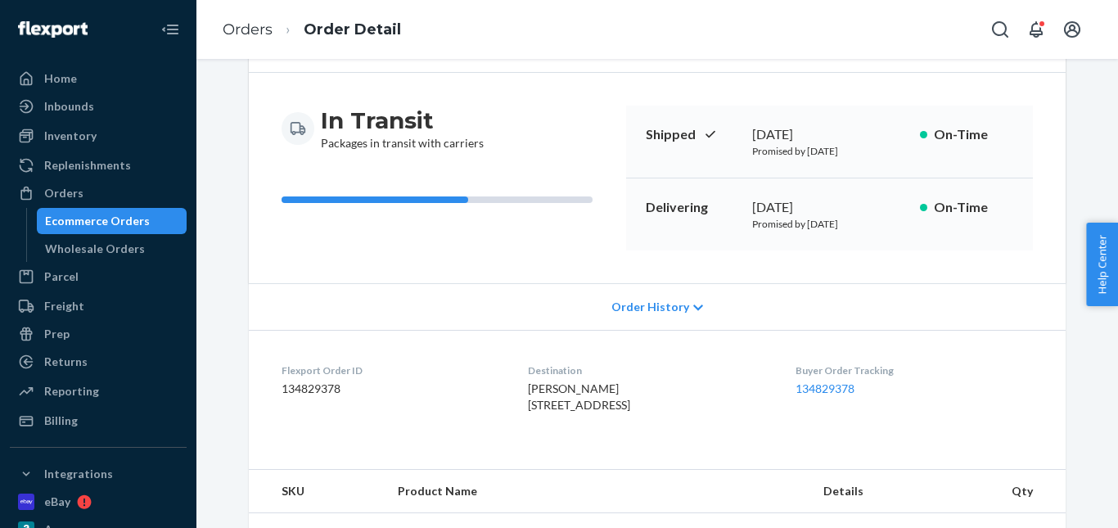
scroll to position [99, 0]
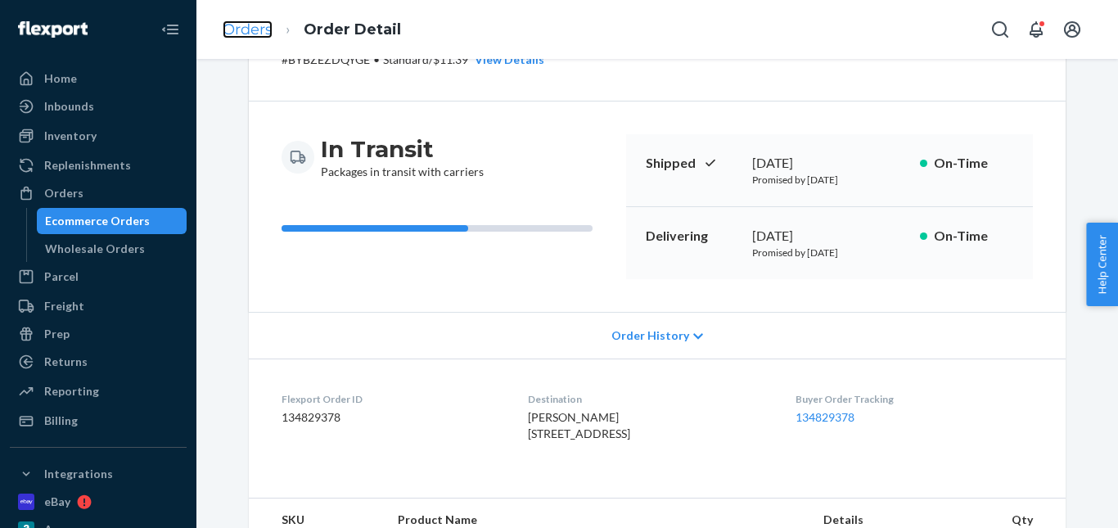
click at [255, 34] on link "Orders" at bounding box center [248, 29] width 50 height 18
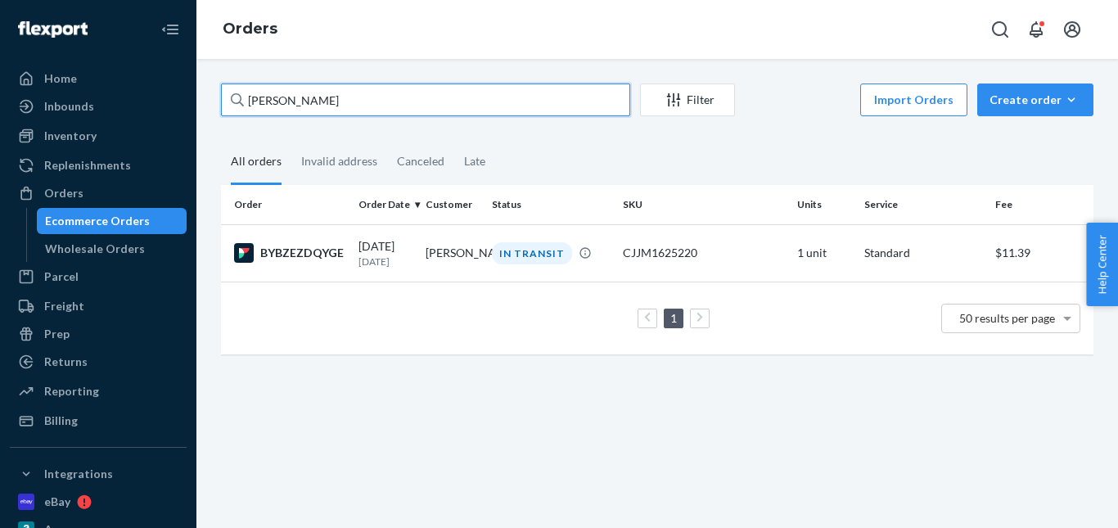
drag, startPoint x: 349, startPoint y: 94, endPoint x: 196, endPoint y: 106, distance: 154.3
click at [196, 106] on div "Home Inbounds Shipping Plans Problems Inventory Products Replenishments Orders …" at bounding box center [559, 264] width 1118 height 528
paste input "Efrem Kame"
type input "Efrem Kamen"
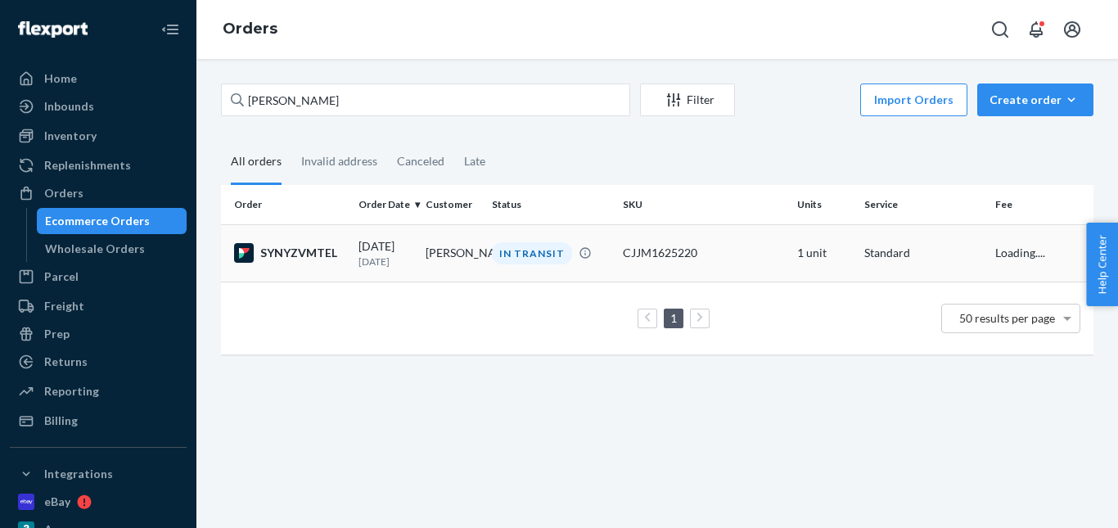
click at [526, 240] on td "IN TRANSIT" at bounding box center [550, 252] width 131 height 57
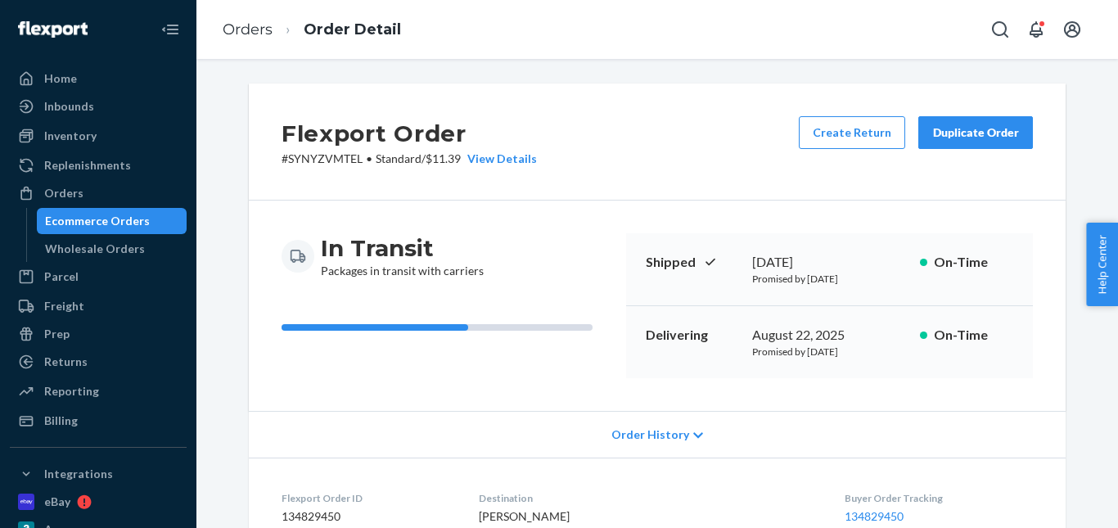
scroll to position [409, 0]
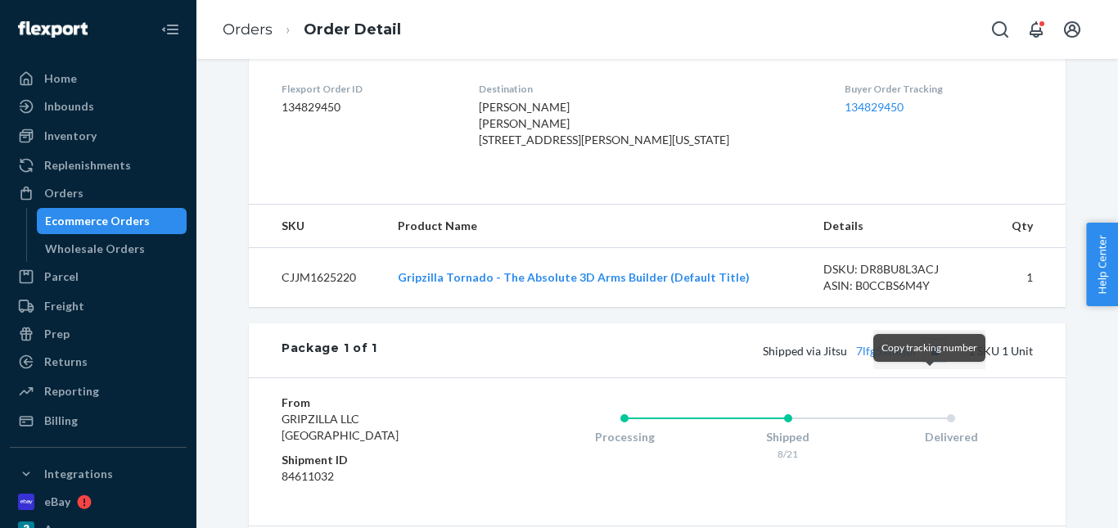
click at [926, 361] on button "Copy tracking number" at bounding box center [934, 350] width 21 height 21
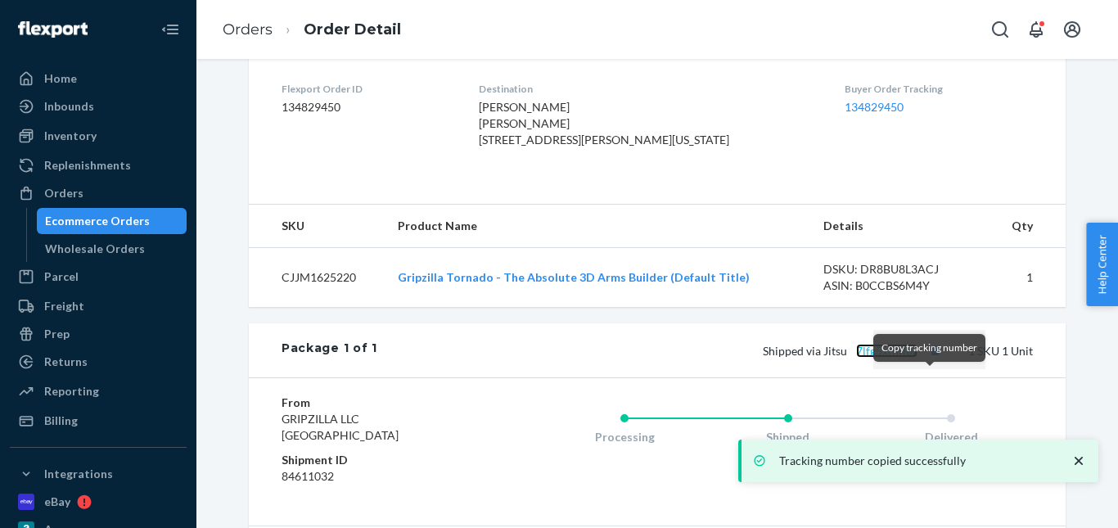
click at [899, 358] on link "7lfg5xfnfjbr" at bounding box center [886, 351] width 61 height 14
drag, startPoint x: 246, startPoint y: 30, endPoint x: 303, endPoint y: 65, distance: 67.2
click at [246, 30] on link "Orders" at bounding box center [248, 29] width 50 height 18
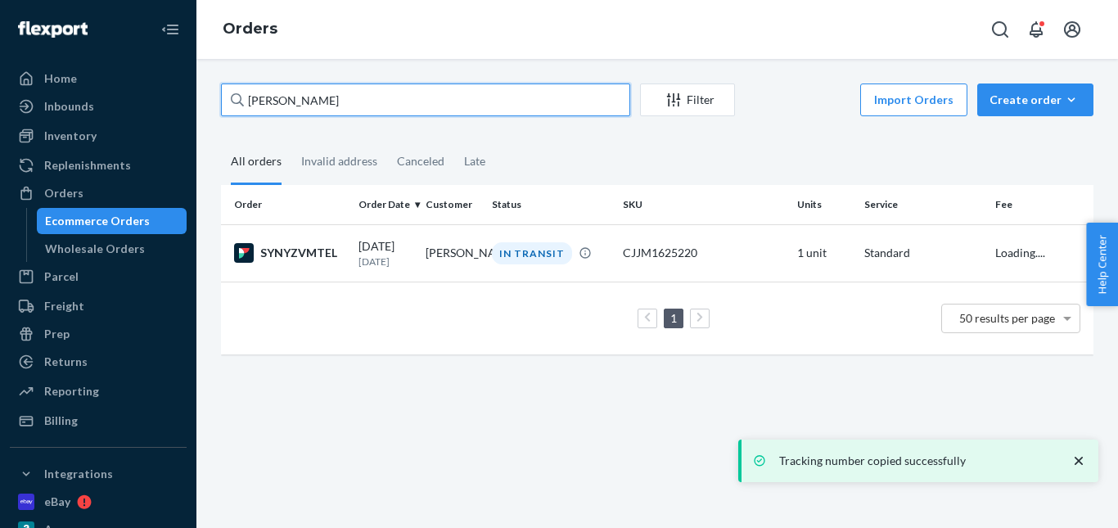
drag, startPoint x: 331, startPoint y: 89, endPoint x: 322, endPoint y: 107, distance: 20.1
click at [137, 92] on div "Home Inbounds Shipping Plans Problems Inventory Products Replenishments Orders …" at bounding box center [559, 264] width 1118 height 528
paste input "John Zhang"
type input "John Zhang"
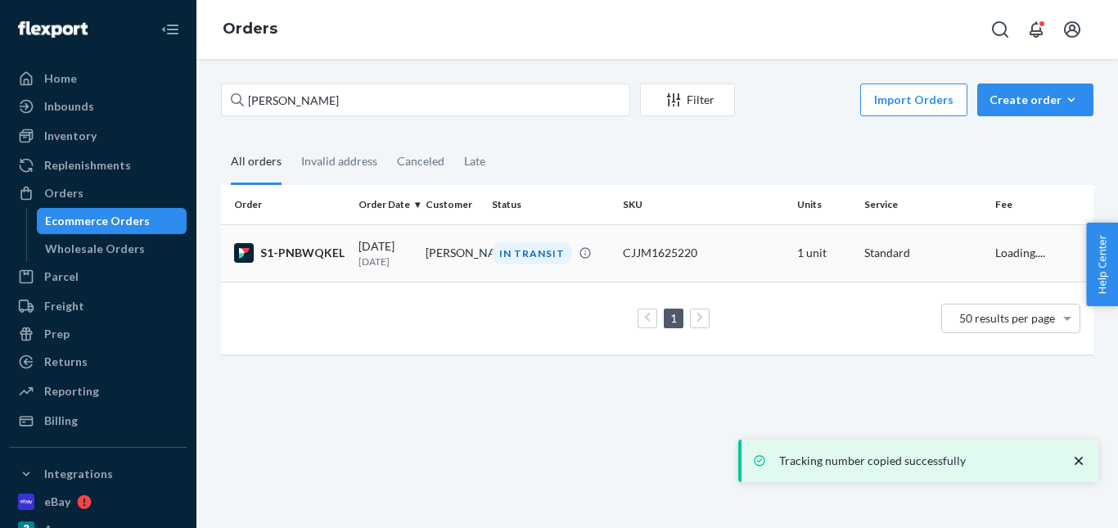
click at [538, 257] on div "IN TRANSIT" at bounding box center [532, 253] width 80 height 22
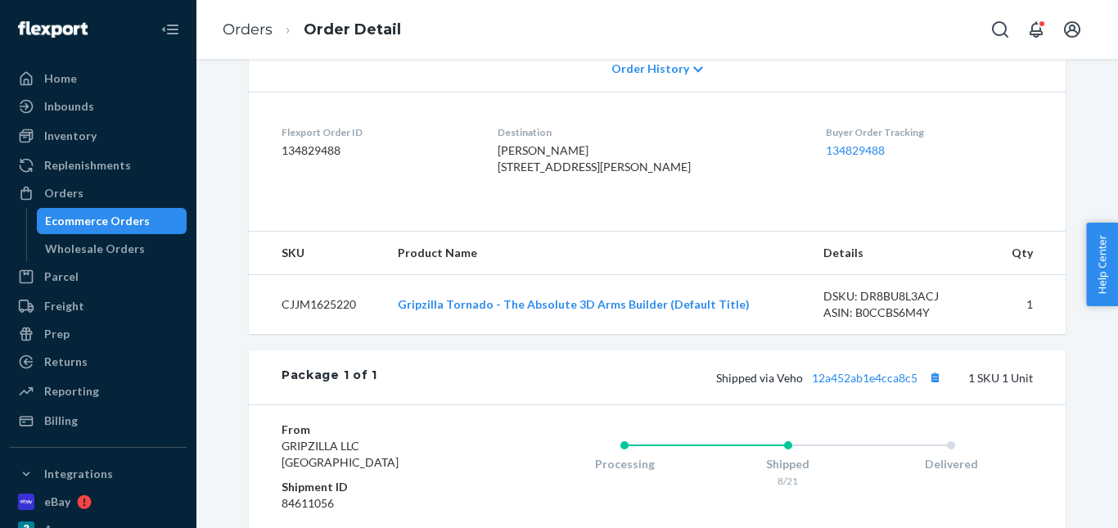
scroll to position [409, 0]
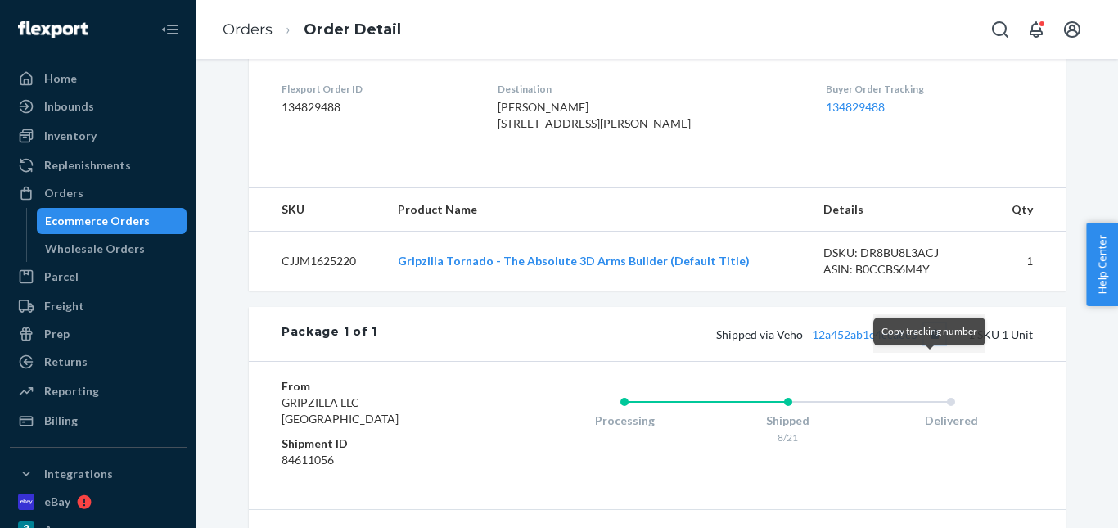
click at [930, 345] on button "Copy tracking number" at bounding box center [934, 333] width 21 height 21
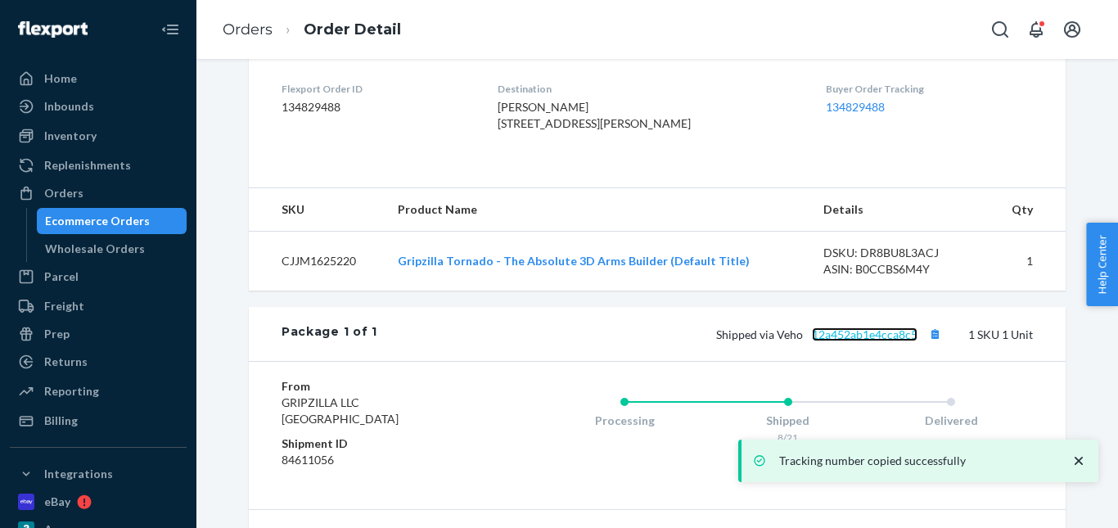
click at [877, 341] on link "12a452ab1e4cca8c5" at bounding box center [865, 334] width 106 height 14
click at [253, 20] on link "Orders" at bounding box center [248, 29] width 50 height 18
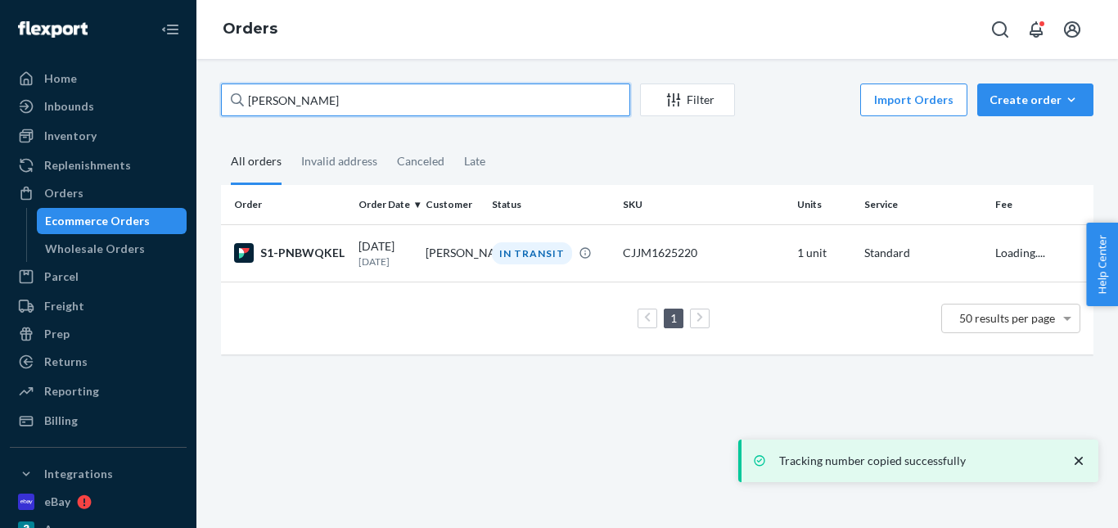
drag, startPoint x: 354, startPoint y: 100, endPoint x: 245, endPoint y: 98, distance: 108.9
click at [237, 94] on div "John Zhang" at bounding box center [425, 99] width 409 height 33
paste input "Lee Frucci"
type input "Lee Frucci"
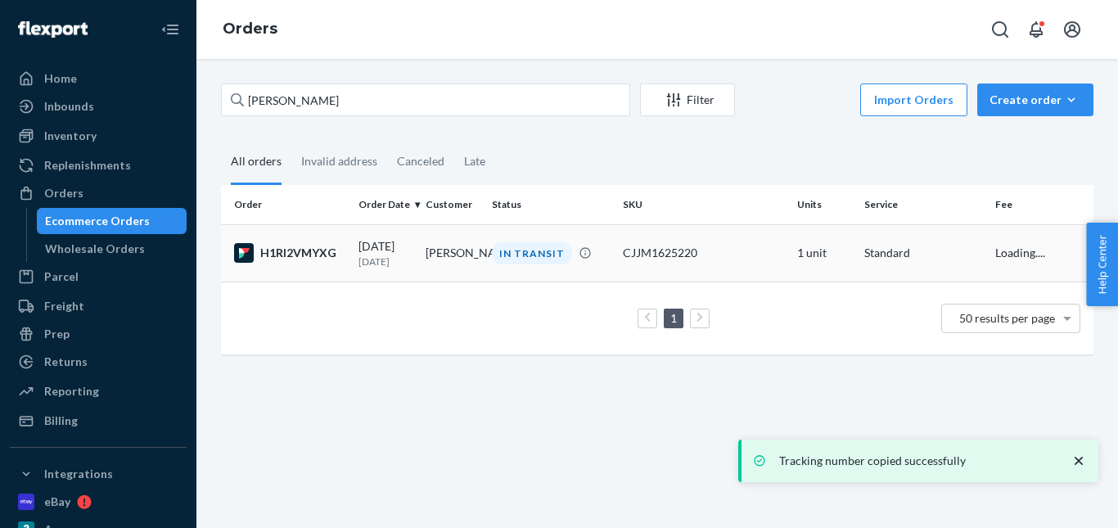
click at [535, 254] on div "IN TRANSIT" at bounding box center [532, 253] width 80 height 22
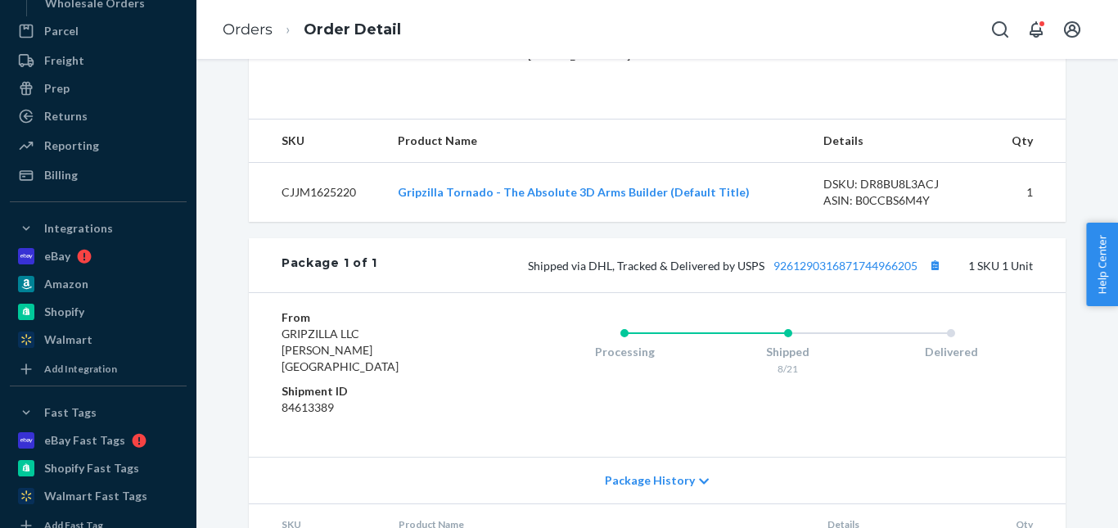
scroll to position [491, 0]
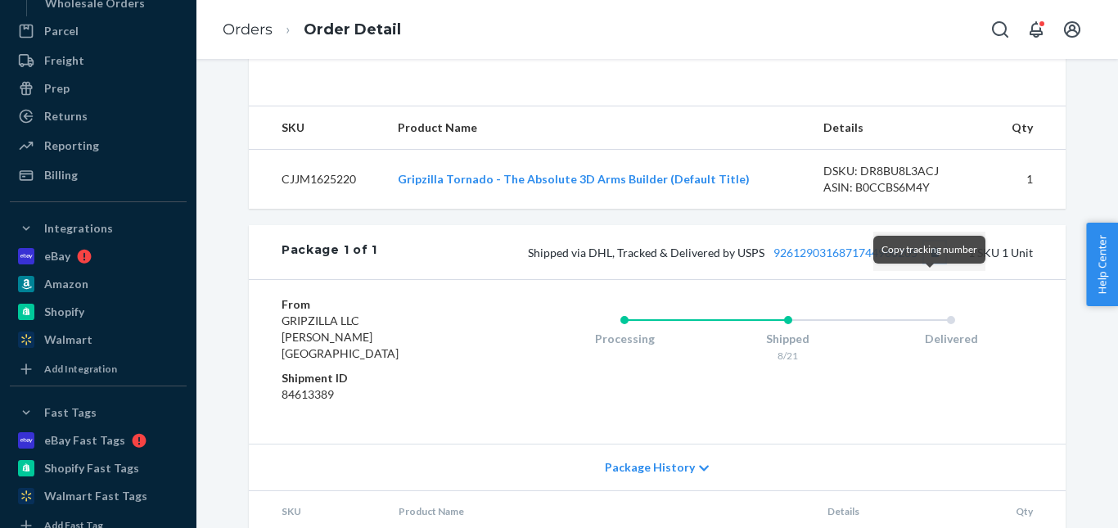
click at [931, 263] on button "Copy tracking number" at bounding box center [934, 251] width 21 height 21
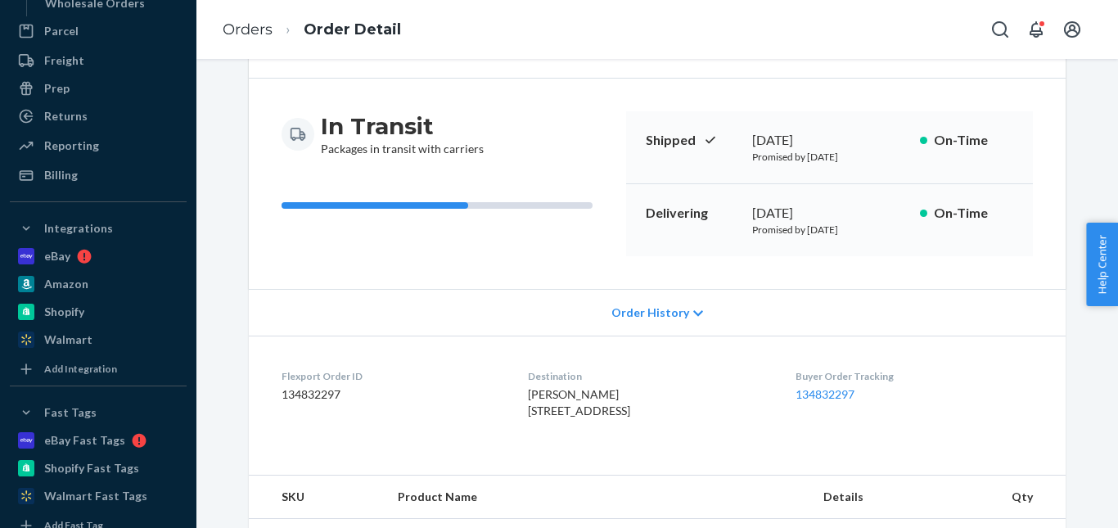
scroll to position [0, 0]
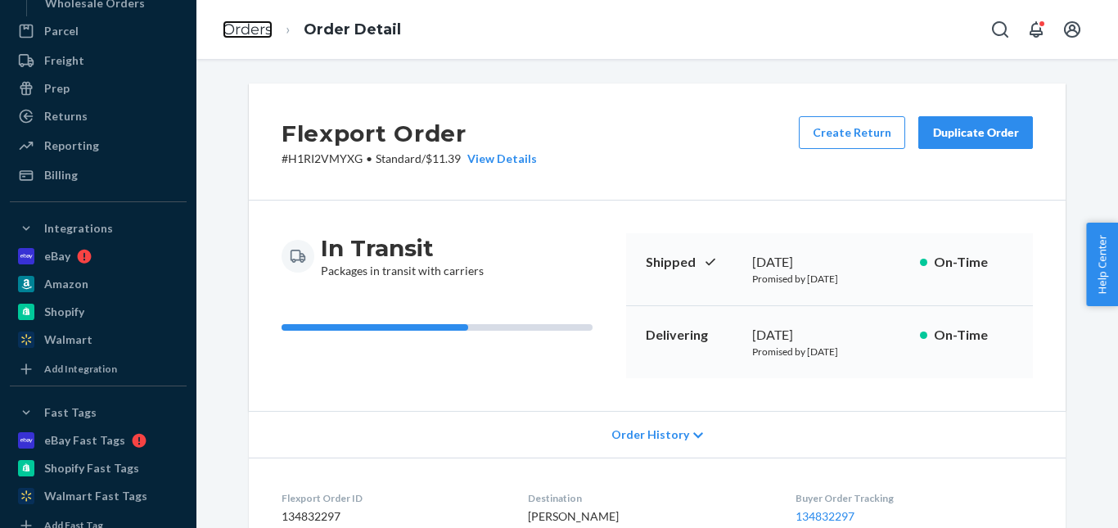
drag, startPoint x: 232, startPoint y: 32, endPoint x: 281, endPoint y: 75, distance: 64.9
click at [232, 32] on link "Orders" at bounding box center [248, 29] width 50 height 18
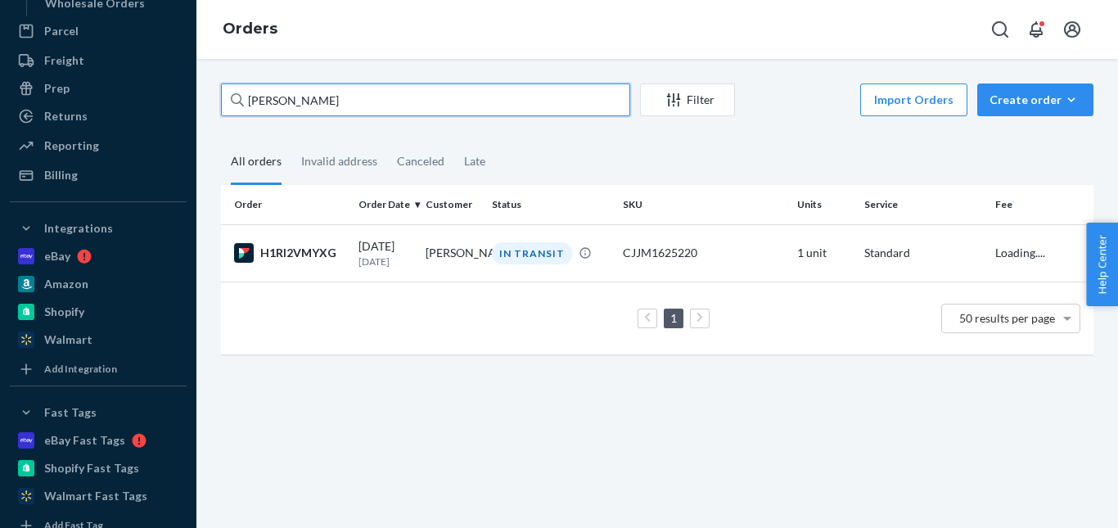
click at [187, 108] on div "Home Inbounds Shipping Plans Problems Inventory Products Replenishments Orders …" at bounding box center [559, 264] width 1118 height 528
paste input "Terrance Ludwick"
type input "Terrance Ludwick"
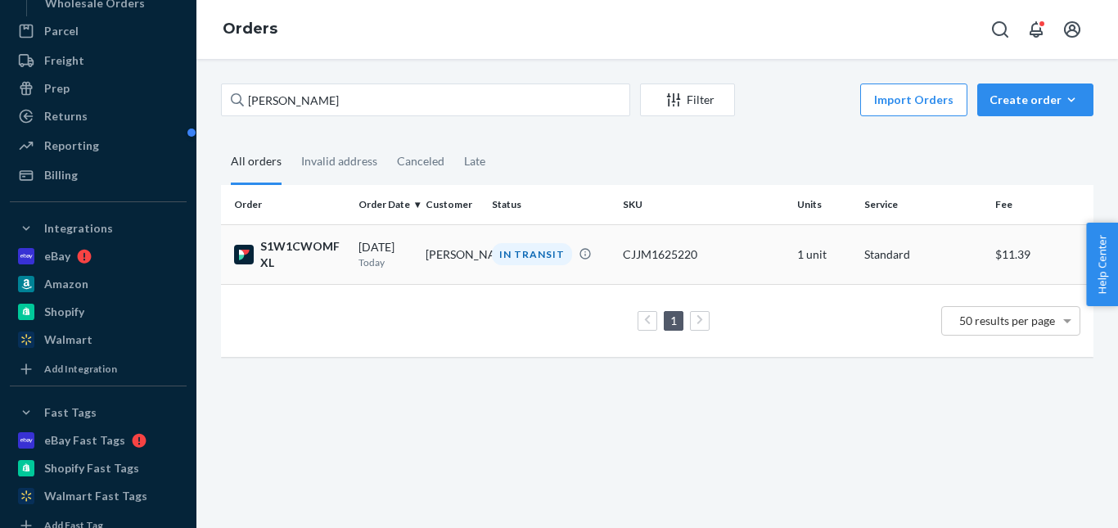
click at [490, 246] on div "IN TRANSIT" at bounding box center [551, 254] width 124 height 22
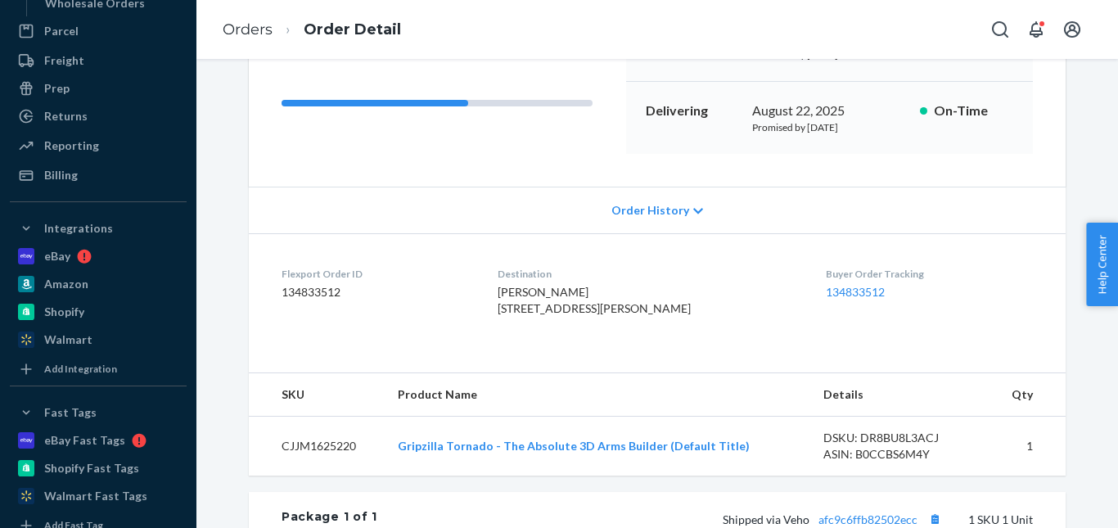
scroll to position [327, 0]
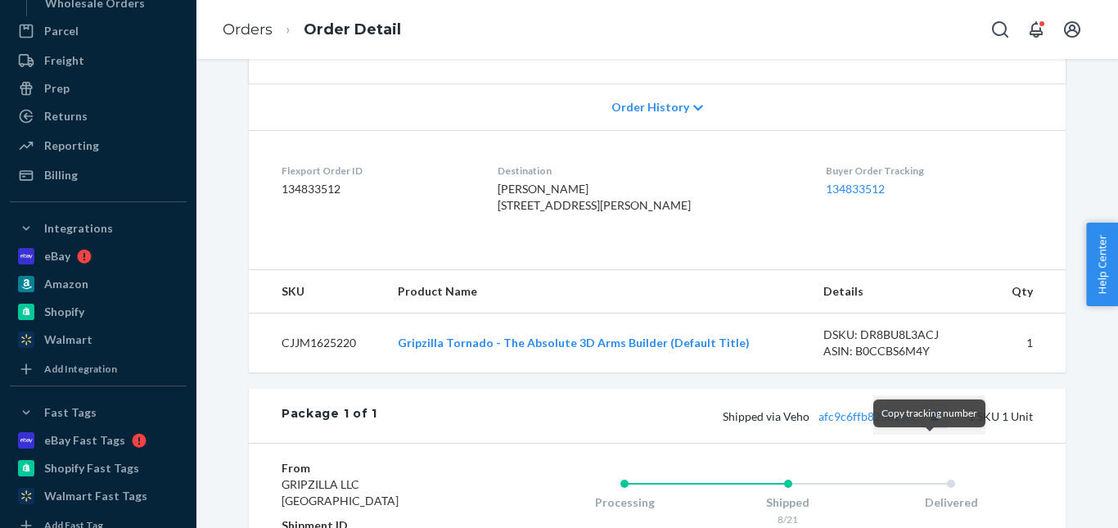
click at [928, 426] on button "Copy tracking number" at bounding box center [934, 415] width 21 height 21
click at [841, 423] on link "afc9c6ffb82502ecc" at bounding box center [867, 416] width 99 height 14
click at [247, 22] on link "Orders" at bounding box center [248, 29] width 50 height 18
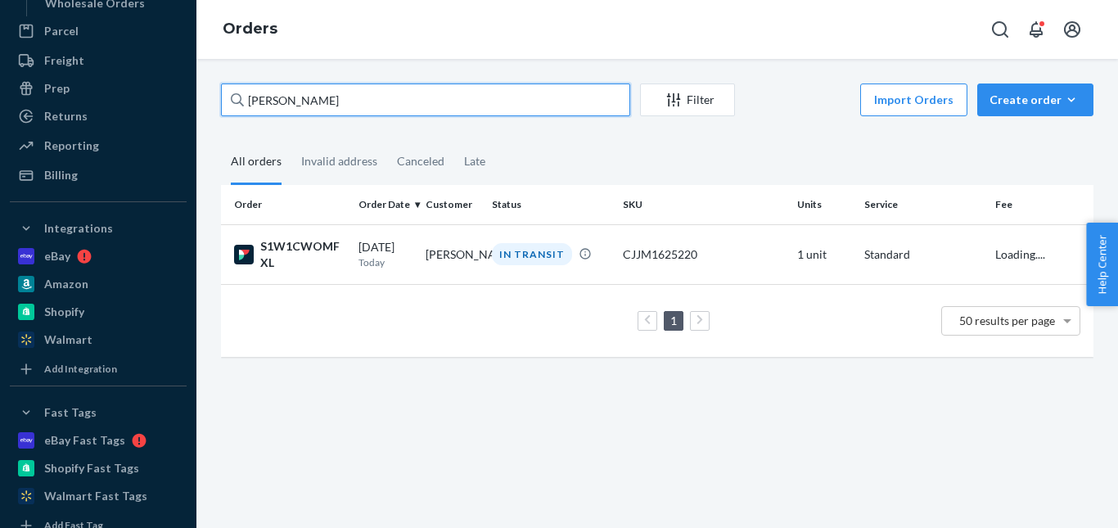
drag, startPoint x: 188, startPoint y: 97, endPoint x: 192, endPoint y: 107, distance: 10.4
click at [134, 97] on div "Home Inbounds Shipping Plans Problems Inventory Products Replenishments Orders …" at bounding box center [559, 264] width 1118 height 528
paste input "Joshua Johnson"
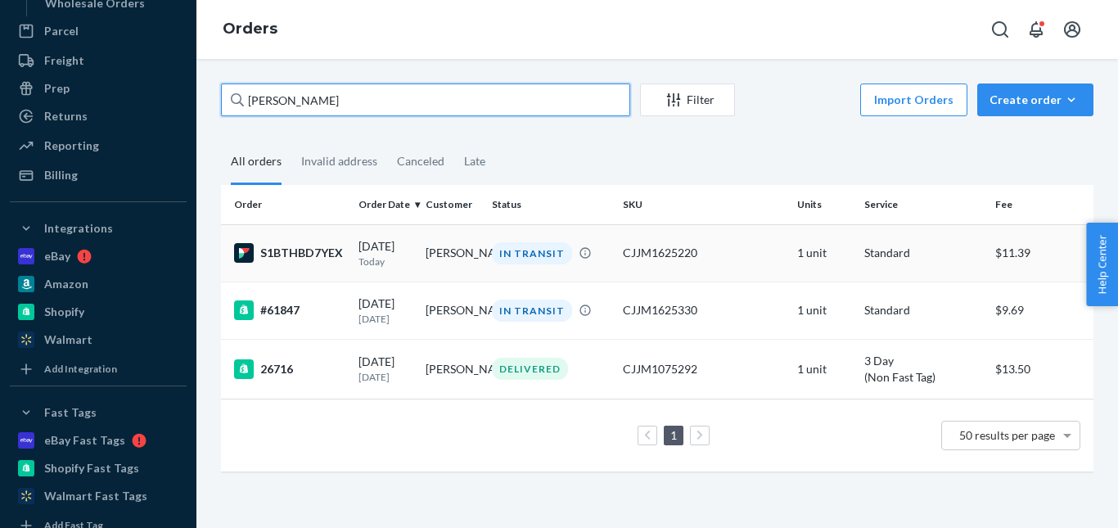
type input "Joshua Johnson"
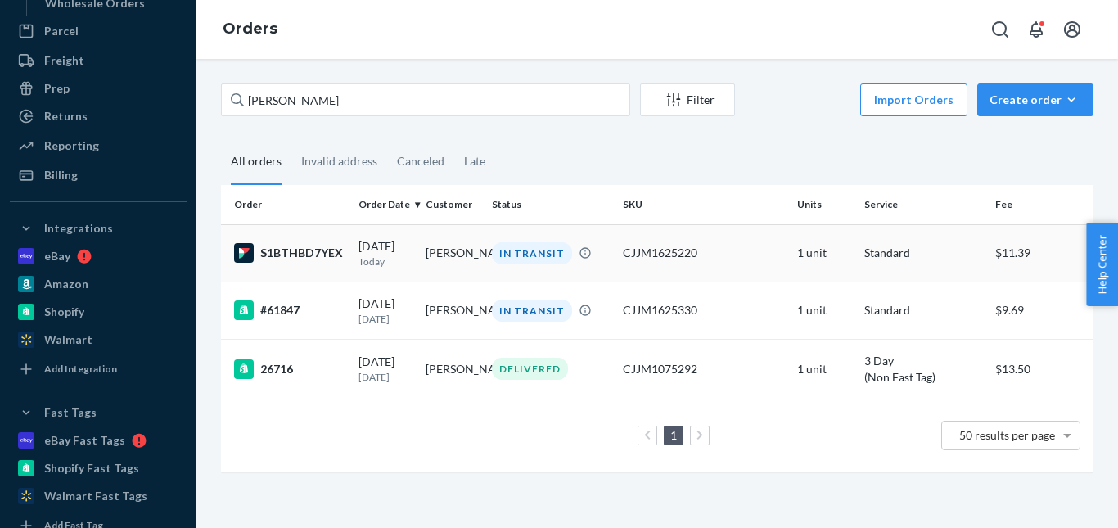
click at [515, 253] on div "IN TRANSIT" at bounding box center [532, 253] width 80 height 22
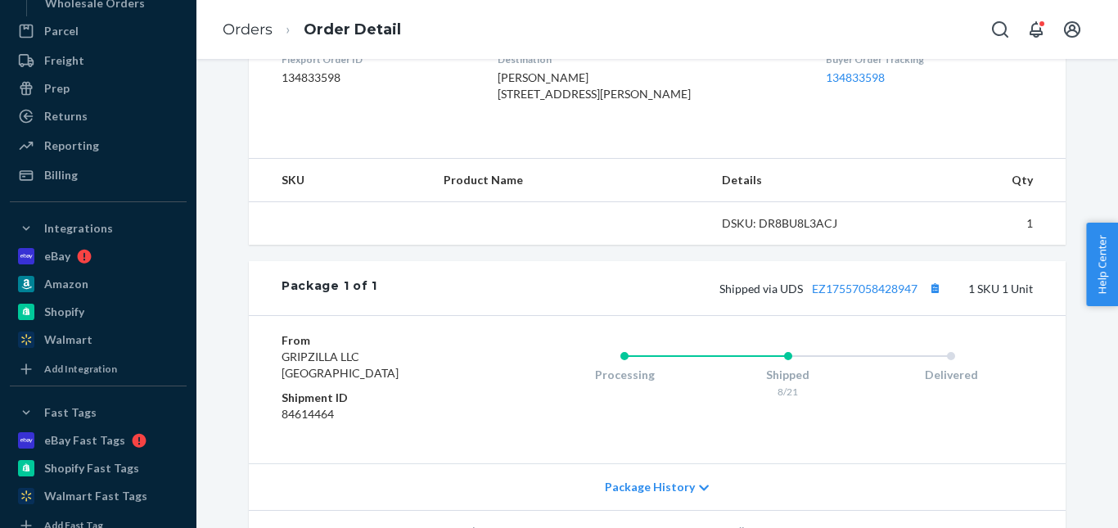
scroll to position [557, 0]
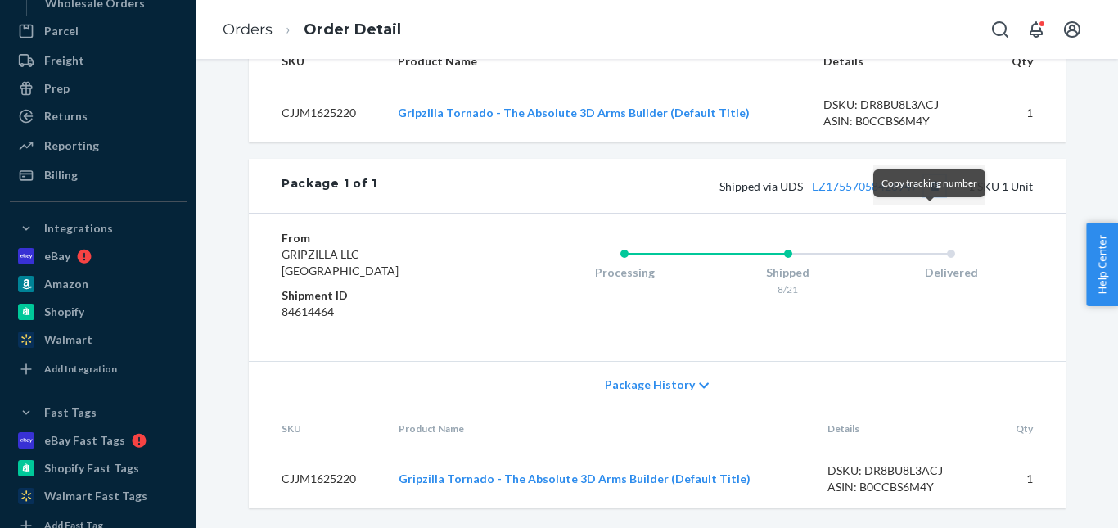
click at [931, 196] on button "Copy tracking number" at bounding box center [934, 185] width 21 height 21
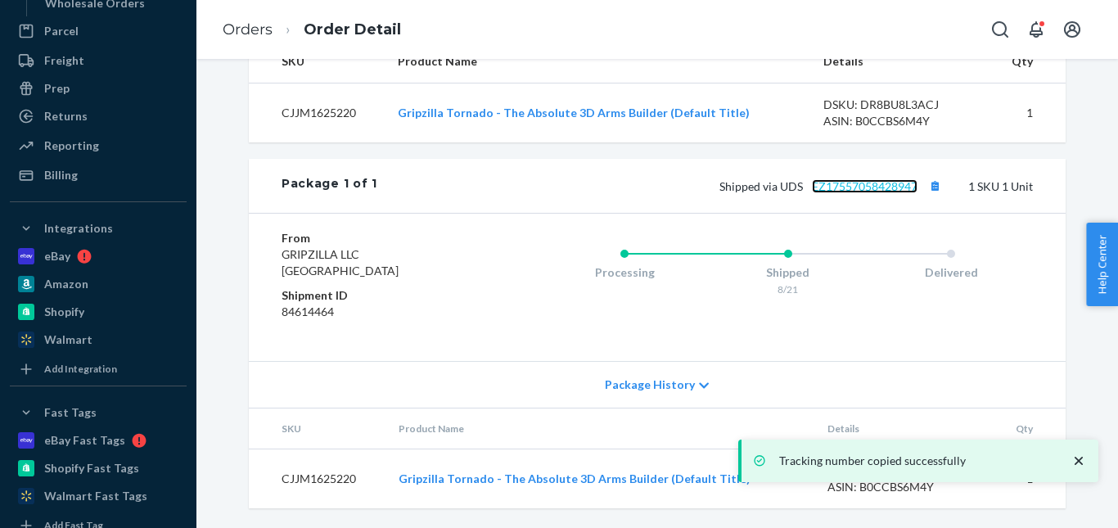
click at [850, 193] on link "EZ17557058428947" at bounding box center [865, 186] width 106 height 14
click at [255, 32] on link "Orders" at bounding box center [248, 29] width 50 height 18
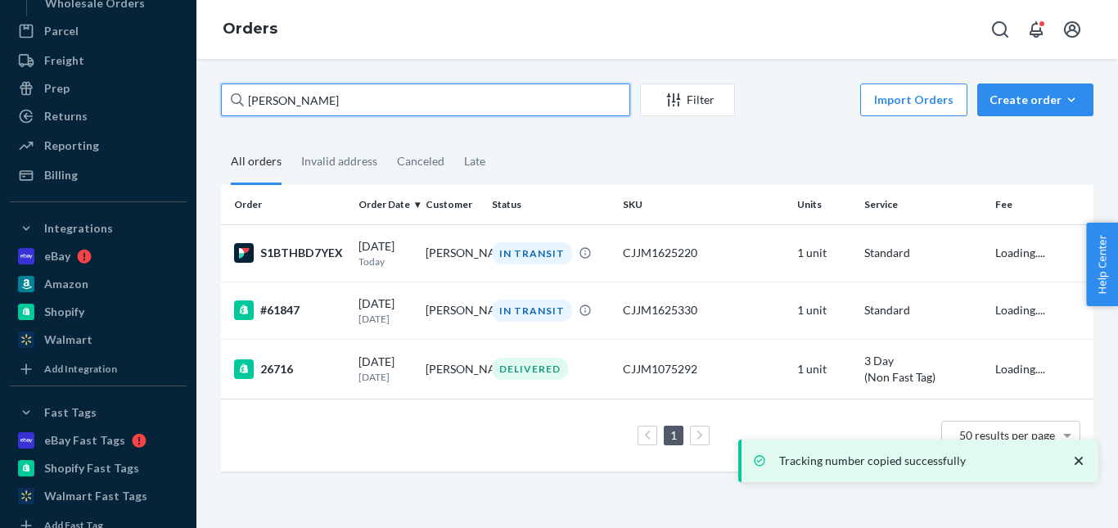
drag, startPoint x: 255, startPoint y: 101, endPoint x: 207, endPoint y: 101, distance: 48.3
click at [207, 101] on div "Joshua Johnson Filter Import Orders Create order Ecommerce order Removal order …" at bounding box center [657, 293] width 922 height 469
paste input "George Pantazelos"
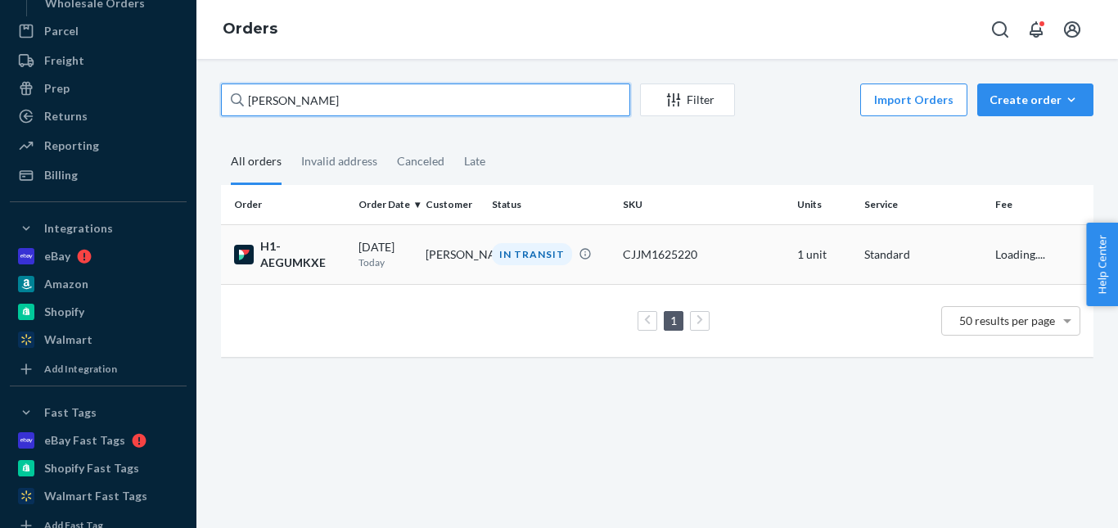
type input "George Pantazelos"
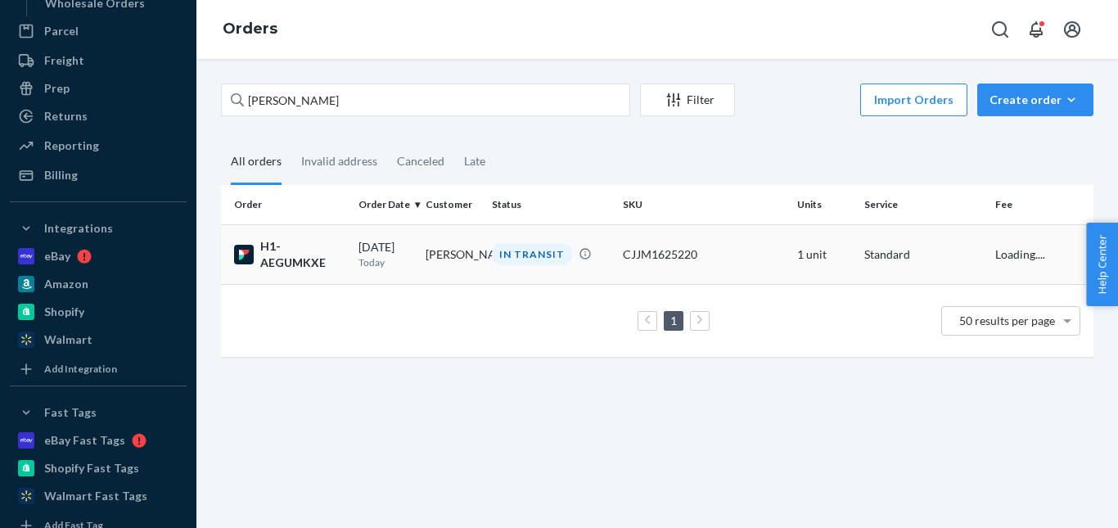
click at [521, 252] on div "IN TRANSIT" at bounding box center [532, 254] width 80 height 22
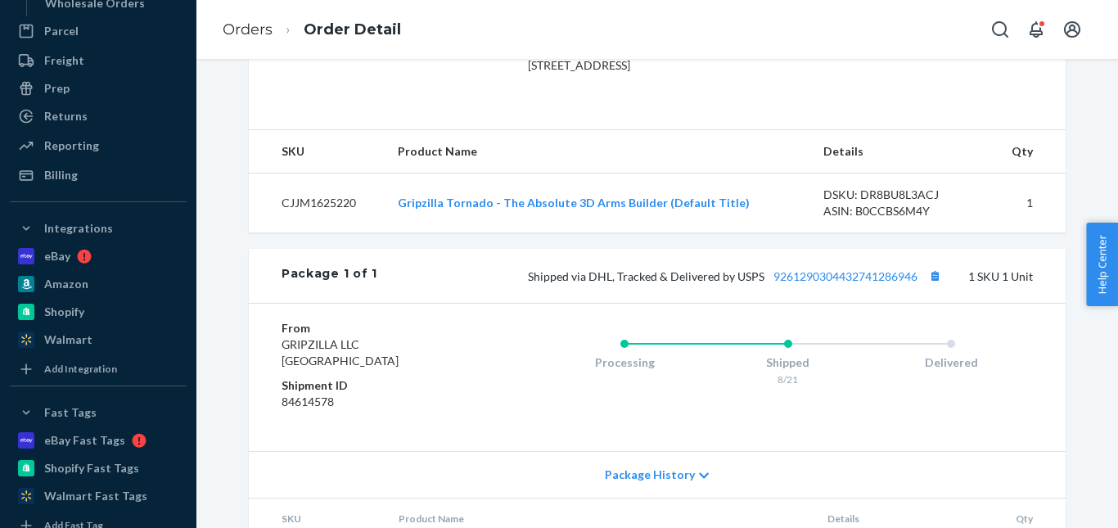
scroll to position [491, 0]
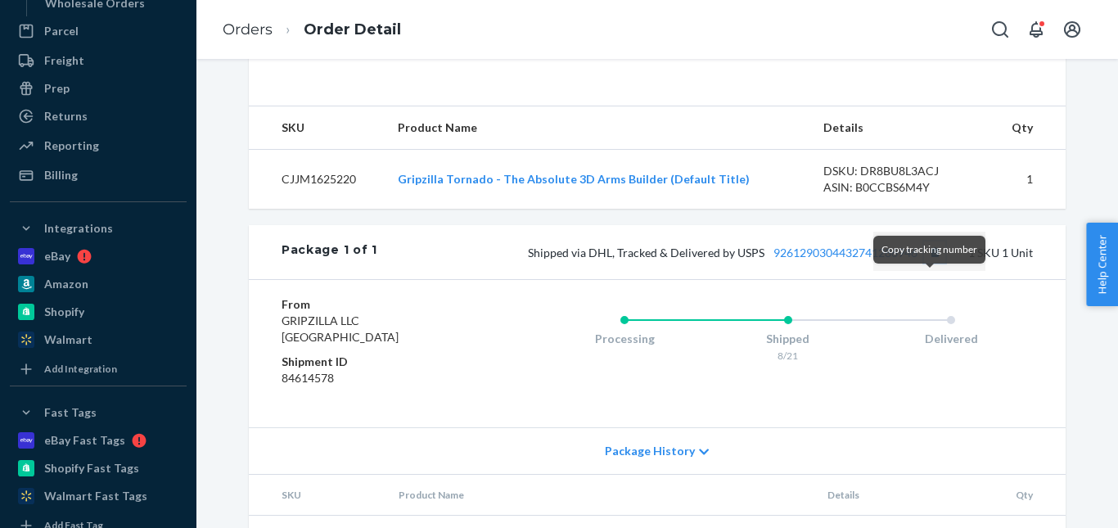
click at [927, 263] on button "Copy tracking number" at bounding box center [934, 251] width 21 height 21
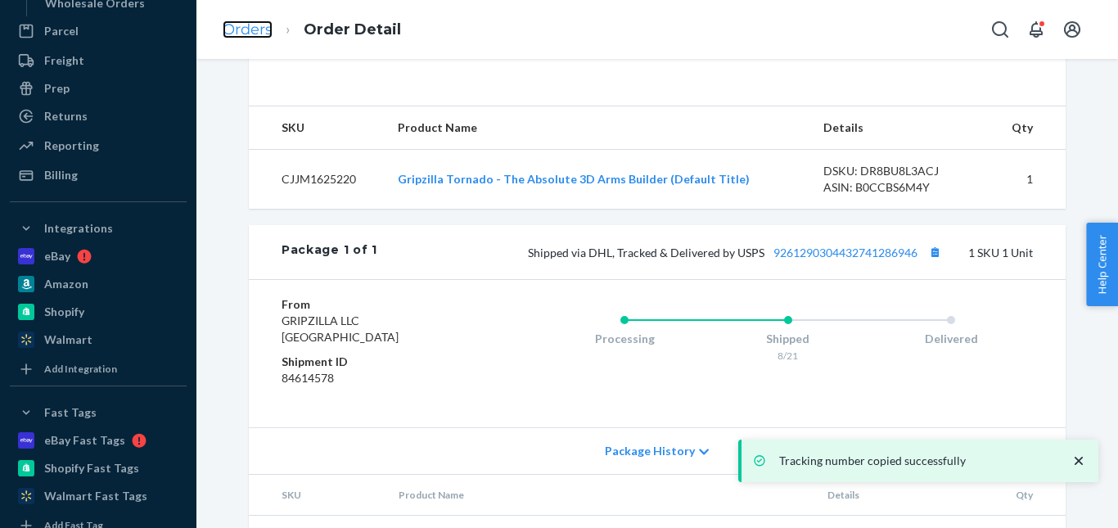
click at [261, 23] on link "Orders" at bounding box center [248, 29] width 50 height 18
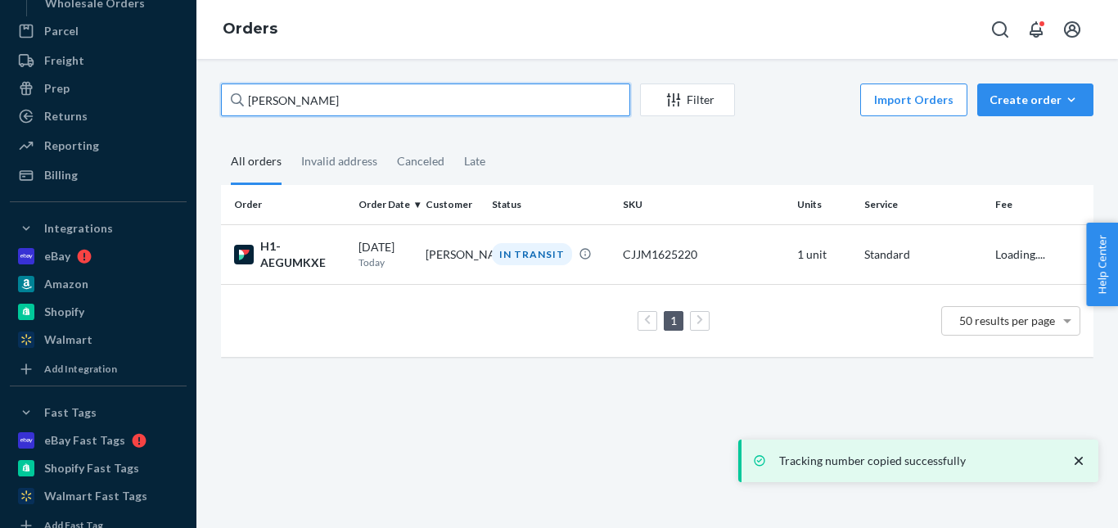
drag, startPoint x: 358, startPoint y: 97, endPoint x: 239, endPoint y: 104, distance: 118.9
click at [239, 104] on div "George Pantazelos" at bounding box center [425, 99] width 409 height 33
paste input "Terry Keodouangdy"
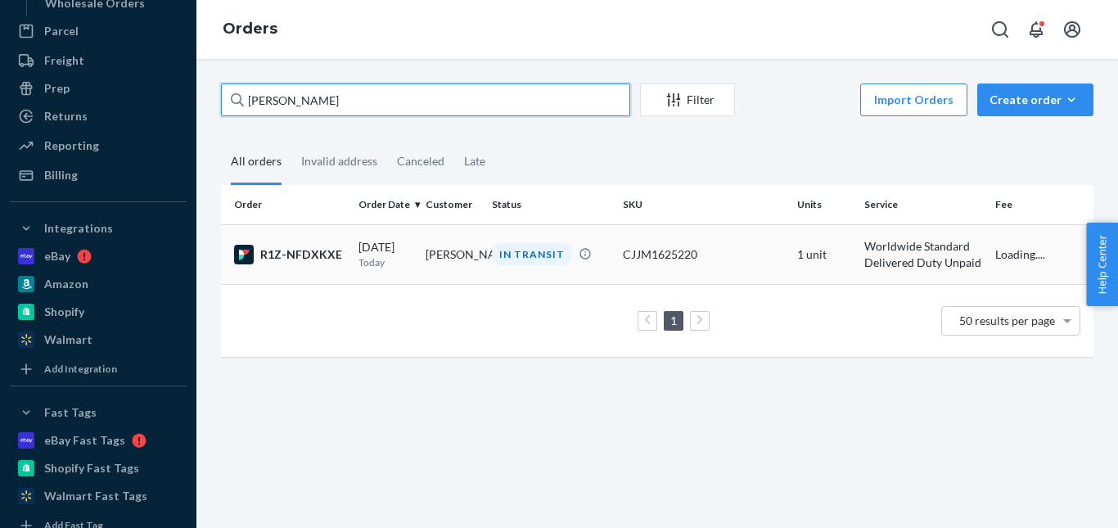
type input "Terry Keodouangdy"
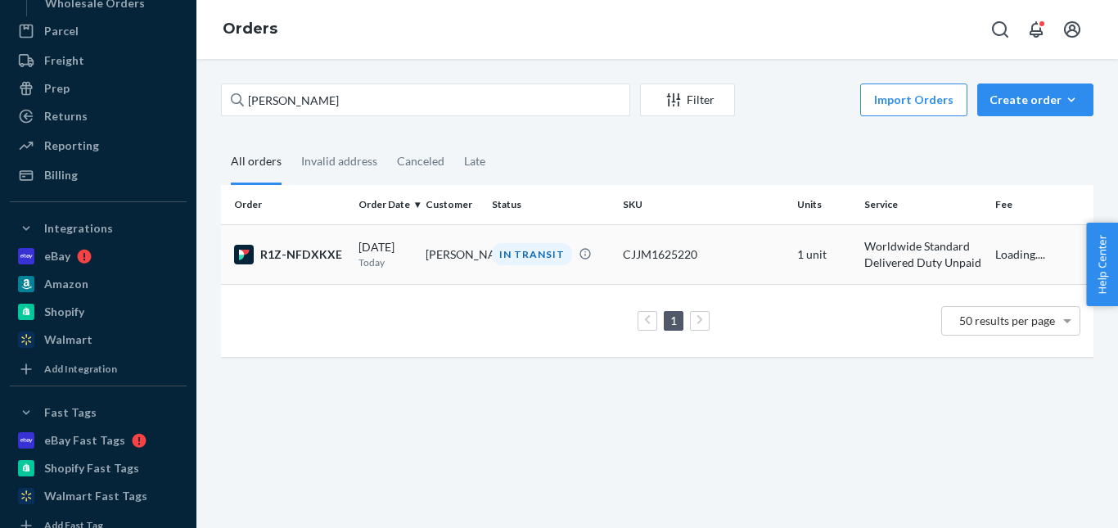
click at [486, 256] on td "Terry Keodouangdy" at bounding box center [452, 254] width 67 height 60
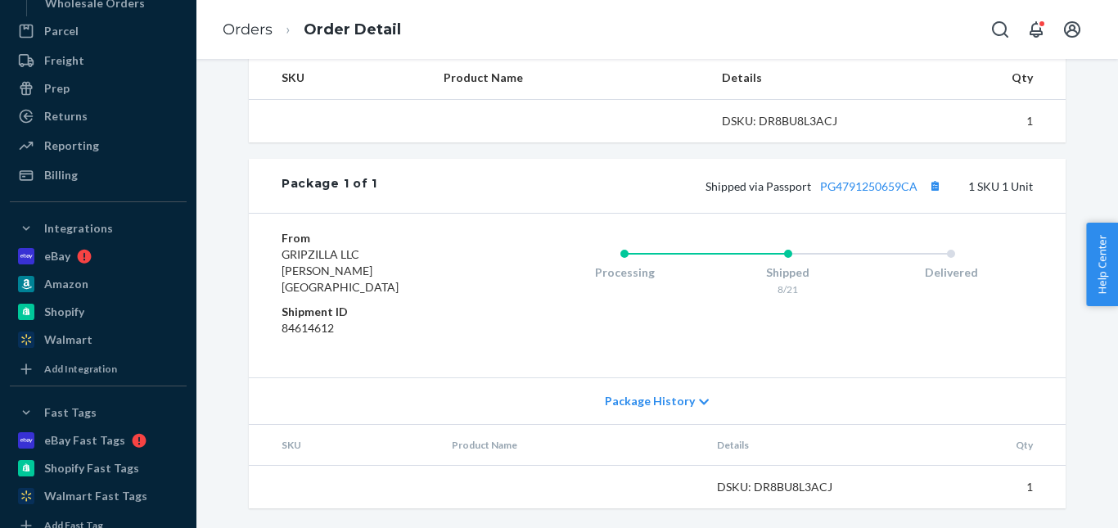
scroll to position [557, 0]
click at [924, 196] on button "Copy tracking number" at bounding box center [934, 185] width 21 height 21
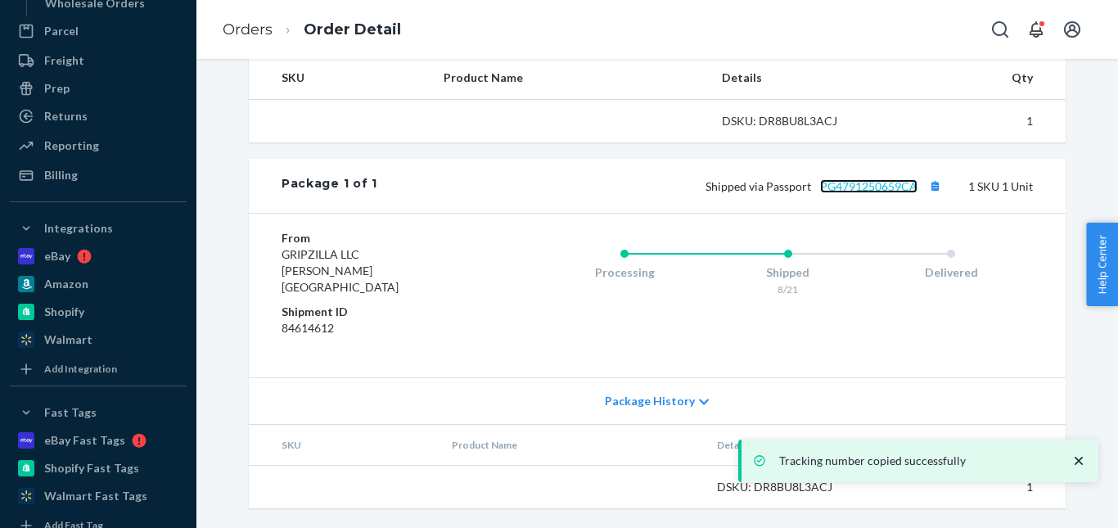
click at [875, 193] on link "PG4791250659CA" at bounding box center [868, 186] width 97 height 14
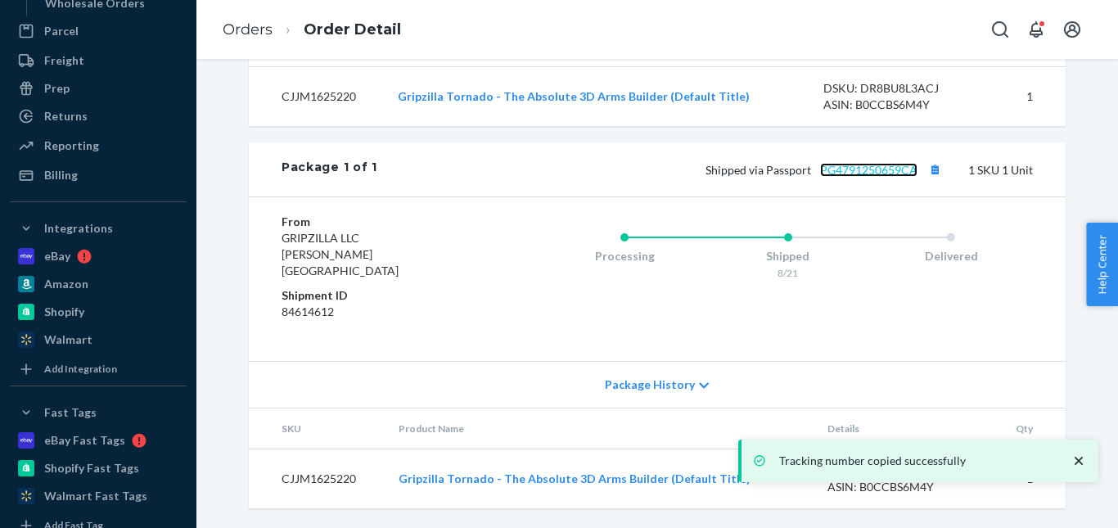
scroll to position [590, 0]
click at [862, 177] on link "PG4791250659CA" at bounding box center [868, 170] width 97 height 14
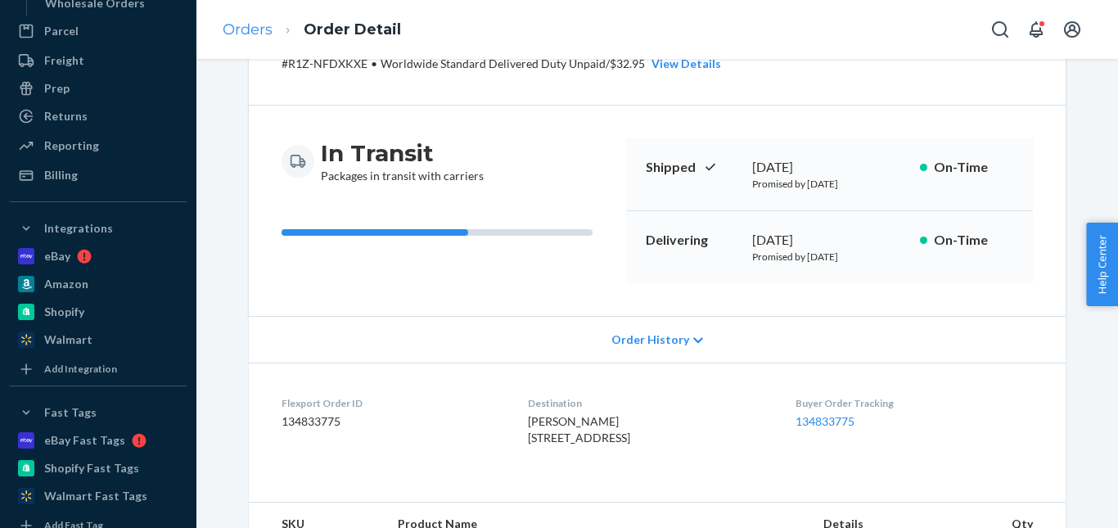
scroll to position [17, 0]
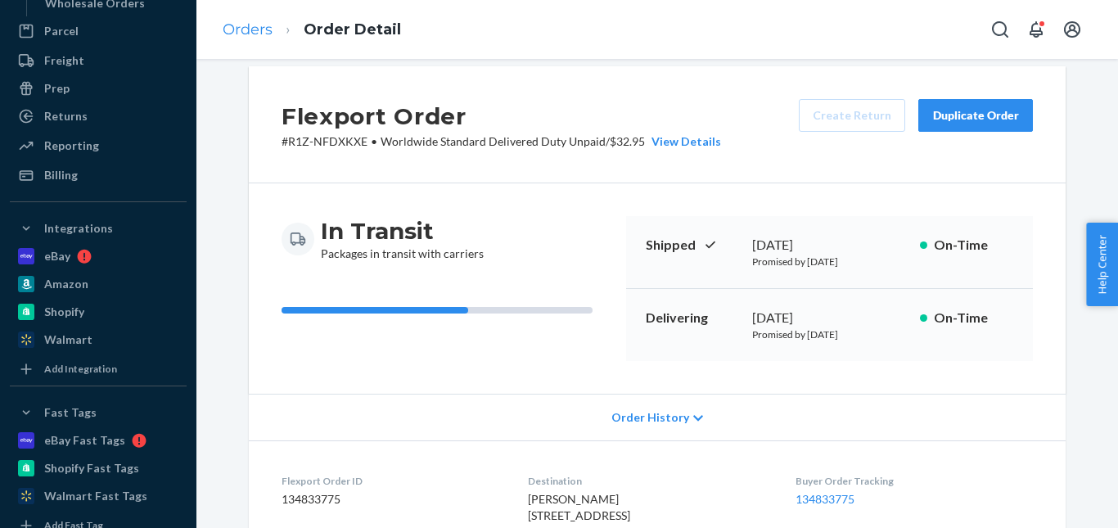
drag, startPoint x: 246, startPoint y: 12, endPoint x: 248, endPoint y: 22, distance: 10.1
click at [246, 13] on ol "Orders Order Detail" at bounding box center [312, 30] width 205 height 48
click at [249, 26] on link "Orders" at bounding box center [248, 29] width 50 height 18
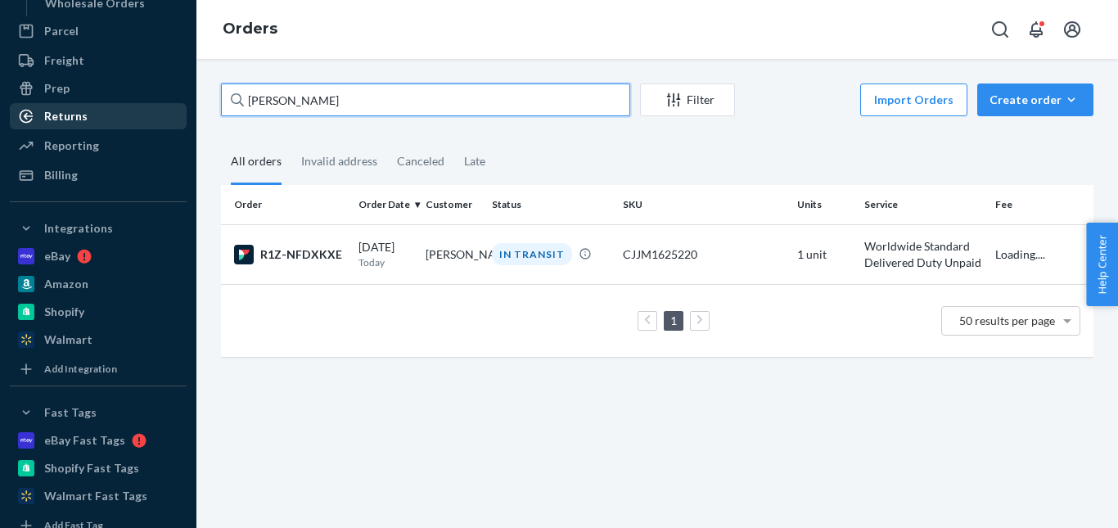
drag, startPoint x: 358, startPoint y: 92, endPoint x: 144, endPoint y: 115, distance: 215.6
click at [144, 115] on div "Home Inbounds Shipping Plans Problems Inventory Products Replenishments Orders …" at bounding box center [559, 264] width 1118 height 528
paste input "James Lau"
type input "James Lau"
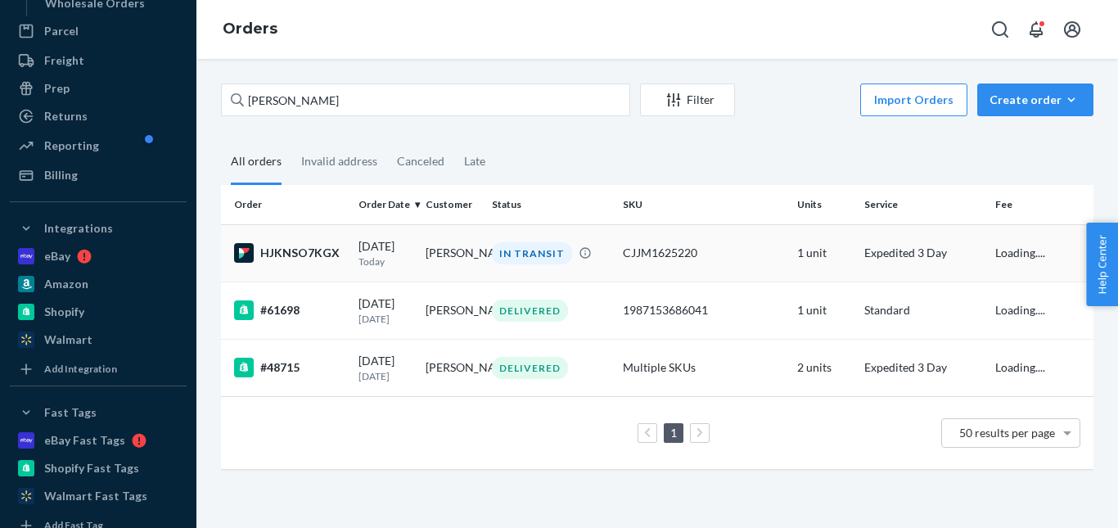
click at [529, 252] on div "IN TRANSIT" at bounding box center [532, 253] width 80 height 22
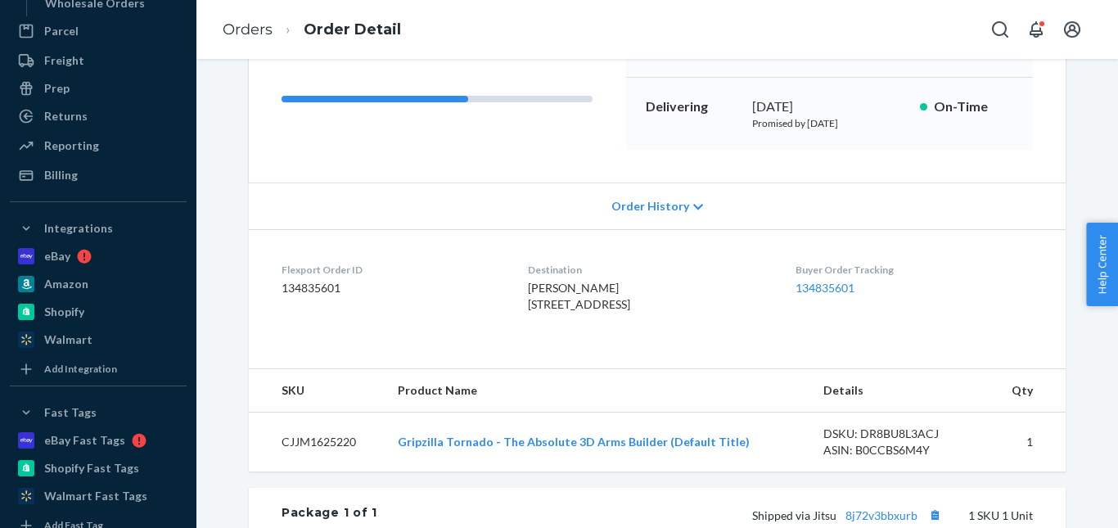
scroll to position [327, 0]
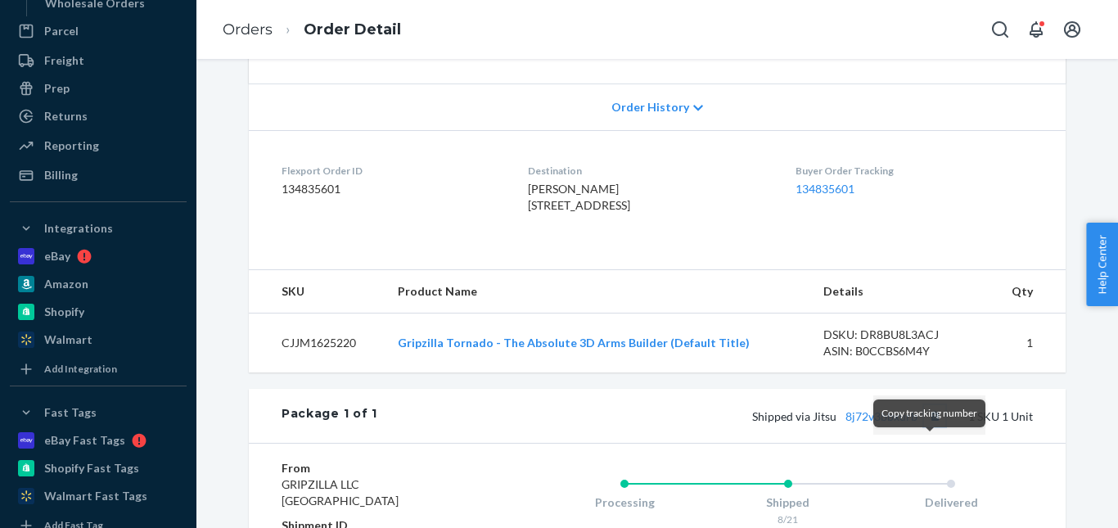
click at [926, 426] on button "Copy tracking number" at bounding box center [934, 415] width 21 height 21
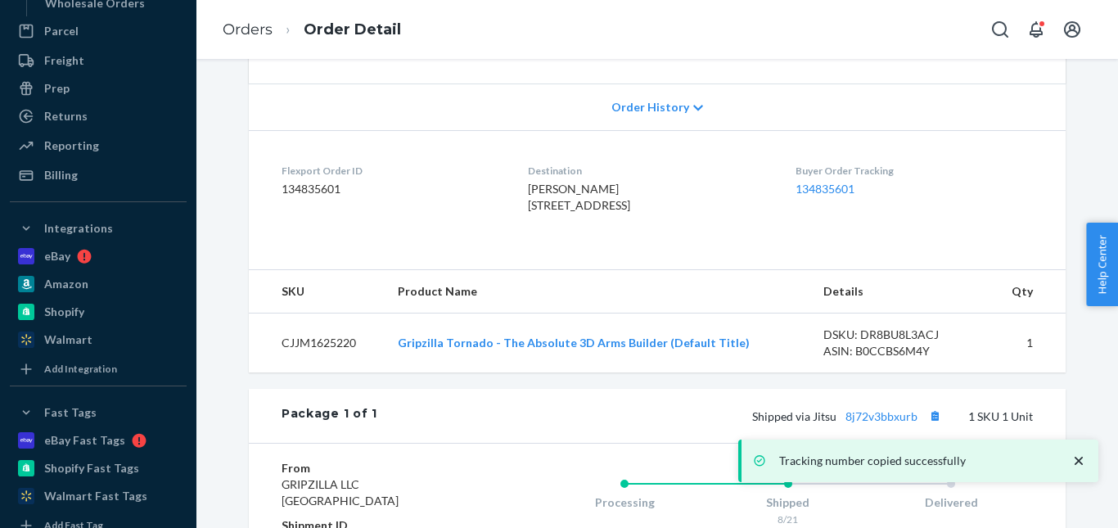
click at [880, 449] on div "Tracking number copied successfully" at bounding box center [918, 460] width 360 height 43
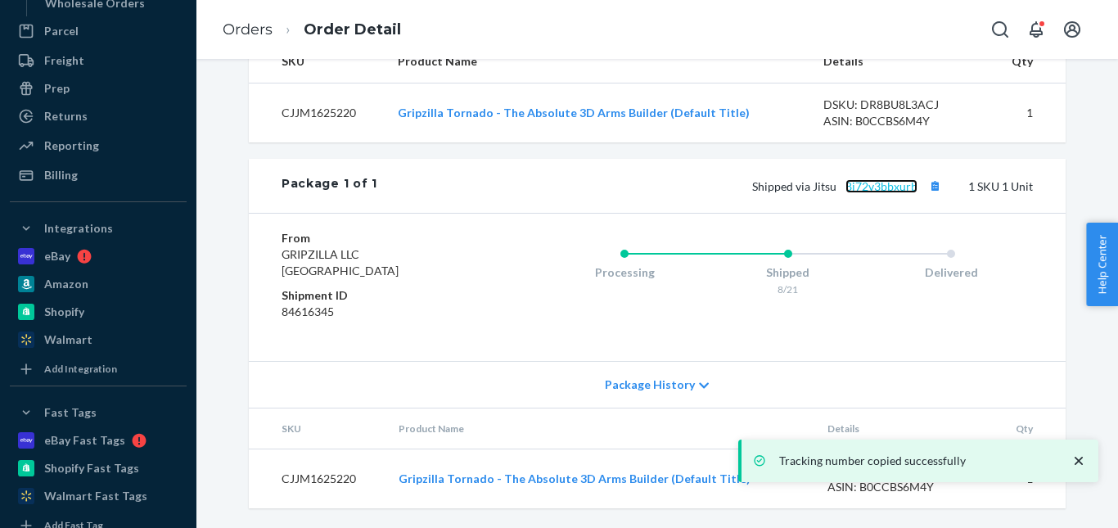
click at [866, 193] on link "8j72v3bbxurb" at bounding box center [881, 186] width 72 height 14
